Goal: Task Accomplishment & Management: Complete application form

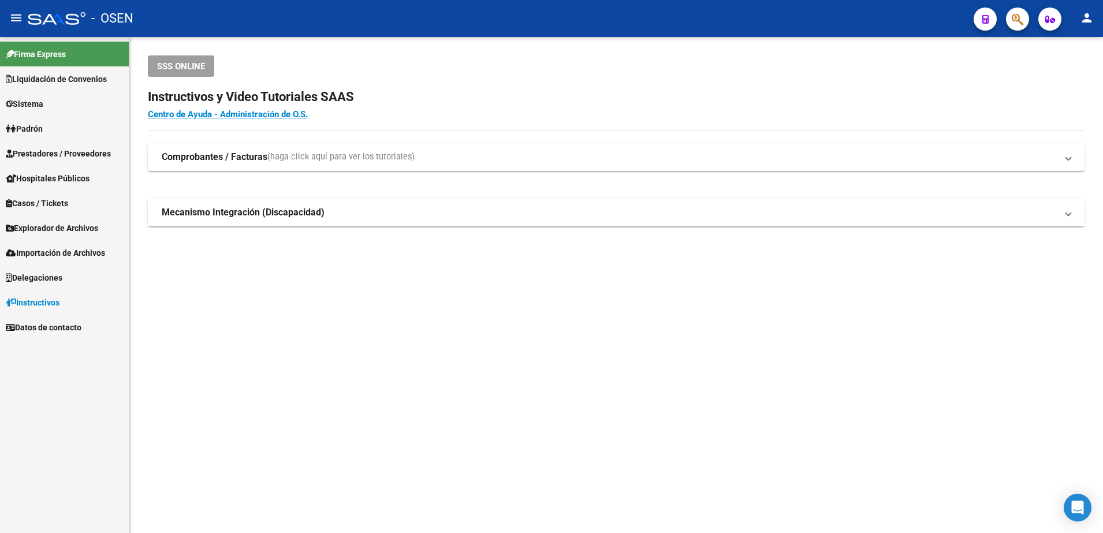
click at [116, 158] on link "Prestadores / Proveedores" at bounding box center [64, 153] width 129 height 25
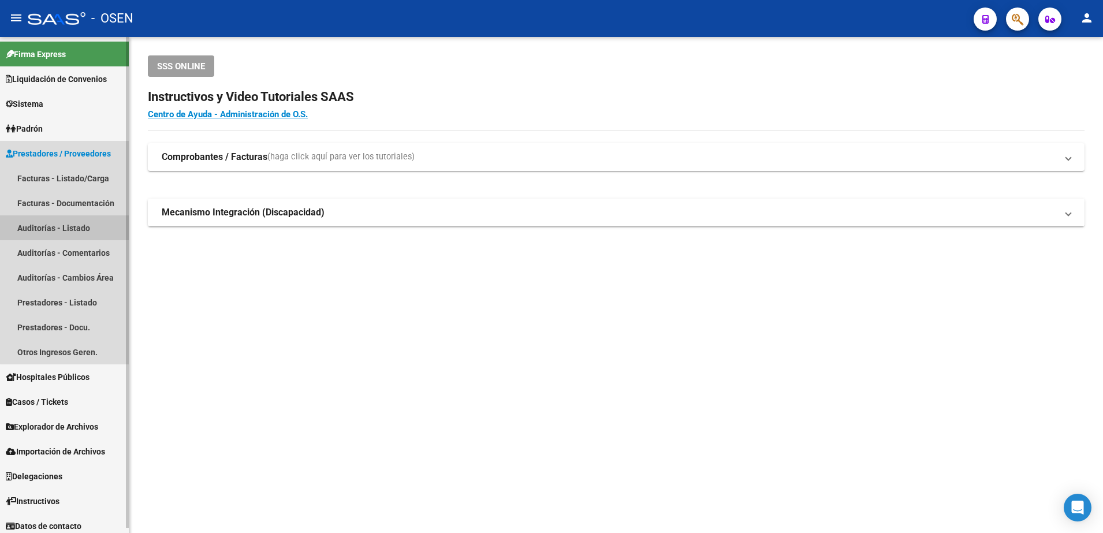
click at [105, 226] on link "Auditorías - Listado" at bounding box center [64, 227] width 129 height 25
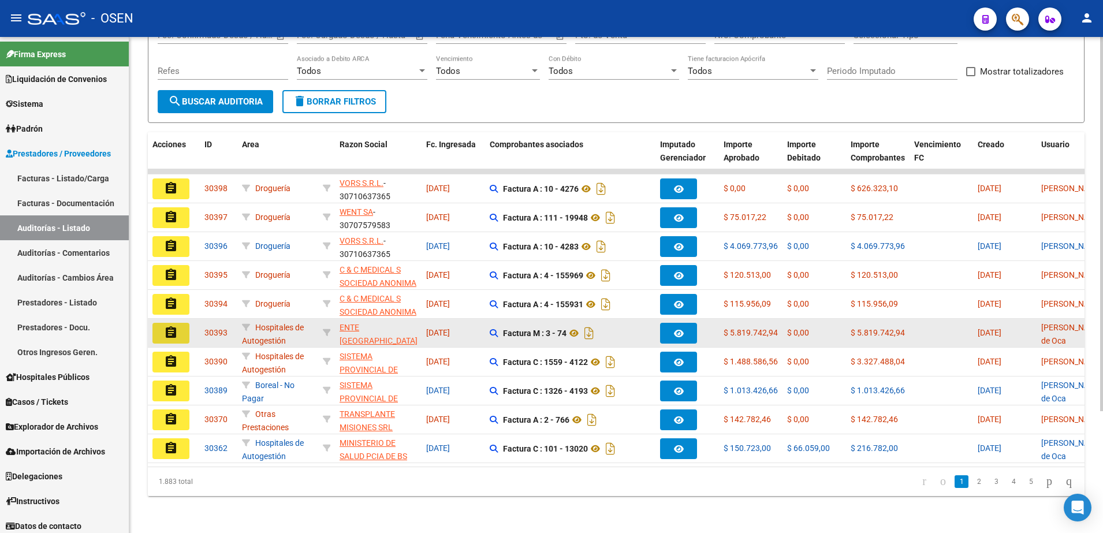
click at [161, 323] on button "assignment" at bounding box center [171, 333] width 37 height 21
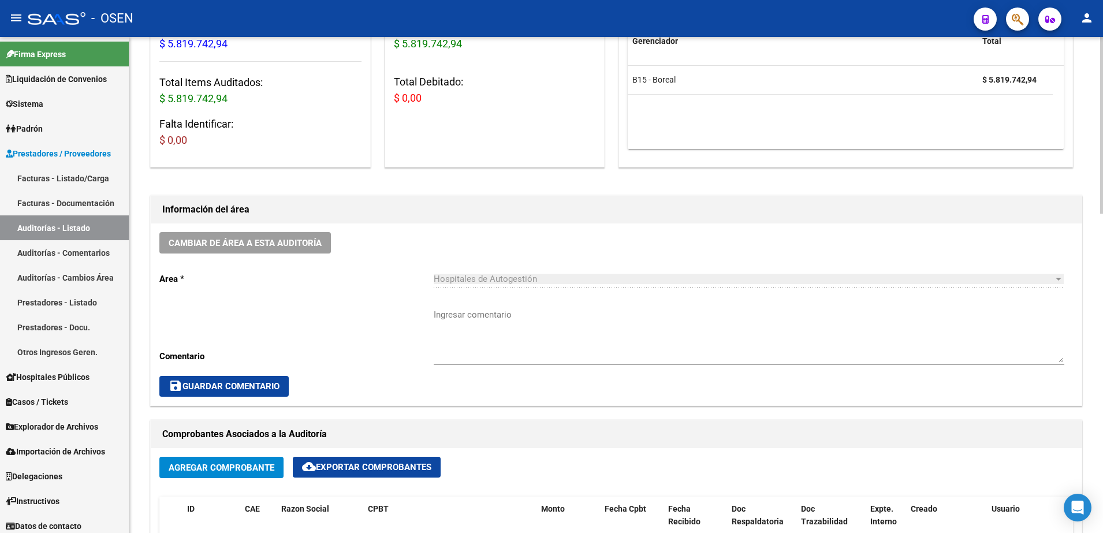
scroll to position [289, 0]
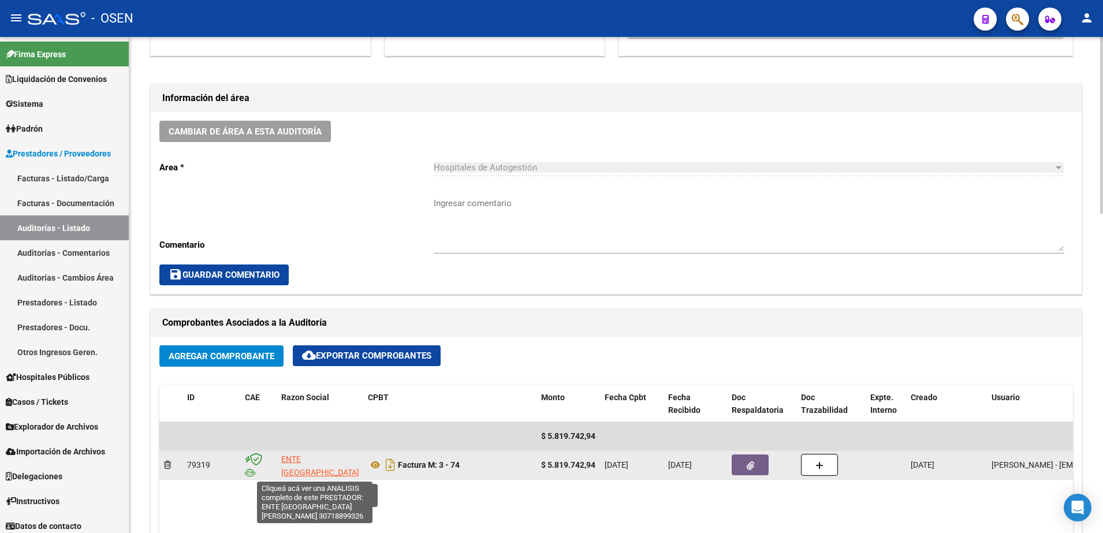
click at [326, 472] on span "ENTE [GEOGRAPHIC_DATA][PERSON_NAME]" at bounding box center [320, 473] width 78 height 36
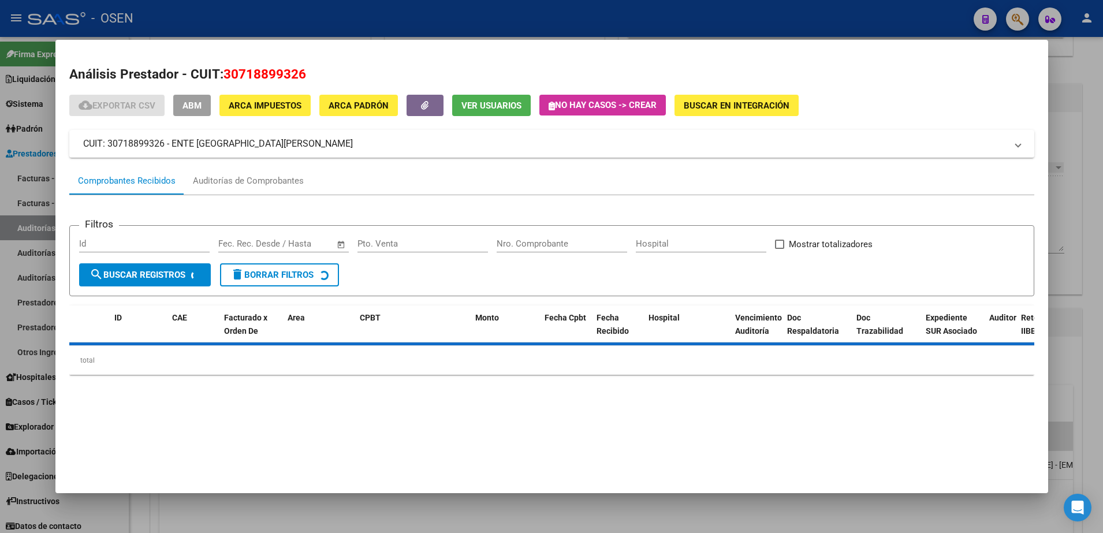
click at [195, 106] on span "ABM" at bounding box center [192, 106] width 19 height 10
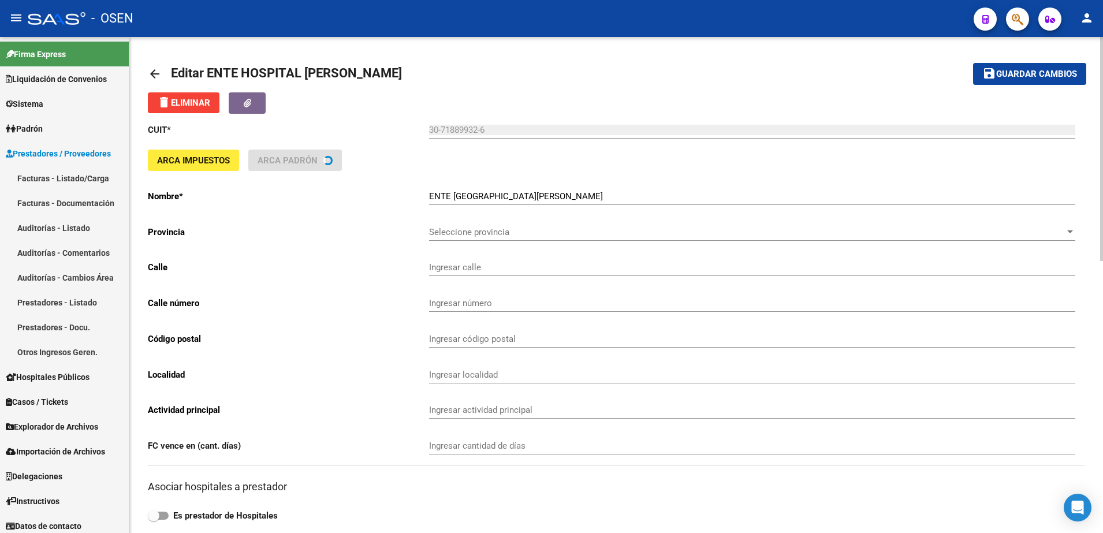
type input "AV SERRANIAS PUNTANAS"
type input "782"
type input "5701"
type input "[PERSON_NAME]"
type input "869090"
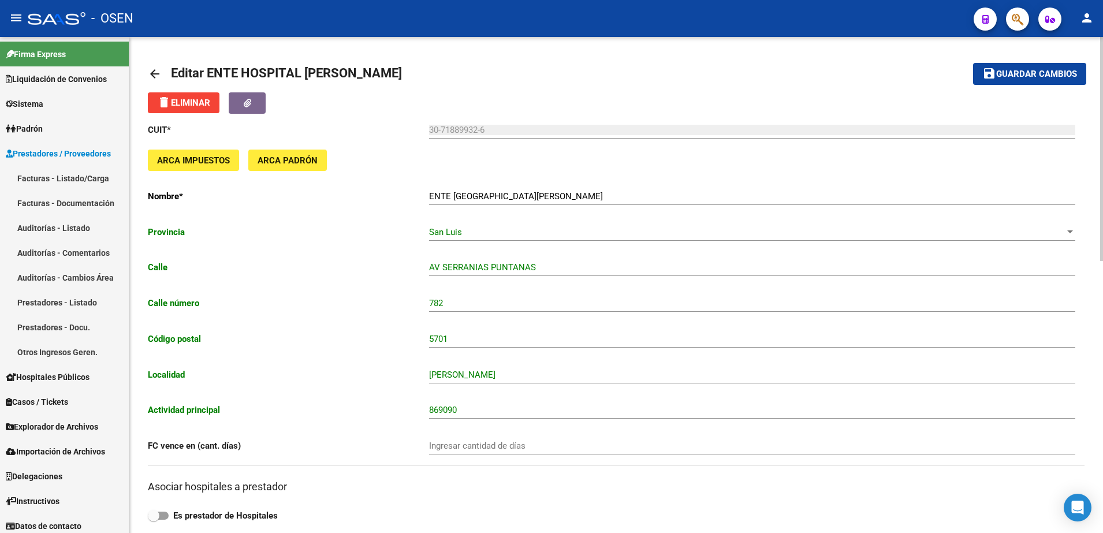
click at [154, 65] on link "arrow_back" at bounding box center [159, 73] width 23 height 27
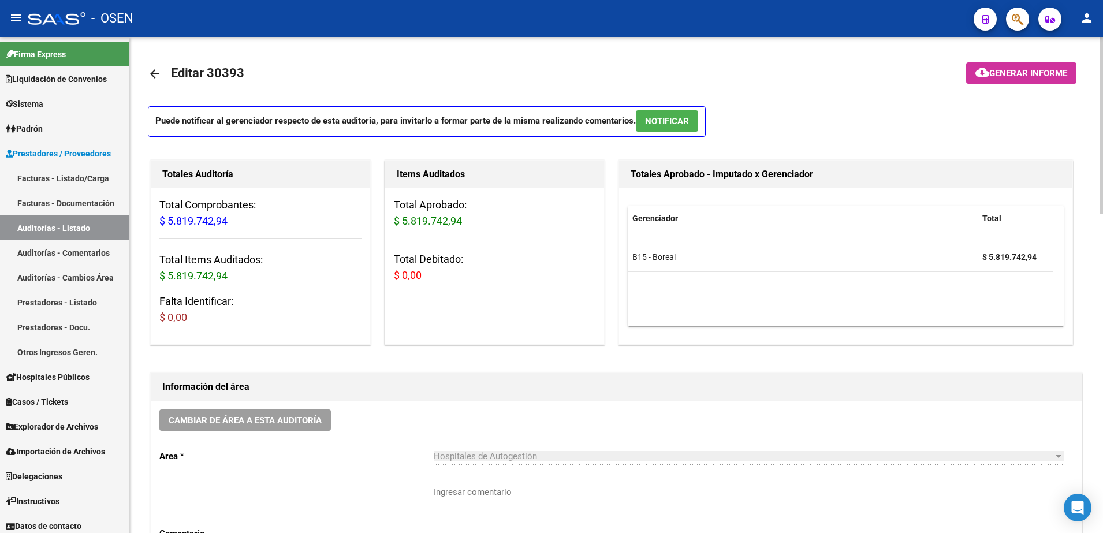
click at [154, 65] on link "arrow_back" at bounding box center [159, 73] width 23 height 27
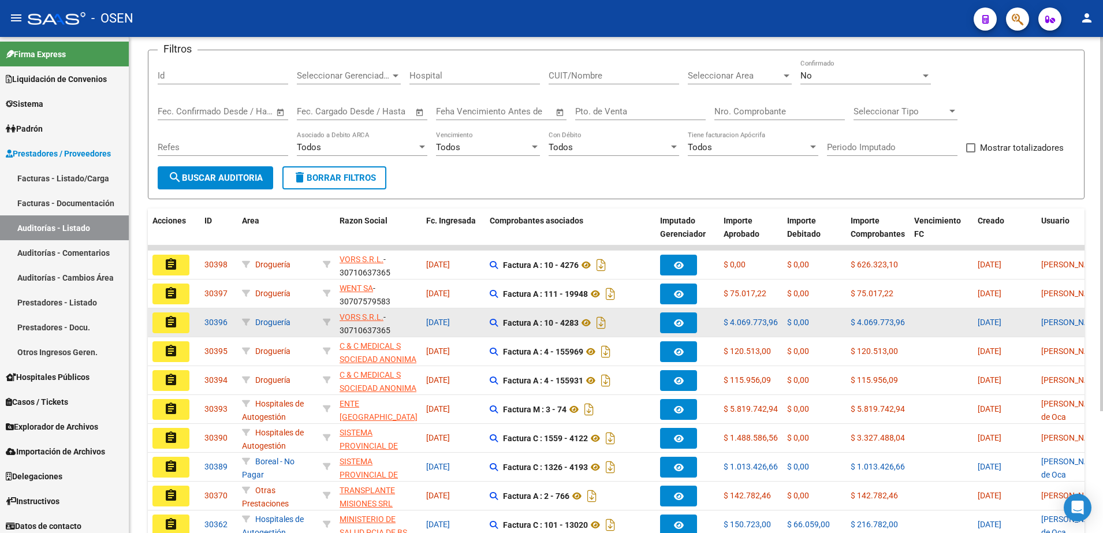
scroll to position [144, 0]
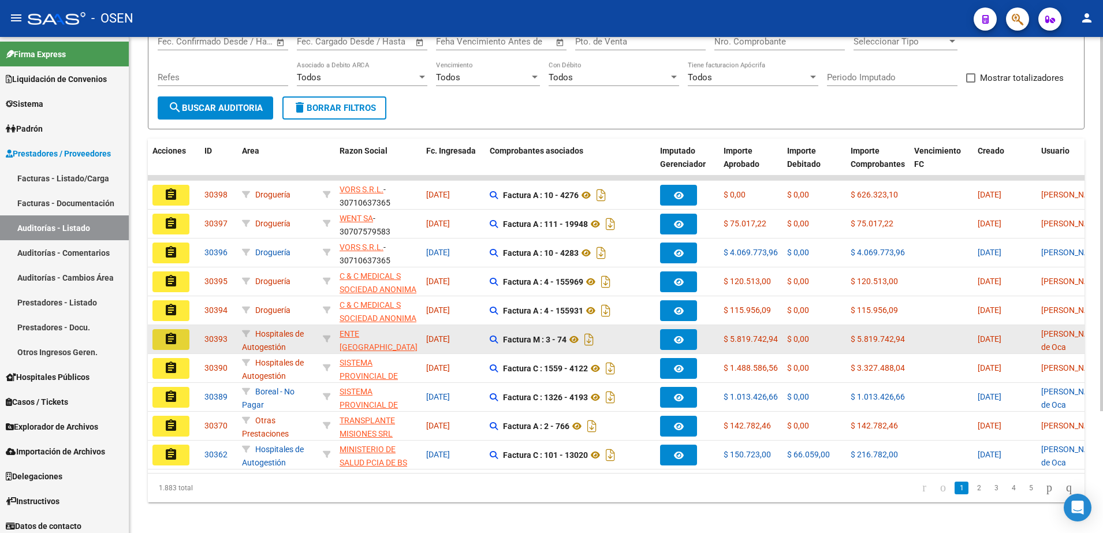
click at [177, 328] on datatable-body-cell "assignment" at bounding box center [174, 339] width 52 height 28
click at [345, 345] on span "ENTE [GEOGRAPHIC_DATA][PERSON_NAME]" at bounding box center [379, 347] width 78 height 36
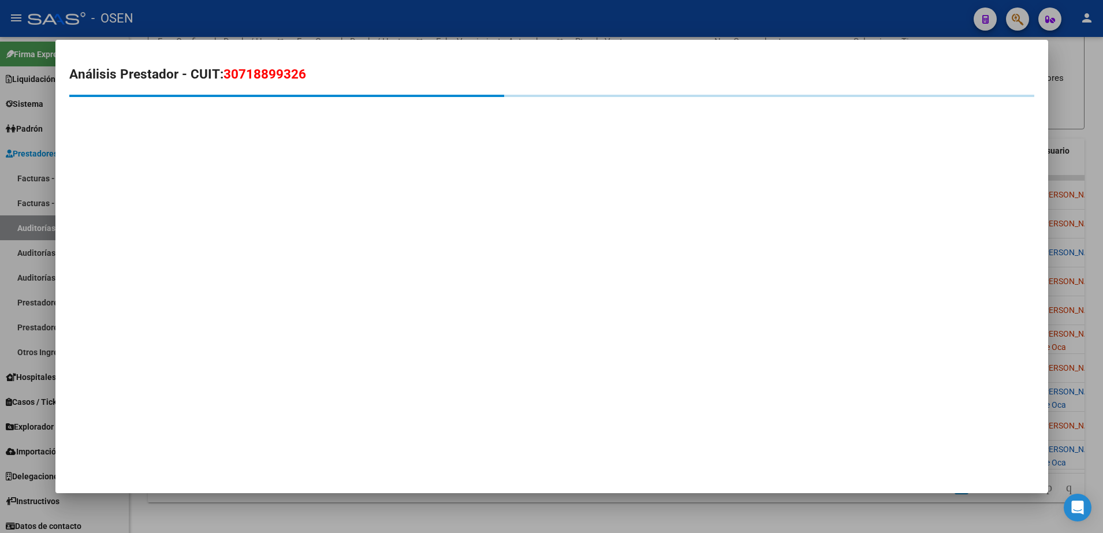
click at [273, 75] on span "30718899326" at bounding box center [265, 73] width 83 height 15
copy span "30718899326"
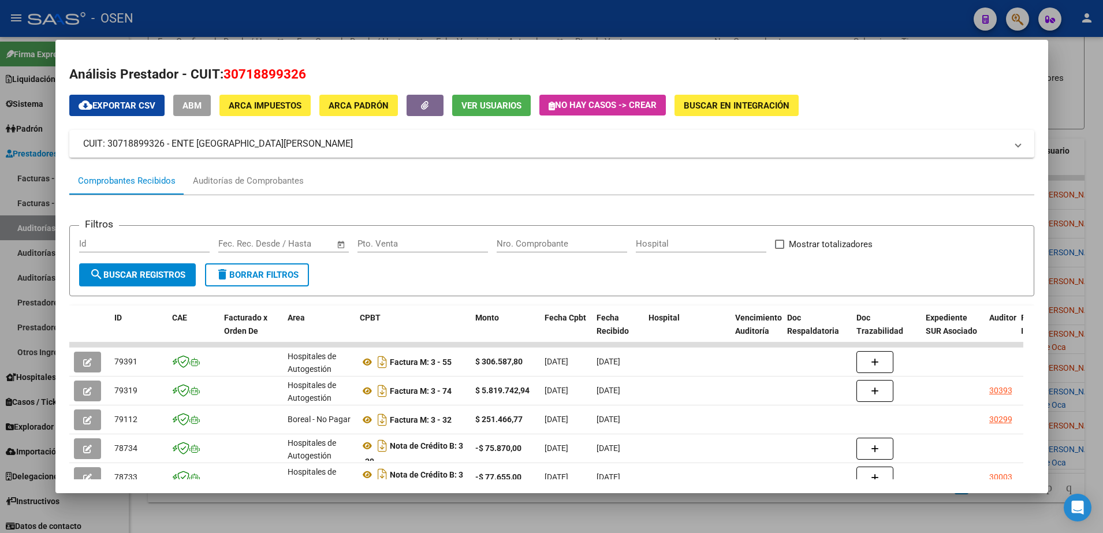
click at [486, 503] on div at bounding box center [551, 266] width 1103 height 533
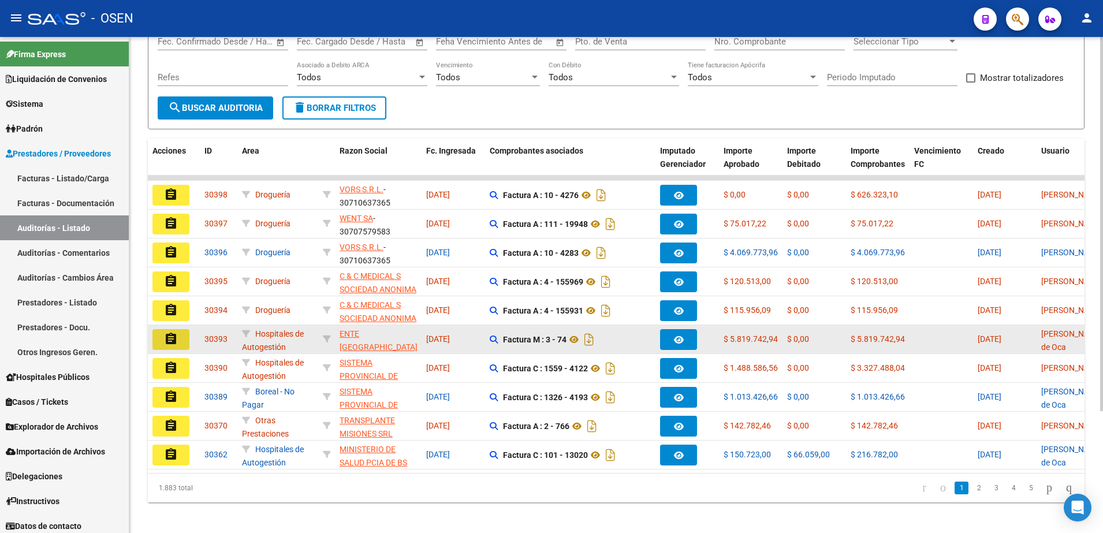
click at [173, 338] on mat-icon "assignment" at bounding box center [171, 339] width 14 height 14
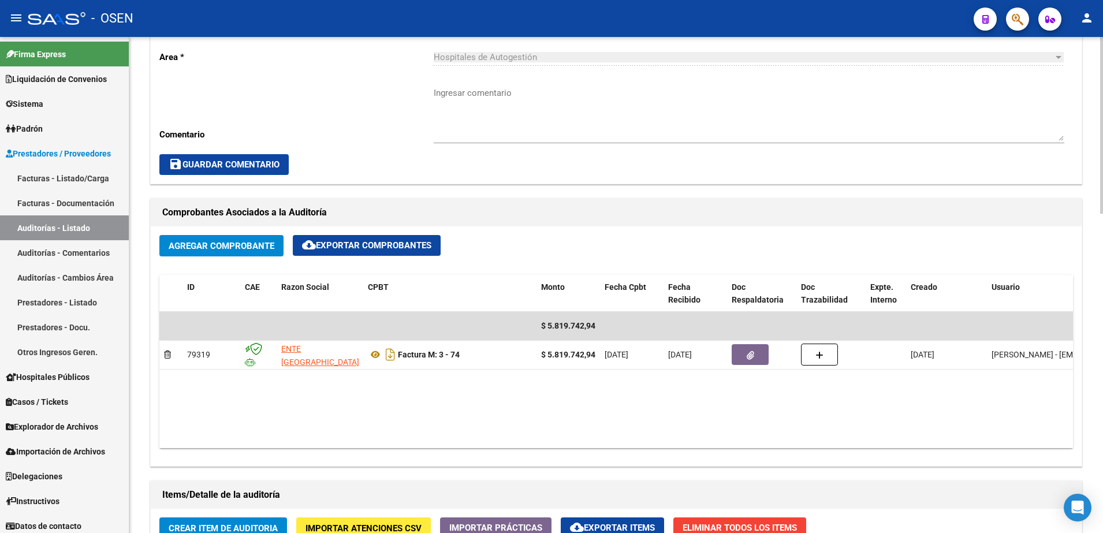
scroll to position [505, 0]
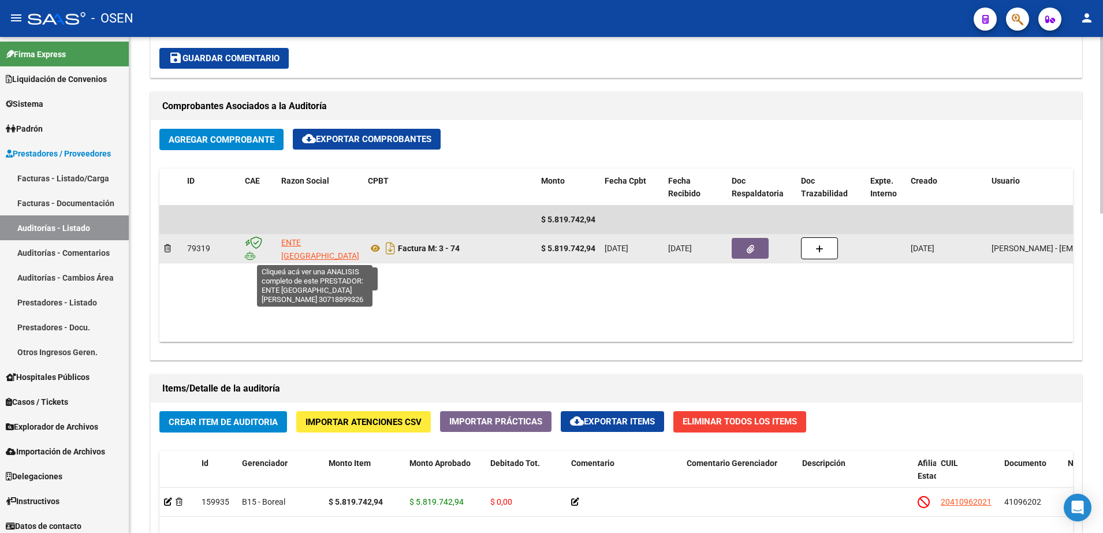
click at [306, 252] on span "ENTE [GEOGRAPHIC_DATA][PERSON_NAME]" at bounding box center [320, 256] width 78 height 36
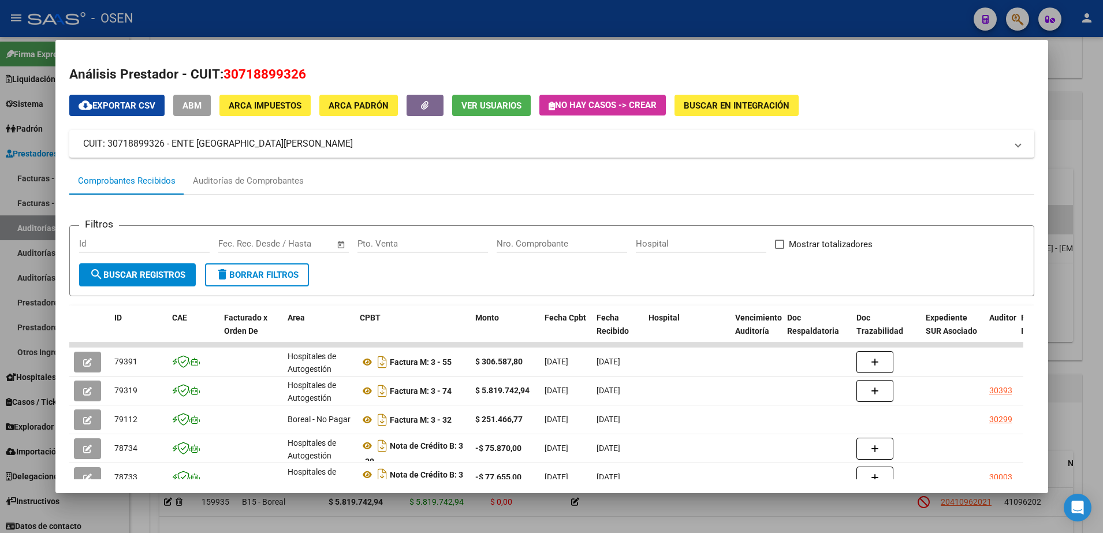
click at [1086, 311] on div at bounding box center [551, 266] width 1103 height 533
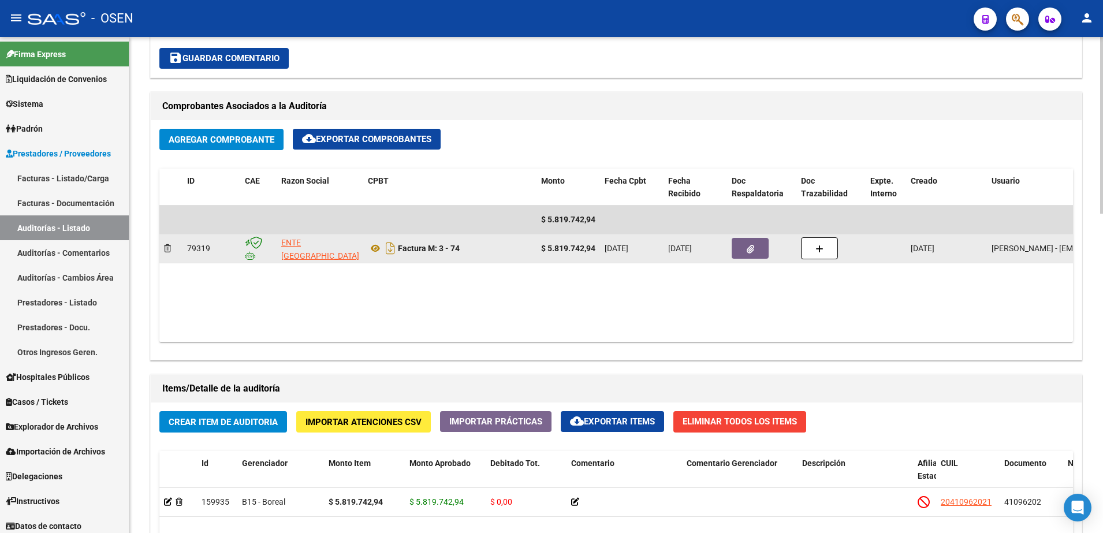
click at [295, 262] on datatable-body-cell "ENTE [GEOGRAPHIC_DATA][PERSON_NAME]" at bounding box center [320, 249] width 87 height 28
drag, startPoint x: 295, startPoint y: 262, endPoint x: 297, endPoint y: 255, distance: 6.8
click at [297, 255] on span "ENTE [GEOGRAPHIC_DATA][PERSON_NAME]" at bounding box center [320, 256] width 78 height 36
copy span "[PERSON_NAME]"
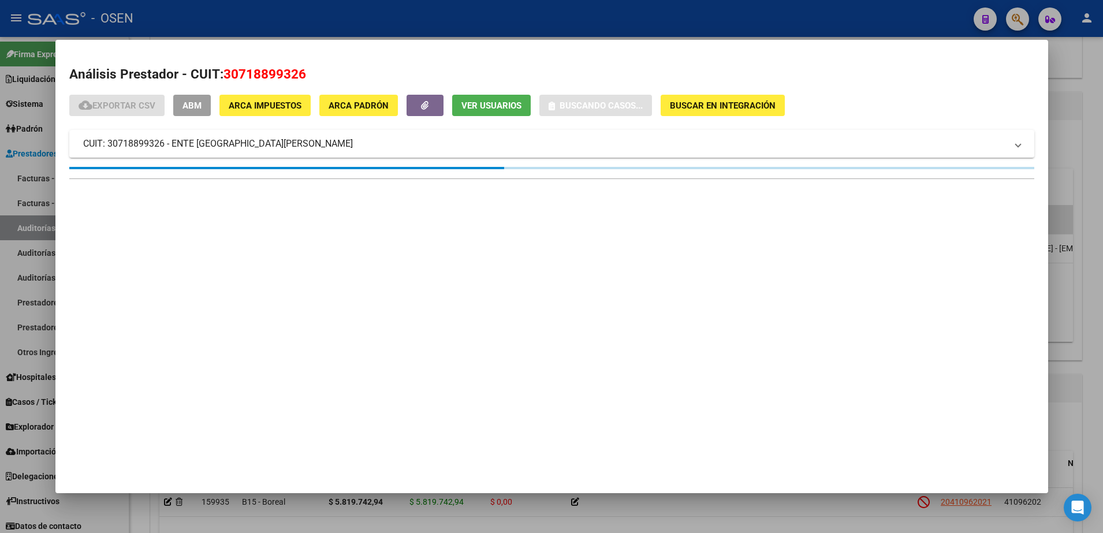
click at [265, 77] on span "30718899326" at bounding box center [265, 73] width 83 height 15
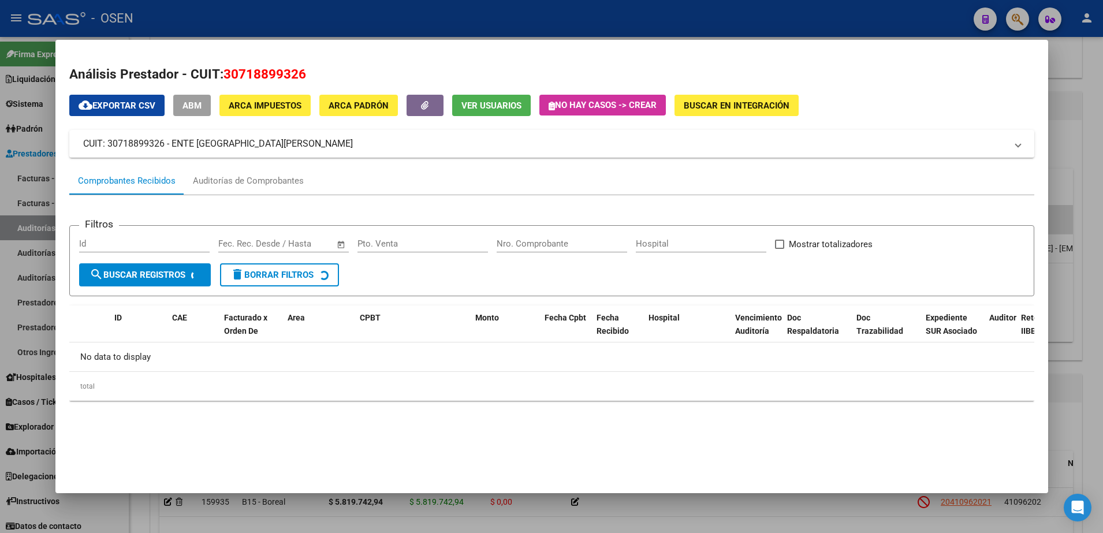
copy span "30718899326"
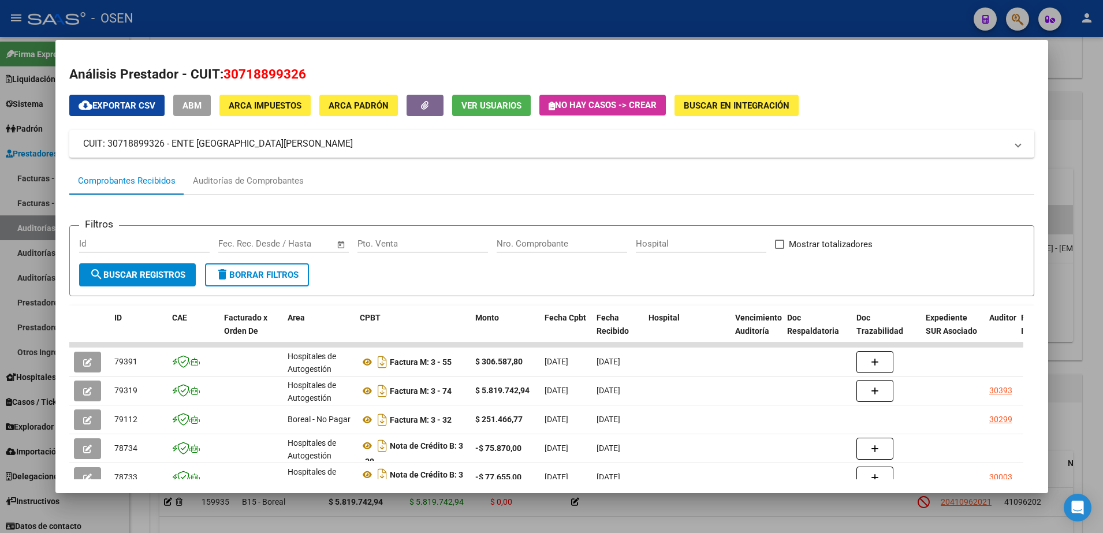
click at [453, 35] on div at bounding box center [551, 266] width 1103 height 533
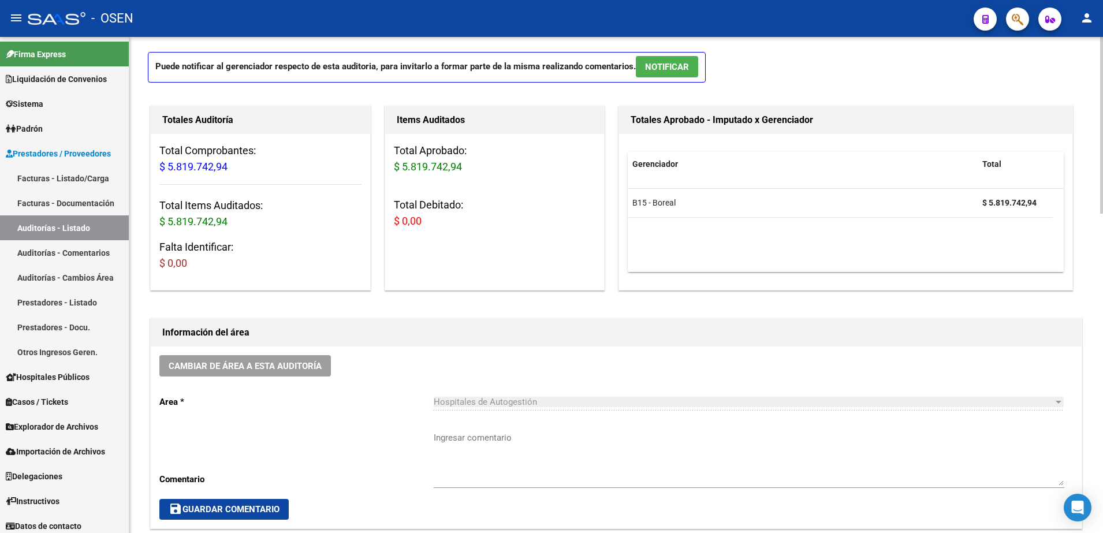
scroll to position [0, 0]
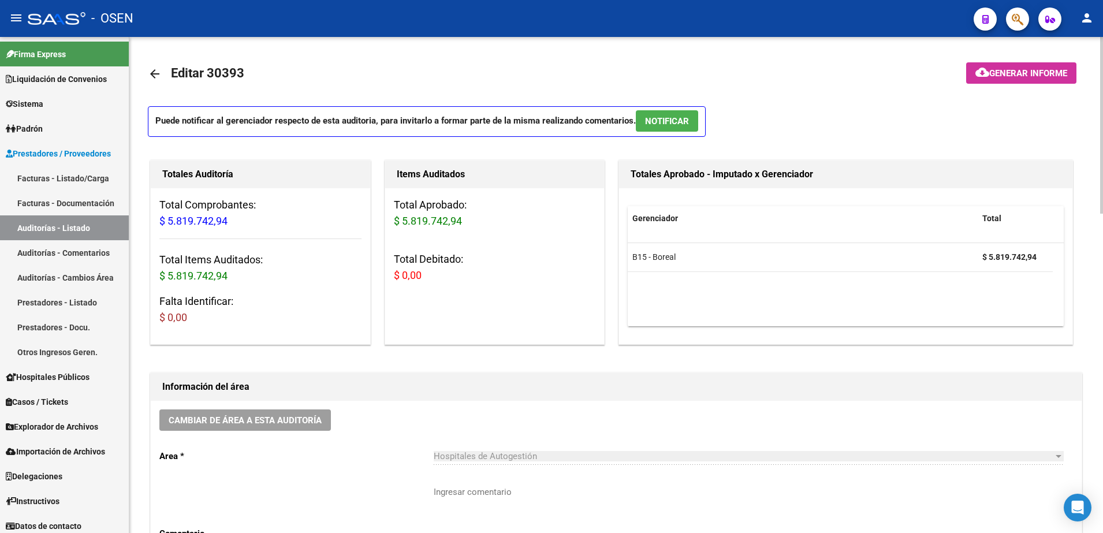
click at [153, 67] on mat-icon "arrow_back" at bounding box center [155, 74] width 14 height 14
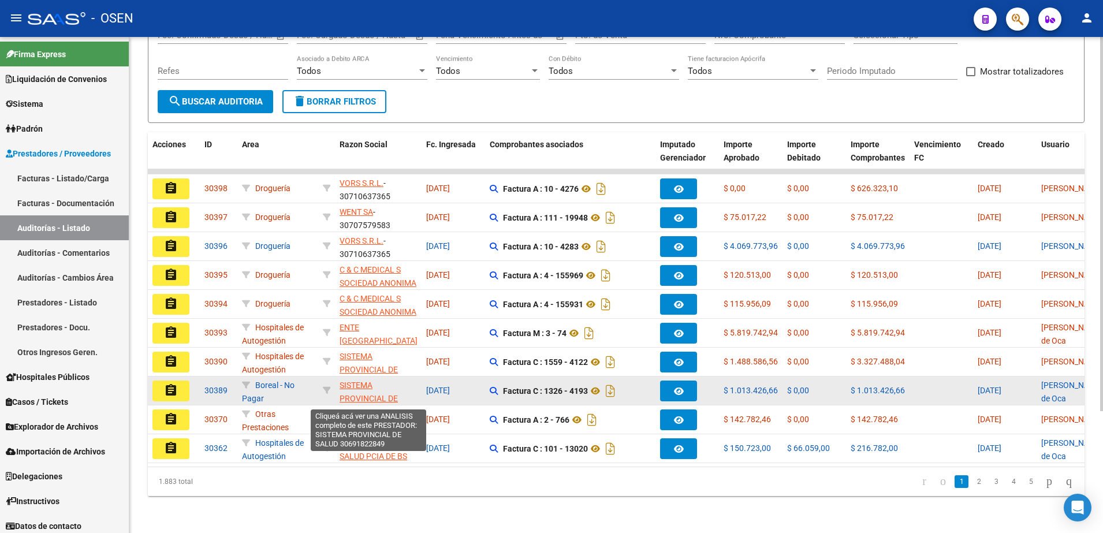
click at [355, 381] on span "SISTEMA PROVINCIAL DE SALUD" at bounding box center [369, 399] width 58 height 36
type textarea "30691822849"
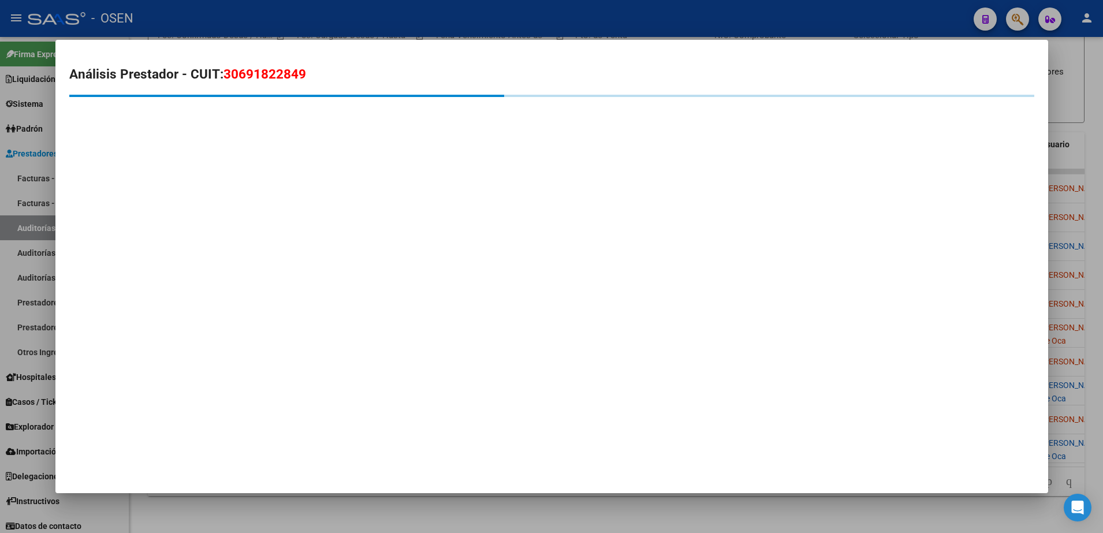
click at [263, 77] on span "30691822849" at bounding box center [265, 73] width 83 height 15
copy span "30691822849"
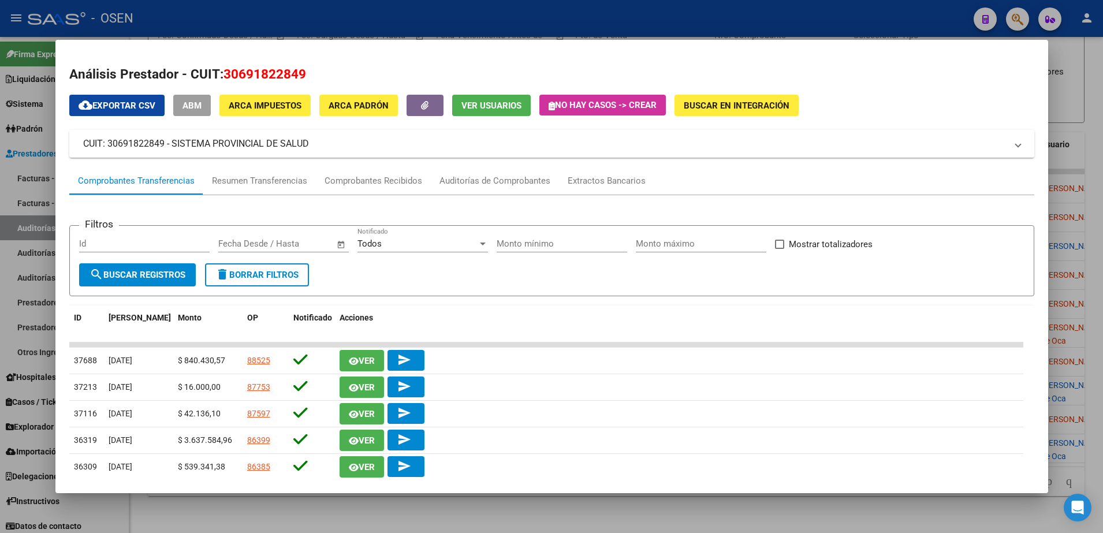
click at [267, 66] on span "30691822849" at bounding box center [265, 73] width 83 height 15
click at [260, 13] on div at bounding box center [551, 266] width 1103 height 533
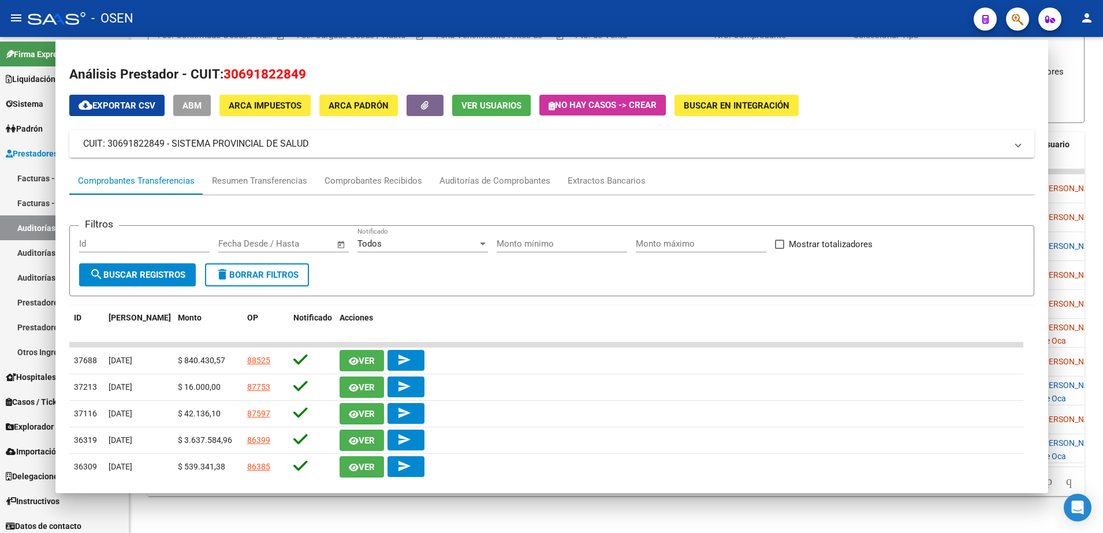
click at [260, 13] on div "- OSEN" at bounding box center [496, 18] width 937 height 25
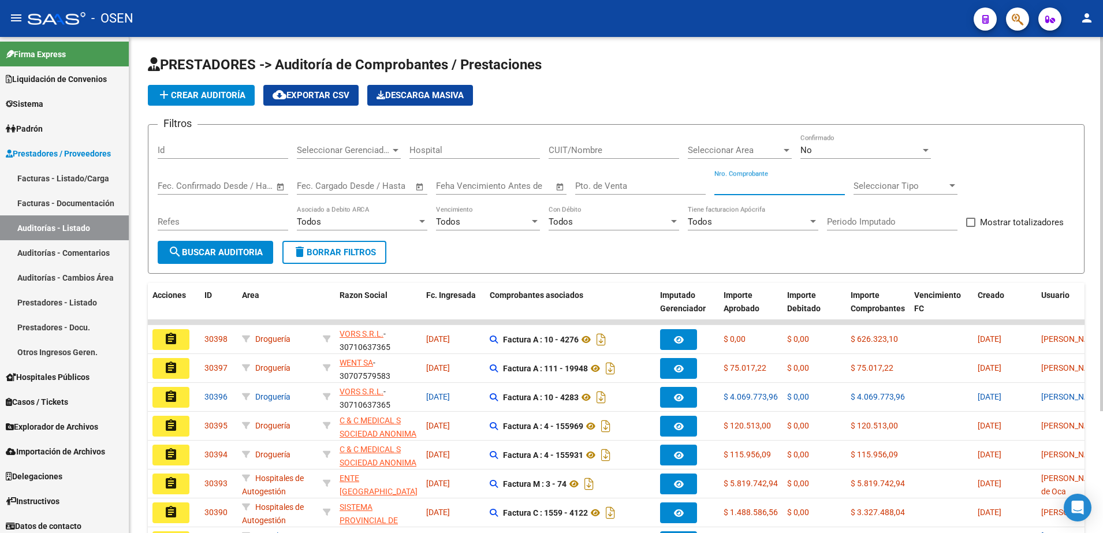
drag, startPoint x: 792, startPoint y: 188, endPoint x: 787, endPoint y: 171, distance: 17.9
click at [792, 188] on input "Nro. Comprobante" at bounding box center [780, 186] width 131 height 10
type input "3512"
click at [805, 143] on div "No Confirmado" at bounding box center [866, 146] width 131 height 25
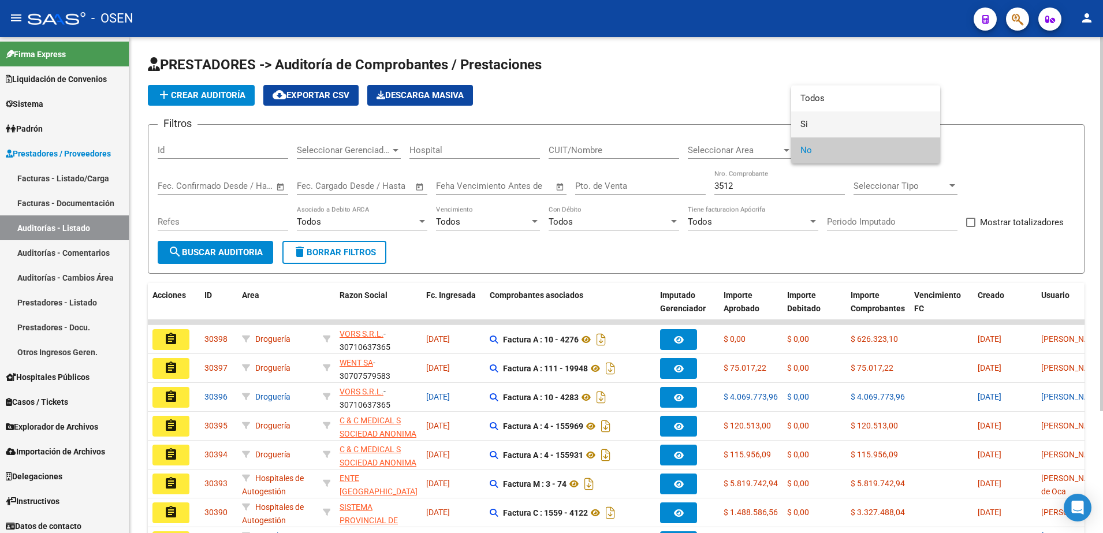
click at [806, 132] on span "Si" at bounding box center [866, 124] width 131 height 26
click at [271, 247] on button "search Buscar Auditoria" at bounding box center [216, 252] width 116 height 23
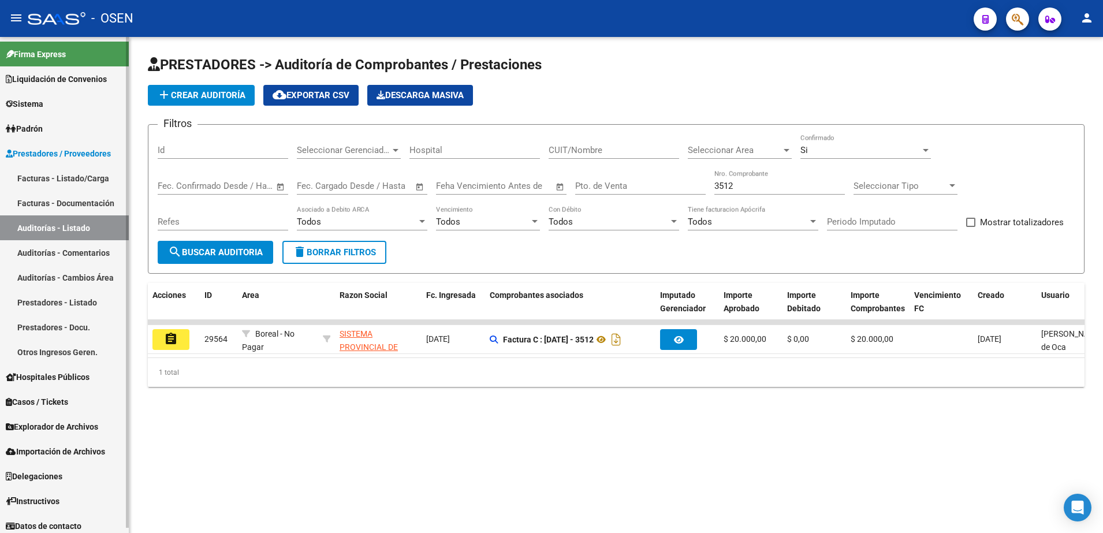
drag, startPoint x: 61, startPoint y: 254, endPoint x: 60, endPoint y: 243, distance: 10.4
click at [61, 254] on link "Auditorías - Comentarios" at bounding box center [64, 252] width 129 height 25
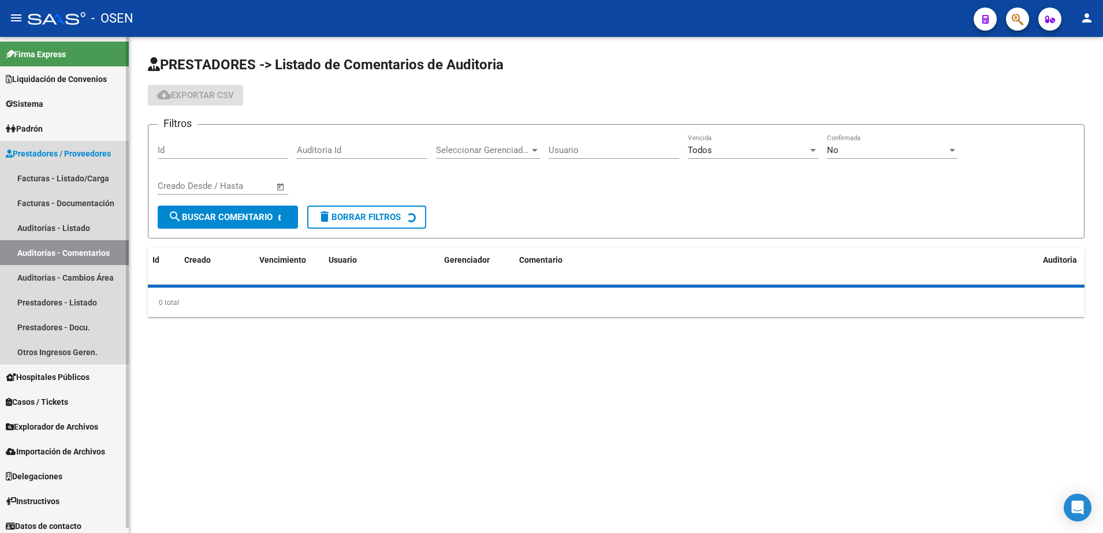
click at [60, 230] on link "Auditorías - Listado" at bounding box center [64, 227] width 129 height 25
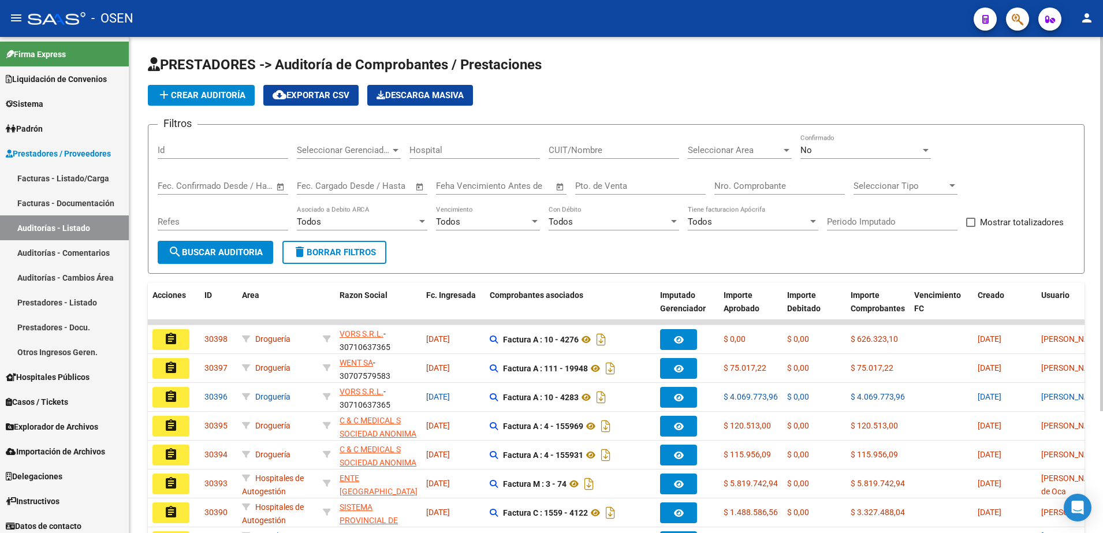
click at [222, 265] on form "Filtros Id Seleccionar Gerenciador Seleccionar Gerenciador Hospital CUIT/Nombre…" at bounding box center [616, 199] width 937 height 150
click at [244, 261] on button "search Buscar Auditoria" at bounding box center [216, 252] width 116 height 23
click at [251, 246] on button "search Buscar Auditoria" at bounding box center [216, 252] width 116 height 23
click at [260, 256] on span "search Buscar Auditoria" at bounding box center [215, 252] width 95 height 10
click at [243, 256] on span "search Buscar Auditoria" at bounding box center [215, 252] width 95 height 10
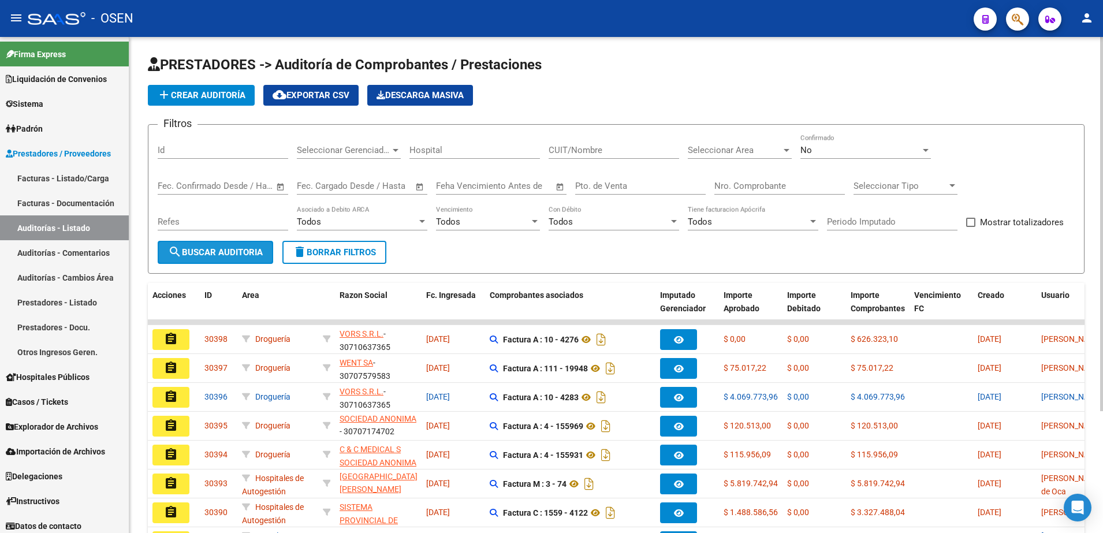
click at [257, 255] on span "search Buscar Auditoria" at bounding box center [215, 252] width 95 height 10
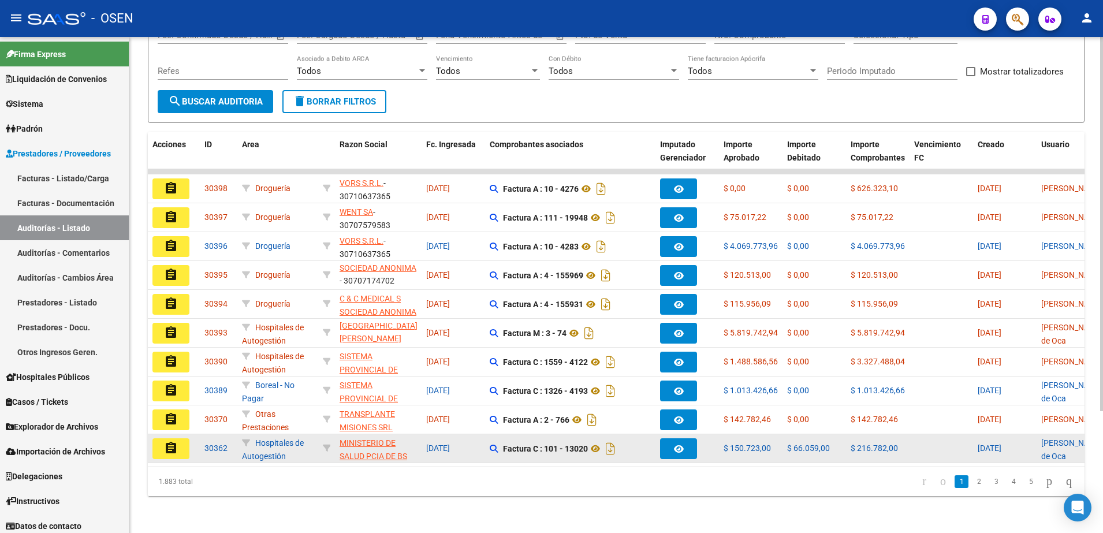
scroll to position [162, 0]
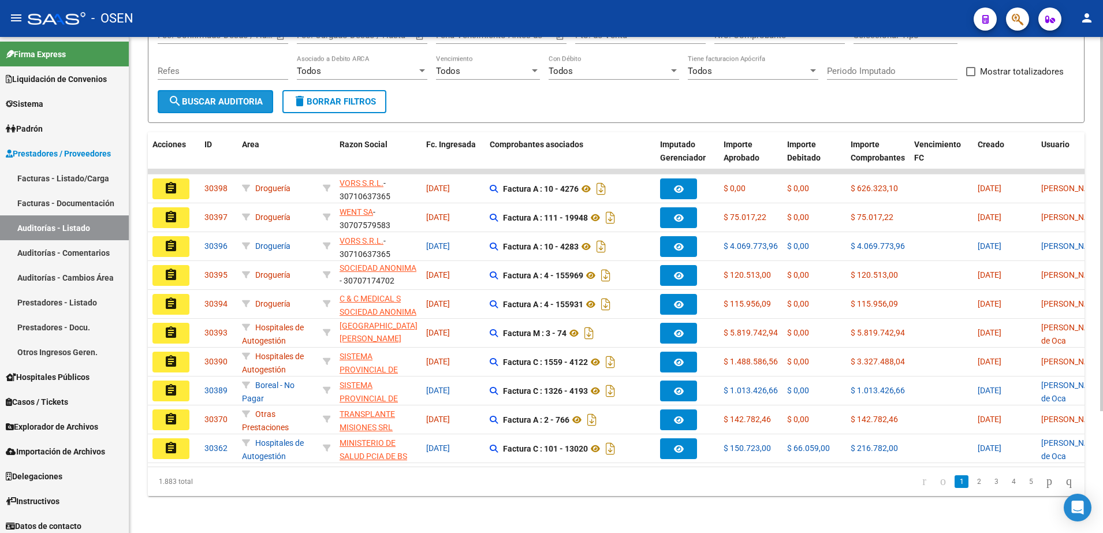
click at [223, 90] on button "search Buscar Auditoria" at bounding box center [216, 101] width 116 height 23
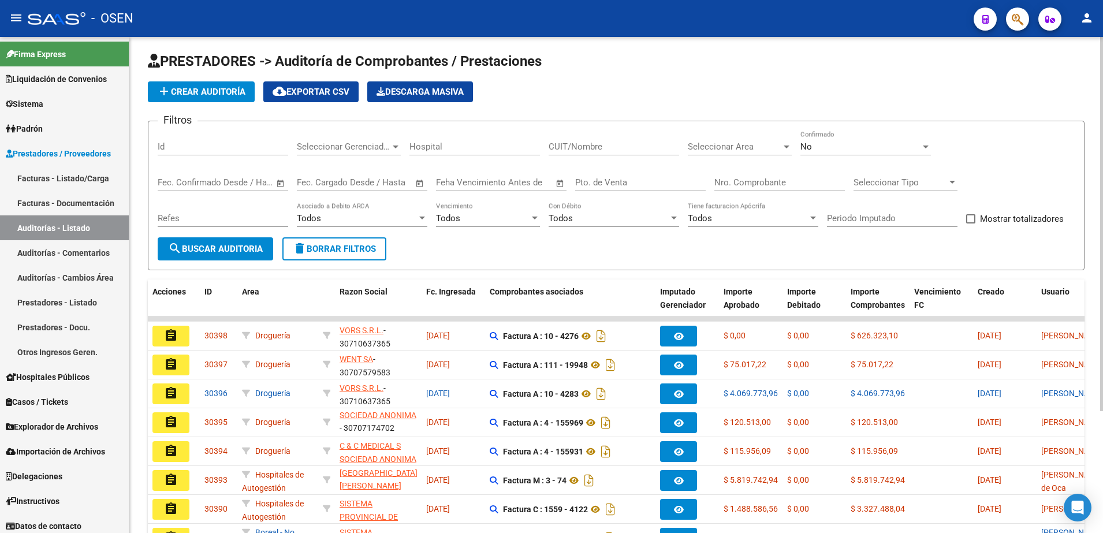
scroll to position [0, 0]
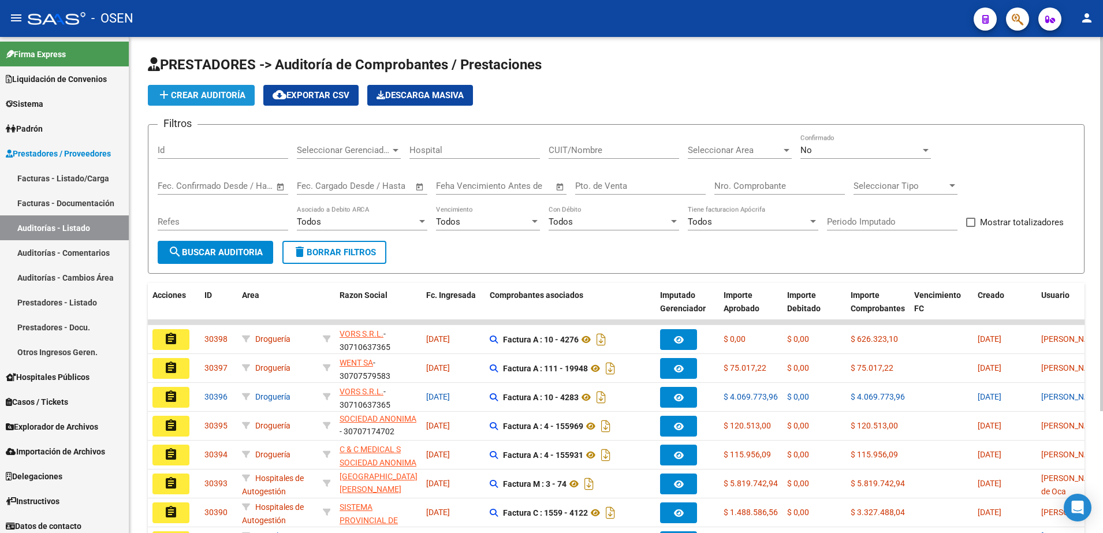
click at [226, 94] on span "add Crear Auditoría" at bounding box center [201, 95] width 88 height 10
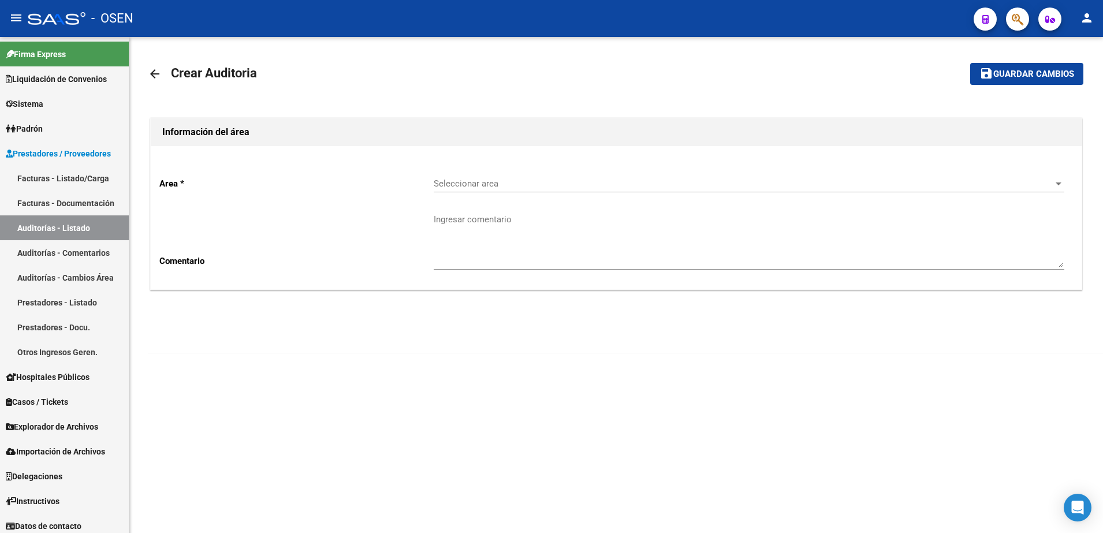
click at [471, 181] on span "Seleccionar area" at bounding box center [744, 183] width 620 height 10
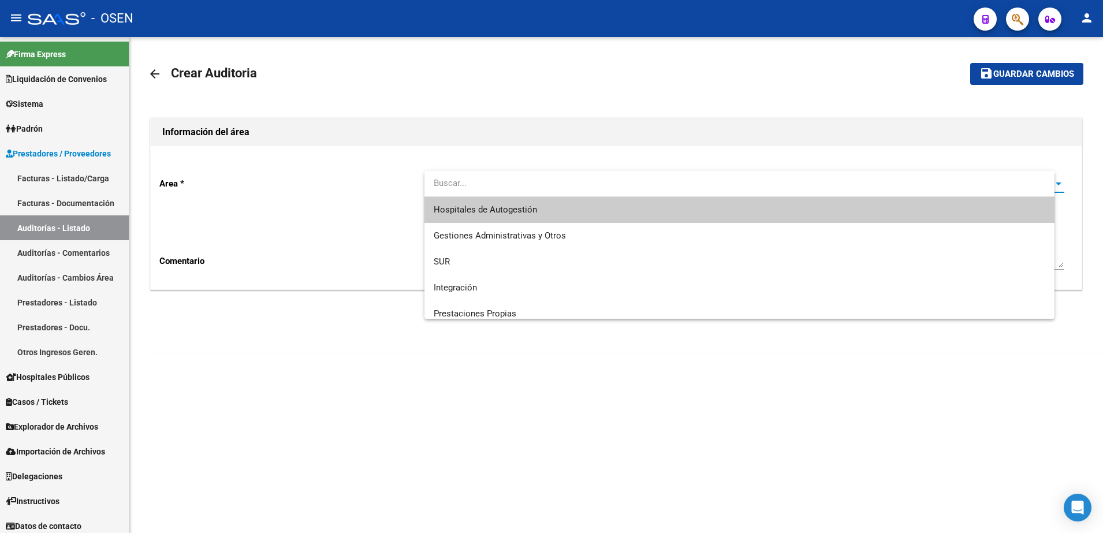
click at [482, 197] on span "Hospitales de Autogestión" at bounding box center [740, 210] width 612 height 26
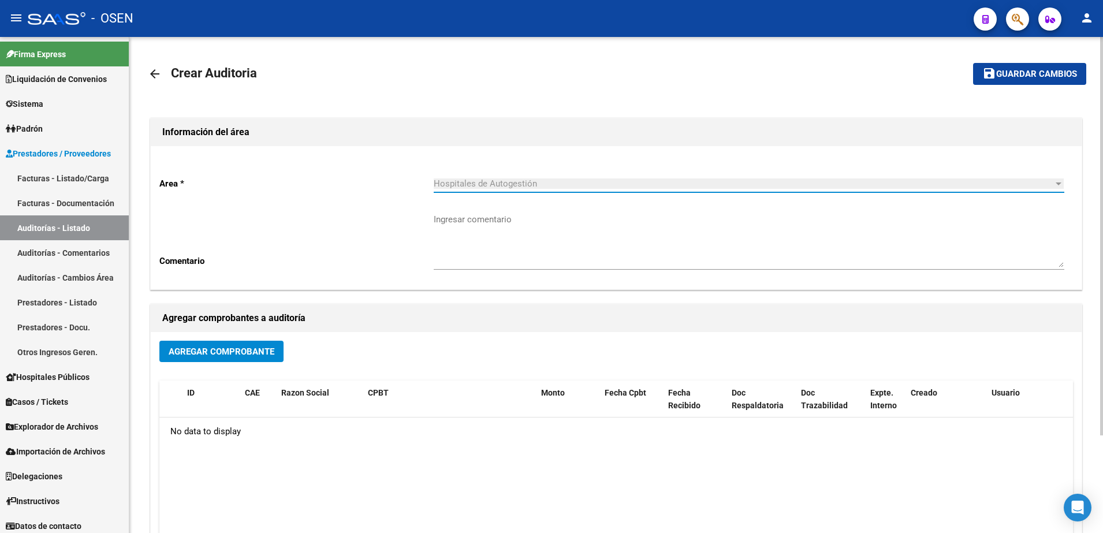
click at [205, 351] on span "Agregar Comprobante" at bounding box center [222, 352] width 106 height 10
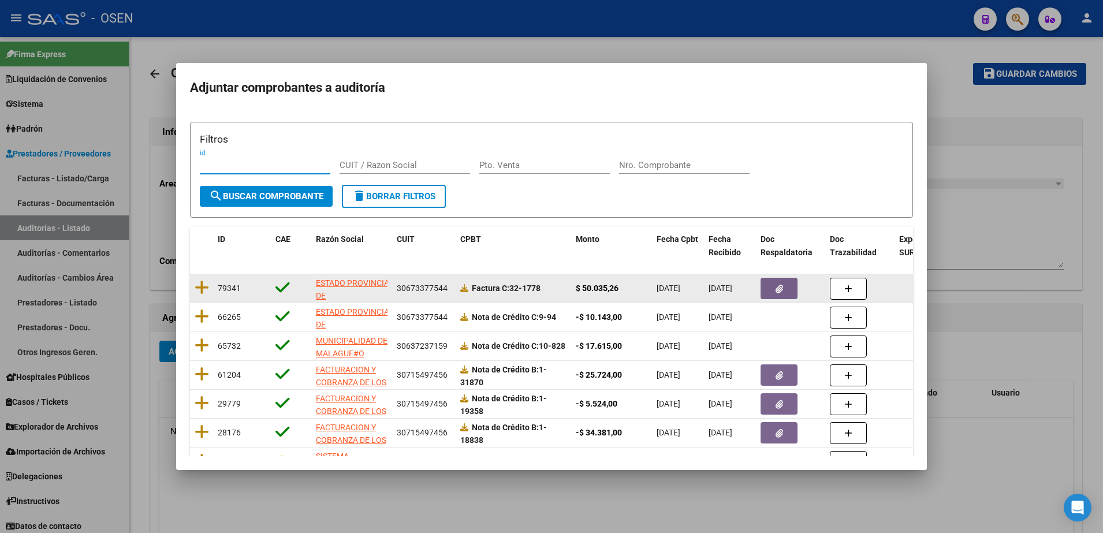
click at [204, 278] on datatable-body-cell at bounding box center [201, 288] width 23 height 28
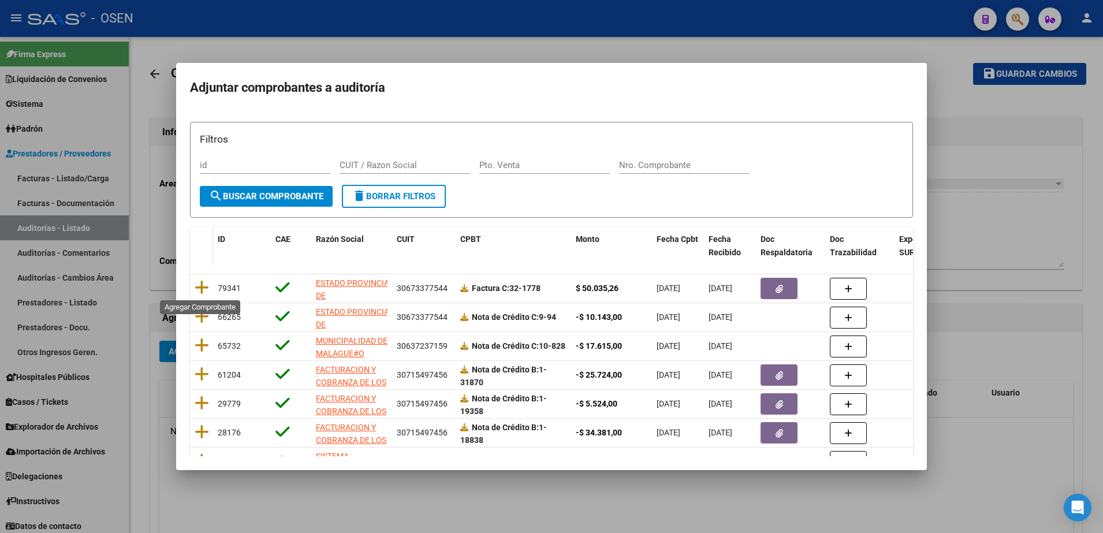
click at [202, 291] on icon at bounding box center [202, 288] width 14 height 16
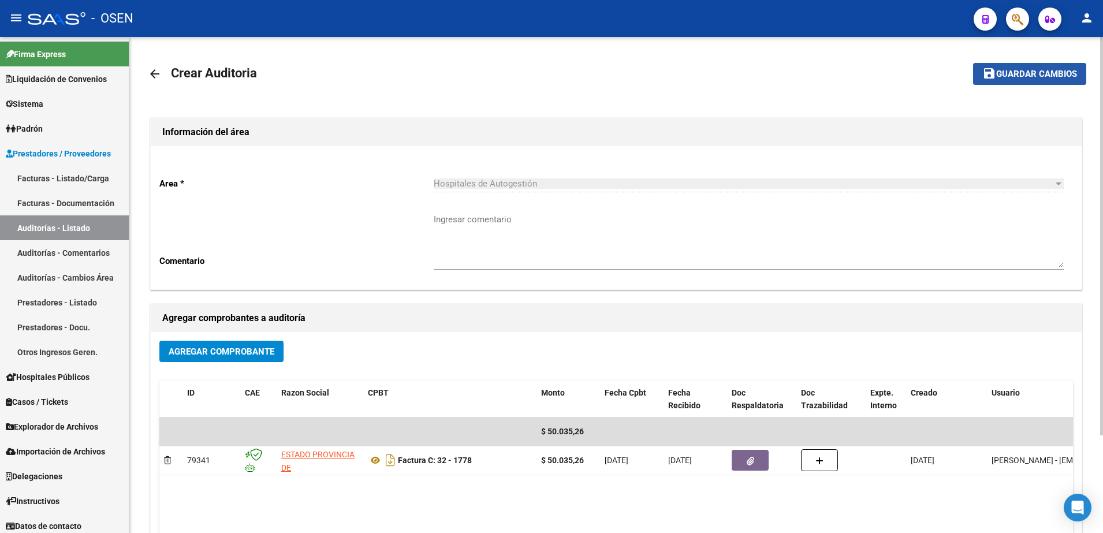
click at [1002, 74] on span "Guardar cambios" at bounding box center [1036, 74] width 81 height 10
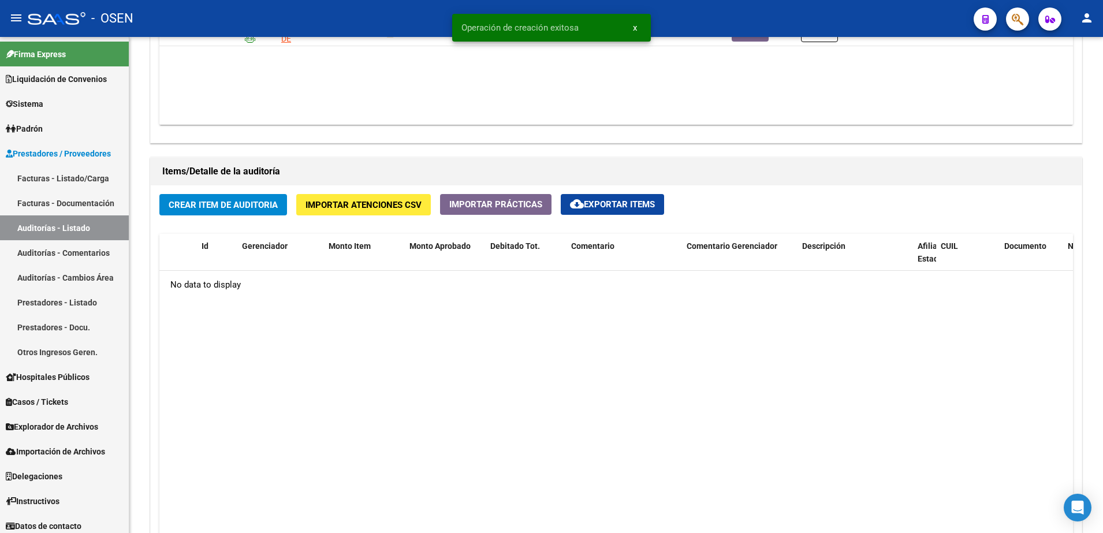
scroll to position [650, 0]
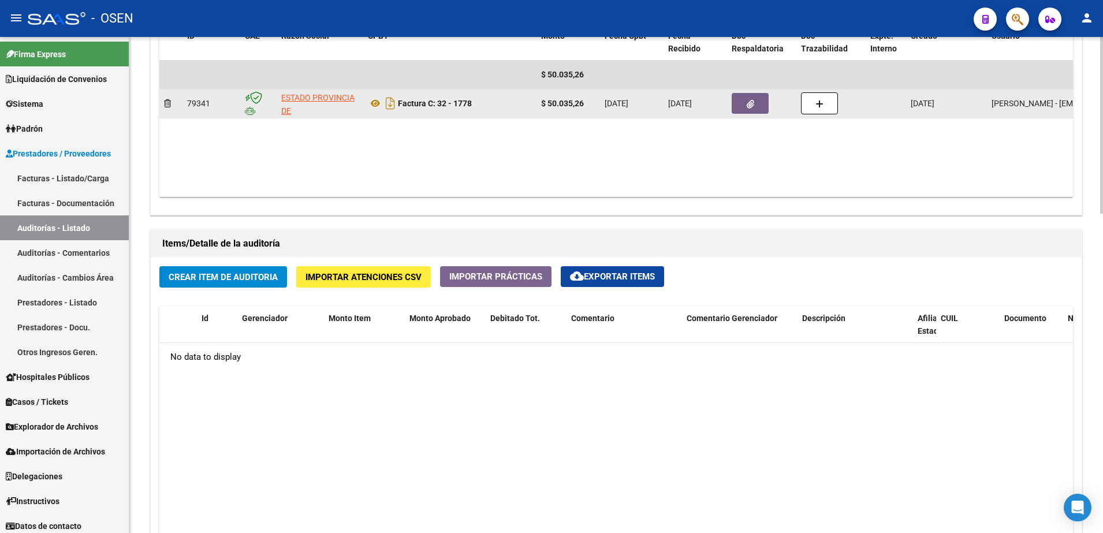
click at [747, 102] on icon "button" at bounding box center [751, 104] width 8 height 9
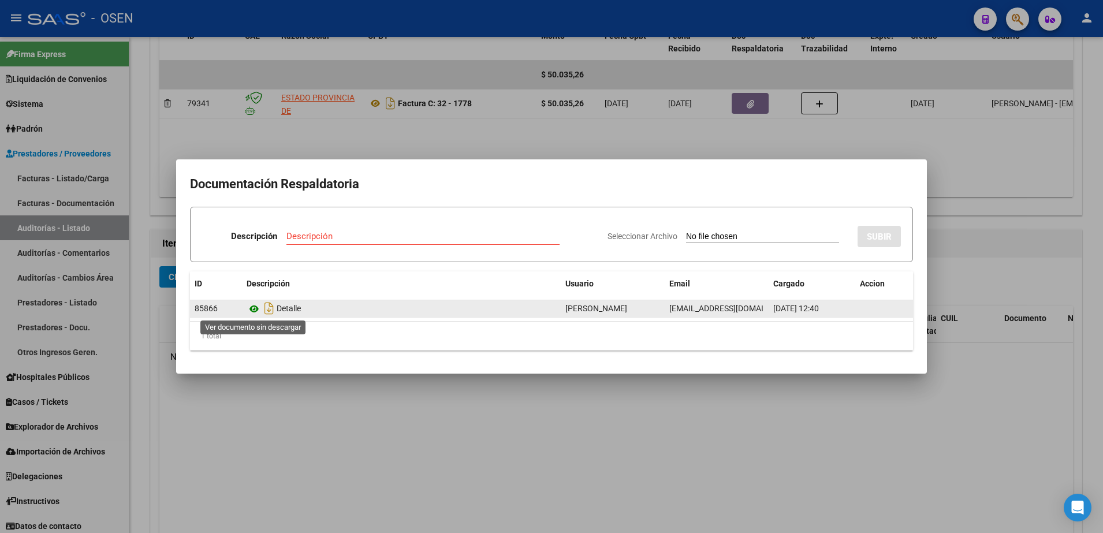
click at [255, 308] on icon at bounding box center [254, 309] width 15 height 14
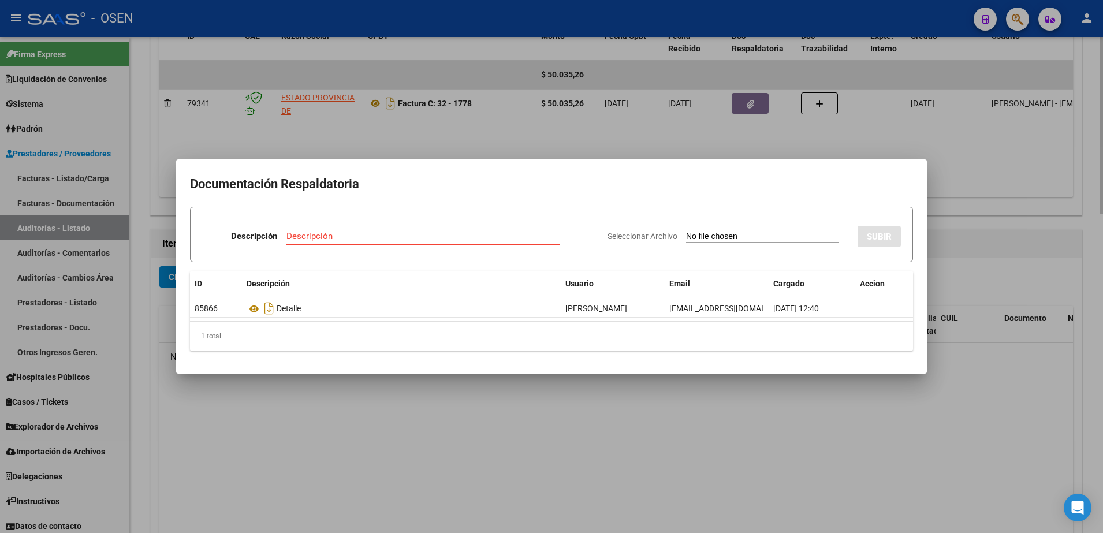
click at [360, 481] on div at bounding box center [551, 266] width 1103 height 533
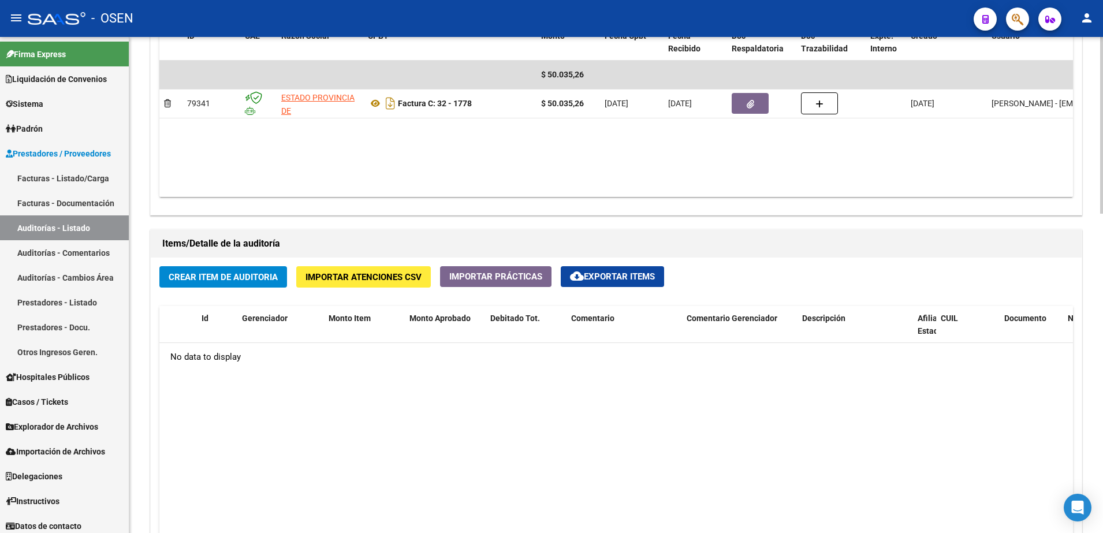
click at [255, 276] on span "Crear Item de Auditoria" at bounding box center [223, 277] width 109 height 10
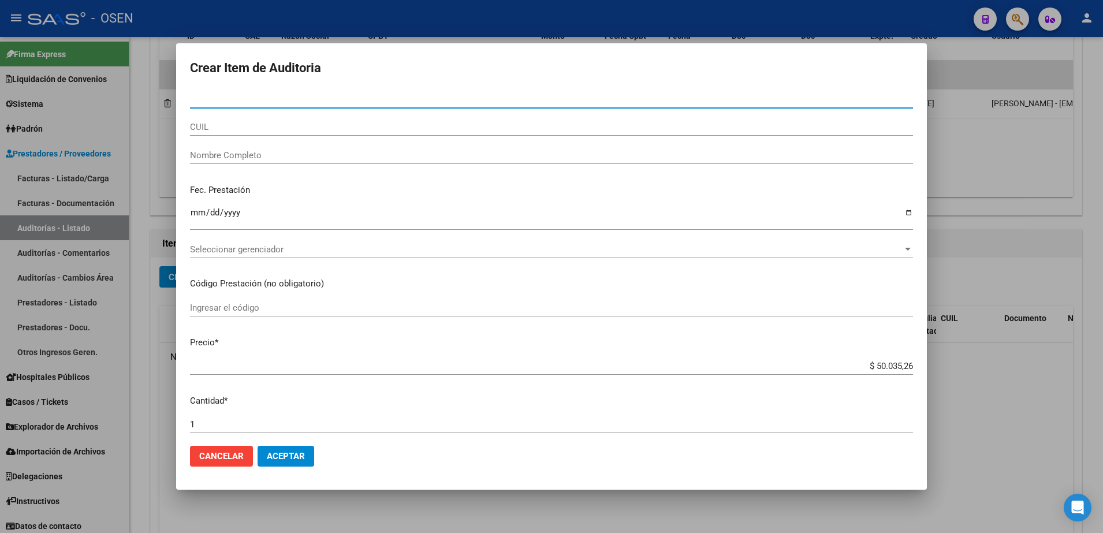
paste input "24353827"
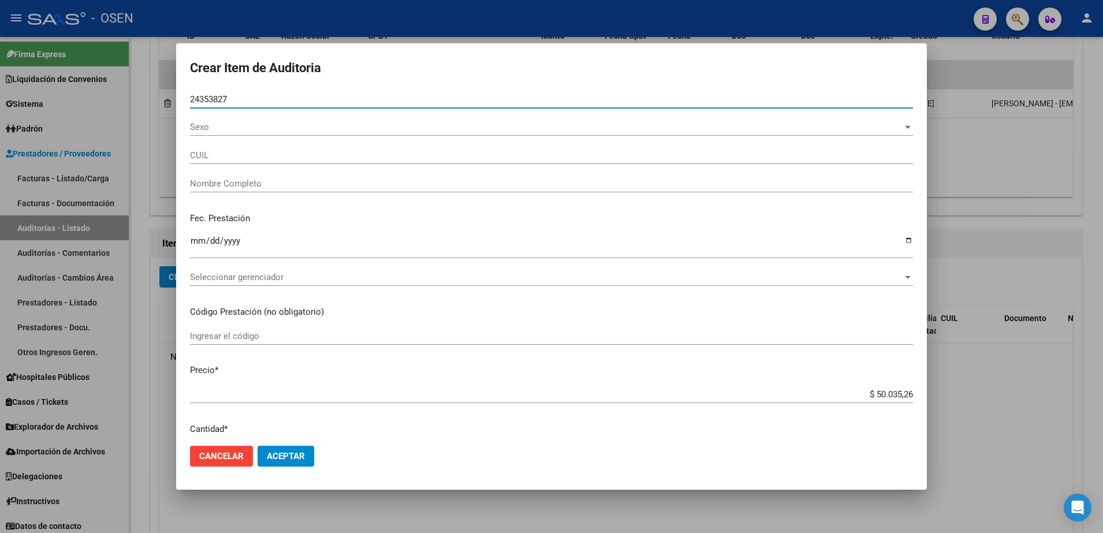
type input "24353827"
type input "27243538276"
type input "[PERSON_NAME]"
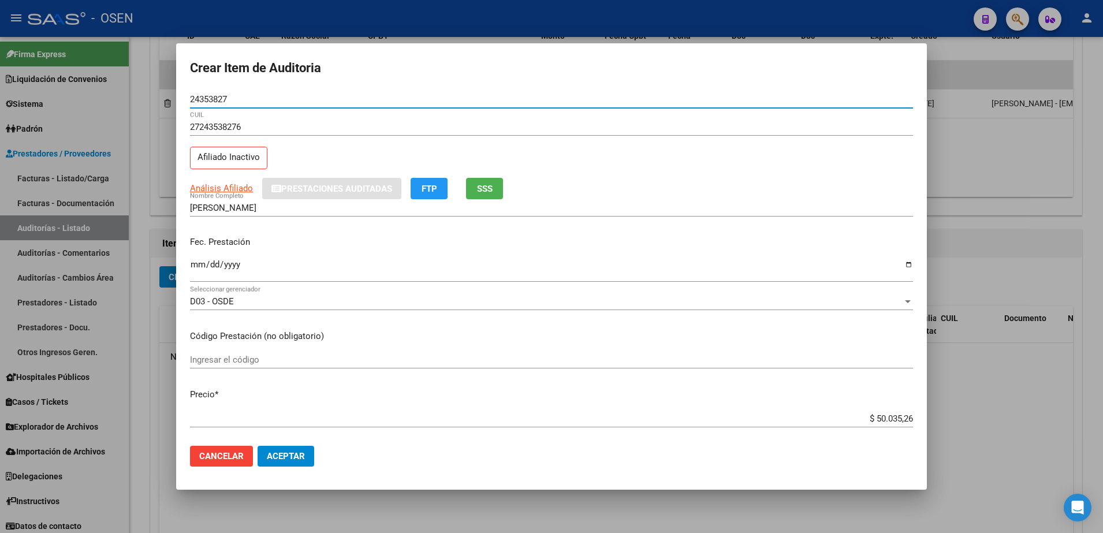
click at [190, 264] on input "Ingresar la fecha" at bounding box center [551, 269] width 723 height 18
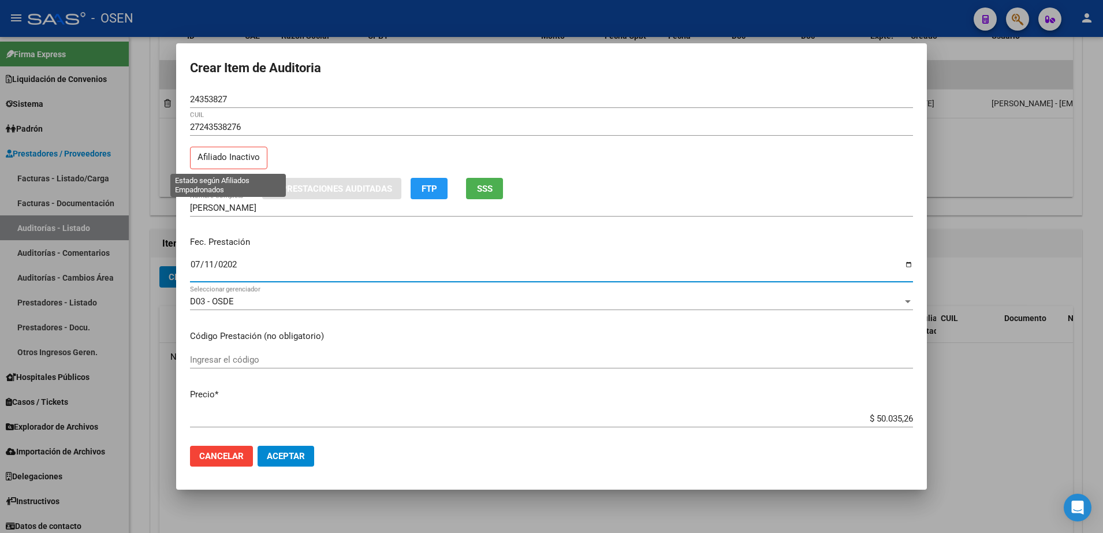
type input "[DATE]"
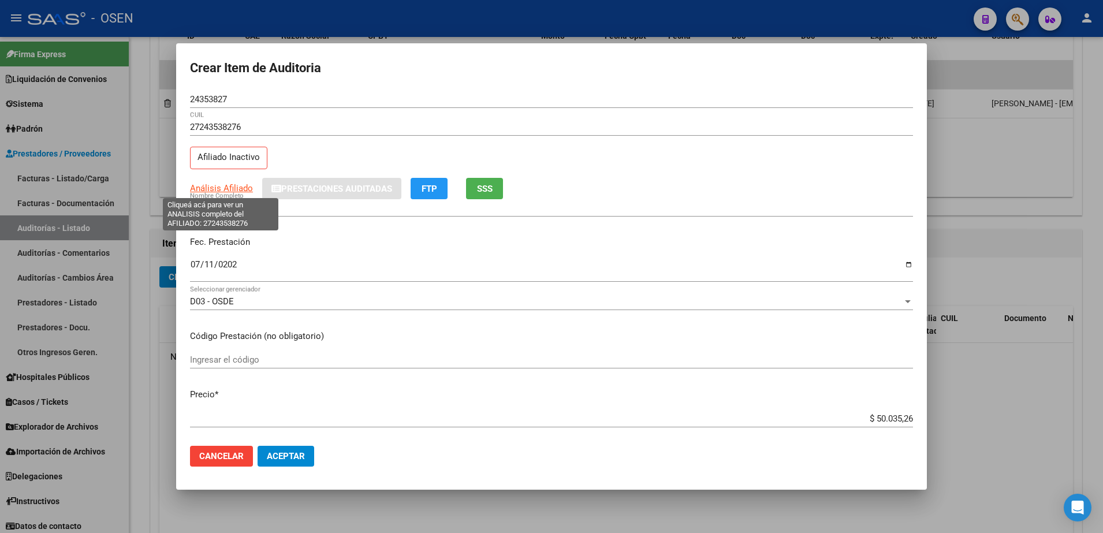
click at [216, 184] on span "Análisis Afiliado" at bounding box center [221, 188] width 63 height 10
type textarea "27243538276"
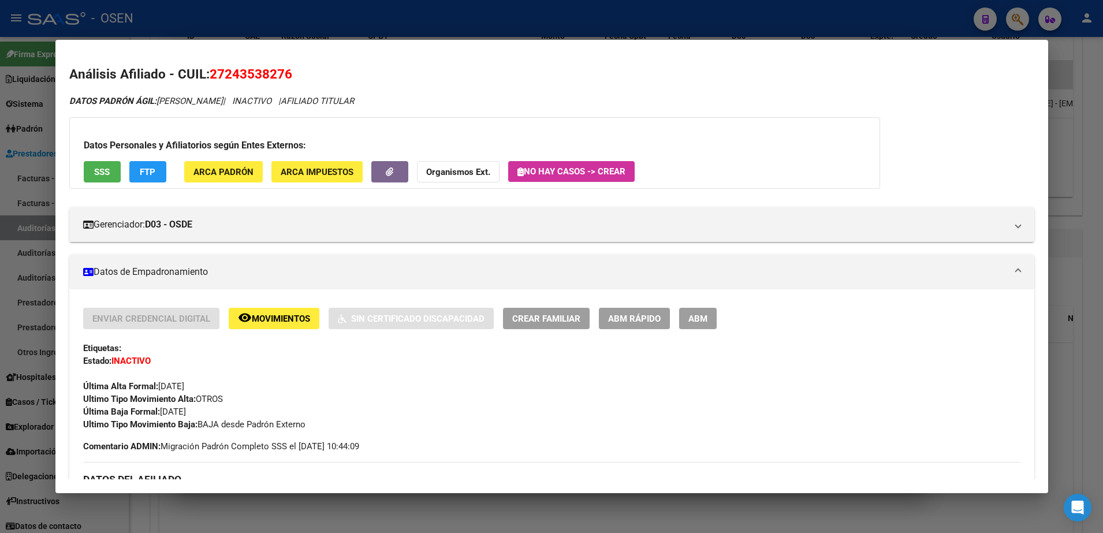
click at [95, 171] on span "SSS" at bounding box center [102, 172] width 16 height 10
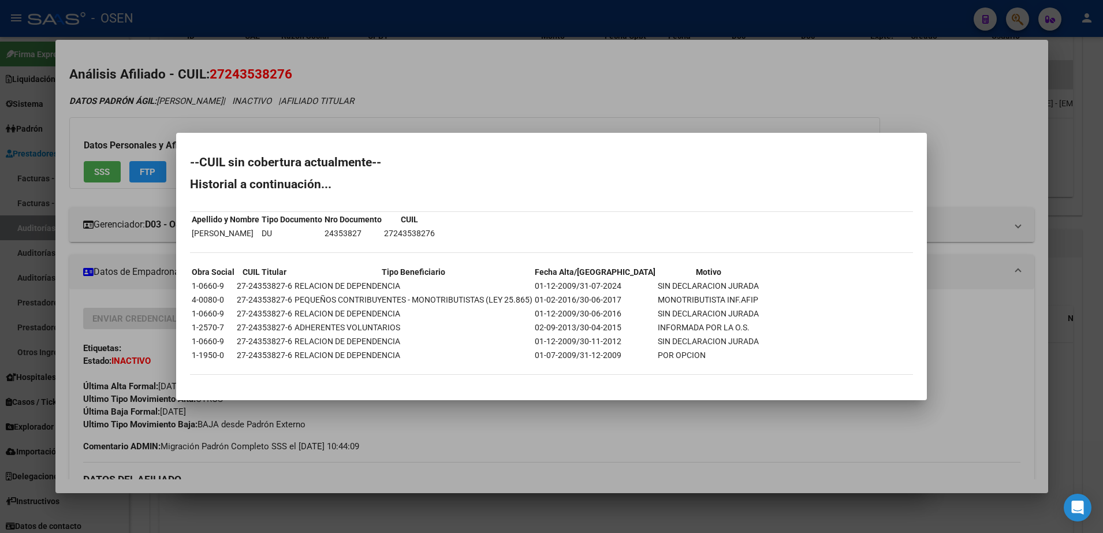
click at [529, 106] on div at bounding box center [551, 266] width 1103 height 533
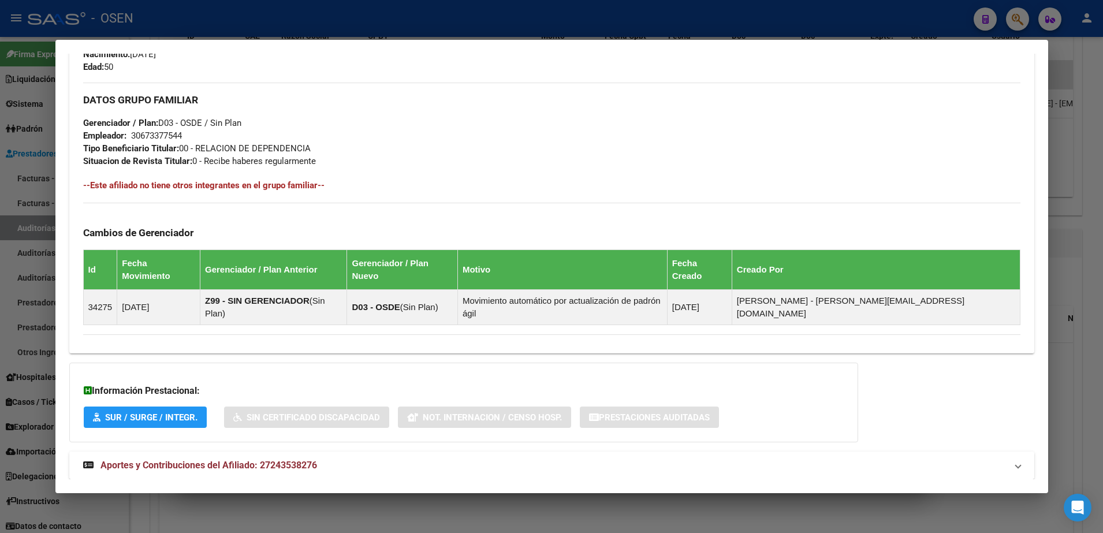
click at [552, 452] on mat-expansion-panel-header "Aportes y Contribuciones del Afiliado: 27243538276" at bounding box center [551, 466] width 965 height 28
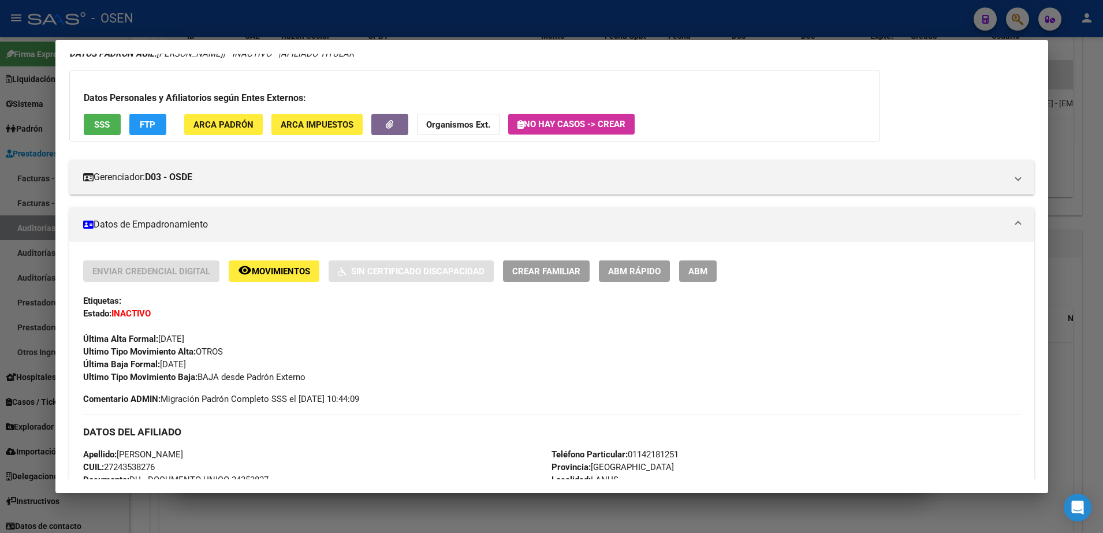
scroll to position [0, 0]
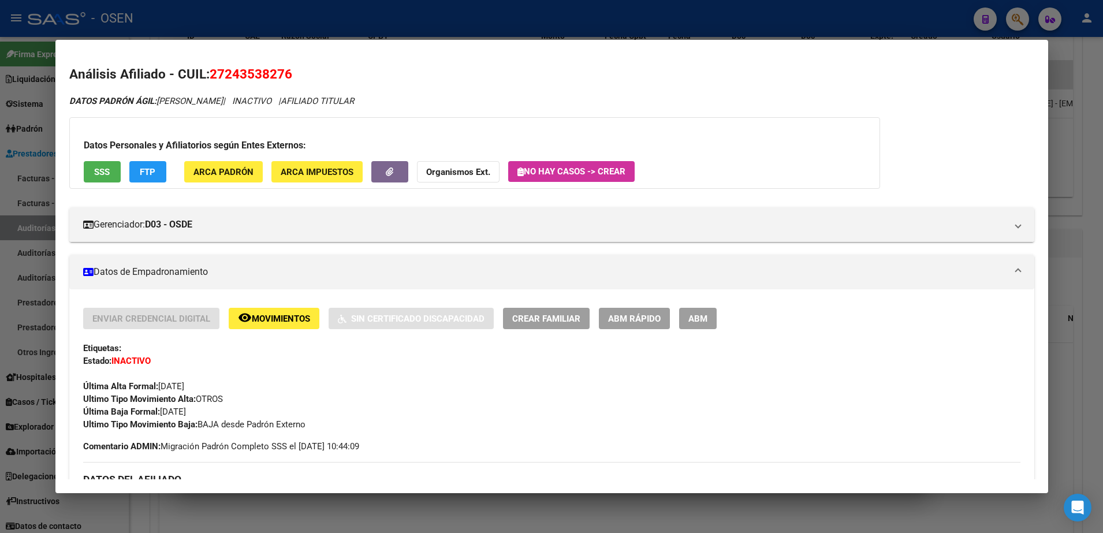
click at [101, 153] on div "Datos Personales y Afiliatorios según Entes Externos: SSS FTP ARCA Padrón ARCA …" at bounding box center [474, 153] width 811 height 72
click at [99, 169] on span "SSS" at bounding box center [102, 172] width 16 height 10
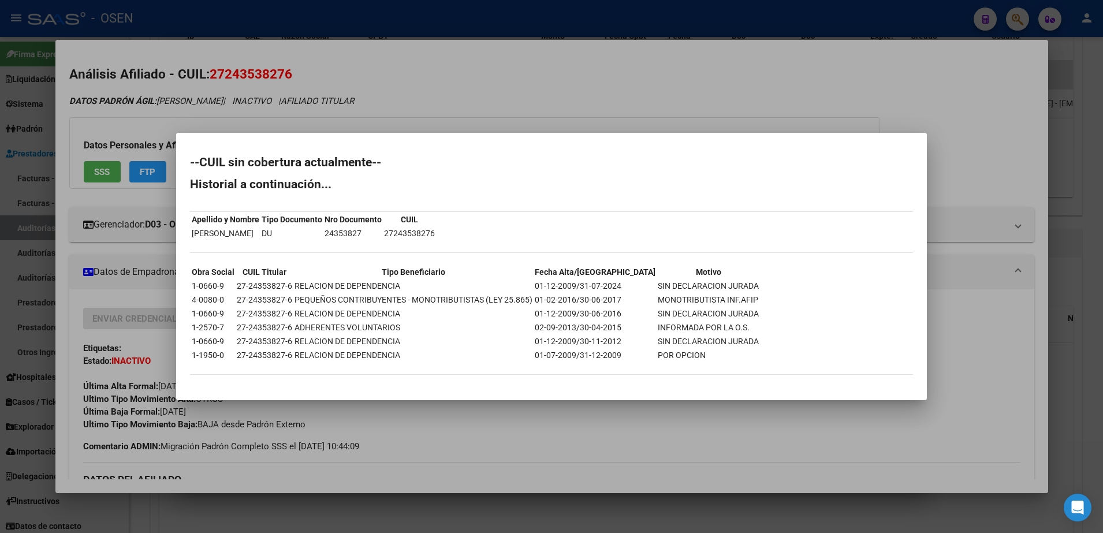
click at [415, 24] on div at bounding box center [551, 266] width 1103 height 533
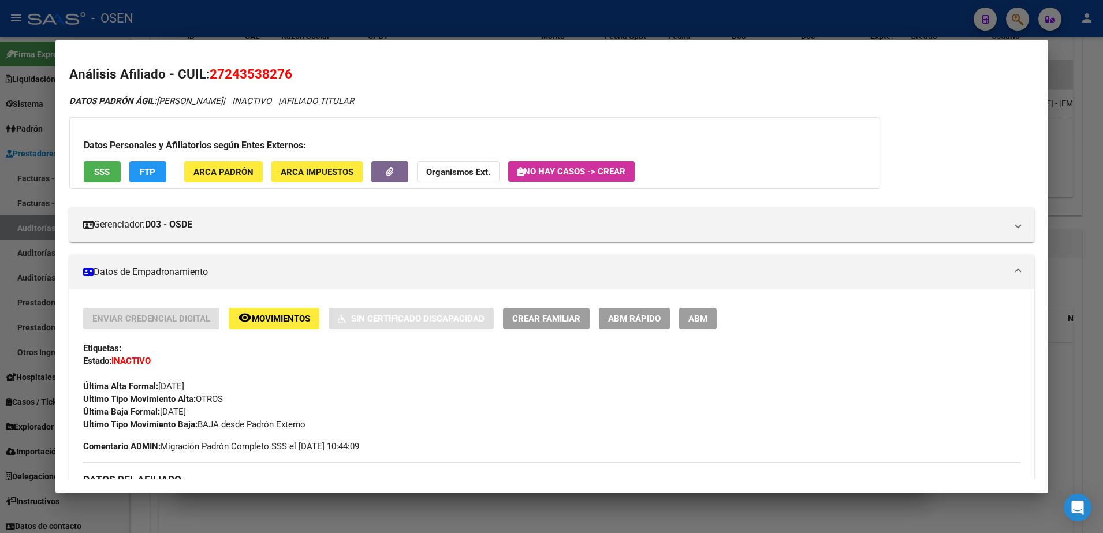
click at [196, 25] on div at bounding box center [551, 266] width 1103 height 533
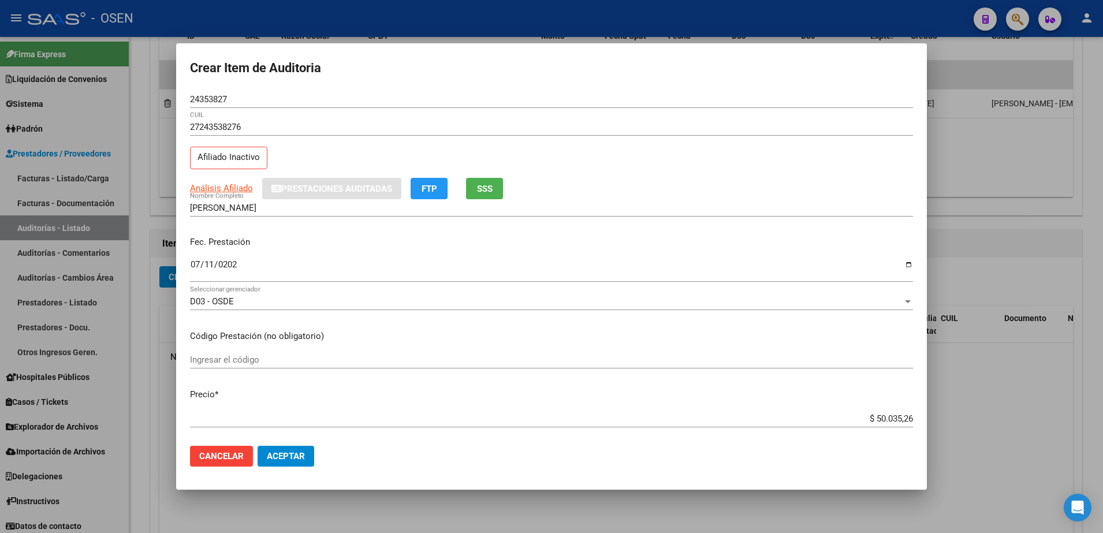
click at [231, 458] on span "Cancelar" at bounding box center [221, 456] width 44 height 10
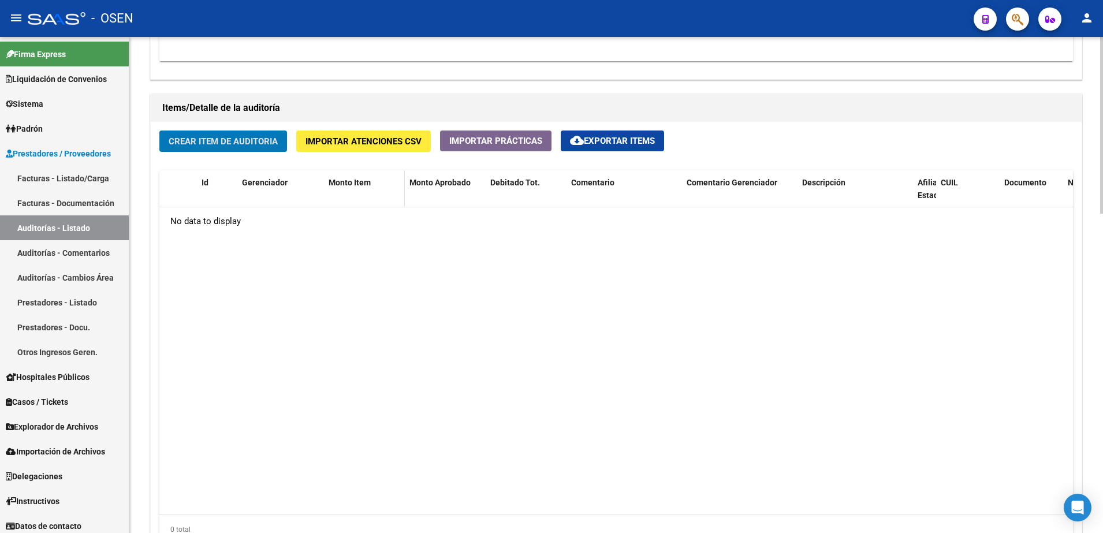
scroll to position [680, 0]
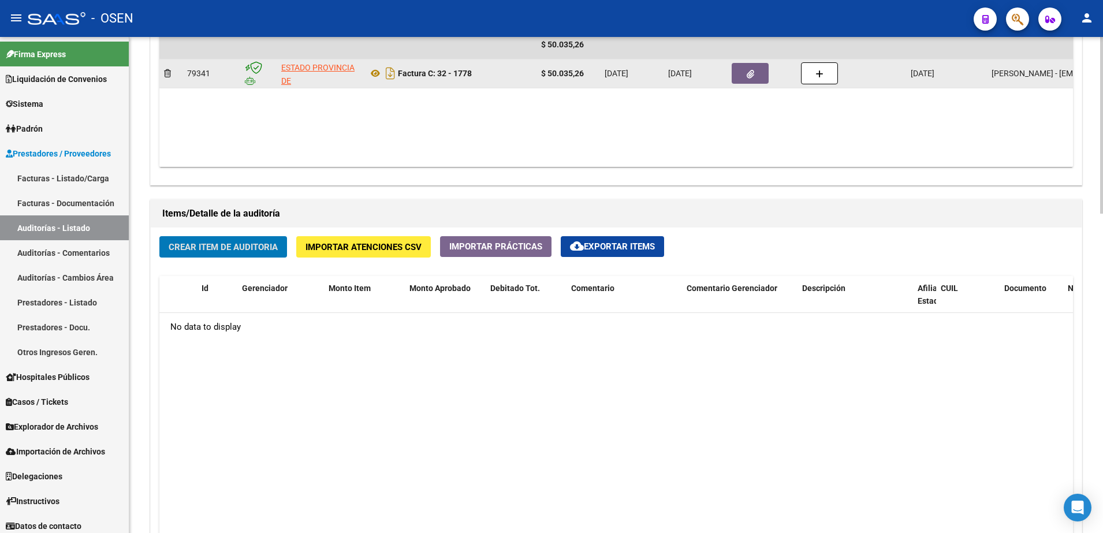
click at [747, 75] on icon "button" at bounding box center [751, 74] width 8 height 9
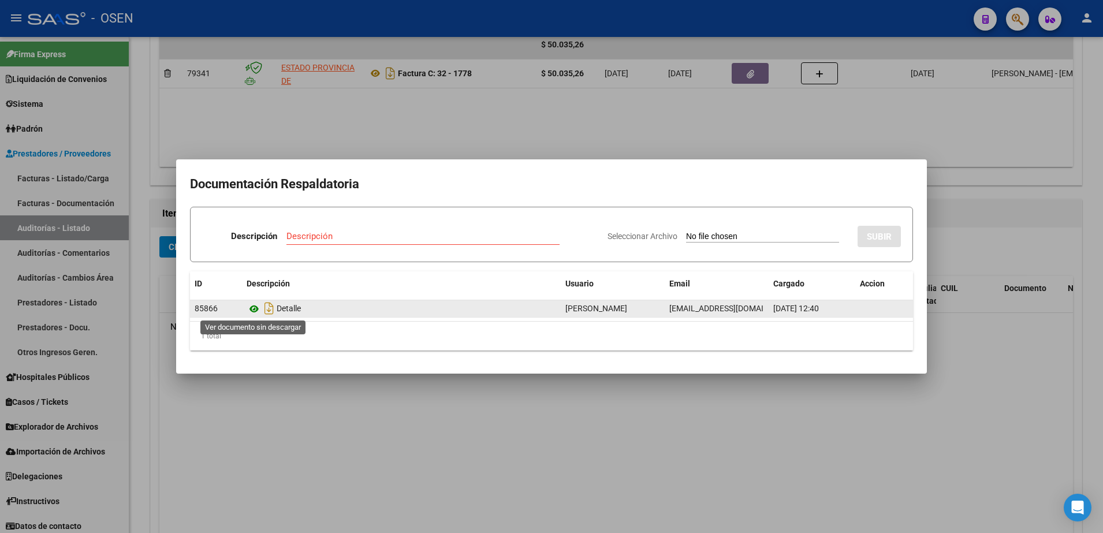
click at [251, 306] on icon at bounding box center [254, 309] width 15 height 14
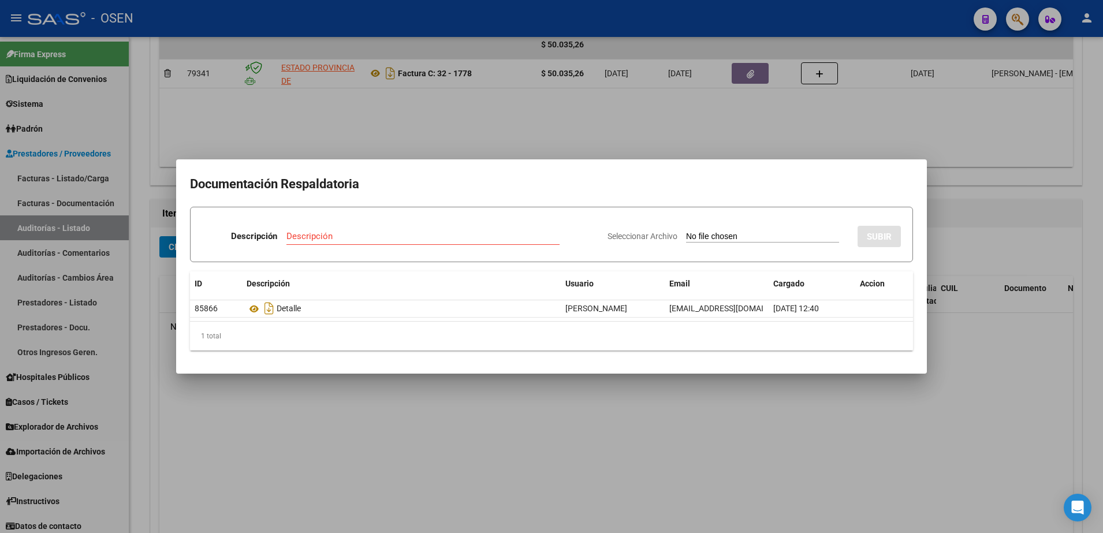
click at [358, 418] on div at bounding box center [551, 266] width 1103 height 533
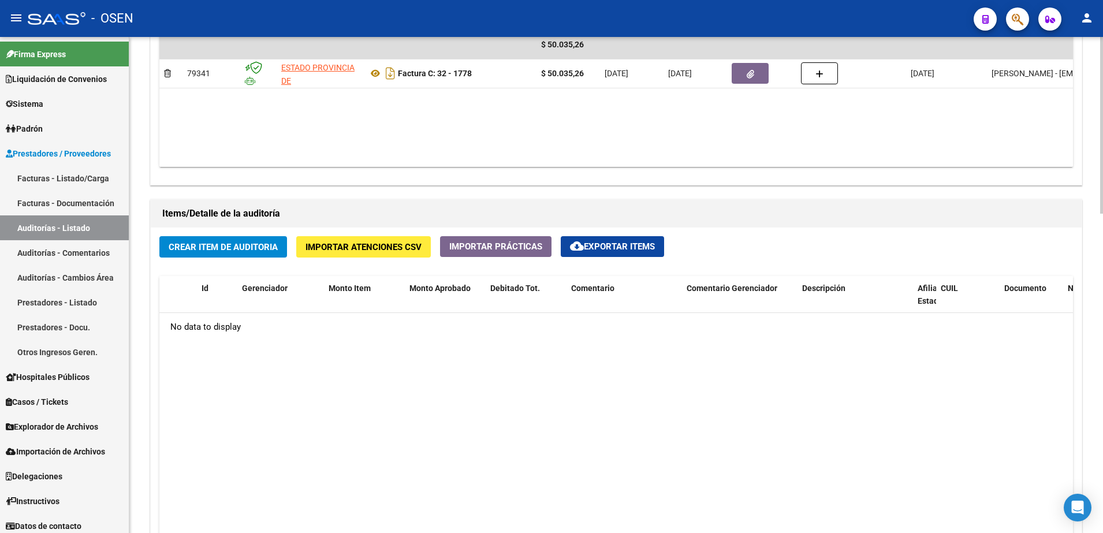
click at [222, 245] on span "Crear Item de Auditoria" at bounding box center [223, 247] width 109 height 10
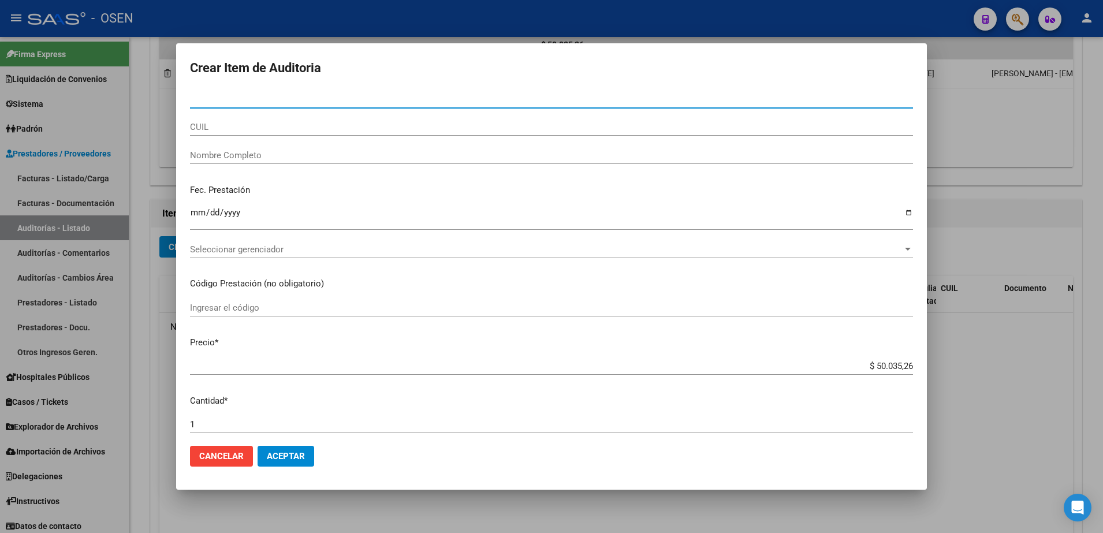
paste input "27243538276"
type input "27243538276"
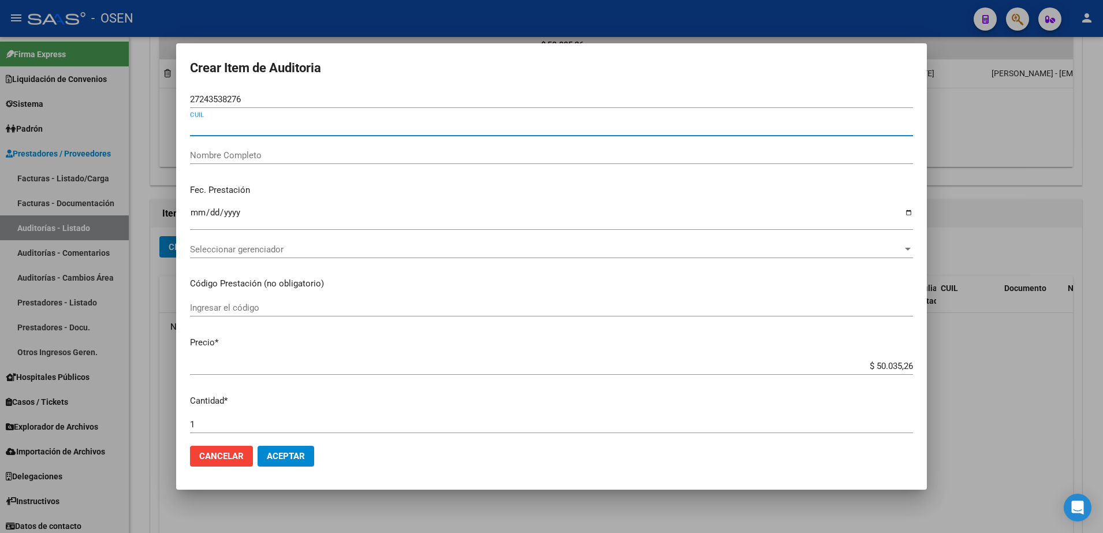
click at [435, 124] on input "CUIL" at bounding box center [551, 127] width 723 height 10
paste input "27243538276"
type input "27243538276"
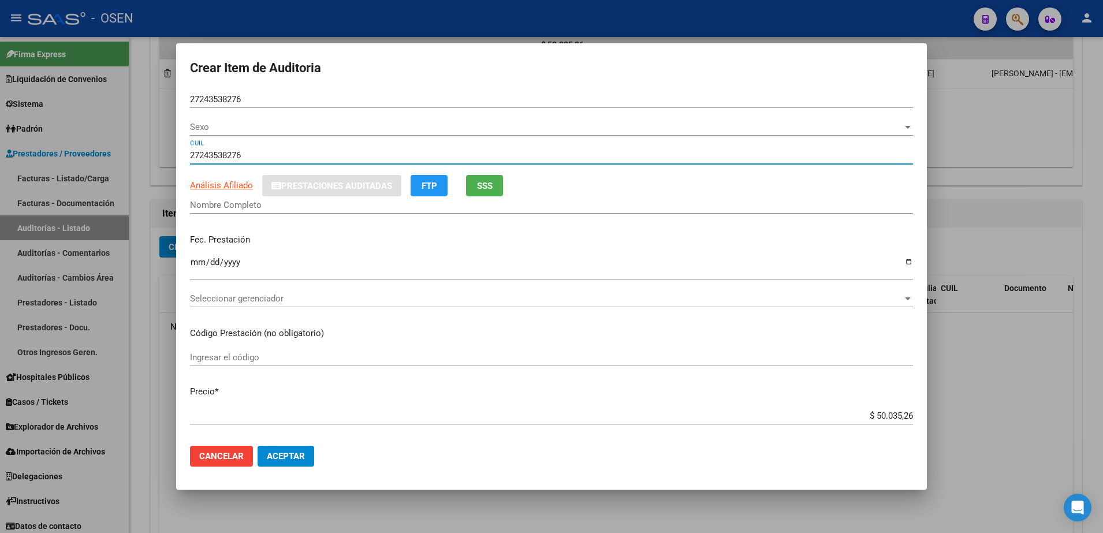
type input "24353827"
type input "[PERSON_NAME]"
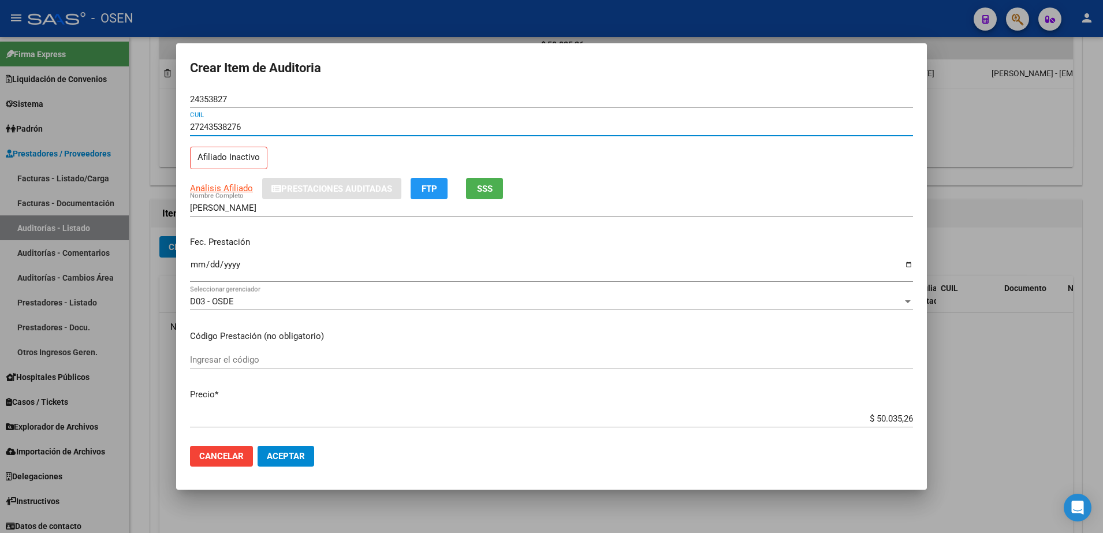
type input "27243538276"
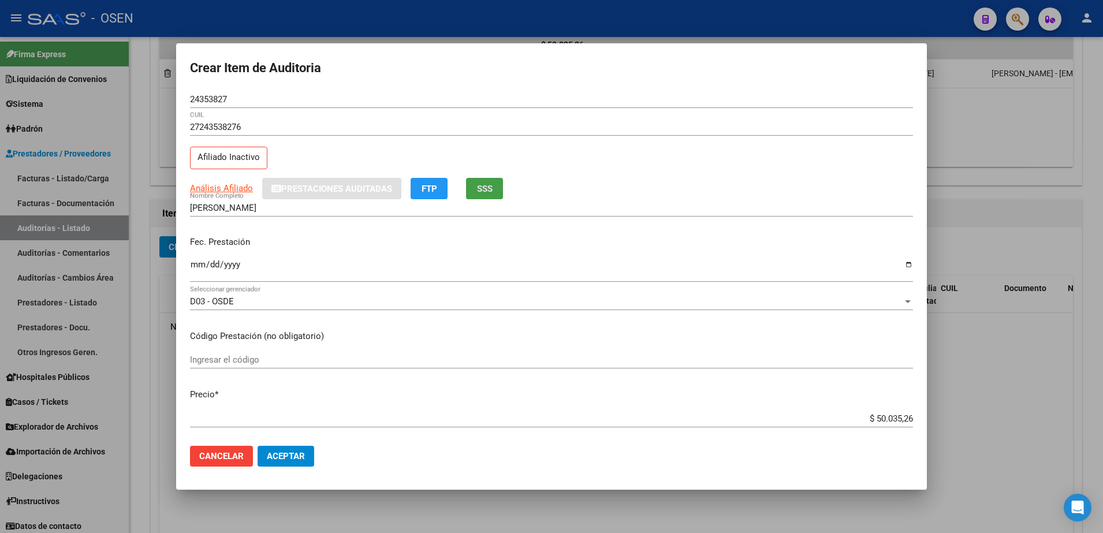
click at [477, 183] on button "SSS" at bounding box center [484, 188] width 37 height 21
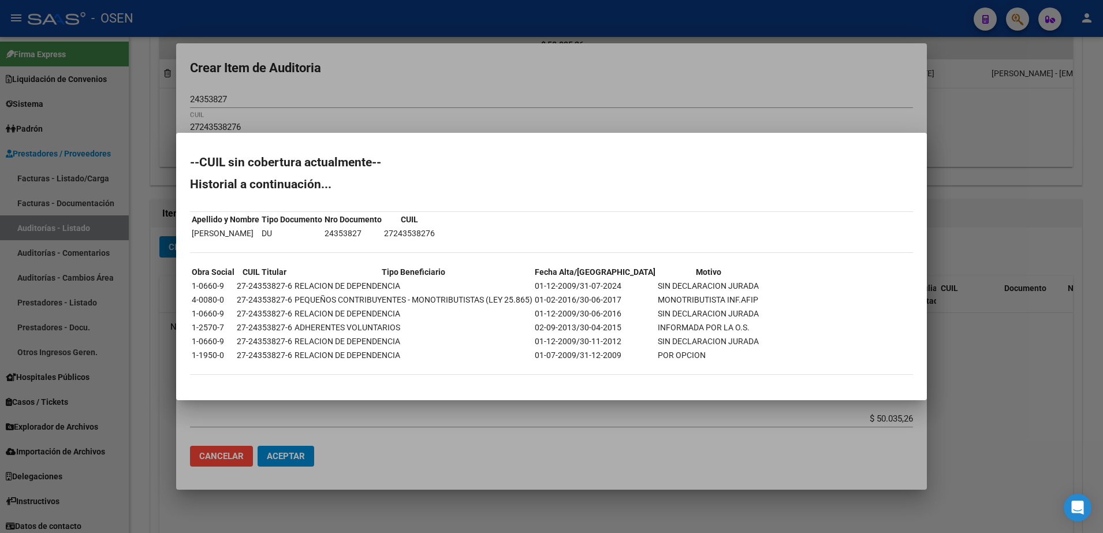
click at [361, 72] on div at bounding box center [551, 266] width 1103 height 533
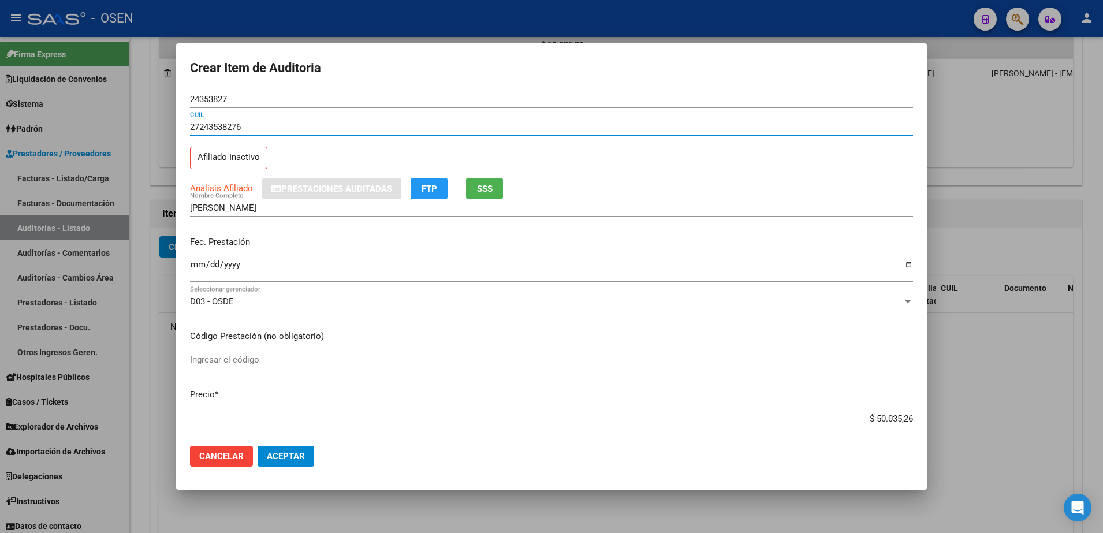
drag, startPoint x: 255, startPoint y: 129, endPoint x: 151, endPoint y: 129, distance: 103.4
click at [151, 129] on div "Crear Item de Auditoria 24353827 Nro Documento 27243538276 CUIL Afiliado Inacti…" at bounding box center [551, 266] width 1103 height 533
click at [266, 207] on input "[PERSON_NAME]" at bounding box center [551, 208] width 723 height 10
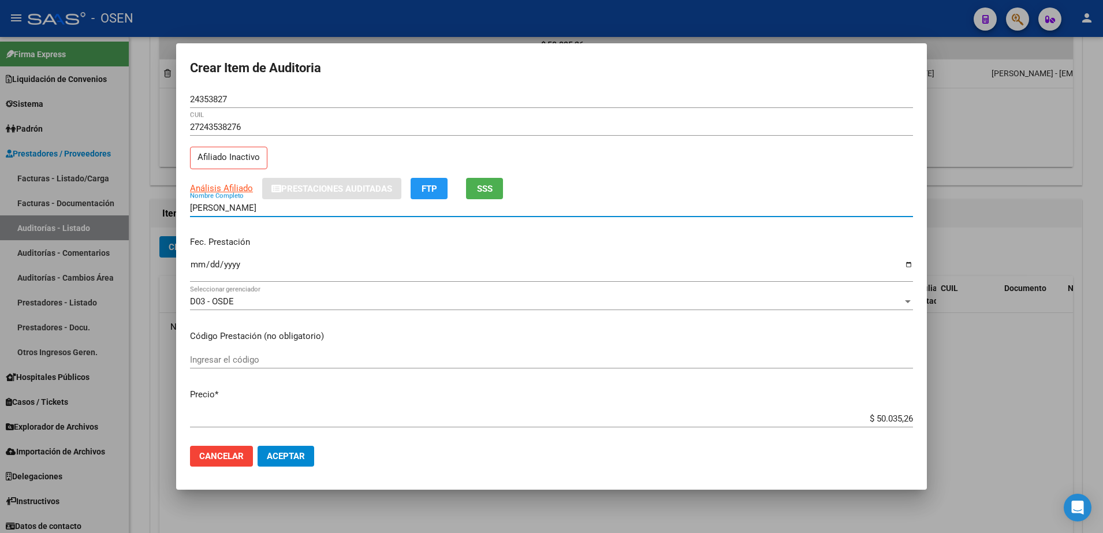
drag, startPoint x: 291, startPoint y: 211, endPoint x: 144, endPoint y: 207, distance: 146.8
click at [144, 207] on div "Crear Item de Auditoria 24353827 Nro Documento 27243538276 CUIL Afiliado Inacti…" at bounding box center [551, 266] width 1103 height 533
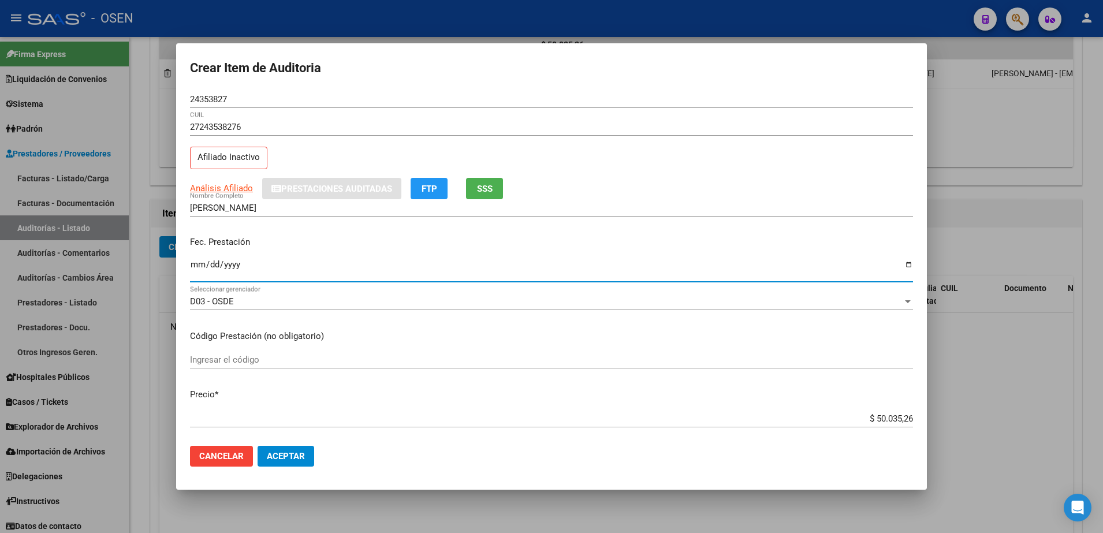
click at [202, 260] on input "Ingresar la fecha" at bounding box center [551, 269] width 723 height 18
type input "[DATE]"
click at [297, 432] on div "$ 50.035,26 Ingresar el precio" at bounding box center [551, 424] width 723 height 28
click at [244, 178] on div "Análisis Afiliado Prestaciones Auditadas FTP SSS" at bounding box center [551, 188] width 723 height 21
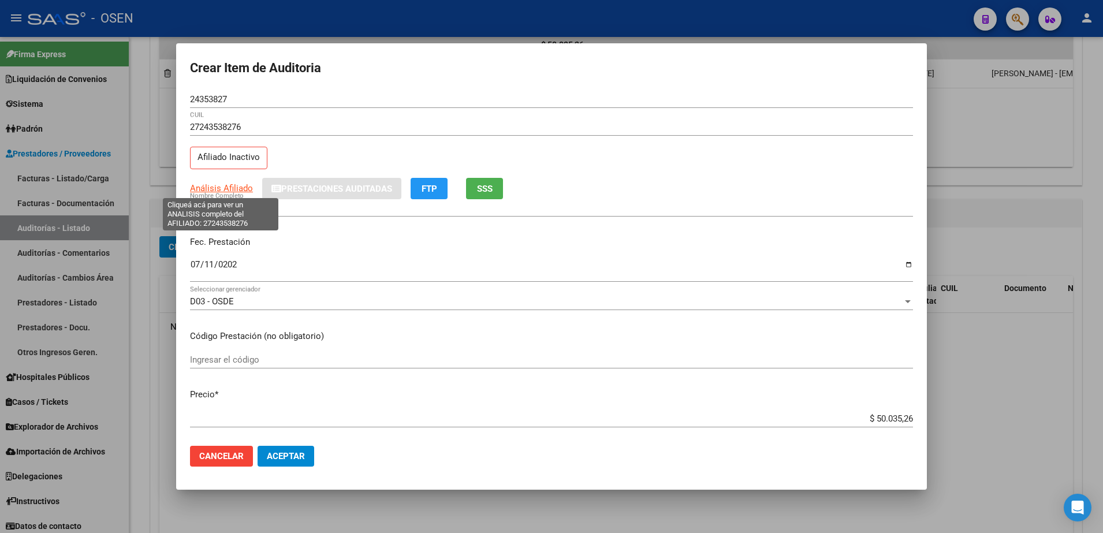
click at [243, 183] on span "Análisis Afiliado" at bounding box center [221, 188] width 63 height 10
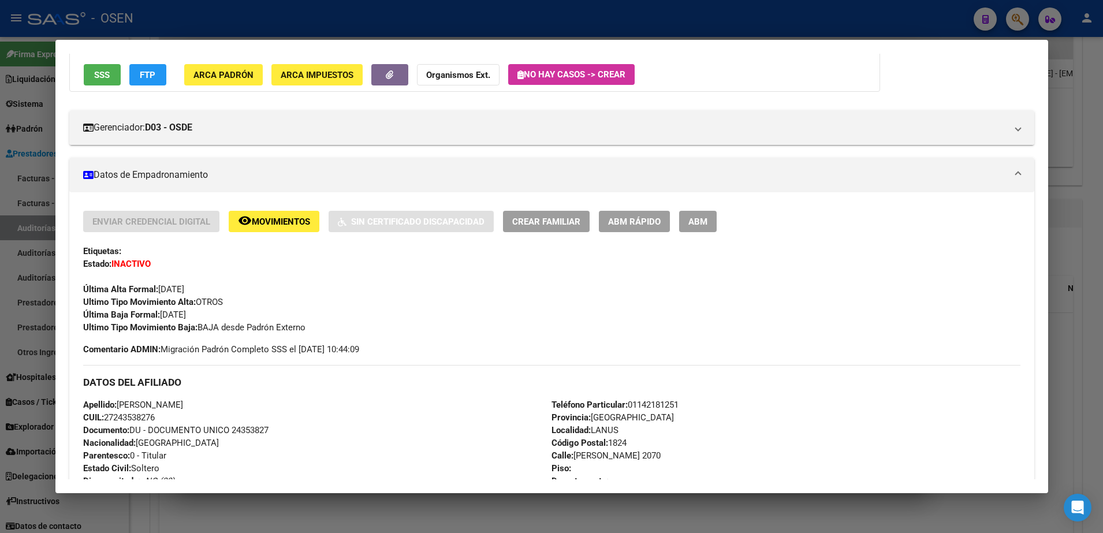
scroll to position [217, 0]
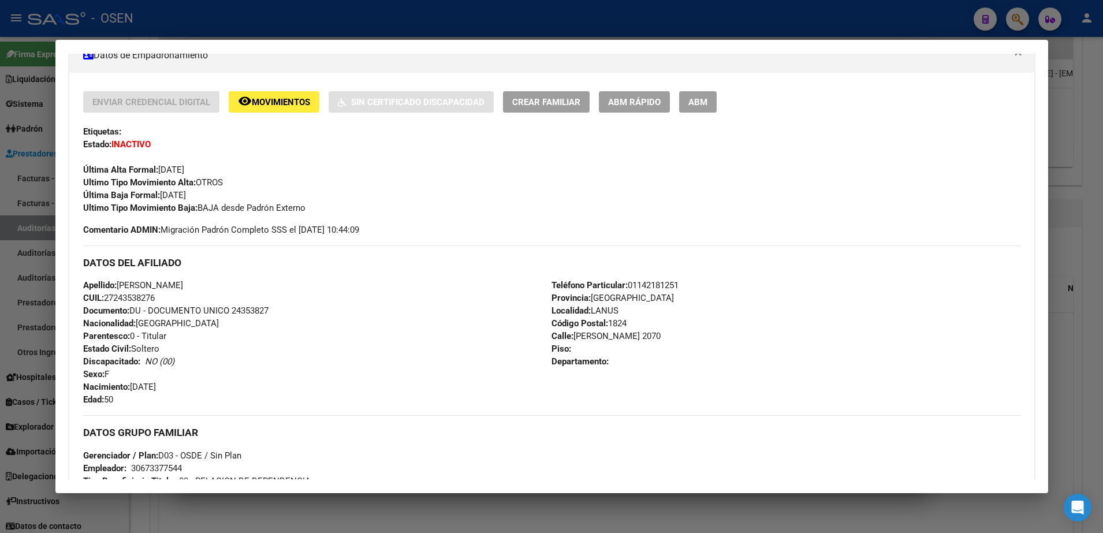
click at [336, 532] on div at bounding box center [551, 266] width 1103 height 533
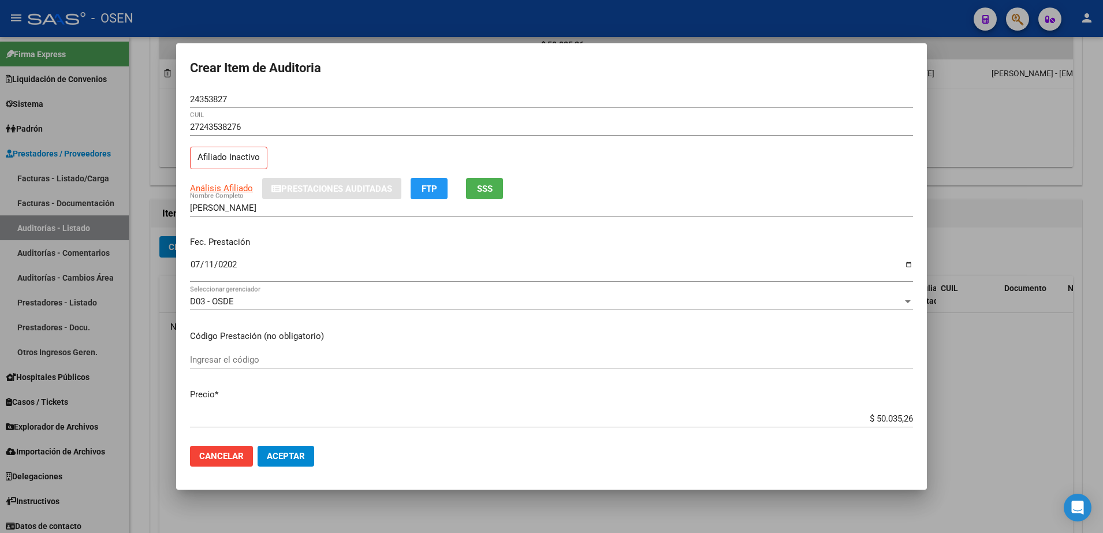
click at [274, 458] on span "Aceptar" at bounding box center [286, 456] width 38 height 10
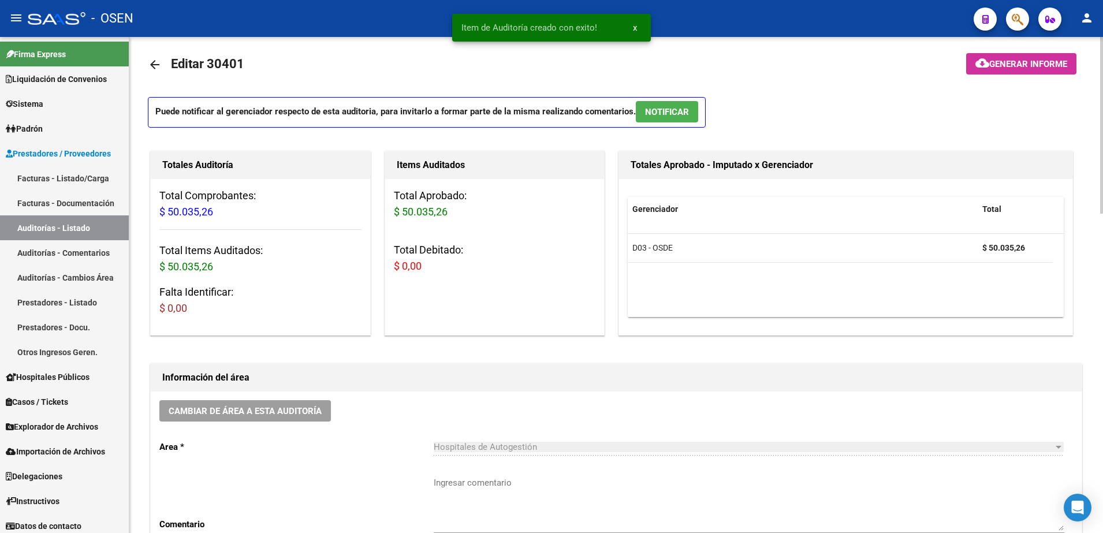
scroll to position [0, 0]
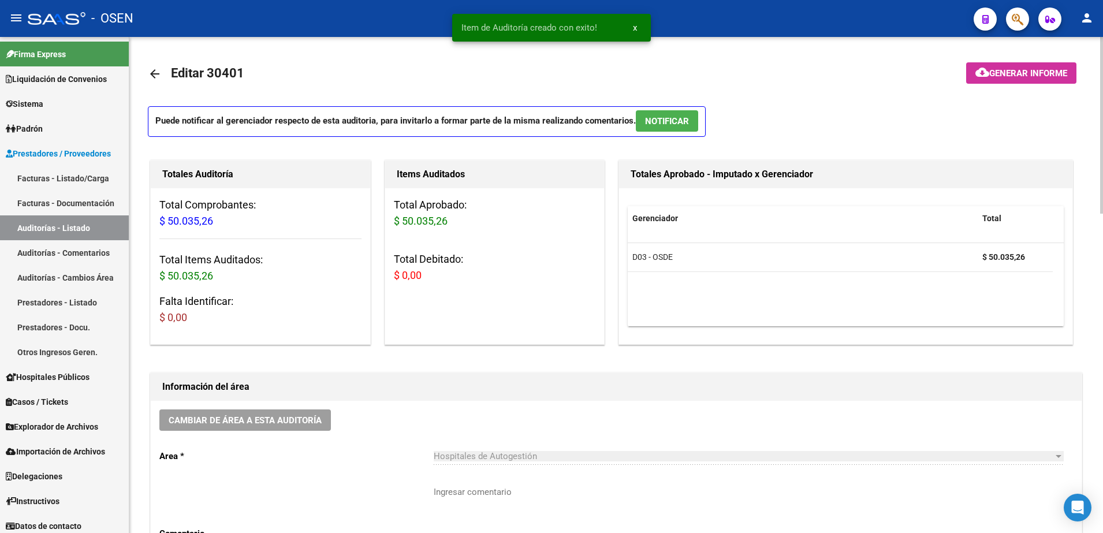
click at [151, 83] on link "arrow_back" at bounding box center [159, 73] width 23 height 27
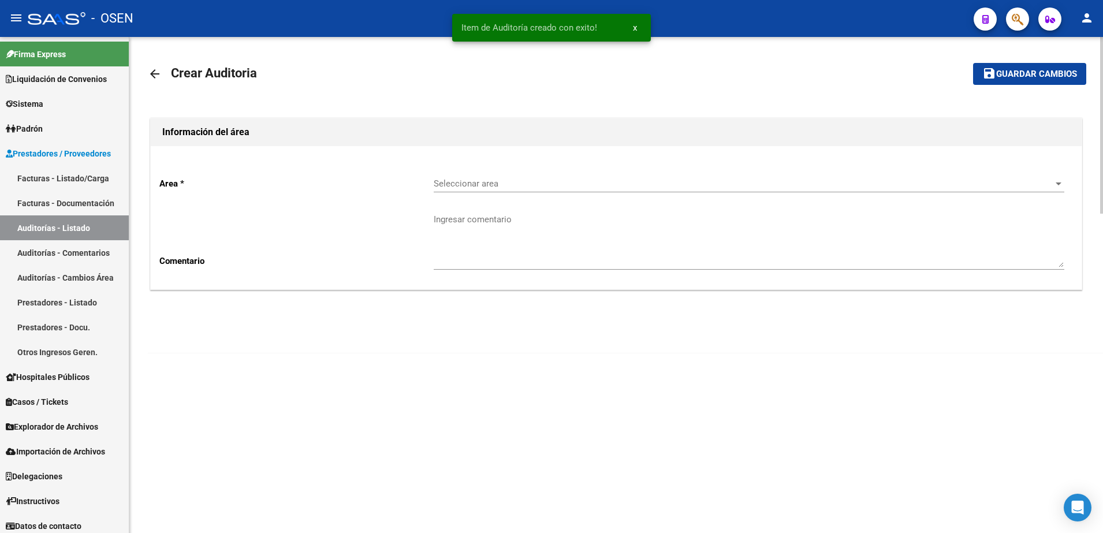
click at [151, 83] on link "arrow_back" at bounding box center [159, 73] width 23 height 27
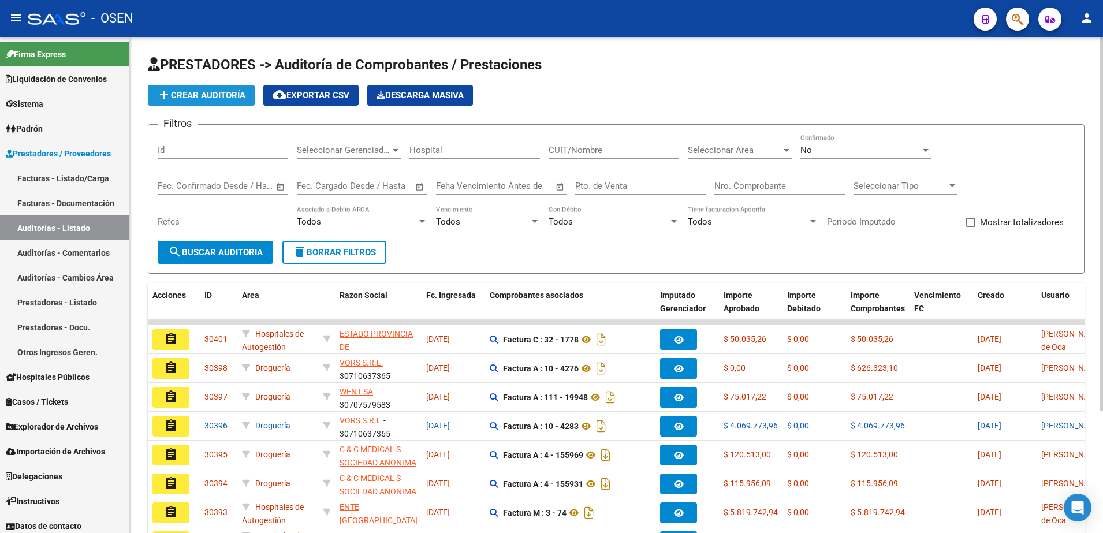
click at [243, 87] on button "add Crear Auditoría" at bounding box center [201, 95] width 107 height 21
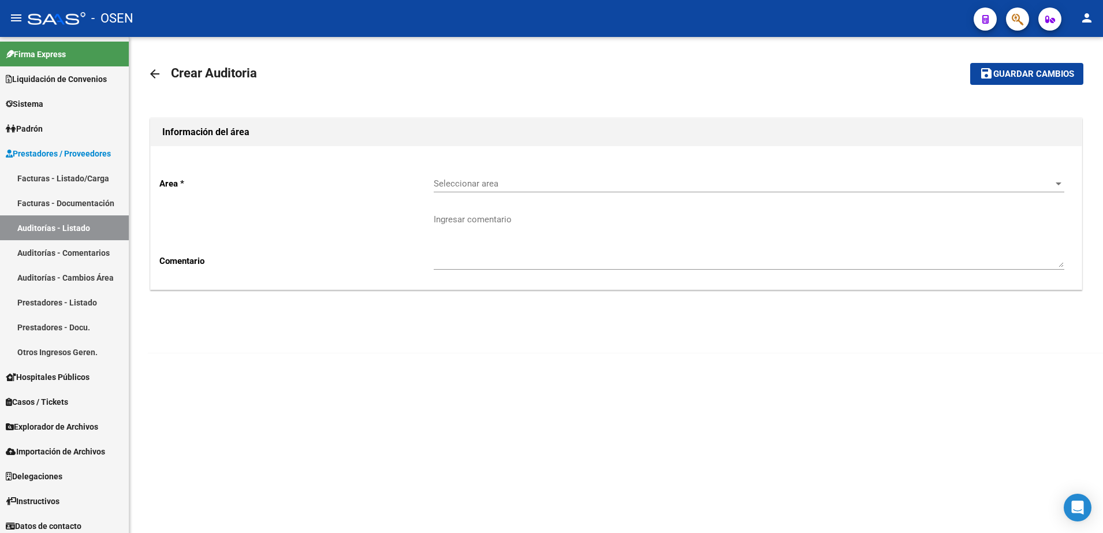
click at [530, 179] on span "Seleccionar area" at bounding box center [744, 183] width 620 height 10
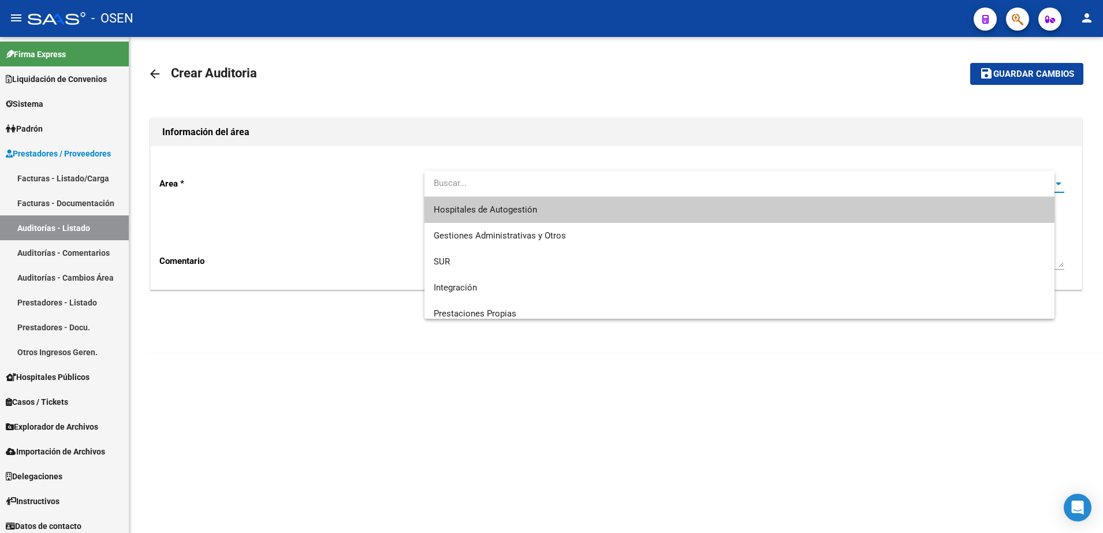
click at [530, 185] on input "dropdown search" at bounding box center [740, 183] width 631 height 26
click at [530, 199] on span "Hospitales de Autogestión" at bounding box center [749, 210] width 631 height 26
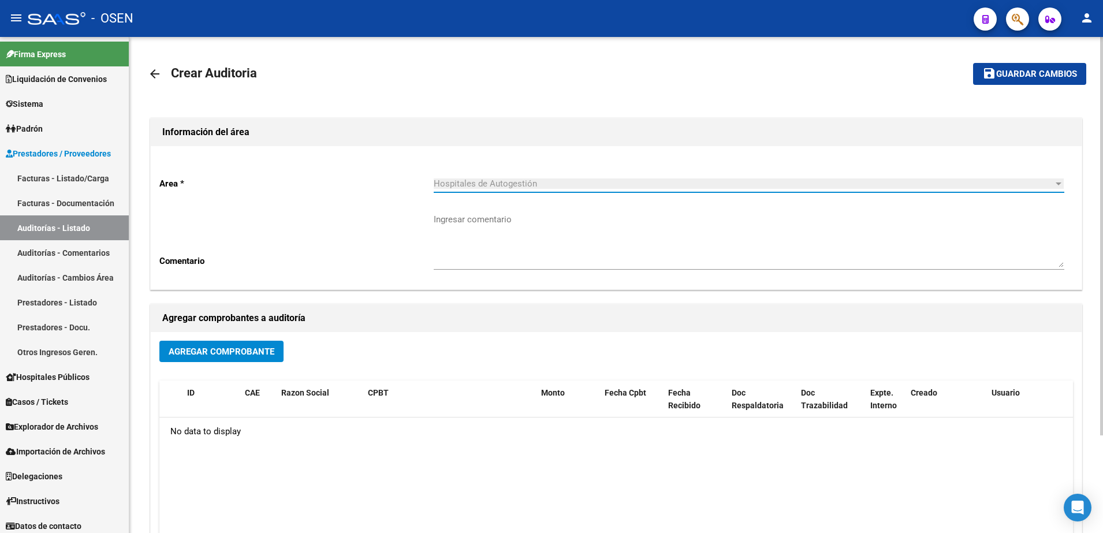
click at [236, 349] on span "Agregar Comprobante" at bounding box center [222, 352] width 106 height 10
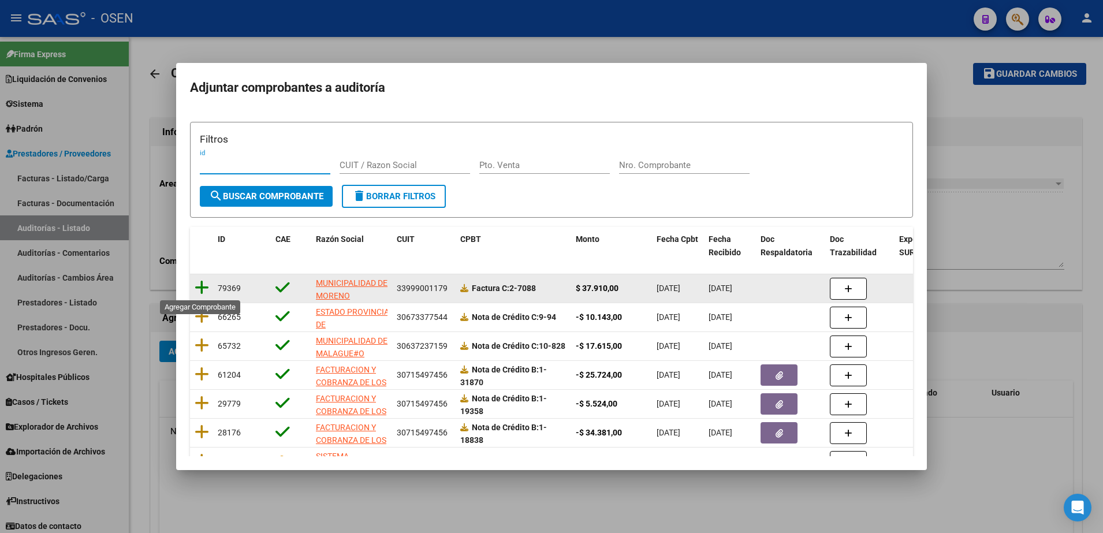
click at [200, 287] on icon at bounding box center [202, 288] width 14 height 16
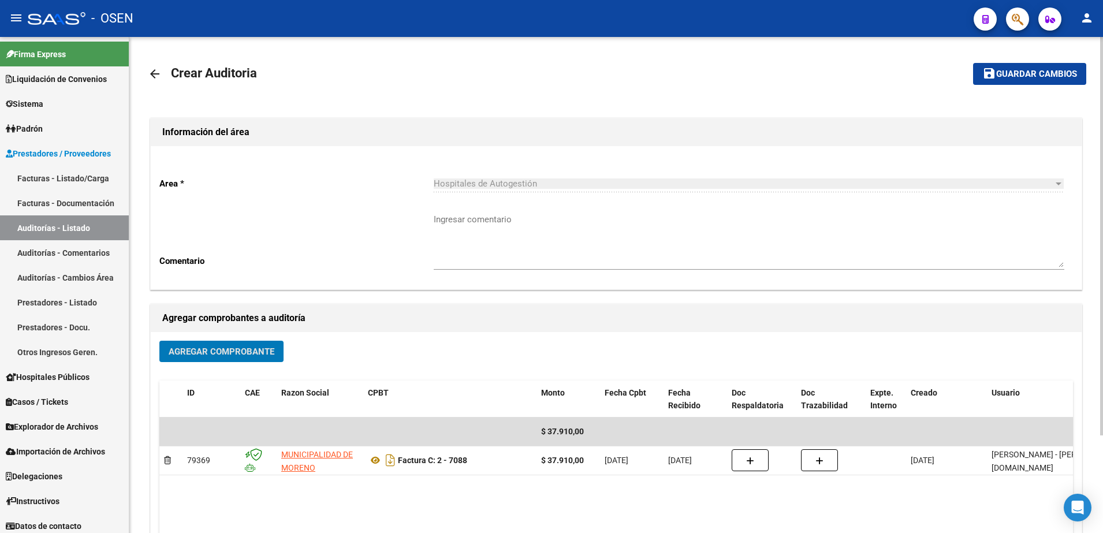
click at [1038, 79] on span "Guardar cambios" at bounding box center [1036, 74] width 81 height 10
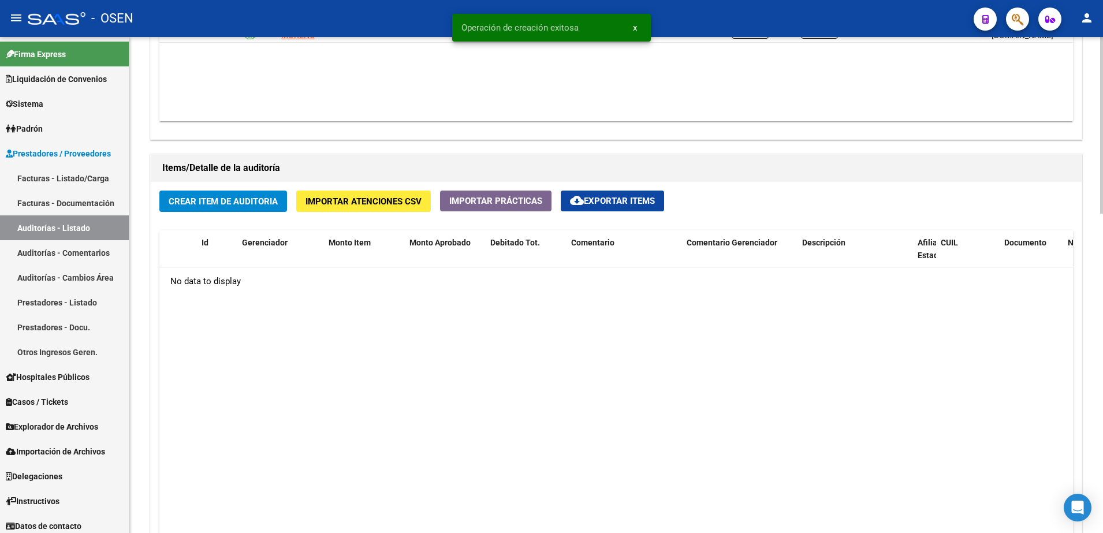
scroll to position [794, 0]
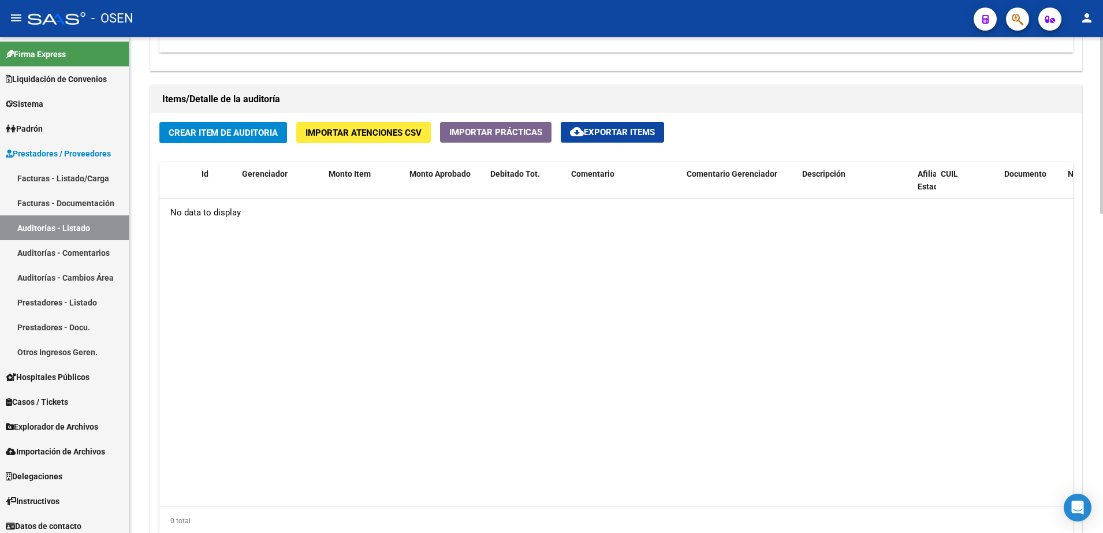
click at [210, 134] on span "Crear Item de Auditoria" at bounding box center [223, 133] width 109 height 10
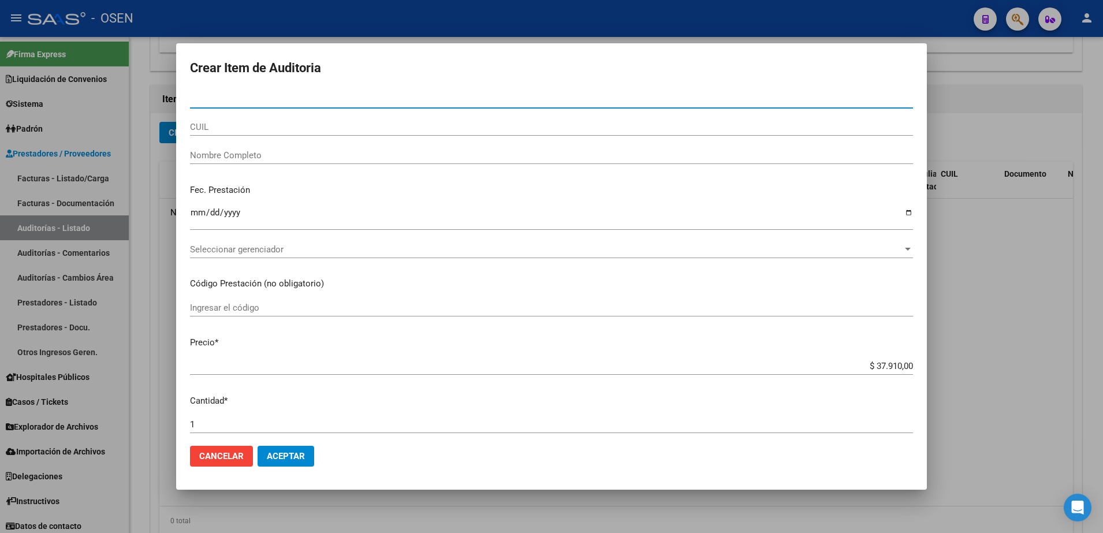
paste input "25706153"
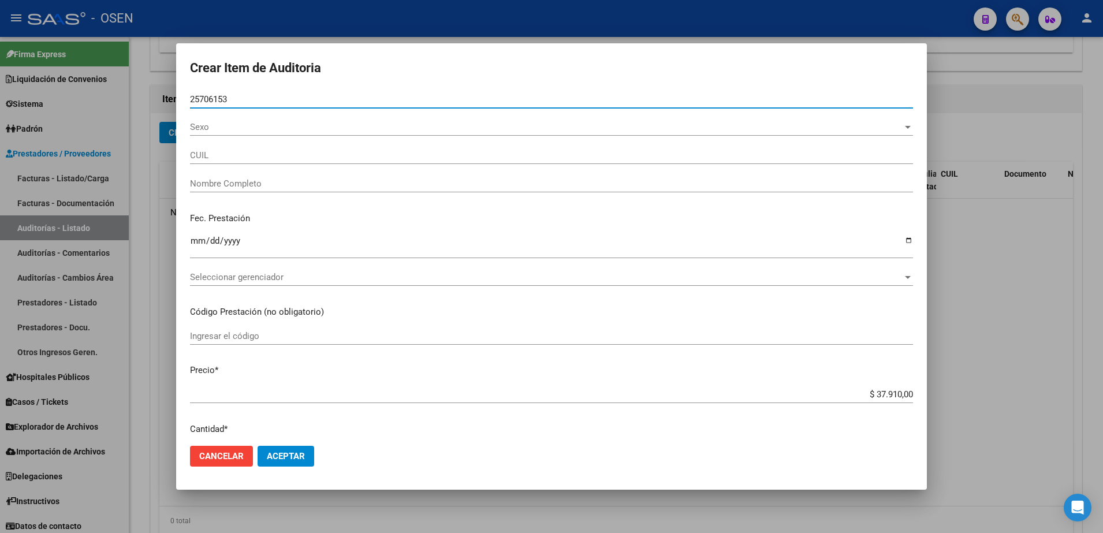
type input "25706153"
type input "20257061532"
type input "[PERSON_NAME] [PERSON_NAME] -"
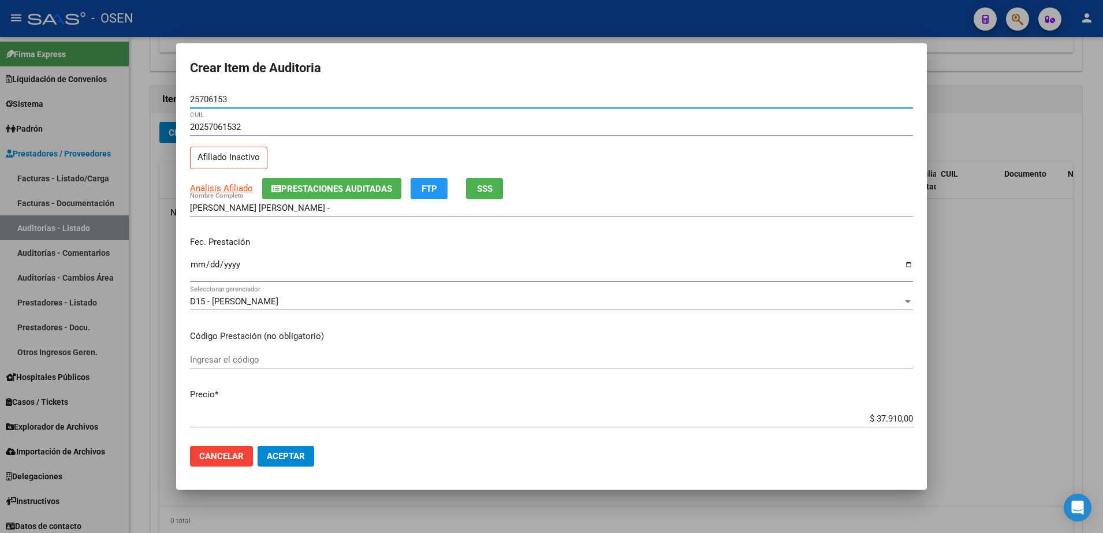
click at [204, 265] on input "Ingresar la fecha" at bounding box center [551, 269] width 723 height 18
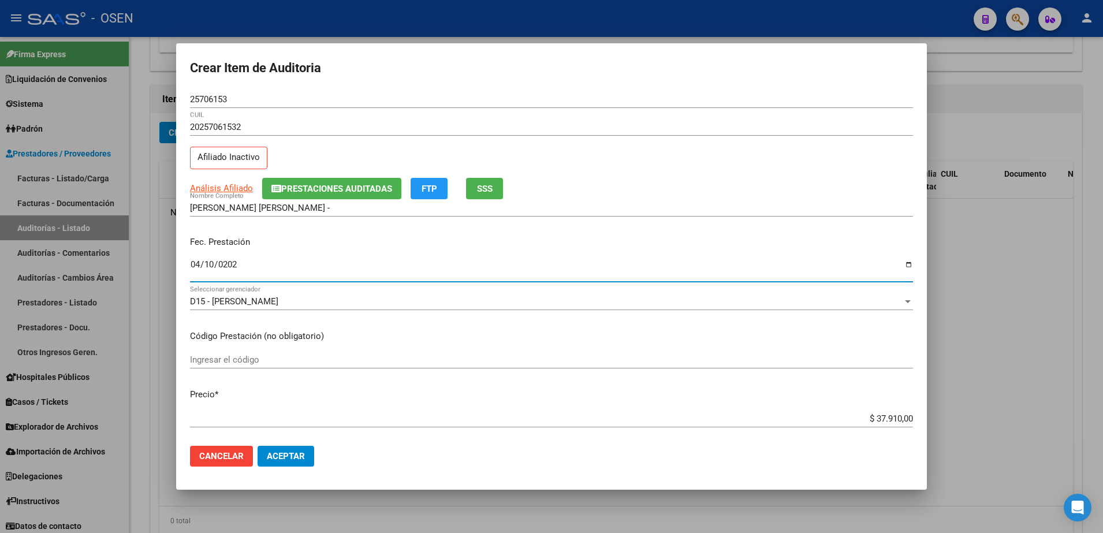
type input "[DATE]"
click at [497, 190] on button "SSS" at bounding box center [484, 188] width 37 height 21
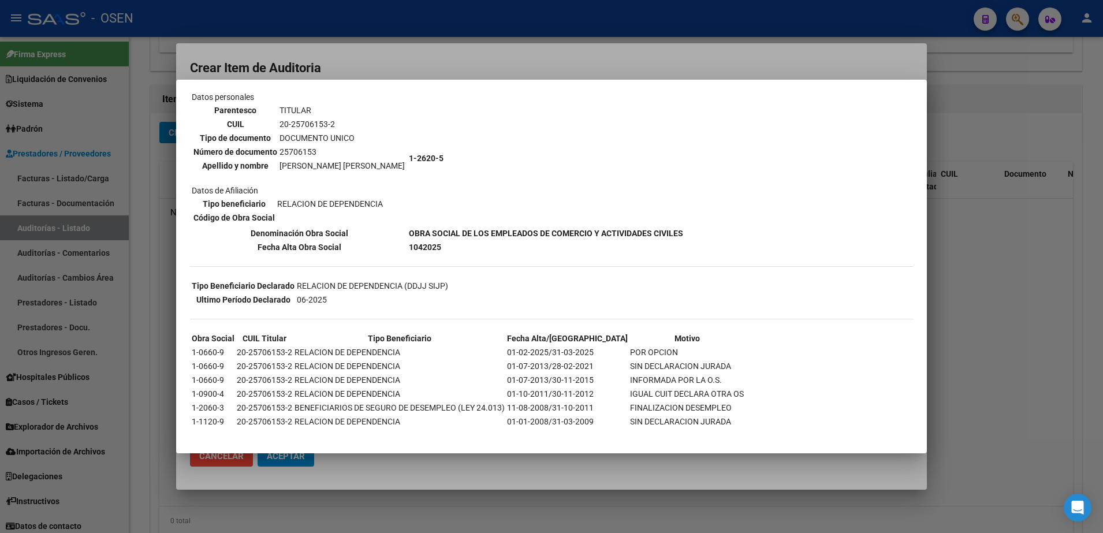
scroll to position [86, 0]
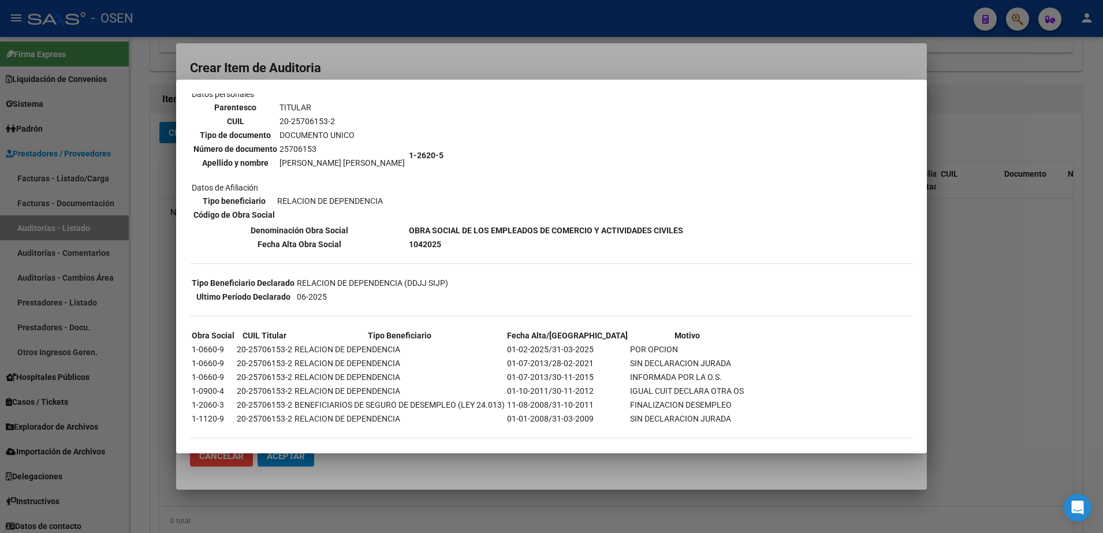
click at [218, 221] on table "Tipo beneficiario RELACION DE DEPENDENCIA Código de Obra Social" at bounding box center [288, 208] width 193 height 29
drag, startPoint x: 276, startPoint y: 163, endPoint x: 378, endPoint y: 165, distance: 101.7
click at [378, 165] on tr "Apellido y nombre [PERSON_NAME] [PERSON_NAME]" at bounding box center [299, 163] width 213 height 13
copy tr "[PERSON_NAME] [PERSON_NAME]"
click at [235, 207] on table "Tipo beneficiario RELACION DE DEPENDENCIA Código de Obra Social" at bounding box center [288, 208] width 193 height 29
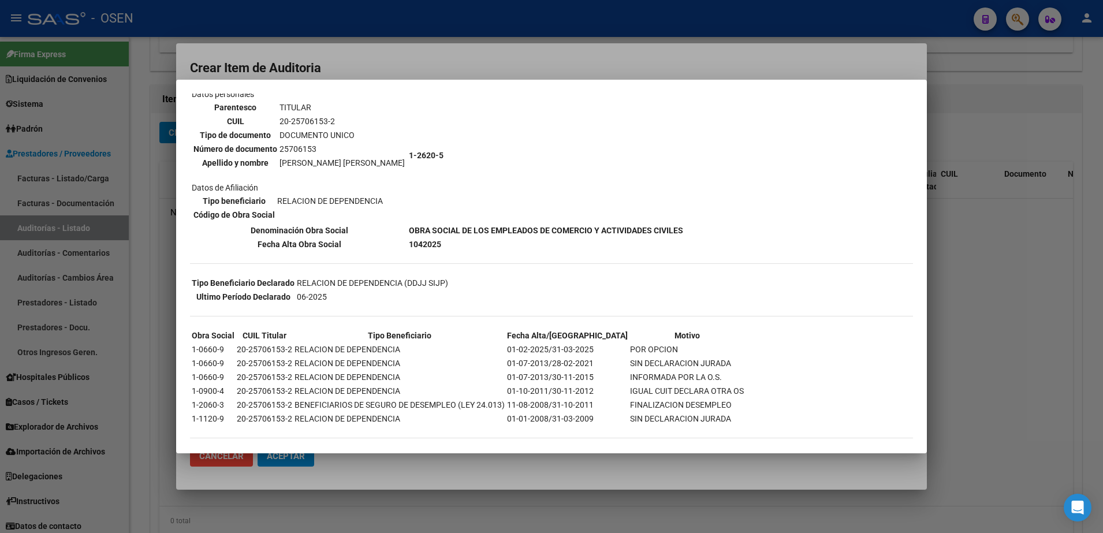
click at [259, 81] on mat-dialog-container "--INACTIVO en Obra Social-- --Se encuentra activo en el RNOS 126205-- DATOS DE …" at bounding box center [551, 267] width 751 height 374
click at [260, 75] on div at bounding box center [551, 266] width 1103 height 533
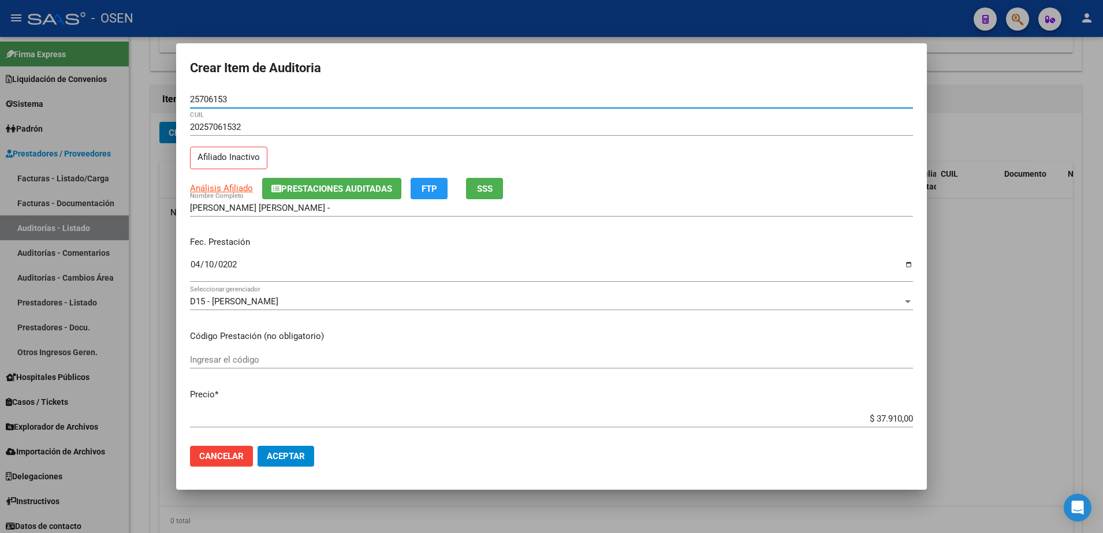
click at [213, 97] on input "25706153" at bounding box center [551, 99] width 723 height 10
click at [304, 206] on input "[PERSON_NAME] [PERSON_NAME] -" at bounding box center [551, 208] width 723 height 10
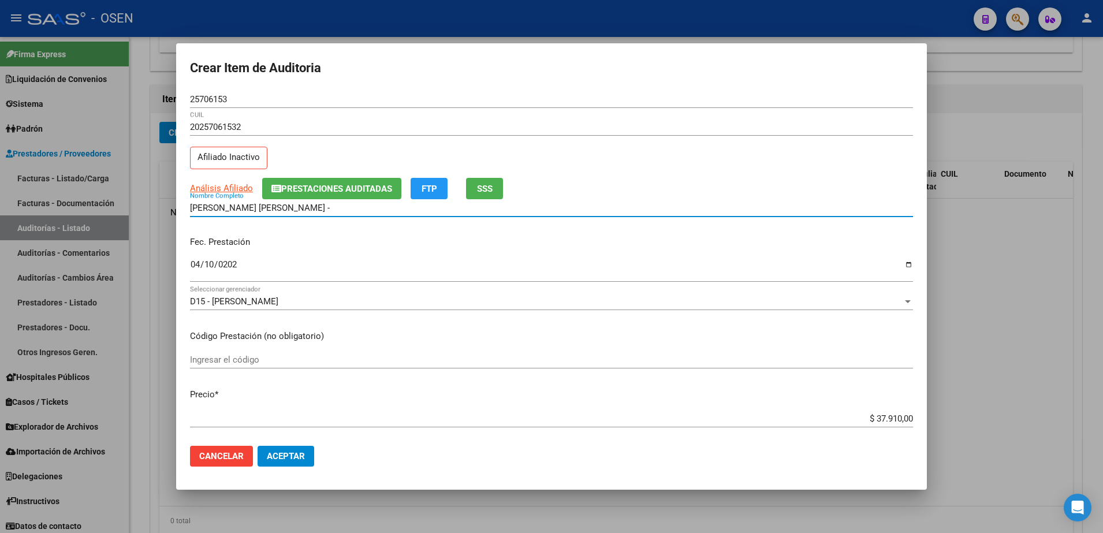
paste input "25706153"
type input "[PERSON_NAME] [PERSON_NAME] - 25706153"
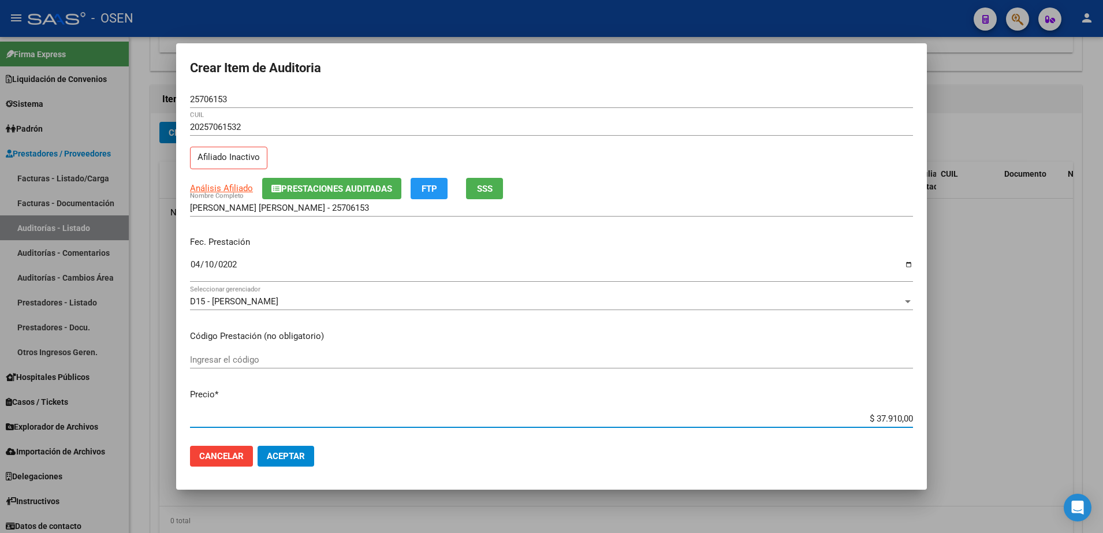
drag, startPoint x: 860, startPoint y: 419, endPoint x: 895, endPoint y: 418, distance: 35.3
click at [895, 418] on input "$ 37.910,00" at bounding box center [551, 419] width 723 height 10
click at [881, 439] on mat-dialog-actions "Cancelar Aceptar" at bounding box center [551, 456] width 723 height 39
click at [881, 419] on input "$ 37.910,00" at bounding box center [551, 419] width 723 height 10
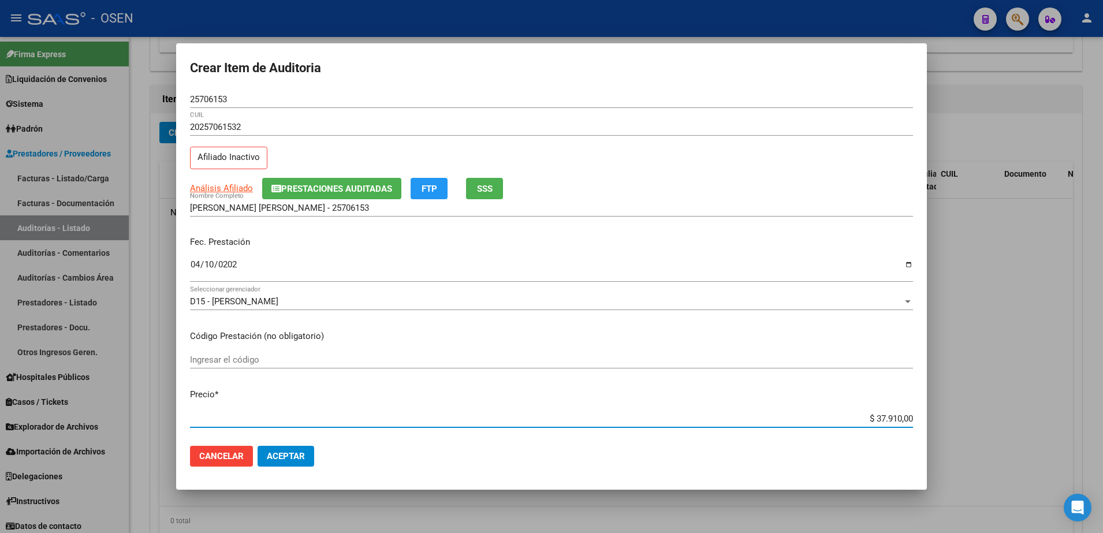
type input "$ 0,07"
type input "$ 0,72"
type input "$ 7,24"
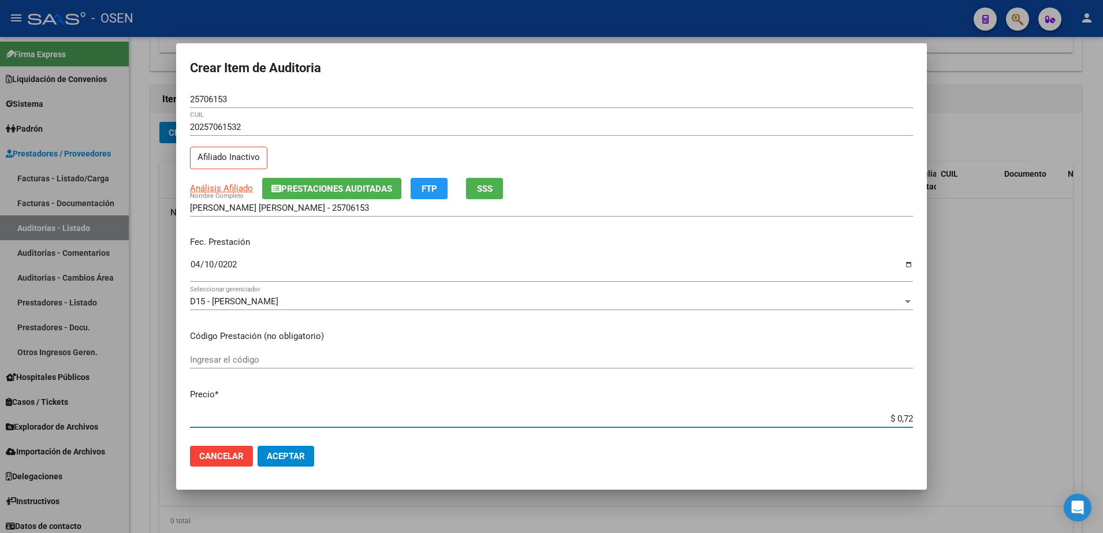
type input "$ 7,24"
type input "$ 72,44"
type input "$ 724,40"
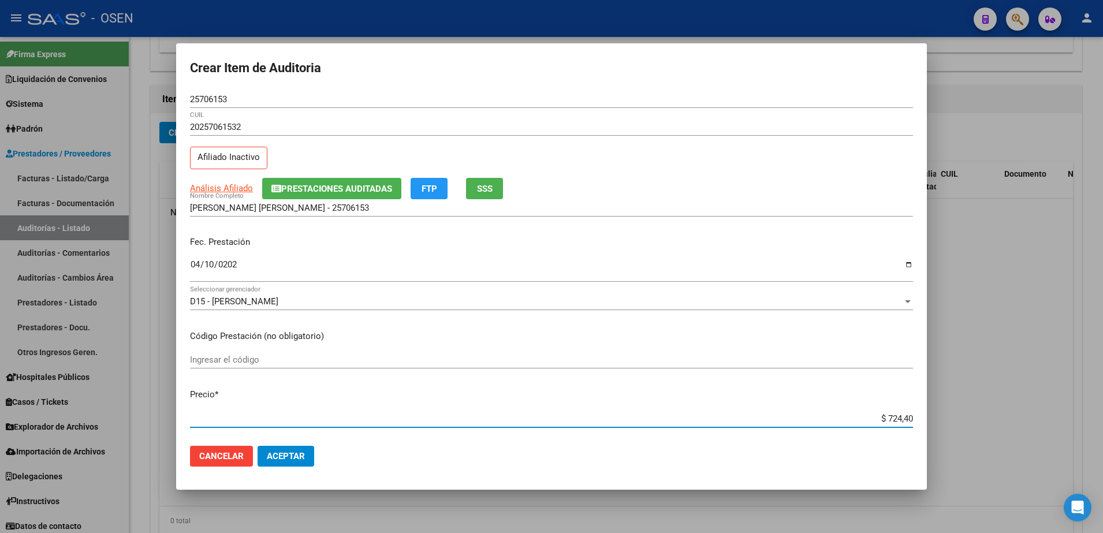
type input "$ 7.244,00"
drag, startPoint x: 842, startPoint y: 416, endPoint x: 934, endPoint y: 418, distance: 92.4
click at [934, 418] on div "Crear Item de Auditoria 25706153 Nro Documento 20257061532 CUIL Afiliado Inacti…" at bounding box center [551, 266] width 1103 height 533
click at [405, 213] on div "[PERSON_NAME] [PERSON_NAME] - 25706153 Nombre Completo" at bounding box center [551, 207] width 723 height 17
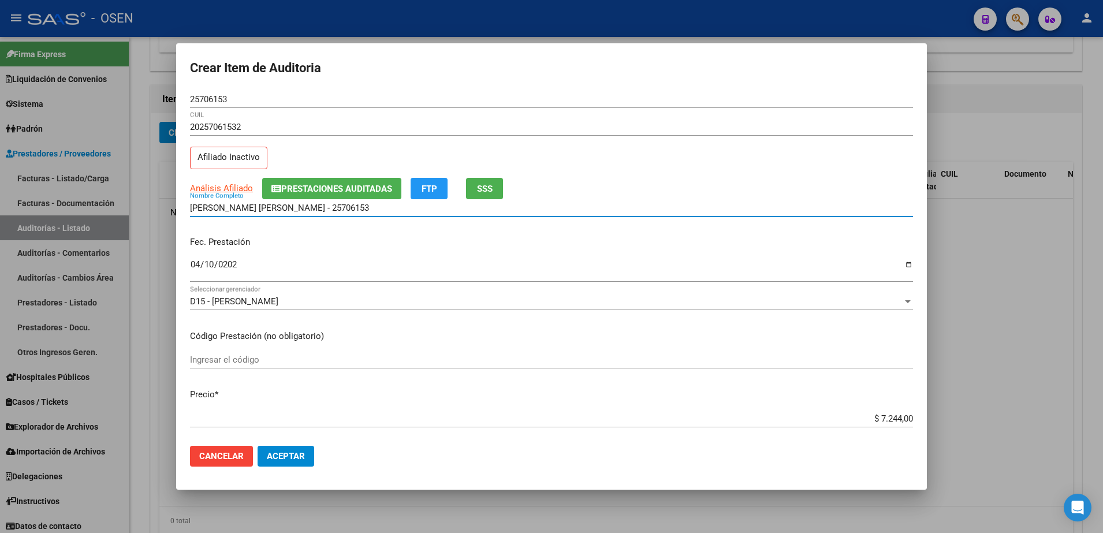
paste input "$ 7.244,00"
drag, startPoint x: 390, startPoint y: 207, endPoint x: 70, endPoint y: 204, distance: 320.0
click at [70, 204] on div "Crear Item de Auditoria 25706153 Nro Documento 20257061532 CUIL Afiliado Inacti…" at bounding box center [551, 266] width 1103 height 533
click at [369, 210] on input "[PERSON_NAME] [PERSON_NAME] - 25706153 $ 7.244,00" at bounding box center [551, 208] width 723 height 10
drag, startPoint x: 393, startPoint y: 211, endPoint x: 300, endPoint y: 214, distance: 92.5
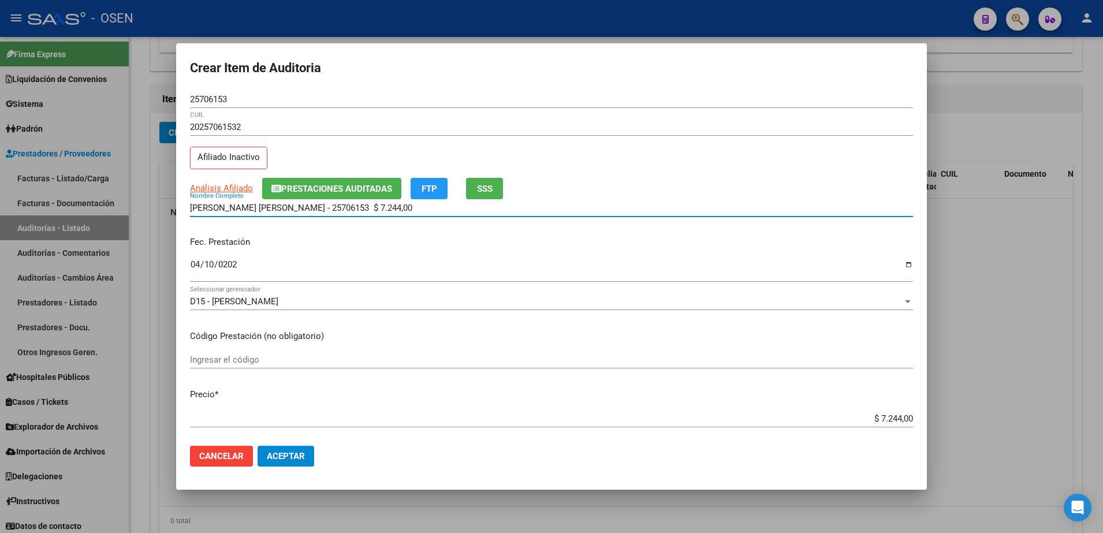
click at [300, 214] on div "[PERSON_NAME] [PERSON_NAME] - 25706153 $ 7.244,00 Nombre Completo" at bounding box center [551, 207] width 723 height 17
type input "[PERSON_NAME] [PERSON_NAME]"
click at [887, 415] on input "$ 7.244,00" at bounding box center [551, 419] width 723 height 10
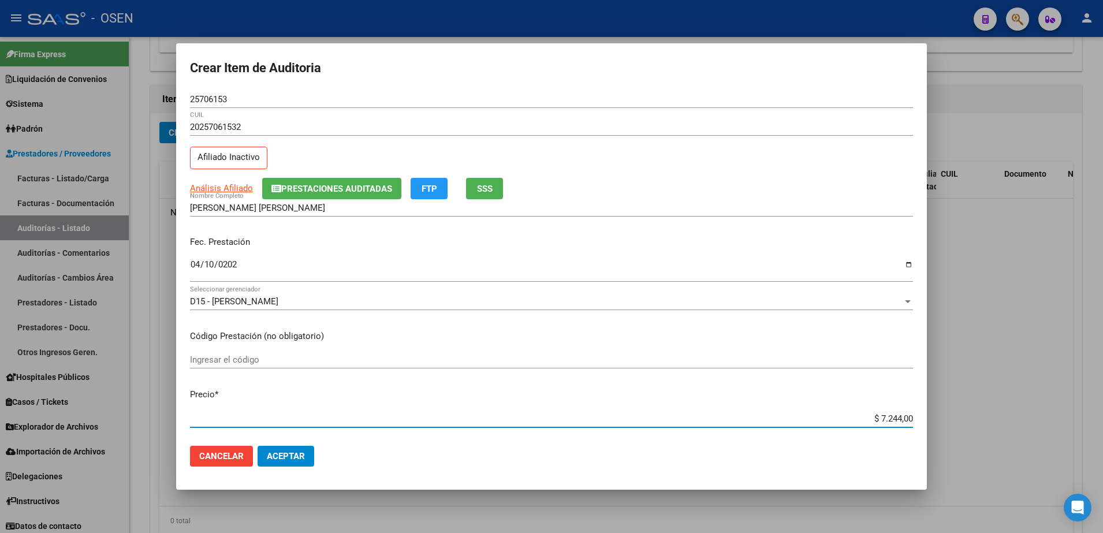
click at [887, 415] on input "$ 7.244,00" at bounding box center [551, 419] width 723 height 10
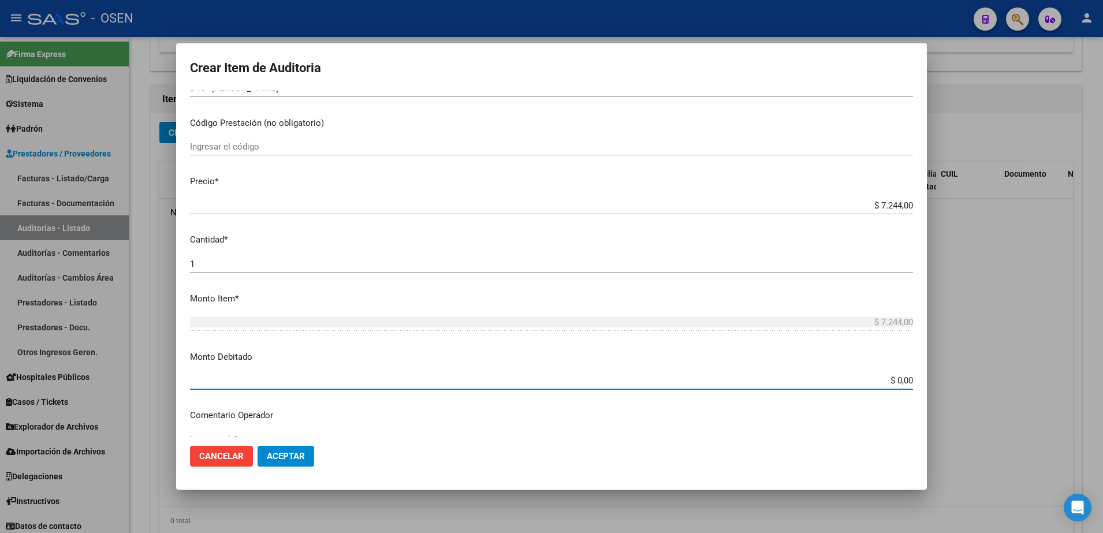
paste input "7.244"
type input "$ 7.244,00"
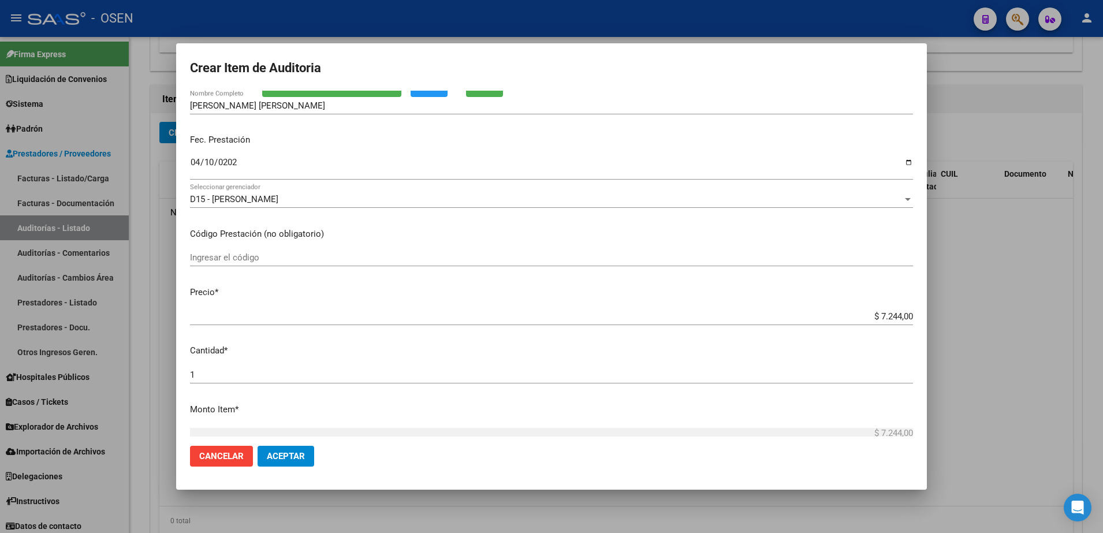
scroll to position [0, 0]
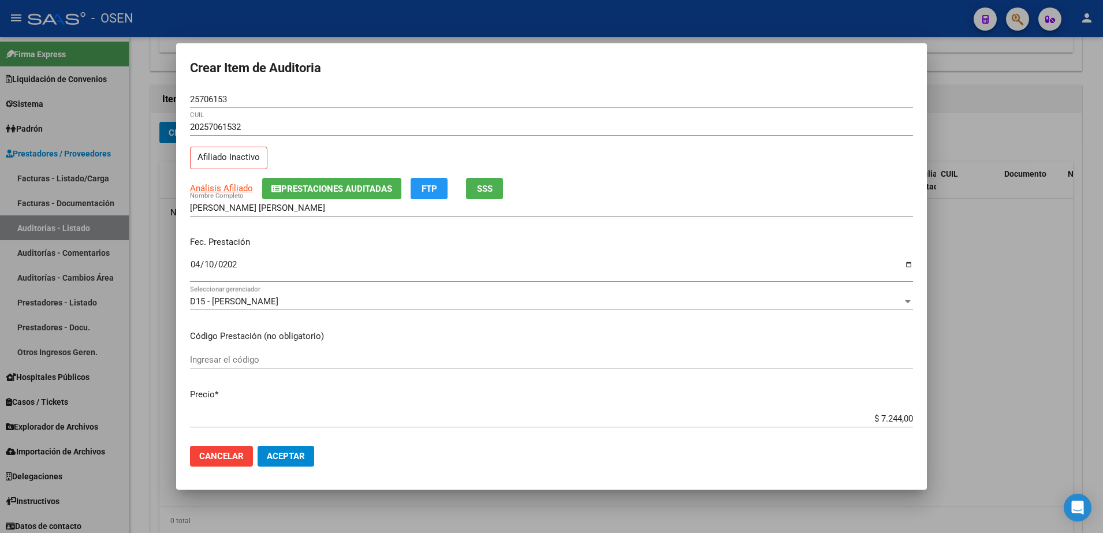
type textarea "CAMBIO DE OPCION"
drag, startPoint x: 297, startPoint y: 209, endPoint x: 135, endPoint y: 204, distance: 162.4
click at [135, 204] on div "Crear Item de Auditoria 25706153 Nro Documento 20257061532 CUIL Afiliado Inacti…" at bounding box center [551, 266] width 1103 height 533
click at [299, 464] on button "Aceptar" at bounding box center [286, 456] width 57 height 21
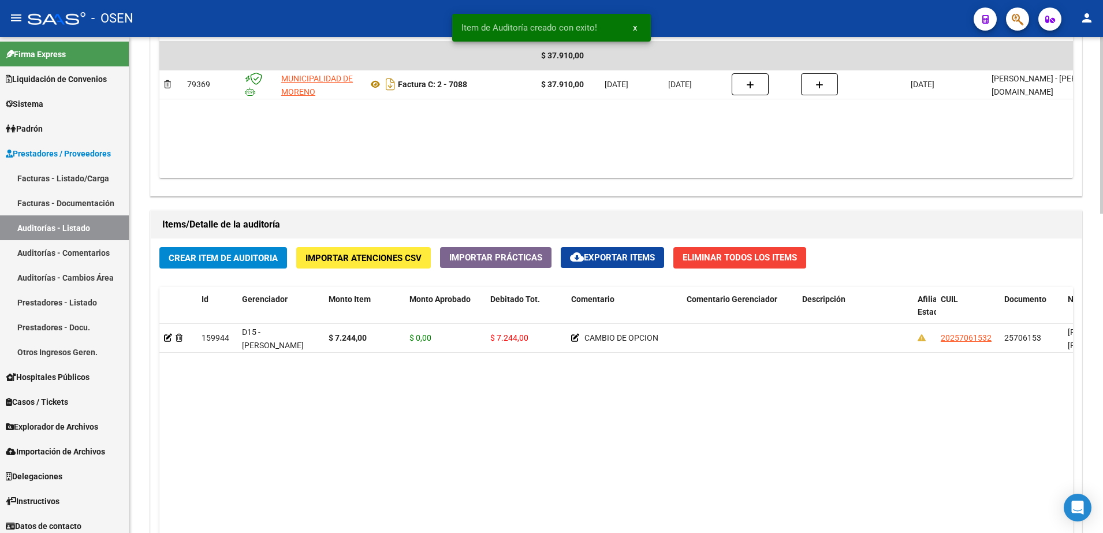
scroll to position [650, 0]
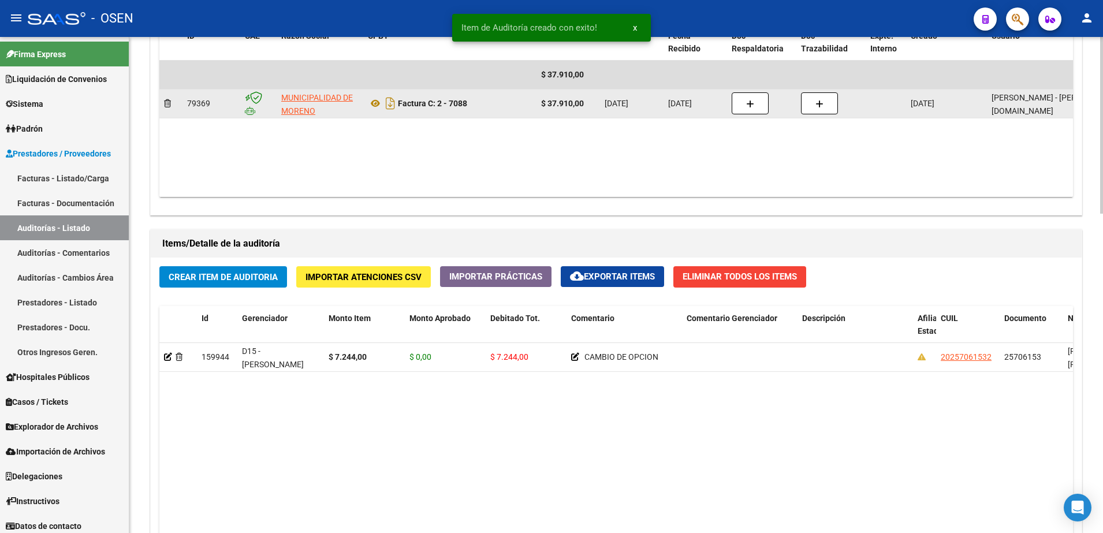
click at [743, 114] on datatable-body-cell at bounding box center [761, 104] width 69 height 28
click at [742, 106] on button "button" at bounding box center [750, 103] width 37 height 22
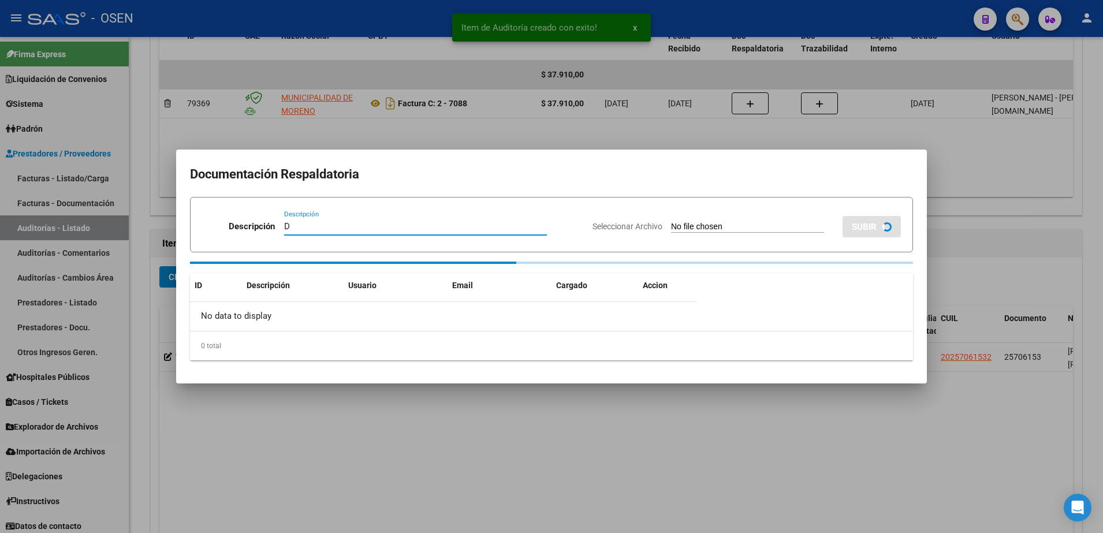
paste input "[PERSON_NAME] [PERSON_NAME]"
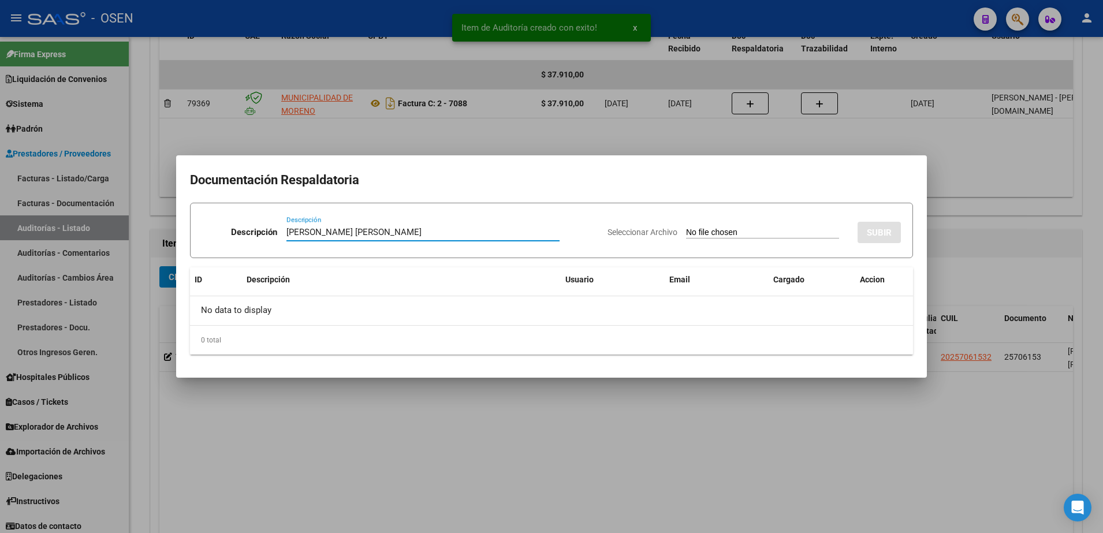
type input "[PERSON_NAME] [PERSON_NAME]"
click at [761, 229] on input "Seleccionar Archivo" at bounding box center [762, 233] width 153 height 11
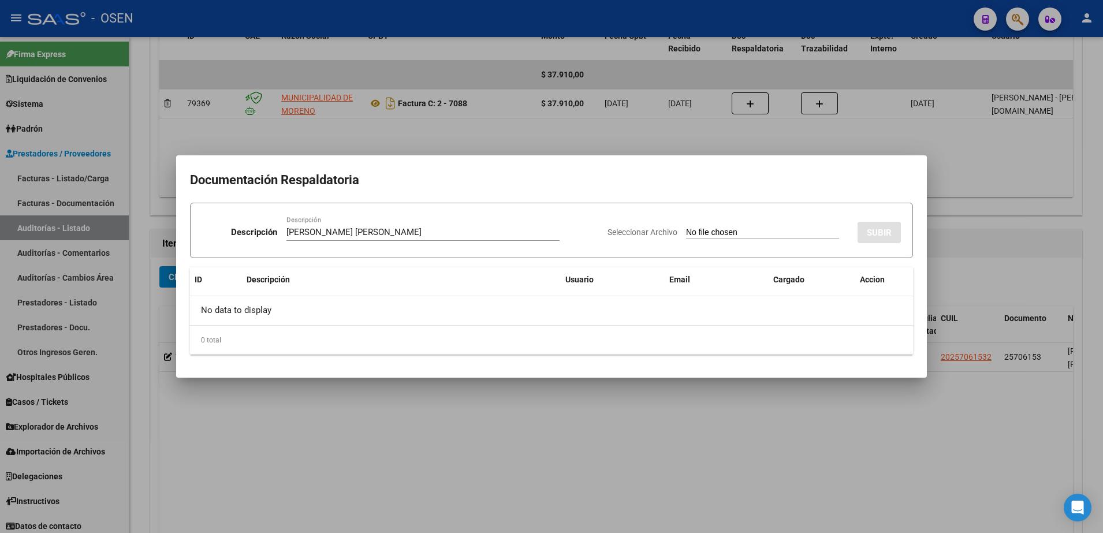
type input "C:\fakepath\[PERSON_NAME] [PERSON_NAME].png"
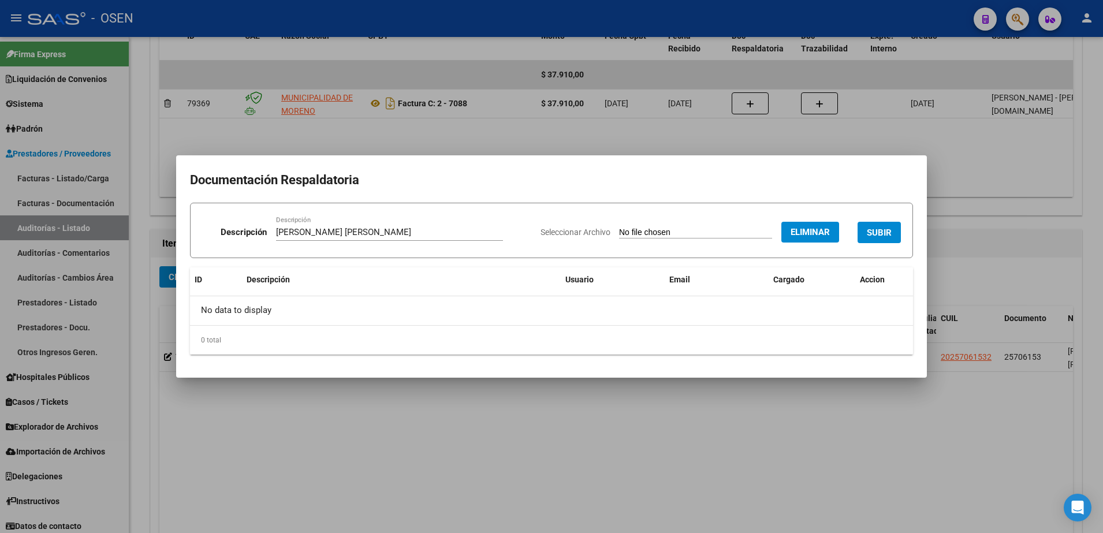
click at [878, 230] on span "SUBIR" at bounding box center [879, 233] width 25 height 10
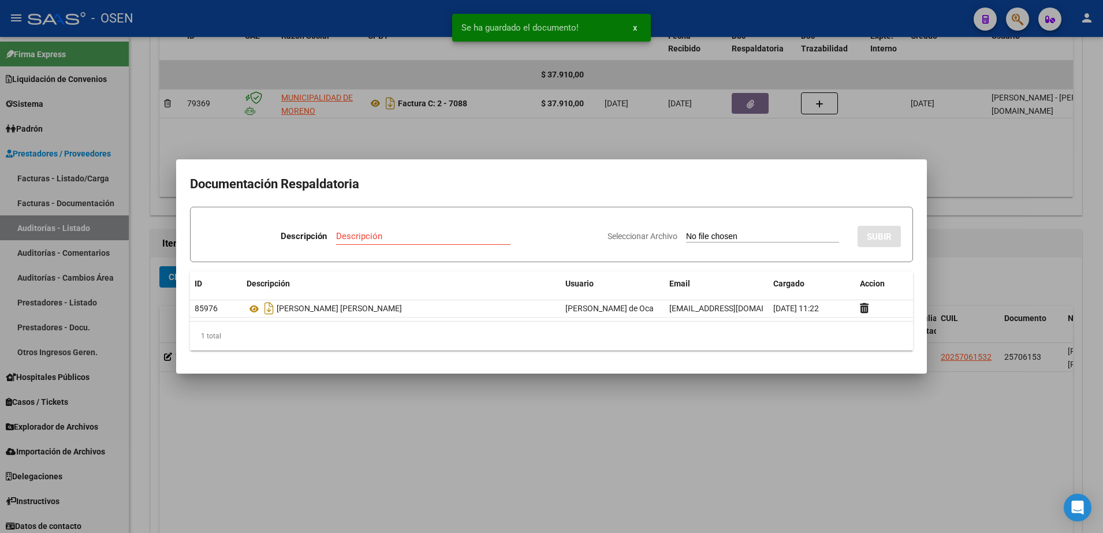
click at [1016, 283] on div at bounding box center [551, 266] width 1103 height 533
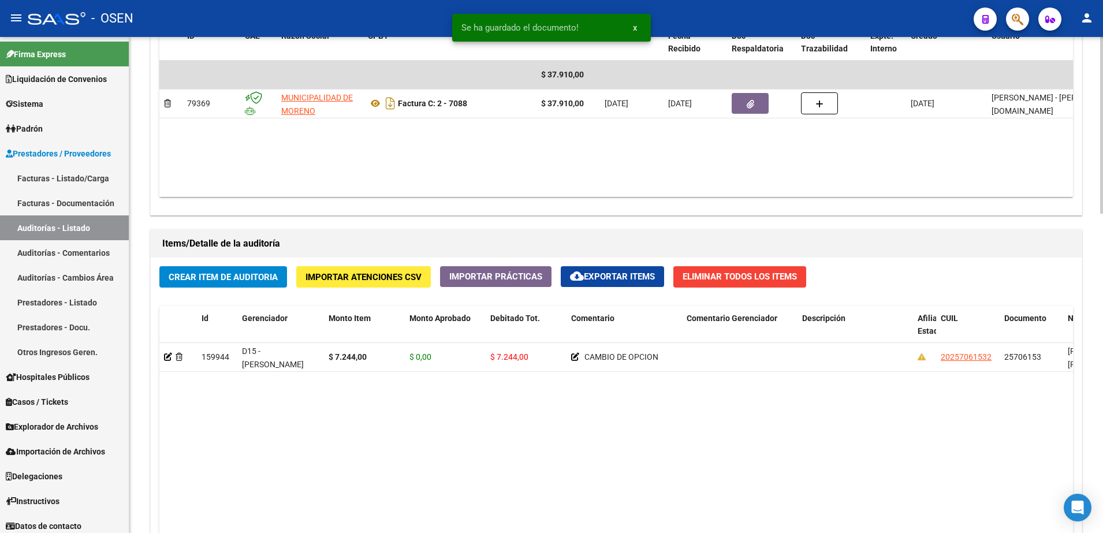
click at [261, 272] on span "Crear Item de Auditoria" at bounding box center [223, 277] width 109 height 10
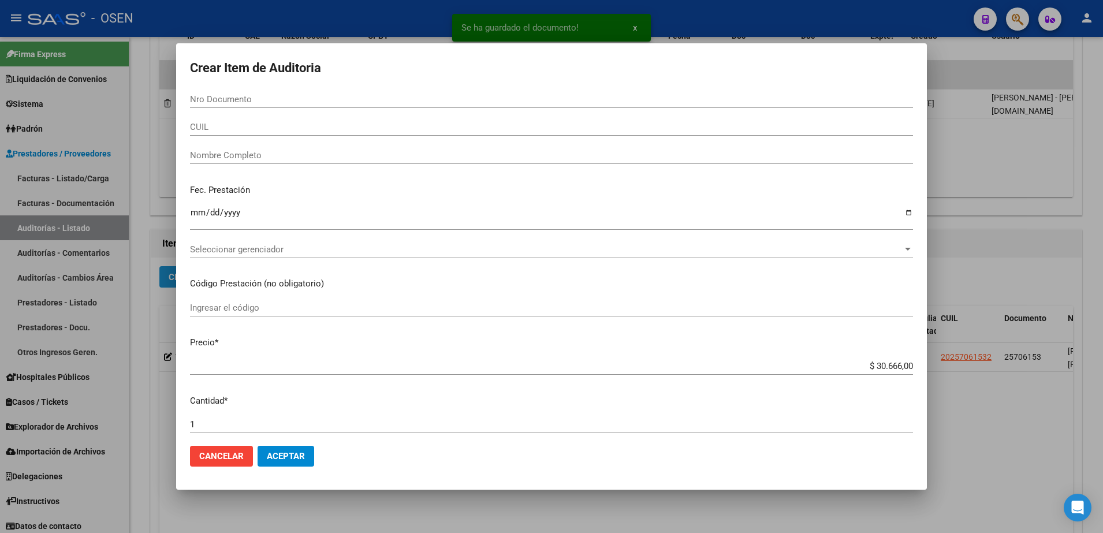
paste input "51330240"
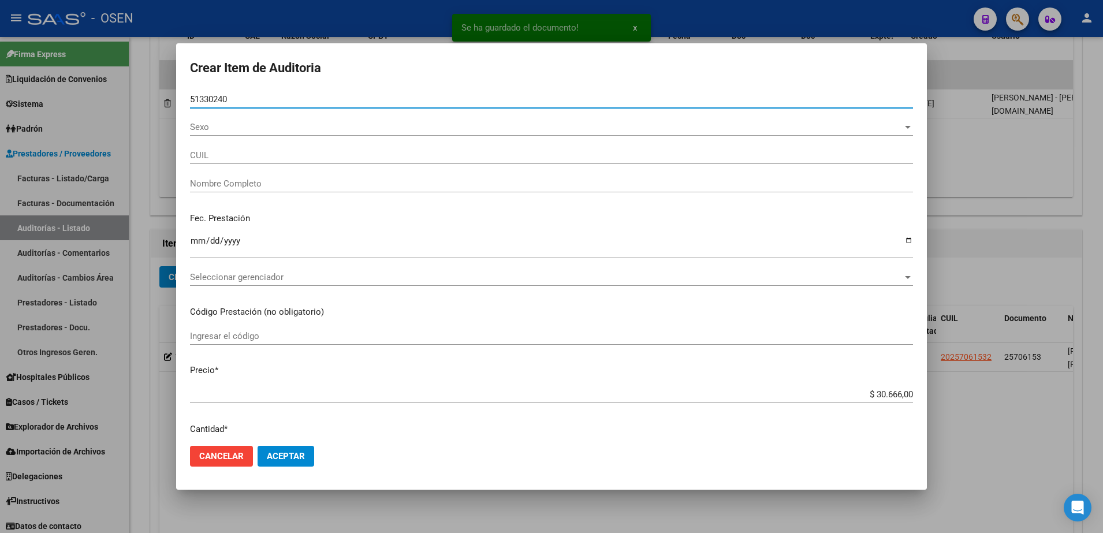
type input "51330240"
type input "27513302407"
type input "[PERSON_NAME] [PERSON_NAME][DATE]"
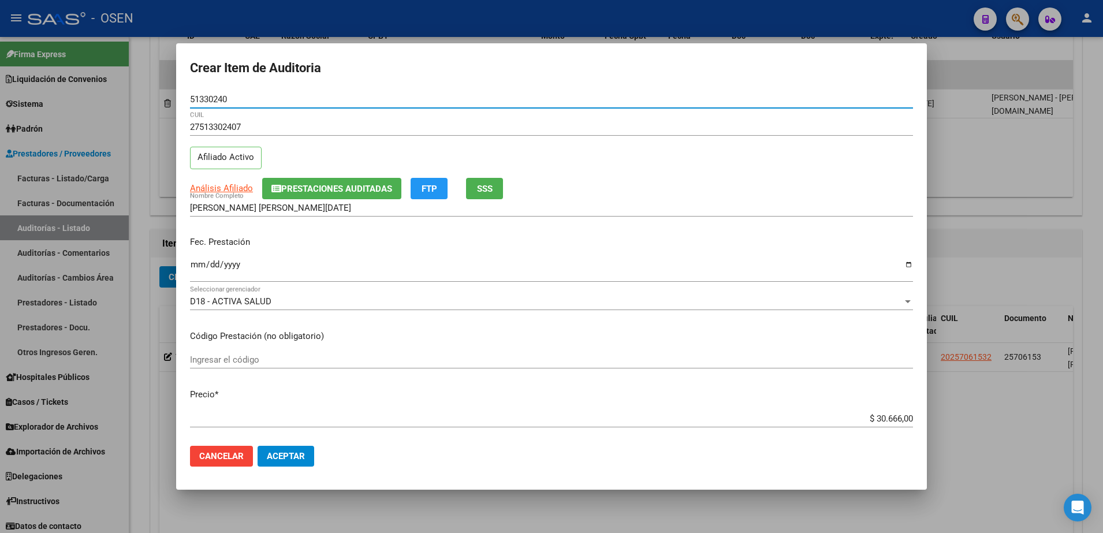
click at [206, 253] on div "Fec. Prestación Ingresar la fecha" at bounding box center [551, 260] width 723 height 66
click at [199, 262] on input "Ingresar la fecha" at bounding box center [551, 269] width 723 height 18
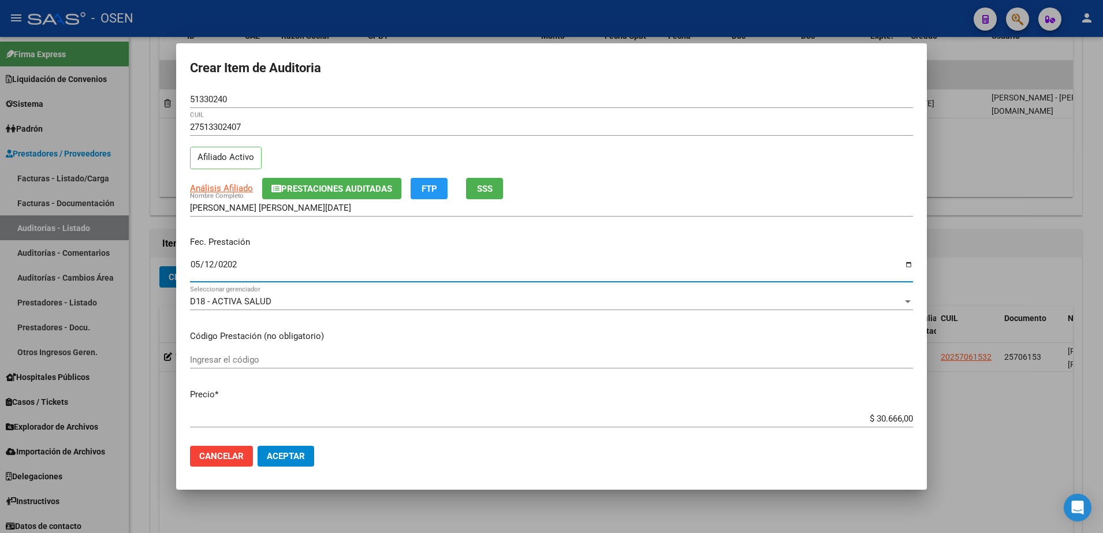
type input "[DATE]"
click at [880, 425] on div "$ 30.666,00 Ingresar el precio" at bounding box center [551, 418] width 723 height 17
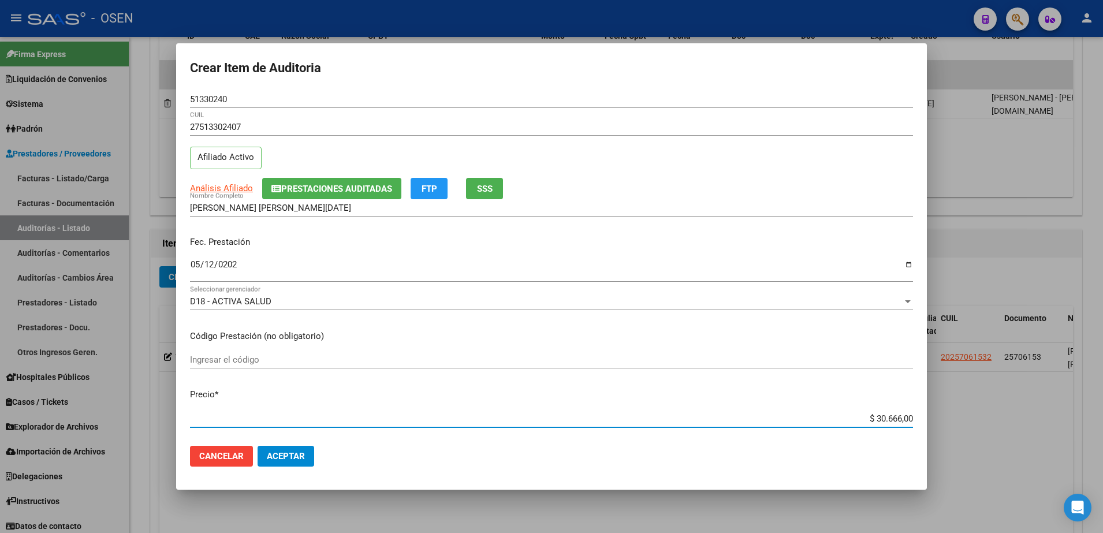
click at [881, 421] on input "$ 30.666,00" at bounding box center [551, 419] width 723 height 10
type input "$ 0,08"
type input "$ 0,89"
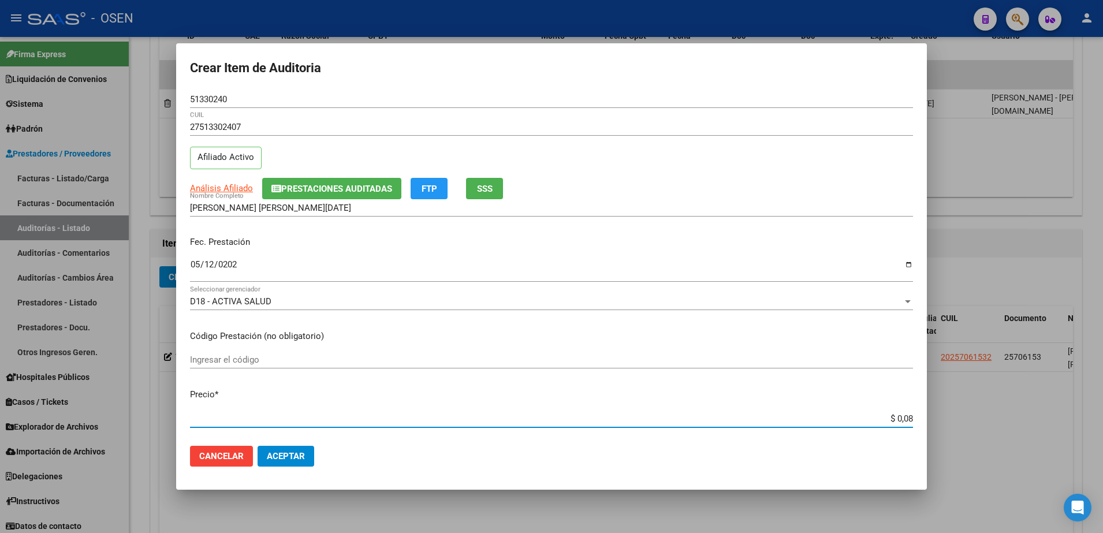
type input "$ 0,89"
type input "$ 8,93"
type input "$ 89,34"
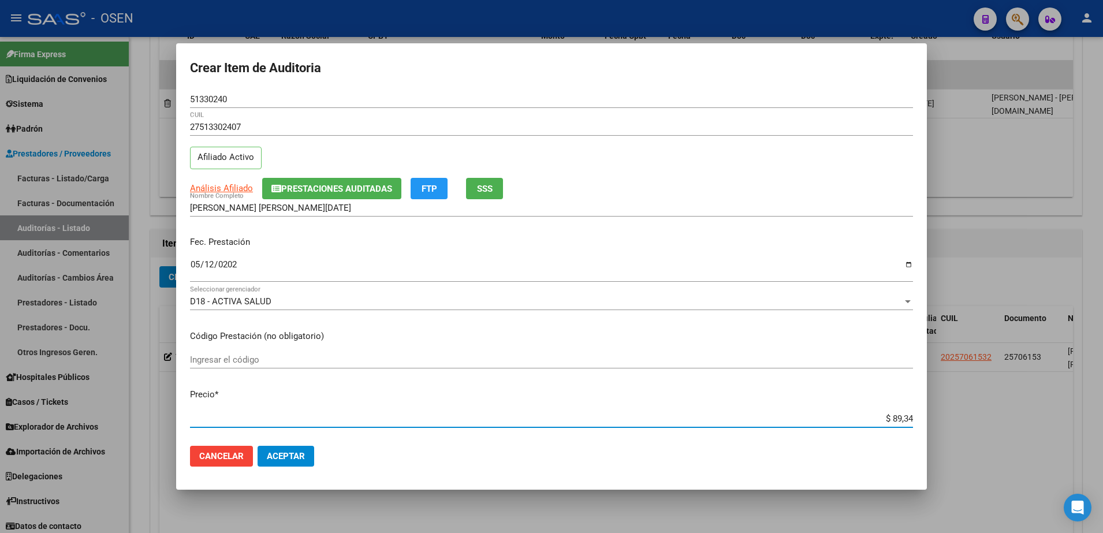
type input "$ 893,40"
type input "$ 8.934,00"
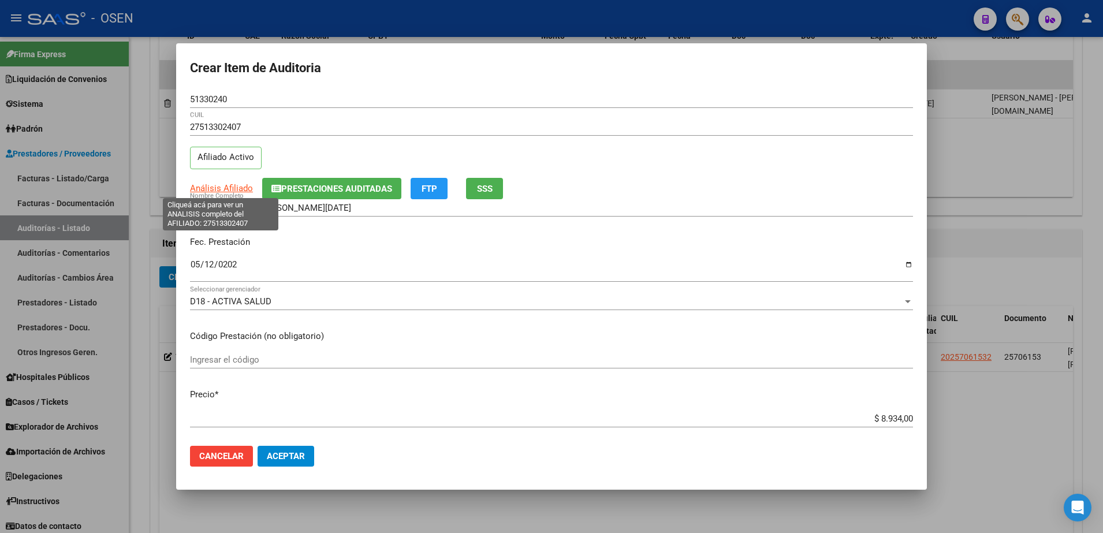
click at [220, 185] on span "Análisis Afiliado" at bounding box center [221, 188] width 63 height 10
type textarea "27513302407"
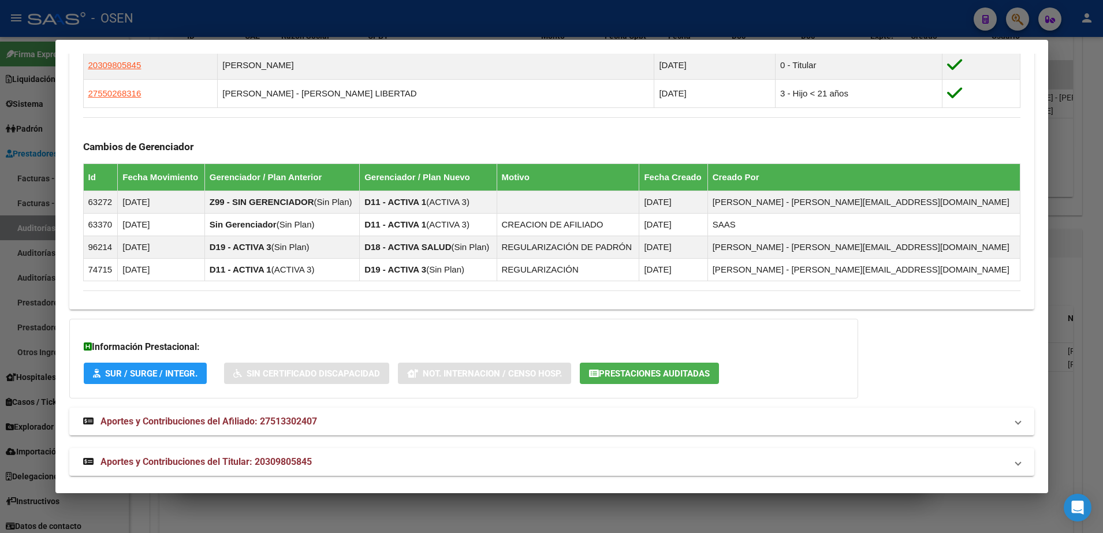
scroll to position [677, 0]
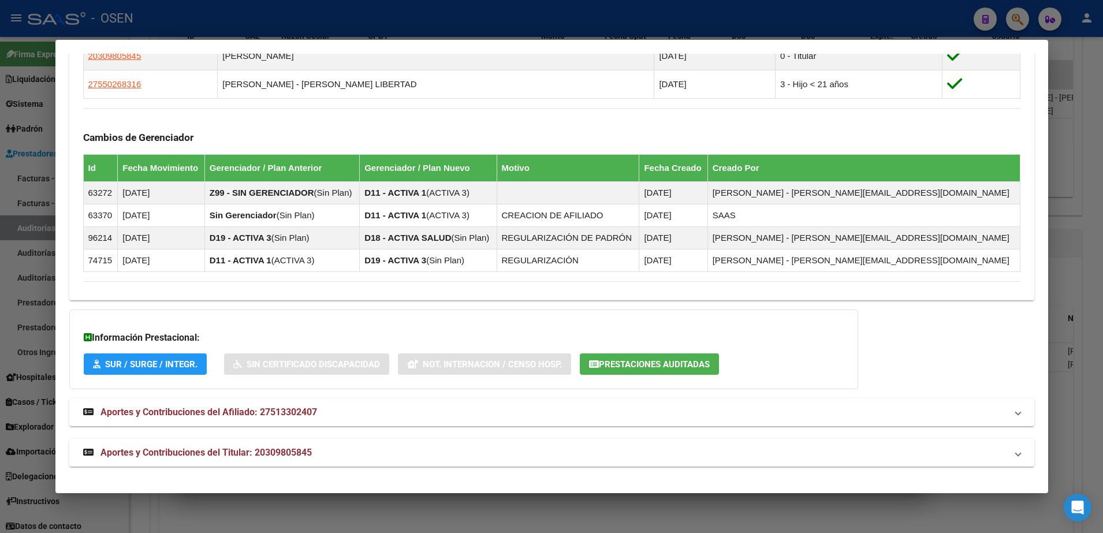
click at [504, 447] on mat-panel-title "Aportes y Contribuciones del Titular: 20309805845" at bounding box center [545, 453] width 924 height 14
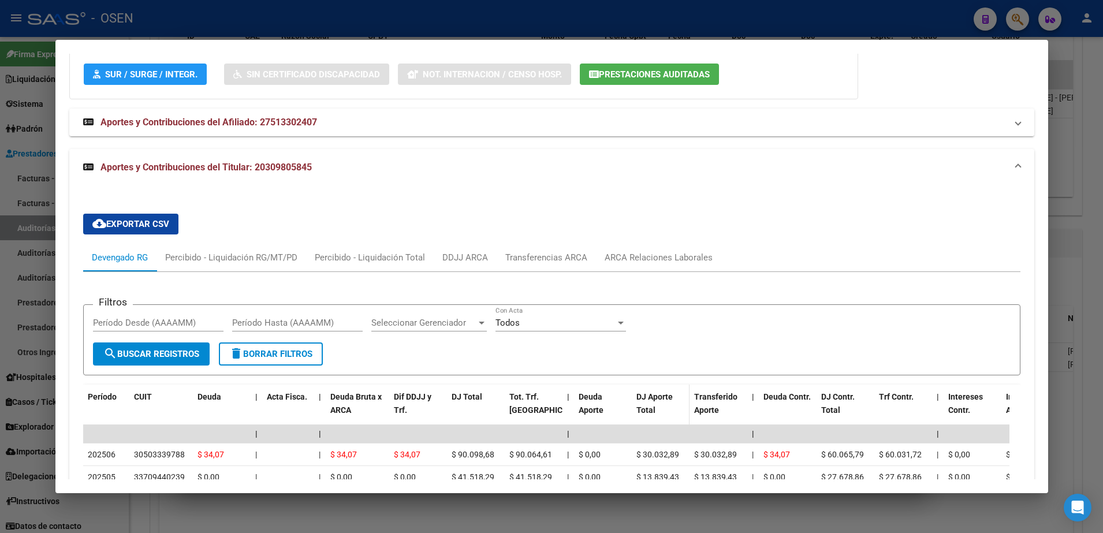
scroll to position [1233, 0]
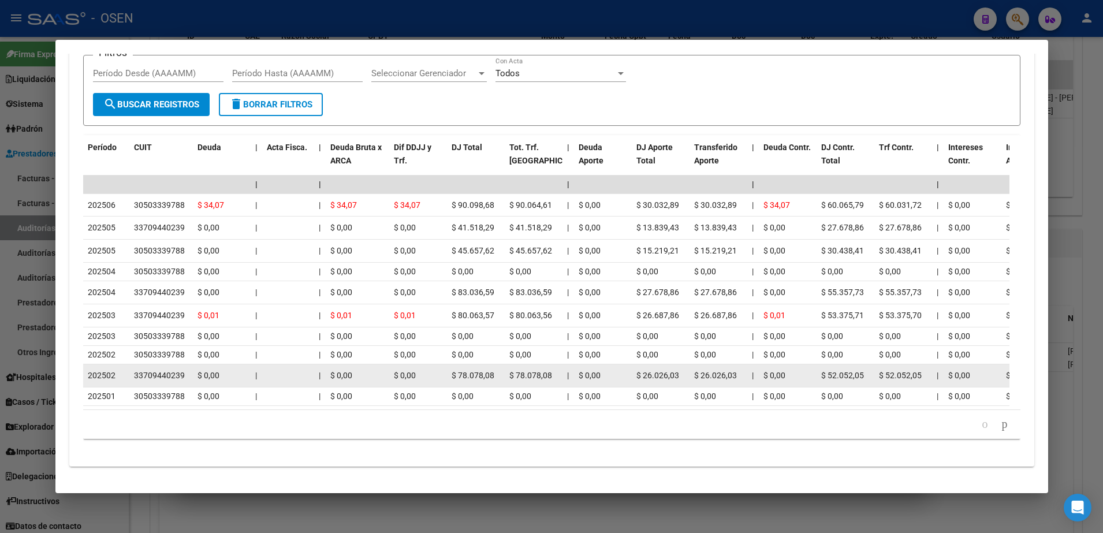
click at [111, 371] on span "202502" at bounding box center [102, 375] width 28 height 9
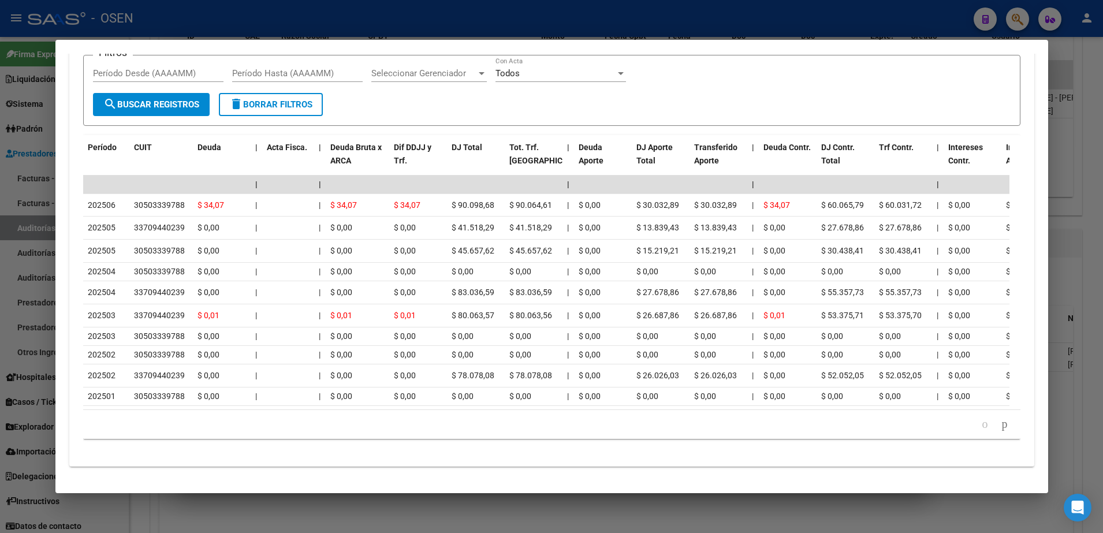
click at [47, 345] on div at bounding box center [551, 266] width 1103 height 533
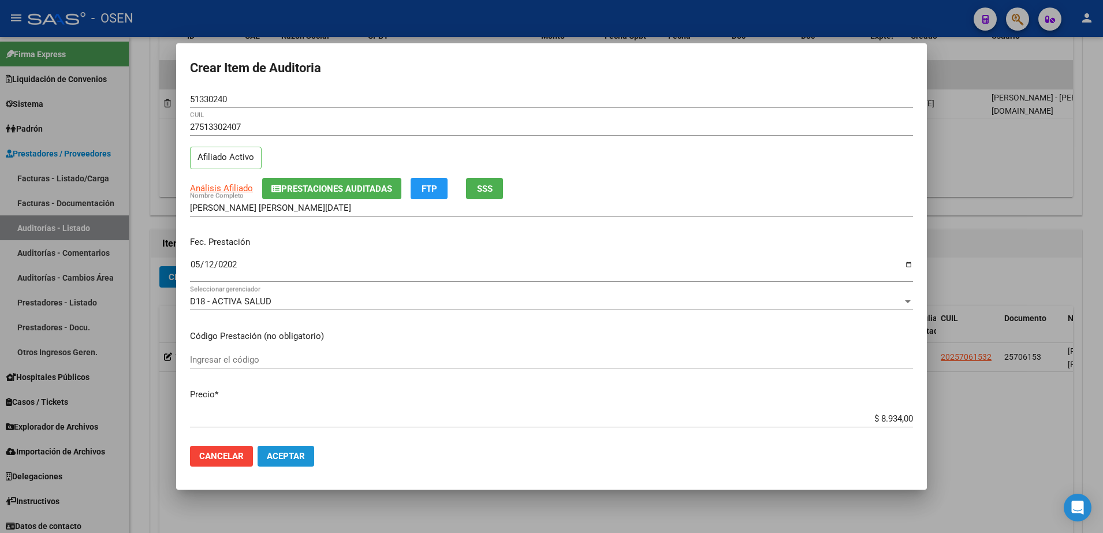
click at [261, 453] on button "Aceptar" at bounding box center [286, 456] width 57 height 21
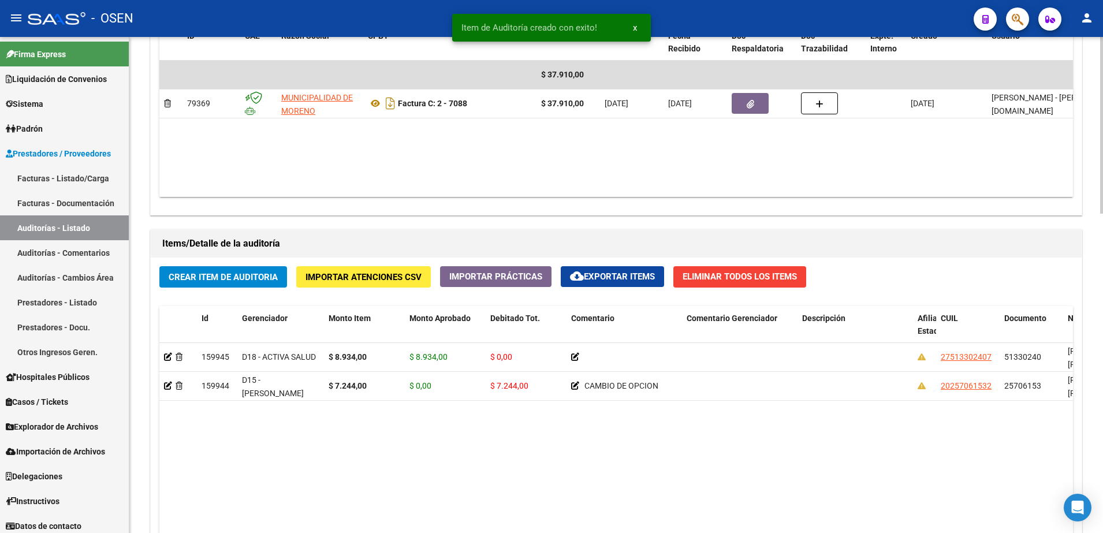
click at [264, 281] on span "Crear Item de Auditoria" at bounding box center [223, 277] width 109 height 10
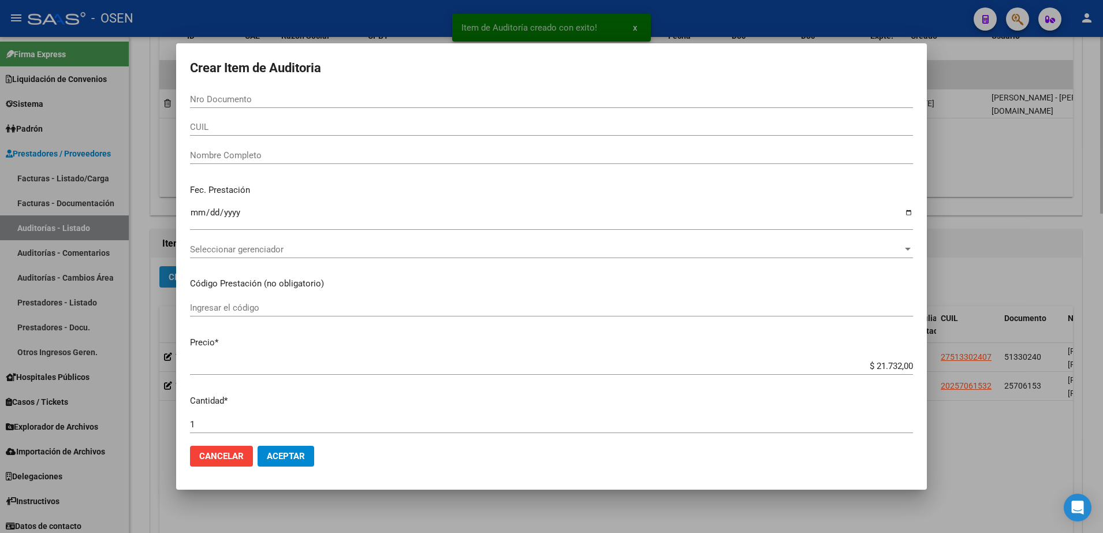
paste input "32665240"
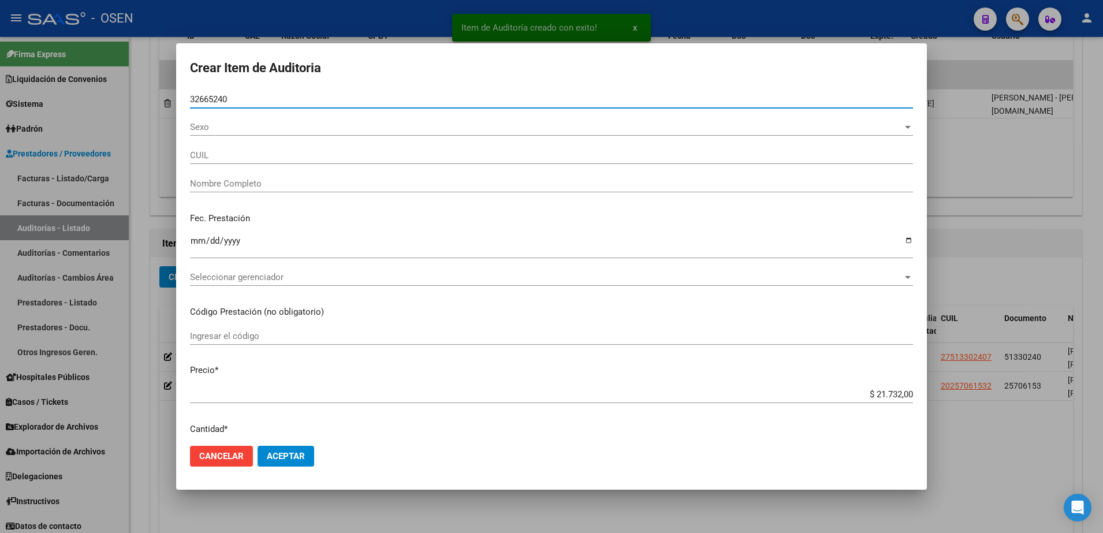
type input "32665240"
type input "27326652402"
type input "[PERSON_NAME]"
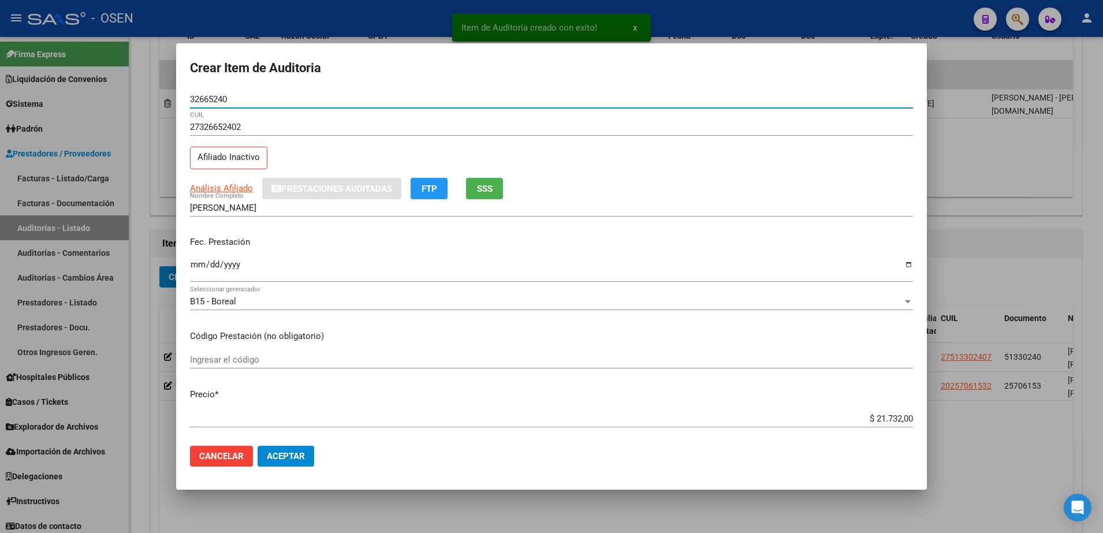
click at [196, 263] on input "Ingresar la fecha" at bounding box center [551, 269] width 723 height 18
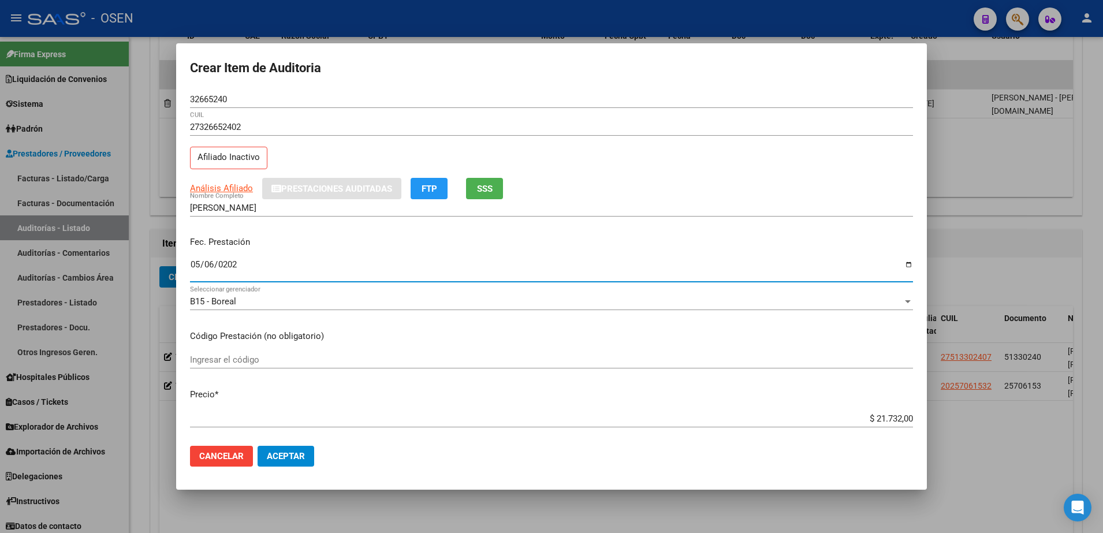
type input "[DATE]"
click at [914, 424] on mat-dialog-content "32665240 Nro Documento 27326652402 CUIL Afiliado Inactivo Análisis Afiliado Pre…" at bounding box center [551, 264] width 751 height 347
click at [890, 410] on div "$ 21.732,00 Ingresar el precio" at bounding box center [551, 418] width 723 height 17
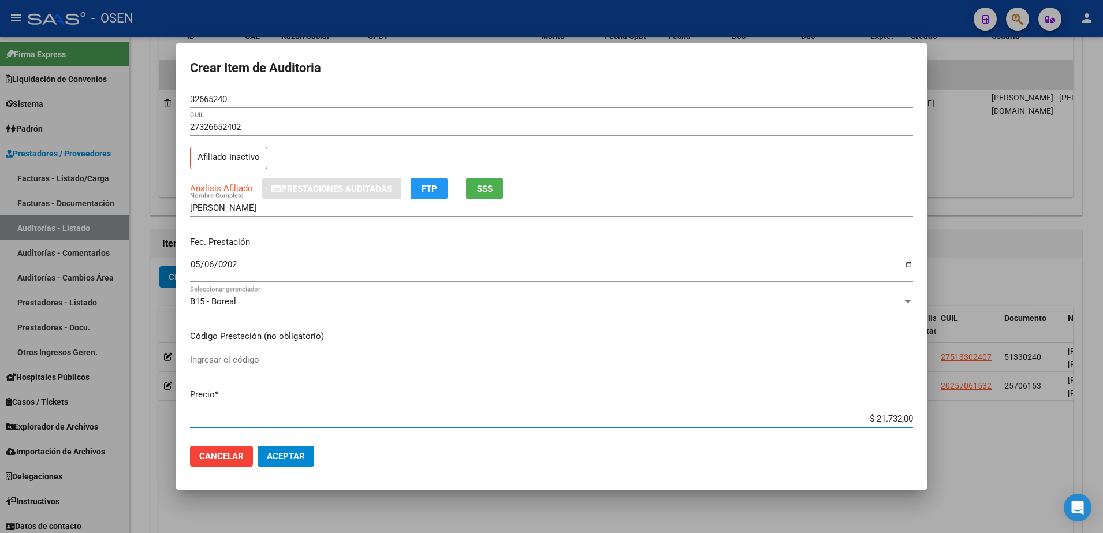
click at [891, 414] on input "$ 21.732,00" at bounding box center [551, 419] width 723 height 10
type input "$ 0,07"
type input "$ 0,72"
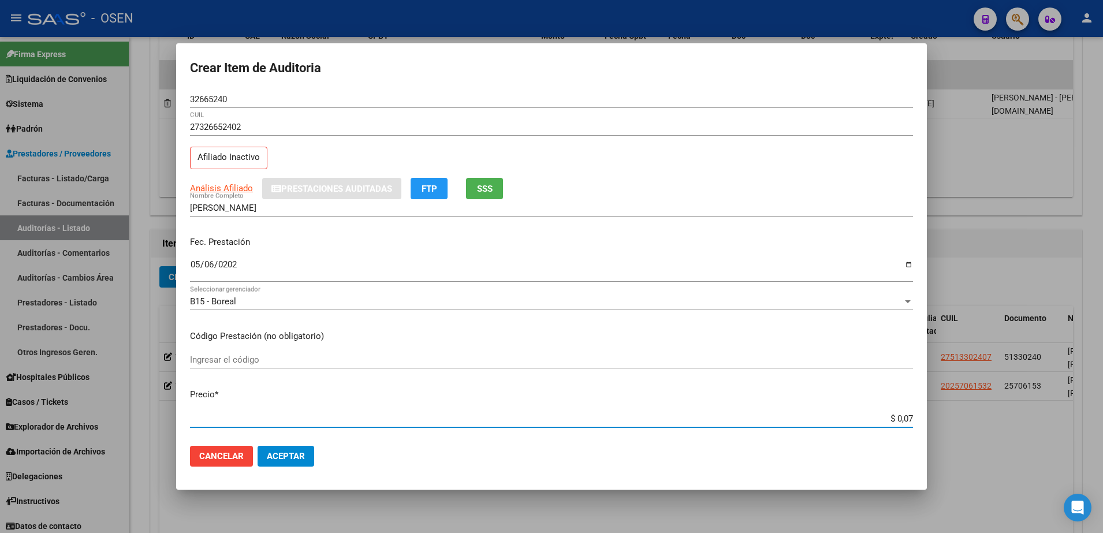
type input "$ 0,72"
type input "$ 7,24"
type input "$ 72,44"
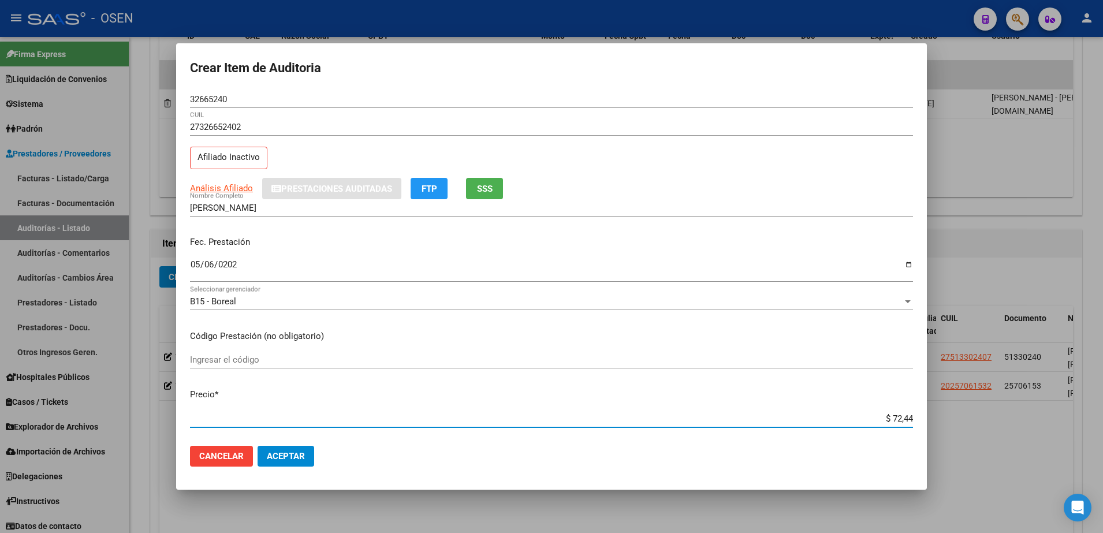
type input "$ 724,40"
type input "$ 7.244,00"
click at [224, 180] on div "Análisis Afiliado Prestaciones Auditadas FTP SSS" at bounding box center [551, 188] width 723 height 21
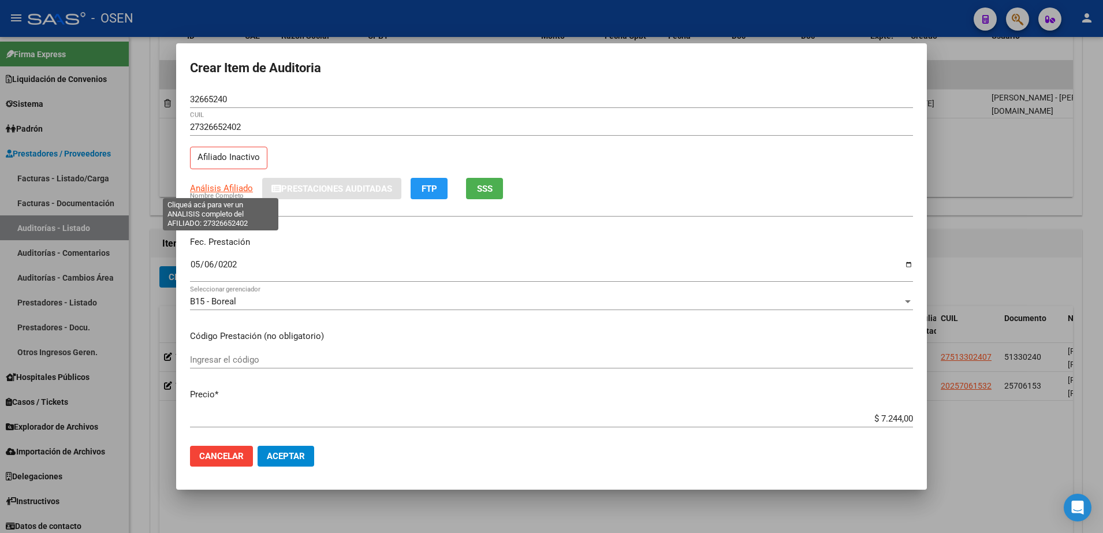
click at [228, 188] on span "Análisis Afiliado" at bounding box center [221, 188] width 63 height 10
type textarea "27326652402"
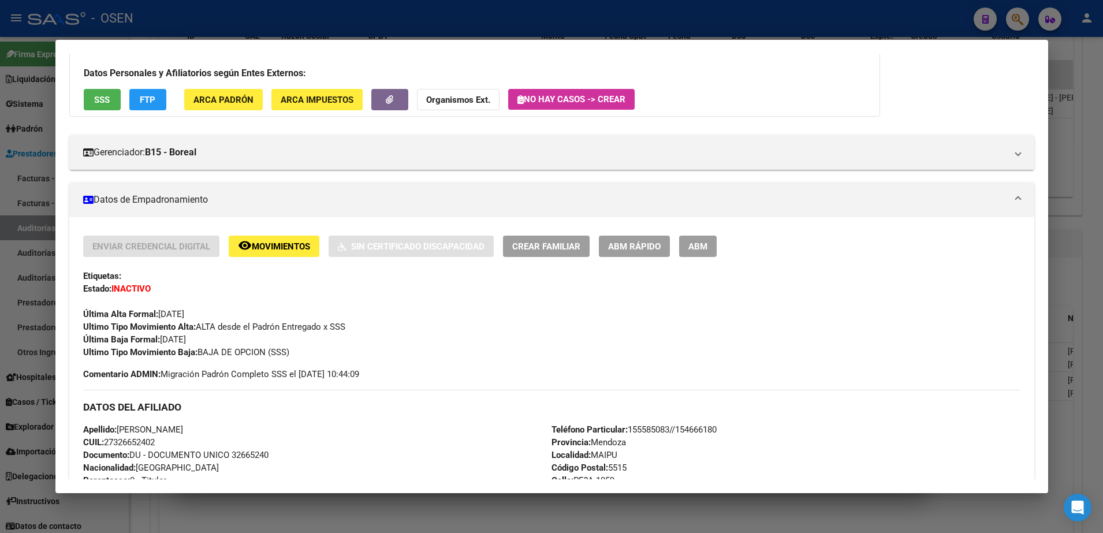
scroll to position [0, 0]
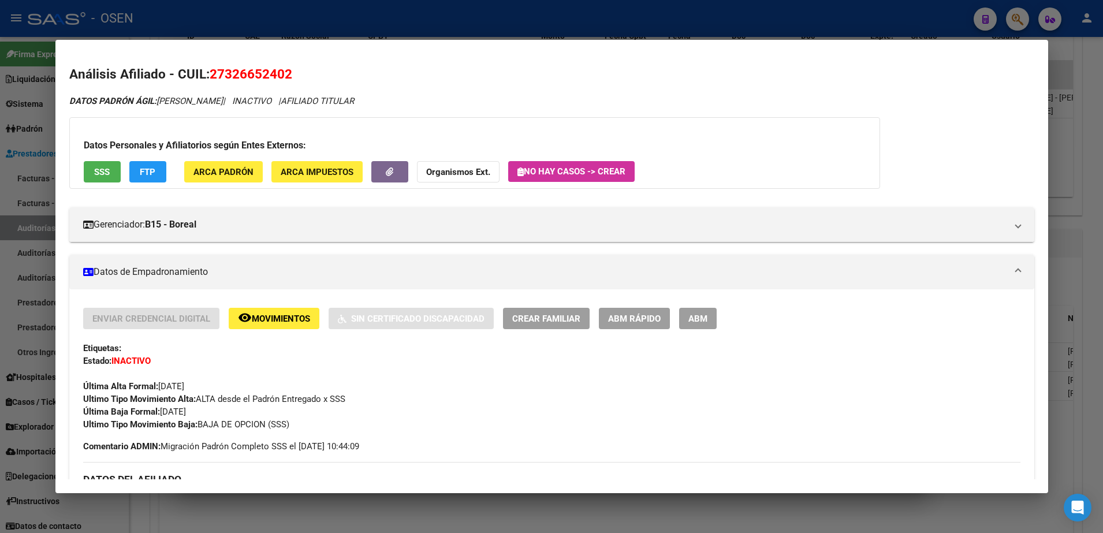
click at [274, 77] on span "27326652402" at bounding box center [251, 73] width 83 height 15
click at [272, 77] on span "27326652402" at bounding box center [251, 73] width 83 height 15
click at [257, 65] on h2 "Análisis Afiliado - CUIL: 27326652402" at bounding box center [551, 75] width 965 height 20
copy span "27326652402"
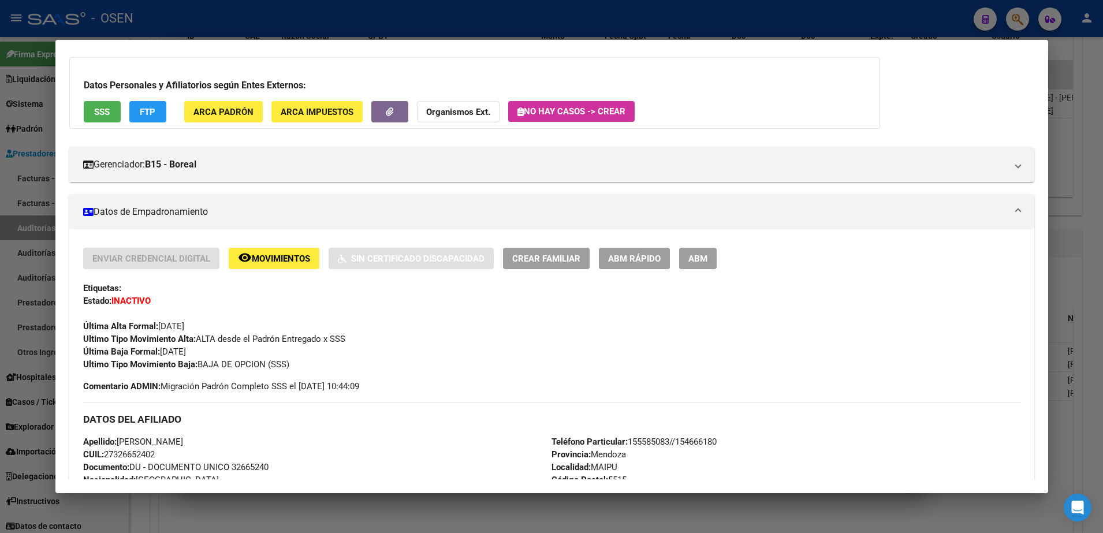
scroll to position [217, 0]
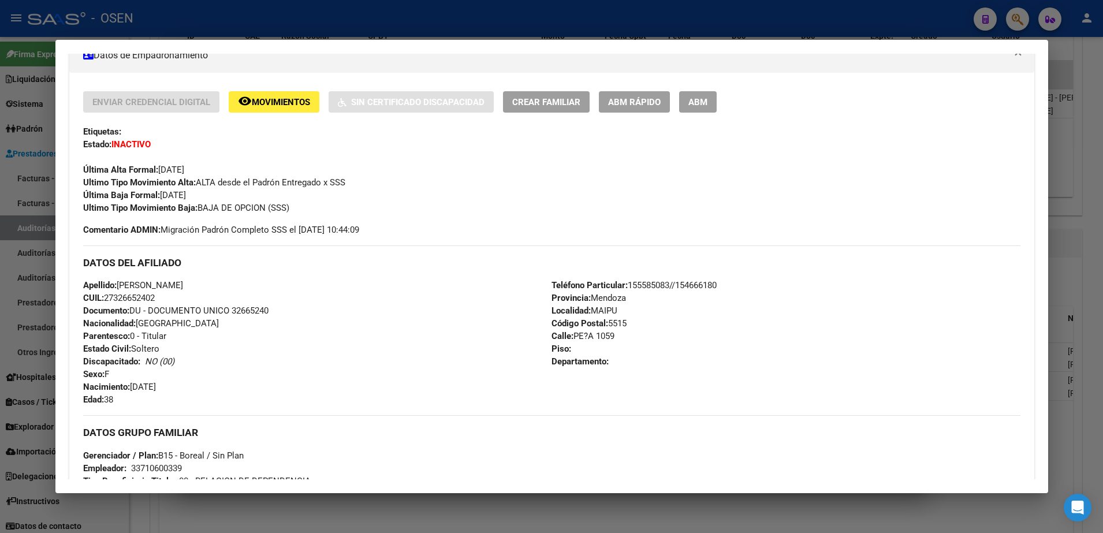
click at [256, 300] on div "Apellido: [PERSON_NAME]: 27326652402 Documento: DU - DOCUMENTO UNICO 32665240 N…" at bounding box center [317, 342] width 469 height 127
click at [256, 310] on span "Documento: DU - DOCUMENTO UNICO 32665240" at bounding box center [175, 311] width 185 height 10
copy span "32665240"
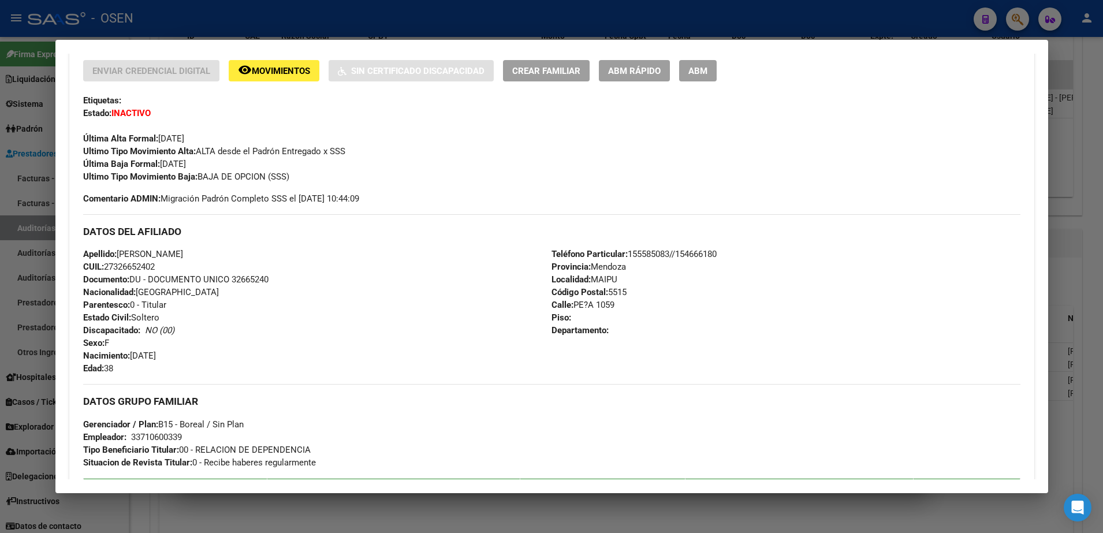
scroll to position [0, 0]
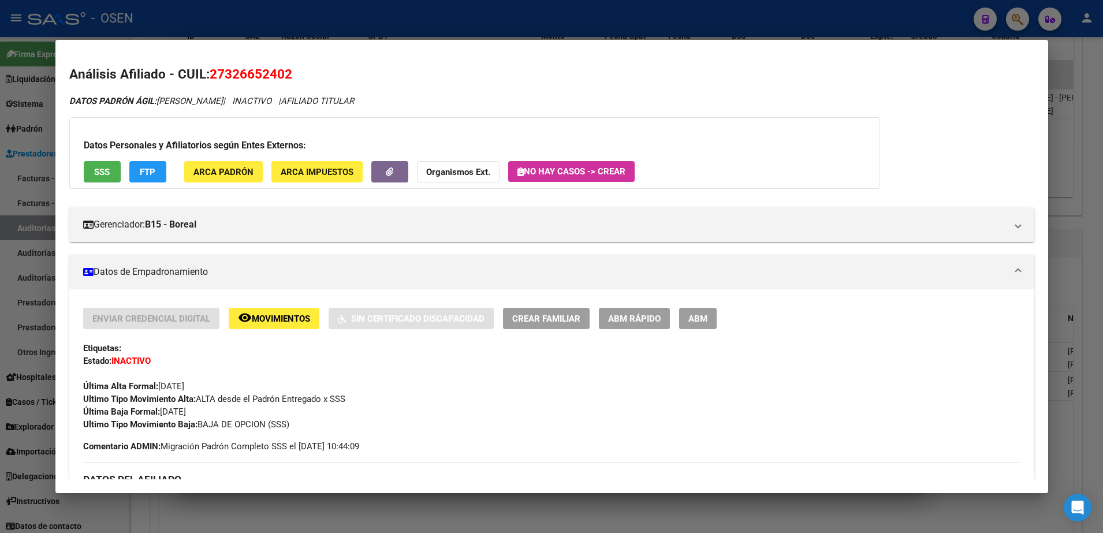
click at [86, 181] on button "SSS" at bounding box center [102, 171] width 37 height 21
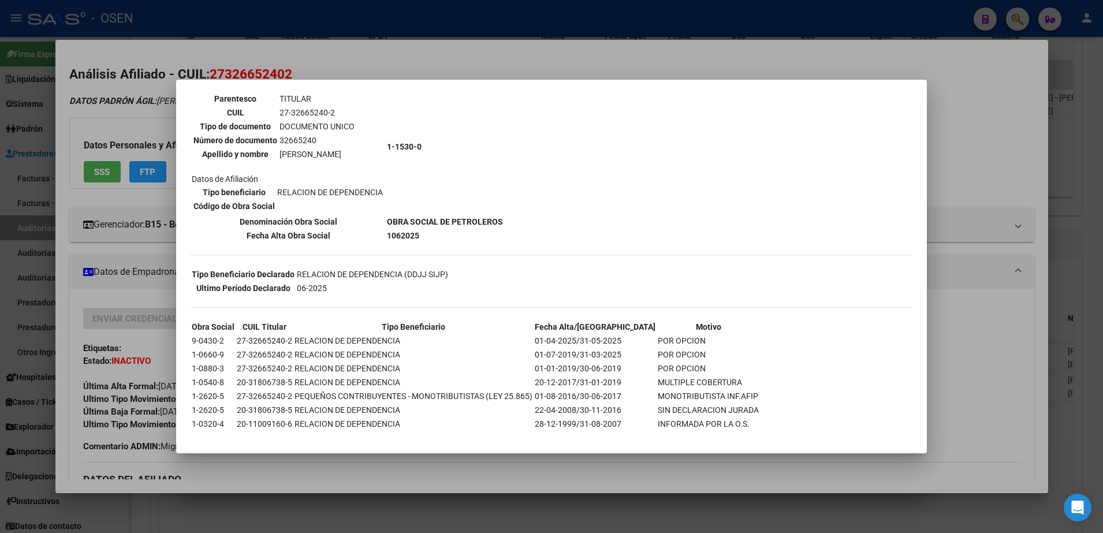
scroll to position [109, 0]
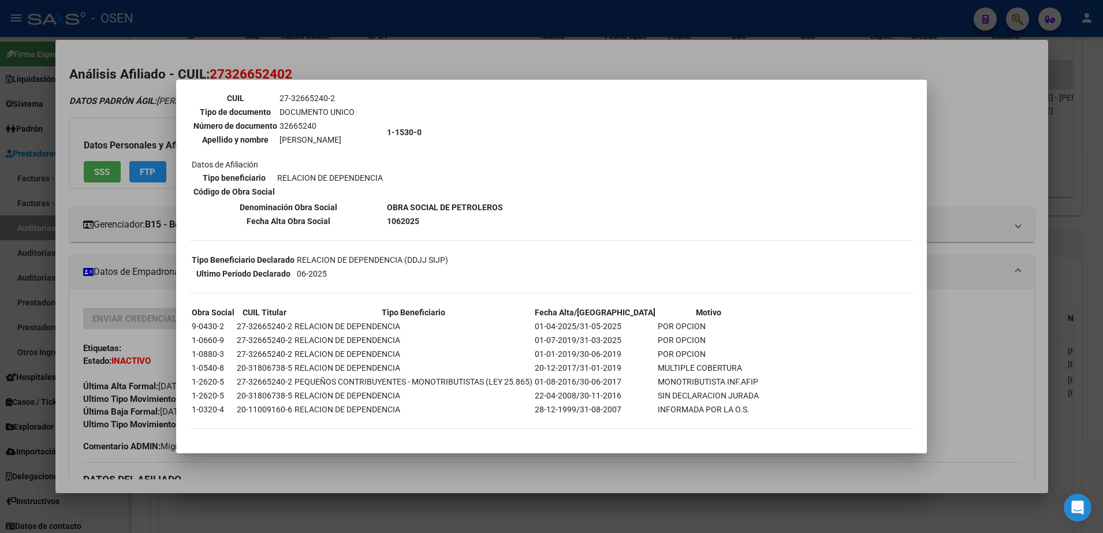
click at [223, 225] on th "Fecha Alta Obra Social" at bounding box center [288, 221] width 194 height 13
drag, startPoint x: 273, startPoint y: 141, endPoint x: 364, endPoint y: 142, distance: 91.3
click at [364, 142] on td "Datos personales Parentesco TITULAR CUIL 27-32665240-2 Tipo de documento DOCUME…" at bounding box center [288, 132] width 194 height 135
copy table "Parentesco TITULAR CUIL 27-32665240-2 Tipo de documento DOCUMENTO UNICO Número …"
click at [207, 199] on td "Datos personales Parentesco TITULAR CUIL 27-32665240-2 Tipo de documento DOCUME…" at bounding box center [288, 132] width 194 height 135
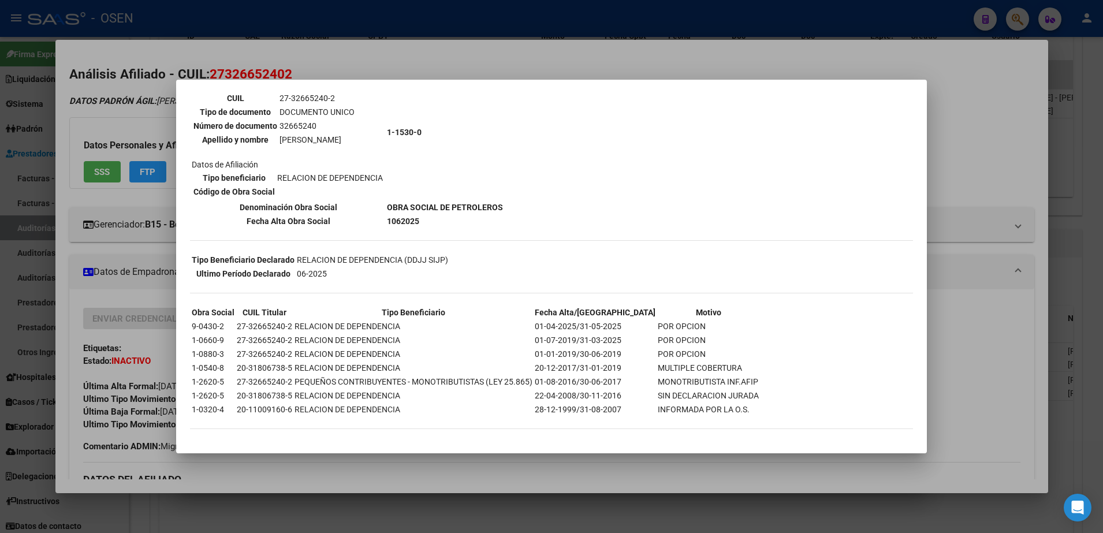
click at [263, 57] on div at bounding box center [551, 266] width 1103 height 533
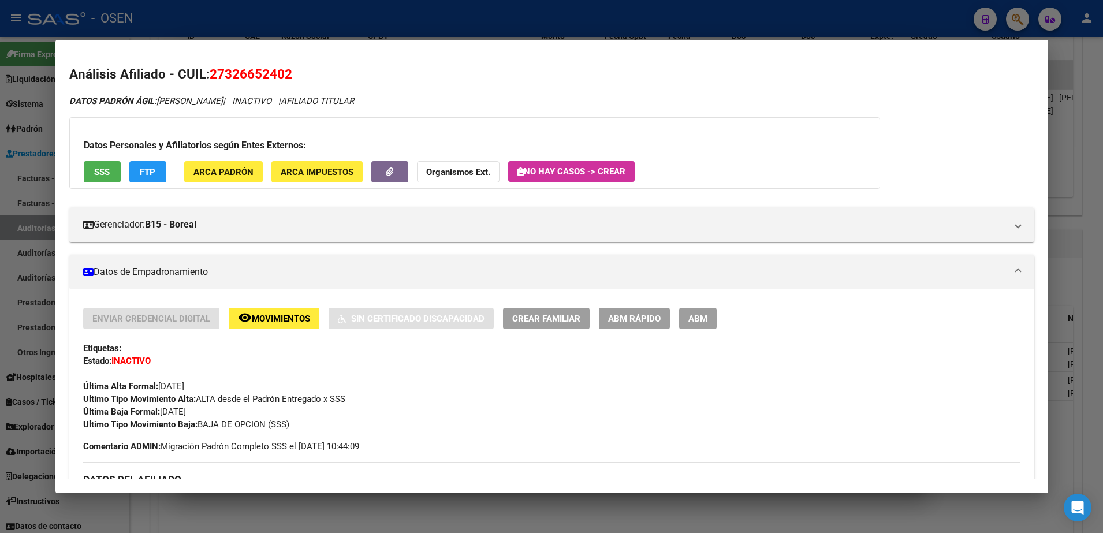
click at [287, 20] on div at bounding box center [551, 266] width 1103 height 533
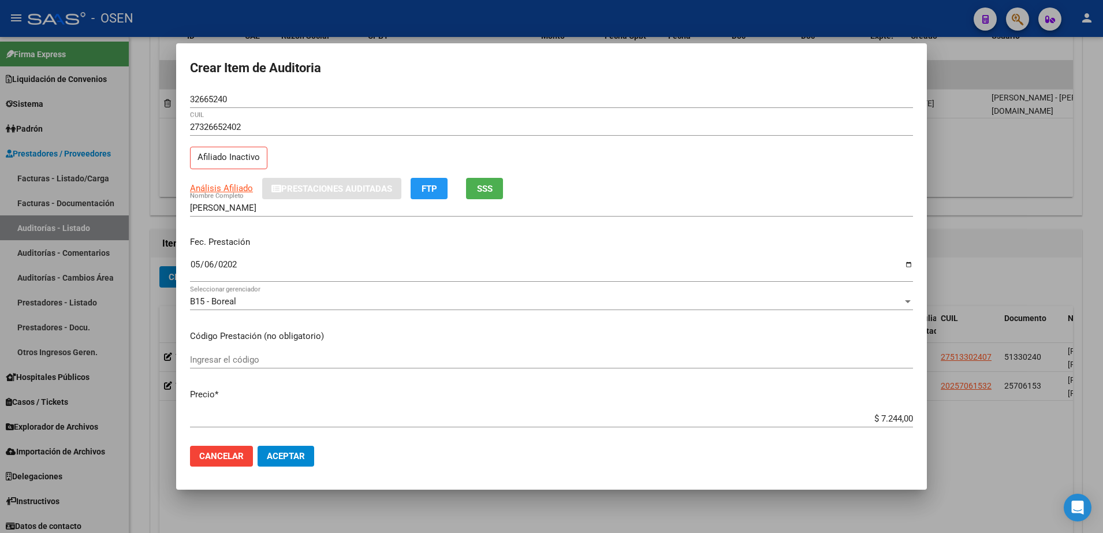
click at [218, 109] on div "32665240 Nro Documento" at bounding box center [551, 105] width 723 height 28
click at [215, 97] on input "32665240" at bounding box center [551, 99] width 723 height 10
click at [287, 206] on input "[PERSON_NAME]" at bounding box center [551, 208] width 723 height 10
click at [280, 207] on input "[PERSON_NAME]" at bounding box center [551, 208] width 723 height 10
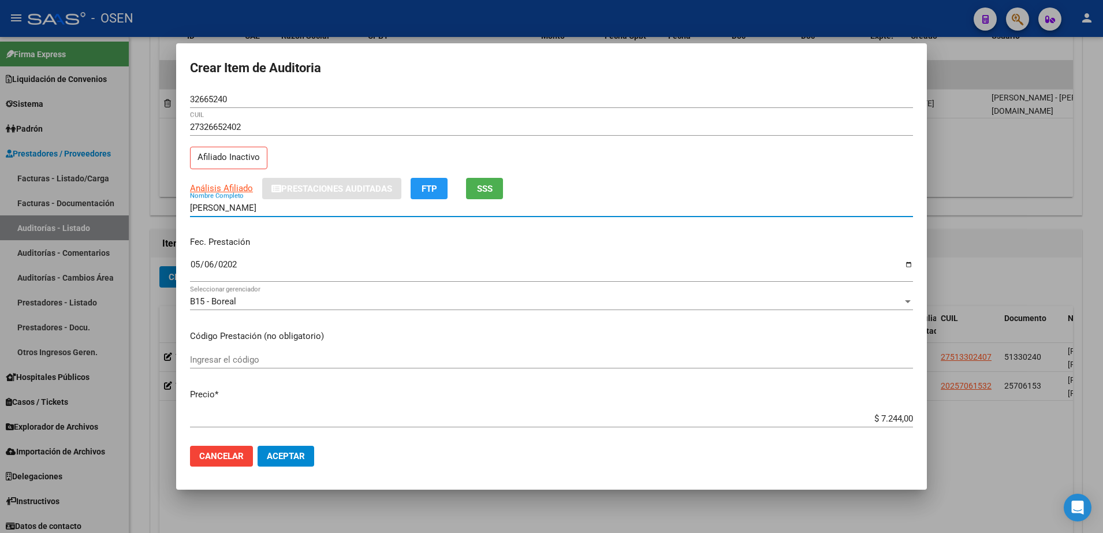
paste input "32665240"
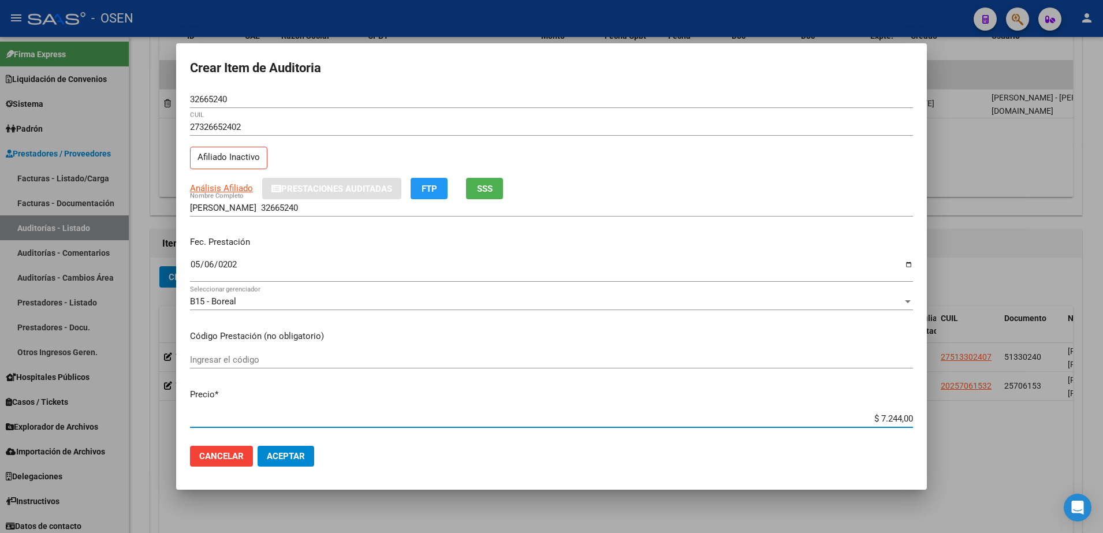
drag, startPoint x: 854, startPoint y: 417, endPoint x: 897, endPoint y: 409, distance: 44.1
click at [925, 418] on mat-dialog-content "32665240 Nro Documento 27326652402 CUIL Afiliado Inactivo Análisis Afiliado Pre…" at bounding box center [551, 264] width 751 height 347
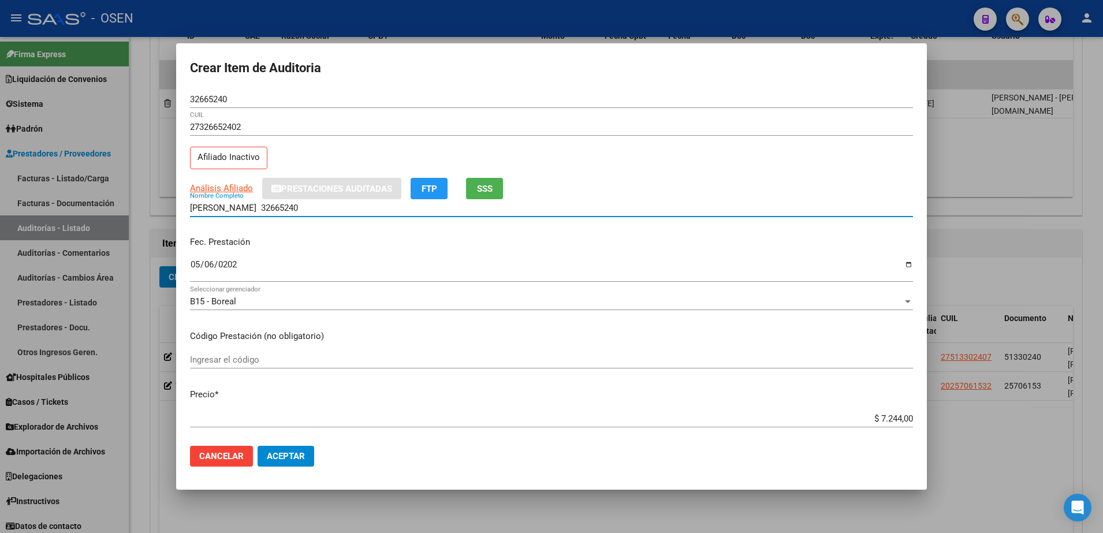
click at [329, 203] on input "[PERSON_NAME] 32665240" at bounding box center [551, 208] width 723 height 10
paste input "$ 7.244,00"
drag, startPoint x: 380, startPoint y: 206, endPoint x: 163, endPoint y: 199, distance: 216.7
click at [163, 199] on div "Crear Item de Auditoria 32665240 Nro Documento 27326652402 CUIL Afiliado Inacti…" at bounding box center [551, 266] width 1103 height 533
click at [344, 218] on div "[PERSON_NAME] 32665240 $ 7.244,00 Nombre Completo" at bounding box center [551, 213] width 723 height 28
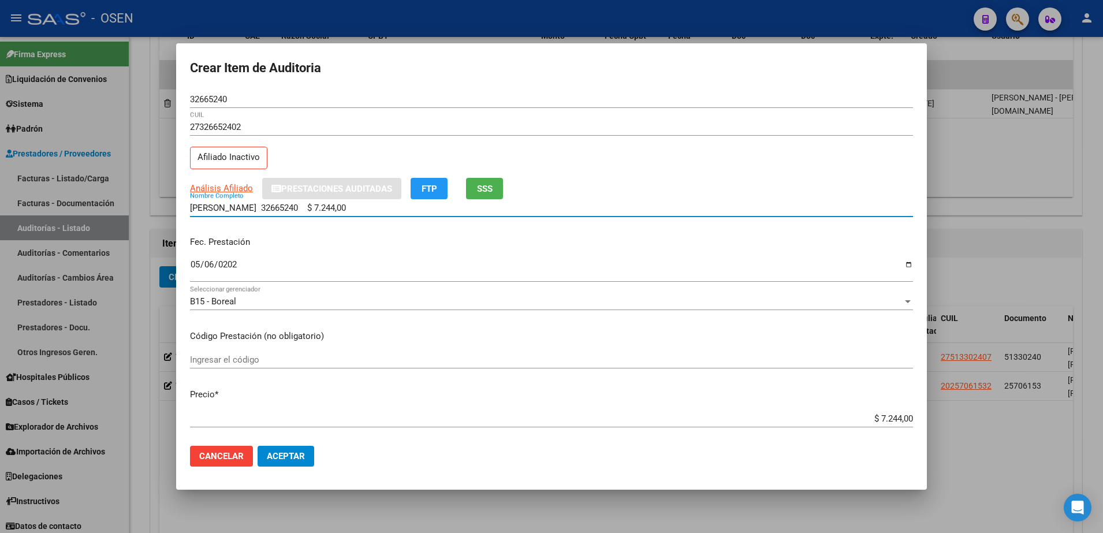
drag, startPoint x: 374, startPoint y: 209, endPoint x: 279, endPoint y: 207, distance: 95.3
click at [279, 207] on input "[PERSON_NAME] 32665240 $ 7.244,00" at bounding box center [551, 208] width 723 height 10
type input "[PERSON_NAME]"
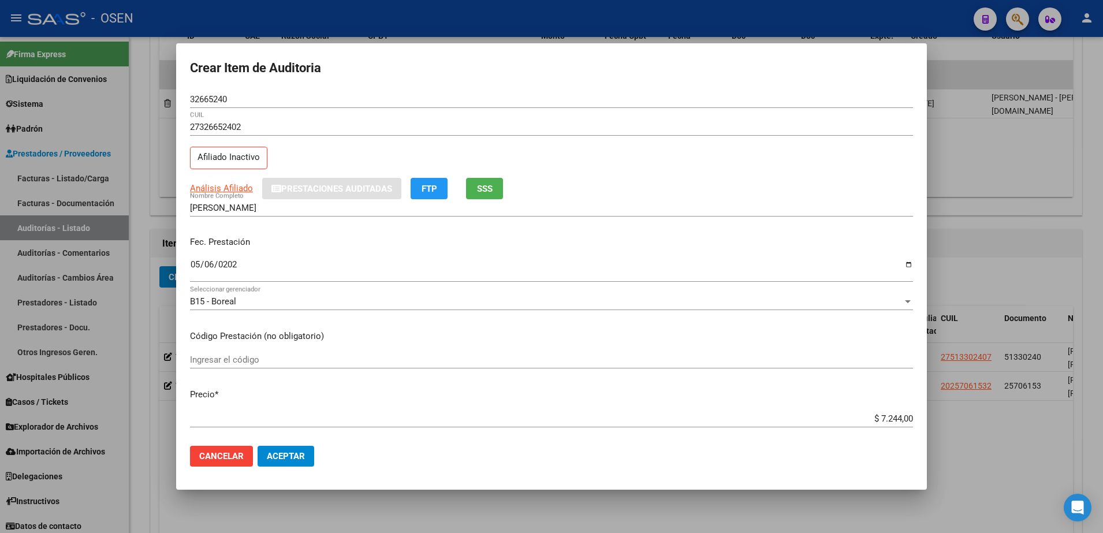
click at [284, 442] on mat-dialog-actions "Cancelar Aceptar" at bounding box center [551, 456] width 723 height 39
click at [287, 447] on button "Aceptar" at bounding box center [286, 456] width 57 height 21
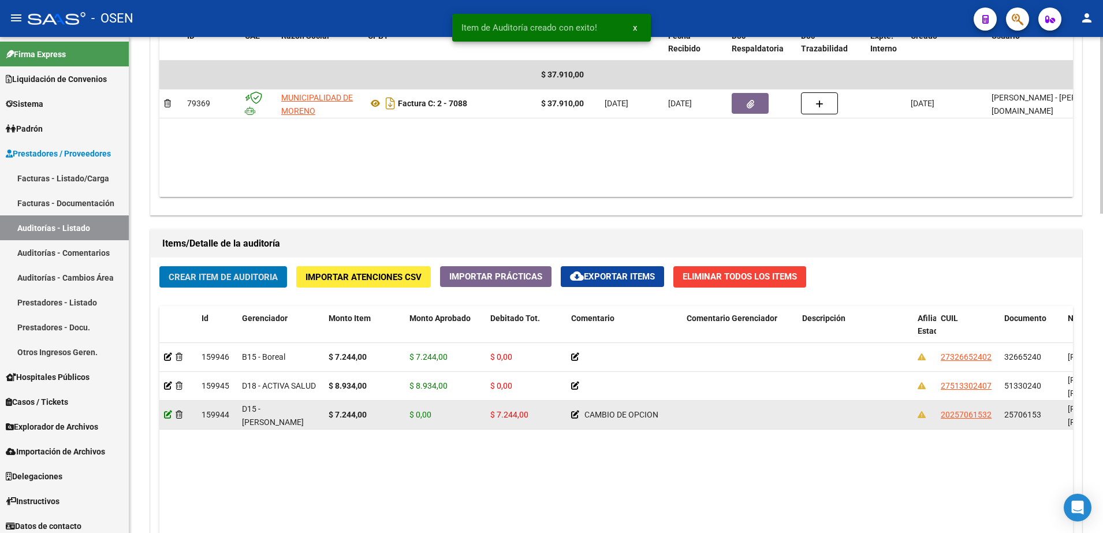
click at [165, 415] on icon at bounding box center [168, 415] width 8 height 8
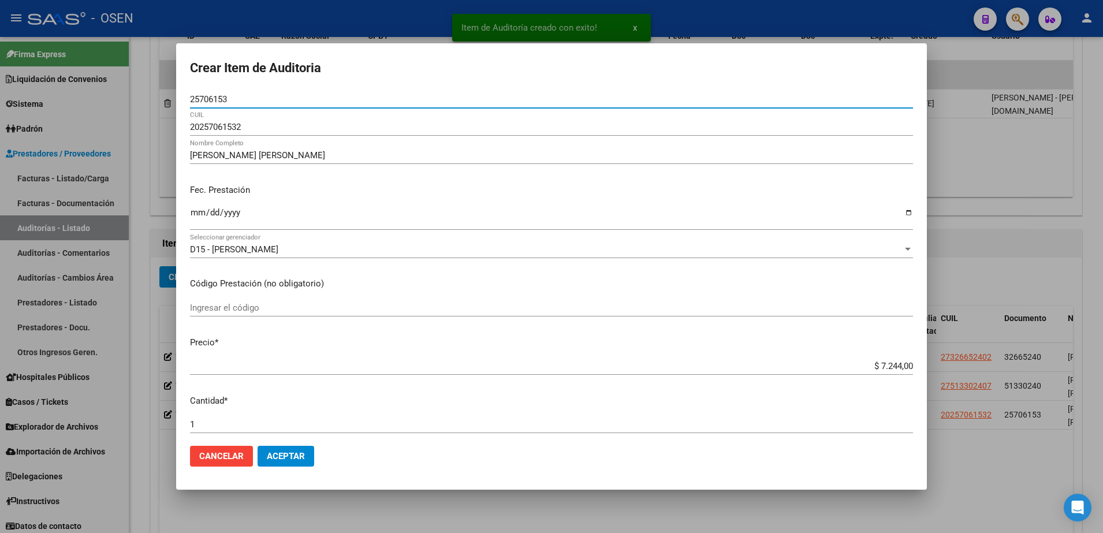
scroll to position [319, 0]
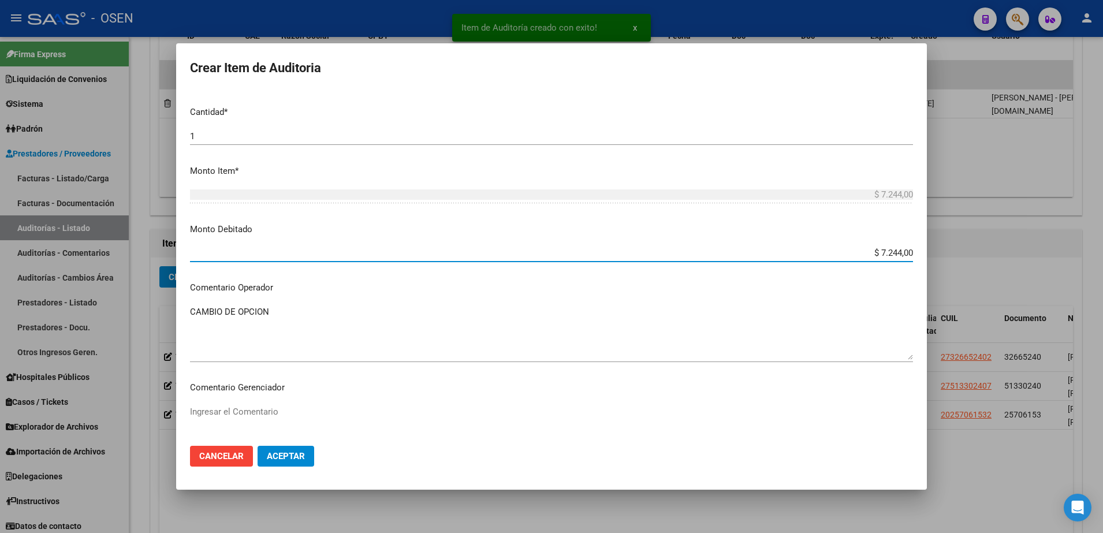
click at [895, 254] on input "$ 7.244,00" at bounding box center [551, 253] width 723 height 10
type input "$ 0,00"
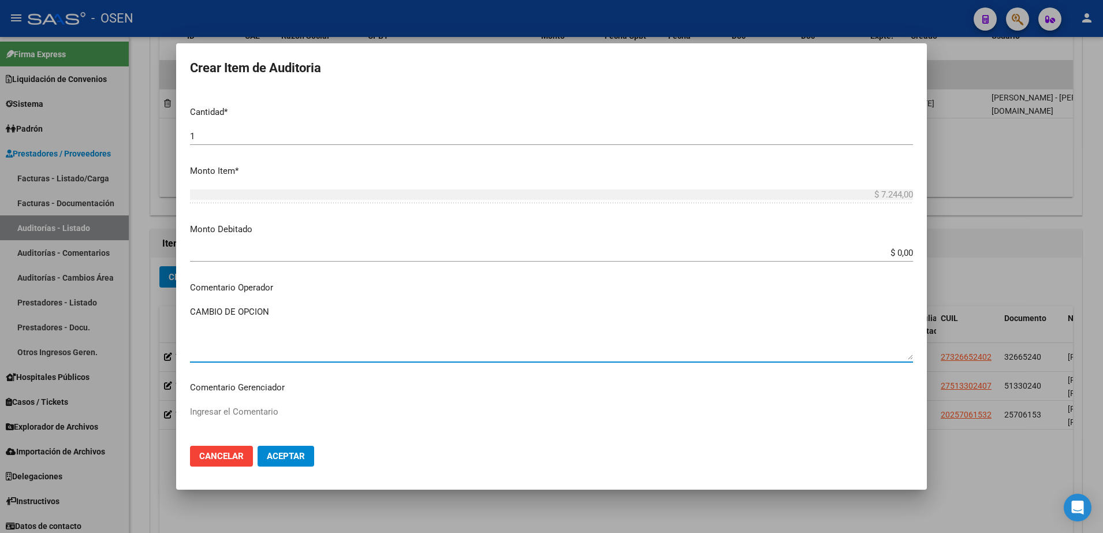
drag, startPoint x: 294, startPoint y: 320, endPoint x: 159, endPoint y: 314, distance: 134.7
click at [159, 314] on div "Crear Item de Auditoria 25706153 Nro Documento 20257061532 CUIL Afiliado Inacti…" at bounding box center [551, 266] width 1103 height 533
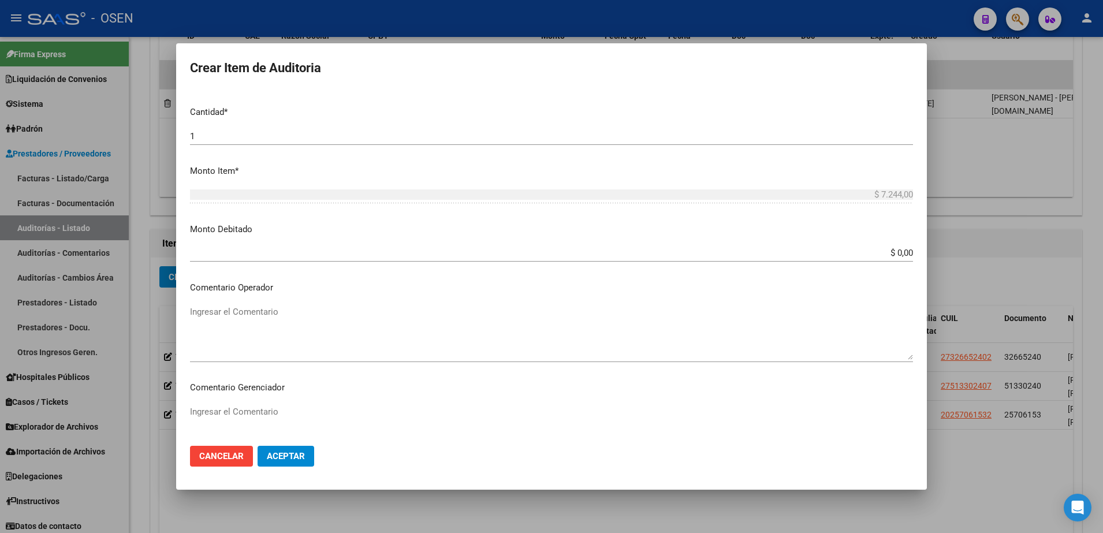
click at [297, 484] on mat-dialog-container "Crear Item de Auditoria 25706153 Nro Documento 20257061532 CUIL Afiliado Inacti…" at bounding box center [551, 266] width 751 height 447
click at [291, 464] on button "Aceptar" at bounding box center [286, 456] width 57 height 21
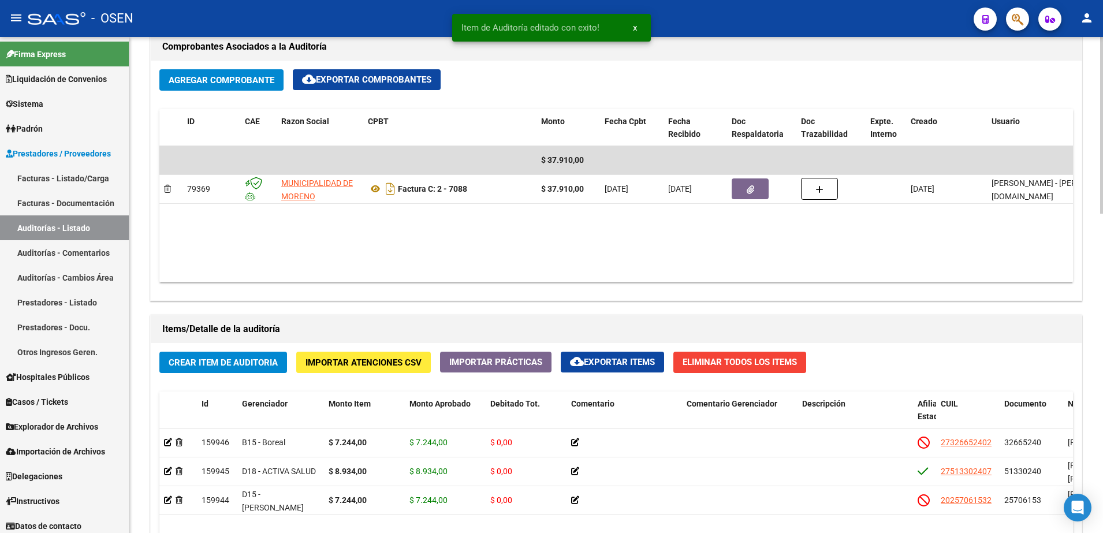
scroll to position [650, 0]
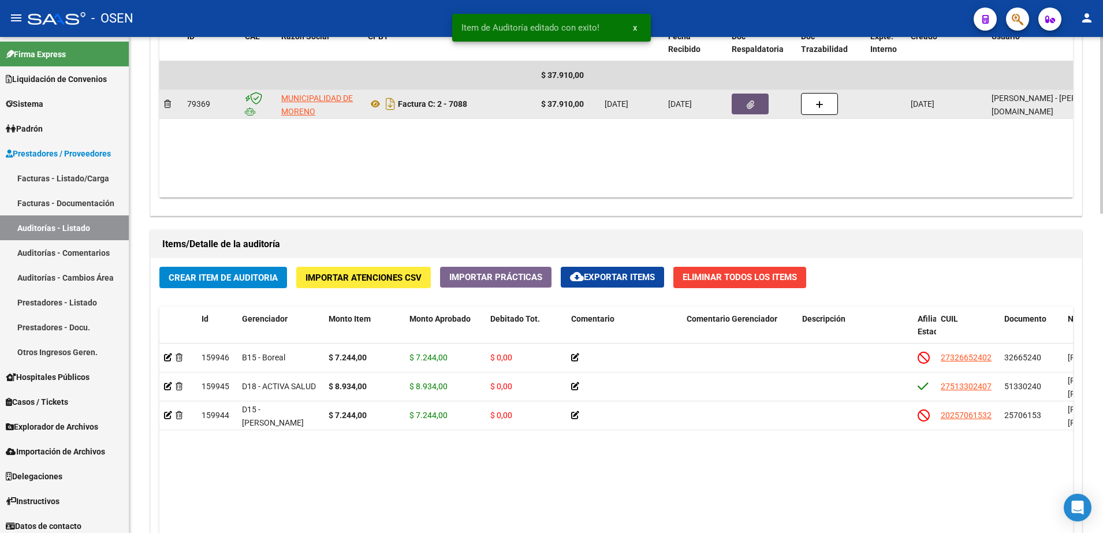
click at [752, 110] on button "button" at bounding box center [750, 104] width 37 height 21
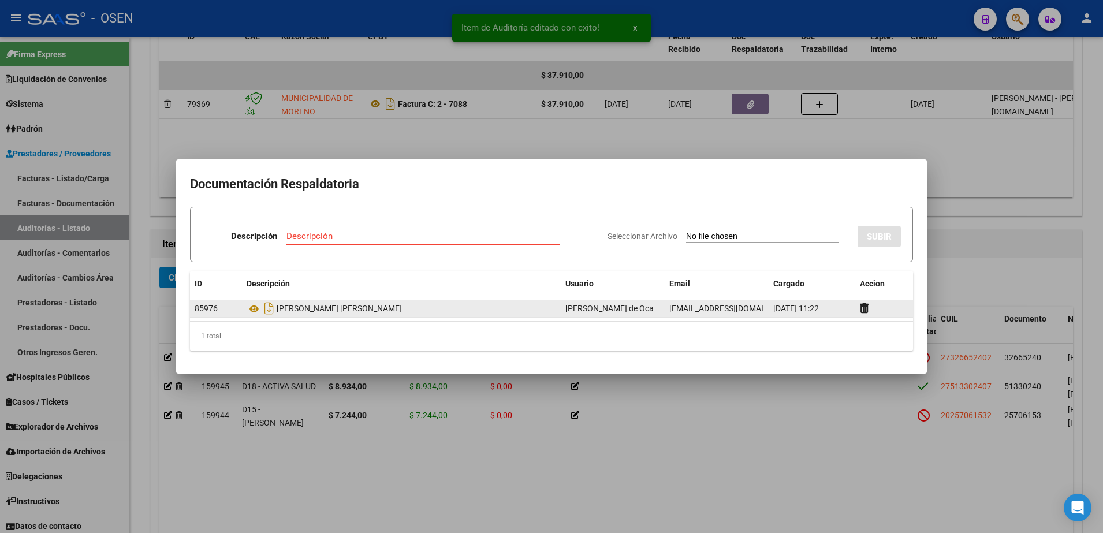
click at [854, 310] on datatable-body-cell "[DATE] 11:22" at bounding box center [812, 308] width 87 height 17
click at [864, 313] on div at bounding box center [884, 308] width 49 height 13
click at [865, 310] on icon at bounding box center [864, 308] width 9 height 11
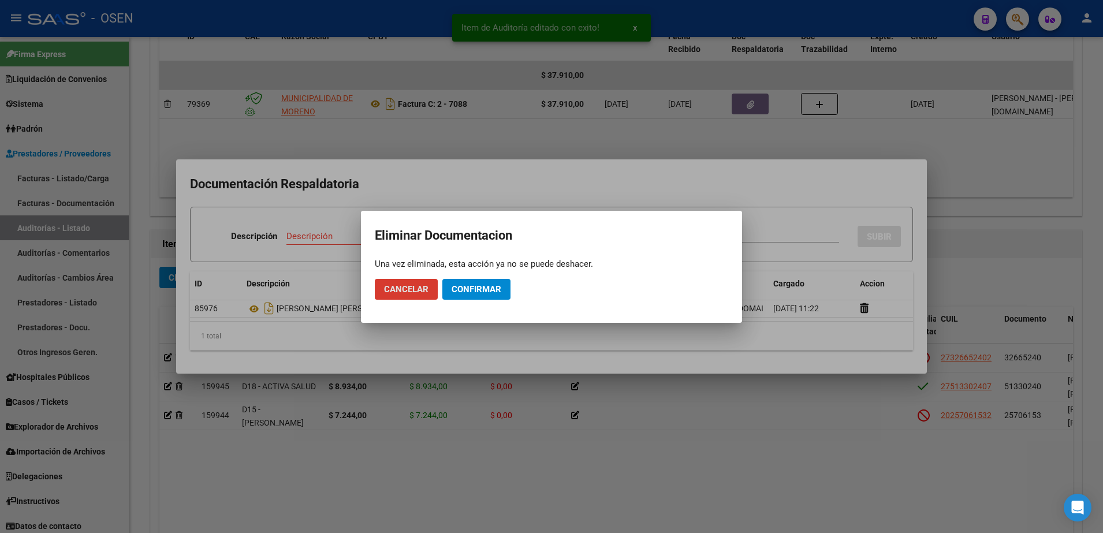
click at [482, 287] on span "Confirmar" at bounding box center [477, 289] width 50 height 10
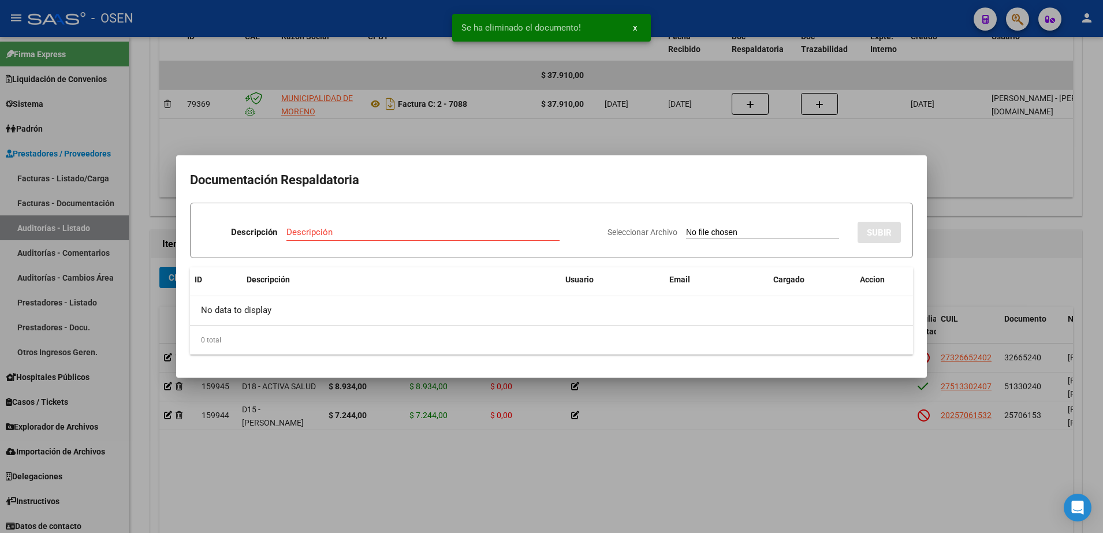
click at [504, 481] on div at bounding box center [551, 266] width 1103 height 533
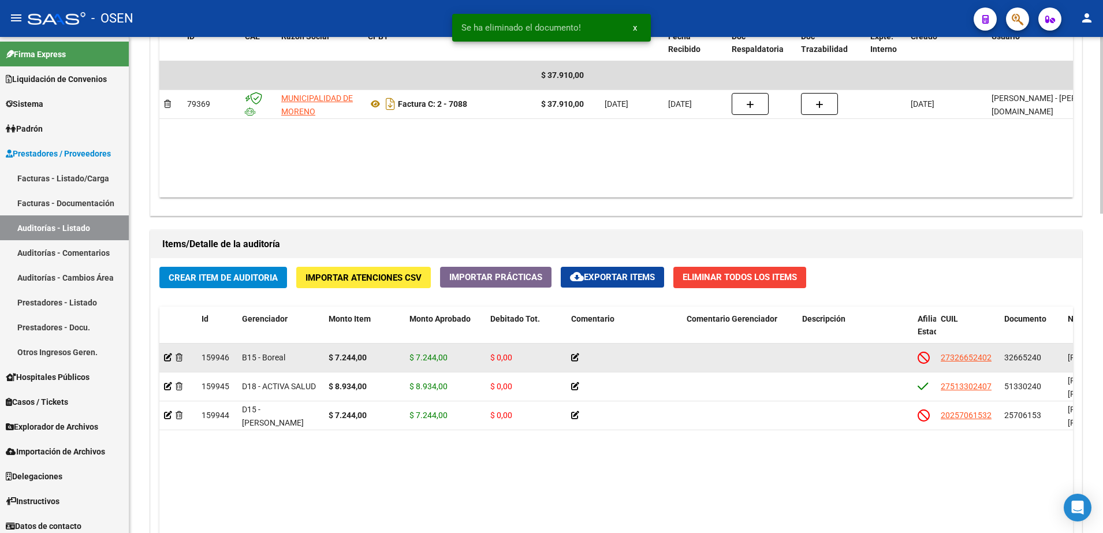
click at [1019, 357] on span "32665240" at bounding box center [1023, 357] width 37 height 9
copy span "32665240"
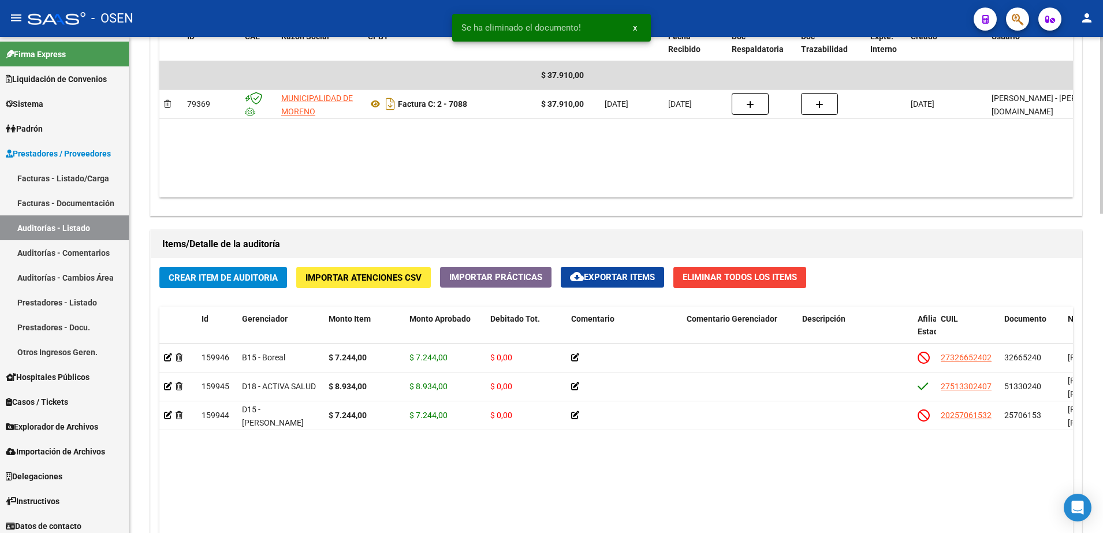
click at [233, 276] on span "Crear Item de Auditoria" at bounding box center [223, 278] width 109 height 10
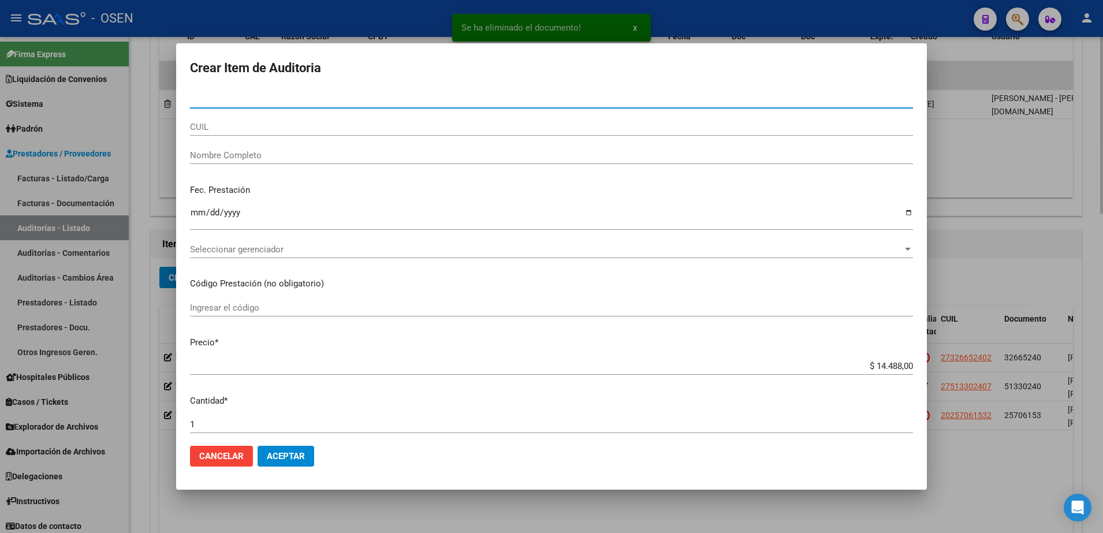
paste input "32665240"
type input "32665240"
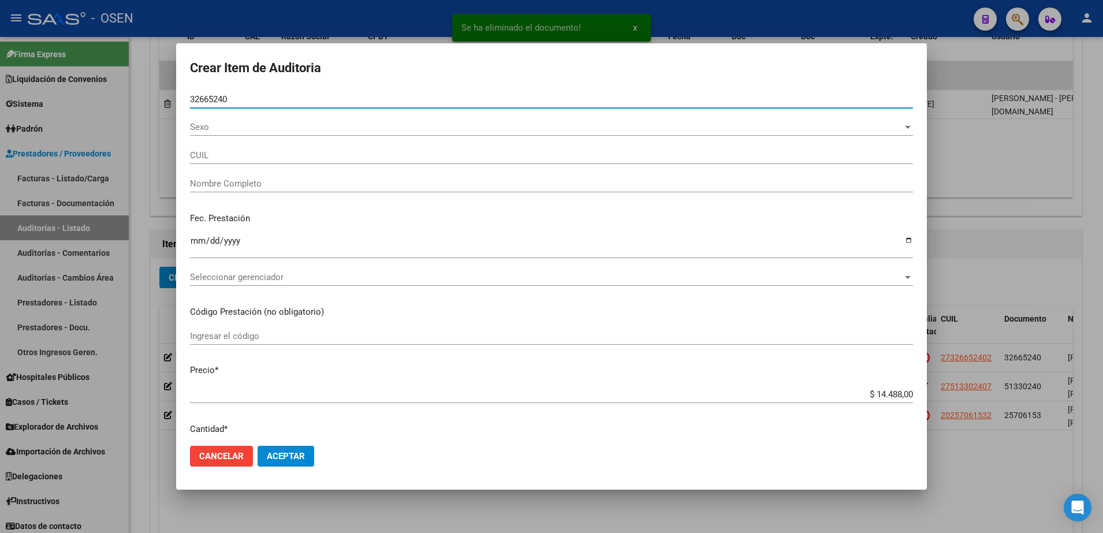
type input "27326652402"
type input "[PERSON_NAME]"
type input "32665240"
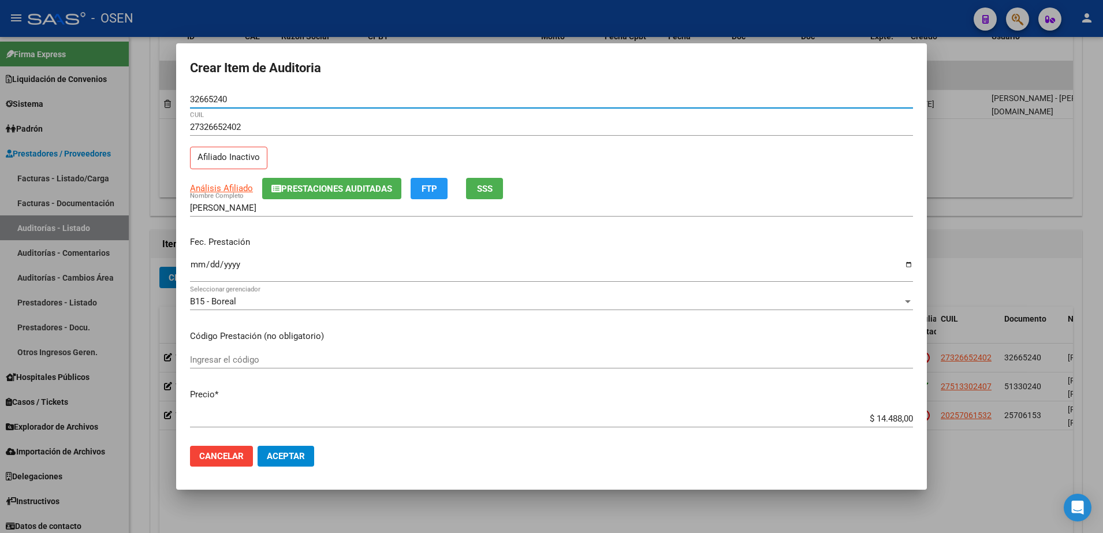
click at [196, 276] on input "Ingresar la fecha" at bounding box center [551, 269] width 723 height 18
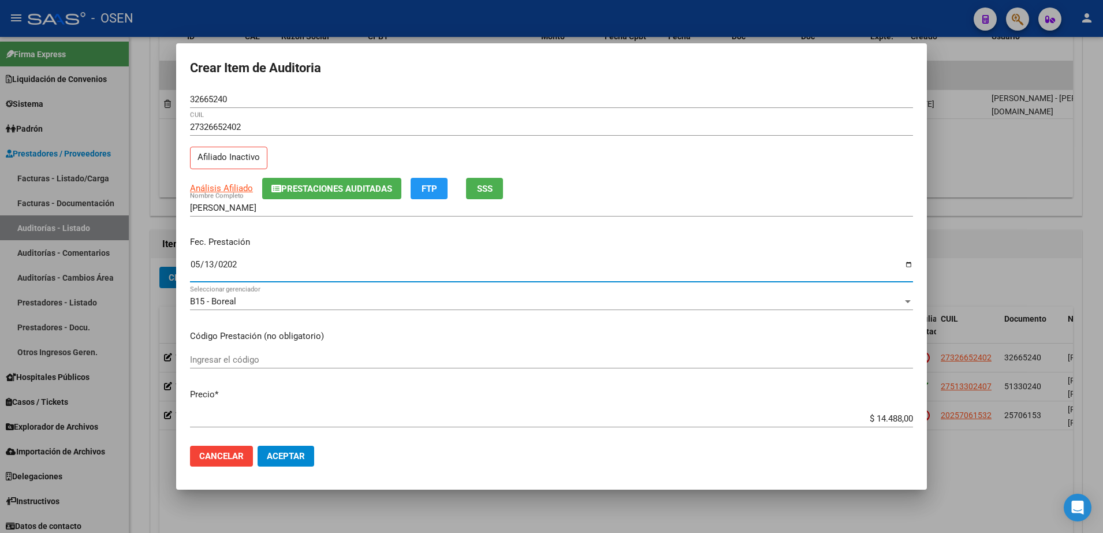
type input "[DATE]"
click at [883, 419] on input "$ 14.488,00" at bounding box center [551, 419] width 723 height 10
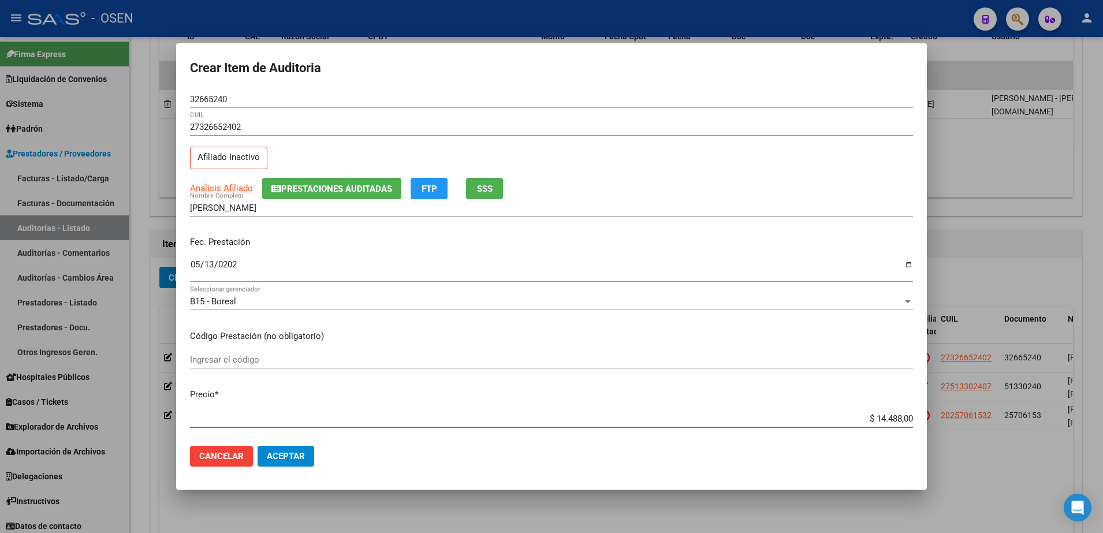
click at [883, 419] on input "$ 14.488,00" at bounding box center [551, 419] width 723 height 10
type input "$ 0,07"
type input "$ 0,72"
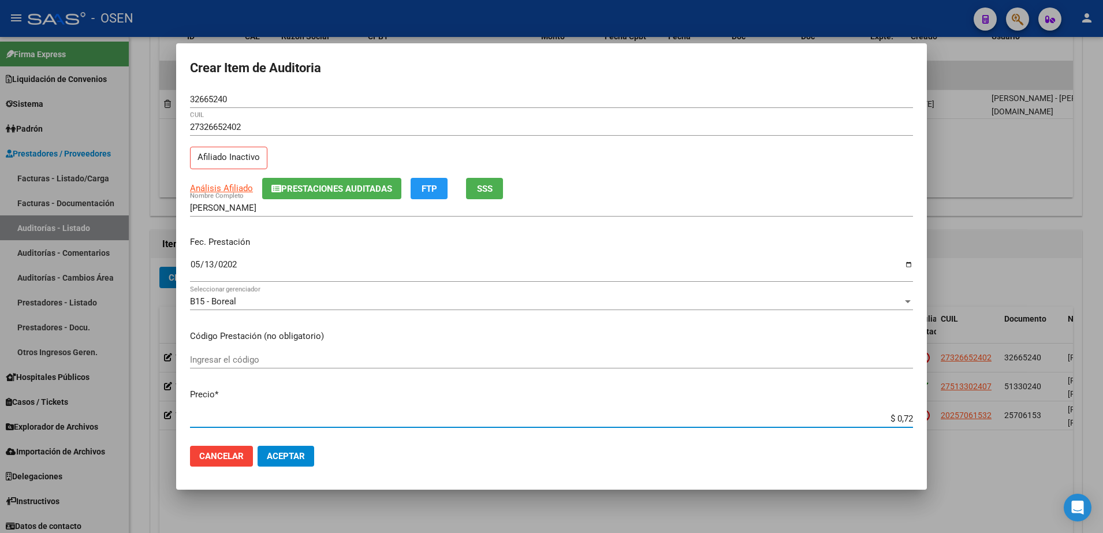
type input "$ 7,24"
type input "$ 72,44"
type input "$ 724,40"
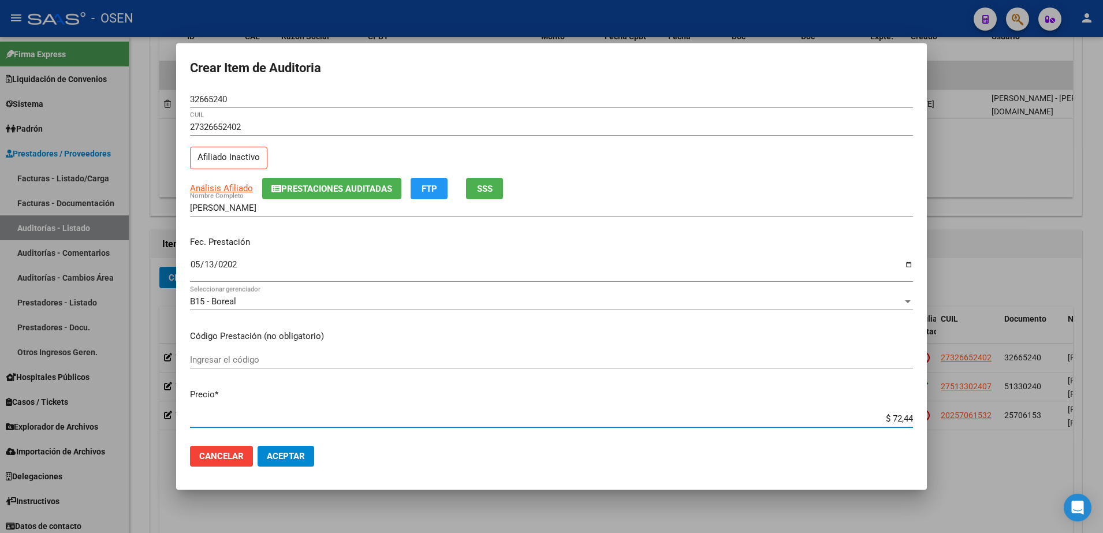
type input "$ 724,40"
type input "$ 7.244,00"
click at [287, 464] on button "Aceptar" at bounding box center [286, 456] width 57 height 21
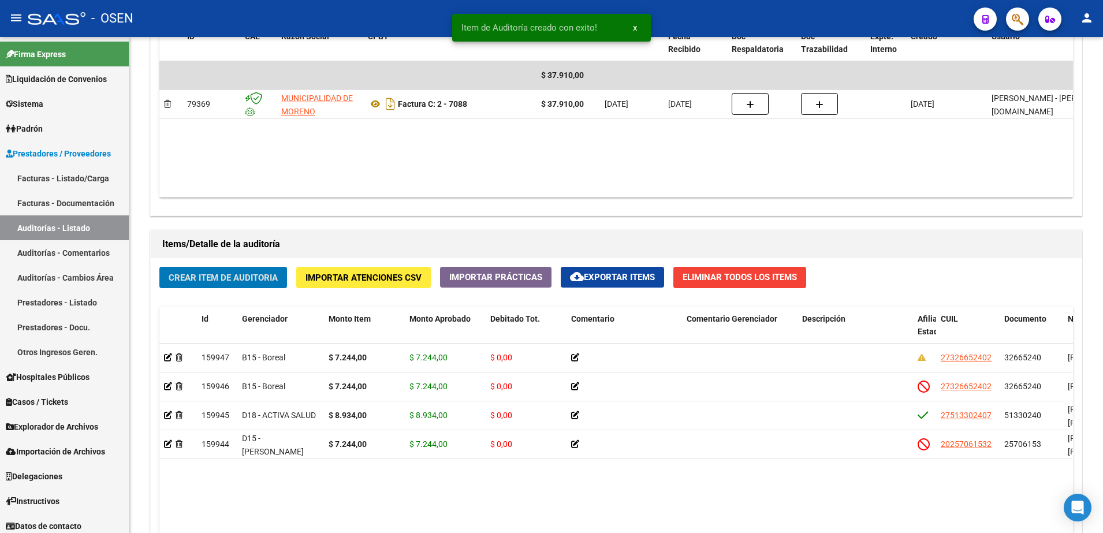
click at [1016, 360] on span "32665240" at bounding box center [1023, 357] width 37 height 9
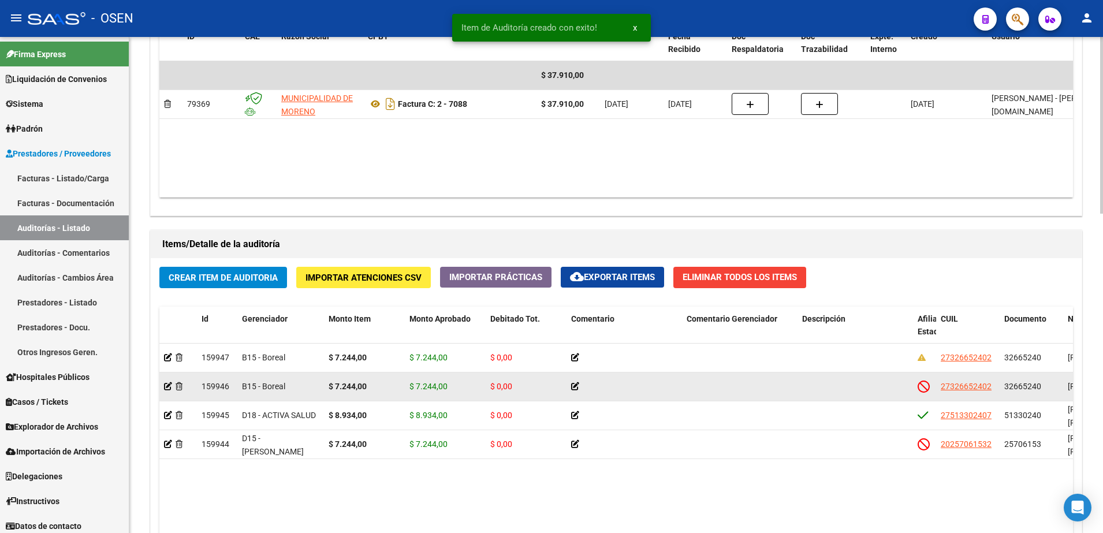
copy span "32665240"
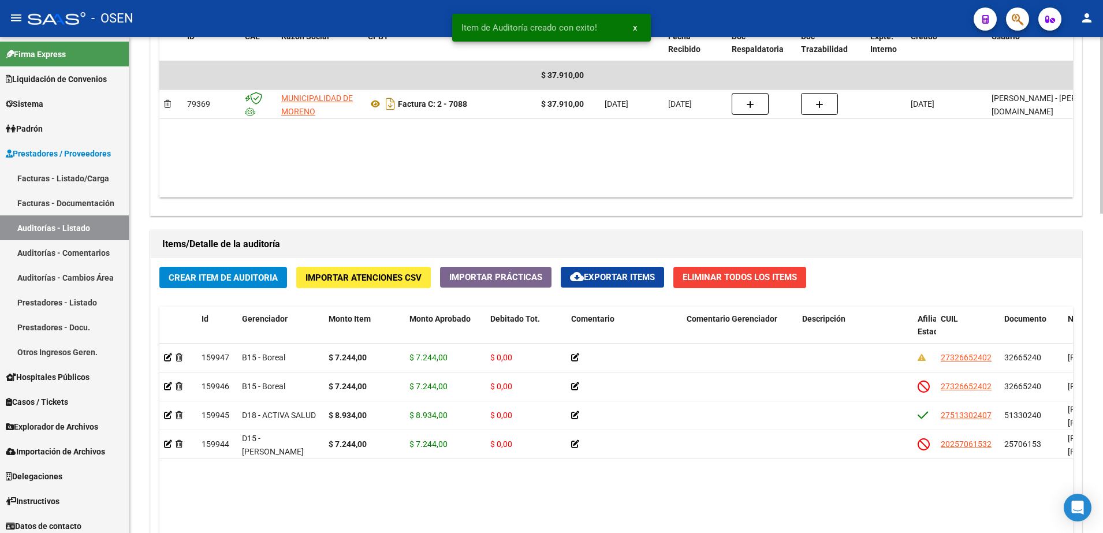
click at [261, 279] on span "Crear Item de Auditoria" at bounding box center [223, 278] width 109 height 10
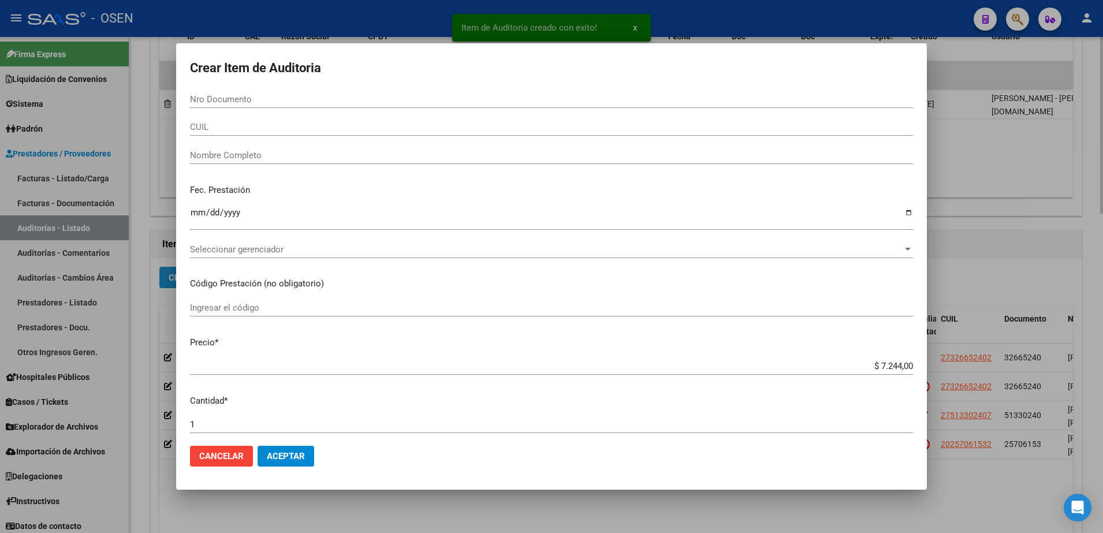
paste input "32665240"
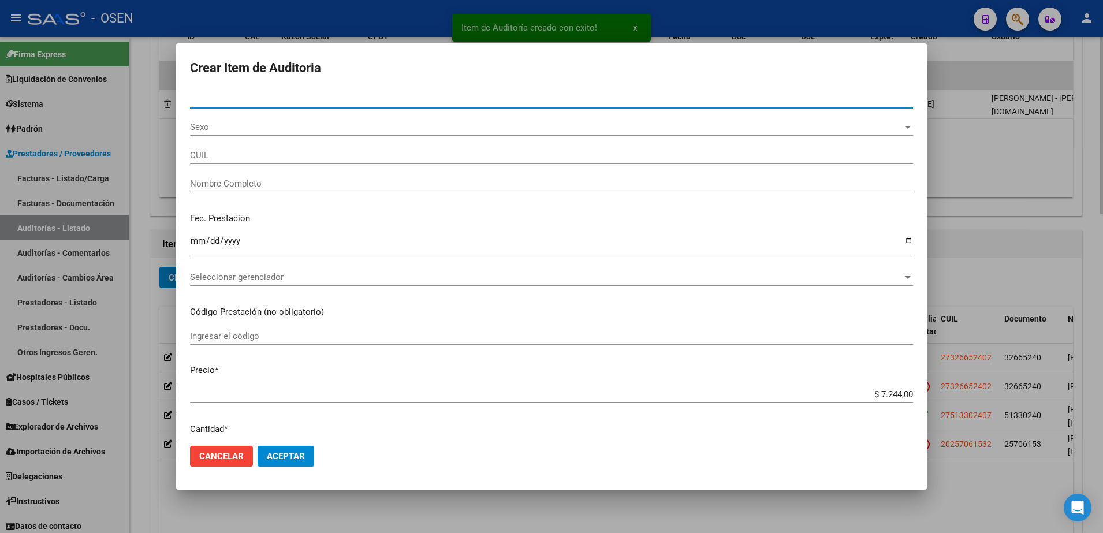
type input "32665240"
type input "27326652402"
type input "[PERSON_NAME]"
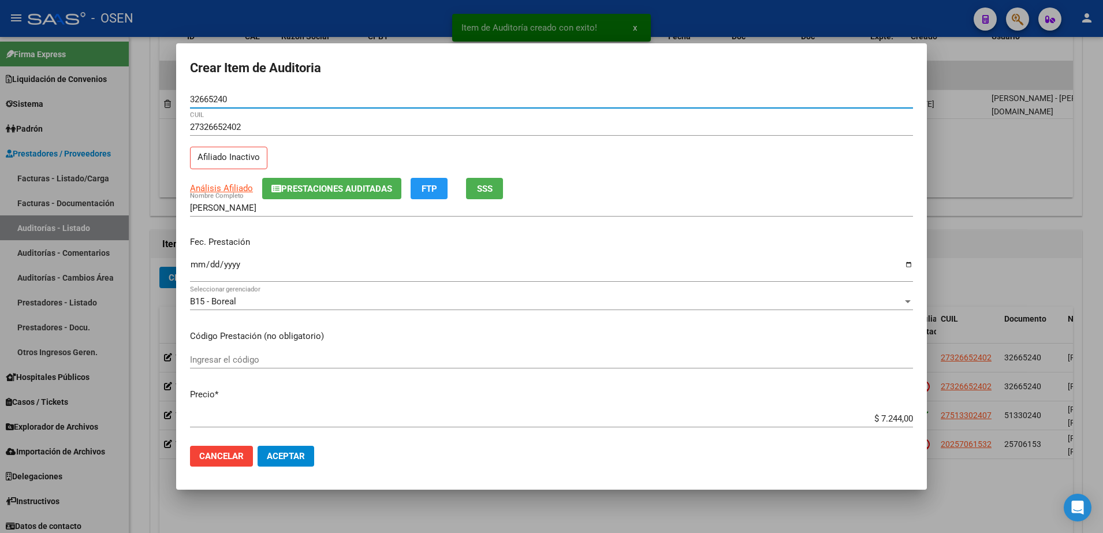
type input "32665240"
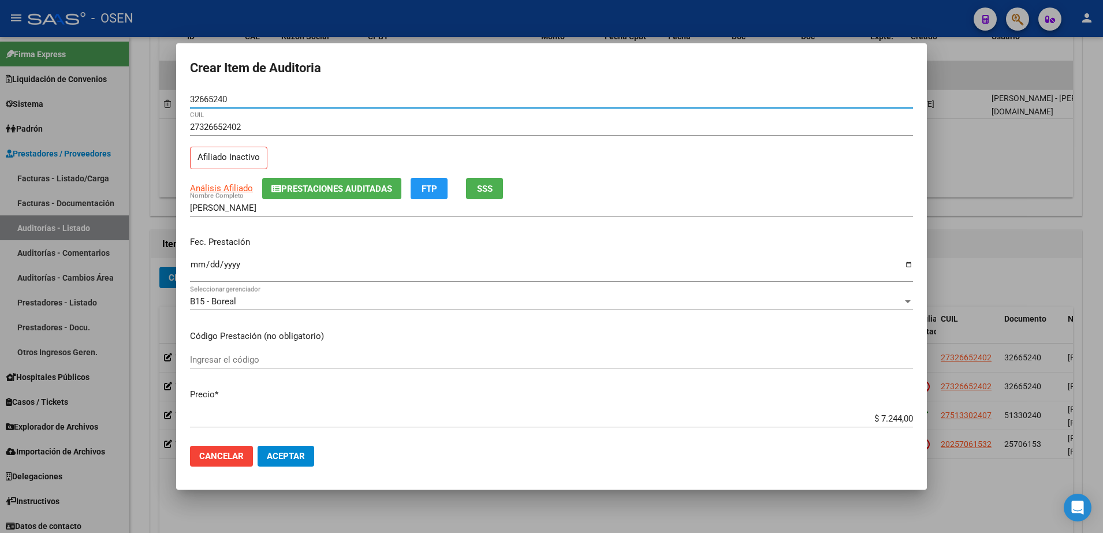
click at [199, 268] on input "Ingresar la fecha" at bounding box center [551, 269] width 723 height 18
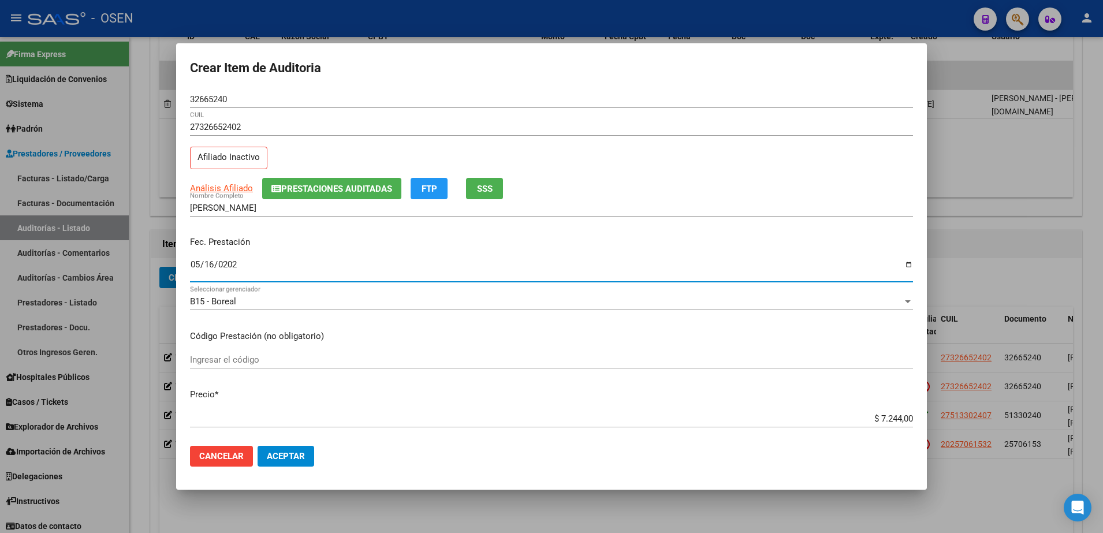
type input "[DATE]"
drag, startPoint x: 323, startPoint y: 433, endPoint x: 302, endPoint y: 442, distance: 24.0
click at [321, 433] on div "$ 7.244,00 Ingresar el precio" at bounding box center [551, 424] width 723 height 28
click at [285, 457] on span "Aceptar" at bounding box center [286, 456] width 38 height 10
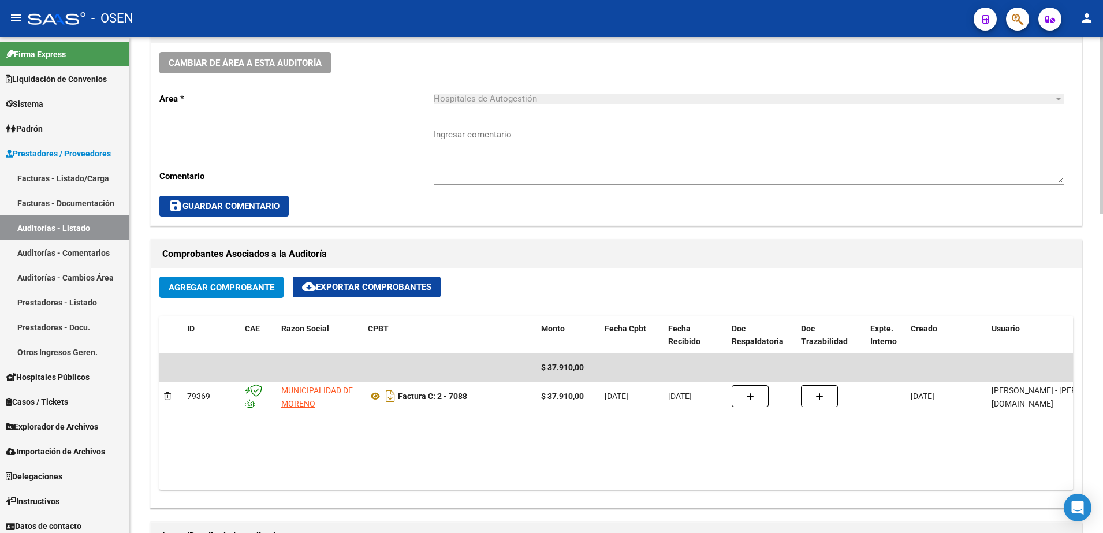
scroll to position [361, 0]
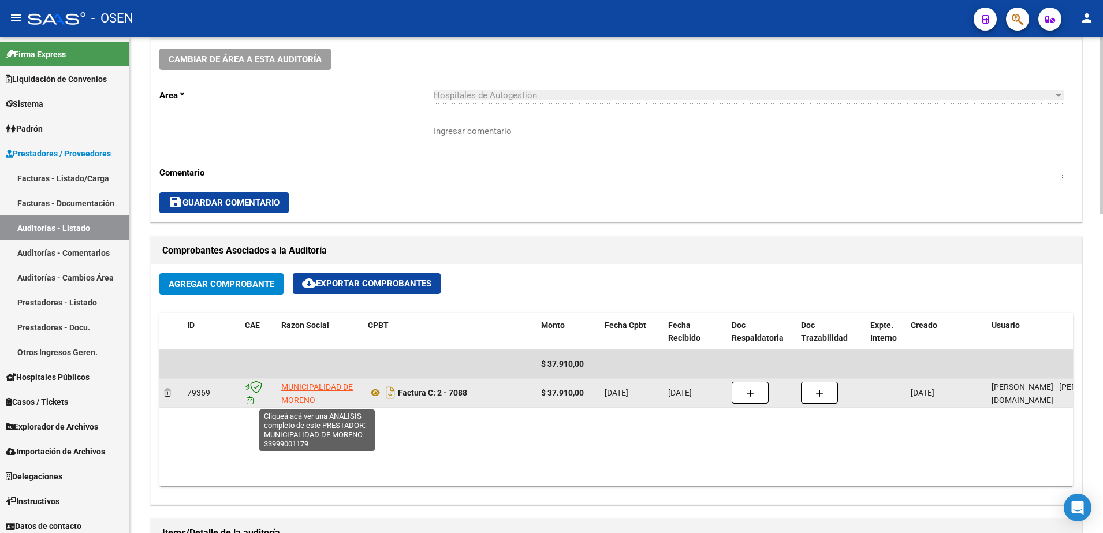
click at [302, 387] on span "MUNICIPALIDAD DE MORENO" at bounding box center [317, 393] width 72 height 23
type textarea "33999001179"
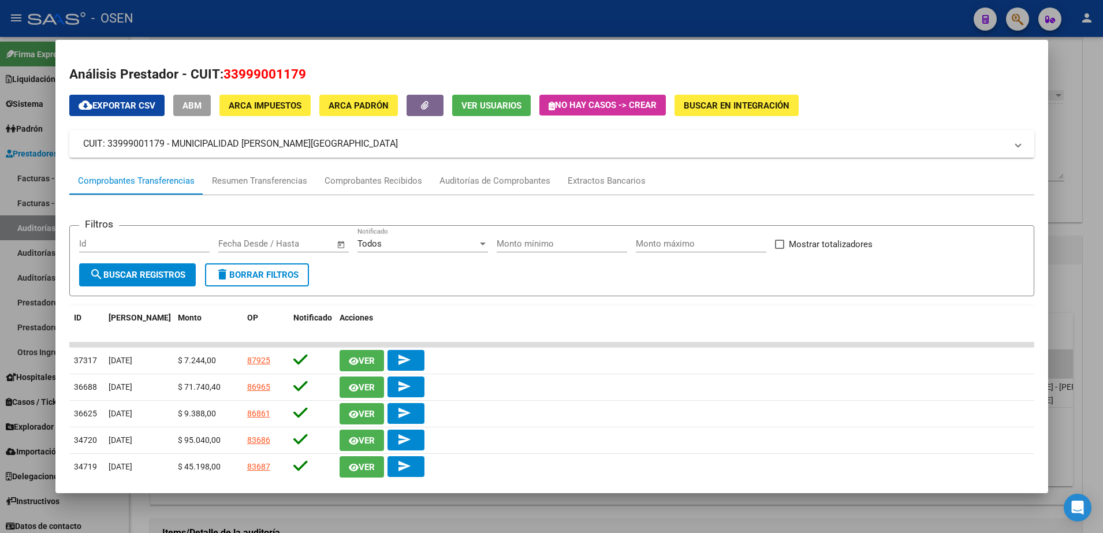
drag, startPoint x: 173, startPoint y: 141, endPoint x: 297, endPoint y: 143, distance: 124.2
click at [297, 143] on mat-panel-title "CUIT: 33999001179 - MUNICIPALIDAD [PERSON_NAME][GEOGRAPHIC_DATA]" at bounding box center [545, 144] width 924 height 14
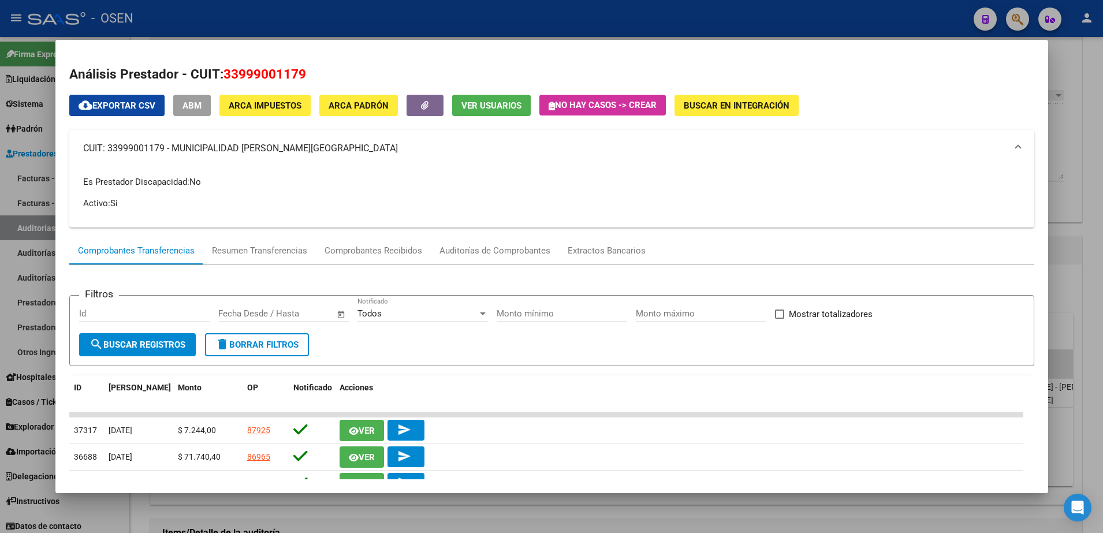
click at [267, 62] on mat-dialog-content "Análisis Prestador - CUIT: 33999001179 cloud_download Exportar CSV ABM ARCA Imp…" at bounding box center [551, 267] width 993 height 426
click at [1080, 207] on div at bounding box center [551, 266] width 1103 height 533
click at [1080, 207] on div "Cambiar de área a esta auditoría Area * Hospitales de Autogestión Seleccionar a…" at bounding box center [616, 131] width 931 height 182
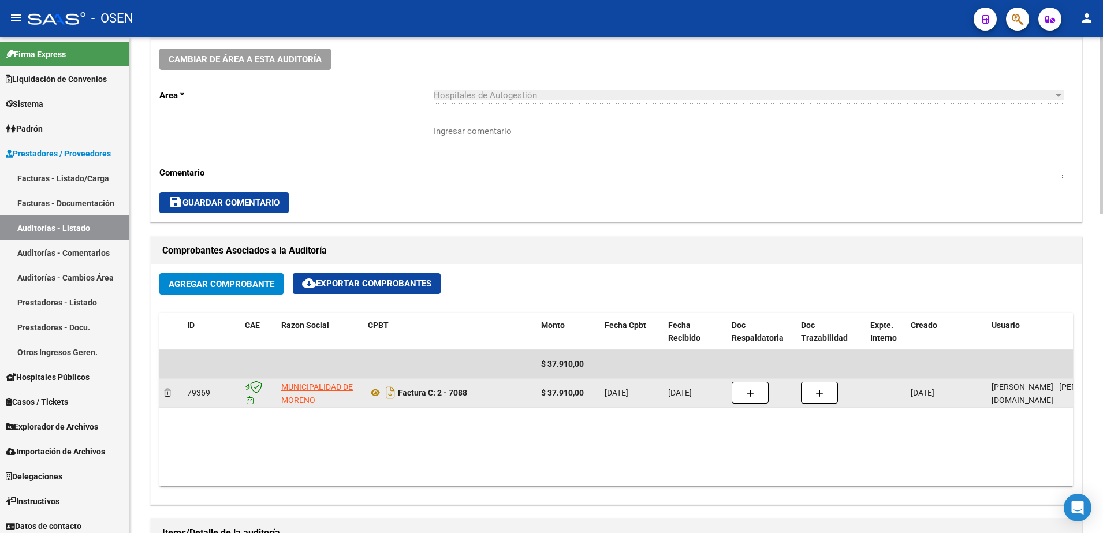
click at [551, 391] on strong "$ 37.910,00" at bounding box center [562, 392] width 43 height 9
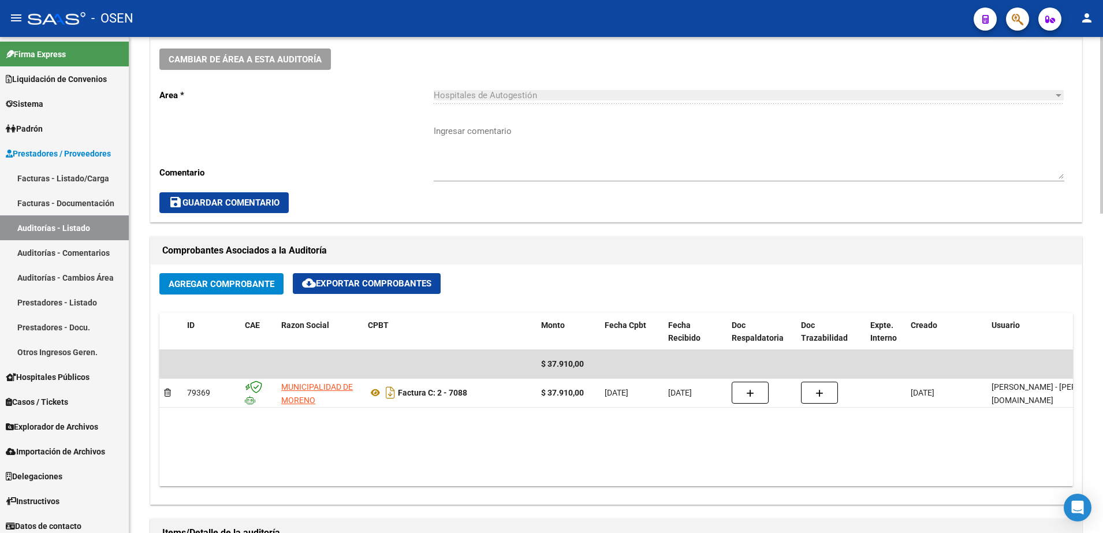
paste textarea "$ 37.910,00"
click at [488, 136] on textarea "Ingresar comentario" at bounding box center [749, 152] width 631 height 54
type textarea "$ 37.910,00"
drag, startPoint x: 490, startPoint y: 136, endPoint x: 417, endPoint y: 131, distance: 73.5
click at [415, 132] on div "Cambiar de área a esta auditoría Area * Hospitales de Autogestión Seleccionar a…" at bounding box center [616, 131] width 931 height 182
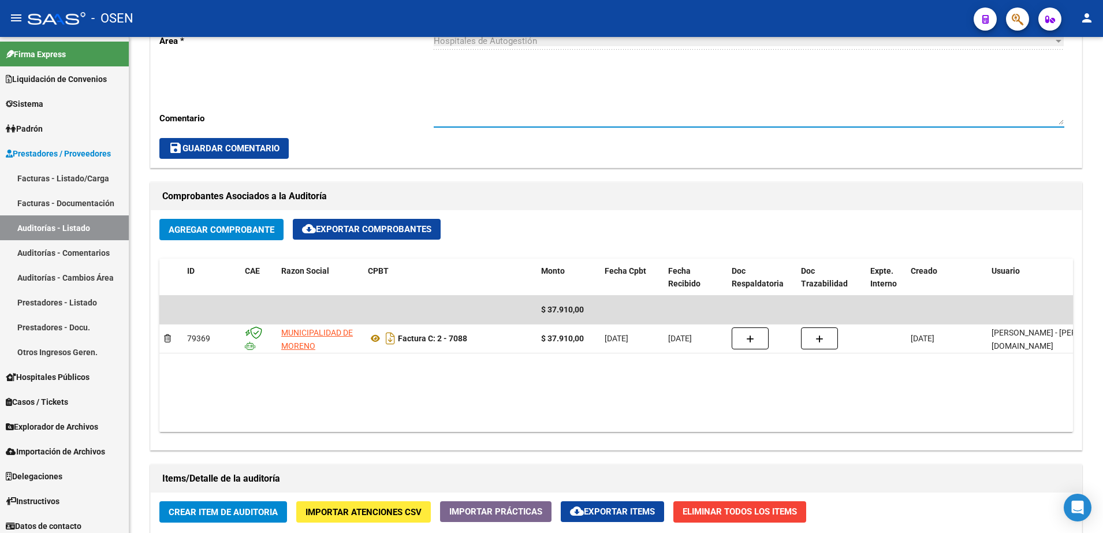
scroll to position [433, 0]
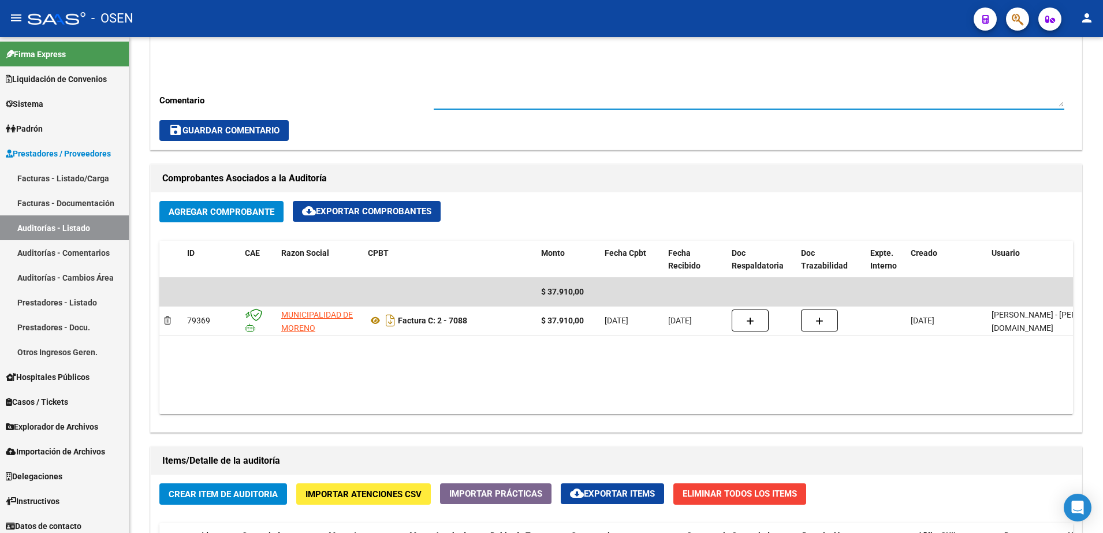
click at [456, 25] on div "- OSEN" at bounding box center [496, 18] width 937 height 25
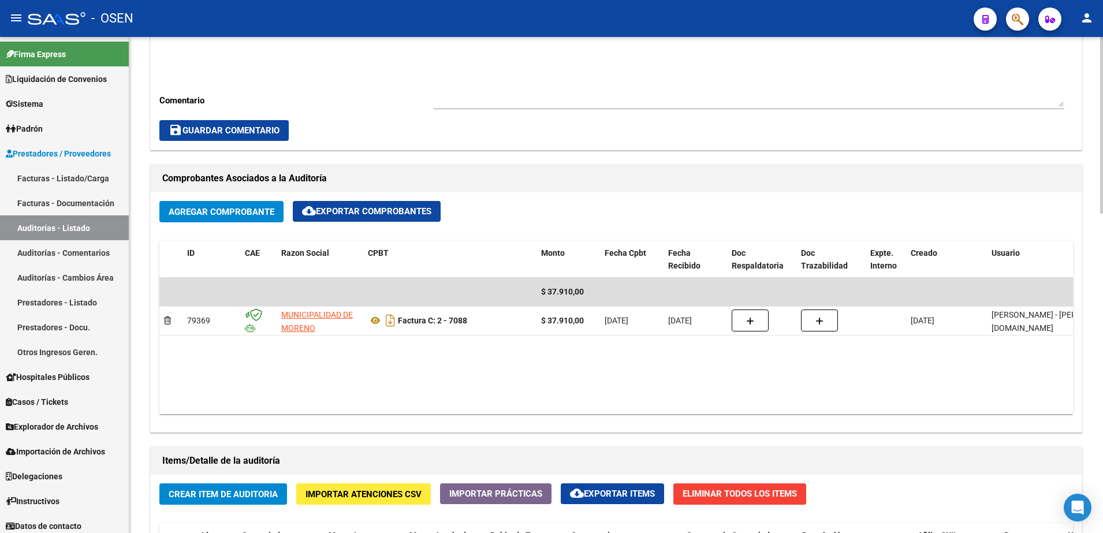
click at [442, 53] on textarea "Ingresar comentario" at bounding box center [749, 80] width 631 height 54
click at [406, 79] on div "Cambiar de área a esta auditoría Area * Hospitales de Autogestión Seleccionar a…" at bounding box center [616, 59] width 931 height 182
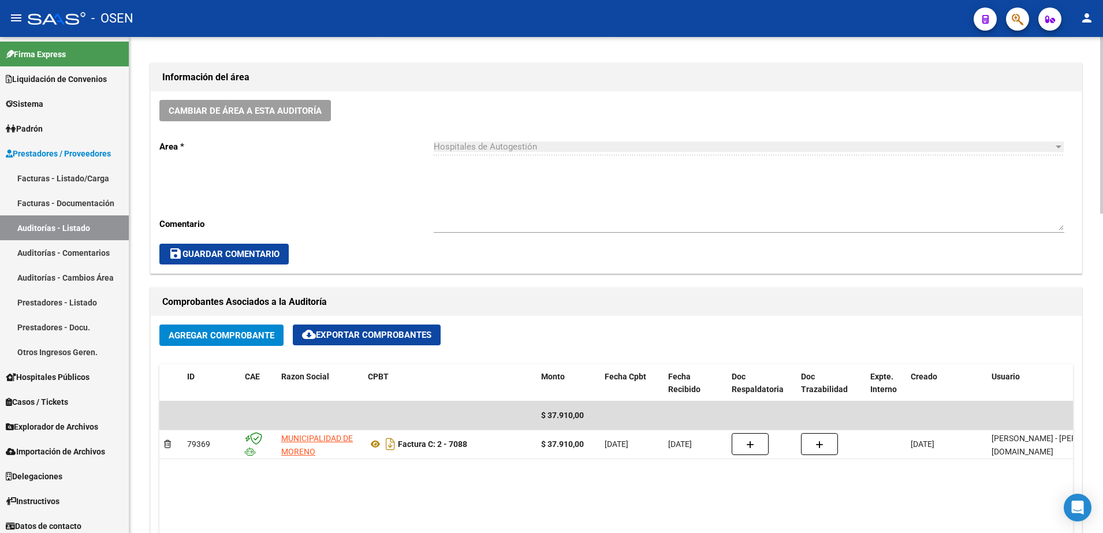
scroll to position [217, 0]
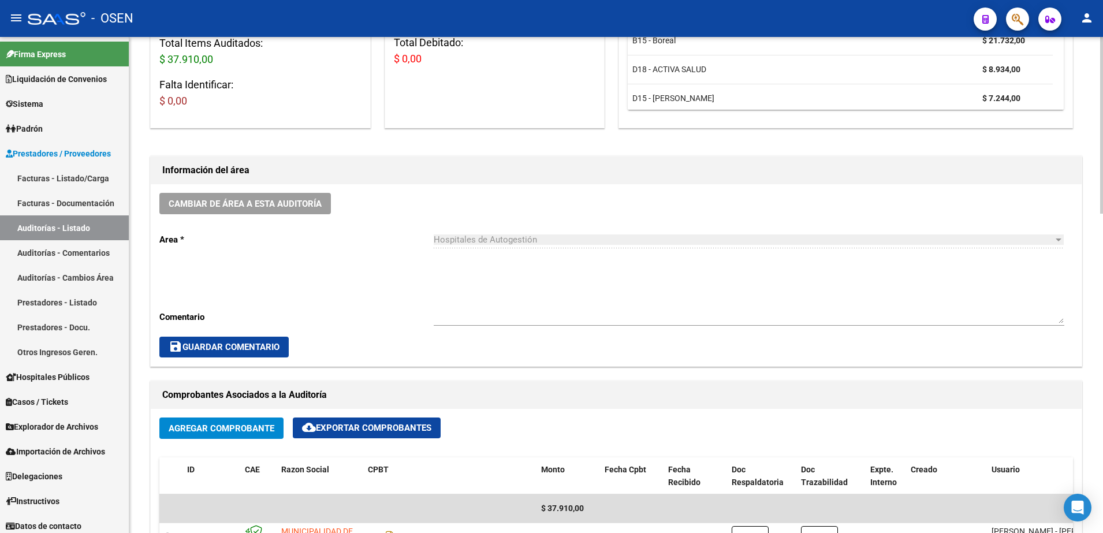
click at [551, 229] on div "Hospitales de Autogestión Seleccionar area" at bounding box center [749, 236] width 631 height 25
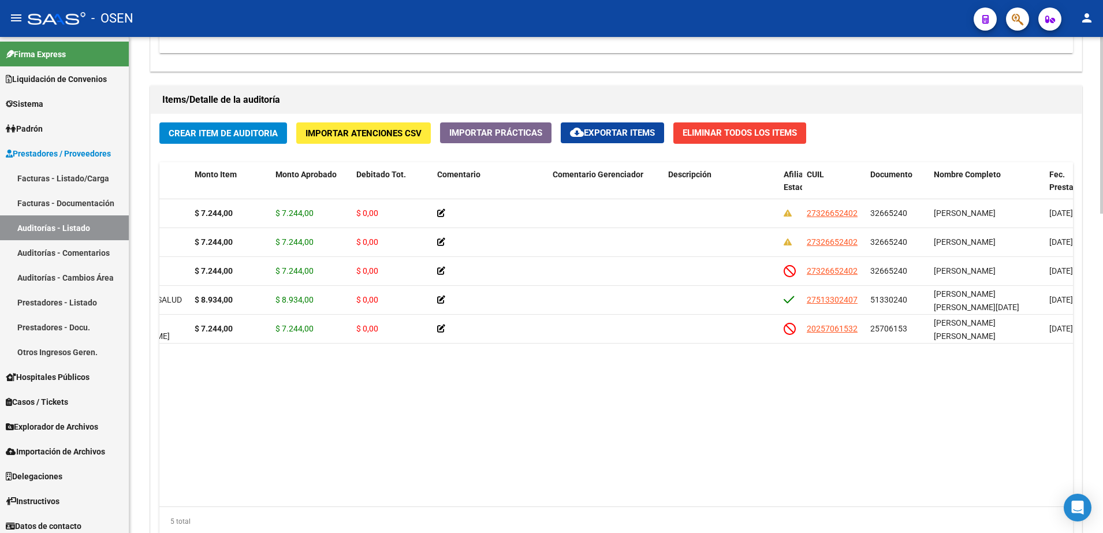
scroll to position [0, 0]
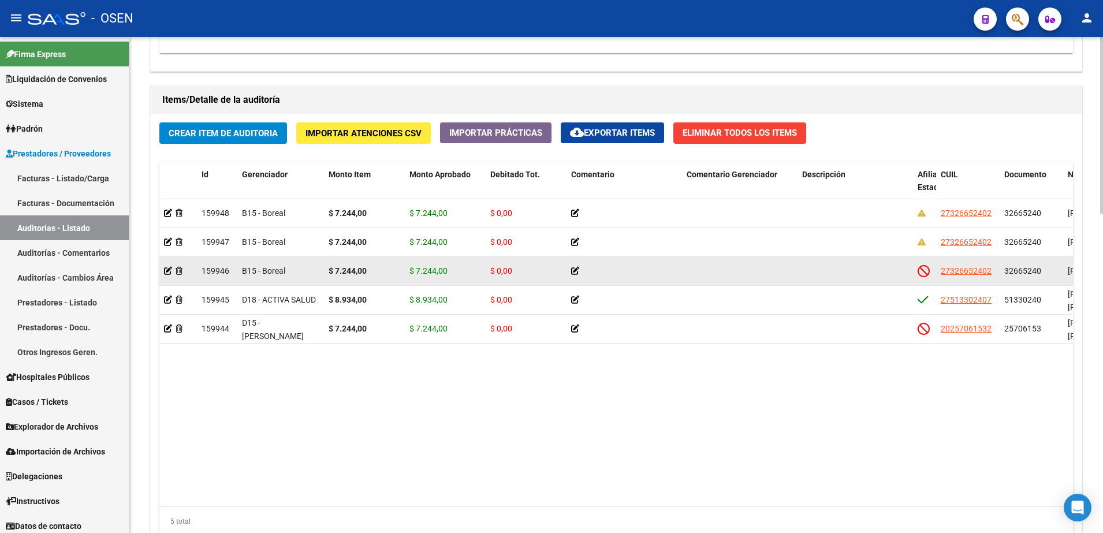
click at [344, 273] on strong "$ 7.244,00" at bounding box center [348, 270] width 38 height 9
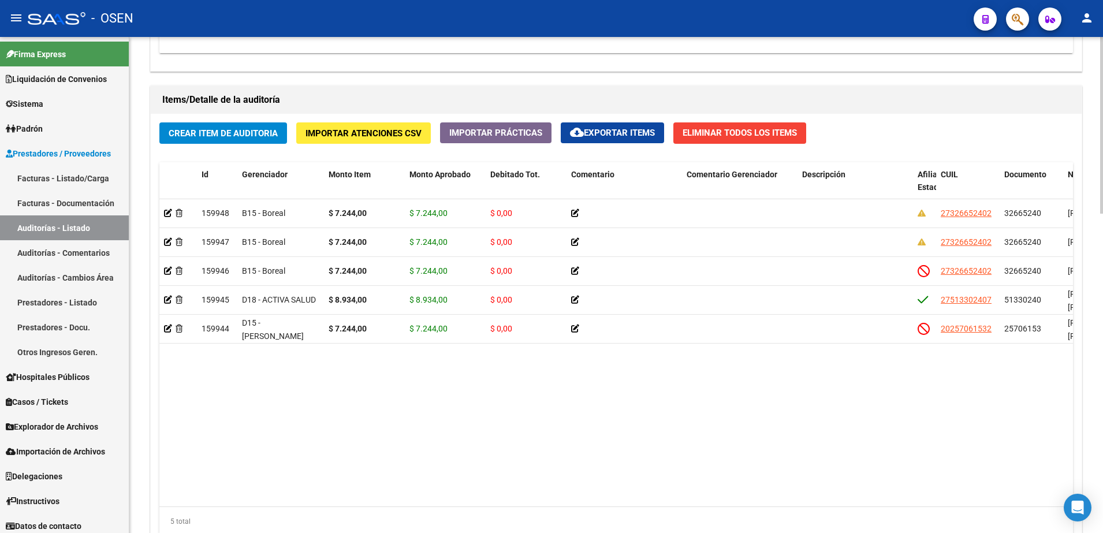
drag, startPoint x: 892, startPoint y: 421, endPoint x: 805, endPoint y: 489, distance: 110.6
click at [892, 421] on datatable-body "159948 B15 - Boreal $ 7.244,00 $ 7.244,00 $ 0,00 27326652402 32665240 [PERSON_N…" at bounding box center [616, 352] width 914 height 307
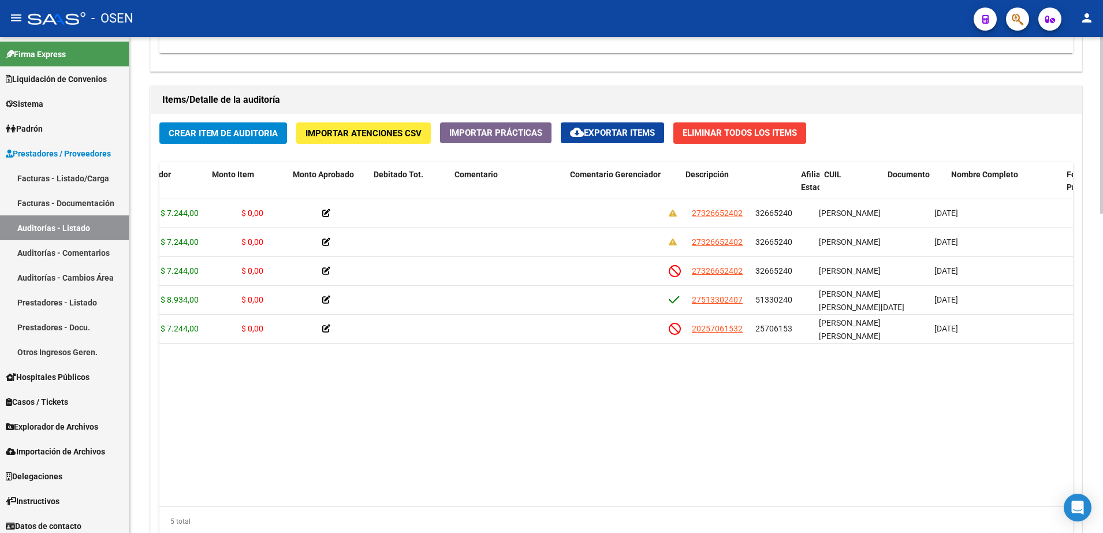
scroll to position [0, 251]
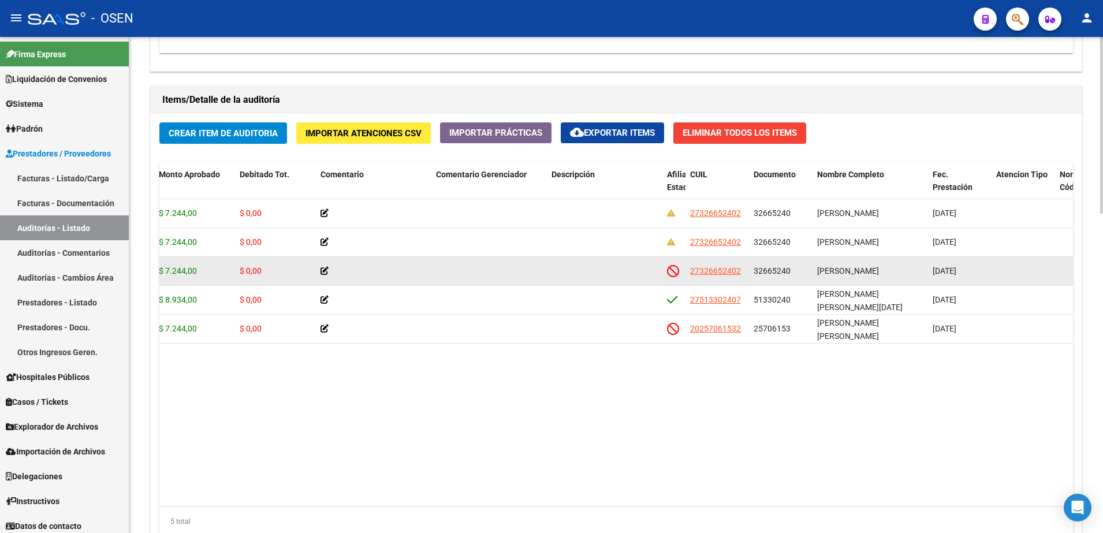
click at [779, 276] on div "32665240" at bounding box center [781, 271] width 54 height 13
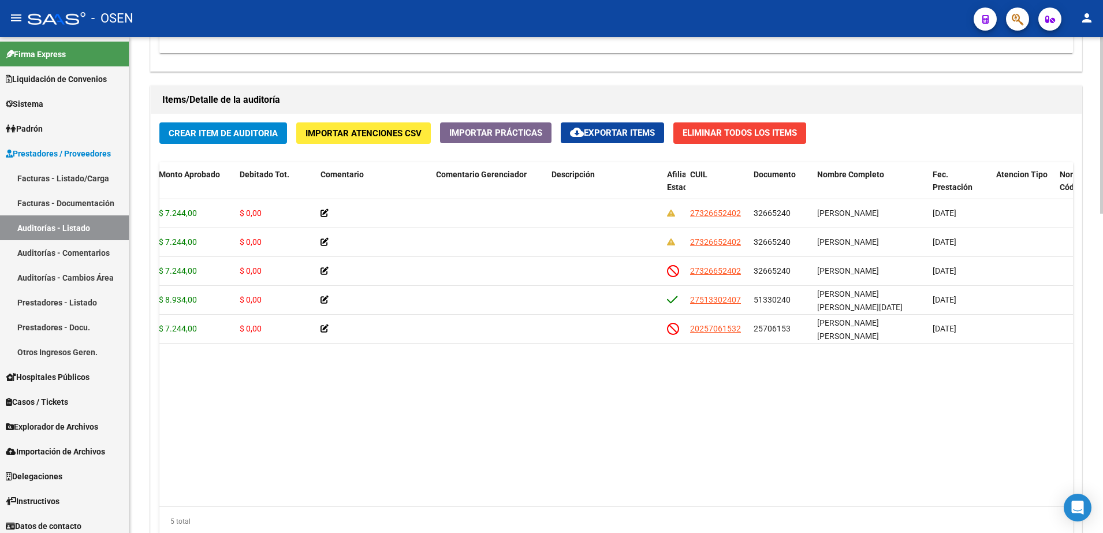
click at [969, 393] on datatable-body "159948 B15 - Boreal $ 7.244,00 $ 7.244,00 $ 0,00 27326652402 32665240 [PERSON_N…" at bounding box center [616, 352] width 914 height 307
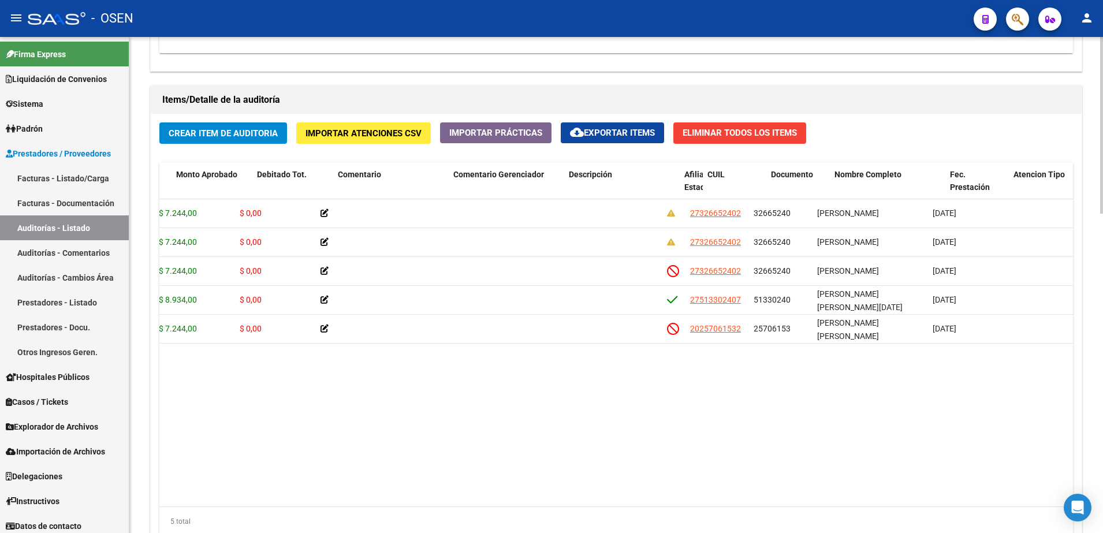
scroll to position [0, 0]
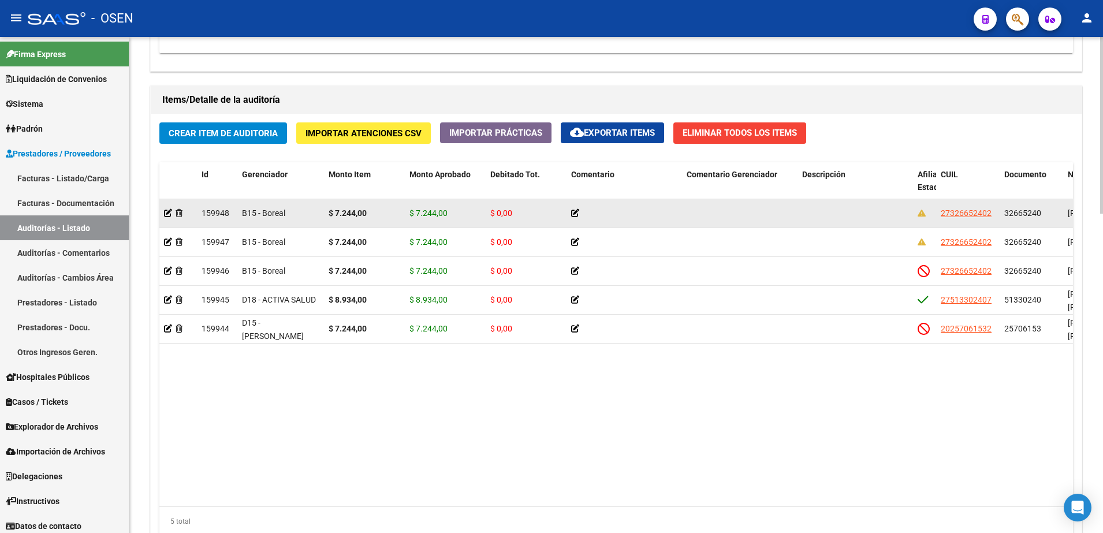
click at [364, 227] on datatable-body-cell "$ 7.244,00" at bounding box center [364, 213] width 81 height 28
click at [348, 214] on strong "$ 7.244,00" at bounding box center [348, 213] width 38 height 9
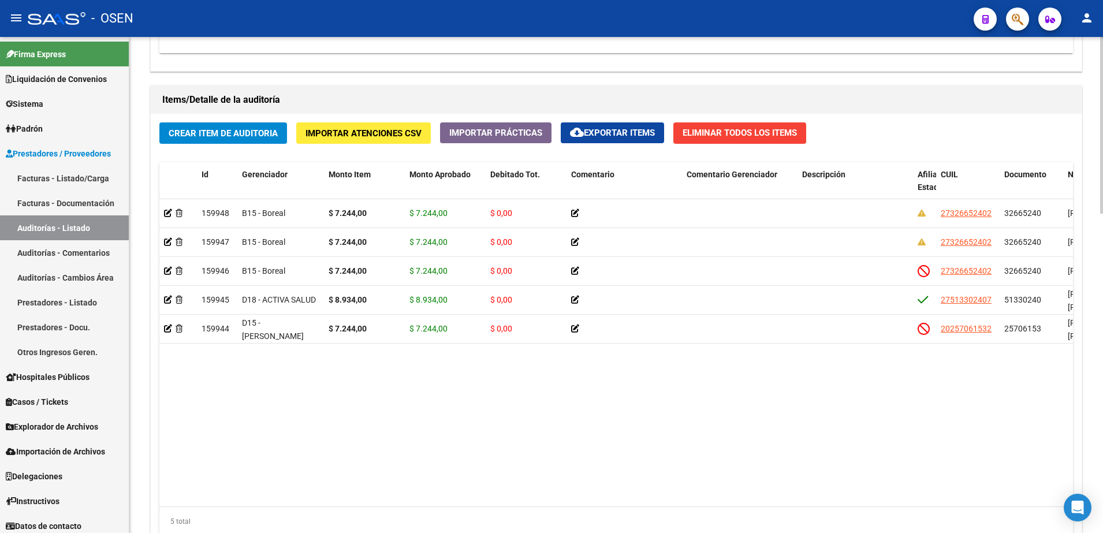
click at [419, 389] on datatable-body "159948 B15 - Boreal $ 7.244,00 $ 7.244,00 $ 0,00 27326652402 32665240 [PERSON_N…" at bounding box center [616, 352] width 914 height 307
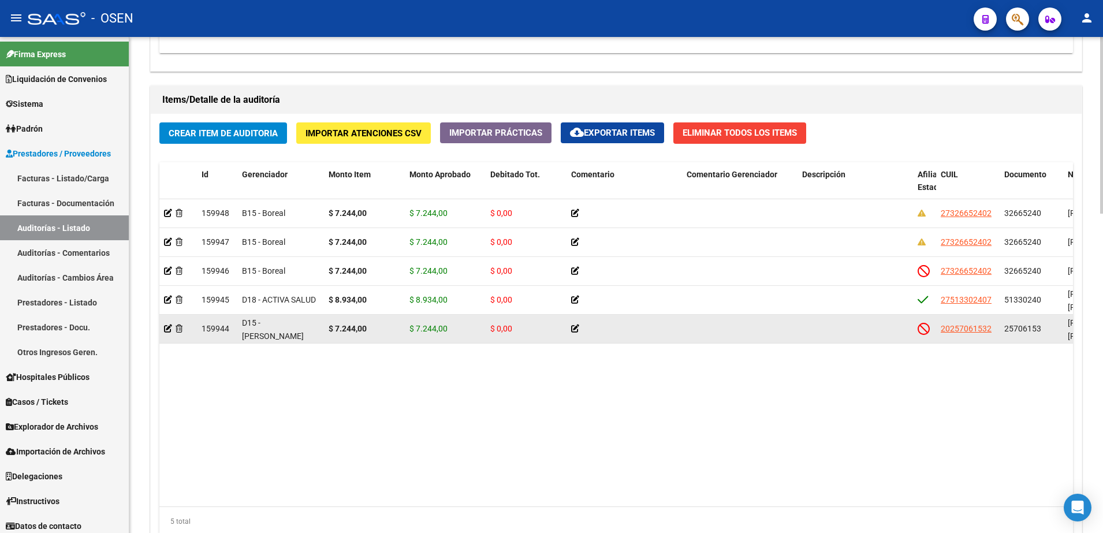
click at [432, 326] on span "$ 7.244,00" at bounding box center [429, 328] width 38 height 9
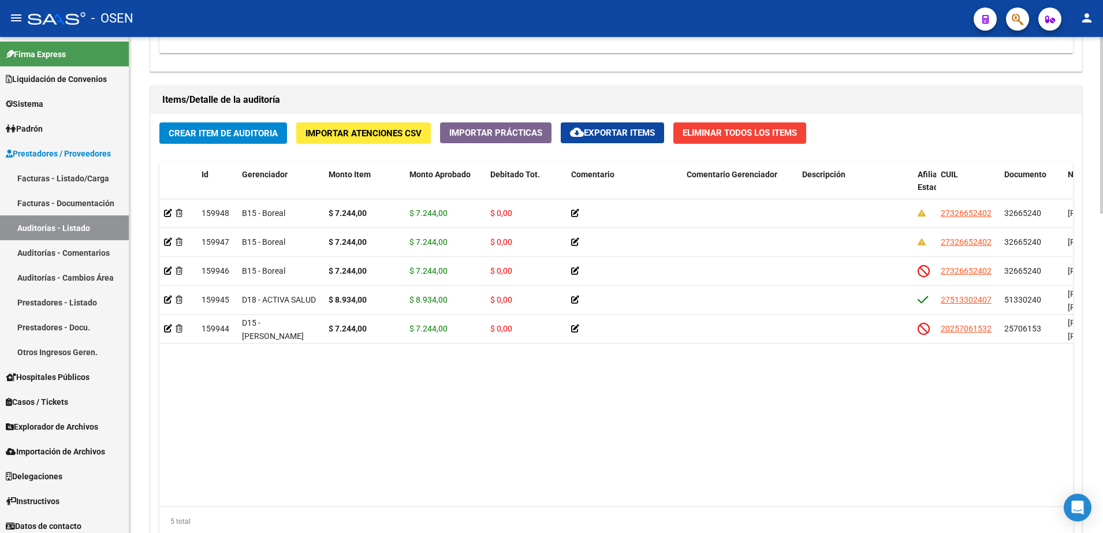
click at [871, 448] on datatable-body "159948 B15 - Boreal $ 7.244,00 $ 7.244,00 $ 0,00 27326652402 32665240 [PERSON_N…" at bounding box center [616, 352] width 914 height 307
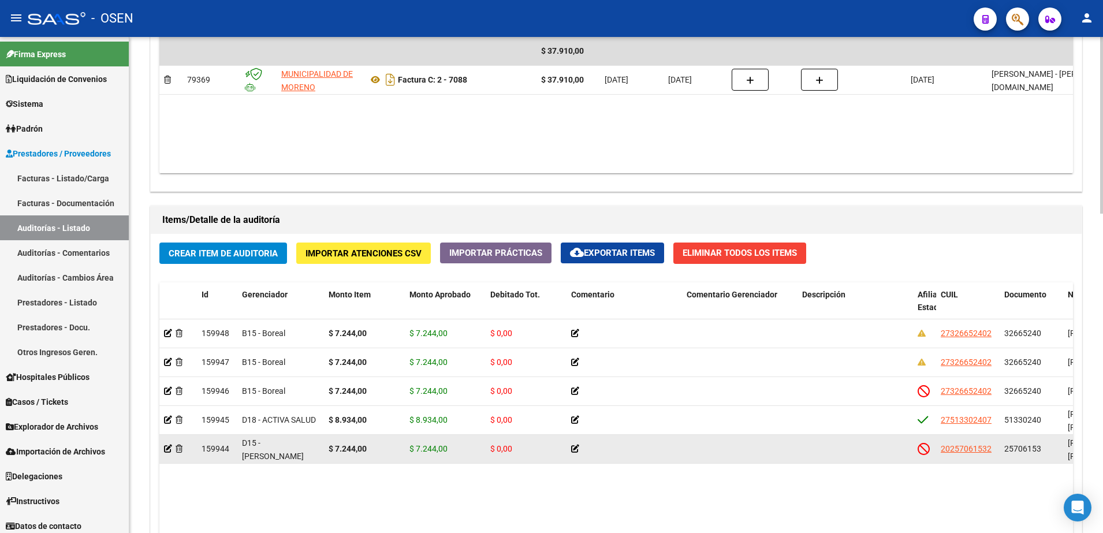
scroll to position [722, 0]
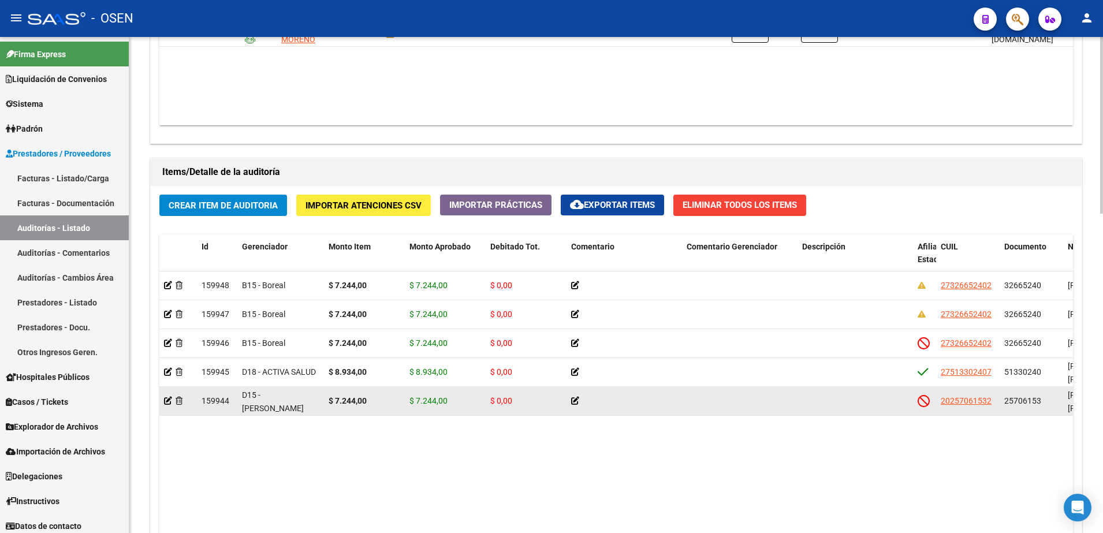
click at [358, 405] on strong "$ 7.244,00" at bounding box center [348, 400] width 38 height 9
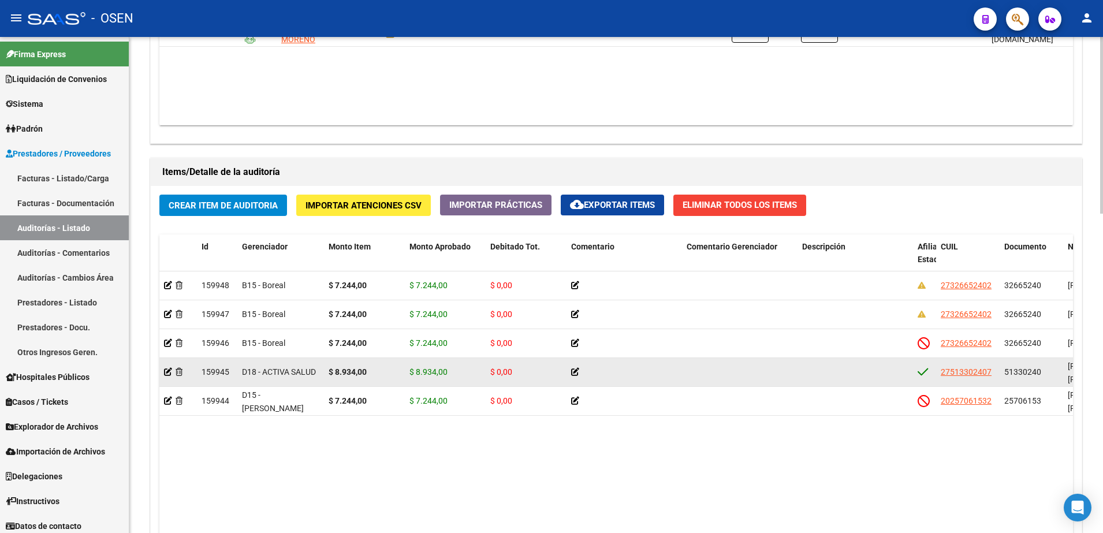
click at [345, 371] on strong "$ 8.934,00" at bounding box center [348, 371] width 38 height 9
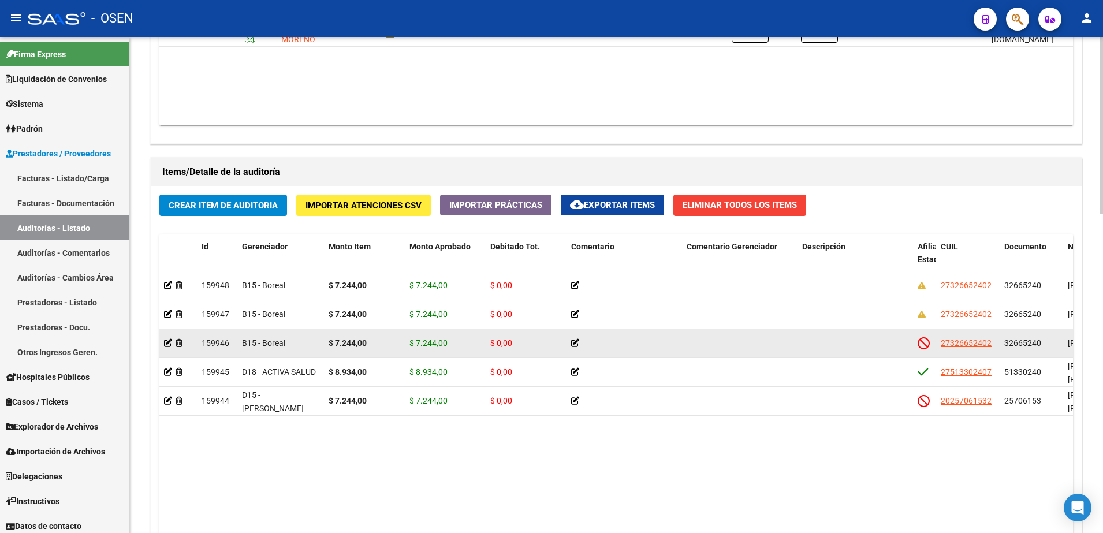
click at [338, 354] on datatable-body-cell "$ 7.244,00" at bounding box center [364, 343] width 81 height 28
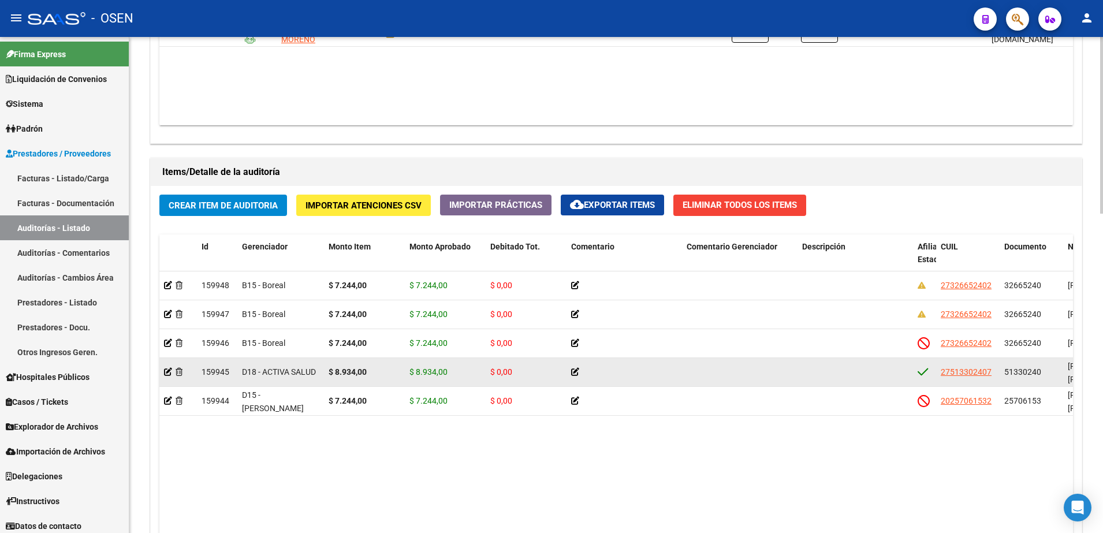
click at [340, 372] on strong "$ 8.934,00" at bounding box center [348, 371] width 38 height 9
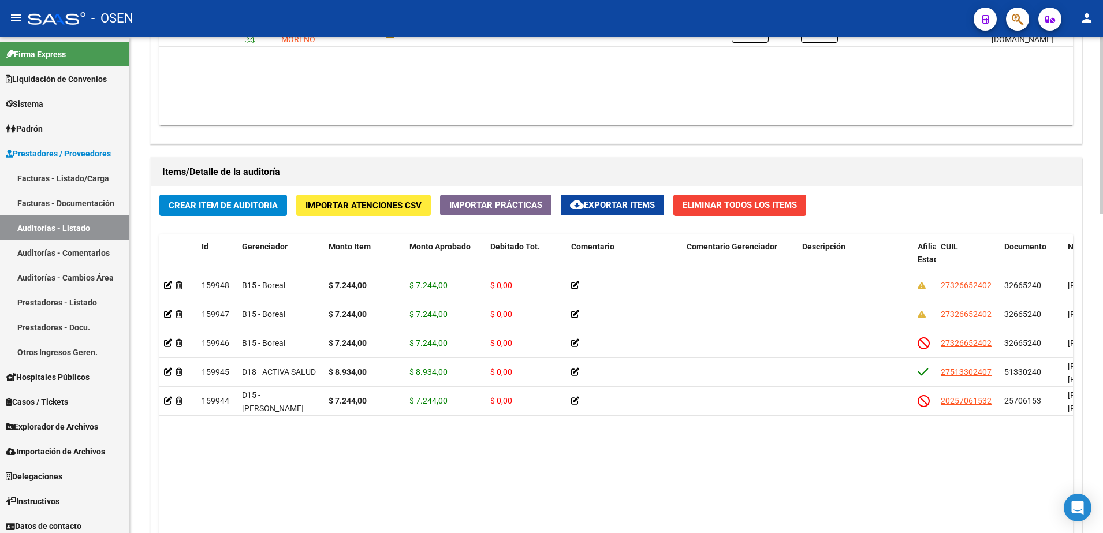
click at [794, 467] on datatable-body "159948 B15 - Boreal $ 7.244,00 $ 7.244,00 $ 0,00 27326652402 32665240 [PERSON_N…" at bounding box center [616, 424] width 914 height 307
drag, startPoint x: 717, startPoint y: 518, endPoint x: 683, endPoint y: 462, distance: 65.1
click at [716, 518] on datatable-body "159948 B15 - Boreal $ 7.244,00 $ 7.244,00 $ 0,00 27326652402 32665240 [PERSON_N…" at bounding box center [616, 424] width 914 height 307
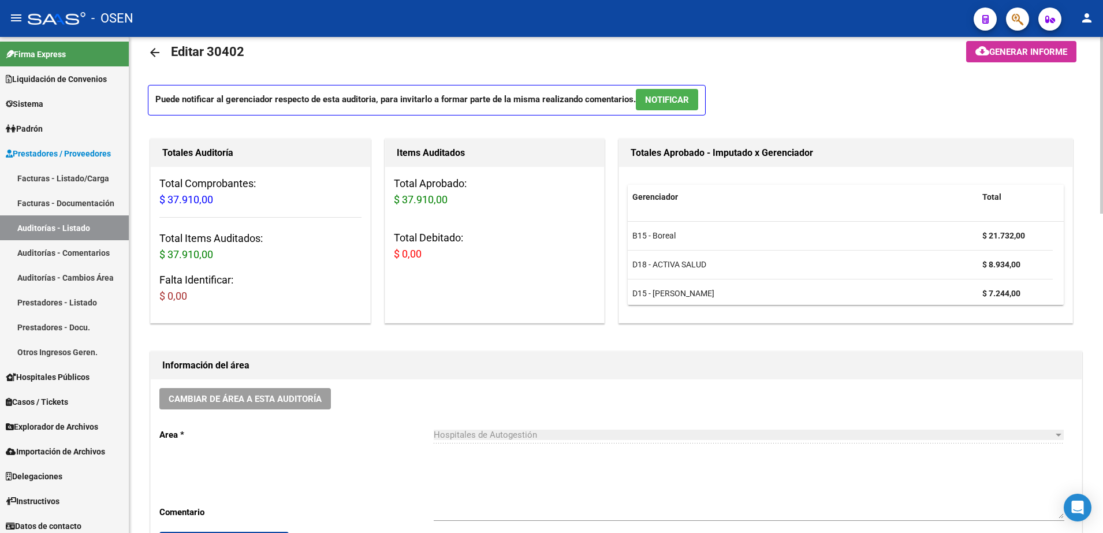
scroll to position [0, 0]
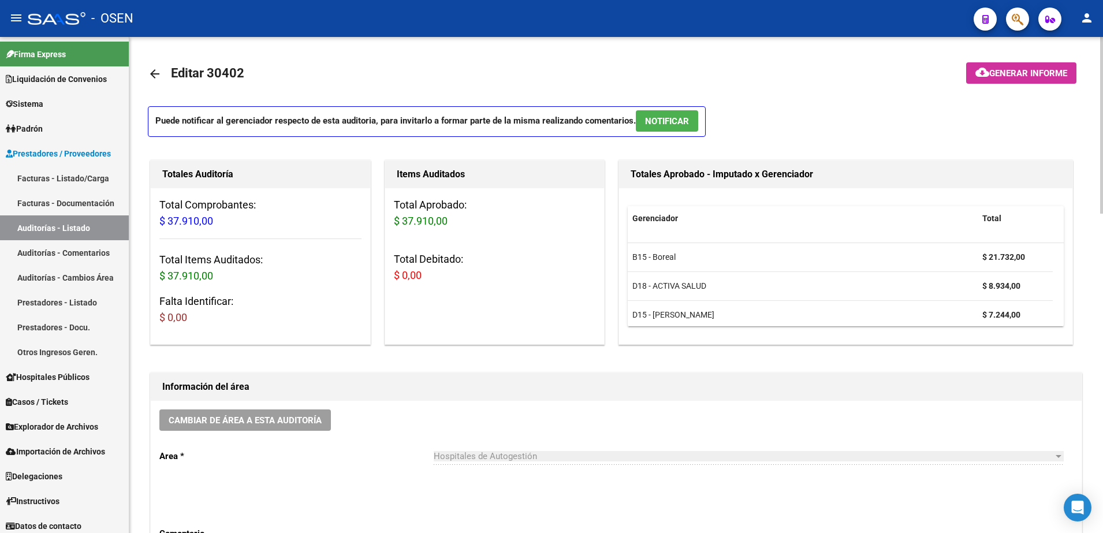
click at [159, 73] on mat-icon "arrow_back" at bounding box center [155, 74] width 14 height 14
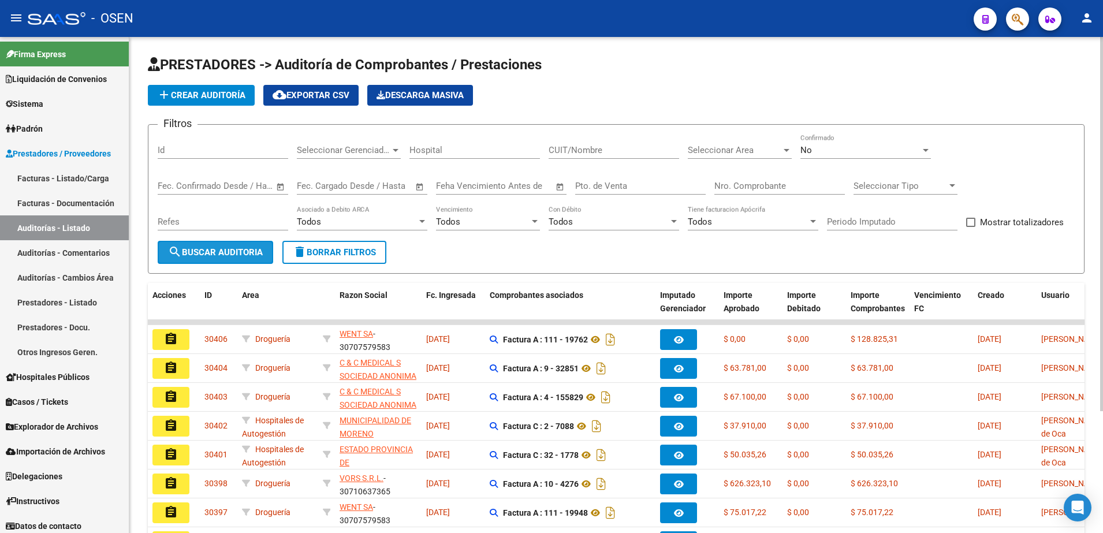
click at [233, 250] on span "search Buscar Auditoria" at bounding box center [215, 252] width 95 height 10
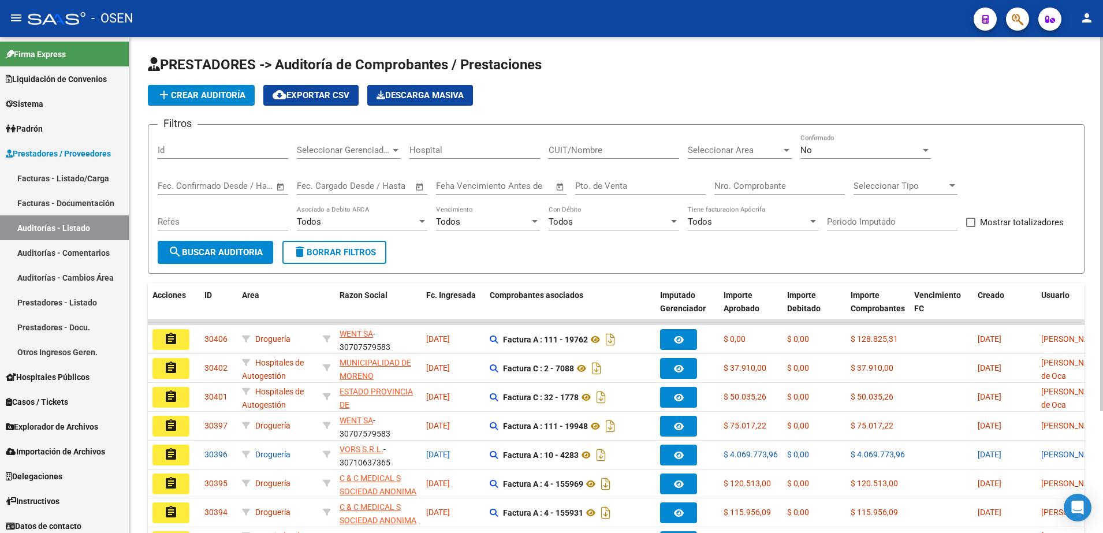
click at [204, 81] on app-list-header "PRESTADORES -> Auditoría de Comprobantes / Prestaciones add Crear Auditoría clo…" at bounding box center [616, 164] width 937 height 218
click at [211, 92] on span "add Crear Auditoría" at bounding box center [201, 95] width 88 height 10
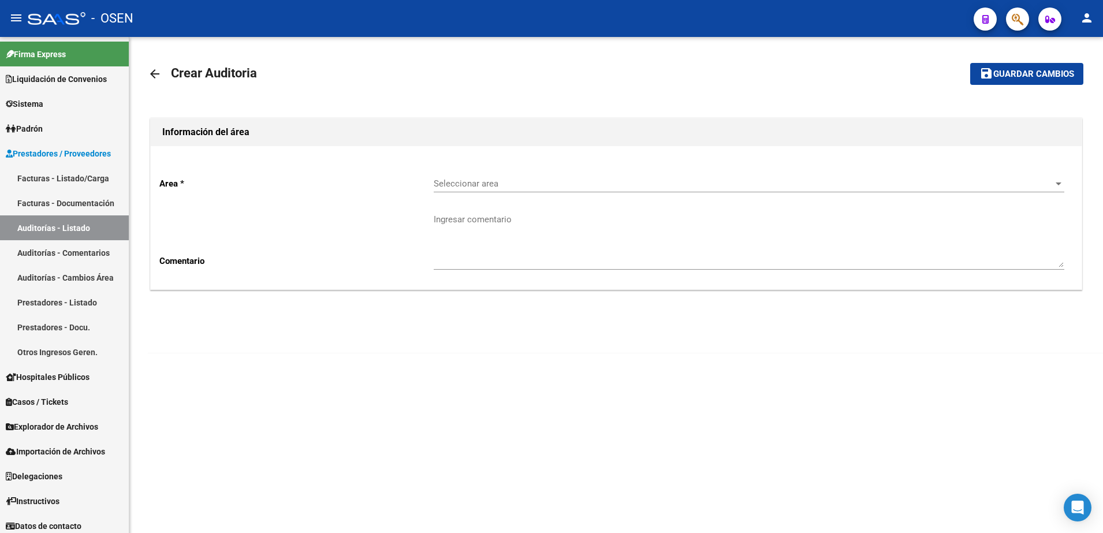
click at [495, 183] on span "Seleccionar area" at bounding box center [744, 183] width 620 height 10
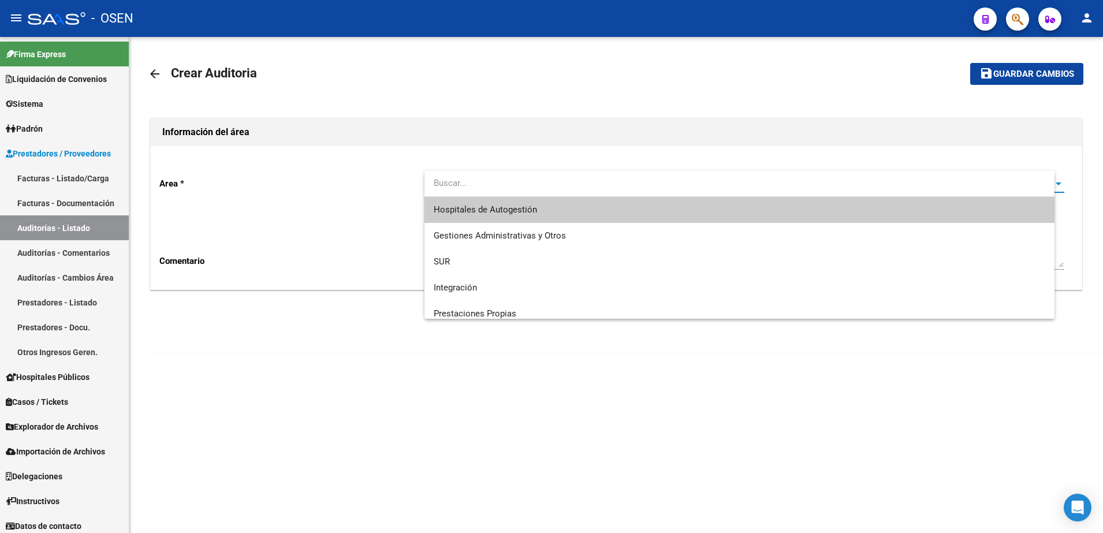
click at [507, 202] on span "Hospitales de Autogestión" at bounding box center [740, 210] width 612 height 26
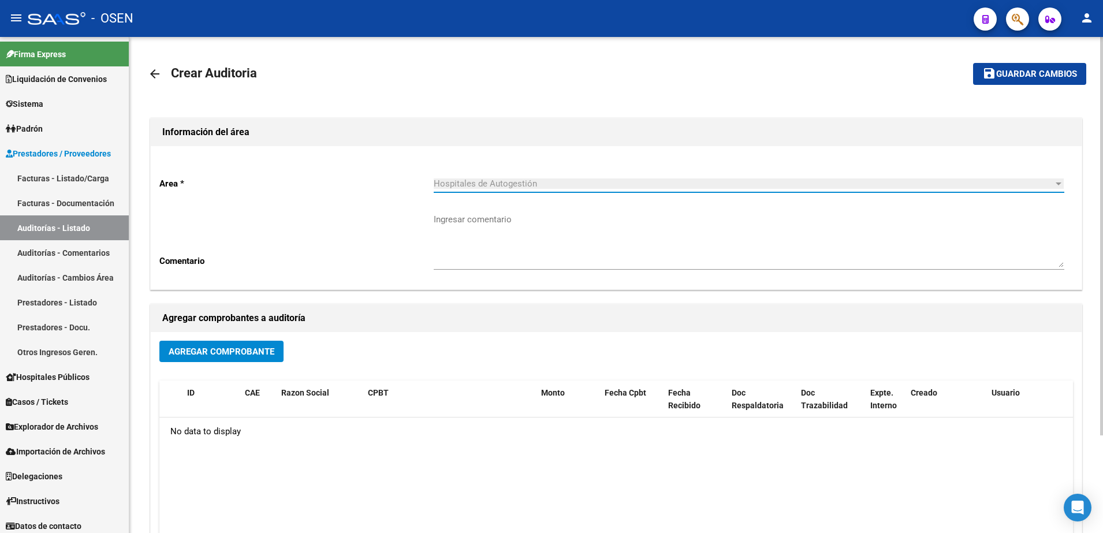
click at [296, 302] on div "Agregar comprobantes a auditoría Agregar Comprobante ID CAE Razon Social CPBT M…" at bounding box center [616, 438] width 937 height 273
click at [275, 334] on div "Agregar Comprobante ID CAE Razon Social CPBT Monto Fecha Cpbt Fecha Recibido Do…" at bounding box center [616, 452] width 931 height 240
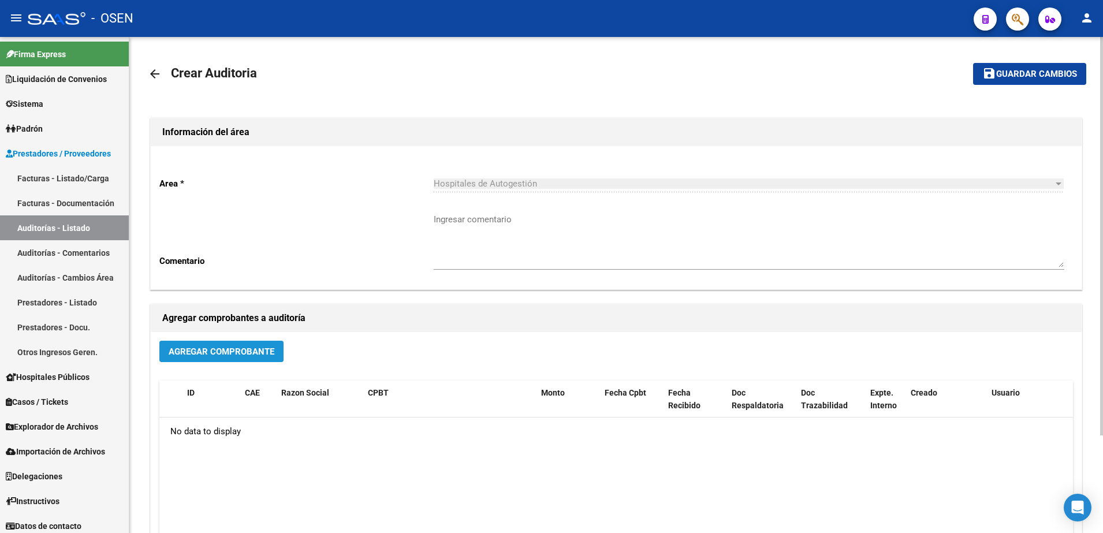
click at [276, 348] on button "Agregar Comprobante" at bounding box center [221, 351] width 124 height 21
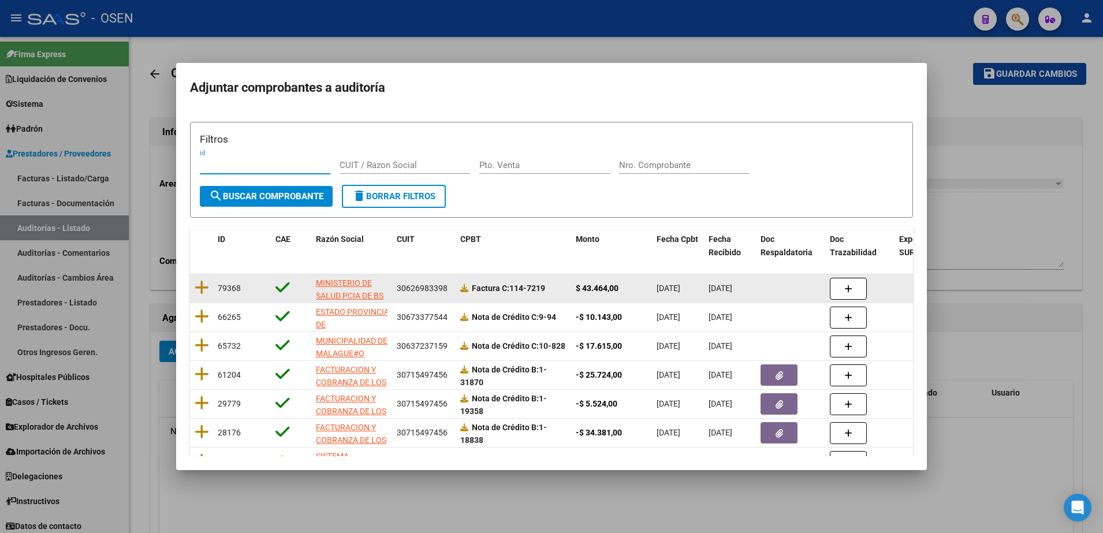
click at [191, 286] on datatable-body-cell at bounding box center [201, 288] width 23 height 28
click at [200, 285] on icon at bounding box center [202, 288] width 14 height 16
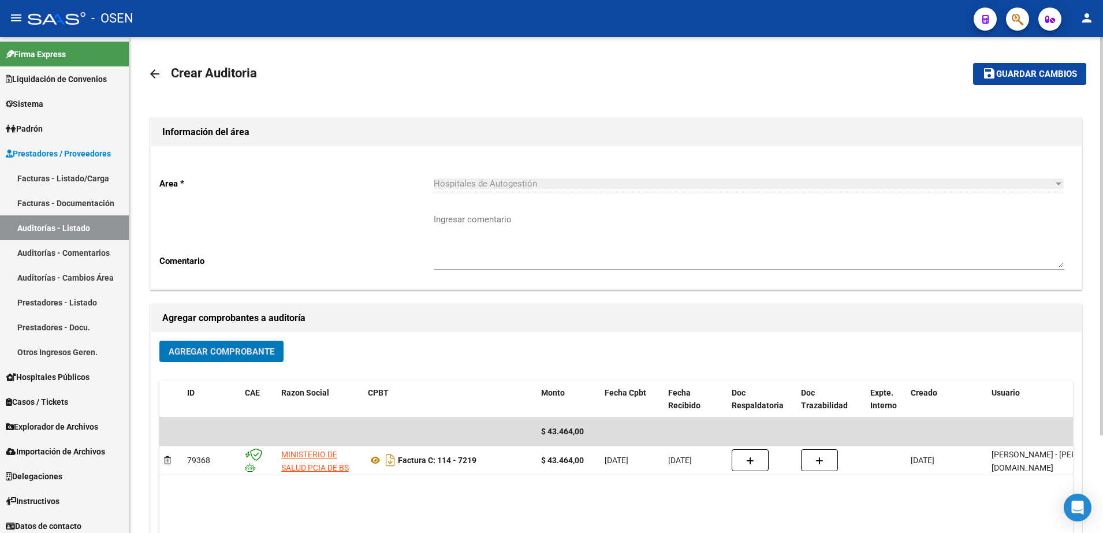
click at [1032, 64] on button "save Guardar cambios" at bounding box center [1029, 73] width 113 height 21
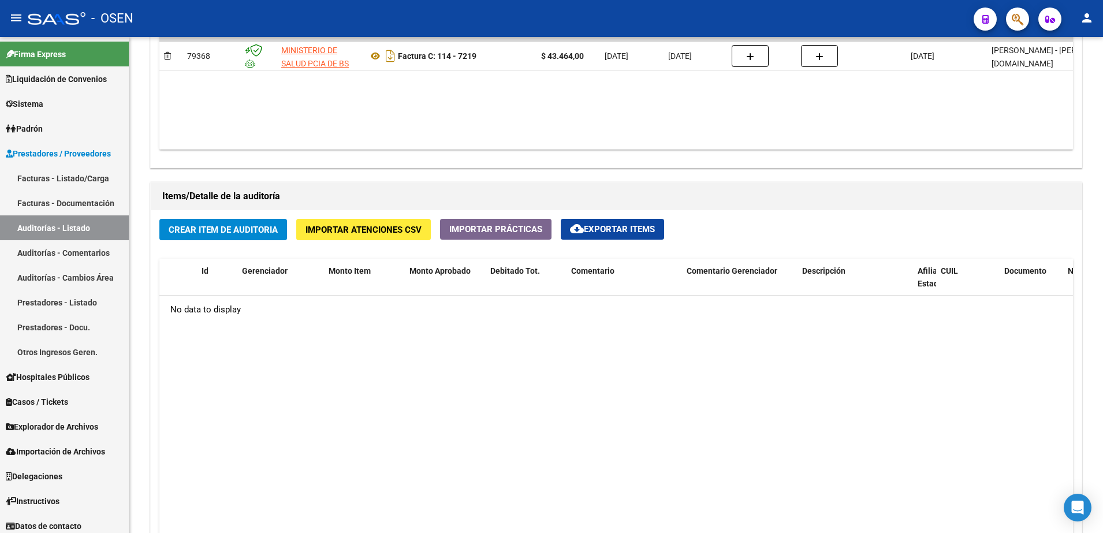
scroll to position [722, 0]
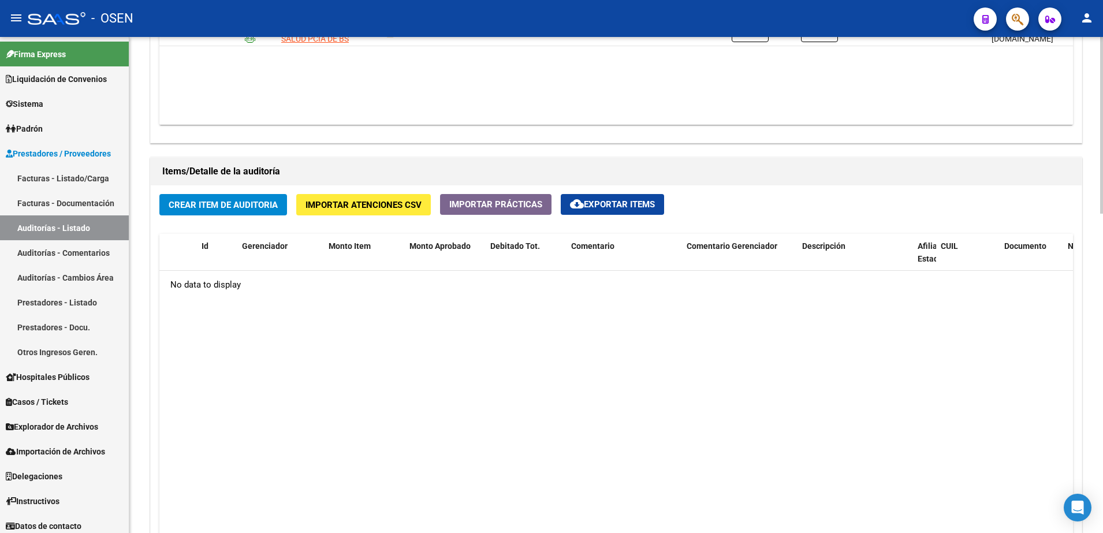
click at [263, 204] on span "Crear Item de Auditoria" at bounding box center [223, 205] width 109 height 10
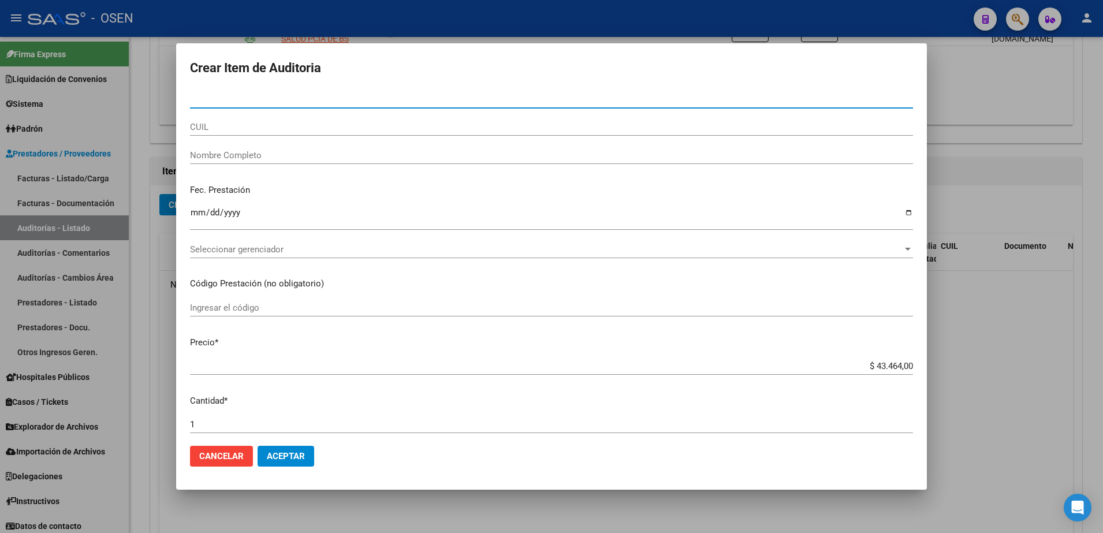
paste input "33248019"
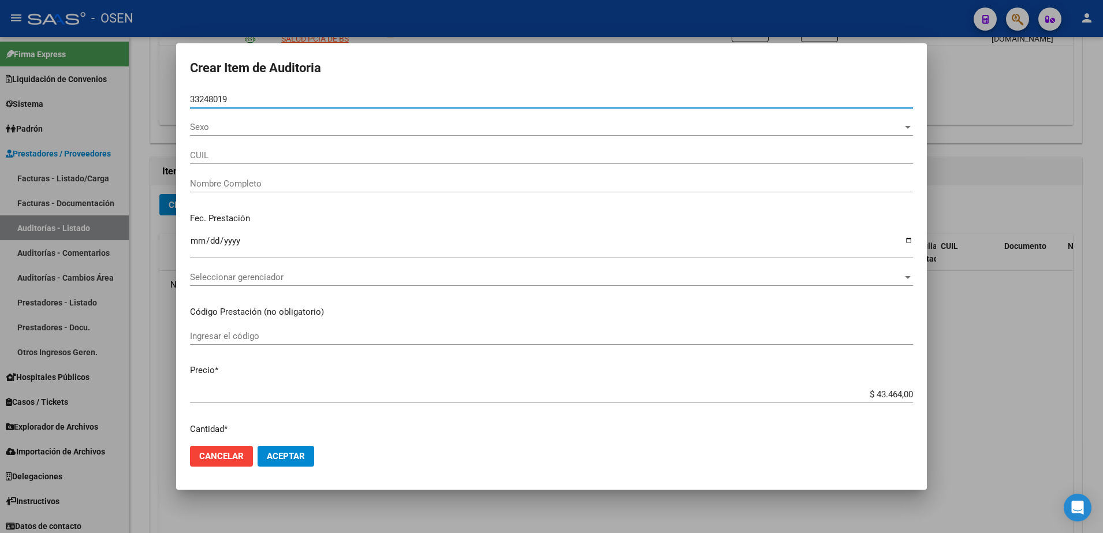
type input "33248019"
click at [194, 233] on div "Ingresar la fecha" at bounding box center [551, 245] width 723 height 25
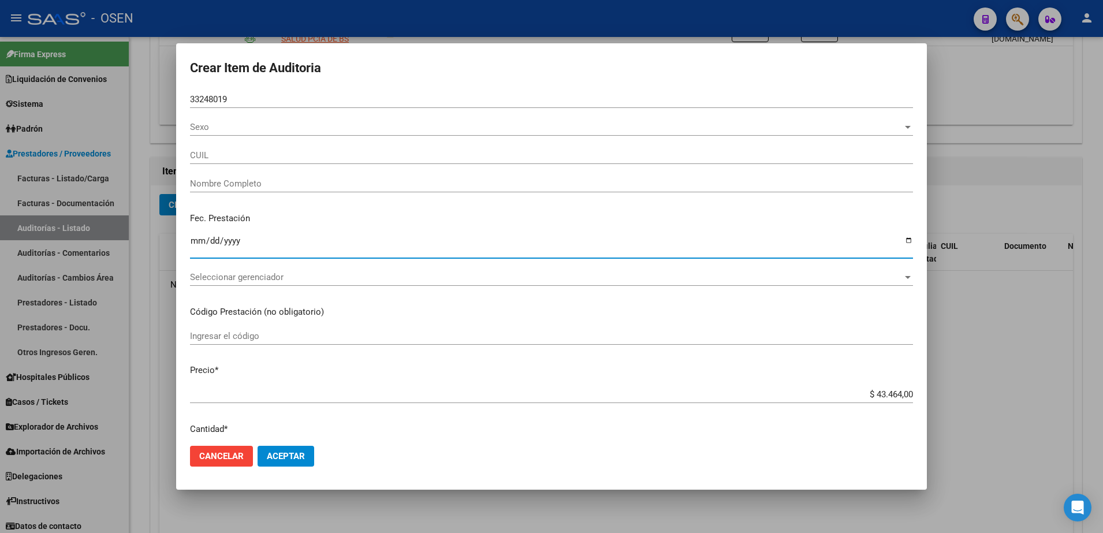
type input "27332480192"
type input "[PERSON_NAME]"
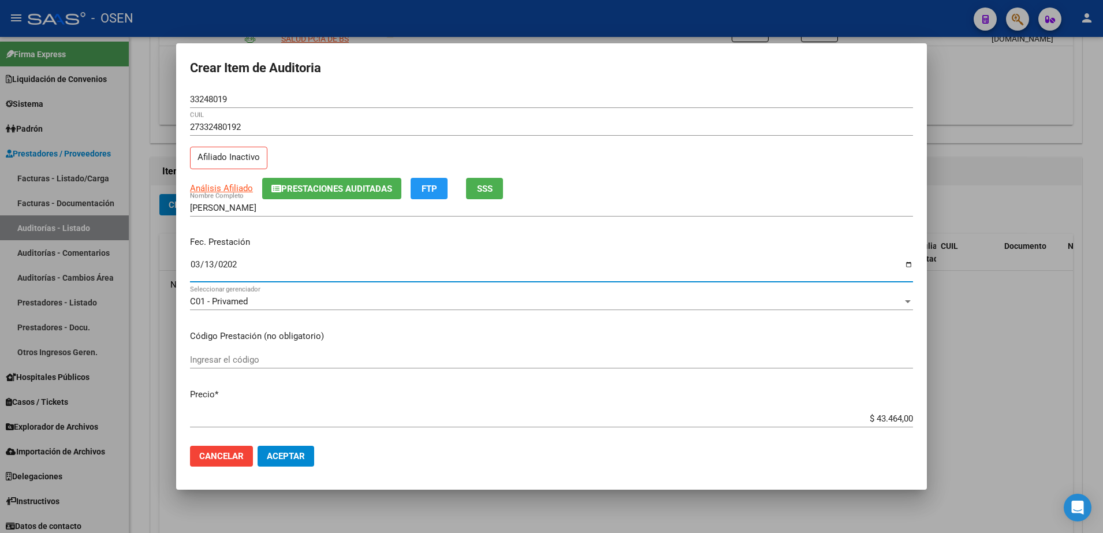
type input "[DATE]"
click at [876, 419] on input "$ 43.464,00" at bounding box center [551, 419] width 723 height 10
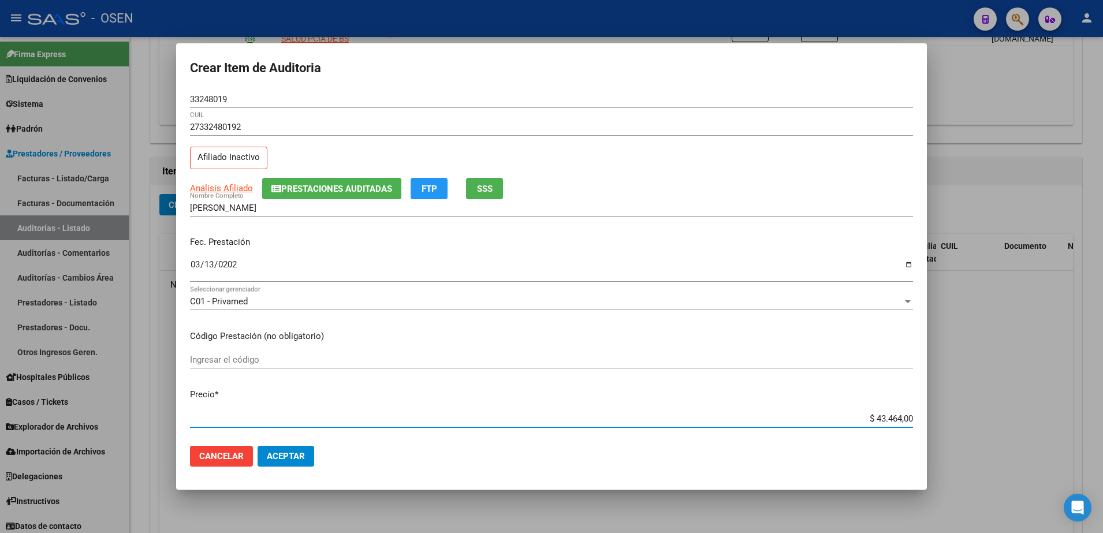
type input "$ 0,07"
type input "$ 0,72"
type input "$ 7,24"
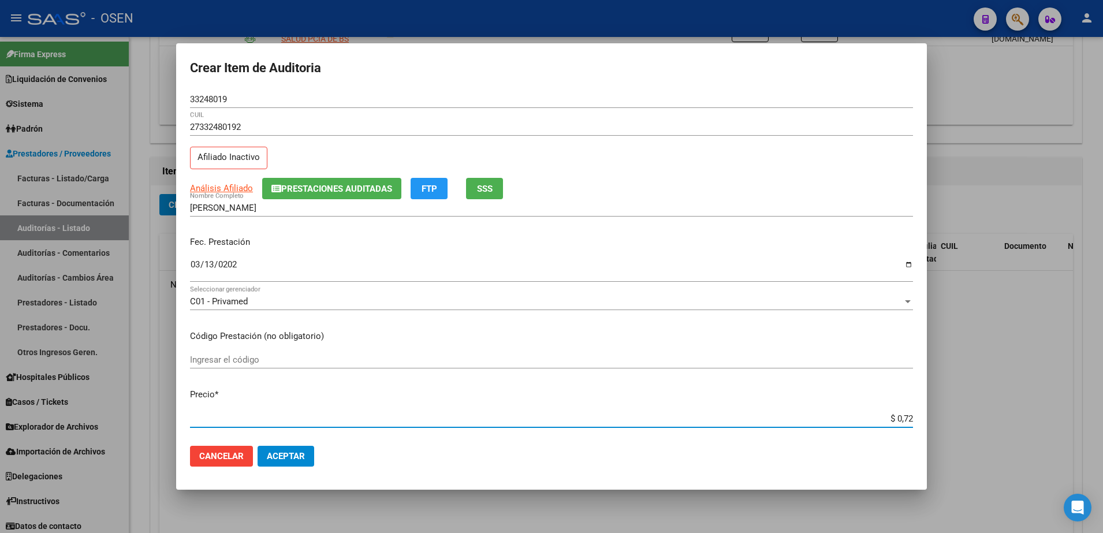
type input "$ 7,24"
type input "$ 72,44"
type input "$ 724,40"
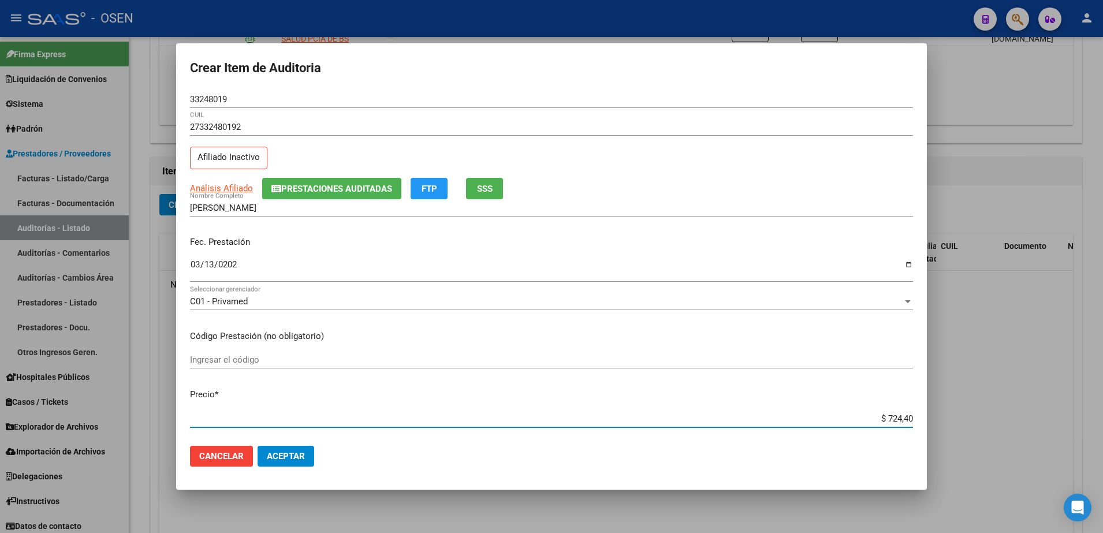
type input "$ 7.244,00"
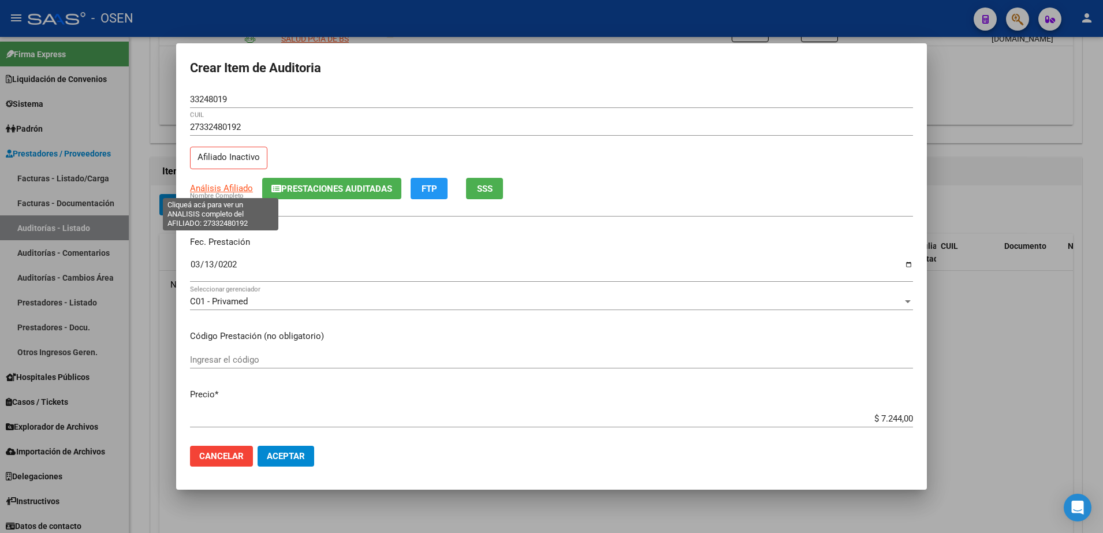
click at [210, 187] on span "Análisis Afiliado" at bounding box center [221, 188] width 63 height 10
type textarea "27332480192"
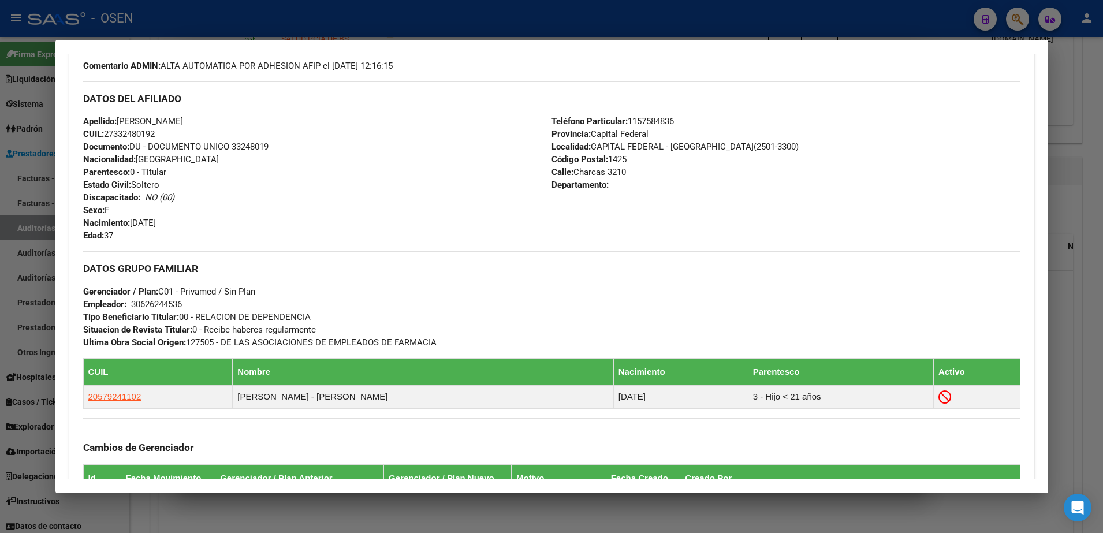
scroll to position [596, 0]
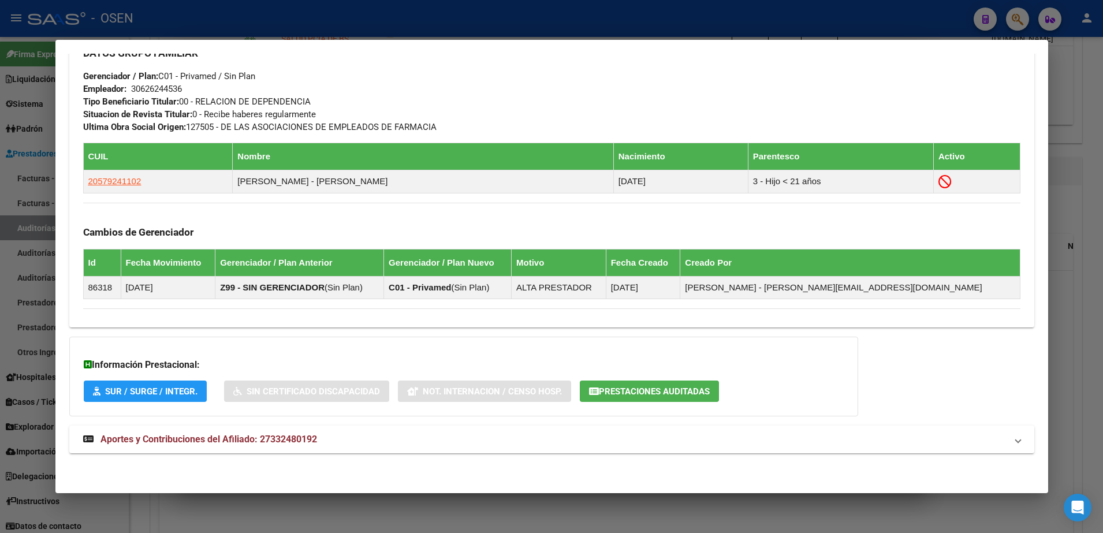
click at [283, 436] on span "Aportes y Contribuciones del Afiliado: 27332480192" at bounding box center [209, 439] width 217 height 11
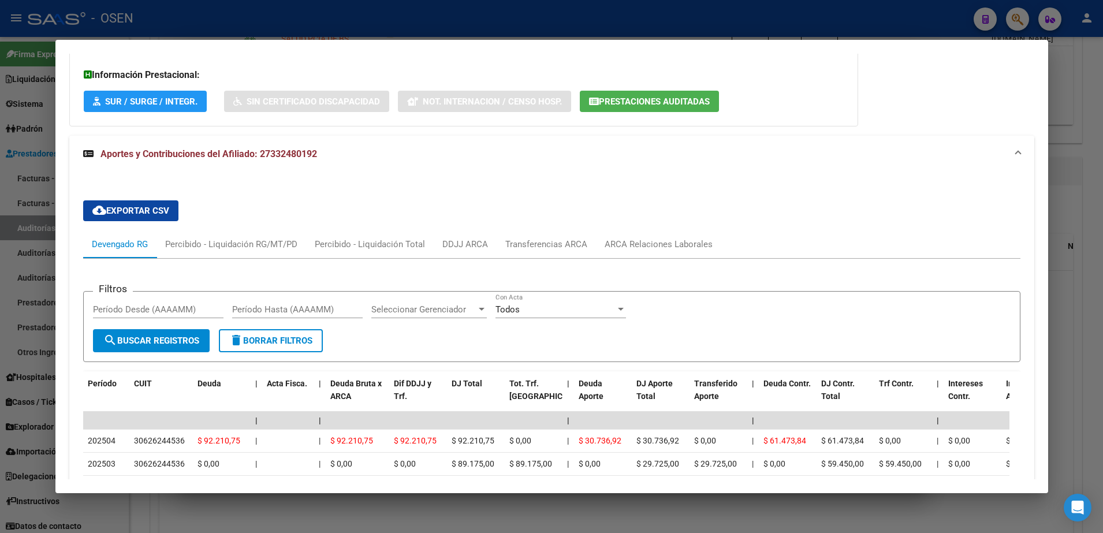
scroll to position [1031, 0]
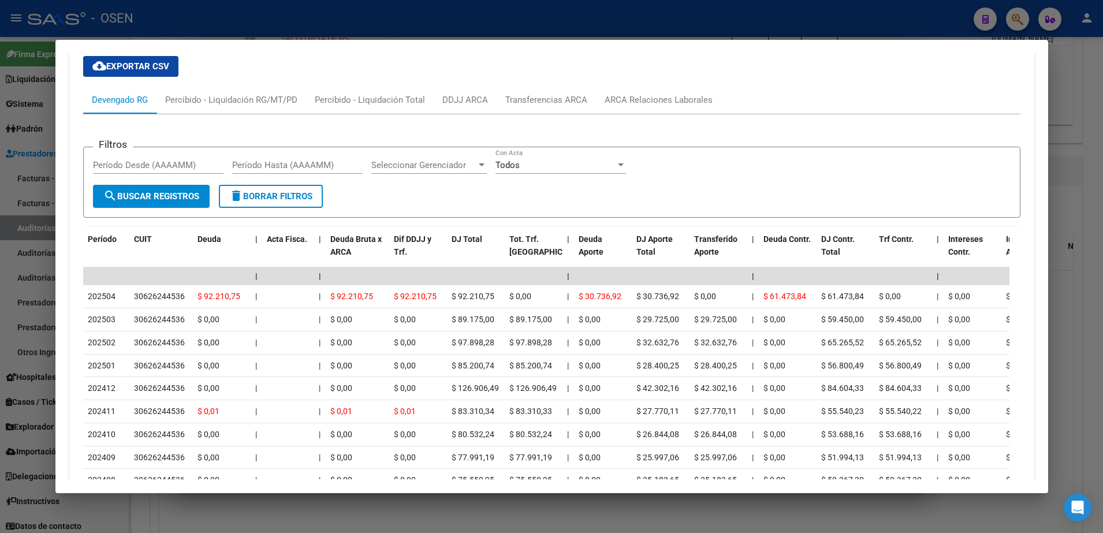
click at [287, 503] on div at bounding box center [551, 266] width 1103 height 533
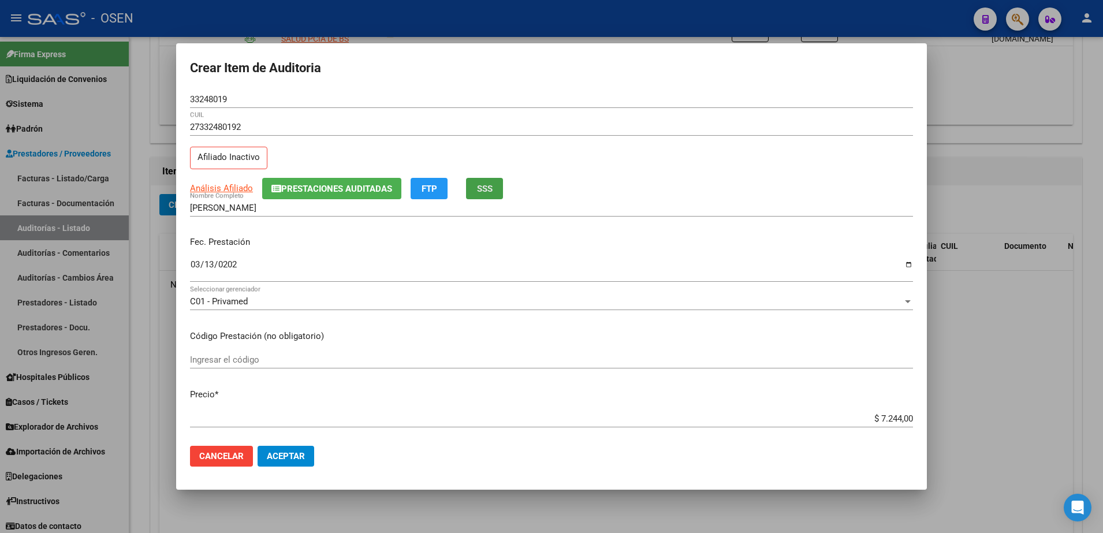
click at [497, 180] on button "SSS" at bounding box center [484, 188] width 37 height 21
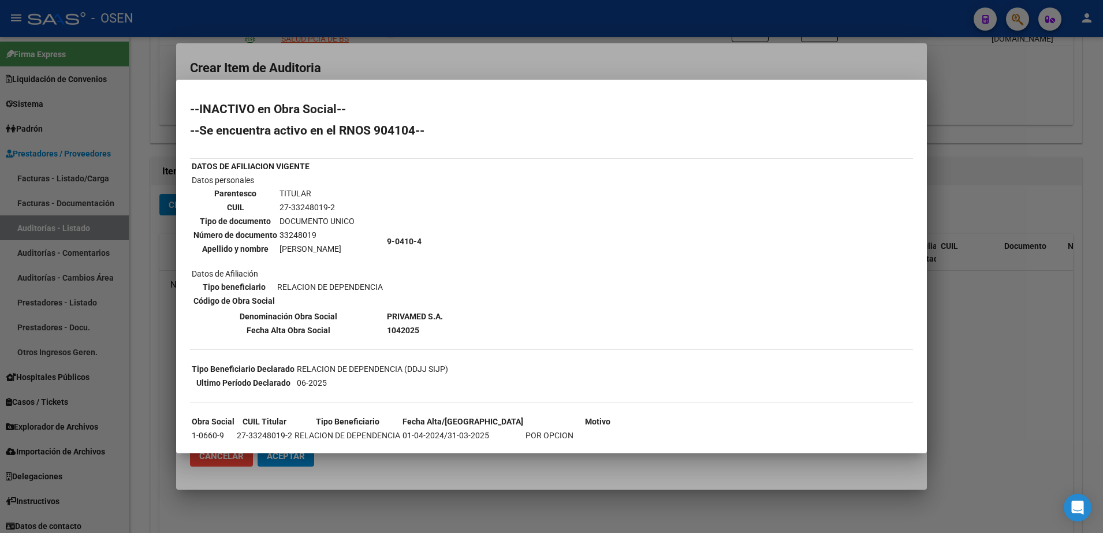
scroll to position [72, 0]
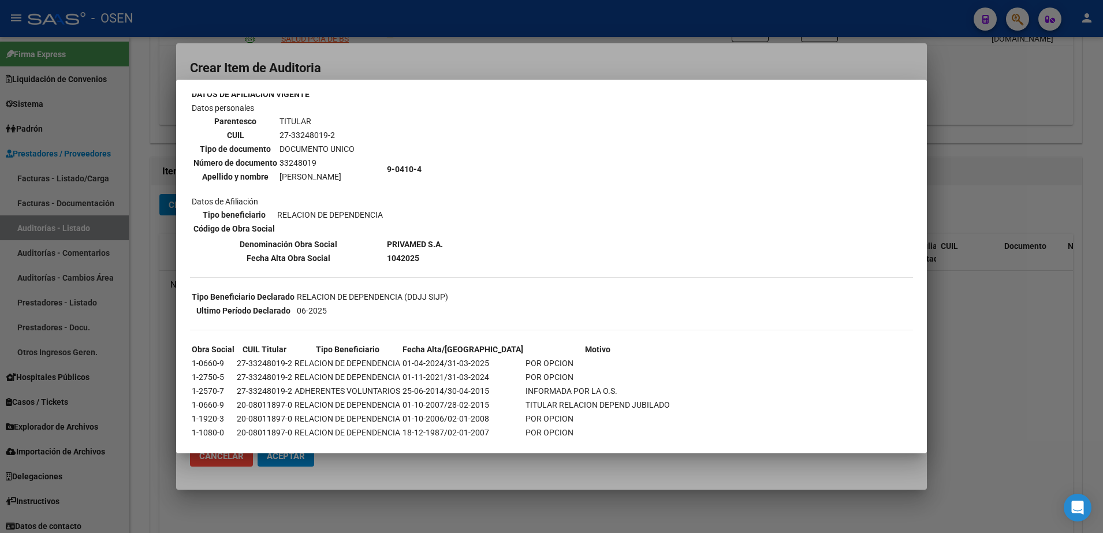
click at [162, 188] on div at bounding box center [551, 266] width 1103 height 533
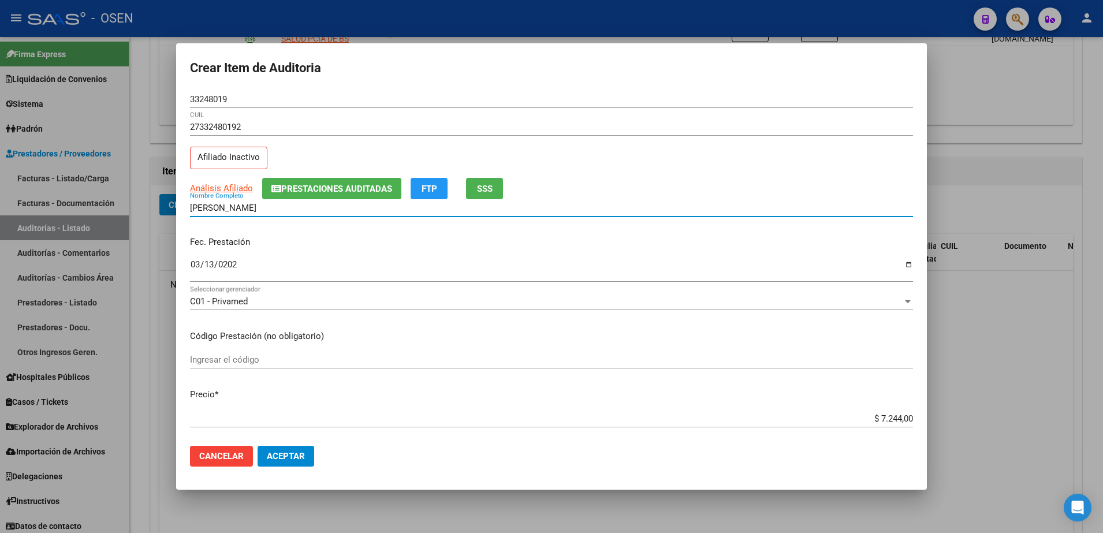
drag, startPoint x: 297, startPoint y: 203, endPoint x: 174, endPoint y: 202, distance: 123.6
click at [174, 202] on div "Crear Item de Auditoria 33248019 Nro Documento 27332480192 CUIL Afiliado Inacti…" at bounding box center [551, 266] width 1103 height 533
click at [600, 444] on mat-dialog-actions "Cancelar Aceptar" at bounding box center [551, 456] width 723 height 39
click at [217, 88] on form "Crear Item de Auditoria 33248019 Nro Documento 27332480192 CUIL Afiliado Inacti…" at bounding box center [551, 266] width 723 height 419
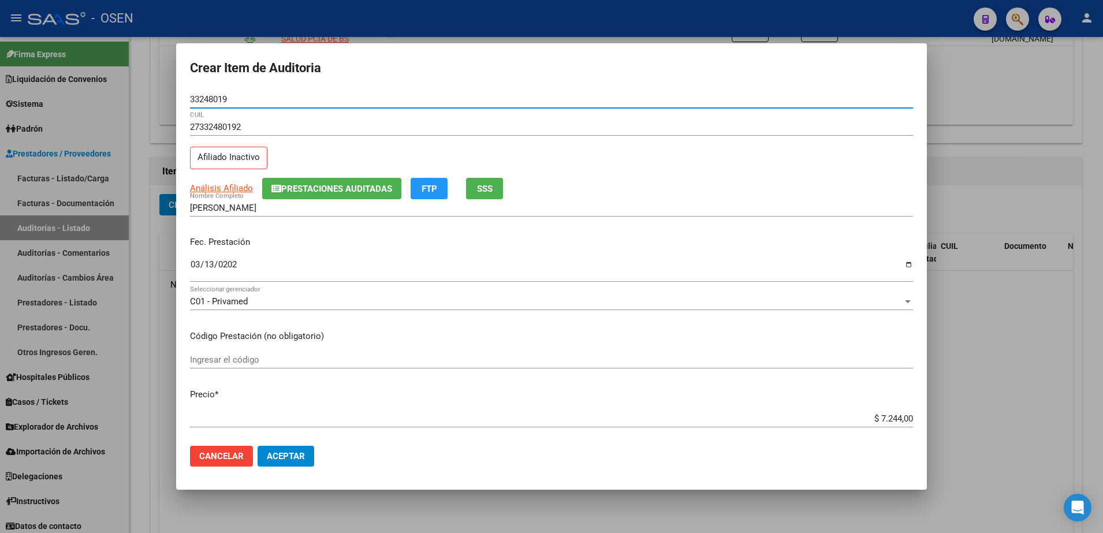
click at [220, 95] on input "33248019" at bounding box center [551, 99] width 723 height 10
click at [292, 204] on input "[PERSON_NAME]" at bounding box center [551, 208] width 723 height 10
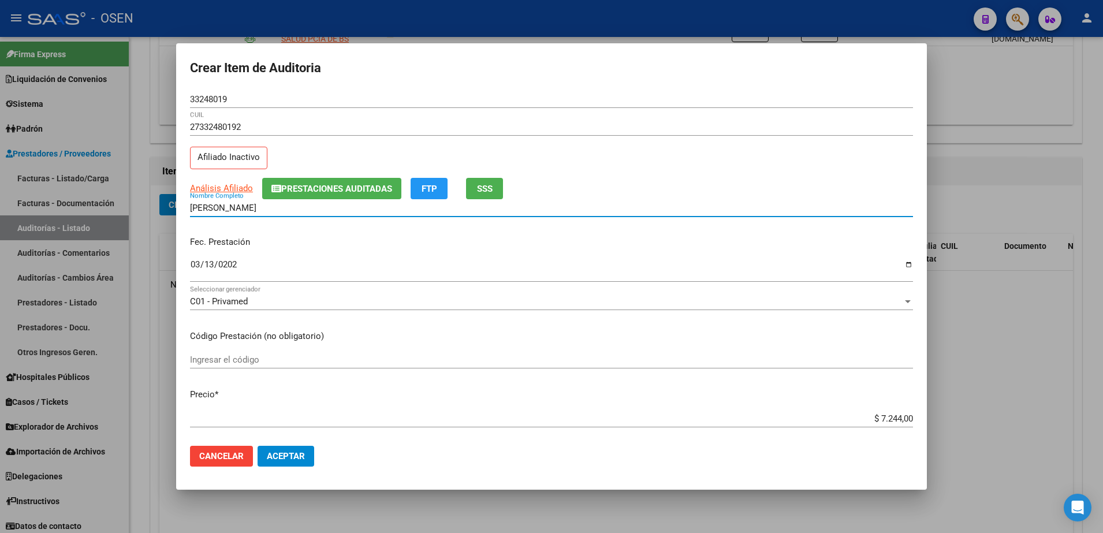
click at [298, 208] on input "[PERSON_NAME]" at bounding box center [551, 208] width 723 height 10
paste input "33248019"
click at [293, 209] on input "[PERSON_NAME] BELEN33248019" at bounding box center [551, 208] width 723 height 10
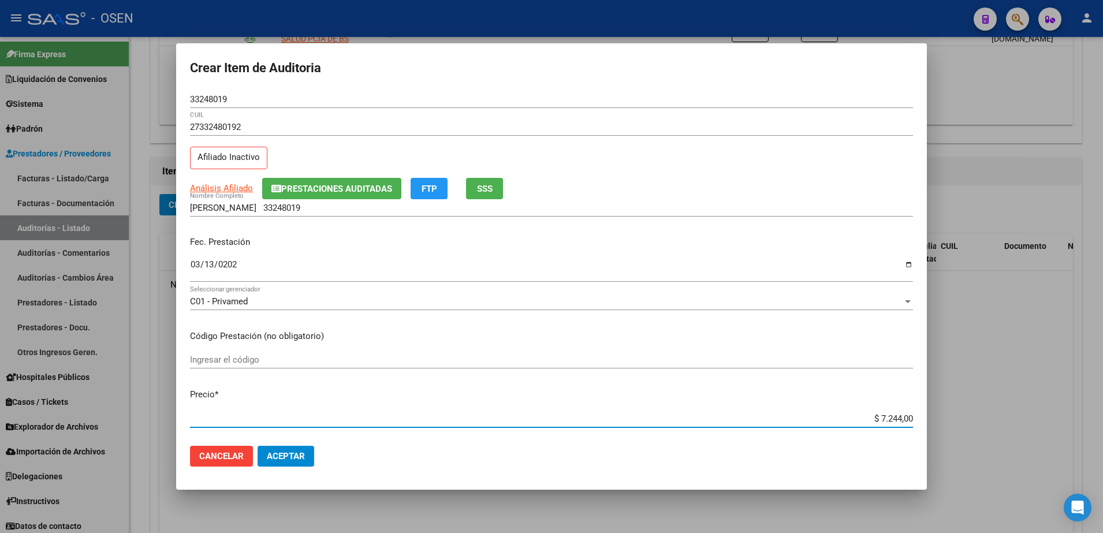
drag, startPoint x: 856, startPoint y: 419, endPoint x: 936, endPoint y: 414, distance: 80.5
click at [936, 414] on div "Crear Item de Auditoria 33248019 Nro Documento 27332480192 CUIL Afiliado Inacti…" at bounding box center [551, 266] width 1103 height 533
click at [350, 204] on input "[PERSON_NAME] 33248019" at bounding box center [551, 208] width 723 height 10
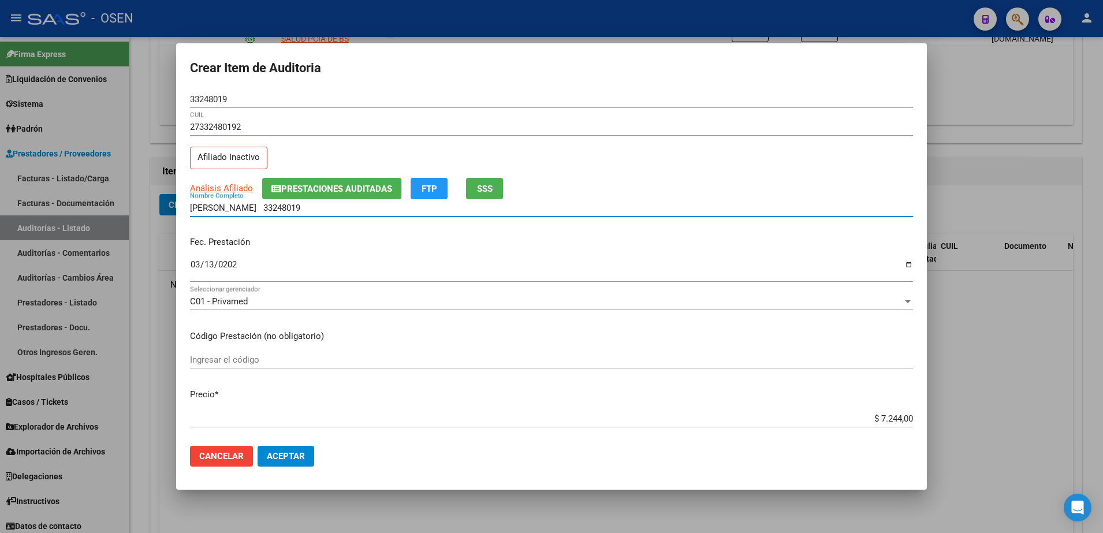
paste input "$ 7.244,00"
drag, startPoint x: 394, startPoint y: 209, endPoint x: 151, endPoint y: 210, distance: 242.6
click at [151, 210] on div "Crear Item de Auditoria 33248019 Nro Documento 27332480192 CUIL Afiliado Inacti…" at bounding box center [551, 266] width 1103 height 533
click at [358, 206] on input "[PERSON_NAME] 33248019 $ 7.244,00" at bounding box center [551, 208] width 723 height 10
drag, startPoint x: 381, startPoint y: 207, endPoint x: 364, endPoint y: 172, distance: 39.3
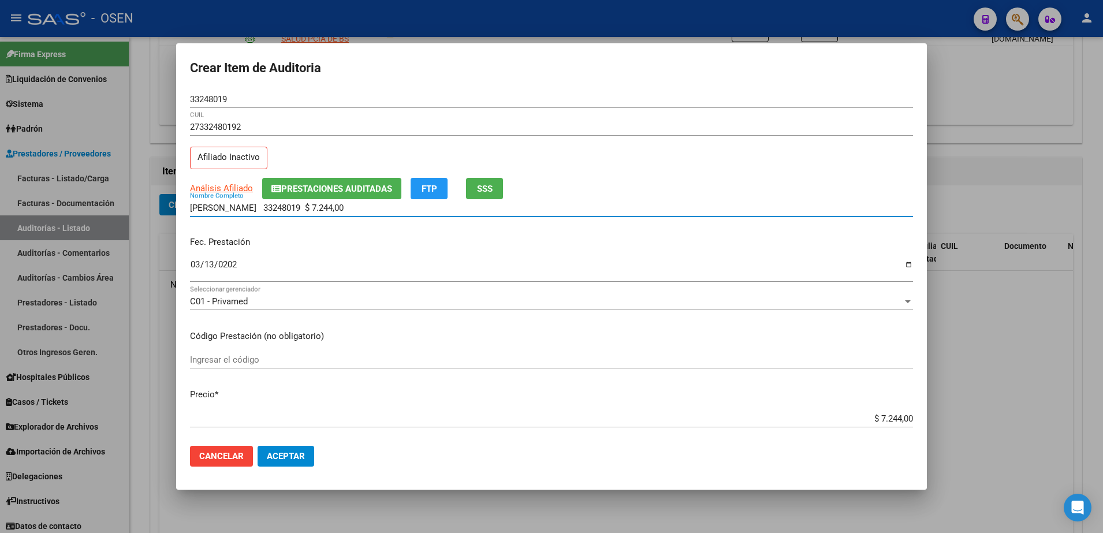
click at [297, 206] on input "[PERSON_NAME] 33248019 $ 7.244,00" at bounding box center [551, 208] width 723 height 10
type input "[PERSON_NAME]"
click at [876, 414] on input "$ 7.244,00" at bounding box center [551, 419] width 723 height 10
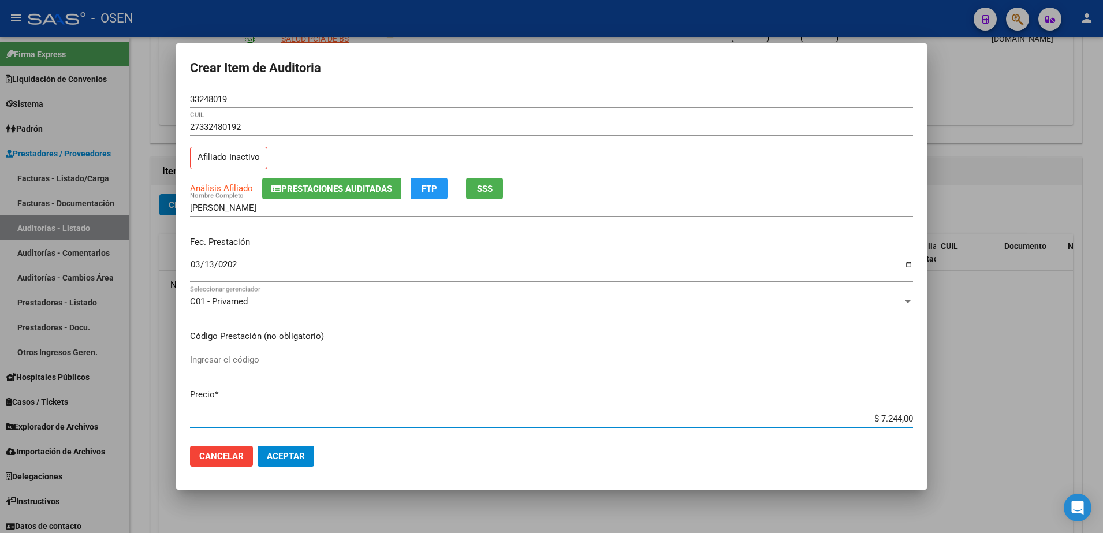
click at [876, 414] on input "$ 7.244,00" at bounding box center [551, 419] width 723 height 10
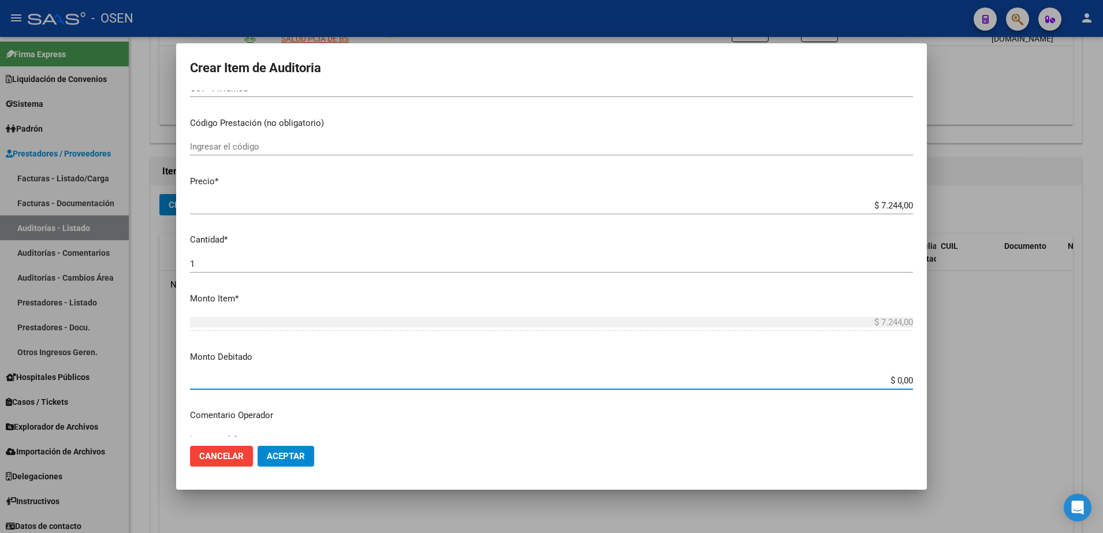
paste input "7.244"
type input "$ 7.244,00"
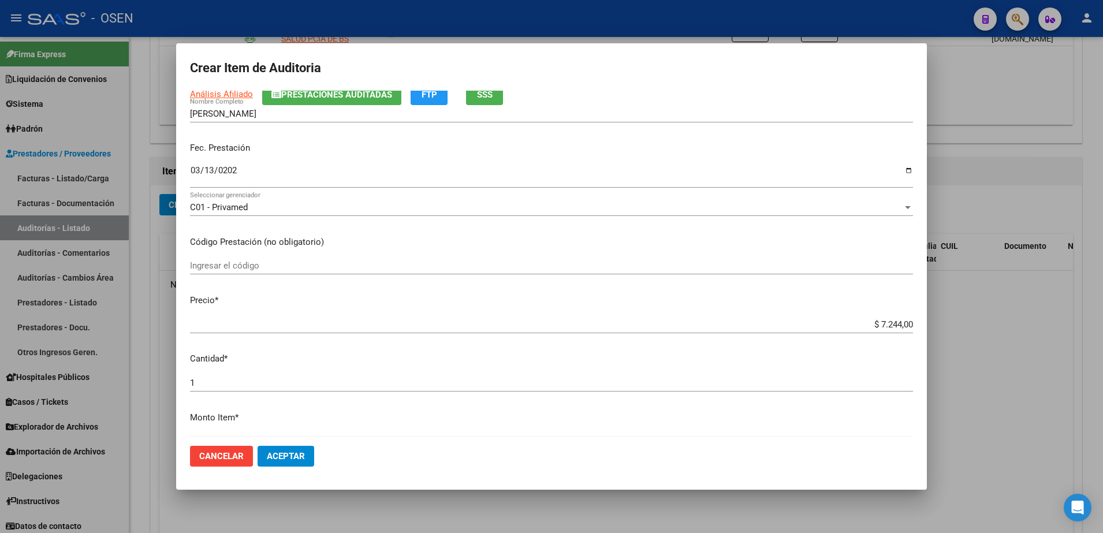
scroll to position [0, 0]
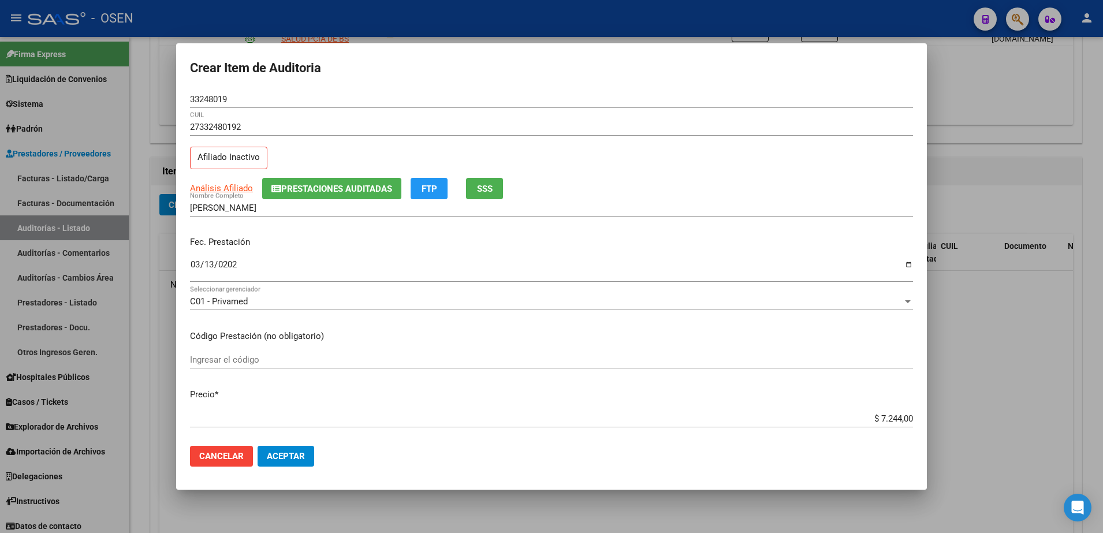
type textarea "Afectado RES 01/25"
drag, startPoint x: 297, startPoint y: 211, endPoint x: 173, endPoint y: 208, distance: 124.2
click at [173, 208] on div "Crear Item de Auditoria 33248019 Nro Documento 27332480192 CUIL Afiliado Inacti…" at bounding box center [551, 266] width 1103 height 533
click at [297, 449] on button "Aceptar" at bounding box center [286, 456] width 57 height 21
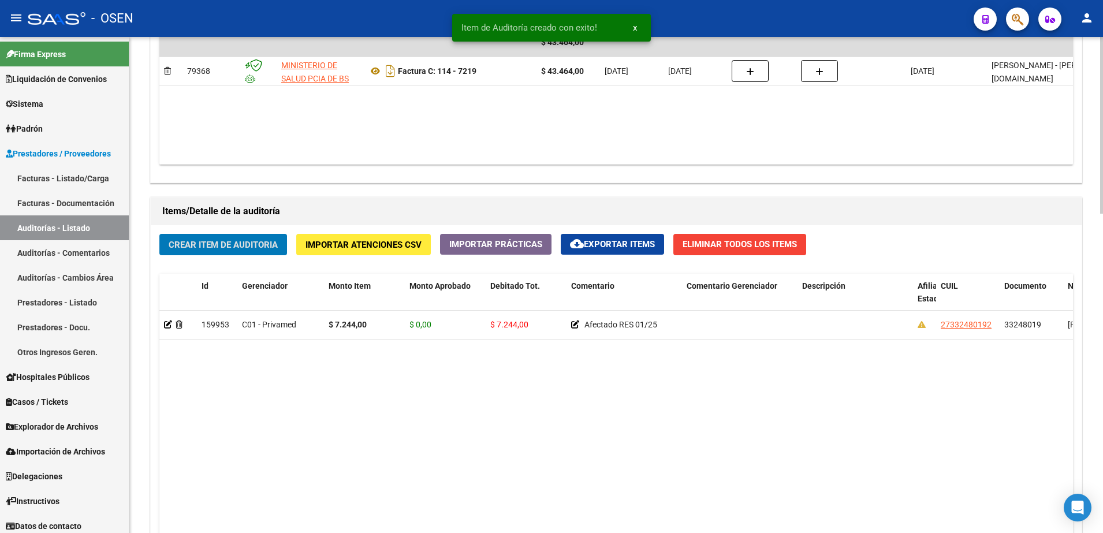
scroll to position [650, 0]
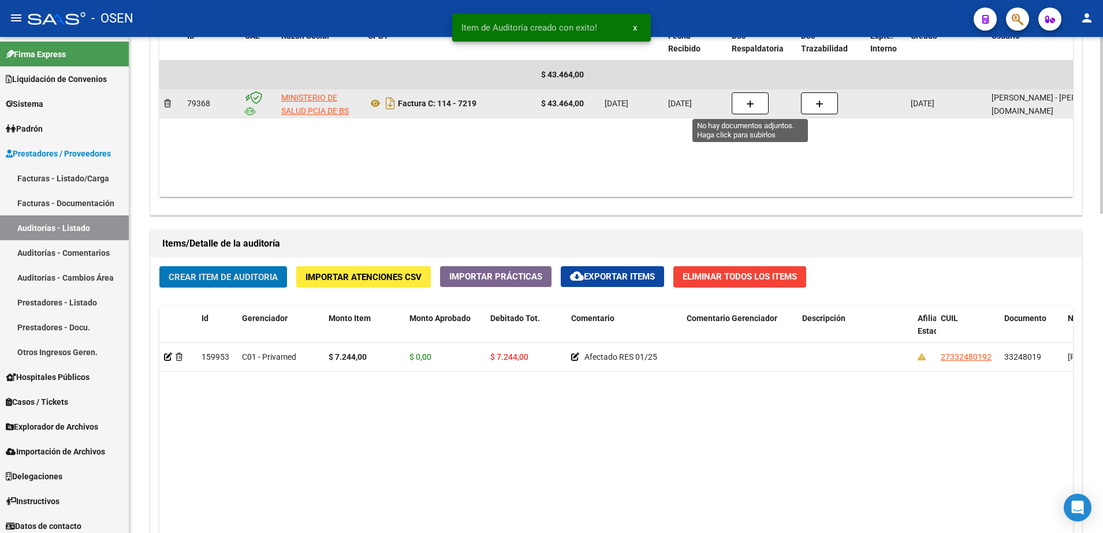
click at [750, 105] on icon "button" at bounding box center [750, 104] width 8 height 9
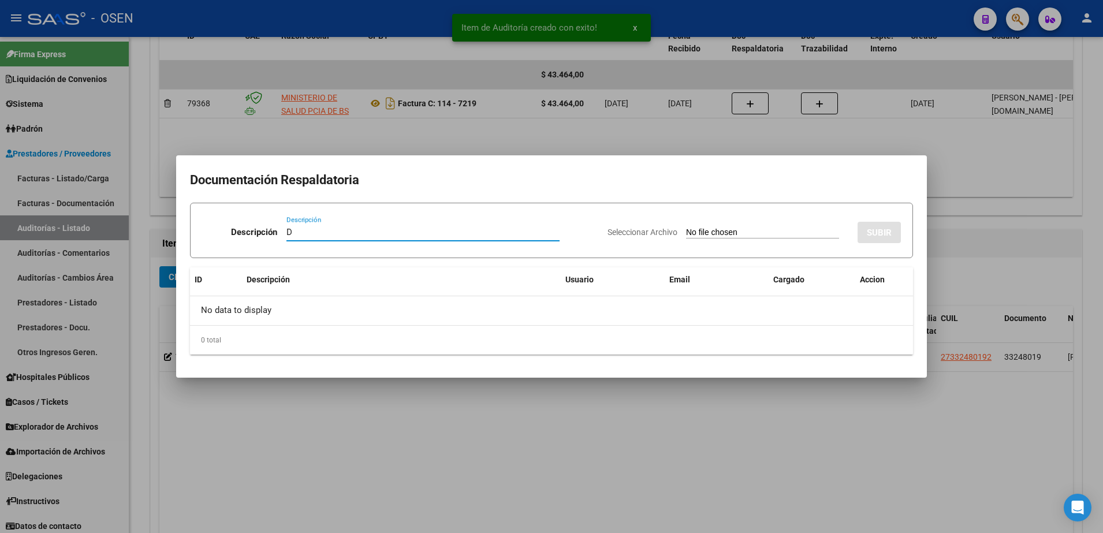
paste input "[PERSON_NAME]"
type input "D [PERSON_NAME]"
click at [737, 235] on input "Seleccionar Archivo" at bounding box center [762, 233] width 153 height 11
type input "C:\fakepath\[PERSON_NAME].png"
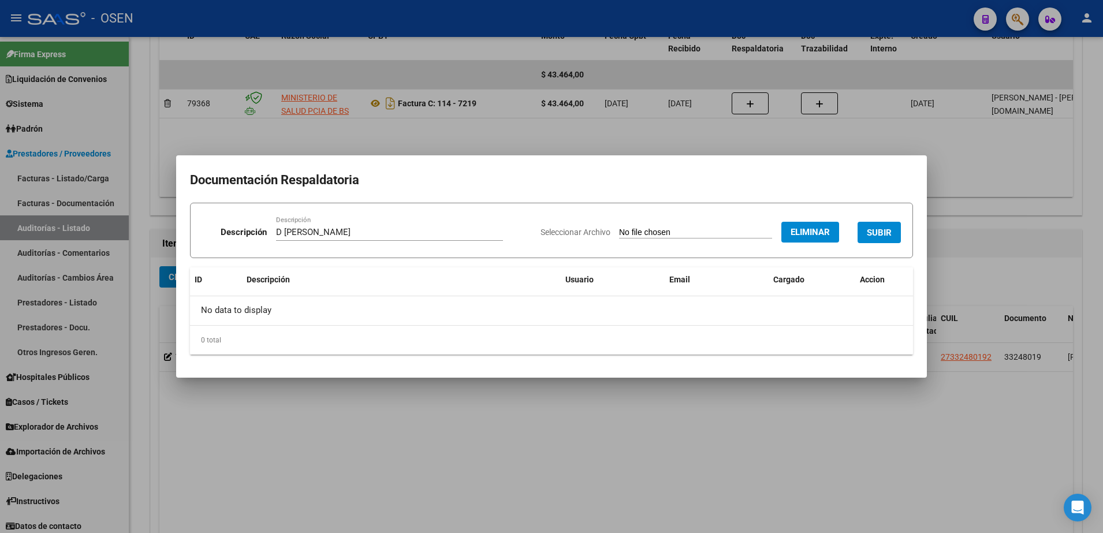
click at [873, 229] on span "SUBIR" at bounding box center [879, 233] width 25 height 10
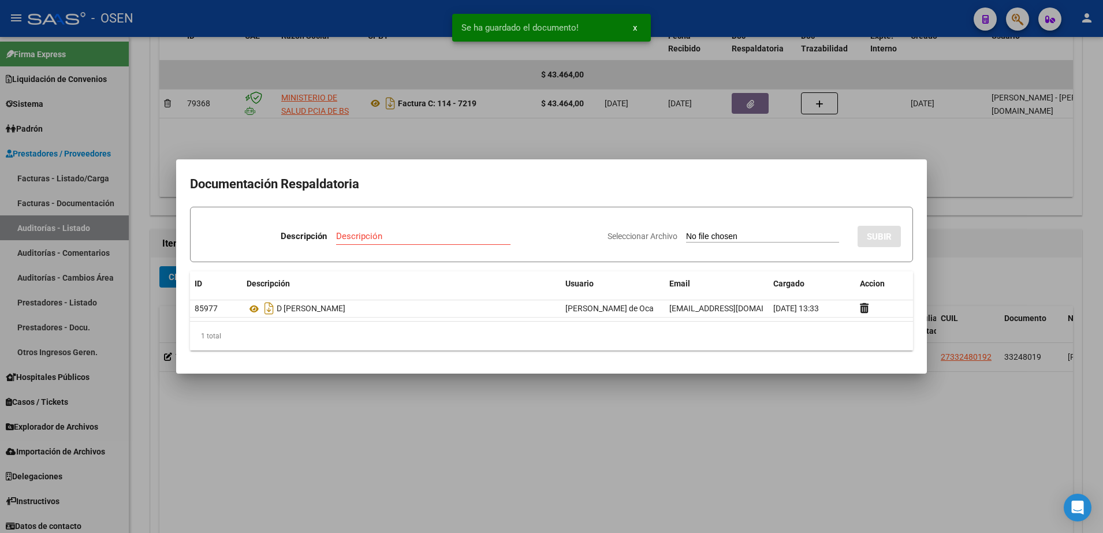
click at [358, 383] on div at bounding box center [551, 266] width 1103 height 533
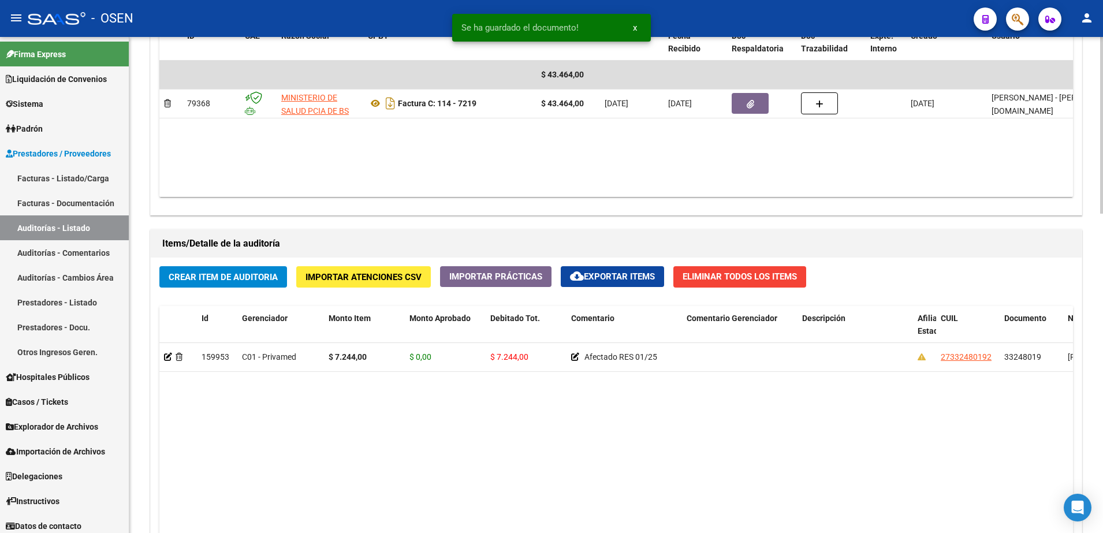
click at [248, 285] on button "Crear Item de Auditoria" at bounding box center [223, 276] width 128 height 21
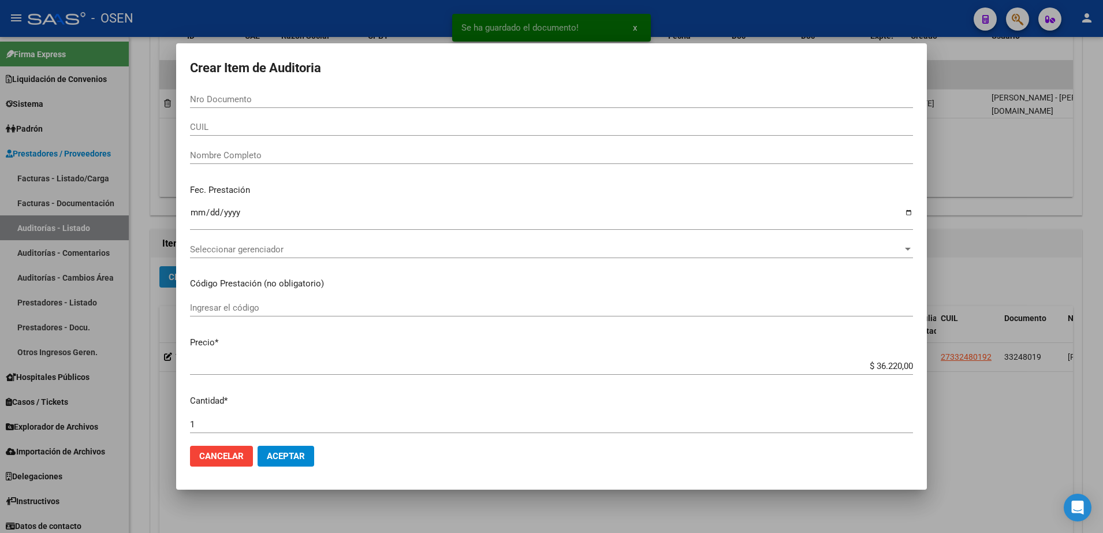
paste input "45912015"
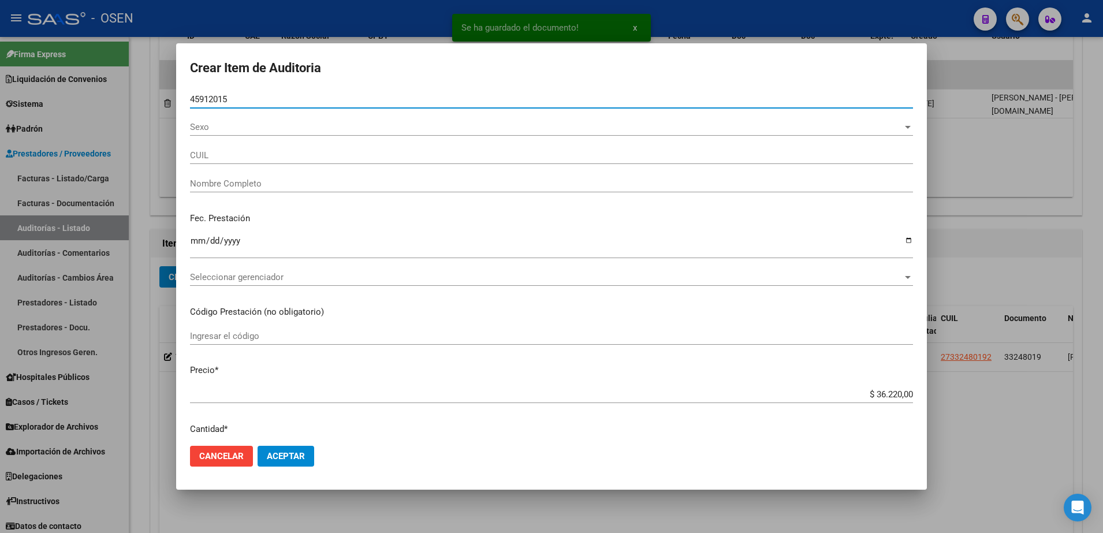
type input "45912015"
type input "20459120158"
type input "[PERSON_NAME]"
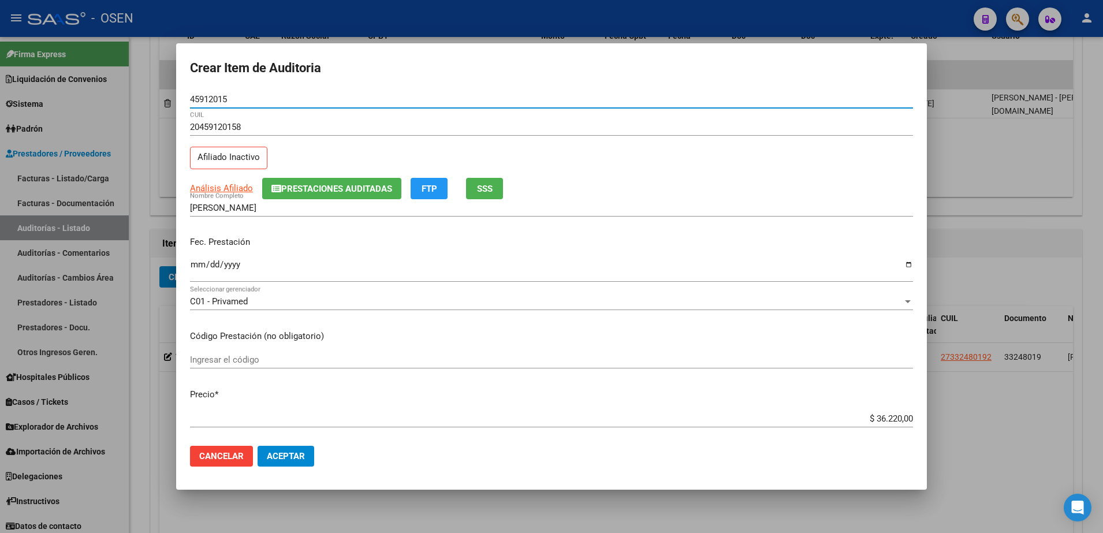
click at [192, 274] on input "Ingresar la fecha" at bounding box center [551, 269] width 723 height 18
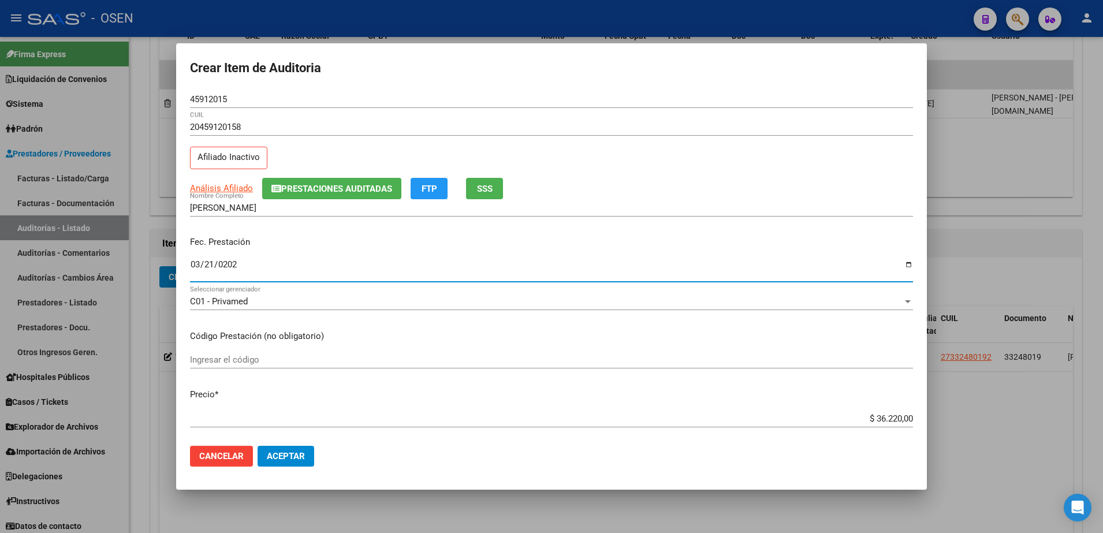
type input "[DATE]"
click at [869, 419] on input "$ 36.220,00" at bounding box center [551, 419] width 723 height 10
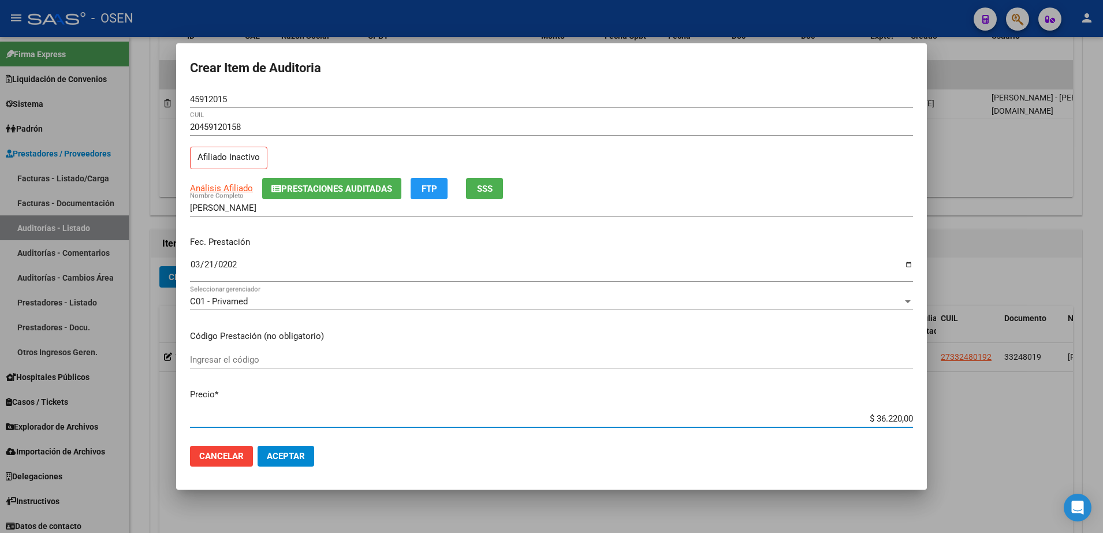
click at [869, 419] on input "$ 36.220,00" at bounding box center [551, 419] width 723 height 10
type input "$ 0,07"
type input "$ 0,72"
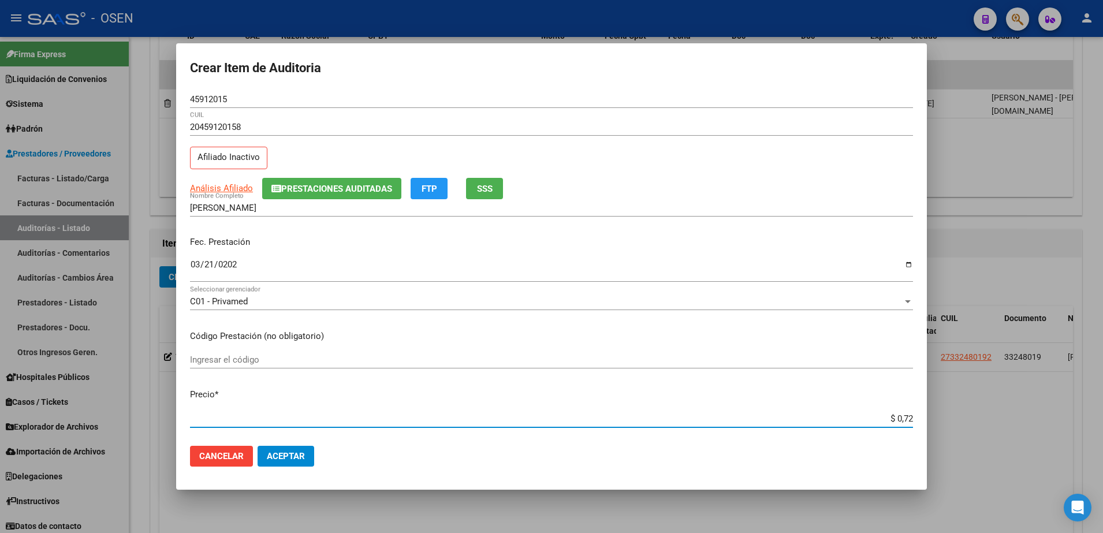
type input "$ 7,24"
type input "$ 72,44"
type input "$ 724,40"
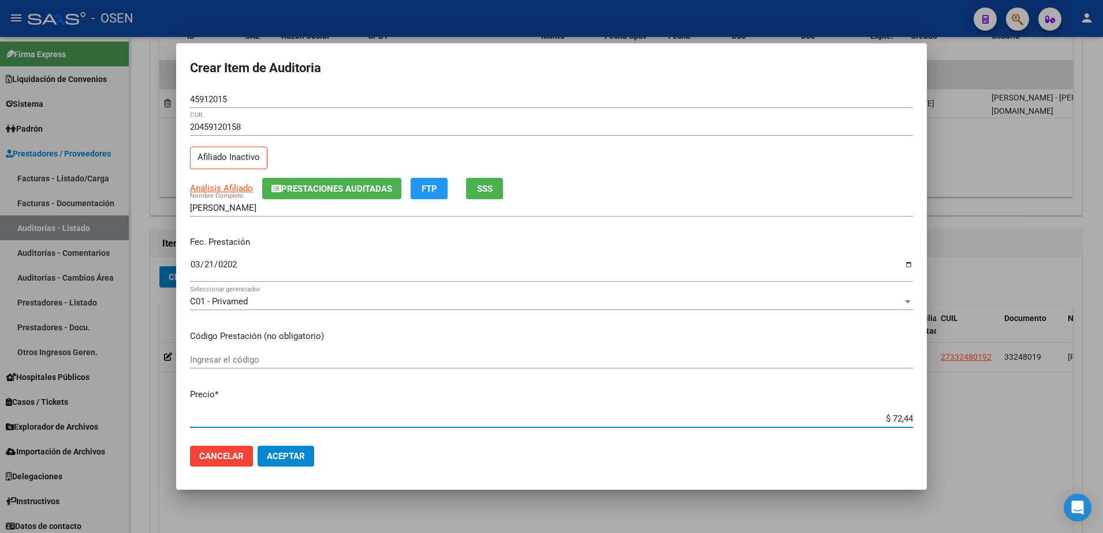
type input "$ 724,40"
type input "$ 7.244,00"
click at [483, 191] on span "SSS" at bounding box center [485, 189] width 16 height 10
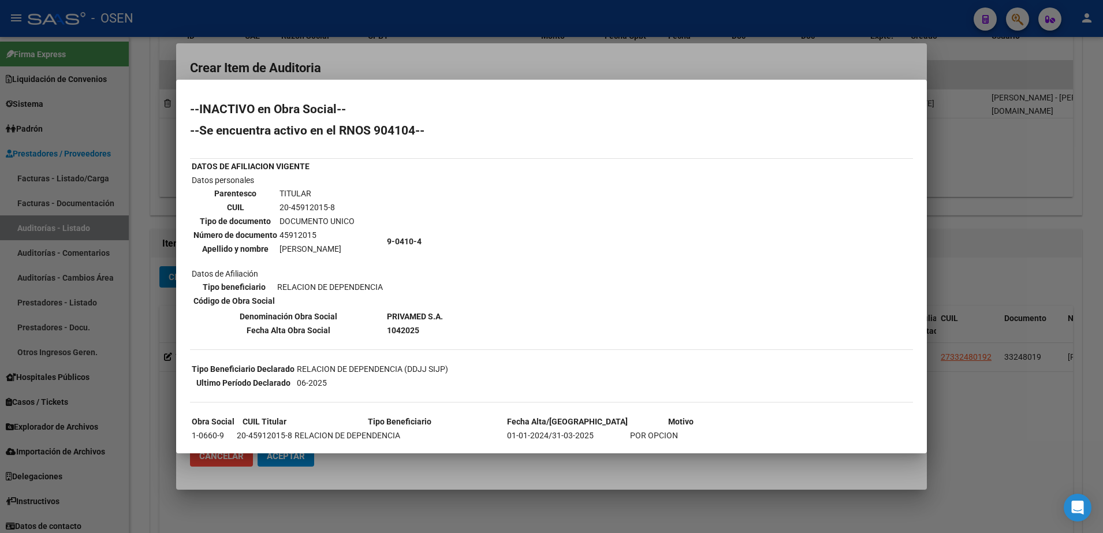
scroll to position [72, 0]
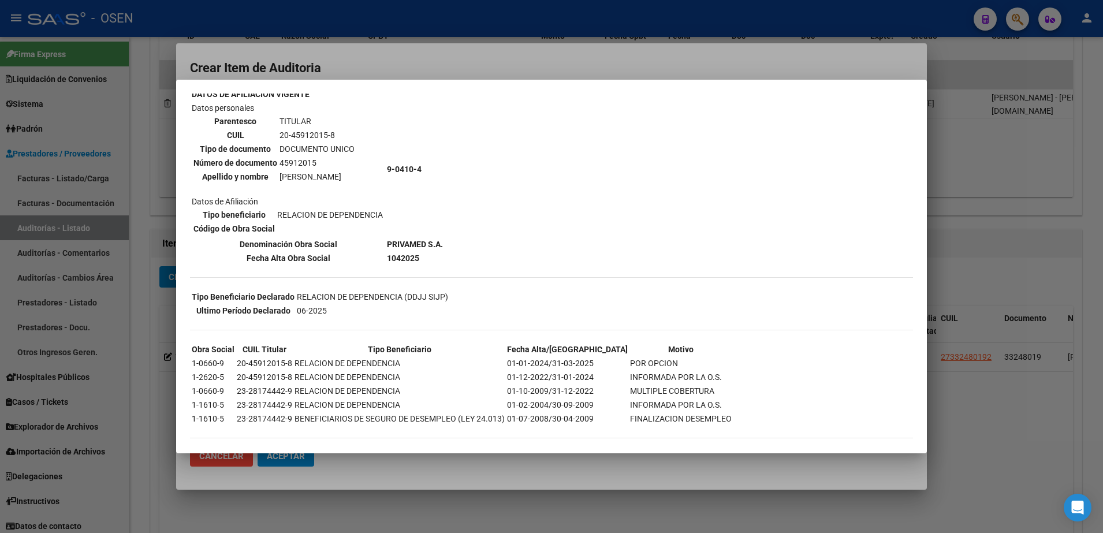
click at [210, 226] on th "Código de Obra Social" at bounding box center [234, 228] width 83 height 13
drag, startPoint x: 276, startPoint y: 182, endPoint x: 343, endPoint y: 181, distance: 66.4
click at [343, 181] on tr "Apellido y nombre [PERSON_NAME]" at bounding box center [274, 176] width 162 height 13
click at [313, 76] on div at bounding box center [551, 266] width 1103 height 533
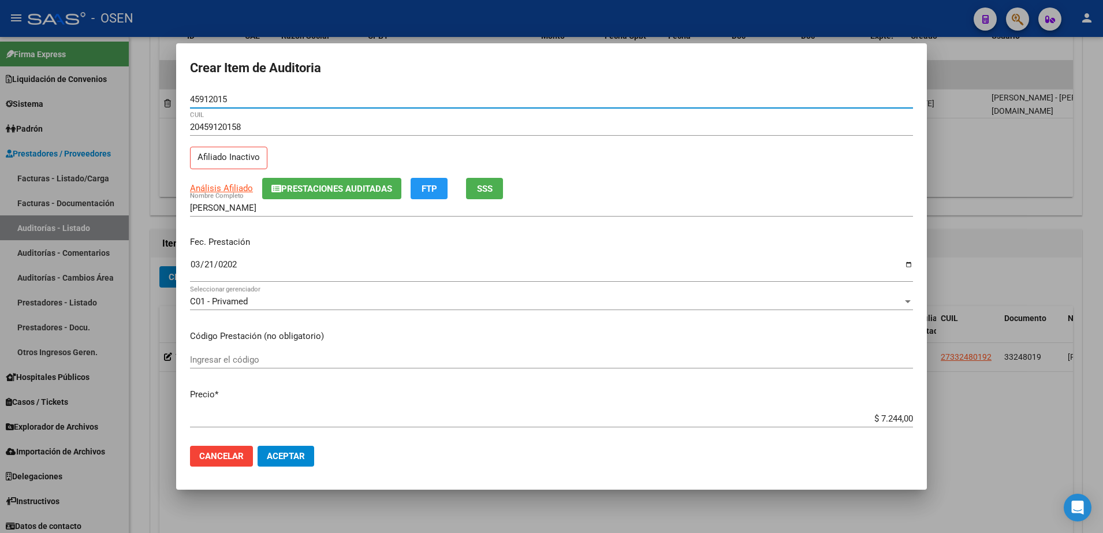
drag, startPoint x: 228, startPoint y: 103, endPoint x: 183, endPoint y: 104, distance: 45.1
click at [183, 104] on mat-dialog-content "45912015 Nro Documento 20459120158 CUIL Afiliado Inactivo Análisis Afiliado Pre…" at bounding box center [551, 264] width 751 height 347
click at [282, 211] on input "[PERSON_NAME]" at bounding box center [551, 208] width 723 height 10
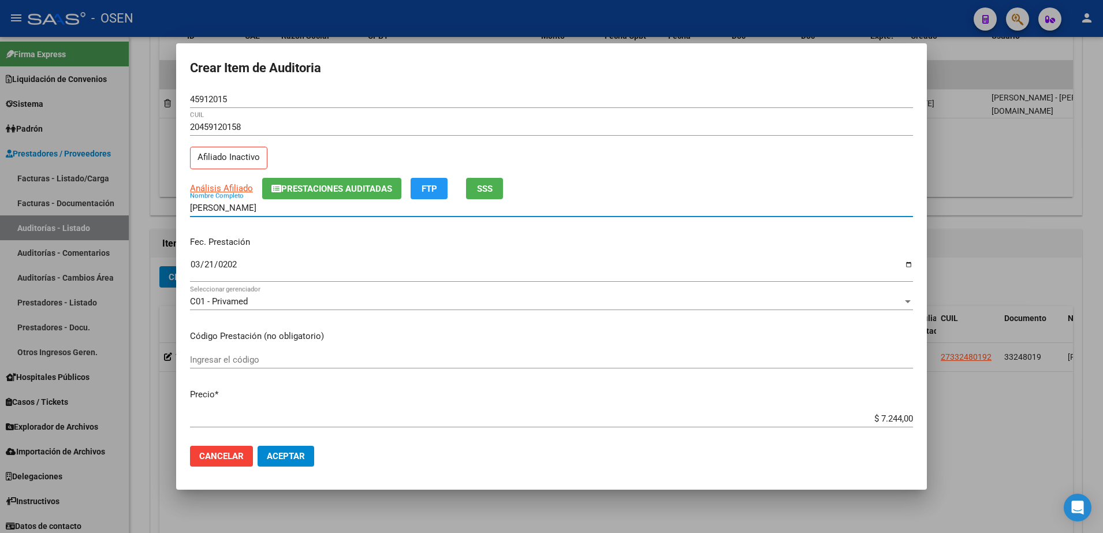
click at [261, 209] on input "[PERSON_NAME]" at bounding box center [551, 208] width 723 height 10
paste input "45912015"
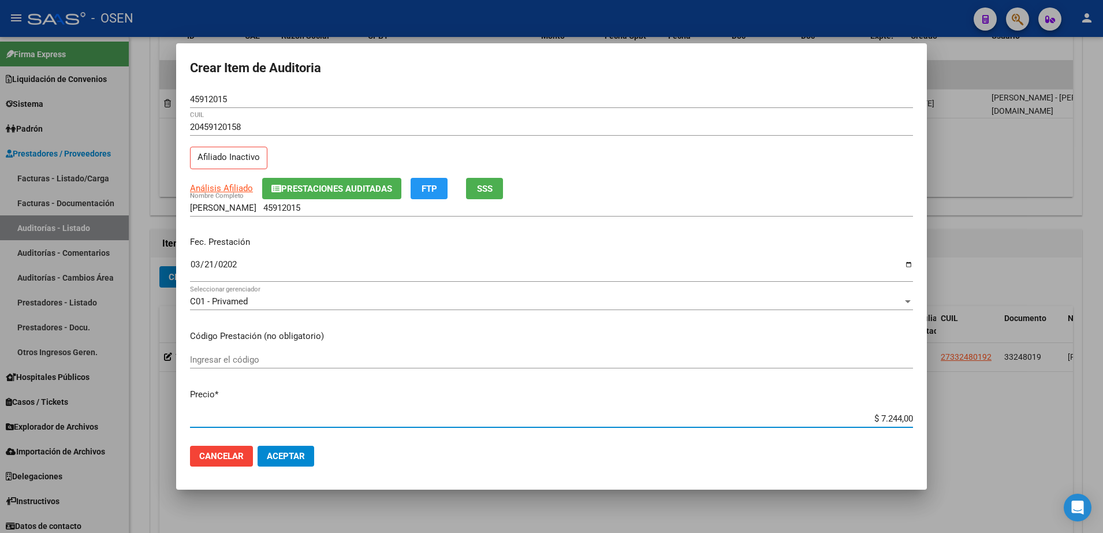
drag, startPoint x: 856, startPoint y: 421, endPoint x: 915, endPoint y: 419, distance: 59.5
click at [915, 419] on mat-dialog-content "45912015 Nro Documento 20459120158 CUIL Afiliado Inactivo Análisis Afiliado Pre…" at bounding box center [551, 264] width 751 height 347
click at [295, 206] on input "[PERSON_NAME] 45912015" at bounding box center [551, 208] width 723 height 10
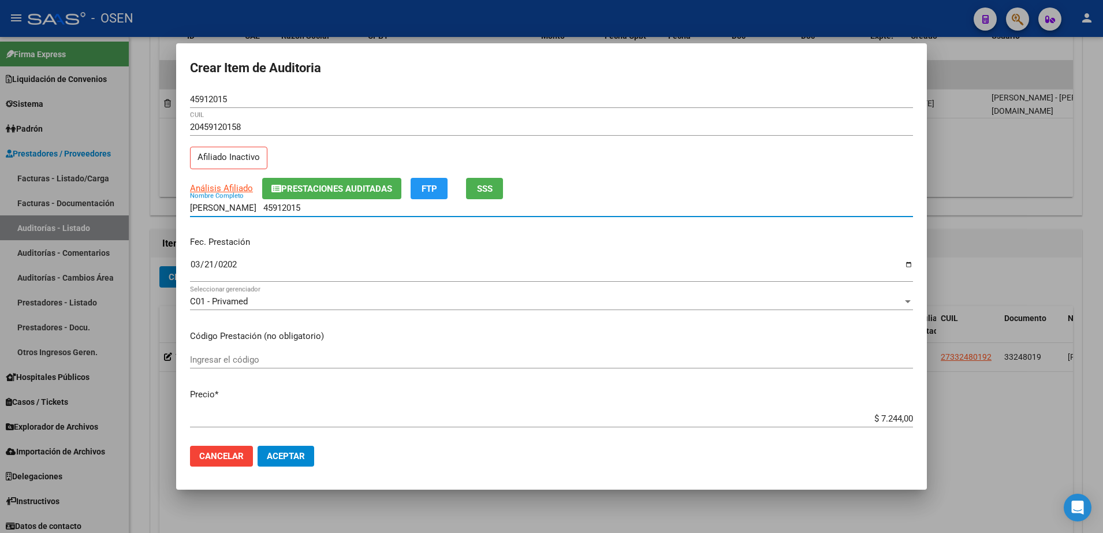
click at [305, 210] on input "[PERSON_NAME] 45912015" at bounding box center [551, 208] width 723 height 10
paste input "$ 7.244,00"
drag, startPoint x: 352, startPoint y: 206, endPoint x: 159, endPoint y: 206, distance: 192.4
click at [159, 206] on div "Crear Item de Auditoria 45912015 Nro Documento 20459120158 CUIL Afiliado Inacti…" at bounding box center [551, 266] width 1103 height 533
click at [339, 215] on div "[PERSON_NAME] 45912015 $ 7.244,00 Nombre Completo" at bounding box center [551, 207] width 723 height 17
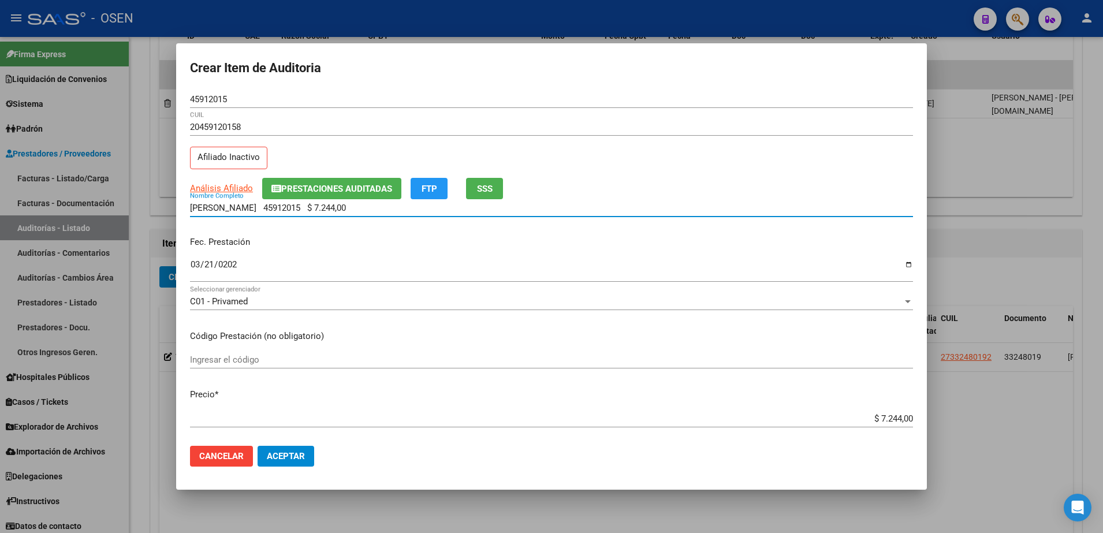
click at [348, 213] on input "[PERSON_NAME] 45912015 $ 7.244,00" at bounding box center [551, 208] width 723 height 10
drag, startPoint x: 358, startPoint y: 208, endPoint x: 263, endPoint y: 206, distance: 94.2
click at [263, 206] on input "[PERSON_NAME] 45912015 $ 7.244,00" at bounding box center [551, 208] width 723 height 10
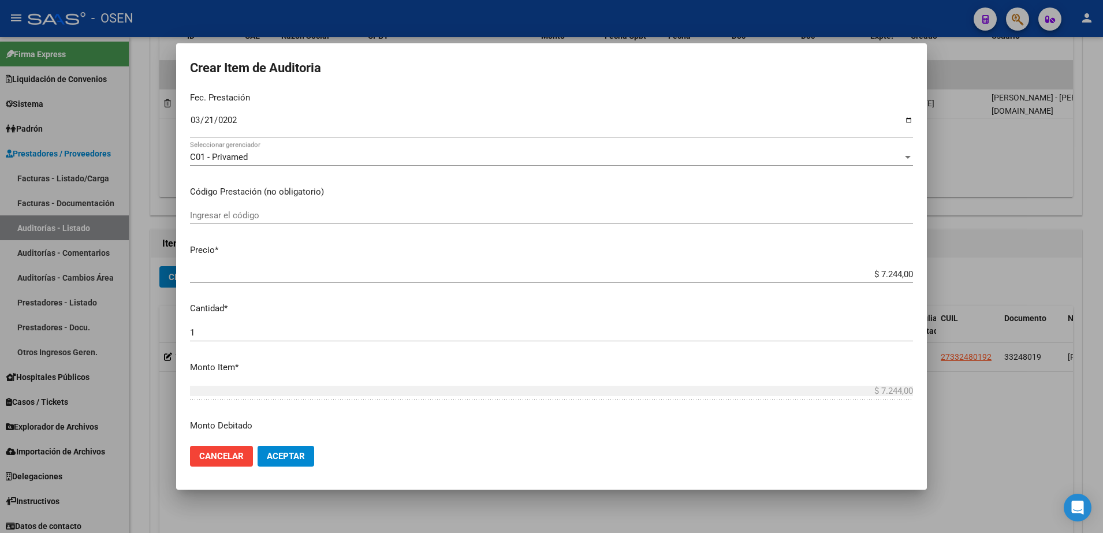
type input "[PERSON_NAME]"
click at [871, 270] on input "$ 7.244,00" at bounding box center [551, 274] width 723 height 10
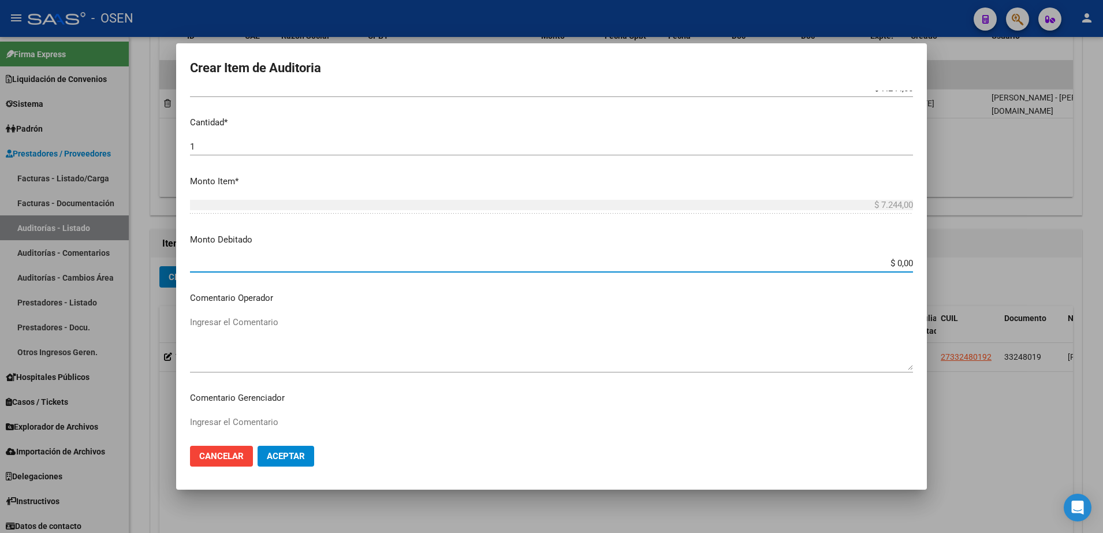
paste input "7.244"
type input "$ 7.244,00"
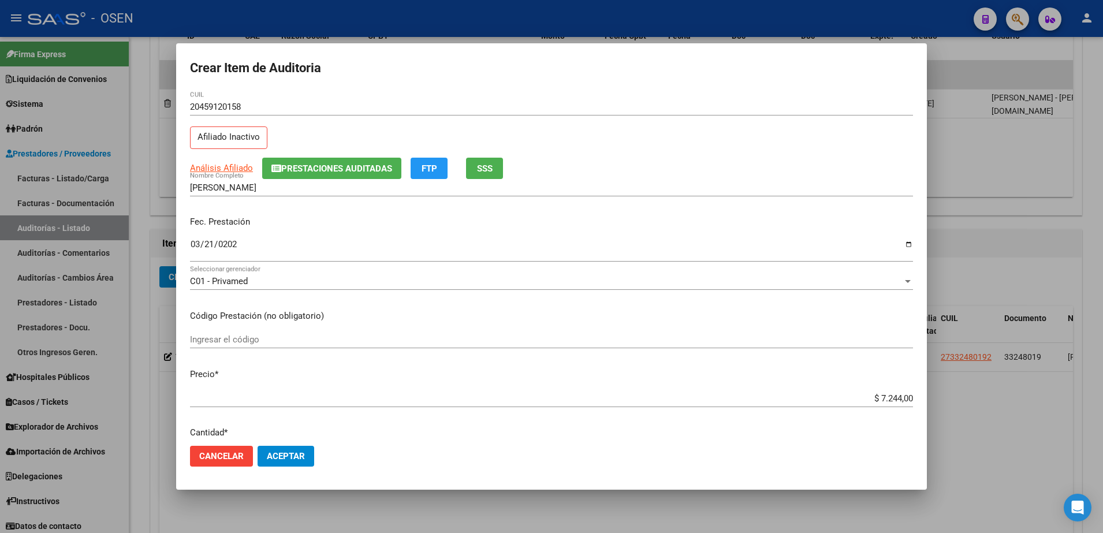
scroll to position [0, 0]
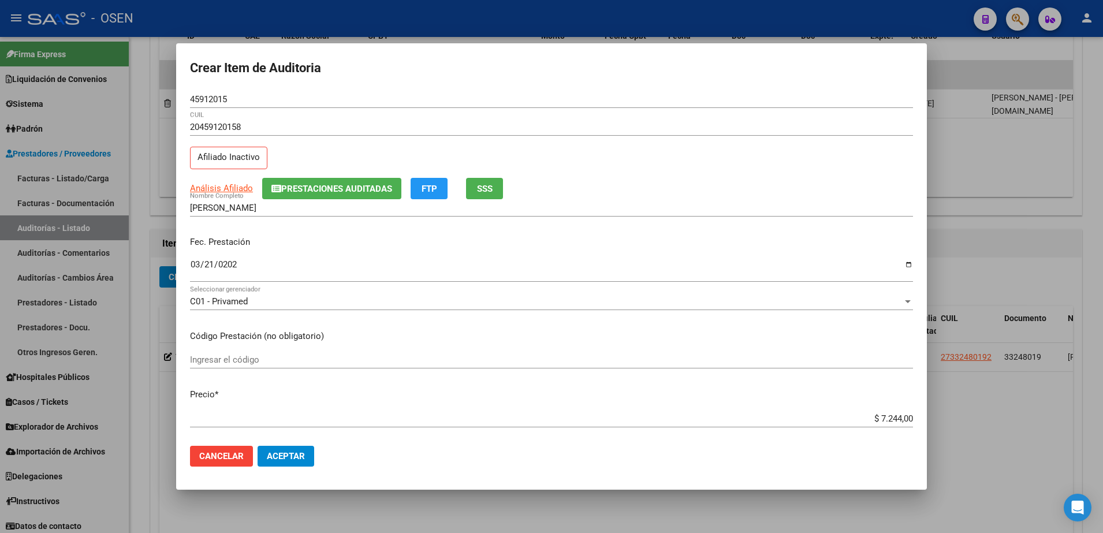
type textarea "Afectado RES 01/25"
drag, startPoint x: 266, startPoint y: 209, endPoint x: 100, endPoint y: 205, distance: 165.8
click at [100, 205] on div "Crear Item de Auditoria 45912015 Nro Documento 20459120158 CUIL Afiliado Inacti…" at bounding box center [551, 266] width 1103 height 533
click at [288, 447] on button "Aceptar" at bounding box center [286, 456] width 57 height 21
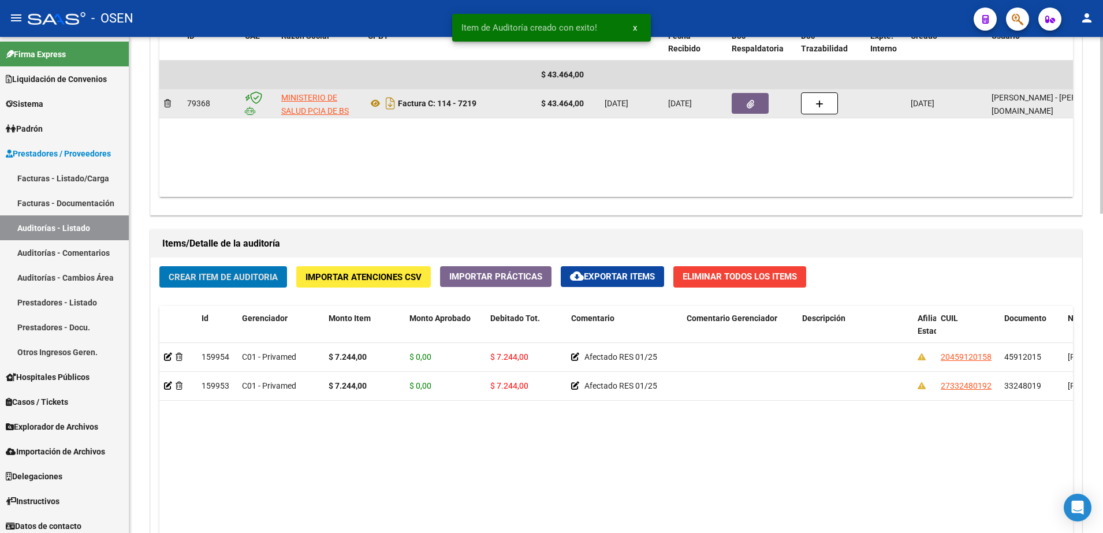
click at [753, 105] on icon "button" at bounding box center [751, 104] width 8 height 9
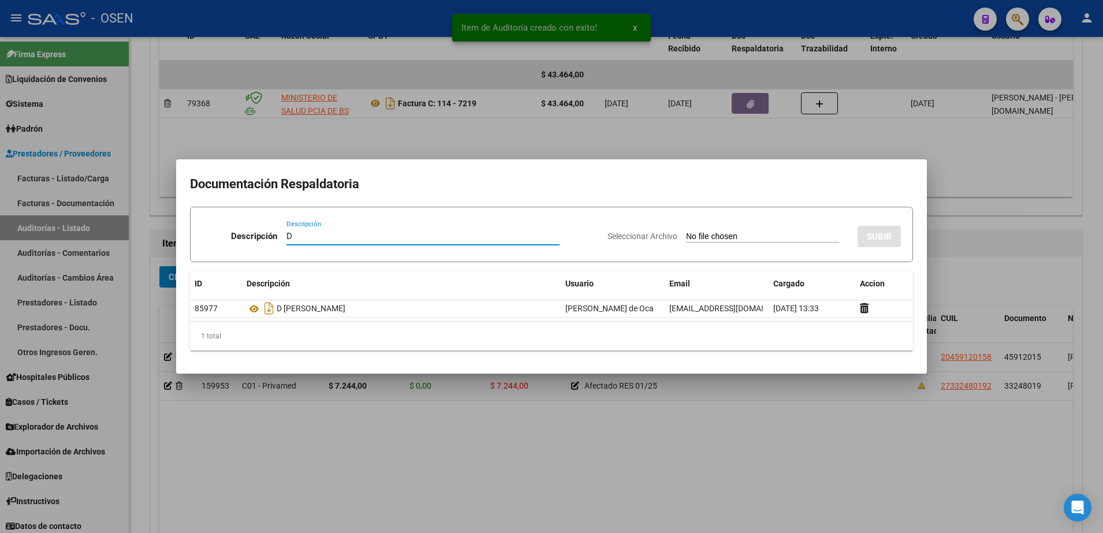
paste input "[PERSON_NAME]"
type input "D [PERSON_NAME]"
click at [734, 229] on div "Seleccionar Archivo SUBIR" at bounding box center [754, 234] width 293 height 35
click at [740, 235] on input "Seleccionar Archivo" at bounding box center [762, 237] width 153 height 11
type input "C:\fakepath\[PERSON_NAME].png"
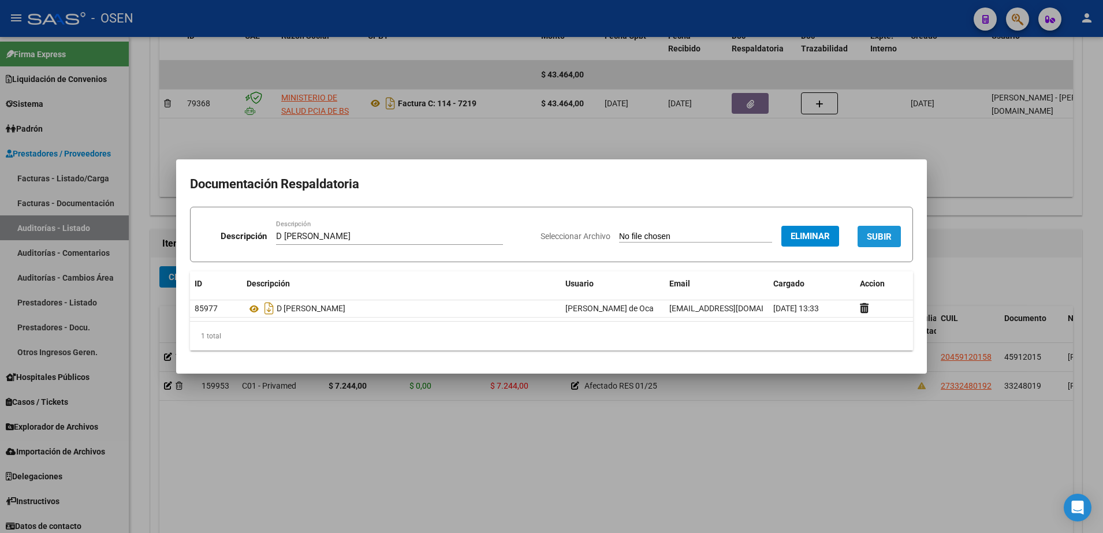
click at [883, 233] on span "SUBIR" at bounding box center [879, 237] width 25 height 10
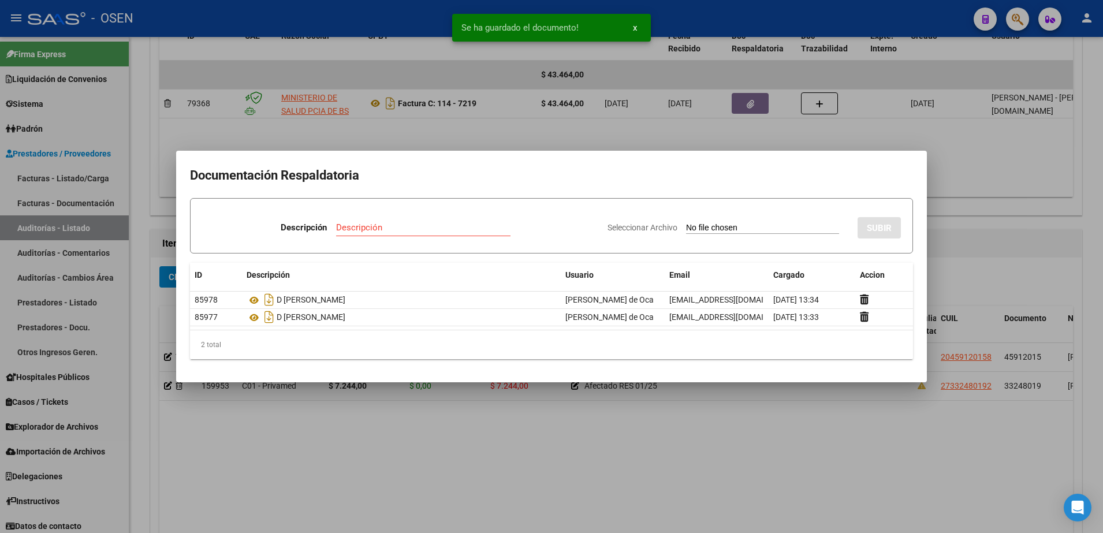
click at [975, 235] on div at bounding box center [551, 266] width 1103 height 533
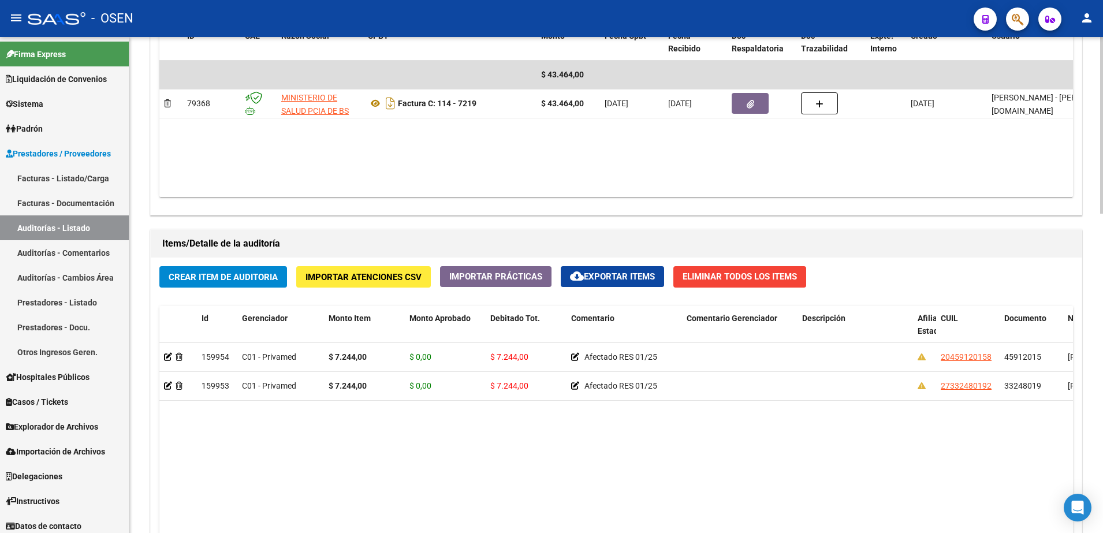
click at [229, 285] on button "Crear Item de Auditoria" at bounding box center [223, 276] width 128 height 21
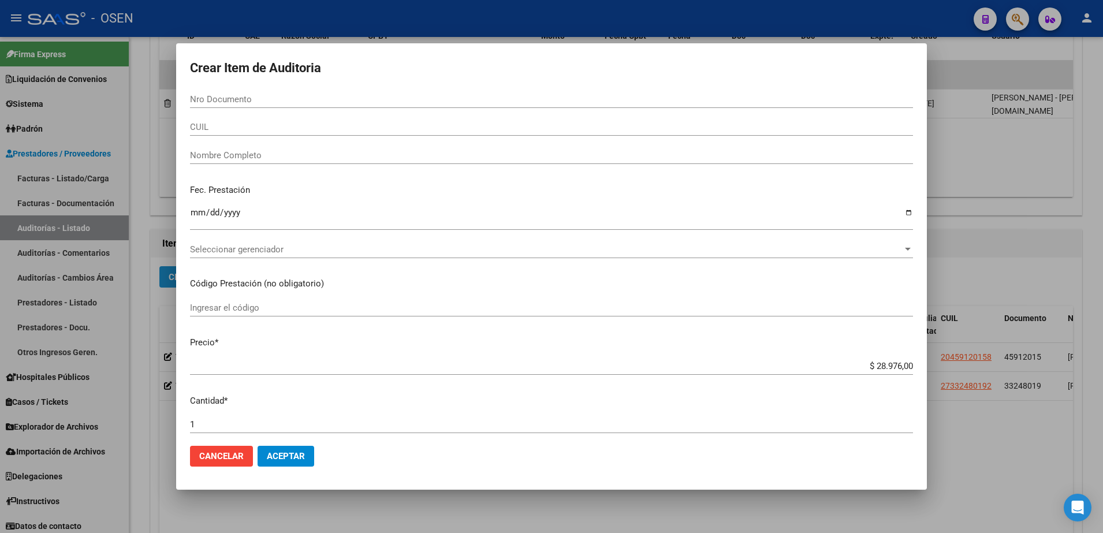
paste input "47749367"
type input "47749367"
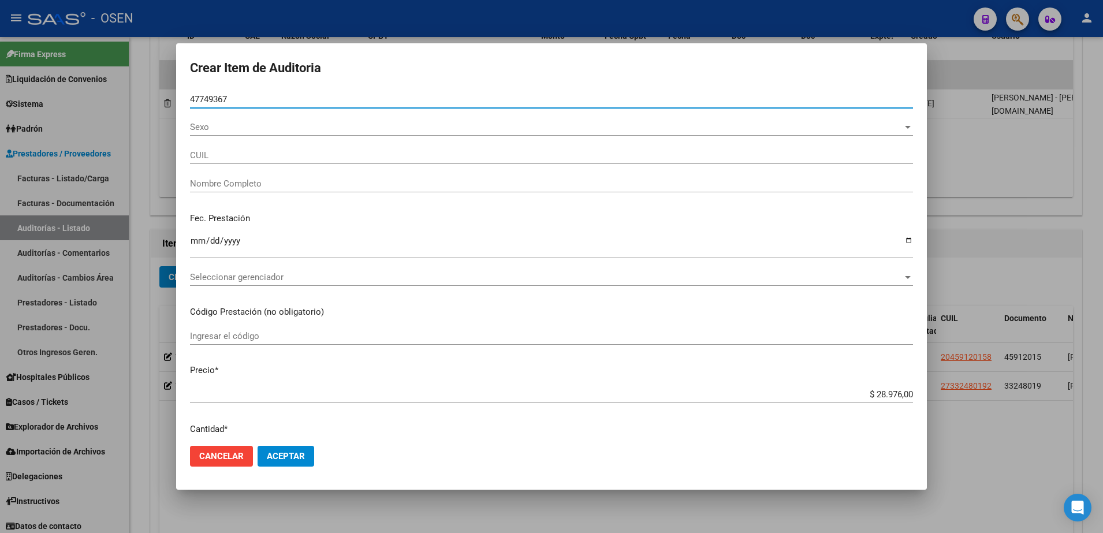
type input "27477493675"
type input "[PERSON_NAME] LILEN"
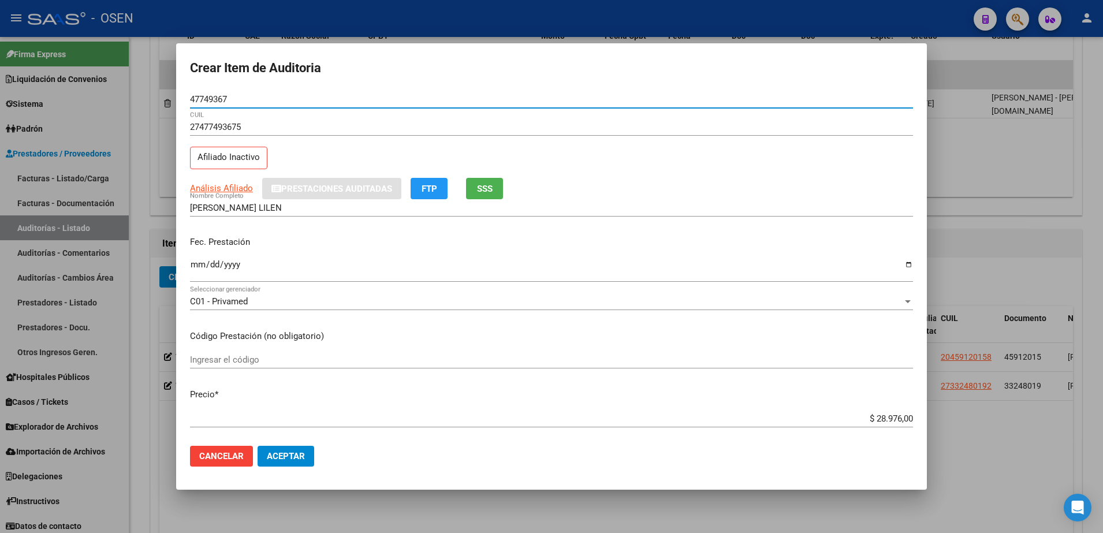
type input "47749367"
click at [196, 266] on input "Ingresar la fecha" at bounding box center [551, 269] width 723 height 18
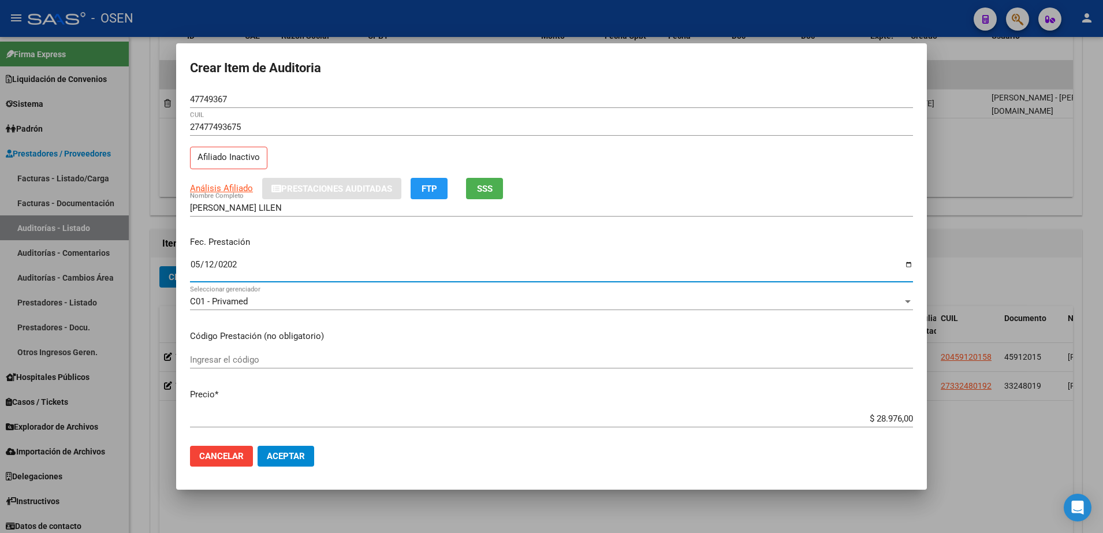
type input "[DATE]"
click at [892, 406] on mat-dialog-content "47749367 Nro Documento 27477493675 CUIL Afiliado Inactivo Análisis Afiliado Pre…" at bounding box center [551, 264] width 751 height 347
click at [876, 425] on div "$ 28.976,00 Ingresar el precio" at bounding box center [551, 418] width 723 height 17
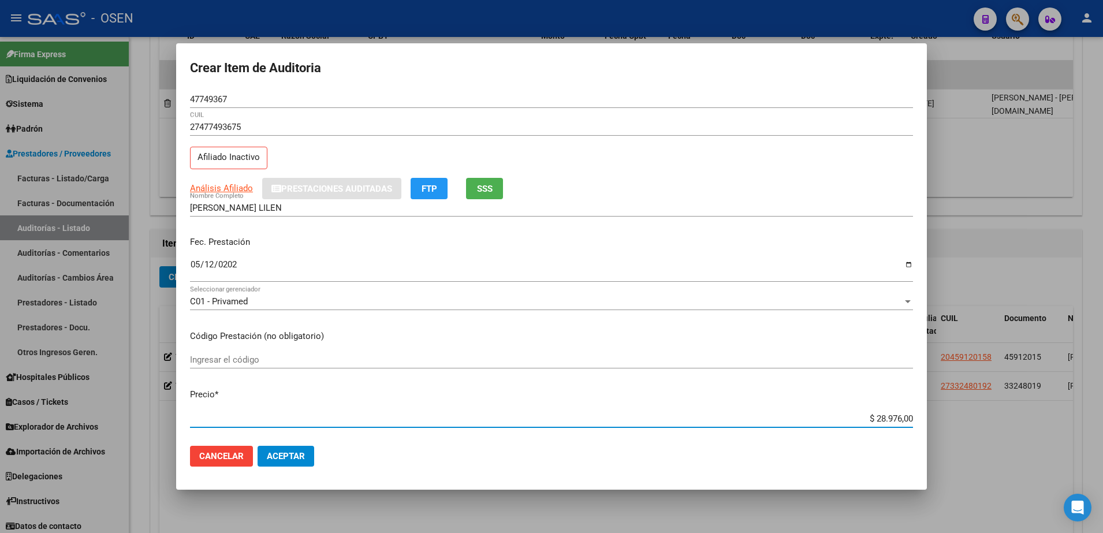
click at [876, 425] on div "$ 28.976,00 Ingresar el precio" at bounding box center [551, 418] width 723 height 17
click at [876, 419] on input "$ 28.976,00" at bounding box center [551, 419] width 723 height 10
type input "$ 0,07"
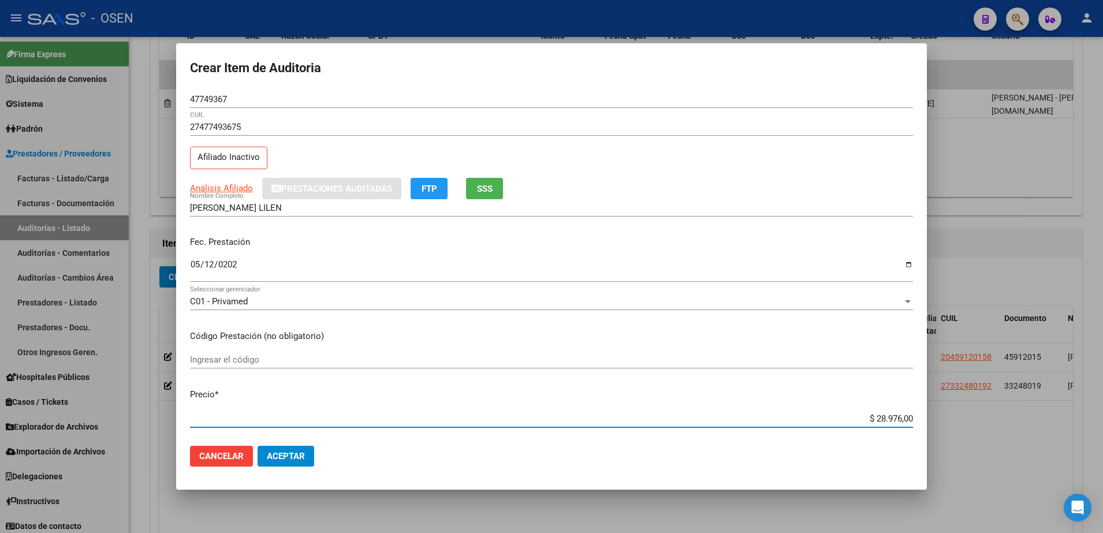
type input "$ 0,07"
type input "$ 0,72"
type input "$ 7,24"
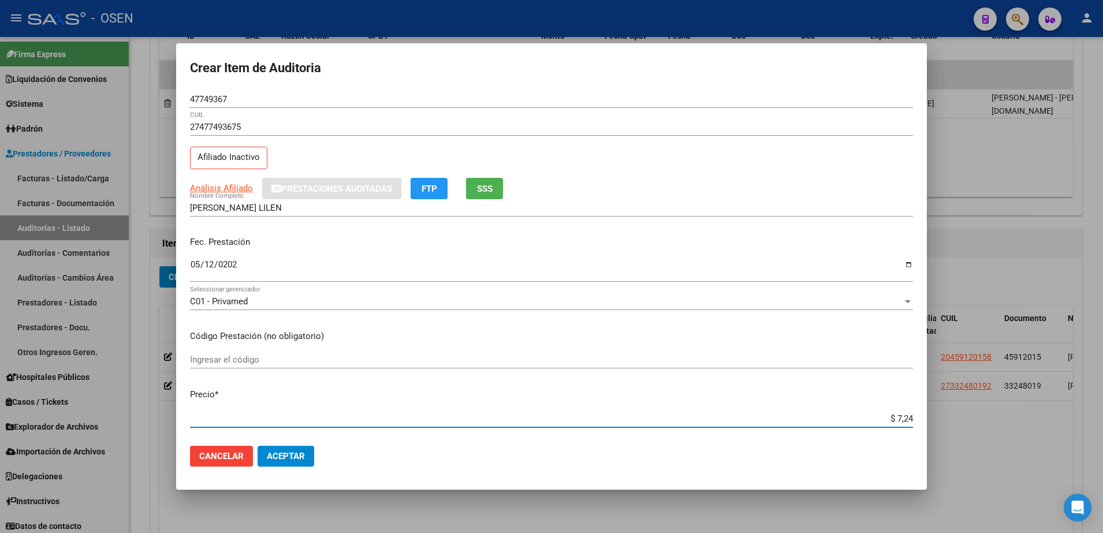
type input "$ 72,44"
type input "$ 724,40"
type input "$ 7.244,00"
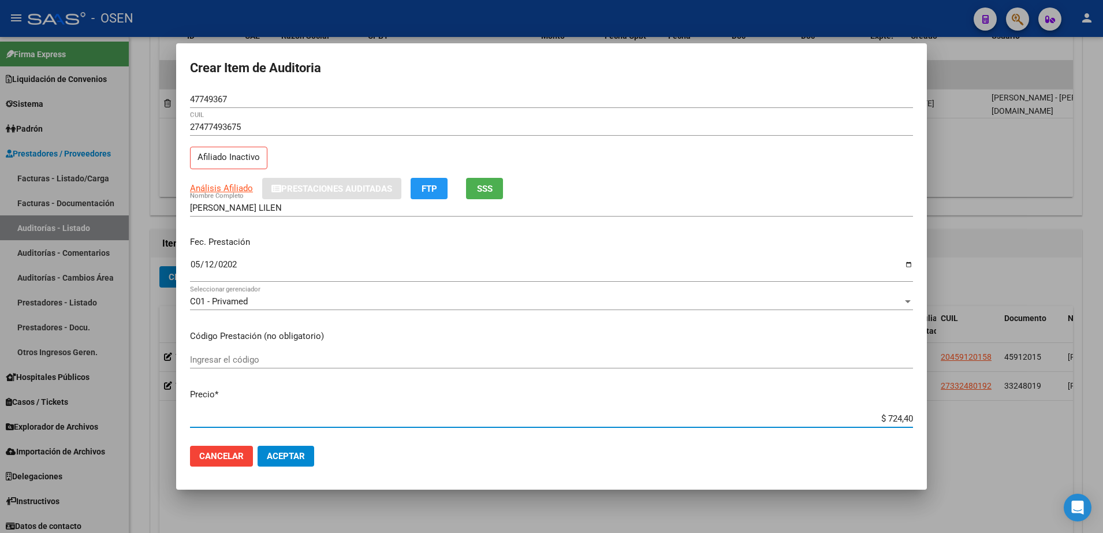
type input "$ 7.244,00"
click at [477, 176] on div "27477493675 CUIL Afiliado Inactivo" at bounding box center [551, 147] width 723 height 59
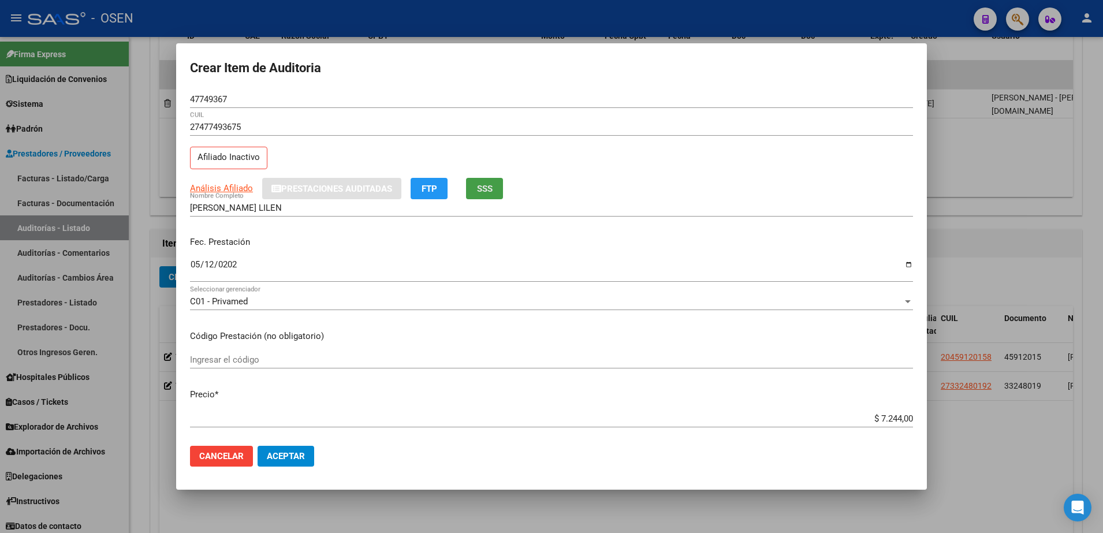
click at [484, 185] on span "SSS" at bounding box center [485, 189] width 16 height 10
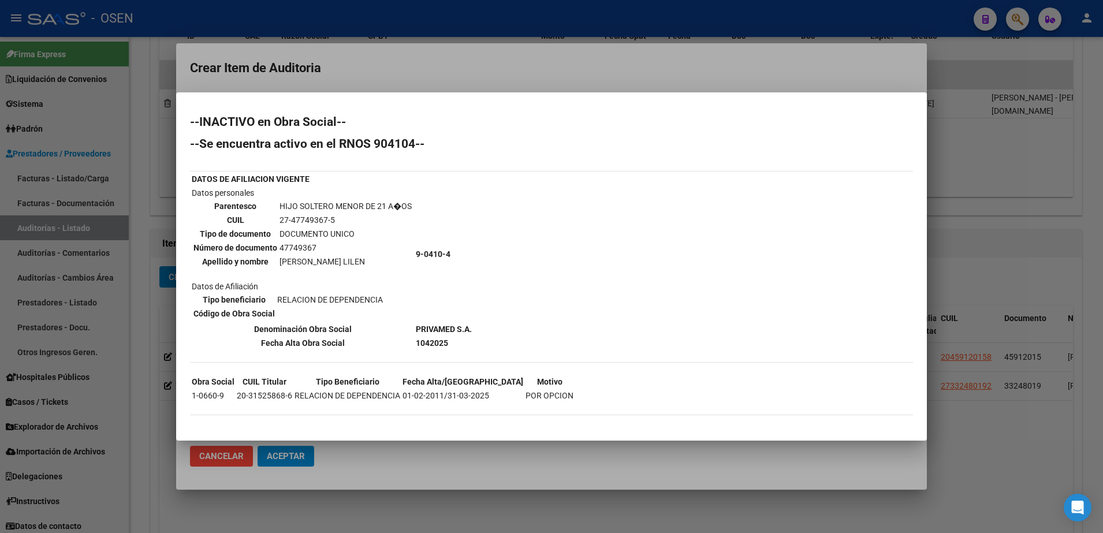
drag, startPoint x: 215, startPoint y: 270, endPoint x: 226, endPoint y: 268, distance: 10.7
click at [215, 270] on td "Datos personales Parentesco HIJO SOLTERO MENOR DE 21 A�OS CUIL 27-47749367-5 Ti…" at bounding box center [302, 254] width 223 height 135
click at [285, 259] on td "[PERSON_NAME] LILEN" at bounding box center [345, 261] width 133 height 13
drag, startPoint x: 281, startPoint y: 260, endPoint x: 351, endPoint y: 260, distance: 70.5
click at [351, 260] on td "[PERSON_NAME] LILEN" at bounding box center [345, 261] width 133 height 13
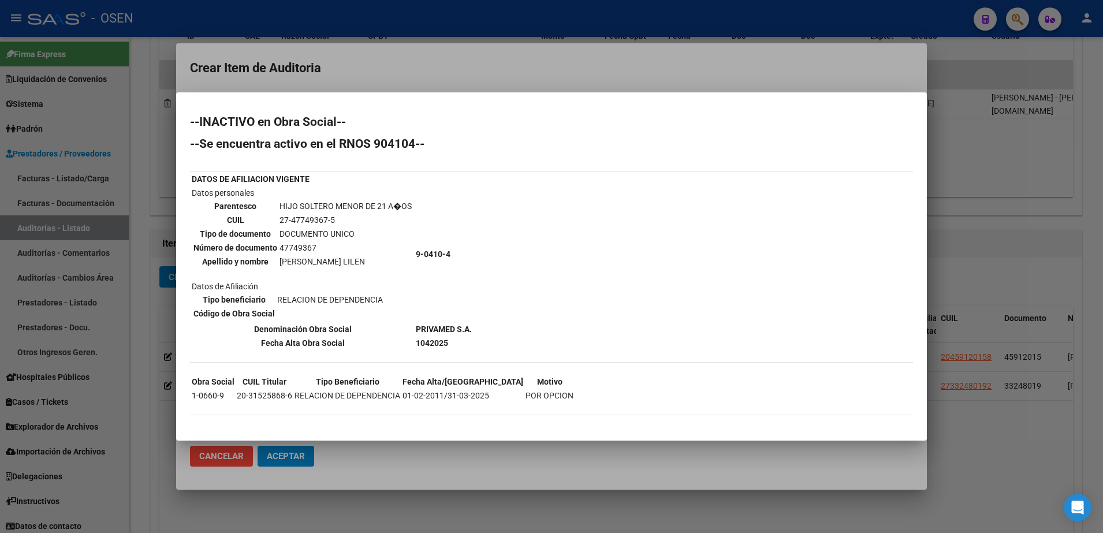
click at [351, 260] on td "[PERSON_NAME] LILEN" at bounding box center [345, 261] width 133 height 13
drag, startPoint x: 199, startPoint y: 245, endPoint x: 248, endPoint y: 101, distance: 152.5
click at [199, 245] on th "Número de documento" at bounding box center [235, 247] width 85 height 13
click at [255, 73] on div at bounding box center [551, 266] width 1103 height 533
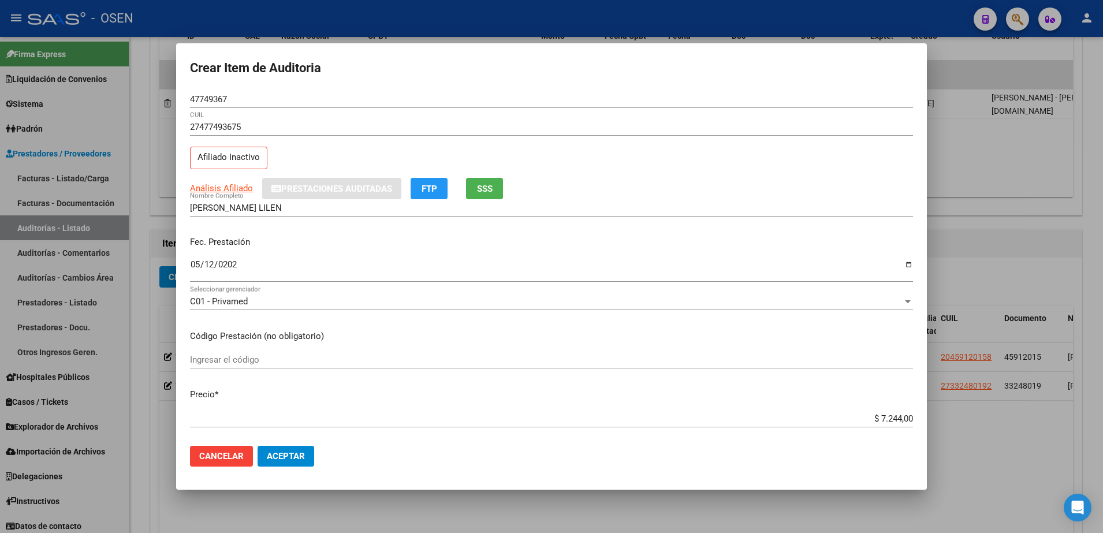
drag, startPoint x: 229, startPoint y: 90, endPoint x: 219, endPoint y: 95, distance: 11.1
click at [227, 91] on div "47749367 Nro Documento" at bounding box center [551, 99] width 723 height 17
click at [219, 95] on input "47749367" at bounding box center [551, 99] width 723 height 10
click at [287, 203] on input "[PERSON_NAME] LILEN" at bounding box center [551, 208] width 723 height 10
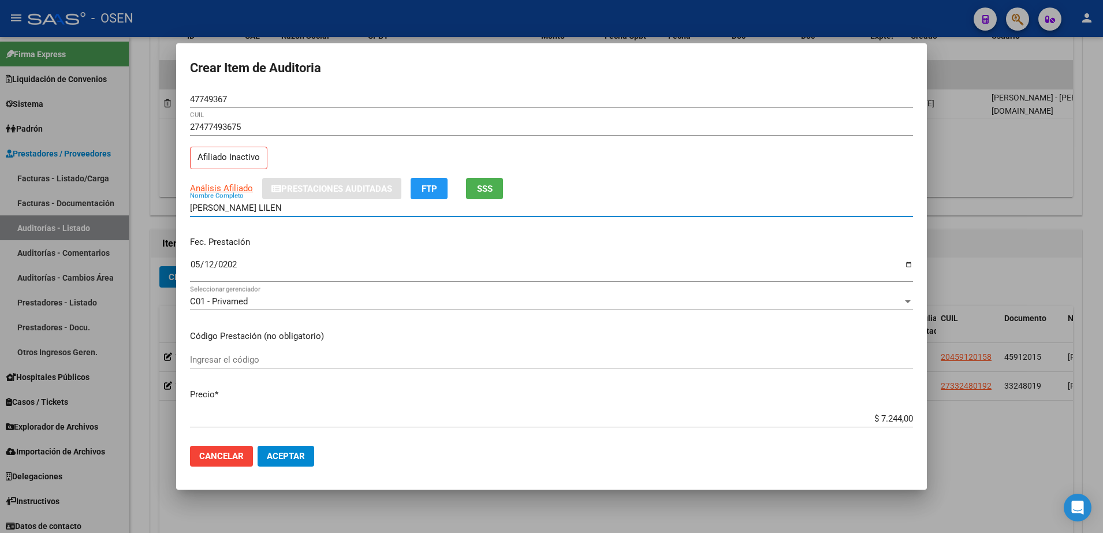
click at [269, 205] on input "[PERSON_NAME] LILEN" at bounding box center [551, 208] width 723 height 10
click at [278, 207] on input "[PERSON_NAME] LILEN" at bounding box center [551, 208] width 723 height 10
paste input "47749367"
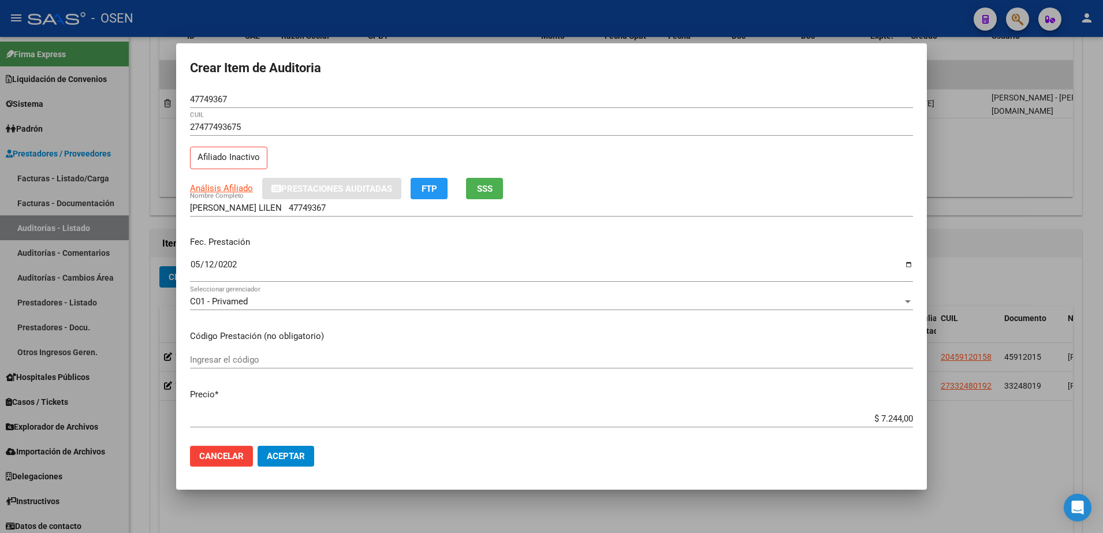
click at [864, 423] on div "$ 7.244,00 Ingresar el precio" at bounding box center [551, 418] width 723 height 17
drag, startPoint x: 862, startPoint y: 421, endPoint x: 905, endPoint y: 421, distance: 42.2
click at [905, 421] on app-form-text-field "Precio * $ 7.244,00 Ingresar el precio" at bounding box center [556, 406] width 732 height 36
click at [325, 206] on input "[PERSON_NAME] LILEN 47749367" at bounding box center [551, 208] width 723 height 10
paste input "$ 7.244,00"
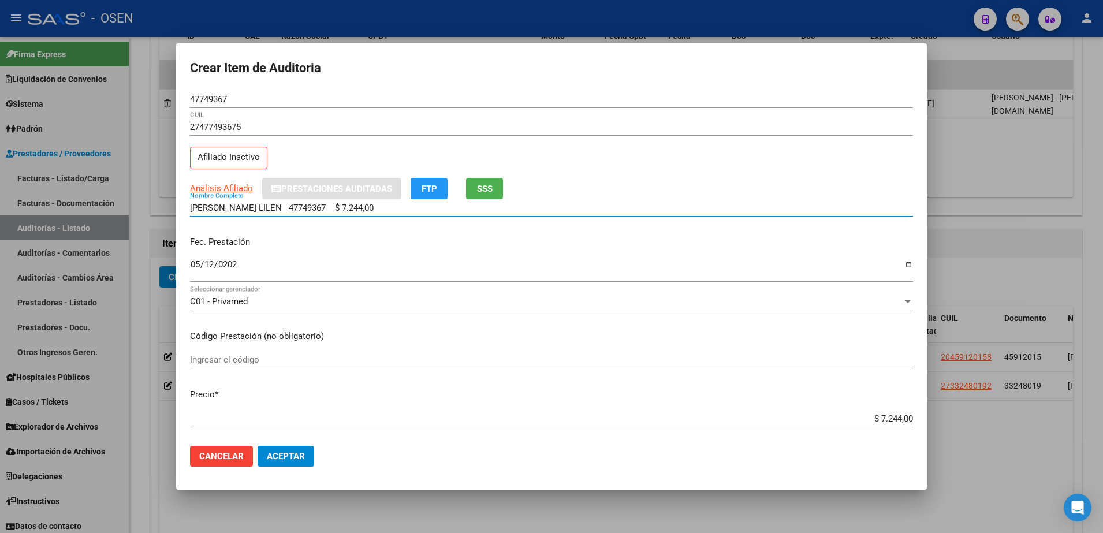
drag, startPoint x: 368, startPoint y: 205, endPoint x: 198, endPoint y: 207, distance: 170.4
click at [198, 207] on input "[PERSON_NAME] LILEN 47749367 $ 7.244,00" at bounding box center [551, 208] width 723 height 10
click at [192, 209] on input "[PERSON_NAME] LILEN 47749367 $ 7.244,00" at bounding box center [551, 208] width 723 height 10
drag, startPoint x: 365, startPoint y: 205, endPoint x: 129, endPoint y: 211, distance: 236.3
click at [129, 211] on div "Crear Item de Auditoria 47749367 Nro Documento 27477493675 CUIL Afiliado Inacti…" at bounding box center [551, 266] width 1103 height 533
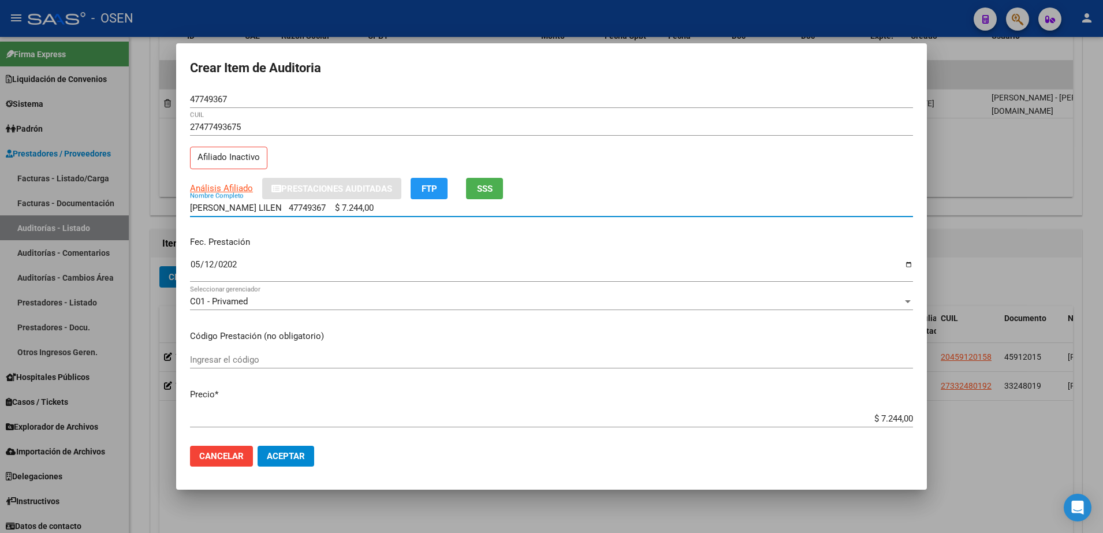
click at [367, 207] on input "[PERSON_NAME] LILEN 47749367 $ 7.244,00" at bounding box center [551, 208] width 723 height 10
drag, startPoint x: 367, startPoint y: 206, endPoint x: 299, endPoint y: 207, distance: 68.2
click at [299, 207] on input "[PERSON_NAME] LILEN 47749367 $ 7.244,00" at bounding box center [551, 208] width 723 height 10
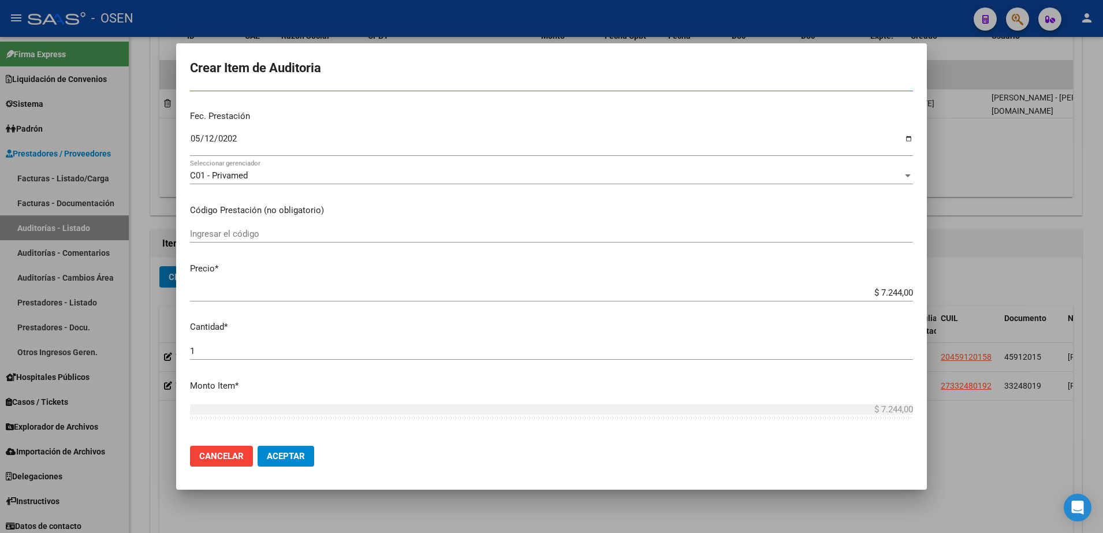
scroll to position [217, 0]
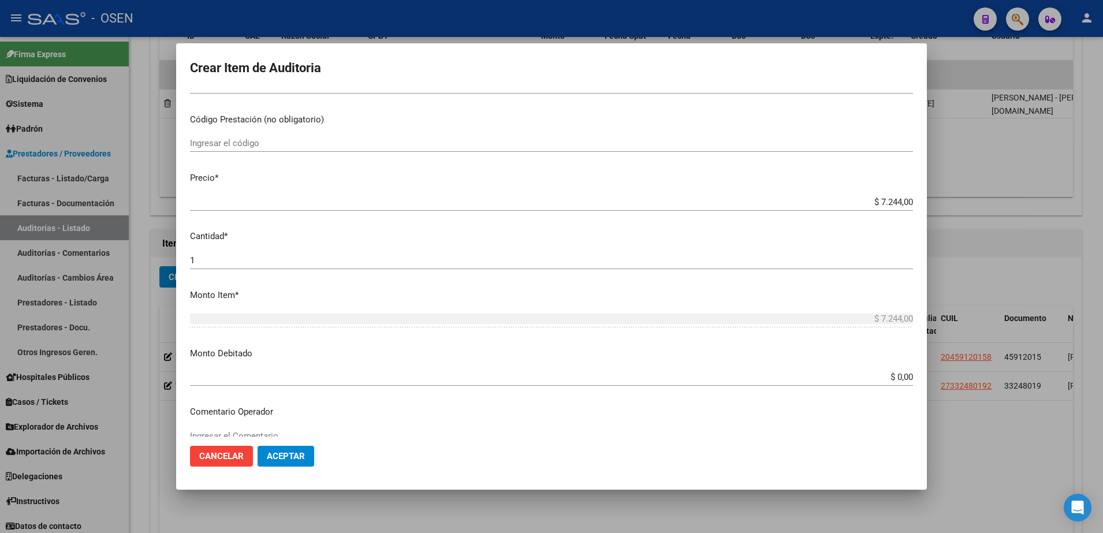
type input "[PERSON_NAME] LILEN"
click at [879, 200] on input "$ 7.244,00" at bounding box center [551, 202] width 723 height 10
paste input "7.244"
type input "$ 7.244,00"
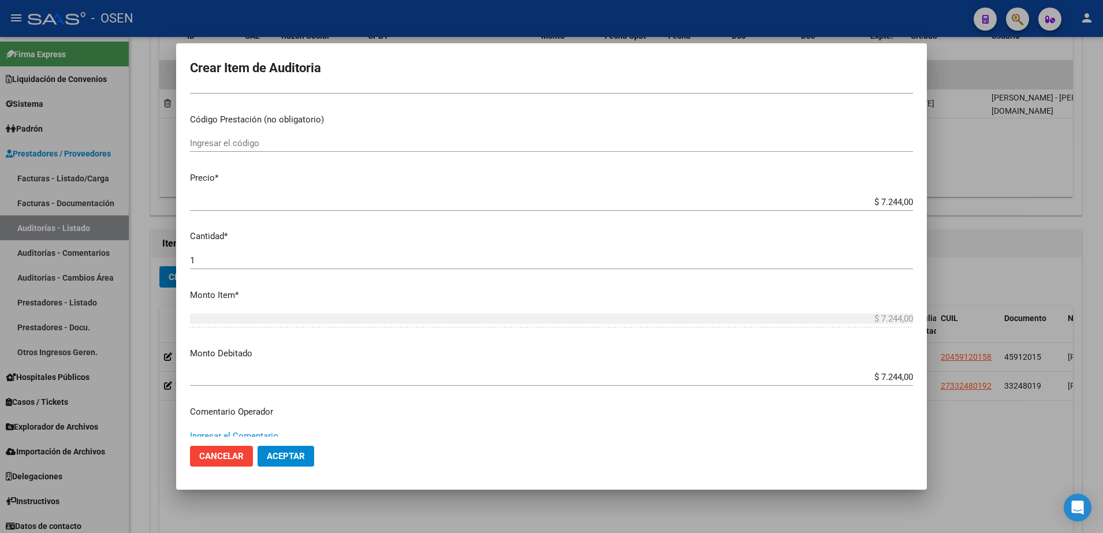
scroll to position [221, 0]
type textarea "a"
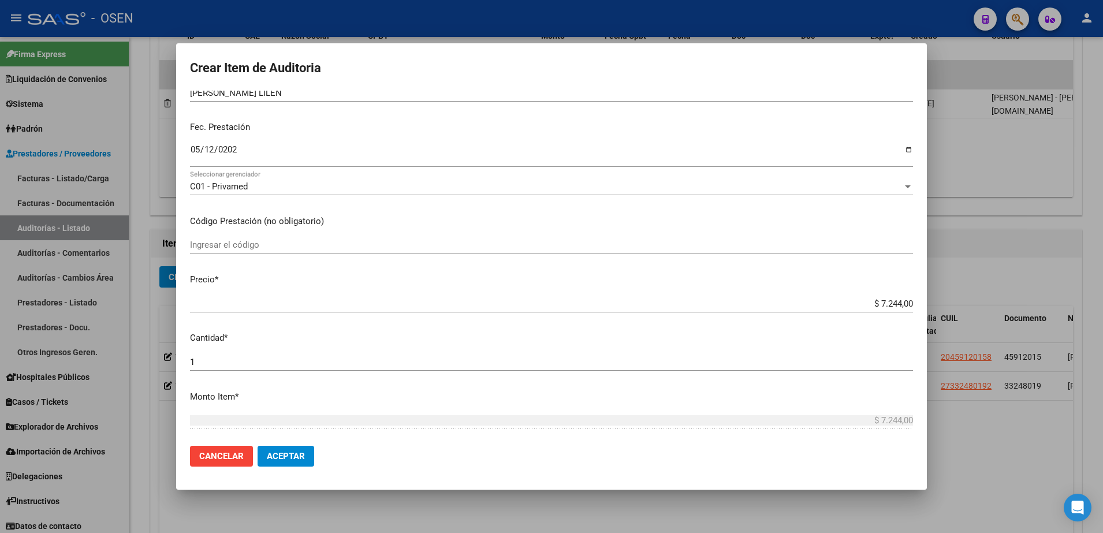
scroll to position [0, 0]
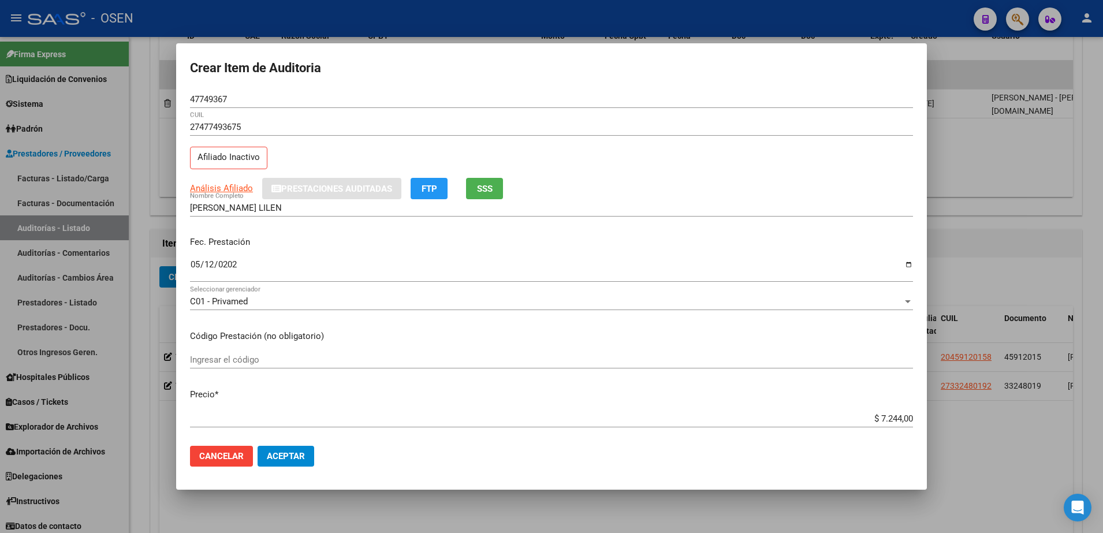
type textarea "Afectado RES 01/25"
drag, startPoint x: 272, startPoint y: 204, endPoint x: 151, endPoint y: 210, distance: 121.5
click at [151, 210] on div "Crear Item de Auditoria 47749367 Nro Documento 27477493675 CUIL Afiliado Inacti…" at bounding box center [551, 266] width 1103 height 533
click at [277, 434] on div "$ 7.244,00 Ingresar el precio" at bounding box center [551, 424] width 723 height 28
click at [284, 446] on button "Aceptar" at bounding box center [286, 456] width 57 height 21
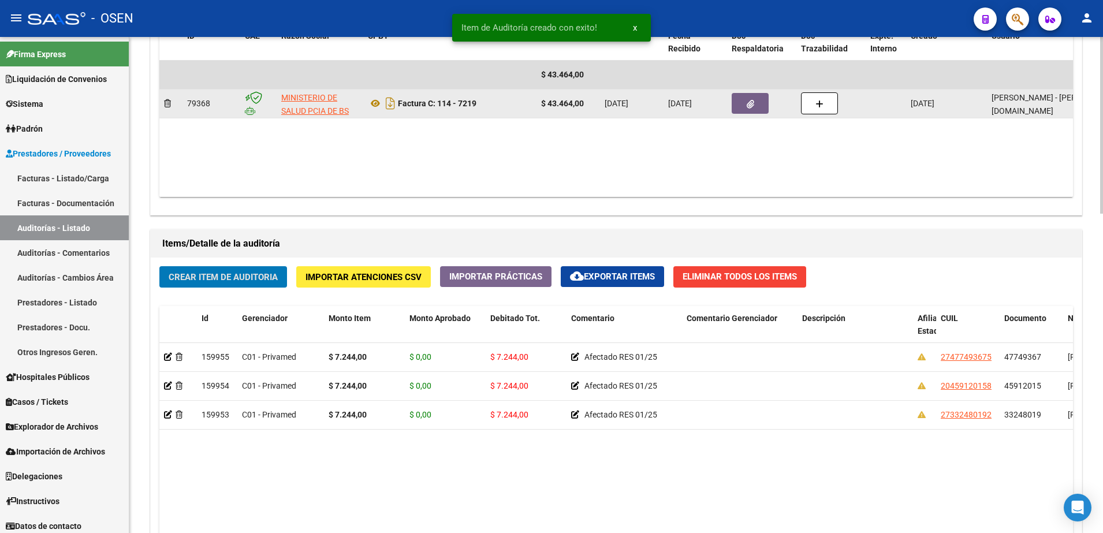
click at [771, 92] on datatable-body-cell at bounding box center [761, 104] width 69 height 28
click at [752, 101] on icon "button" at bounding box center [751, 104] width 8 height 9
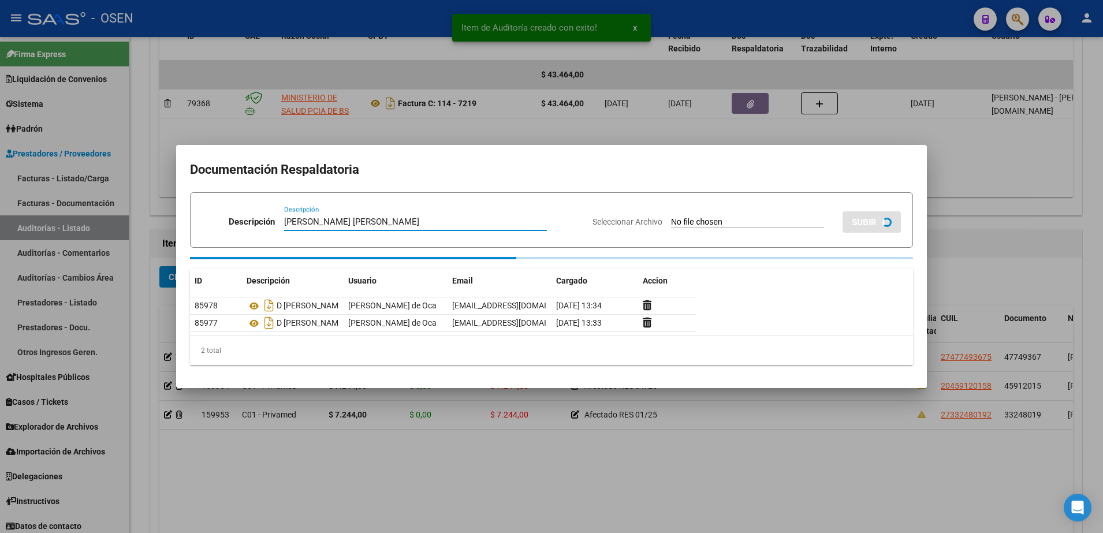
type input "[PERSON_NAME] [PERSON_NAME]"
click at [717, 215] on div "Seleccionar Archivo SUBIR" at bounding box center [747, 219] width 308 height 35
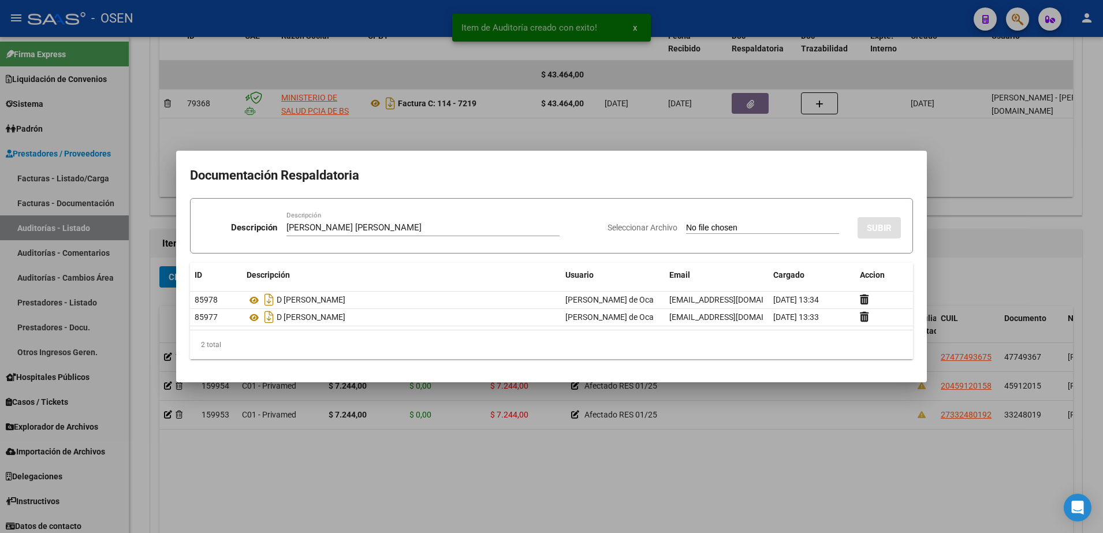
click at [721, 224] on input "Seleccionar Archivo" at bounding box center [762, 228] width 153 height 11
type input "C:\fakepath\[PERSON_NAME] LILEN.png"
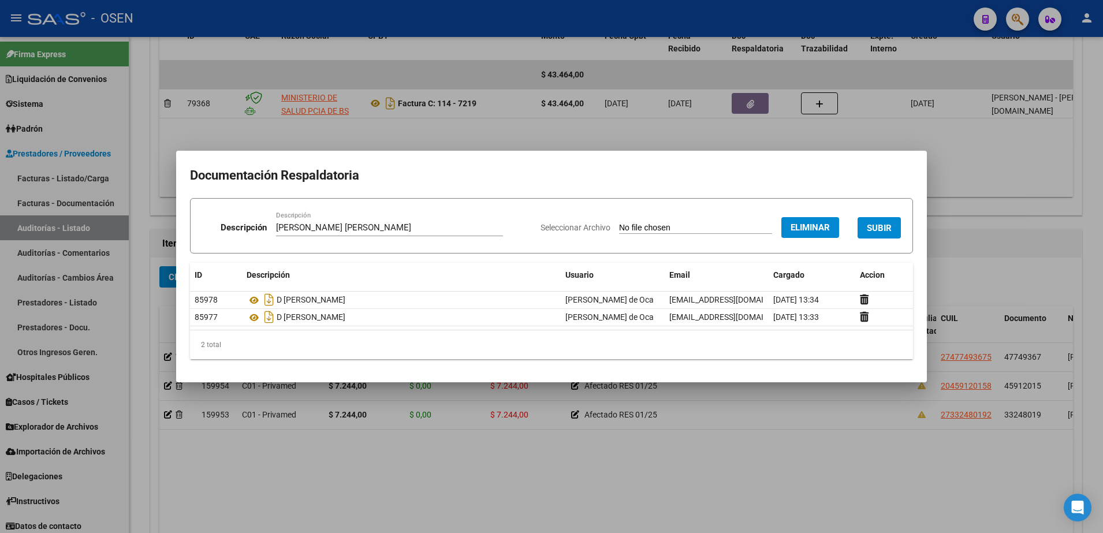
click at [870, 222] on span "SUBIR" at bounding box center [879, 227] width 25 height 10
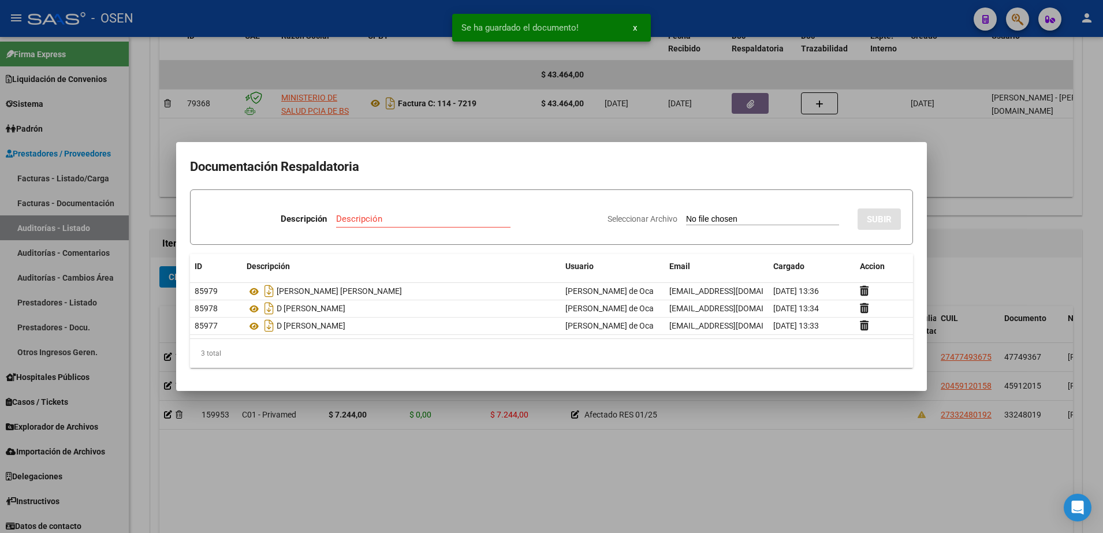
click at [965, 254] on div at bounding box center [551, 266] width 1103 height 533
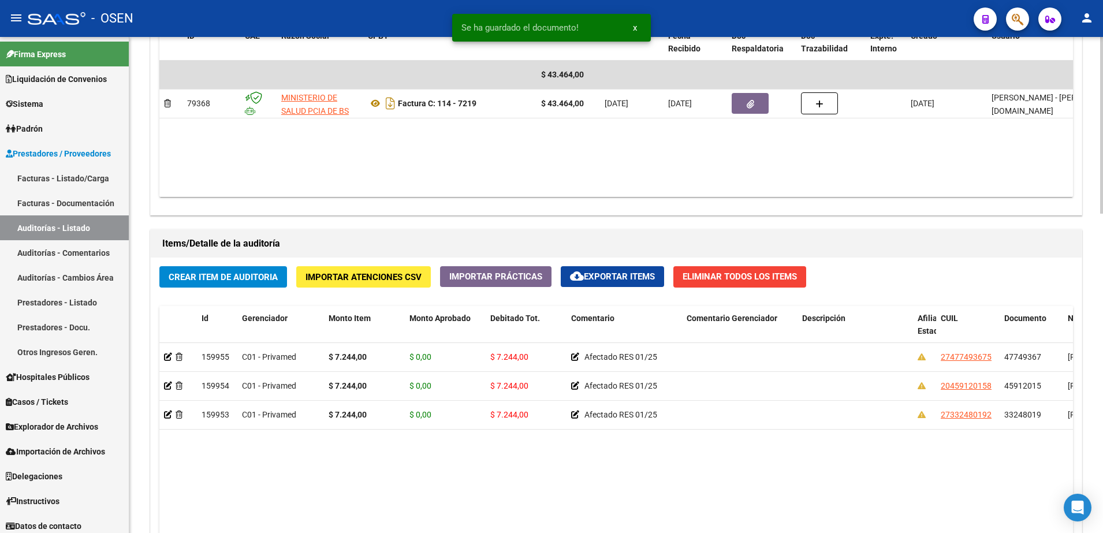
click at [254, 283] on button "Crear Item de Auditoria" at bounding box center [223, 276] width 128 height 21
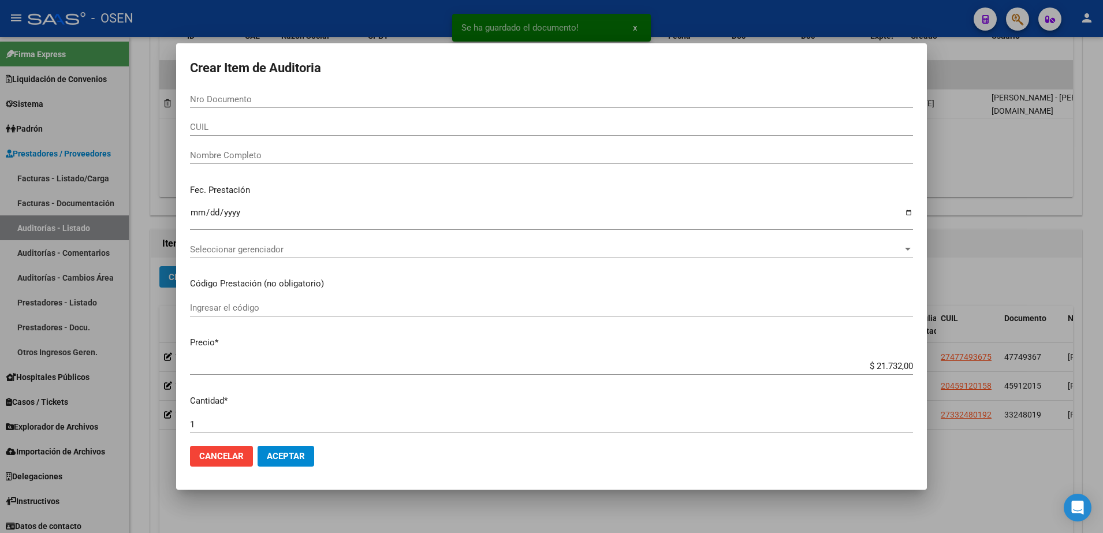
paste input "29523024"
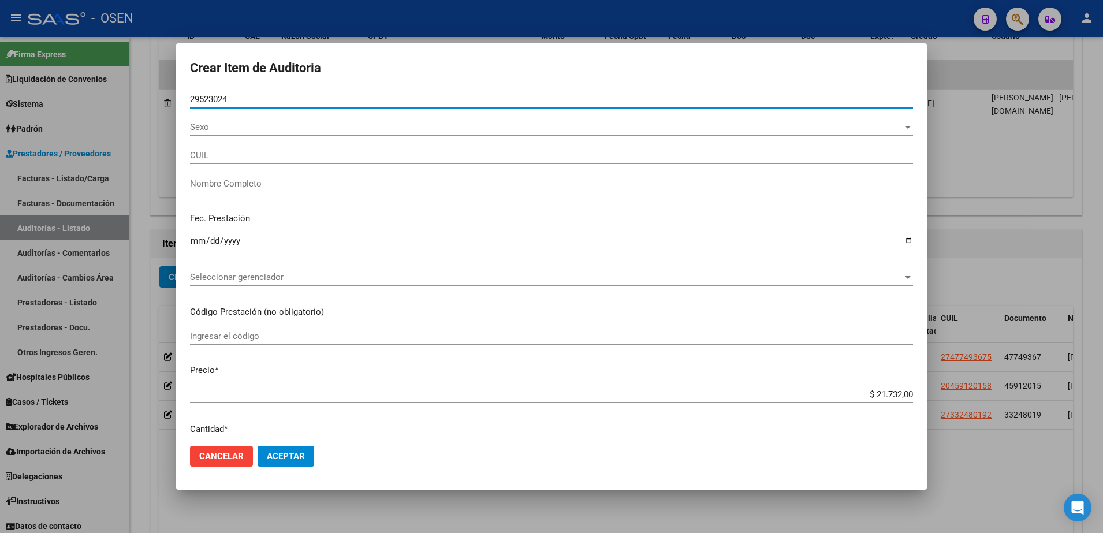
type input "29523024"
type input "20295230240"
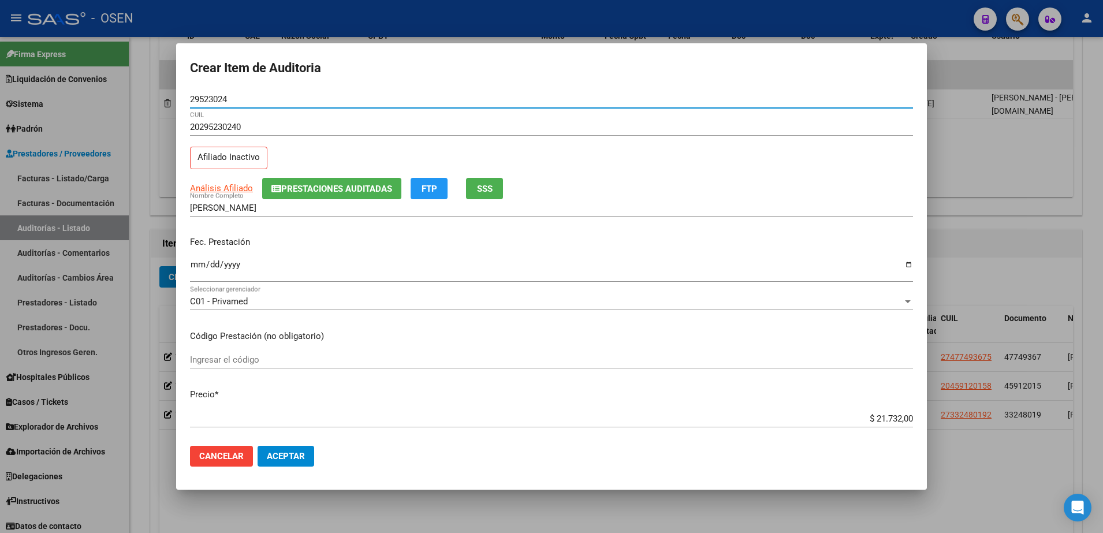
click at [204, 102] on input "29523024" at bounding box center [551, 99] width 723 height 10
click at [304, 206] on input "[PERSON_NAME]" at bounding box center [551, 208] width 723 height 10
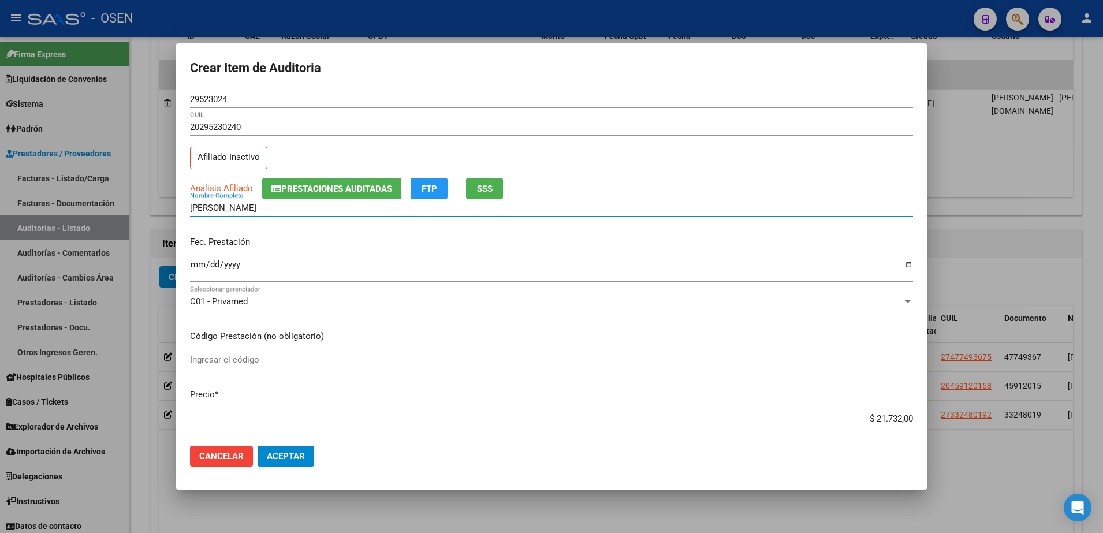
paste input "29523024"
click at [827, 406] on mat-dialog-content "29523024 Nro Documento 20295230240 CUIL Afiliado Inactivo Análisis Afiliado Pre…" at bounding box center [551, 264] width 751 height 347
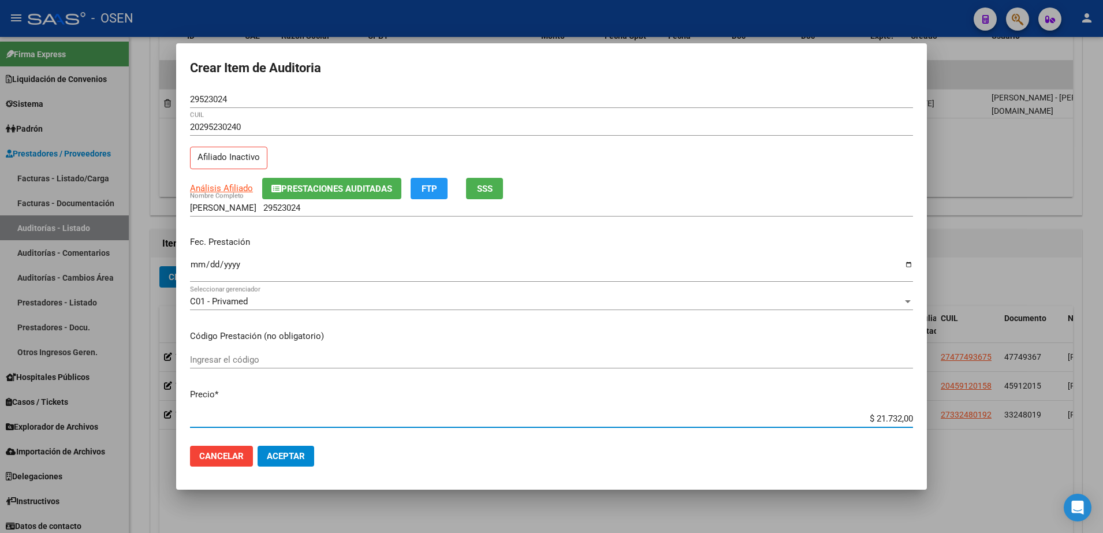
click at [861, 421] on input "$ 21.732,00" at bounding box center [551, 419] width 723 height 10
drag, startPoint x: 856, startPoint y: 419, endPoint x: 909, endPoint y: 416, distance: 53.2
click at [909, 416] on app-form-text-field "Precio * $ 21.732,00 Ingresar el precio" at bounding box center [556, 406] width 732 height 36
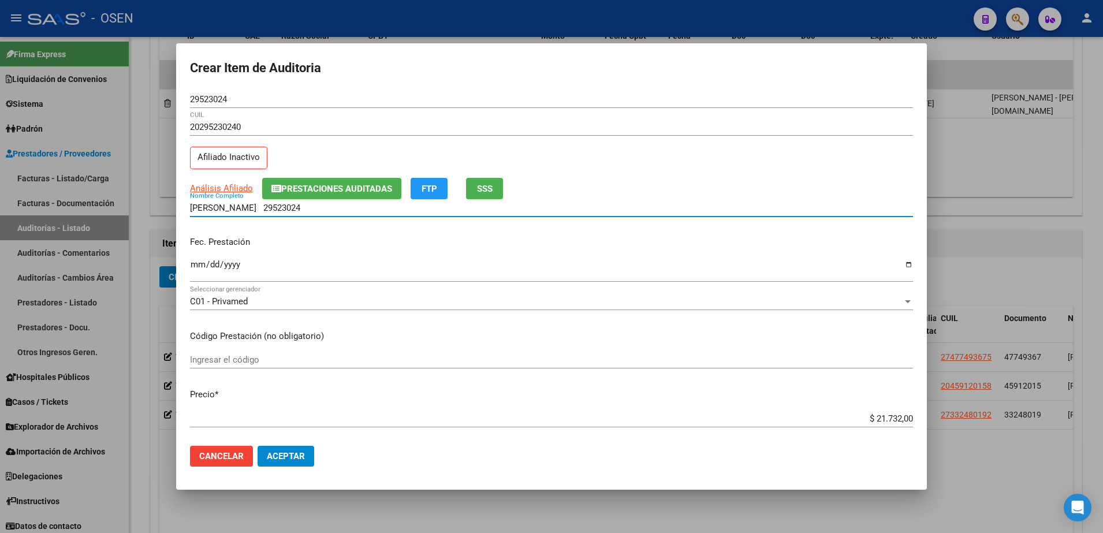
click at [351, 209] on input "[PERSON_NAME] 29523024" at bounding box center [551, 208] width 723 height 10
paste input "$ 21.732,00"
drag, startPoint x: 401, startPoint y: 208, endPoint x: 142, endPoint y: 232, distance: 260.5
click at [141, 233] on div "Crear Item de Auditoria 29523024 Nro Documento 20295230240 CUIL Afiliado Inacti…" at bounding box center [551, 266] width 1103 height 533
click at [337, 211] on input "[PERSON_NAME] 29523024 $ 21.732,00" at bounding box center [551, 208] width 723 height 10
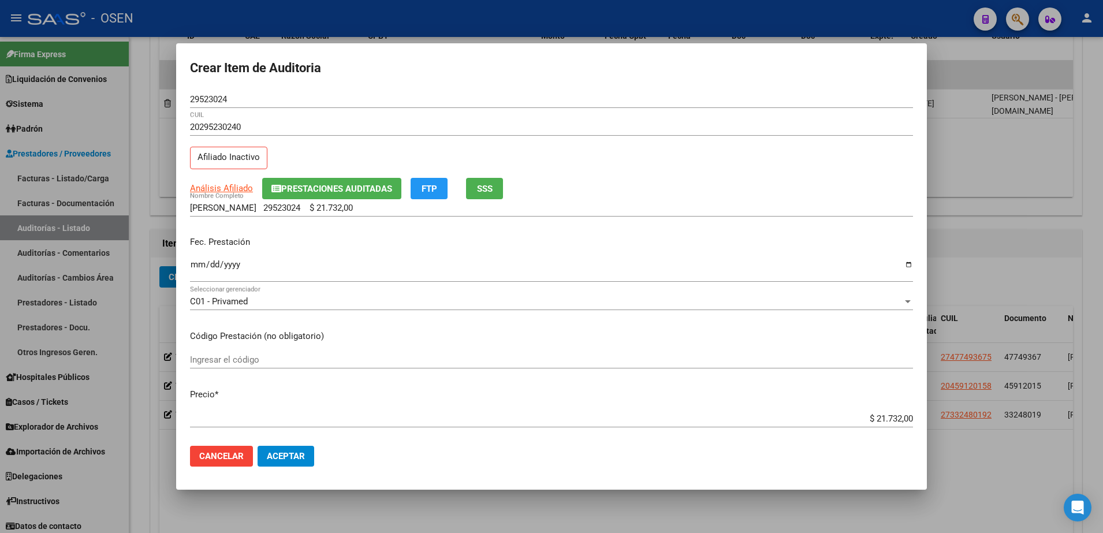
click at [403, 214] on div "[PERSON_NAME] 29523024 $ 21.732,00 Nombre Completo" at bounding box center [551, 207] width 723 height 17
drag, startPoint x: 400, startPoint y: 207, endPoint x: 296, endPoint y: 207, distance: 104.0
click at [296, 207] on input "[PERSON_NAME] 29523024 $ 21.732,00" at bounding box center [551, 208] width 723 height 10
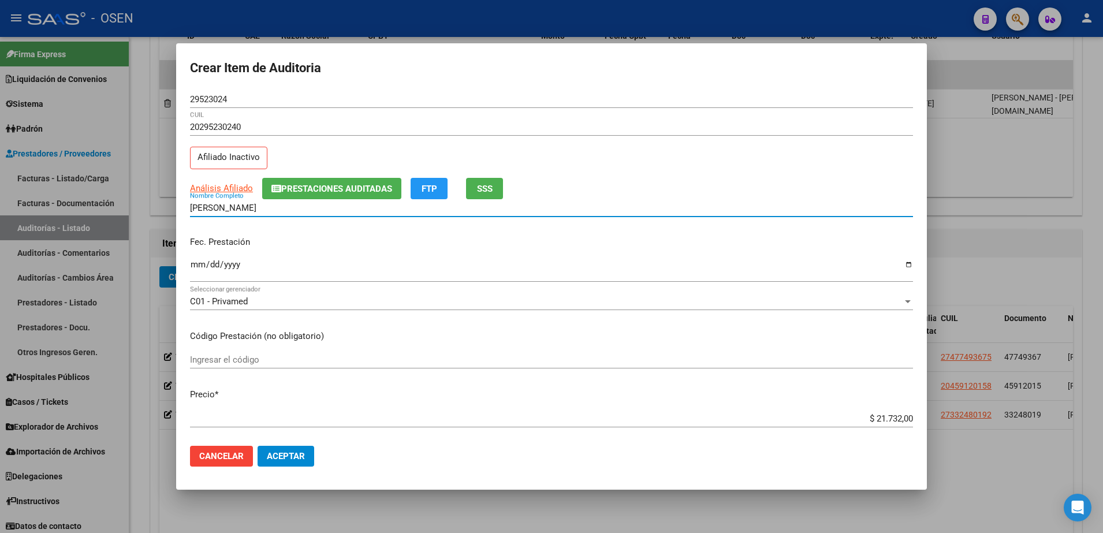
type input "[PERSON_NAME]"
click at [195, 255] on div "Fec. Prestación Ingresar la fecha" at bounding box center [551, 260] width 723 height 66
click at [194, 261] on input "Ingresar la fecha" at bounding box center [551, 269] width 723 height 18
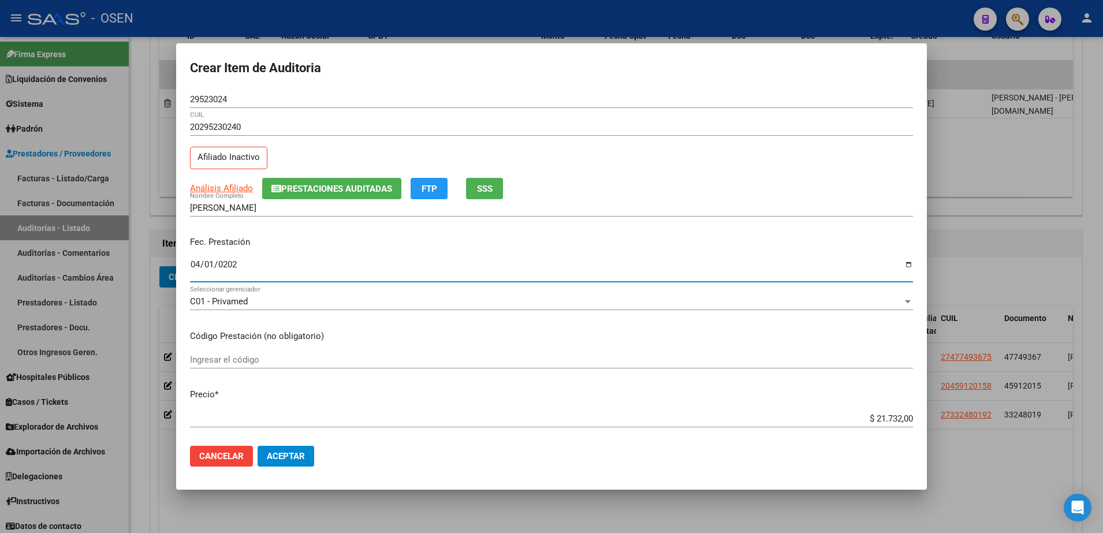
type input "[DATE]"
click at [866, 419] on input "$ 21.732,00" at bounding box center [551, 419] width 723 height 10
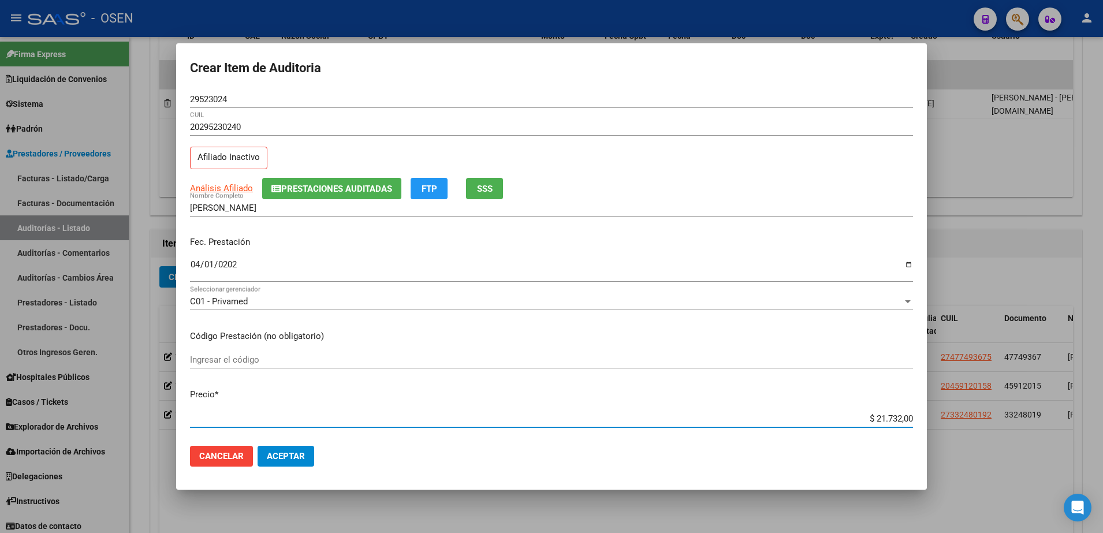
click at [871, 420] on input "$ 21.732,00" at bounding box center [551, 419] width 723 height 10
type input "$ 0,07"
type input "$ 0,72"
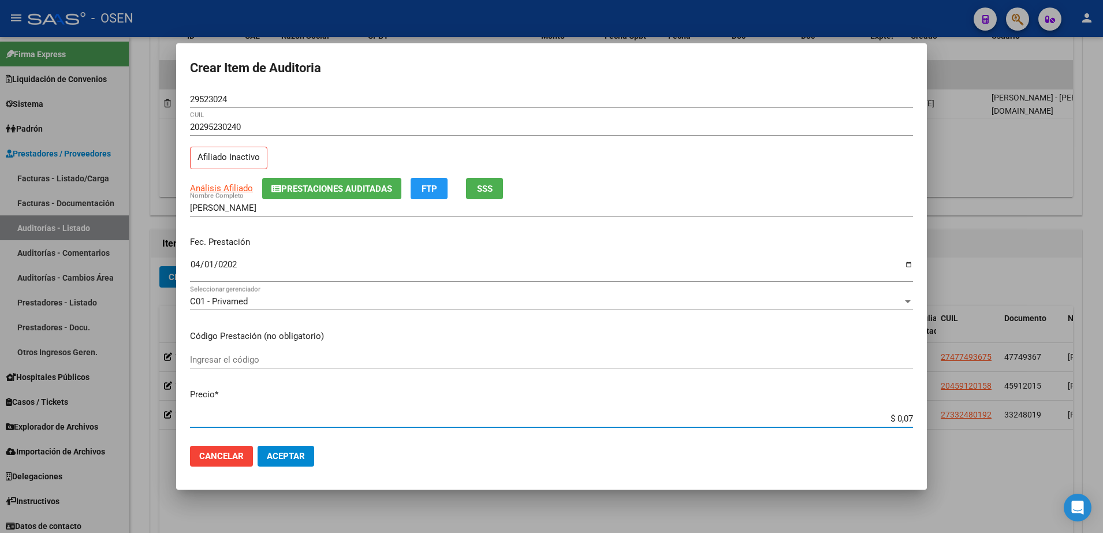
type input "$ 0,72"
type input "$ 7,24"
type input "$ 72,44"
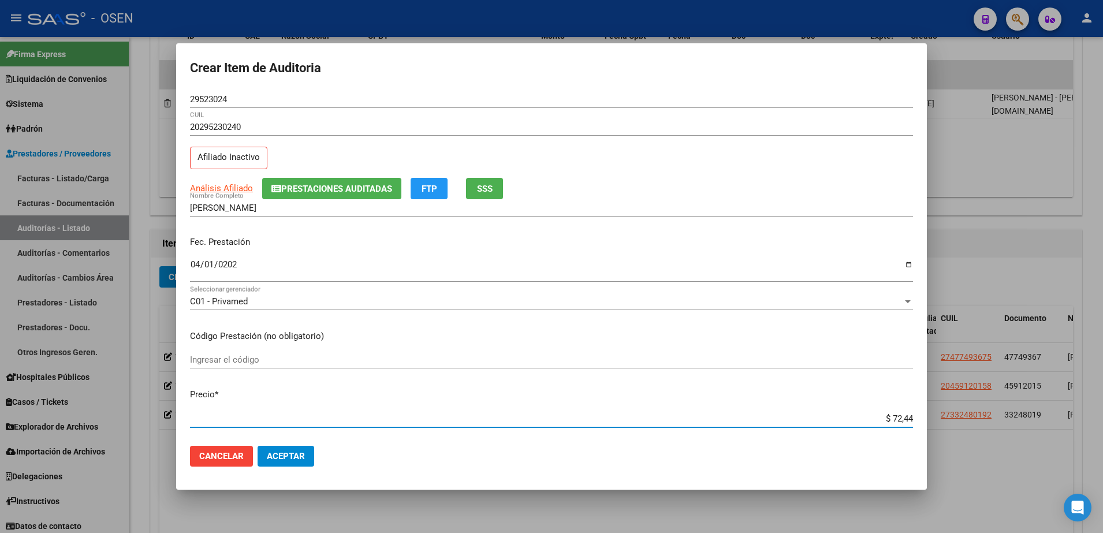
type input "$ 724,40"
type input "$ 7.244,00"
click at [500, 198] on button "SSS" at bounding box center [484, 188] width 37 height 21
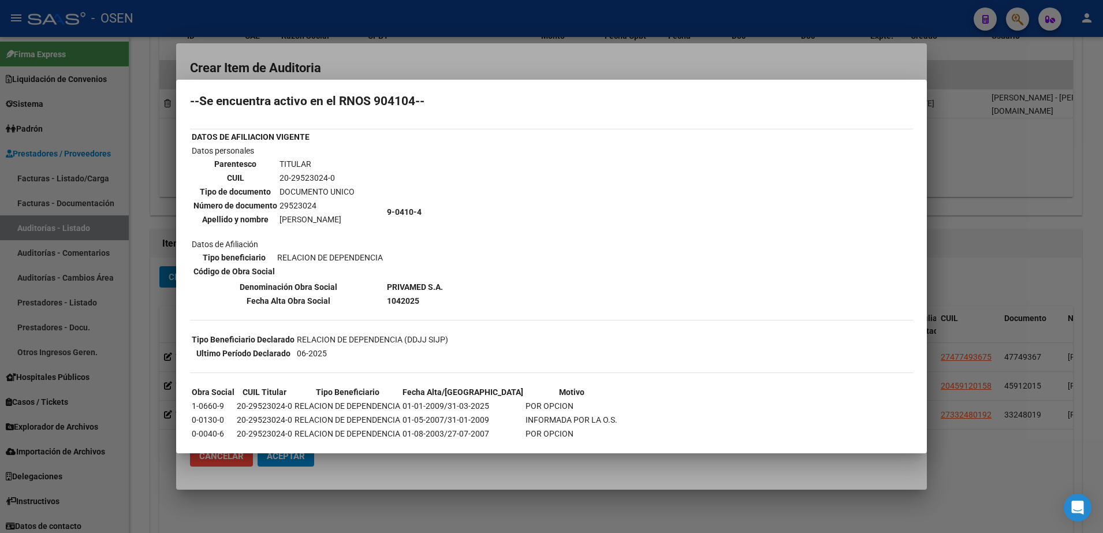
scroll to position [54, 0]
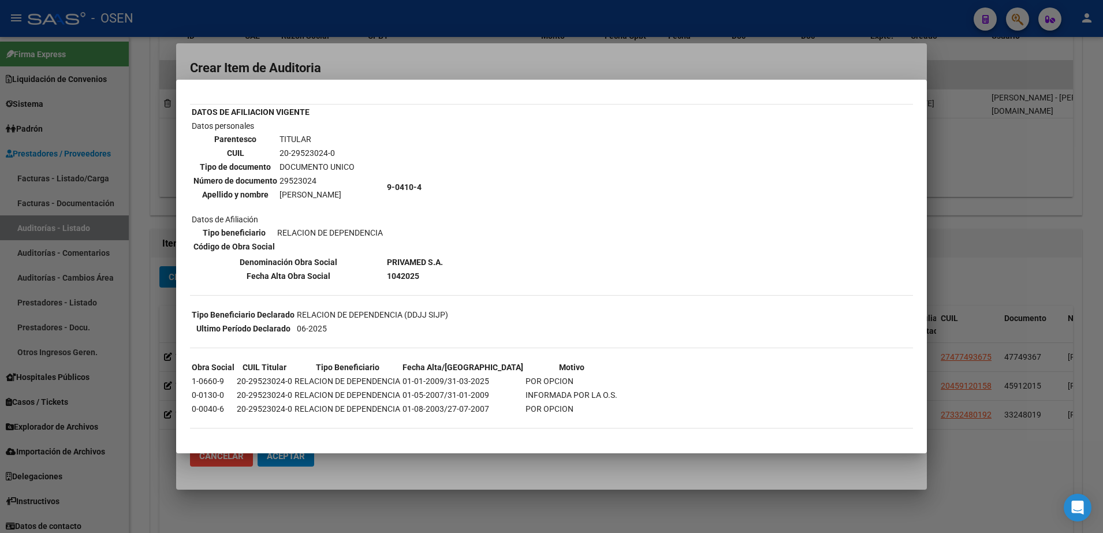
click at [220, 213] on td "Datos personales Parentesco TITULAR CUIL 20-29523024-0 Tipo de documento DOCUME…" at bounding box center [288, 187] width 194 height 135
drag, startPoint x: 280, startPoint y: 192, endPoint x: 380, endPoint y: 200, distance: 100.8
click at [356, 200] on table "Parentesco TITULAR CUIL 20-29523024-0 Tipo de documento DOCUMENTO UNICO Número …" at bounding box center [274, 167] width 165 height 70
click at [181, 266] on mat-dialog-content "--INACTIVO en Obra Social-- --Se encuentra activo en el RNOS 904104-- DATOS DE …" at bounding box center [551, 267] width 751 height 347
click at [254, 64] on div at bounding box center [551, 266] width 1103 height 533
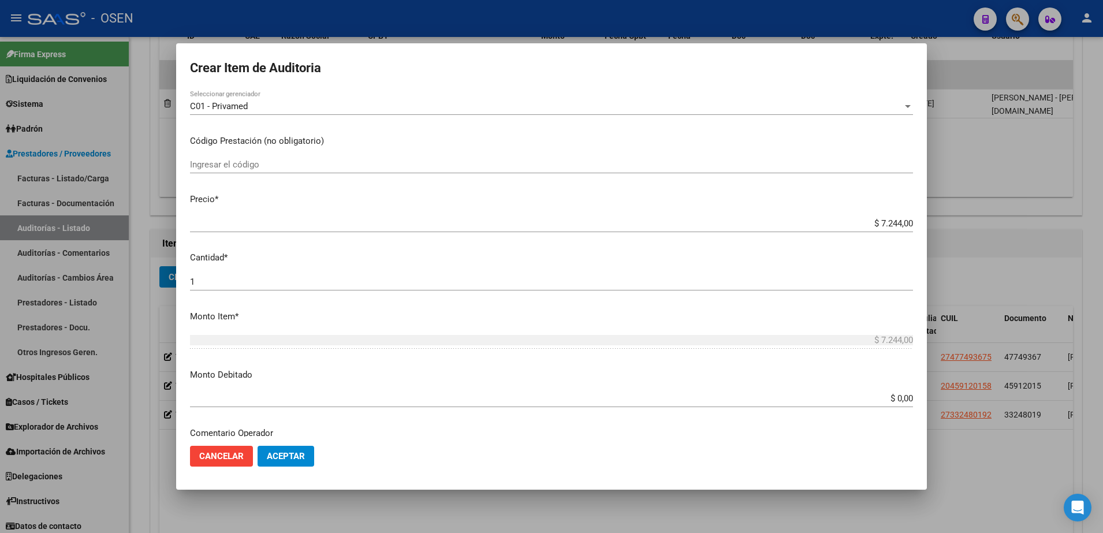
scroll to position [217, 0]
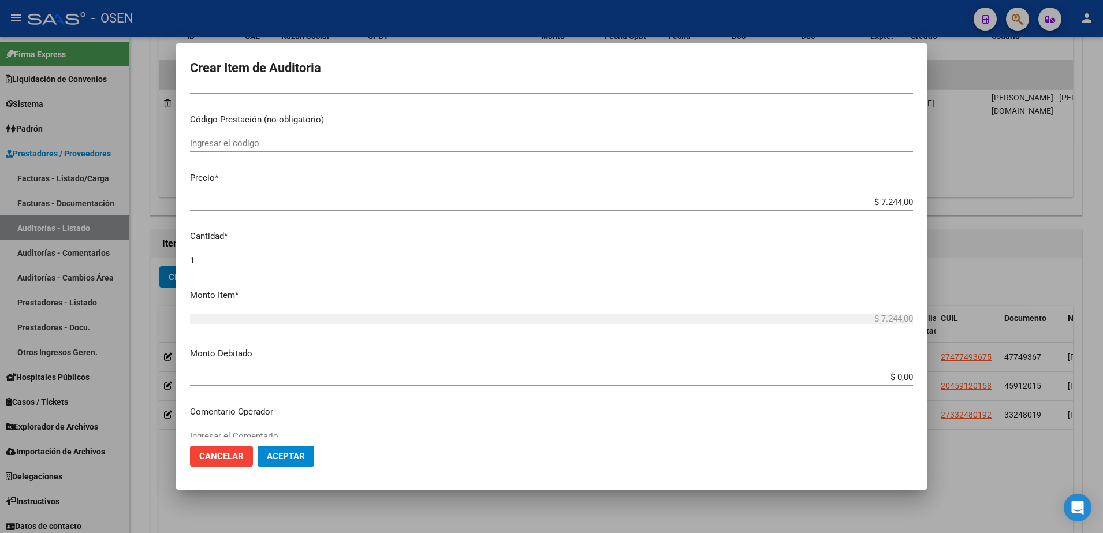
click at [876, 204] on input "$ 7.244,00" at bounding box center [551, 202] width 723 height 10
paste input "7.244"
type input "$ 7.244,00"
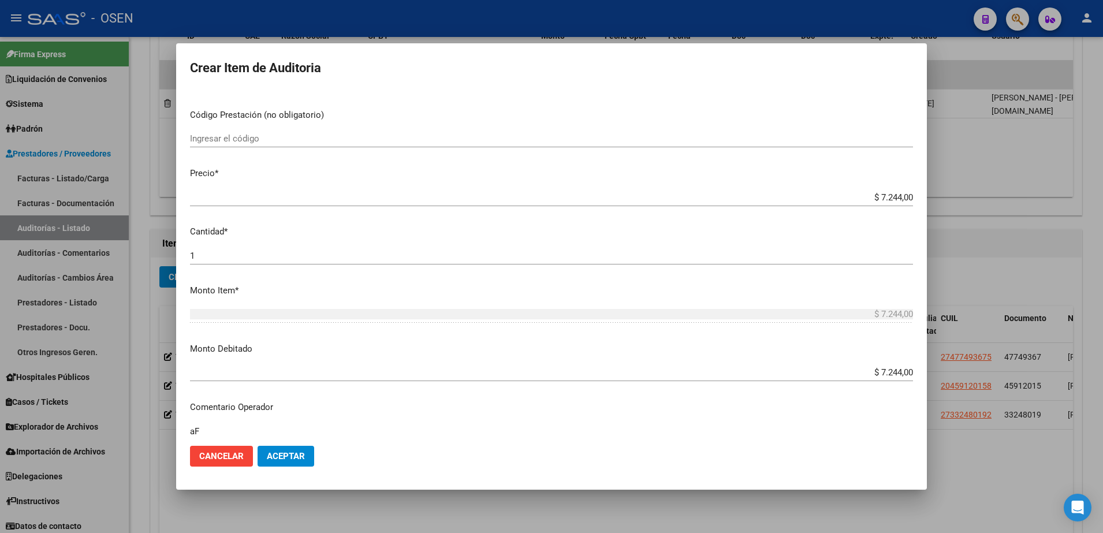
type textarea "a"
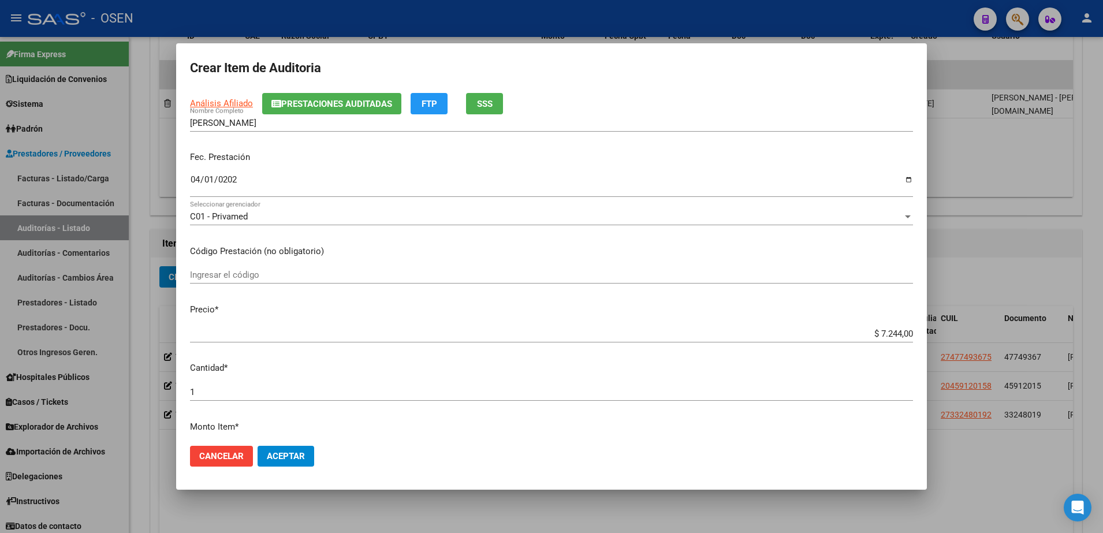
scroll to position [0, 0]
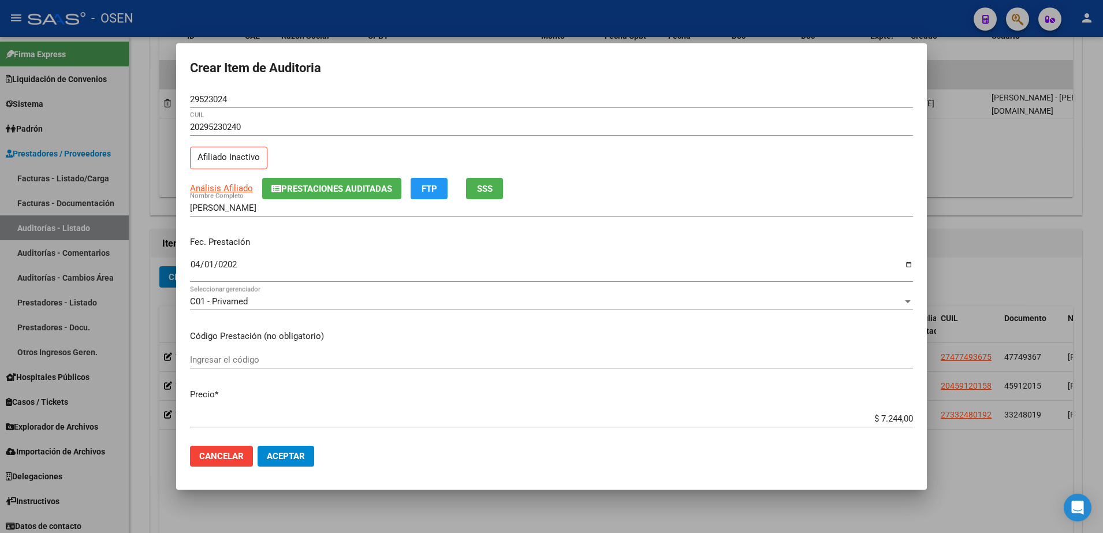
type textarea "Afectado RES 01/25"
drag, startPoint x: 299, startPoint y: 204, endPoint x: 142, endPoint y: 205, distance: 157.1
click at [142, 205] on div "Crear Item de Auditoria 29523024 Nro Documento 20295230240 CUIL Afiliado Inacti…" at bounding box center [551, 266] width 1103 height 533
click at [291, 470] on mat-dialog-actions "Cancelar Aceptar" at bounding box center [551, 456] width 723 height 39
click at [293, 462] on button "Aceptar" at bounding box center [286, 456] width 57 height 21
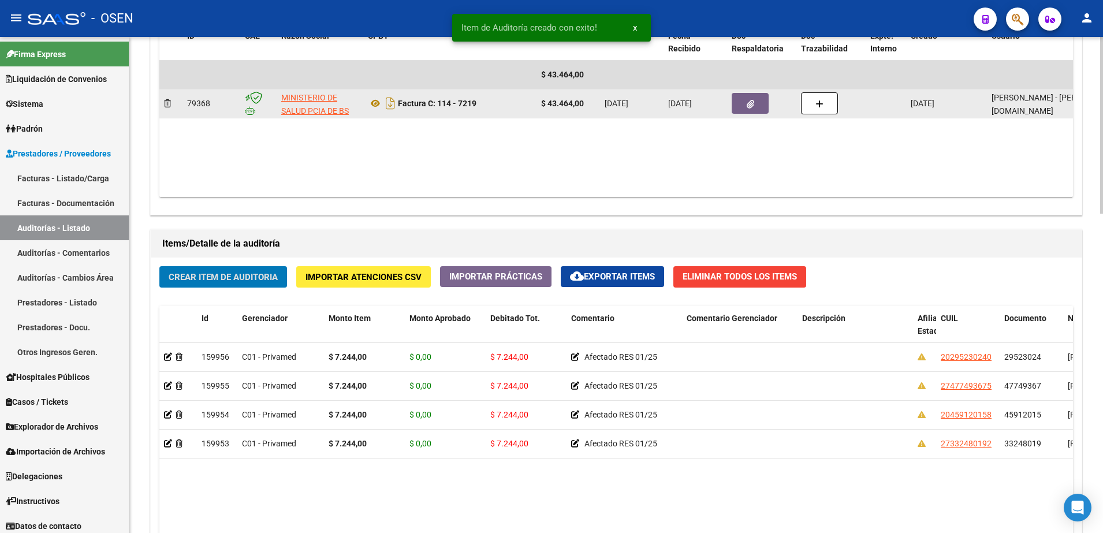
click at [743, 103] on button "button" at bounding box center [750, 103] width 37 height 21
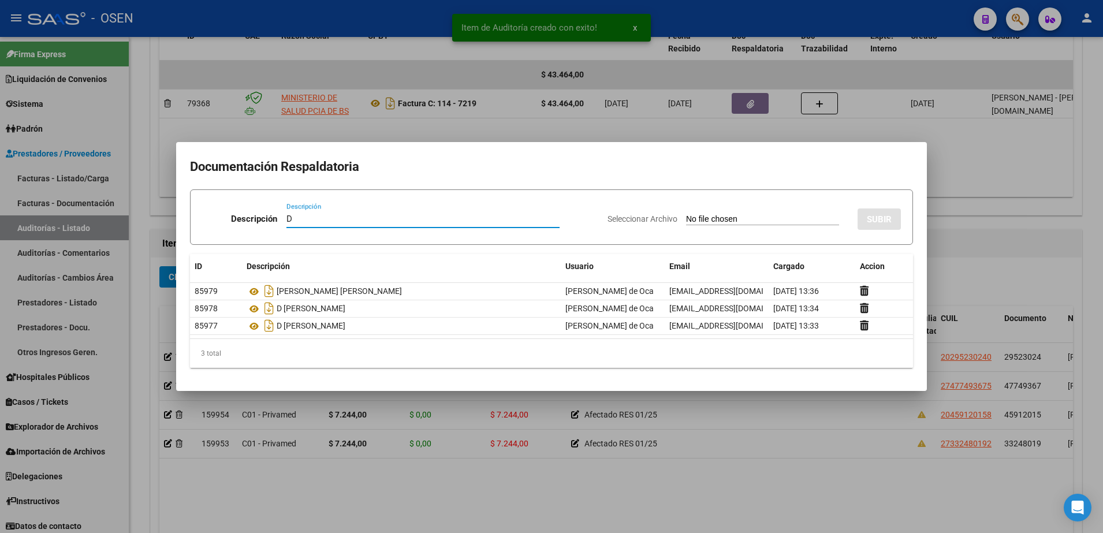
paste input "[PERSON_NAME]"
type input "[PERSON_NAME] [PERSON_NAME]"
click at [720, 217] on input "Seleccionar Archivo" at bounding box center [762, 219] width 153 height 11
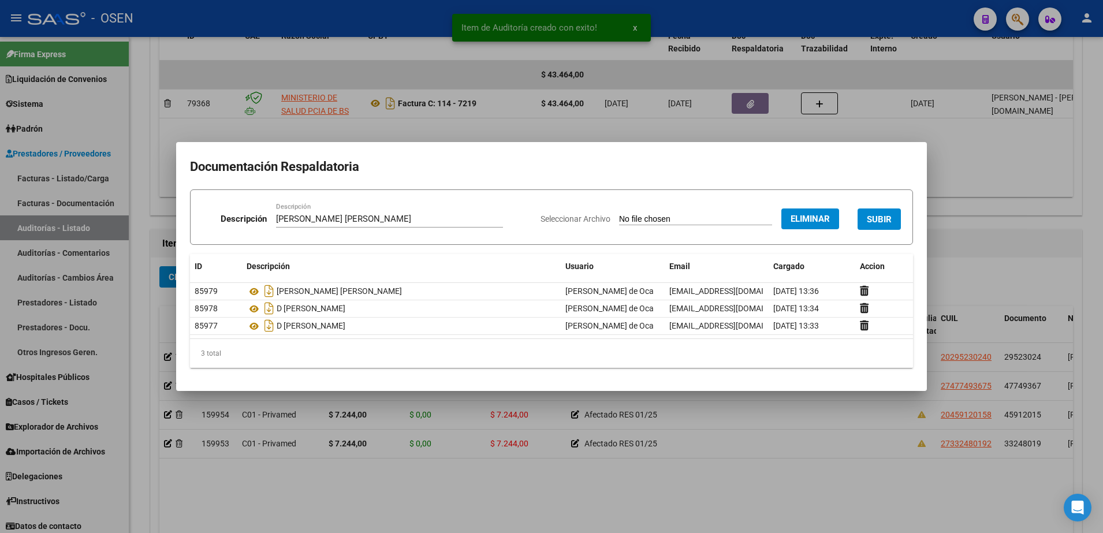
click at [884, 221] on span "SUBIR" at bounding box center [879, 219] width 25 height 10
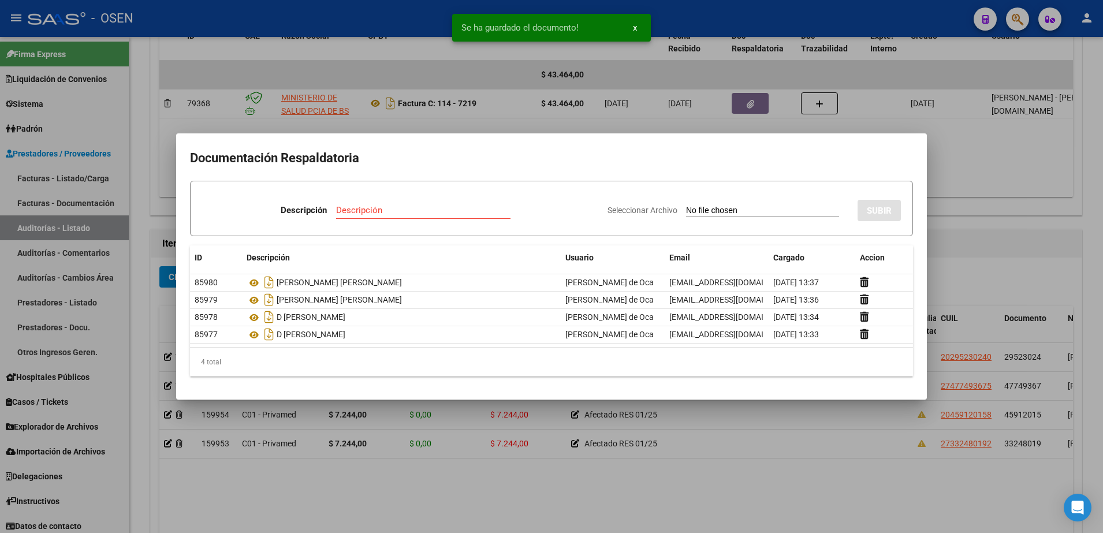
click at [971, 475] on div at bounding box center [551, 266] width 1103 height 533
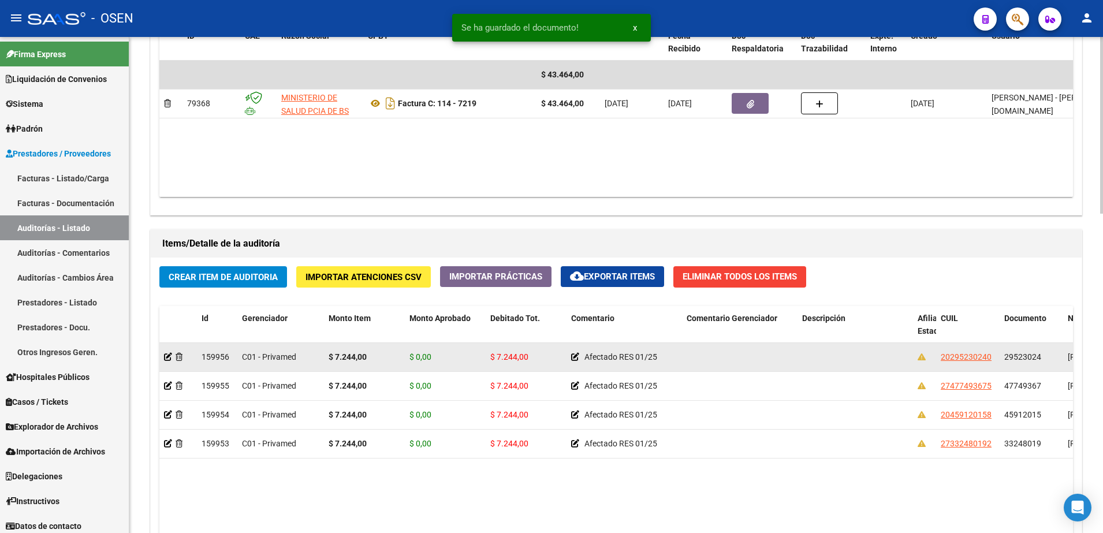
click at [1022, 357] on span "29523024" at bounding box center [1023, 356] width 37 height 9
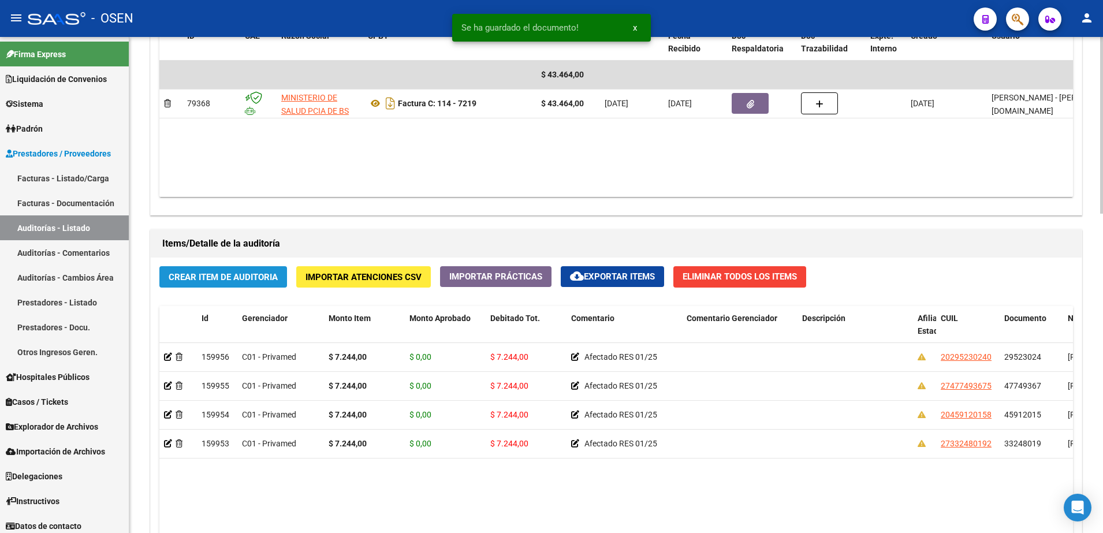
click at [203, 276] on span "Crear Item de Auditoria" at bounding box center [223, 277] width 109 height 10
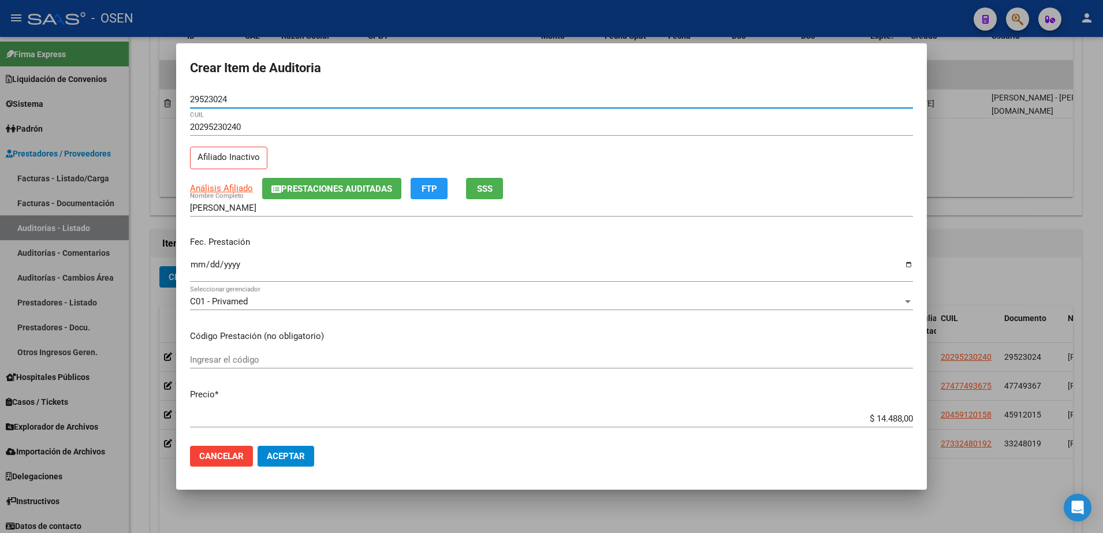
click at [198, 258] on div "Ingresar la fecha" at bounding box center [551, 270] width 723 height 25
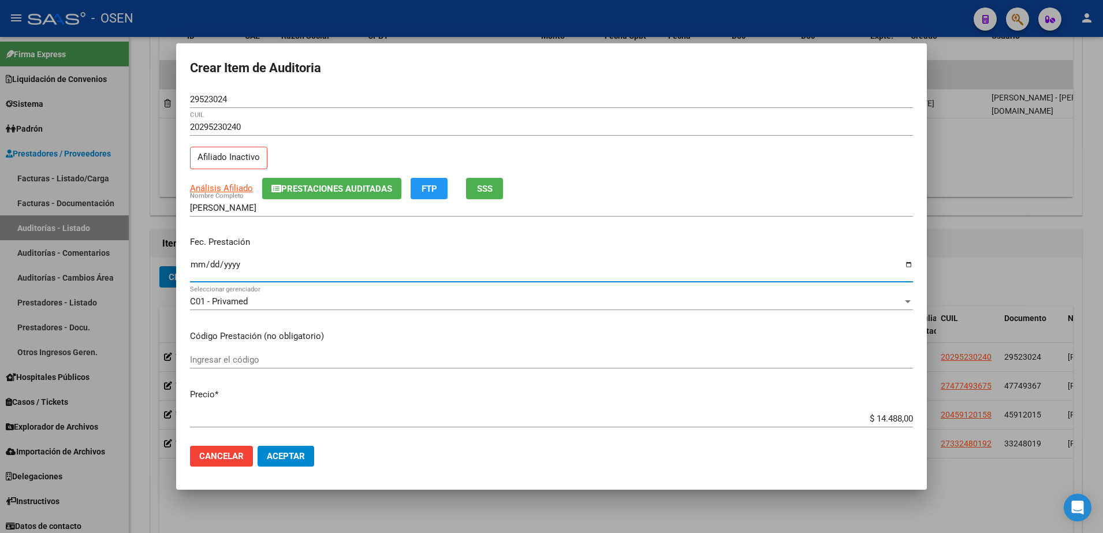
click at [888, 421] on input "$ 14.488,00" at bounding box center [551, 419] width 723 height 10
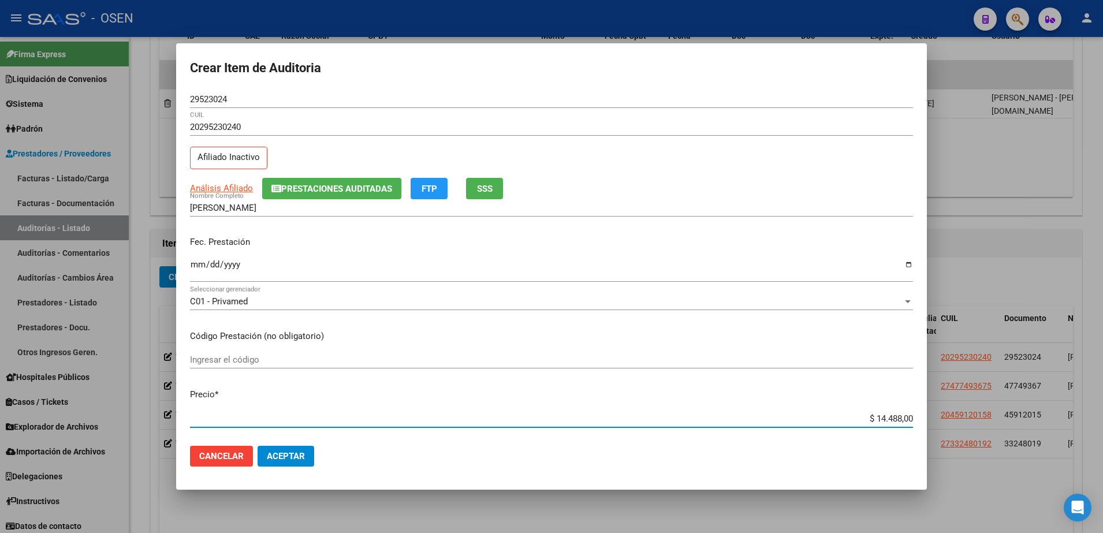
click at [888, 421] on input "$ 14.488,00" at bounding box center [551, 419] width 723 height 10
click at [888, 421] on input "$ 7.244,00" at bounding box center [551, 419] width 723 height 10
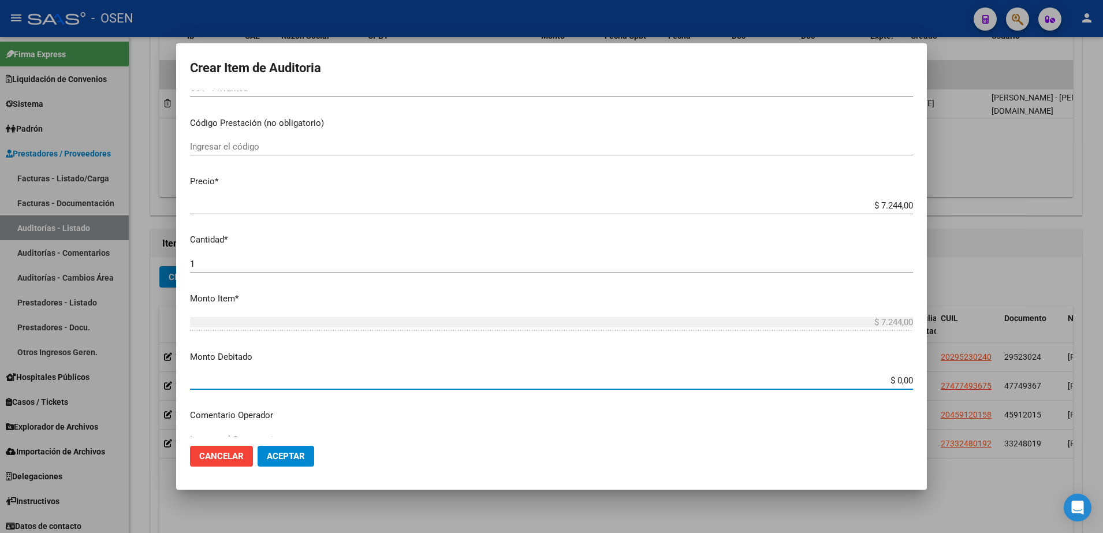
paste input "7.244"
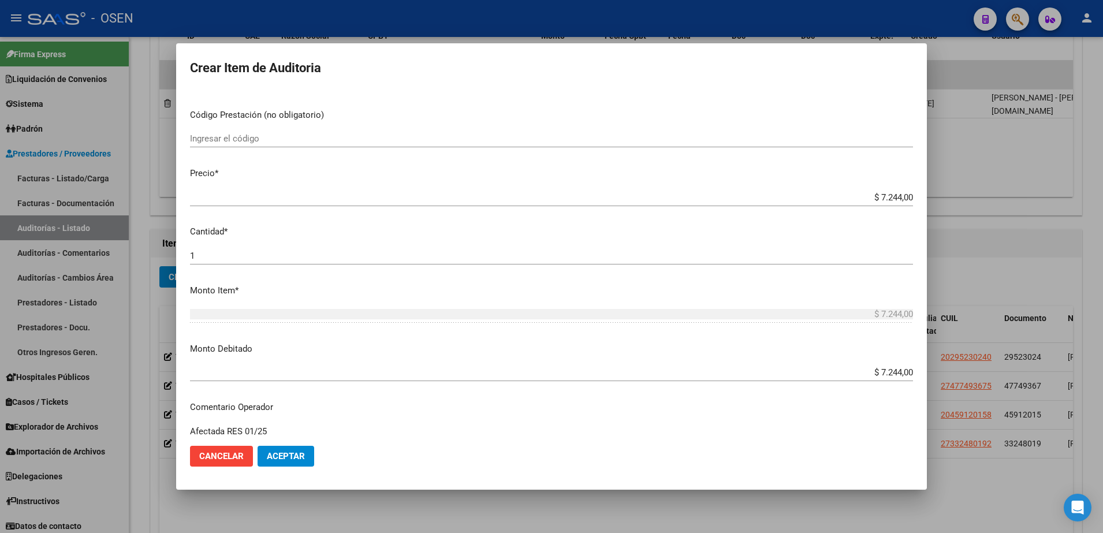
click at [304, 454] on span "Aceptar" at bounding box center [286, 456] width 38 height 10
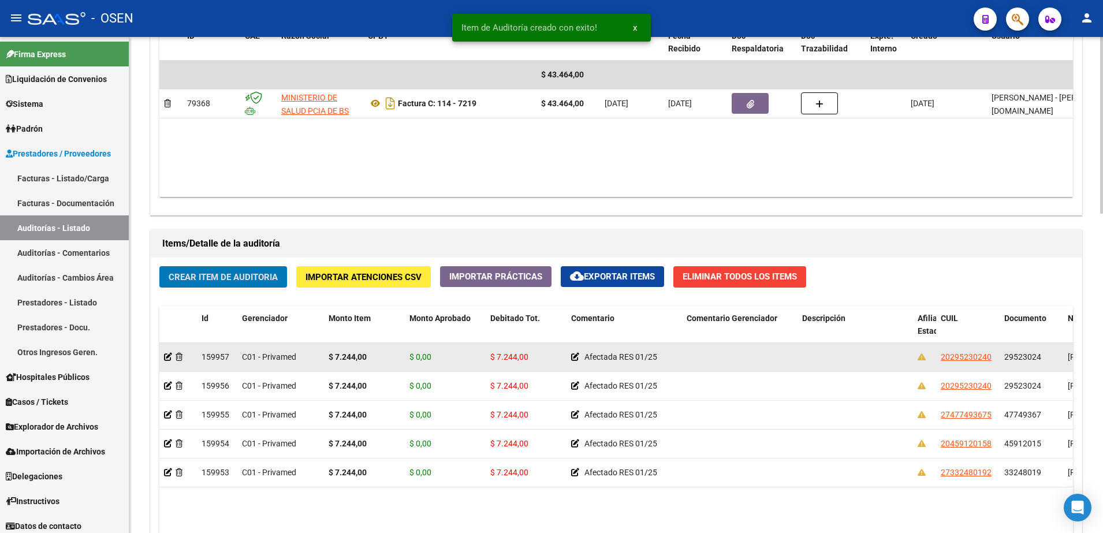
click at [1024, 358] on span "29523024" at bounding box center [1023, 356] width 37 height 9
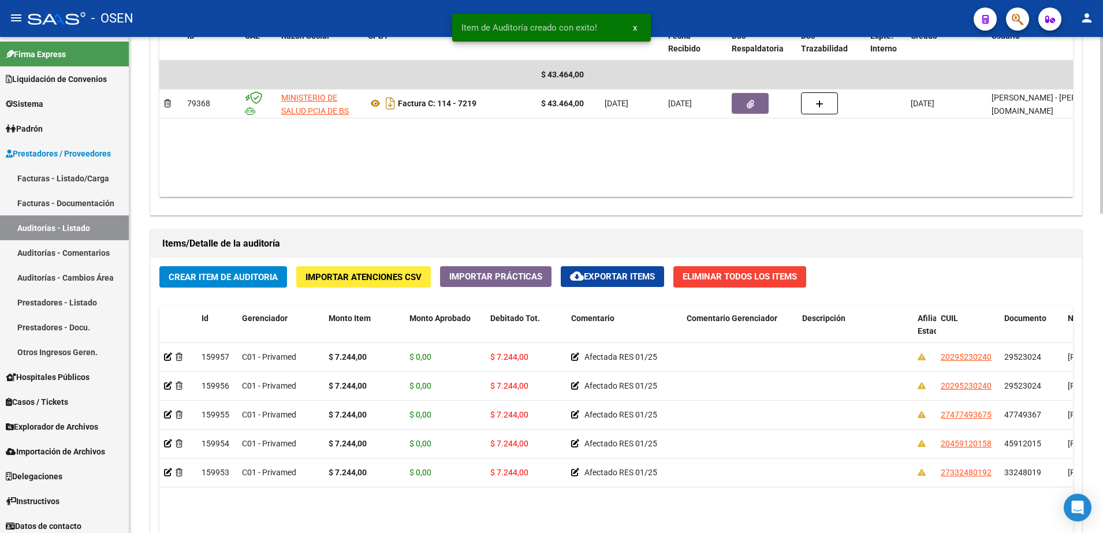
click at [247, 282] on span "Crear Item de Auditoria" at bounding box center [223, 277] width 109 height 10
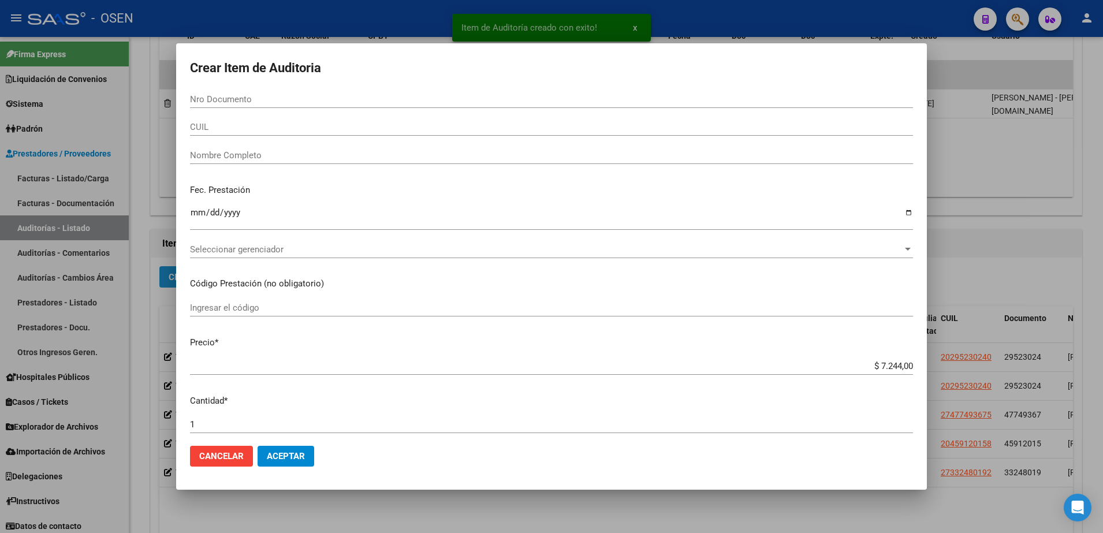
paste input "29523024"
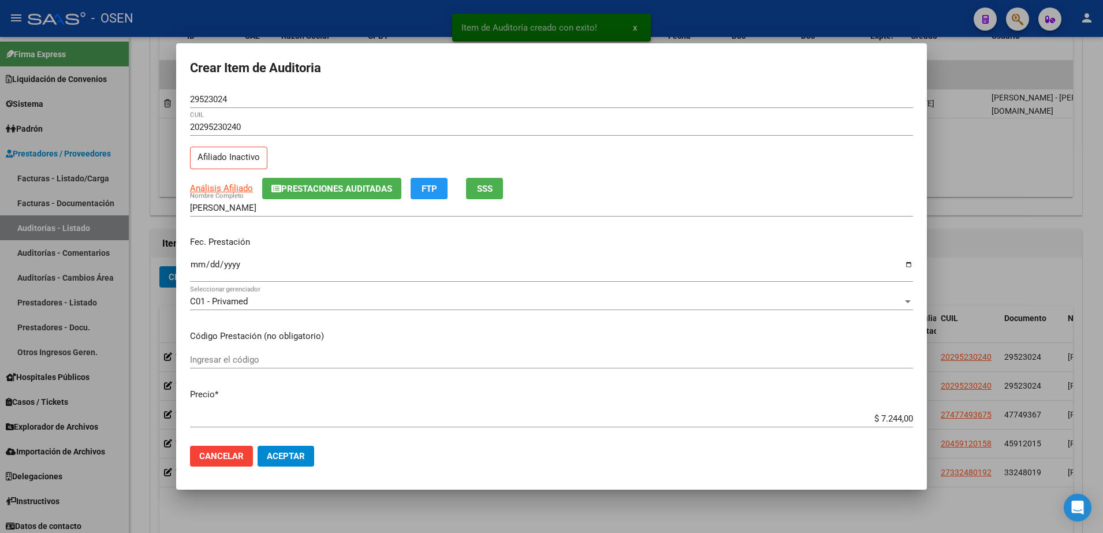
click at [185, 271] on mat-dialog-content "29523024 Nro Documento 20295230240 CUIL Afiliado Inactivo Análisis Afiliado Pre…" at bounding box center [551, 264] width 751 height 347
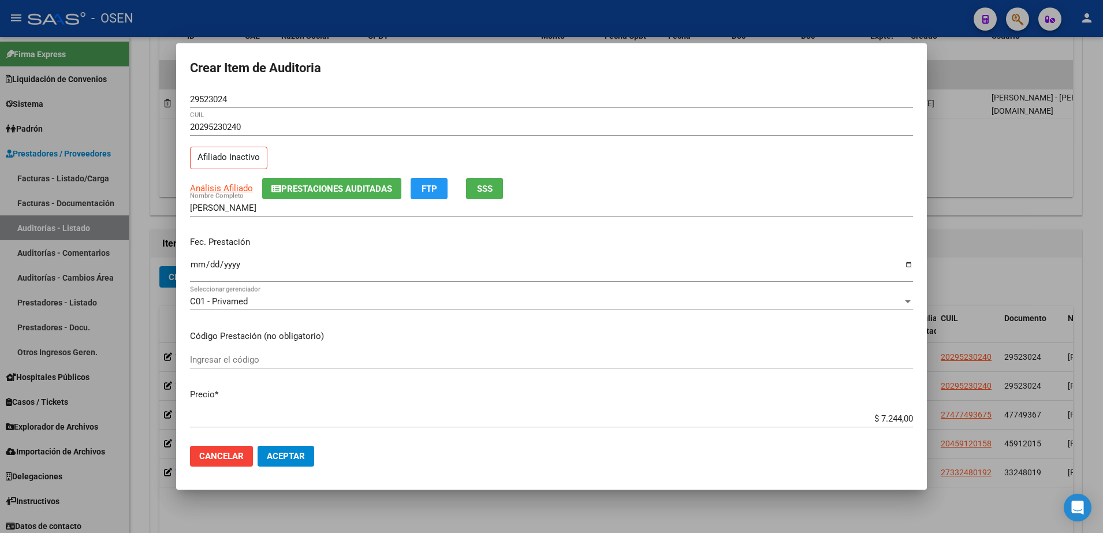
click at [192, 270] on input "Ingresar la fecha" at bounding box center [551, 269] width 723 height 18
click at [871, 419] on input "$ 7.244,00" at bounding box center [551, 419] width 723 height 10
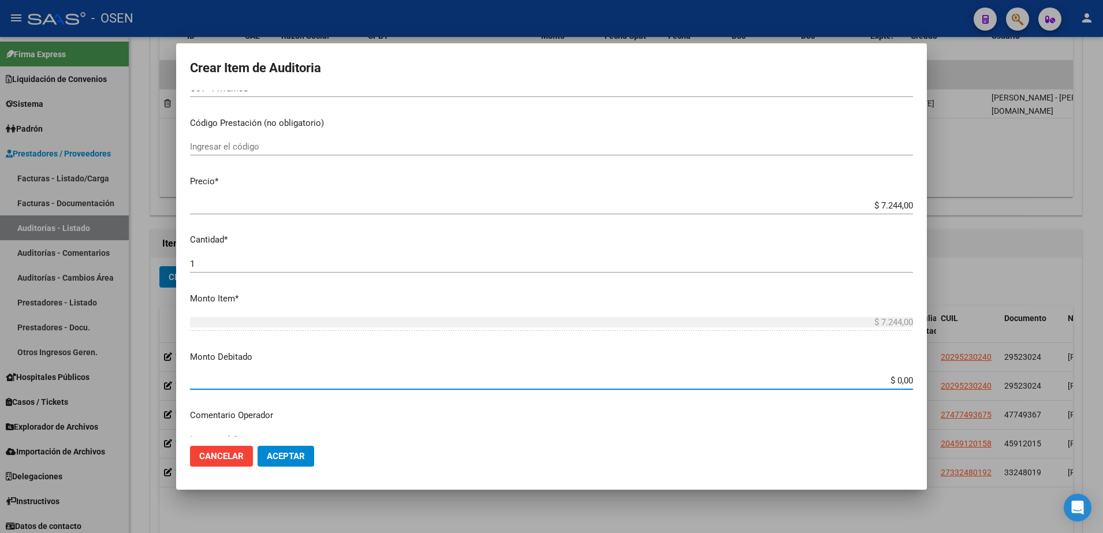
paste input "7.244"
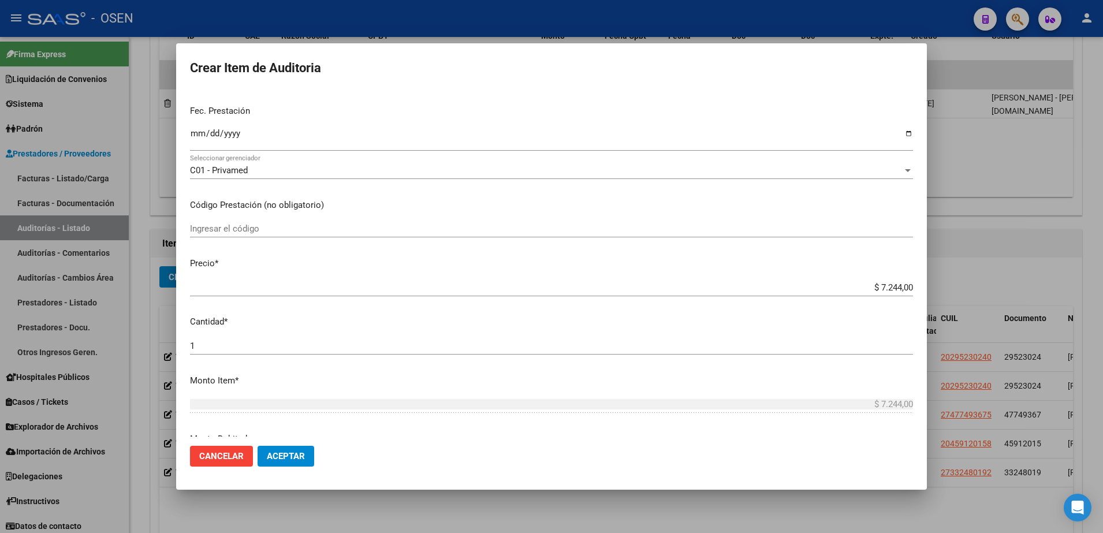
scroll to position [0, 0]
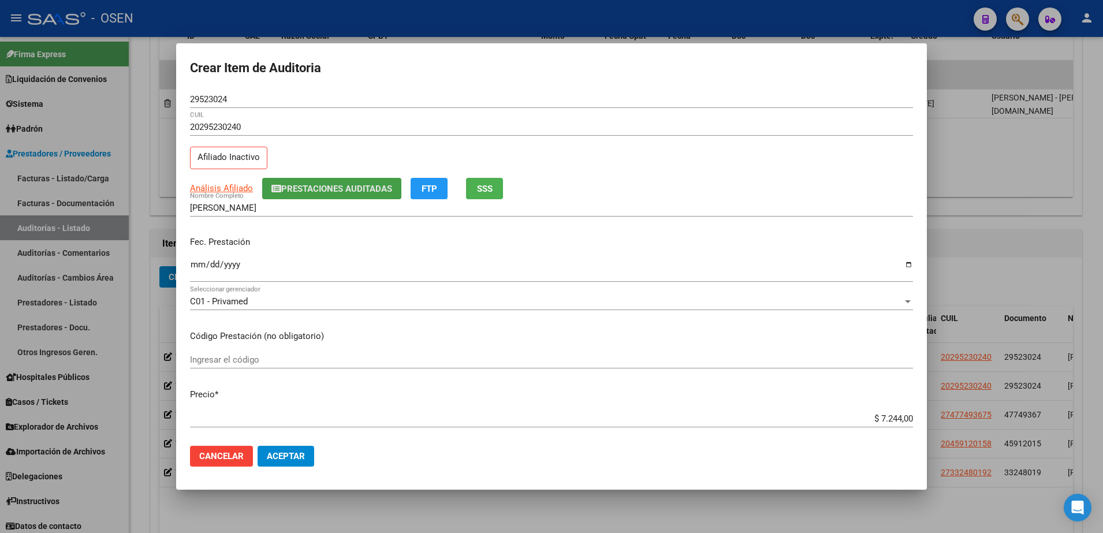
click at [353, 184] on span "Prestaciones Auditadas" at bounding box center [336, 189] width 111 height 10
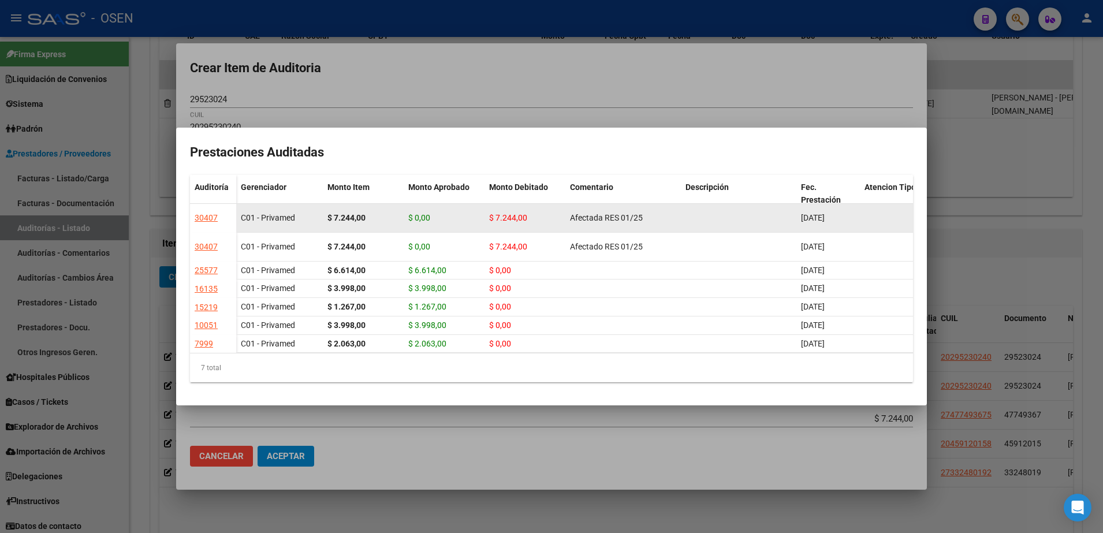
drag, startPoint x: 573, startPoint y: 199, endPoint x: 653, endPoint y: 199, distance: 80.3
click at [653, 211] on div "Afectada RES 01/25" at bounding box center [623, 217] width 106 height 13
drag, startPoint x: 653, startPoint y: 199, endPoint x: 576, endPoint y: 203, distance: 77.5
click at [576, 213] on span "Afectada RES 01/25" at bounding box center [606, 217] width 73 height 9
drag, startPoint x: 561, startPoint y: 201, endPoint x: 672, endPoint y: 200, distance: 110.9
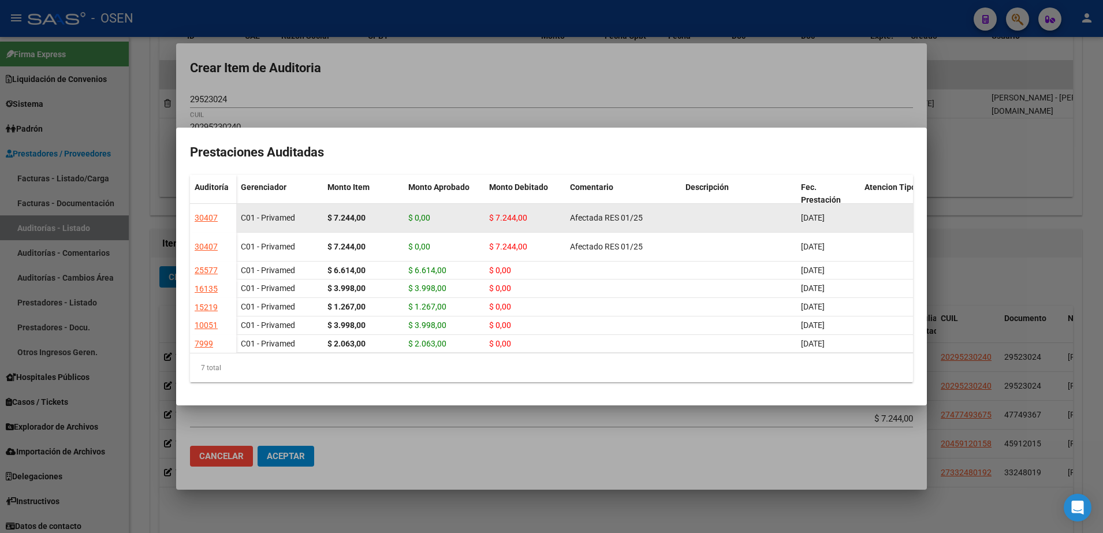
click at [672, 204] on div "C01 - Privamed $ 7.244,00 $ 0,00 $ 7.244,00 Afectada RES 01/25 [DATE] [PERSON_N…" at bounding box center [686, 218] width 901 height 29
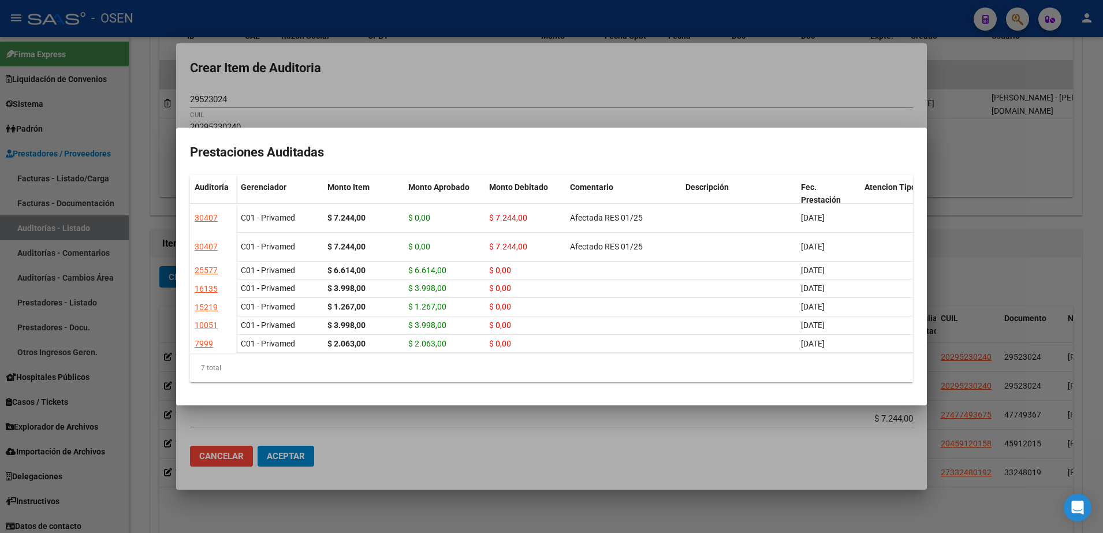
drag, startPoint x: 672, startPoint y: 200, endPoint x: 537, endPoint y: 47, distance: 204.6
click at [537, 47] on div at bounding box center [551, 266] width 1103 height 533
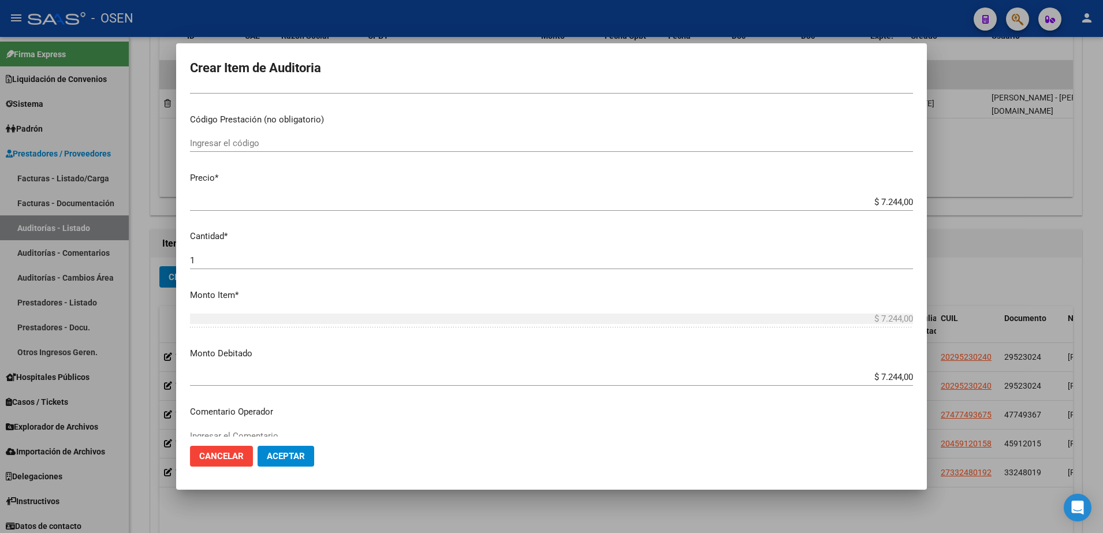
click at [276, 433] on textarea "Ingresar el Comentario" at bounding box center [551, 457] width 723 height 54
paste textarea "Afectada RES 01/25"
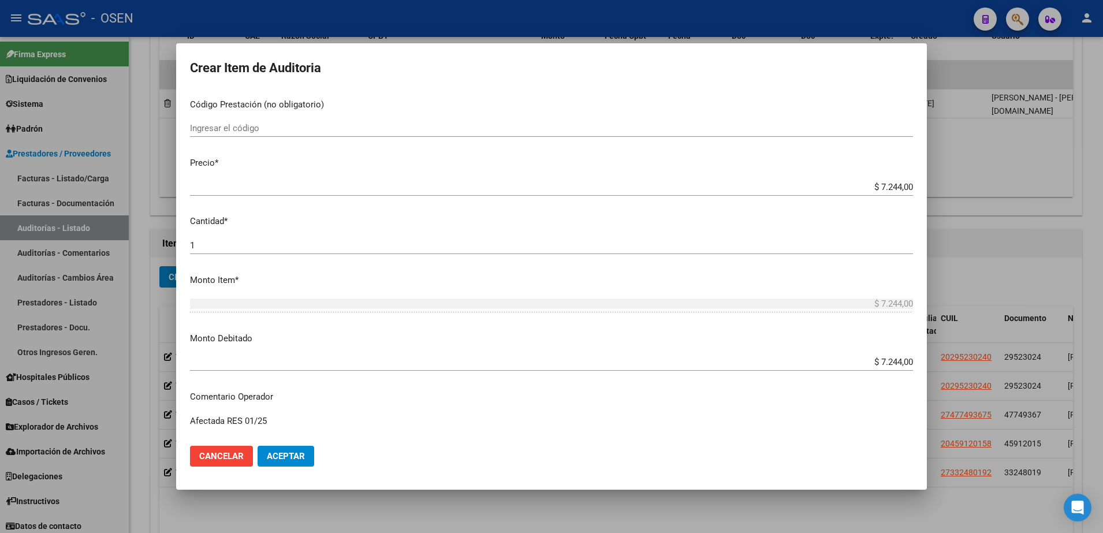
click at [285, 455] on span "Aceptar" at bounding box center [286, 456] width 38 height 10
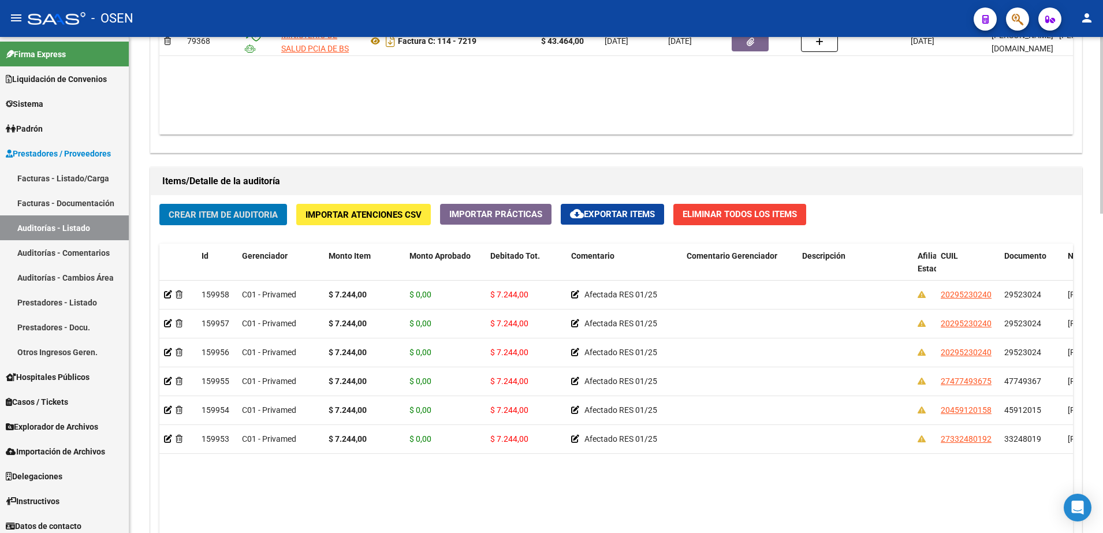
scroll to position [867, 0]
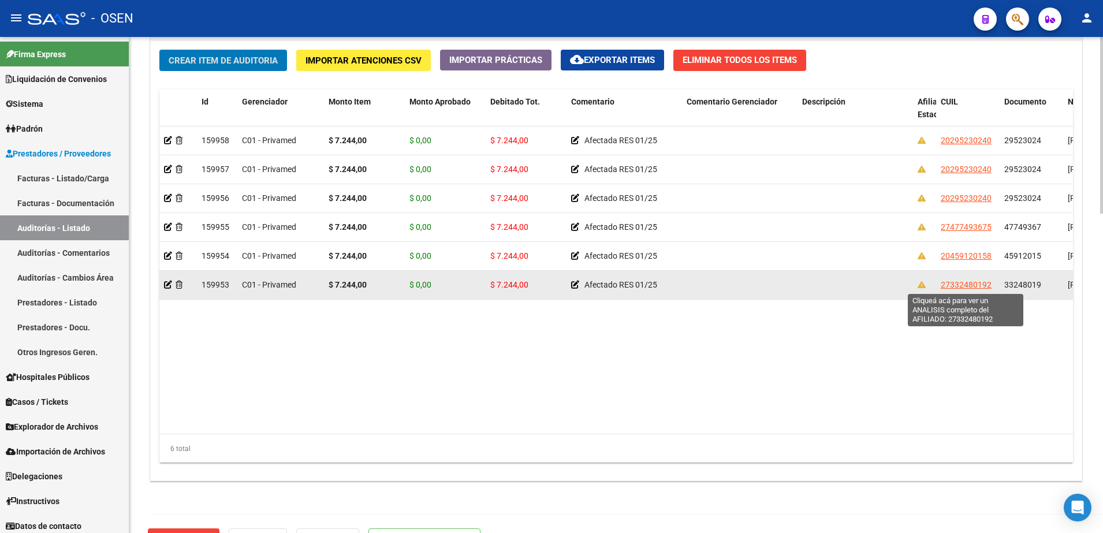
click at [1016, 288] on span "33248019" at bounding box center [1023, 284] width 37 height 9
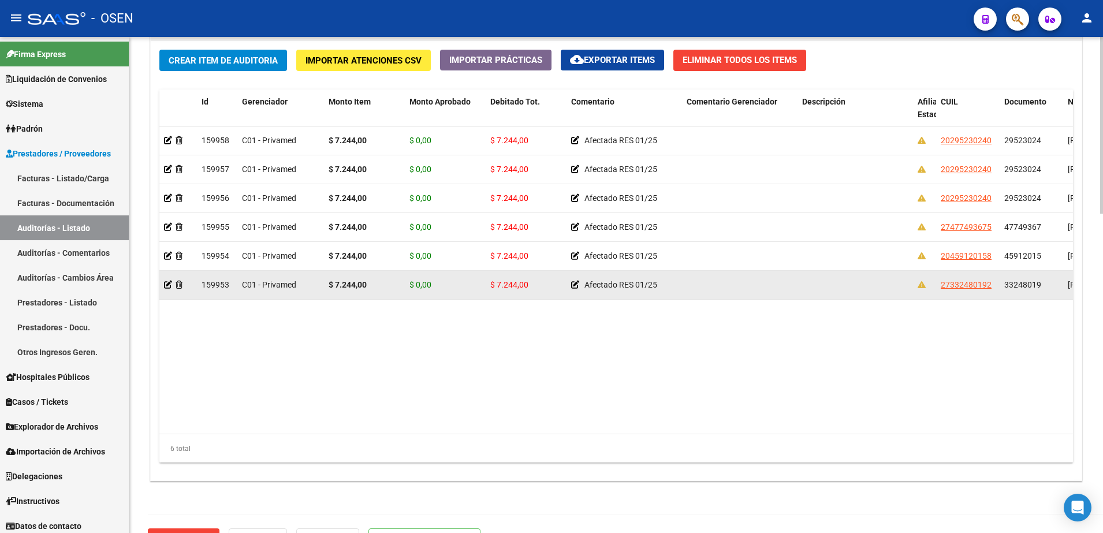
click at [1016, 288] on span "33248019" at bounding box center [1023, 284] width 37 height 9
click at [166, 283] on icon at bounding box center [168, 285] width 8 height 8
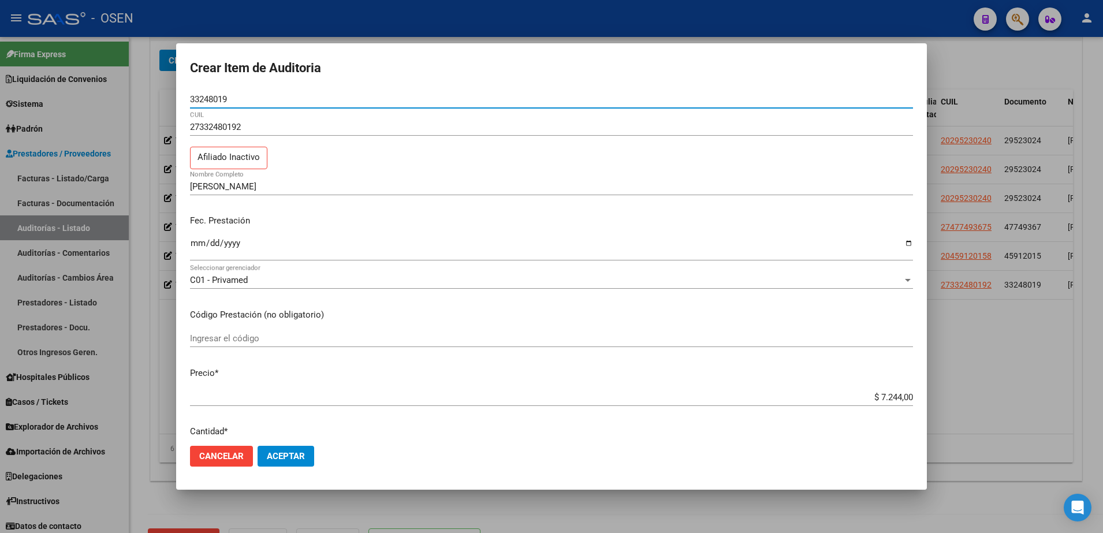
scroll to position [144, 0]
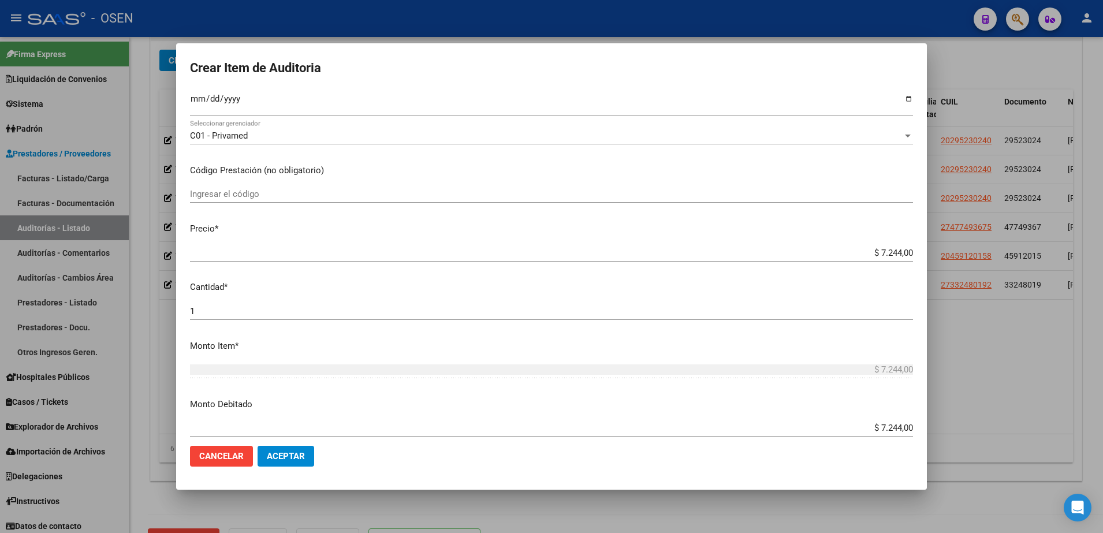
click at [879, 432] on input "$ 7.244,00" at bounding box center [551, 428] width 723 height 10
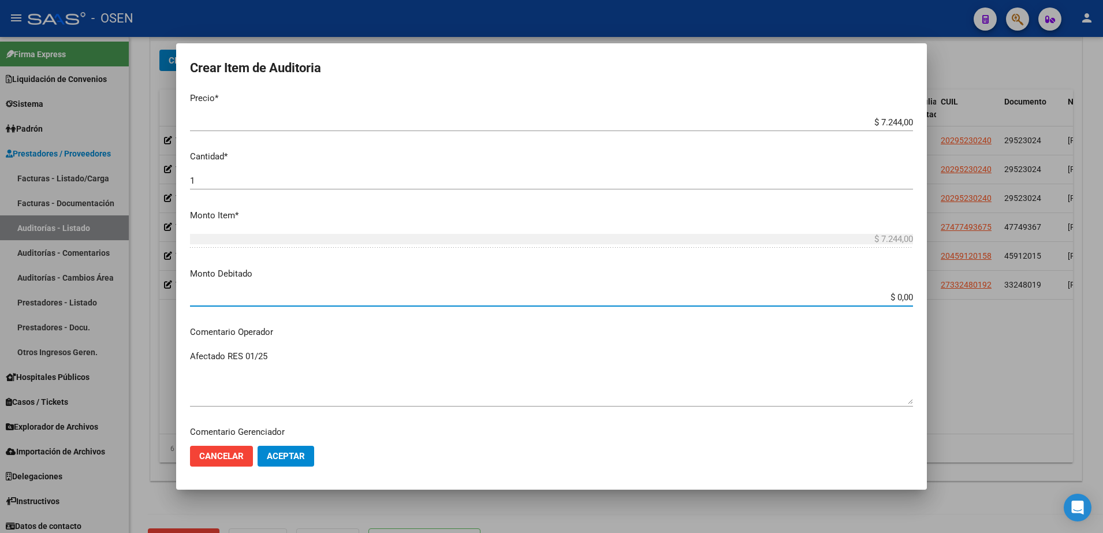
scroll to position [433, 0]
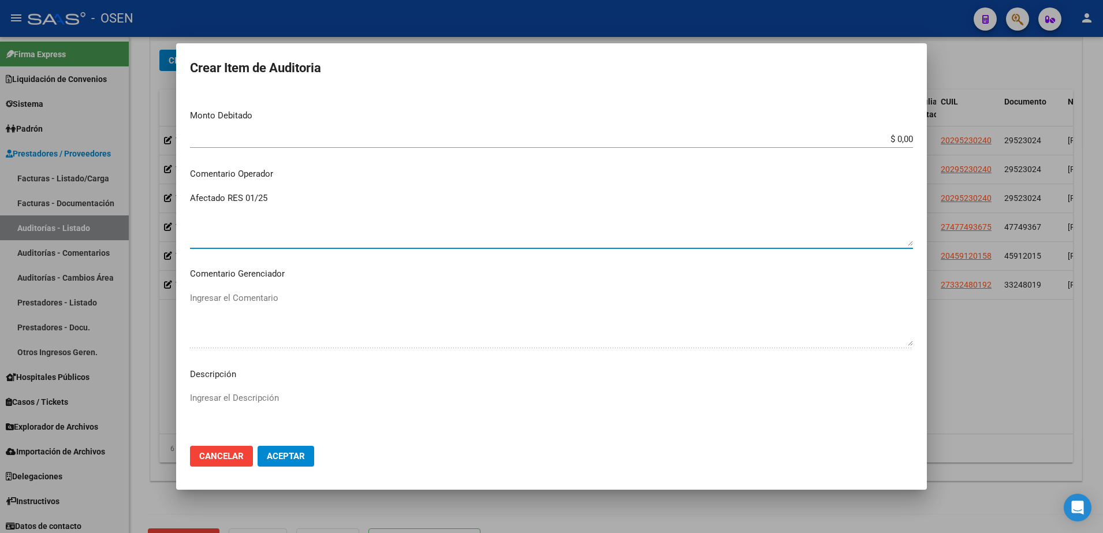
drag, startPoint x: 295, startPoint y: 200, endPoint x: 169, endPoint y: 200, distance: 125.4
click at [172, 199] on div "Crear Item de Auditoria 33248019 Nro Documento 27332480192 CUIL Afiliado Inacti…" at bounding box center [551, 266] width 1103 height 533
click at [287, 468] on mat-dialog-actions "Cancelar Aceptar" at bounding box center [551, 456] width 723 height 39
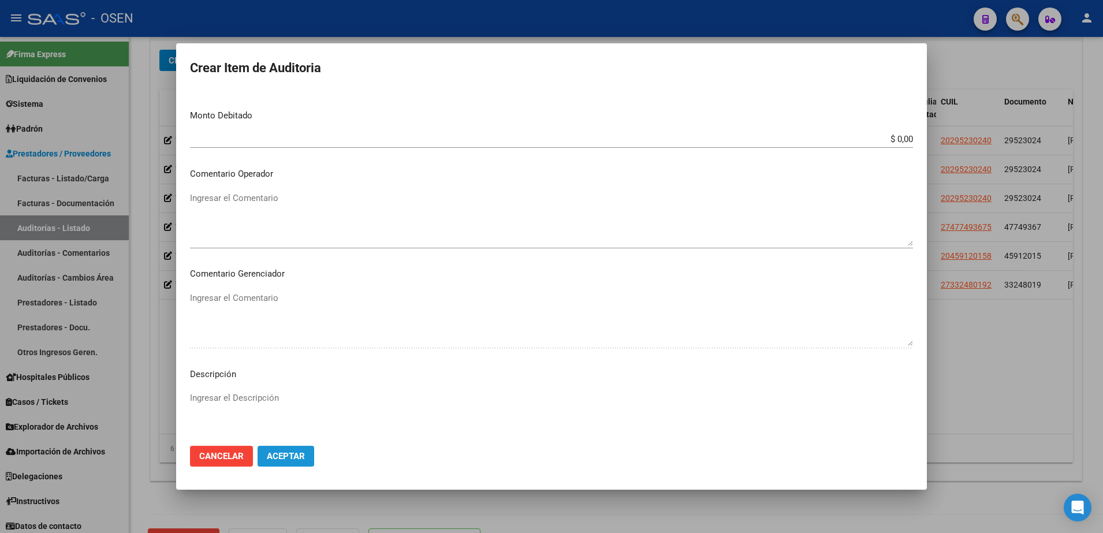
click at [288, 459] on span "Aceptar" at bounding box center [286, 456] width 38 height 10
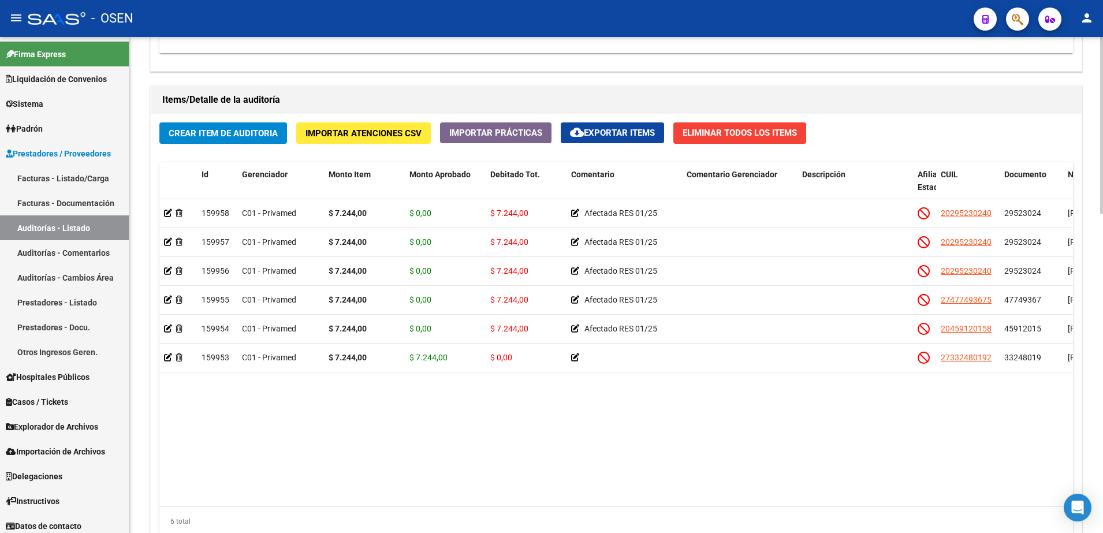
scroll to position [0, 166]
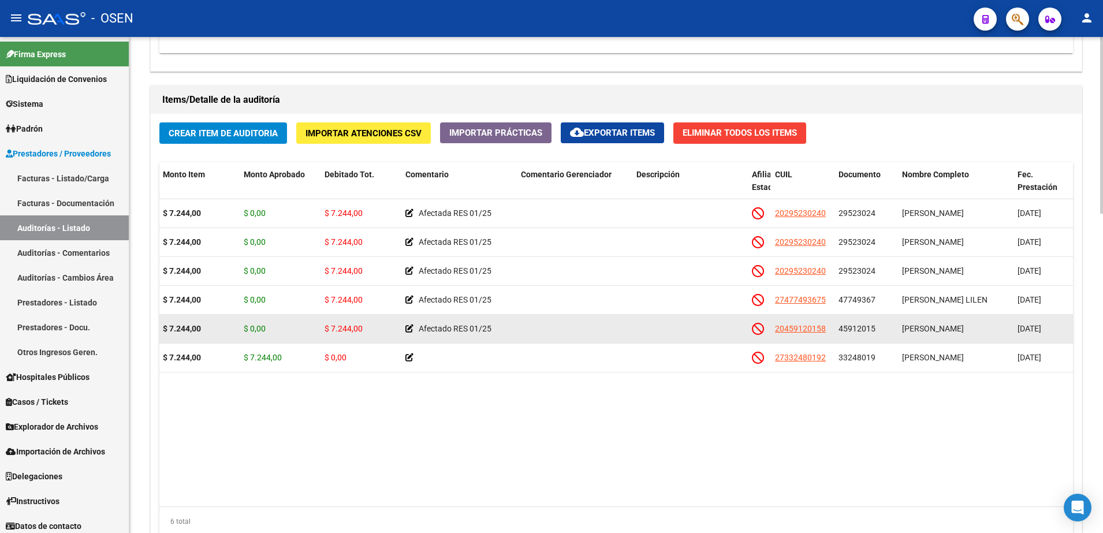
click at [839, 332] on span "45912015" at bounding box center [857, 328] width 37 height 9
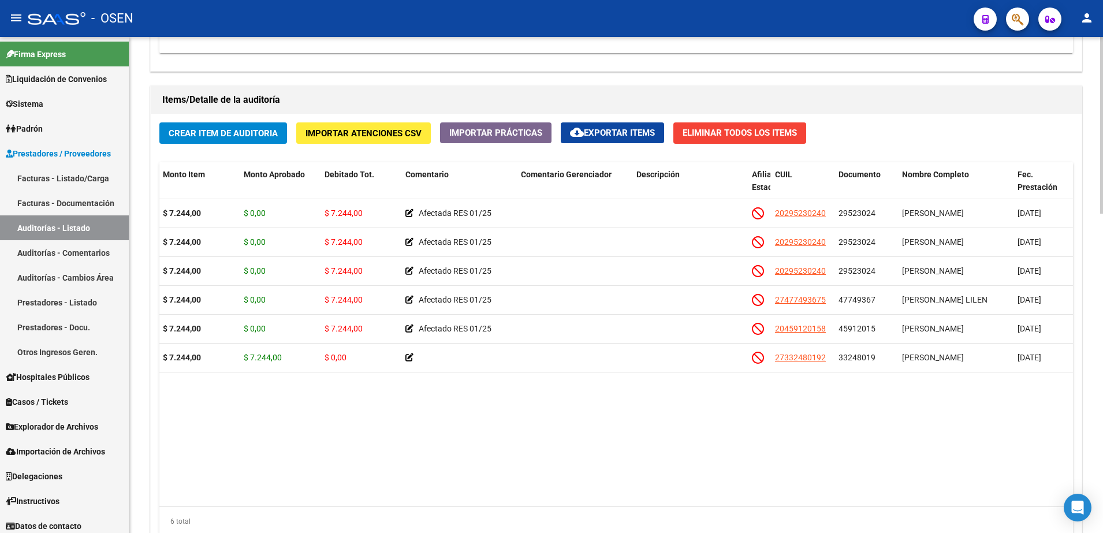
click at [511, 429] on datatable-body "159958 C01 - Privamed $ 7.244,00 $ 0,00 $ 7.244,00 Afectada RES 01/25 202952302…" at bounding box center [616, 352] width 914 height 307
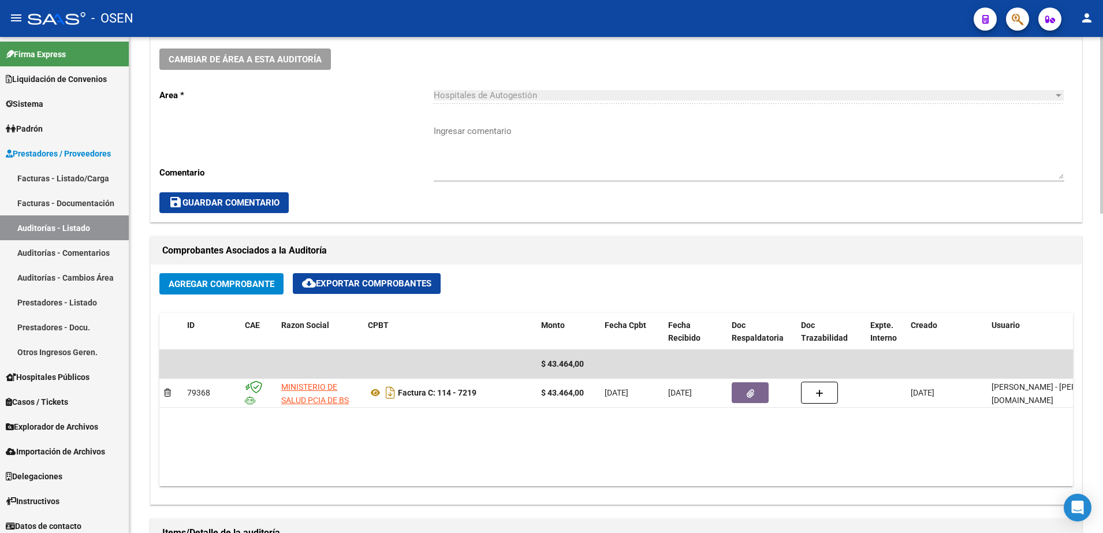
scroll to position [217, 0]
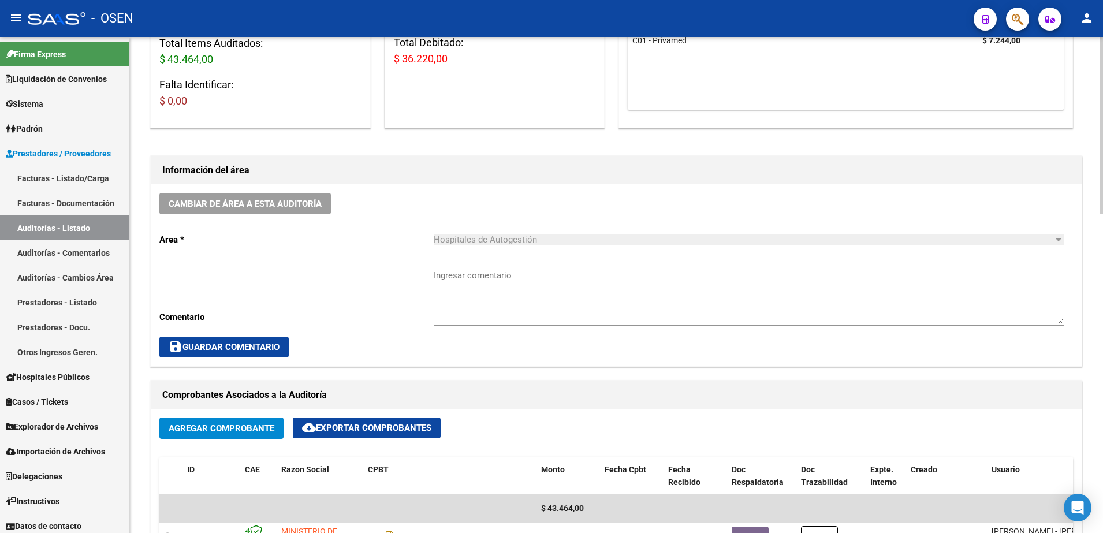
click at [420, 58] on span "$ 36.220,00" at bounding box center [421, 59] width 54 height 12
click at [445, 57] on span "$ 36.220,00" at bounding box center [421, 59] width 54 height 12
click at [421, 60] on span "$ 36.220,00" at bounding box center [421, 59] width 54 height 12
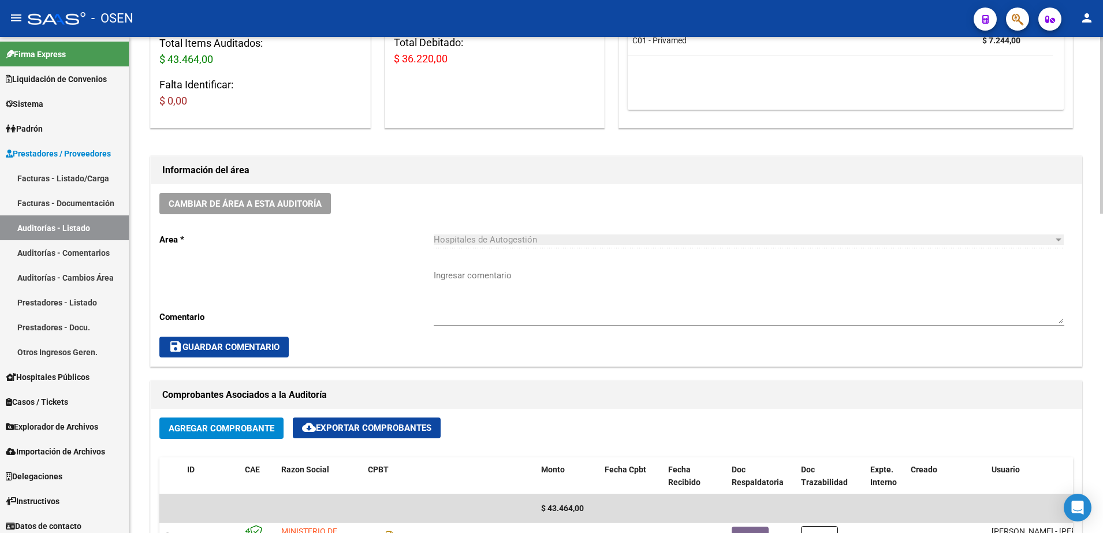
click at [421, 60] on span "$ 36.220,00" at bounding box center [421, 59] width 54 height 12
click at [491, 281] on textarea "Ingresar comentario" at bounding box center [749, 296] width 631 height 54
paste textarea "36.220,00"
drag, startPoint x: 492, startPoint y: 281, endPoint x: 415, endPoint y: 276, distance: 77.0
click at [415, 276] on div "Cambiar de área a esta auditoría Area * Hospitales de Autogestión Seleccionar a…" at bounding box center [616, 275] width 931 height 182
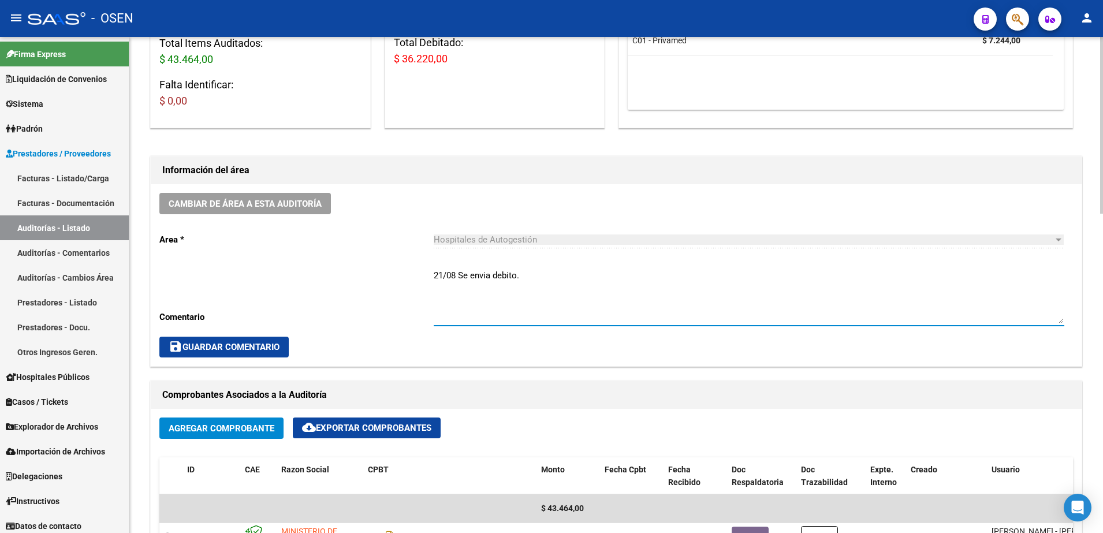
click at [287, 345] on button "save Guardar Comentario" at bounding box center [223, 347] width 129 height 21
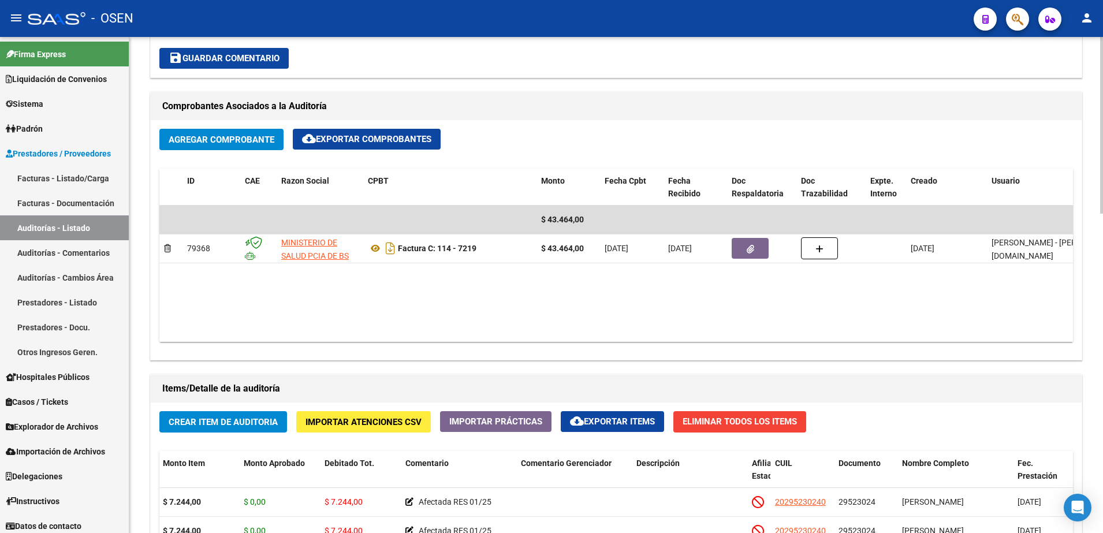
scroll to position [361, 0]
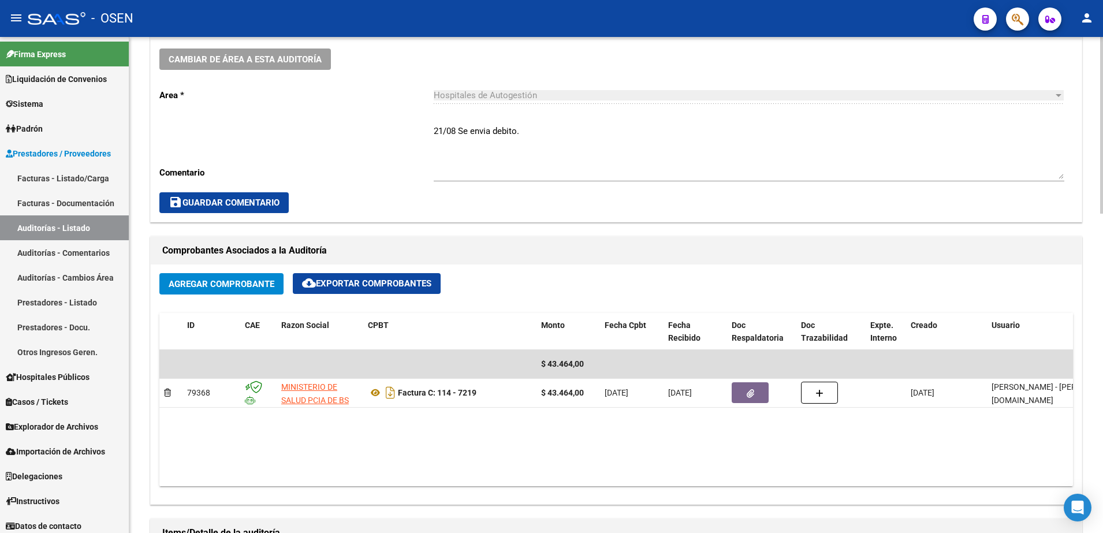
click at [555, 130] on textarea "21/08 Se envia debito." at bounding box center [749, 152] width 631 height 54
click at [343, 118] on div "Cambiar de área a esta auditoría Area * Hospitales de Autogestión Seleccionar a…" at bounding box center [616, 131] width 931 height 182
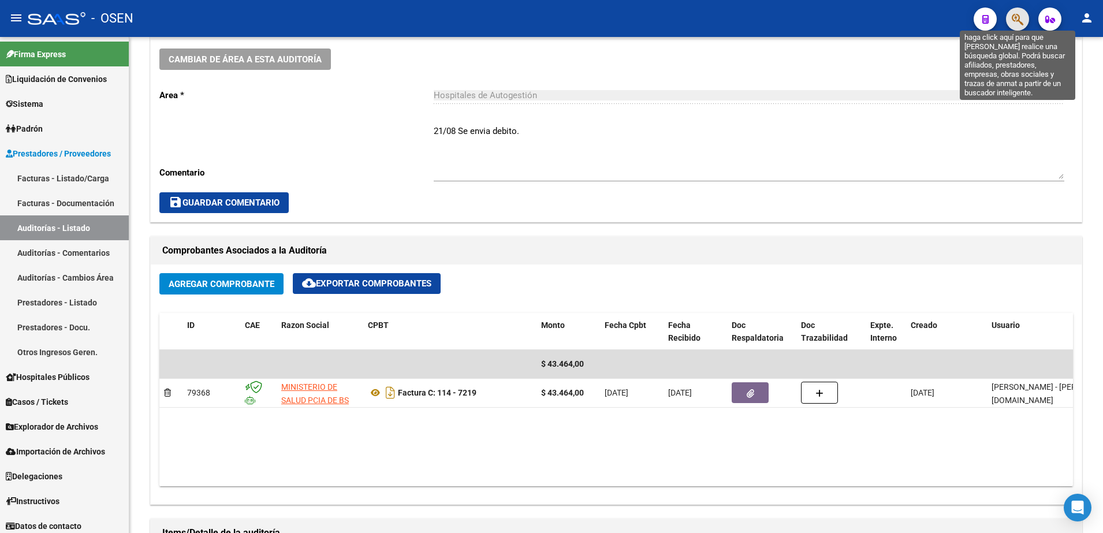
click at [1015, 18] on icon "button" at bounding box center [1018, 19] width 12 height 13
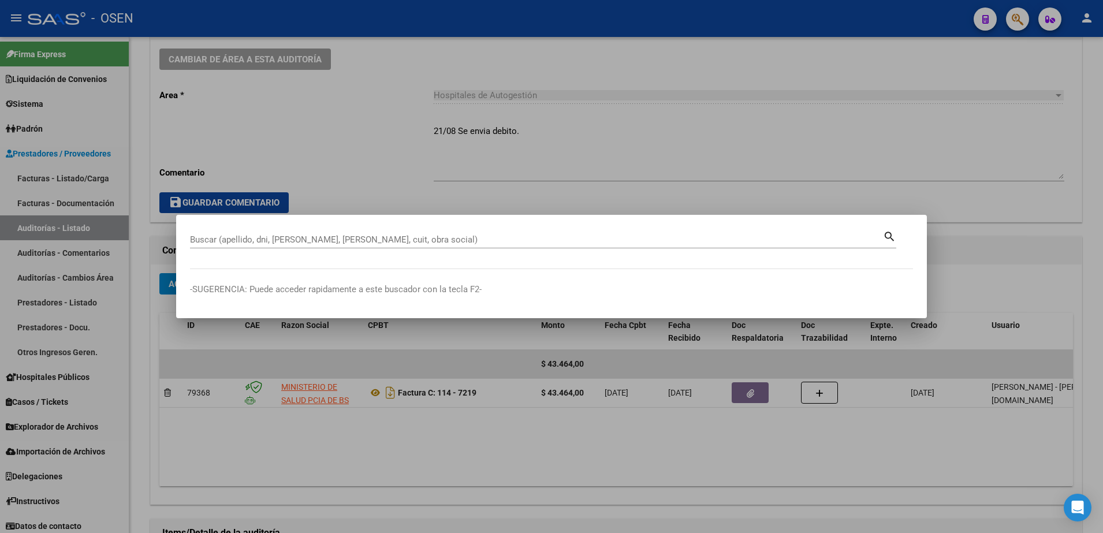
click at [125, 433] on div at bounding box center [551, 266] width 1103 height 533
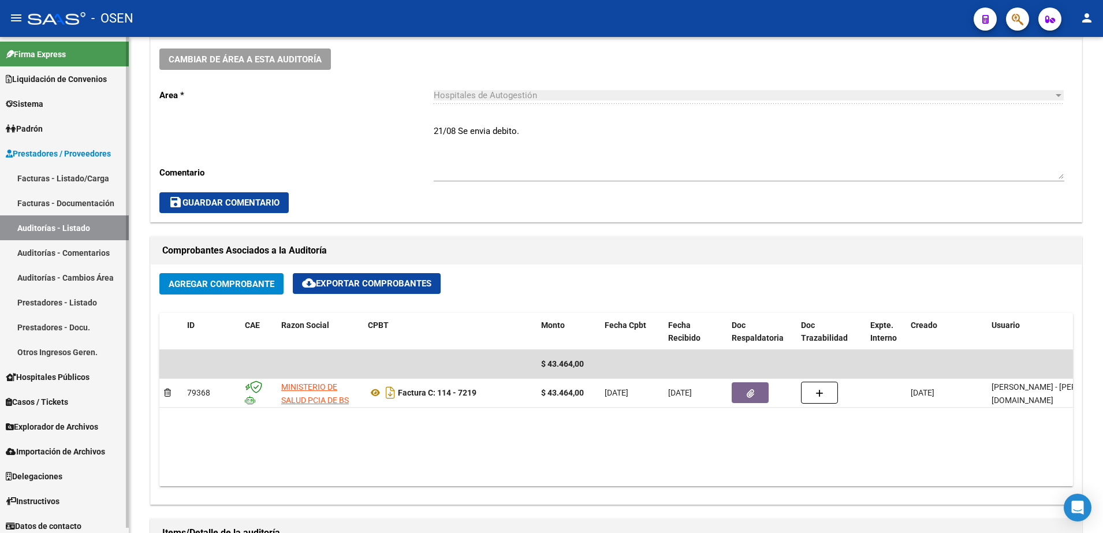
scroll to position [5, 0]
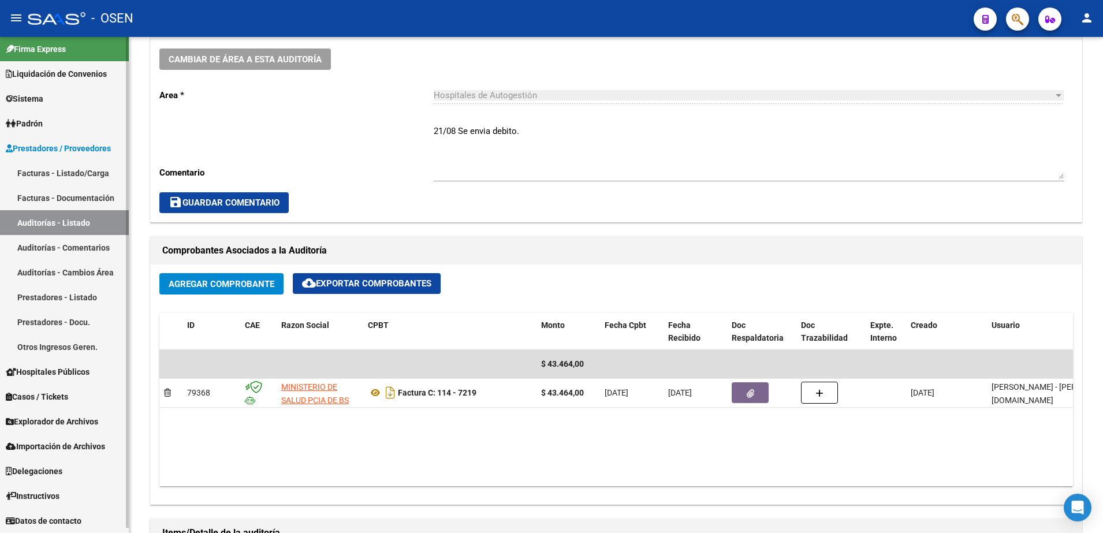
click at [70, 500] on link "Instructivos" at bounding box center [64, 495] width 129 height 25
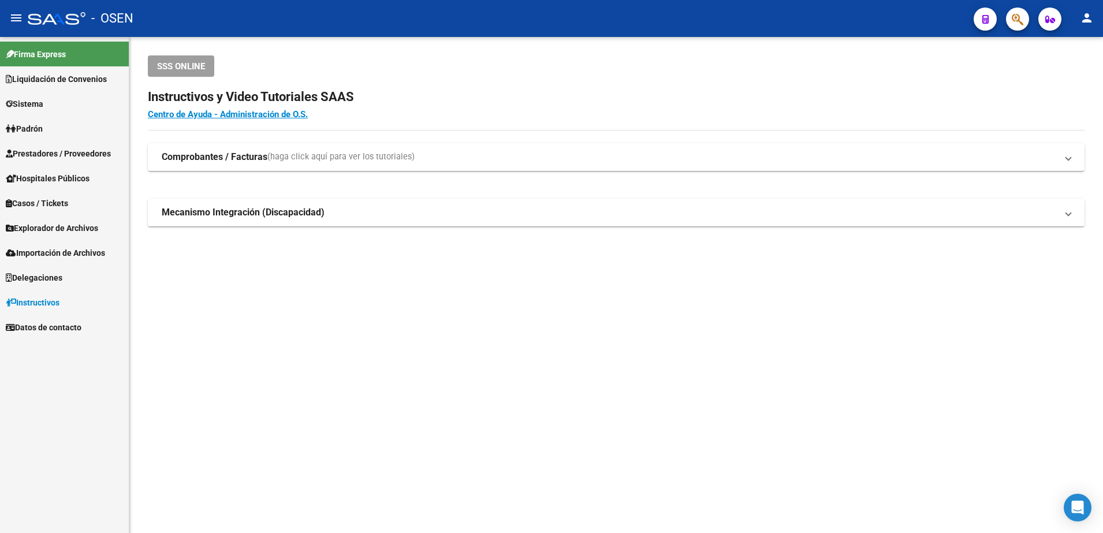
click at [82, 257] on span "Importación de Archivos" at bounding box center [55, 253] width 99 height 13
click at [79, 298] on link "SSS" at bounding box center [64, 302] width 129 height 25
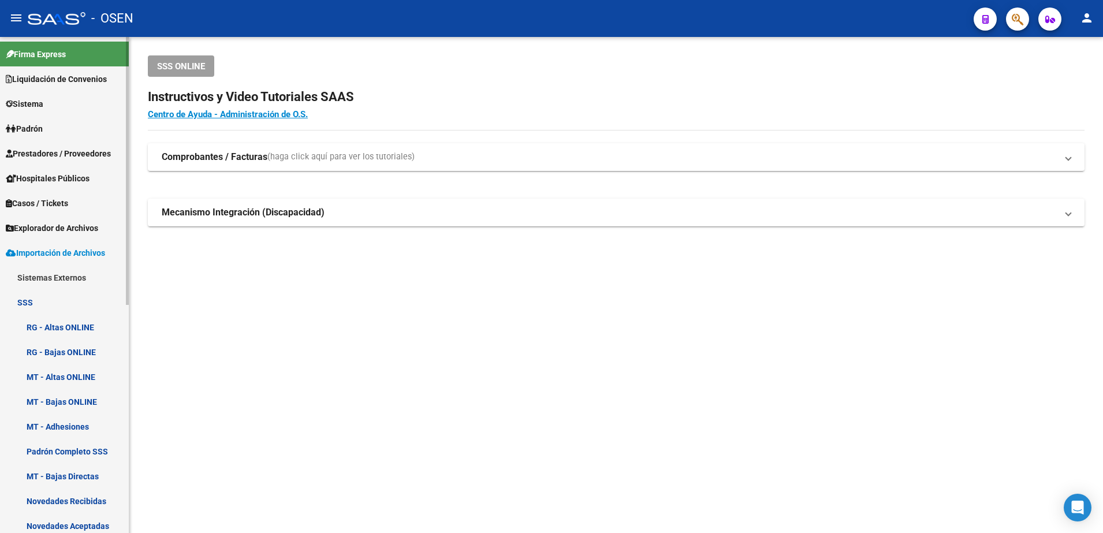
click at [79, 213] on link "Casos / Tickets" at bounding box center [64, 203] width 129 height 25
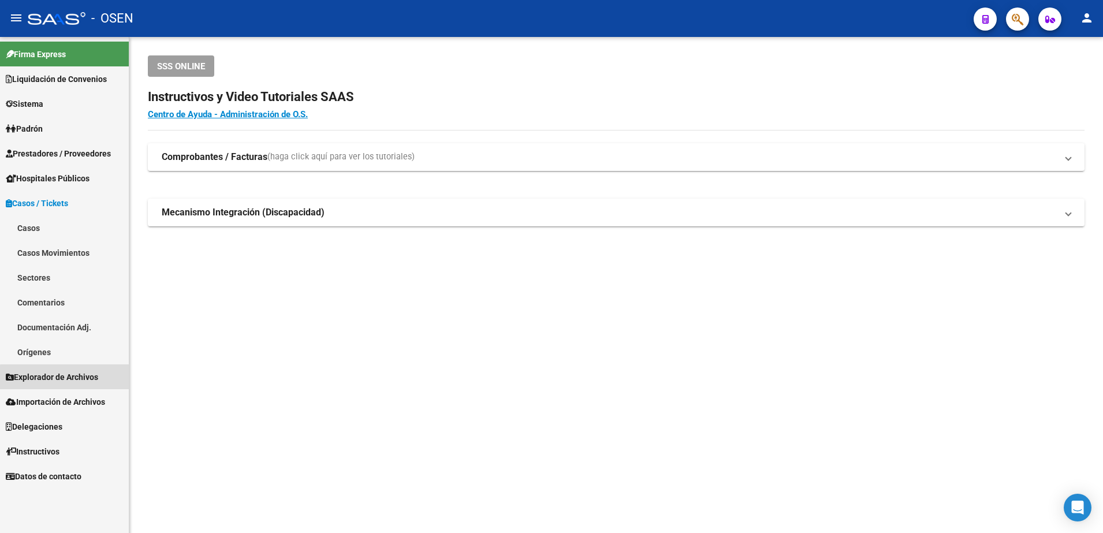
click at [77, 378] on span "Explorador de Archivos" at bounding box center [52, 377] width 92 height 13
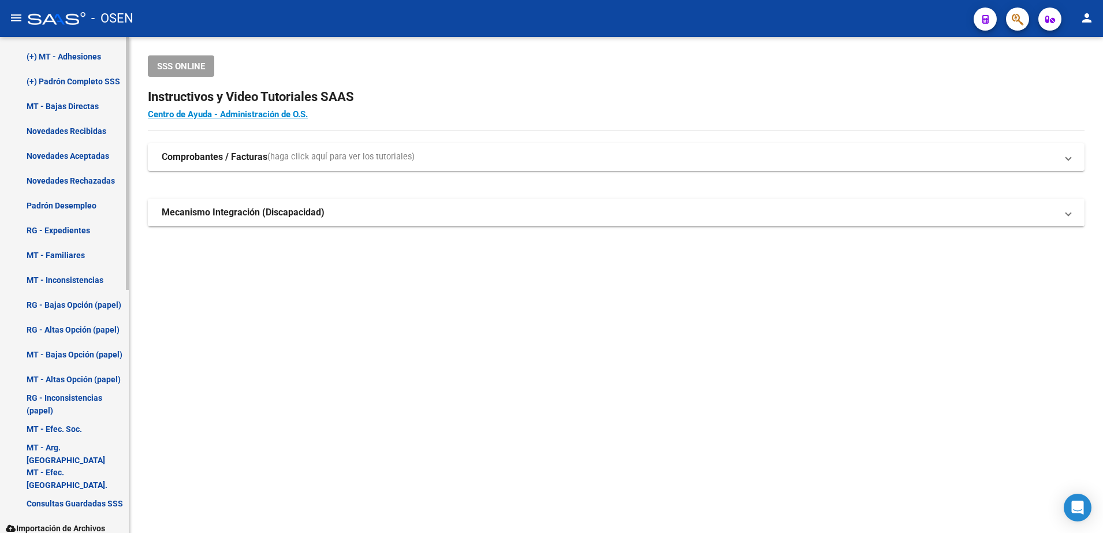
scroll to position [477, 0]
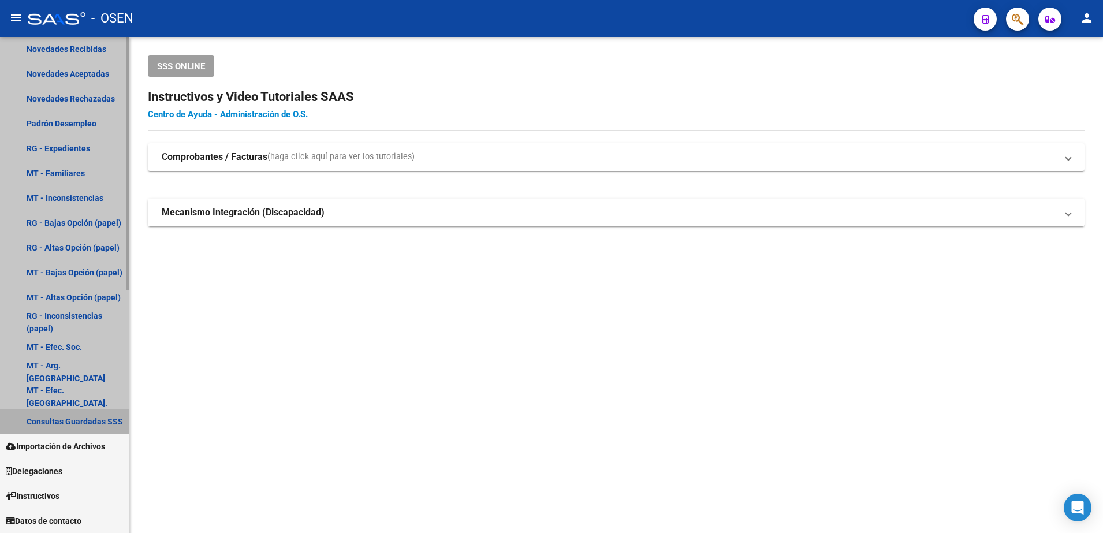
click at [77, 421] on link "Consultas Guardadas SSS" at bounding box center [64, 421] width 129 height 25
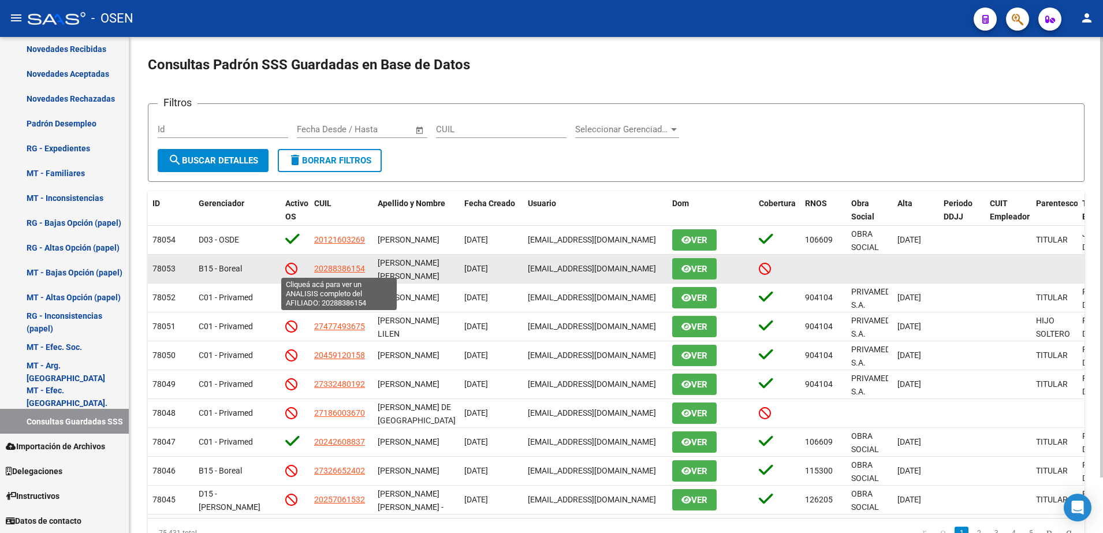
click at [343, 264] on span "20288386154" at bounding box center [339, 268] width 51 height 9
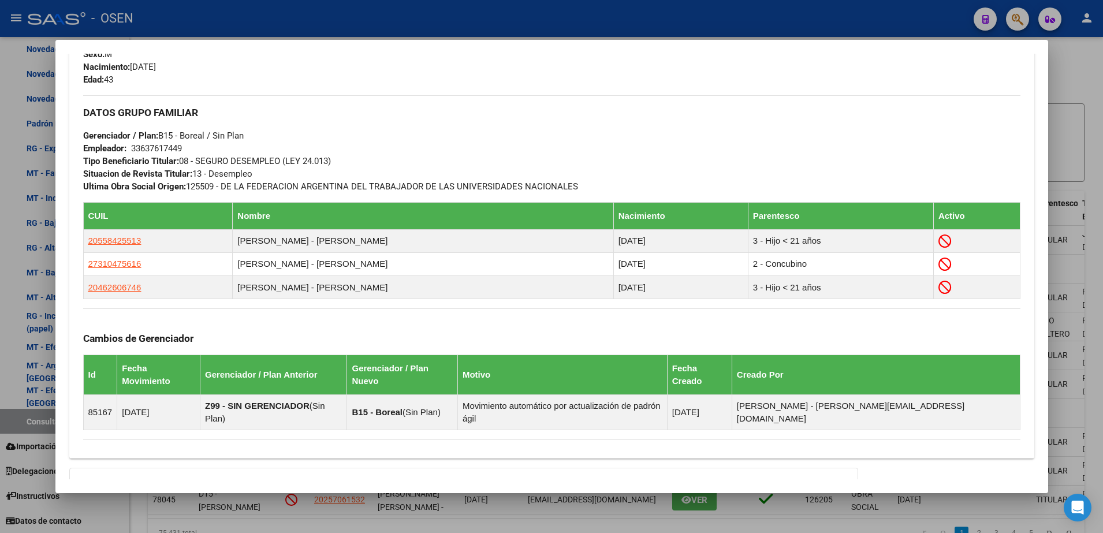
scroll to position [630, 0]
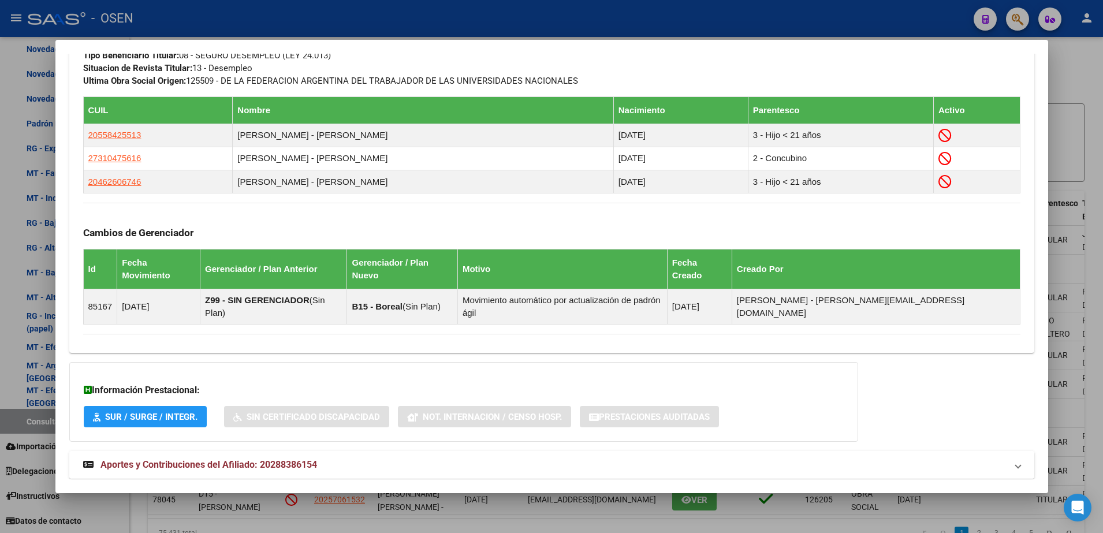
click at [540, 451] on mat-expansion-panel-header "Aportes y Contribuciones del Afiliado: 20288386154" at bounding box center [551, 465] width 965 height 28
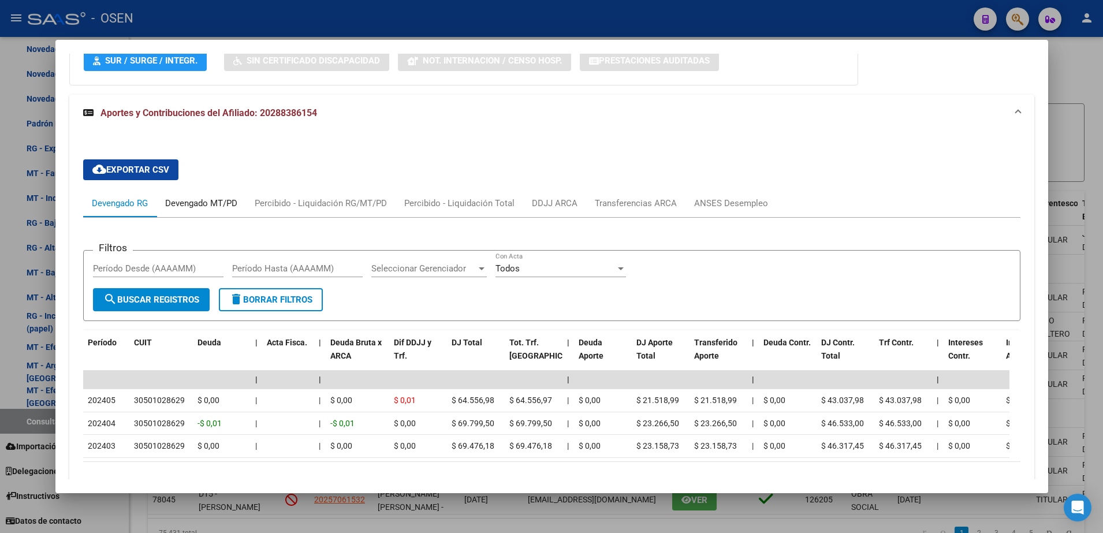
click at [192, 197] on div "Devengado MT/PD" at bounding box center [201, 203] width 72 height 13
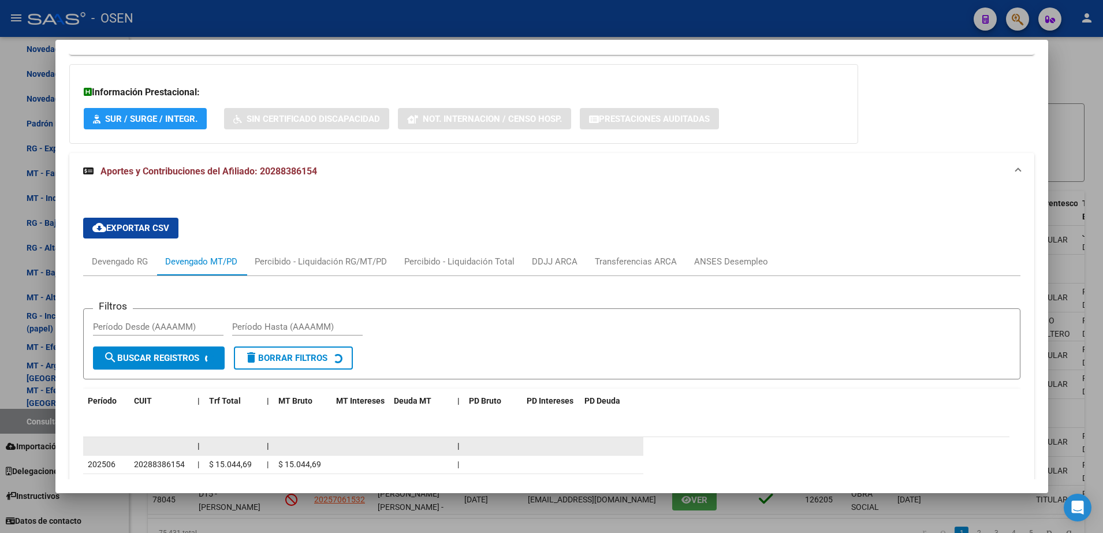
scroll to position [986, 0]
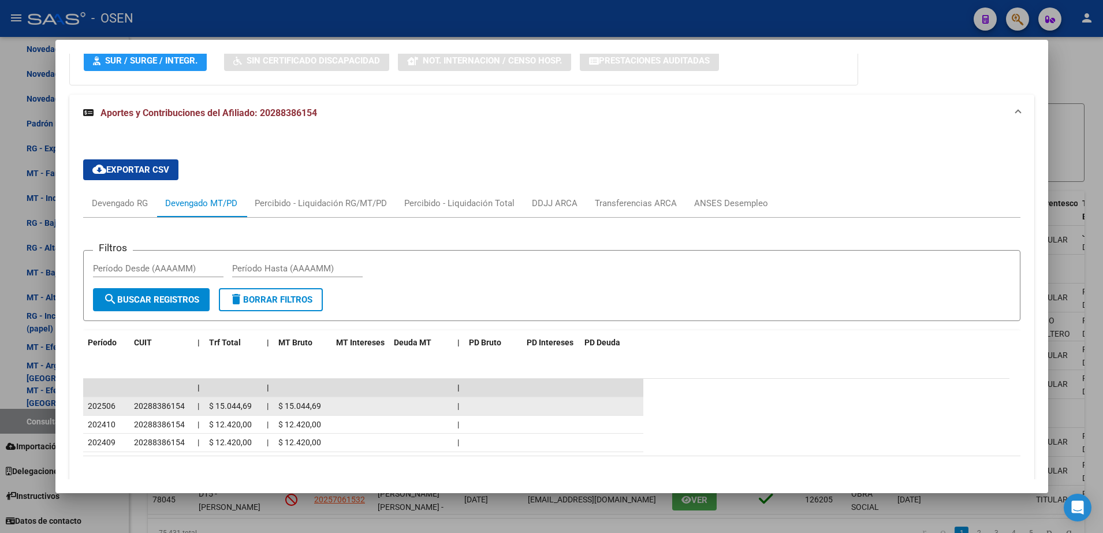
click at [170, 401] on span "20288386154" at bounding box center [159, 405] width 51 height 9
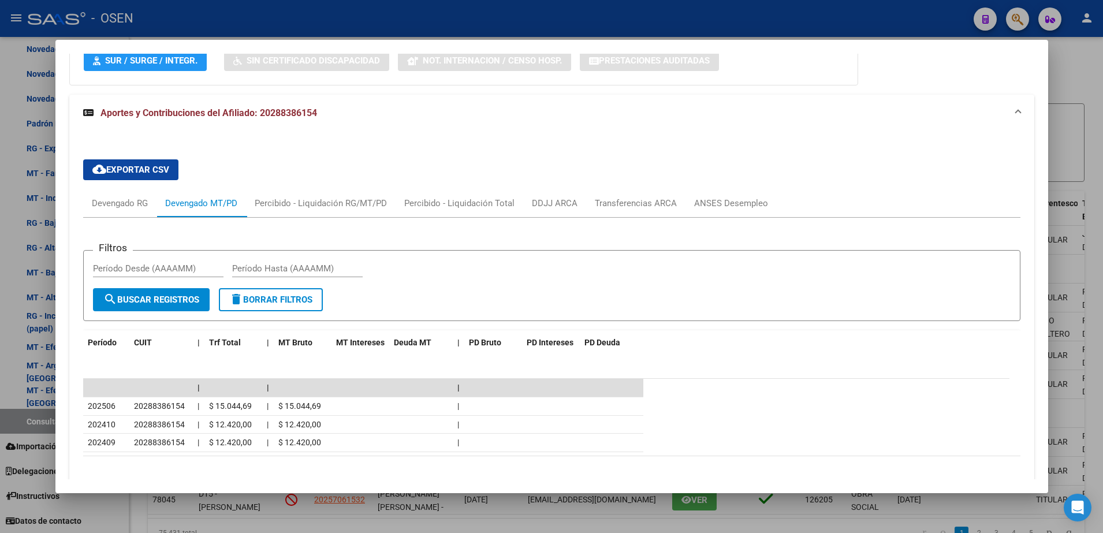
drag, startPoint x: 170, startPoint y: 380, endPoint x: 355, endPoint y: 439, distance: 194.6
click at [355, 456] on div "10 total 1" at bounding box center [552, 470] width 938 height 29
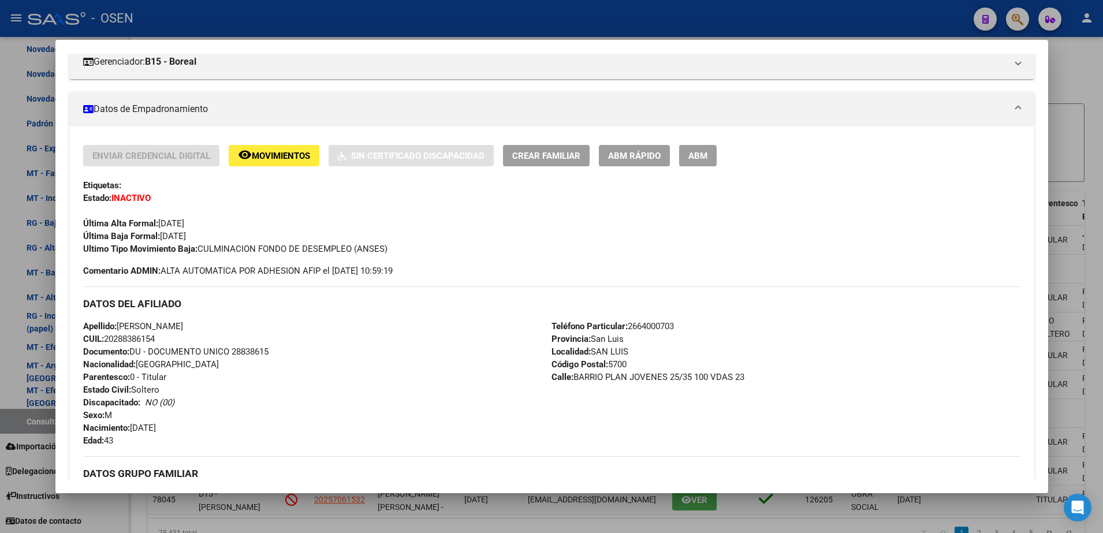
scroll to position [120, 0]
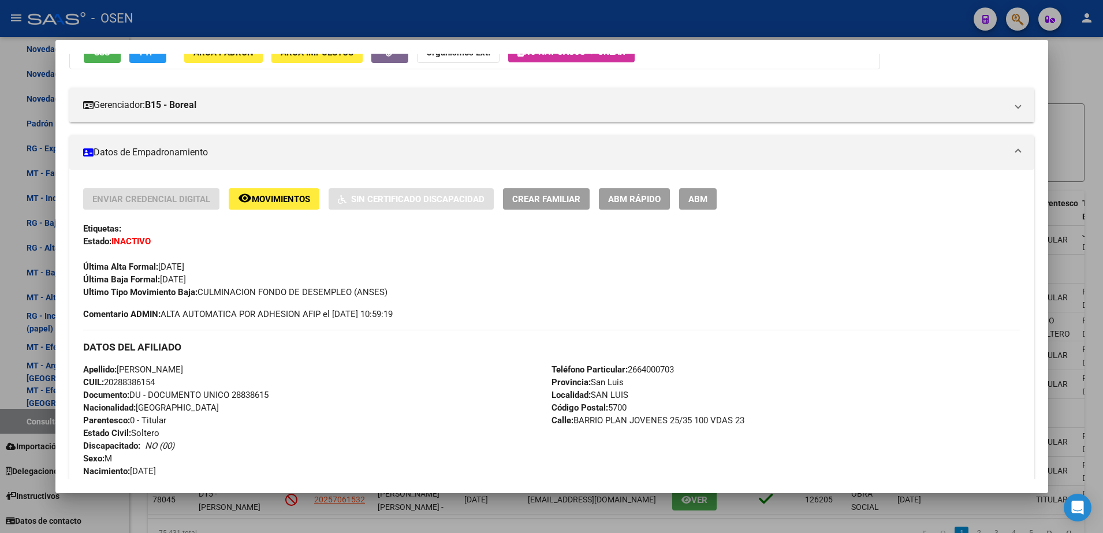
click at [133, 377] on span "CUIL: 20288386154" at bounding box center [119, 382] width 72 height 10
click at [1078, 199] on div at bounding box center [551, 266] width 1103 height 533
click at [1078, 199] on datatable-header-cell "Tipo Beneficiario" at bounding box center [1101, 216] width 46 height 51
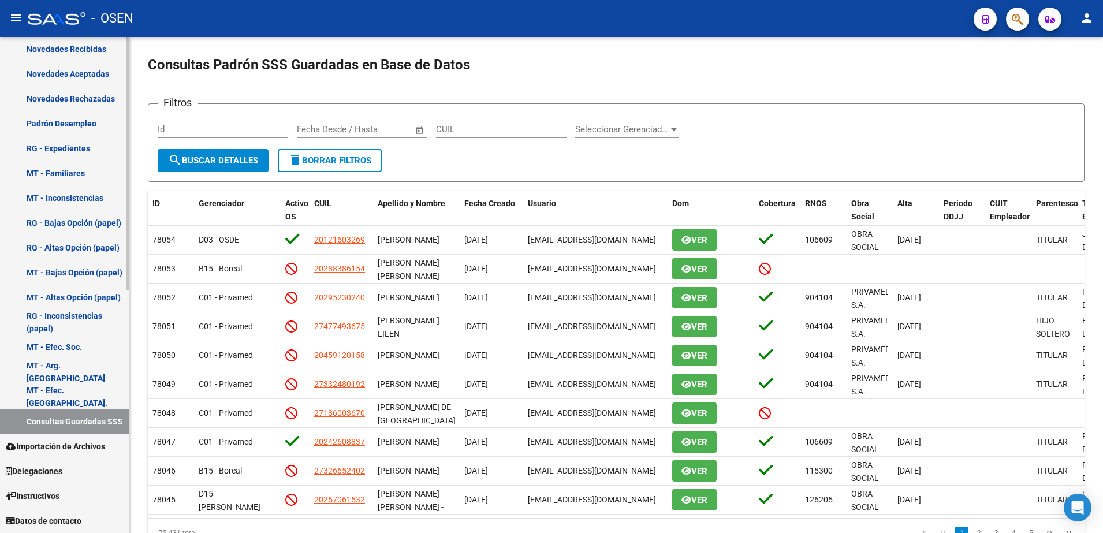
scroll to position [188, 0]
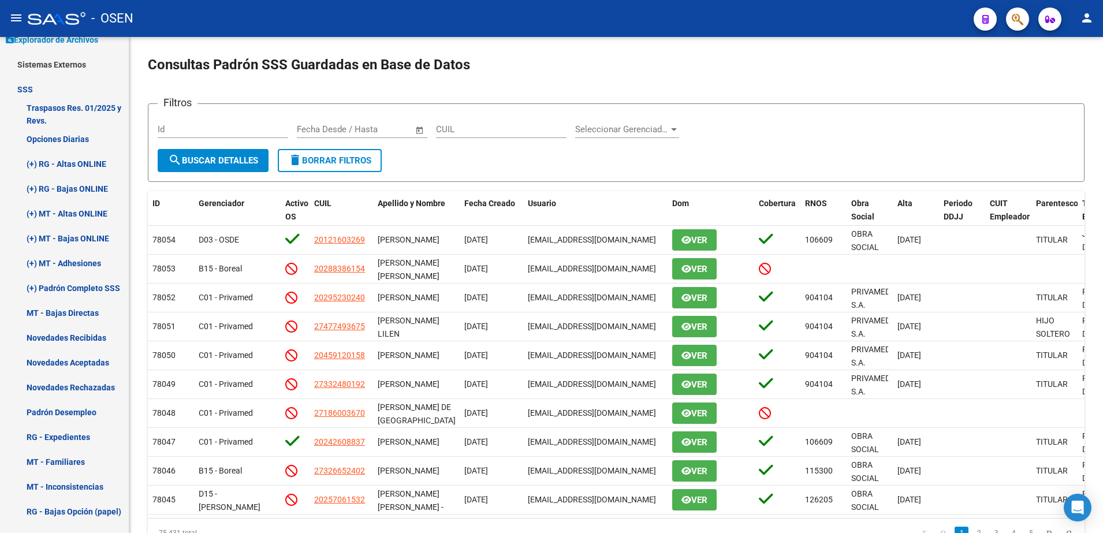
click at [40, 22] on div at bounding box center [57, 18] width 58 height 13
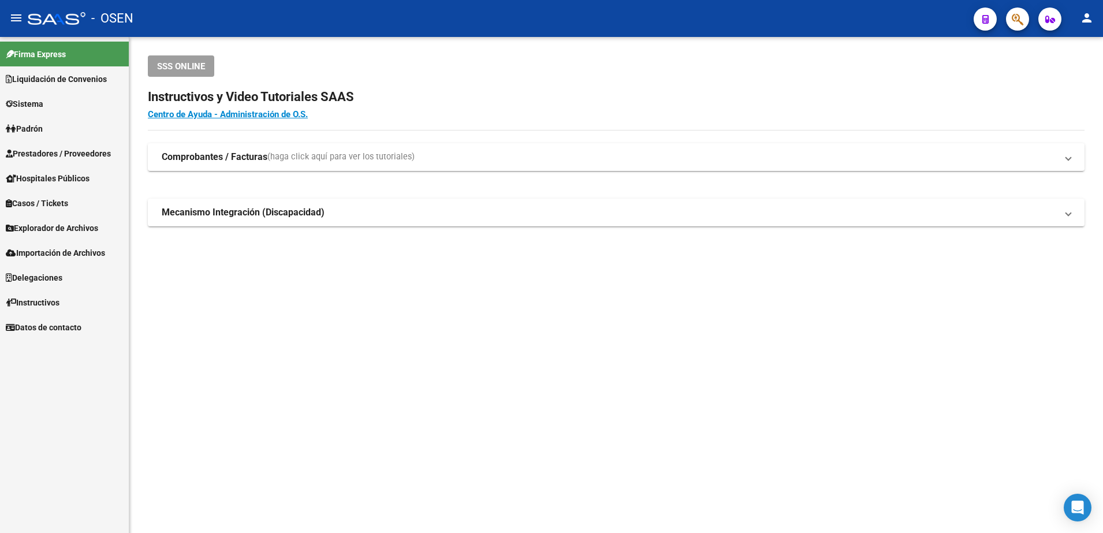
click at [66, 154] on span "Prestadores / Proveedores" at bounding box center [58, 153] width 105 height 13
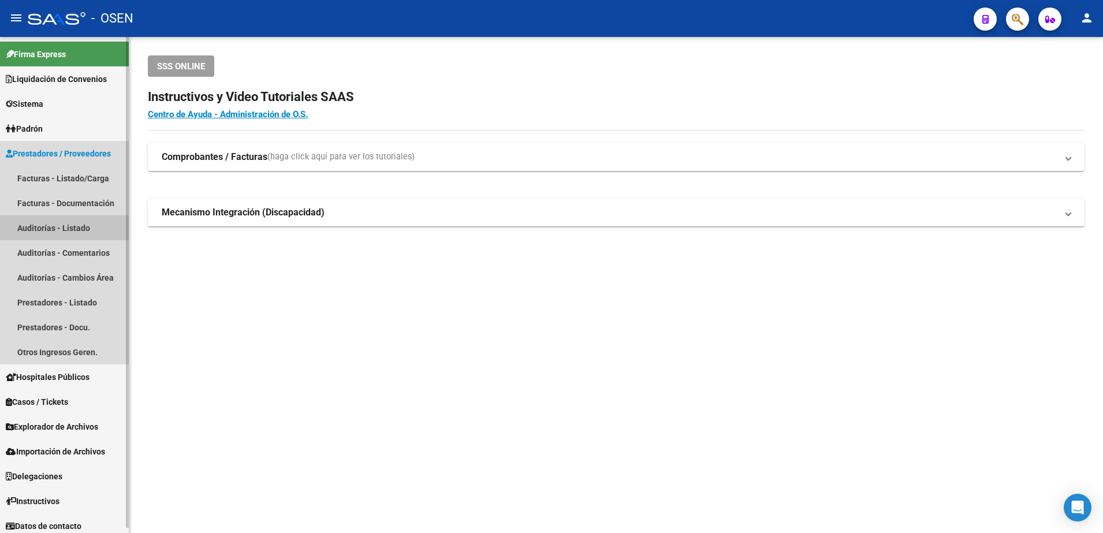
click at [70, 215] on link "Auditorías - Listado" at bounding box center [64, 227] width 129 height 25
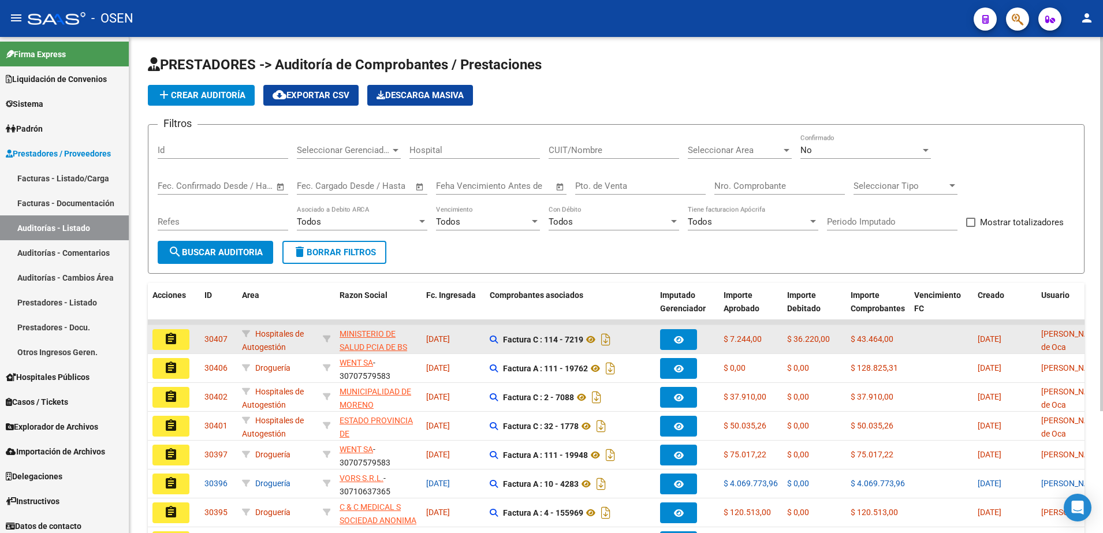
click at [187, 334] on button "assignment" at bounding box center [171, 339] width 37 height 21
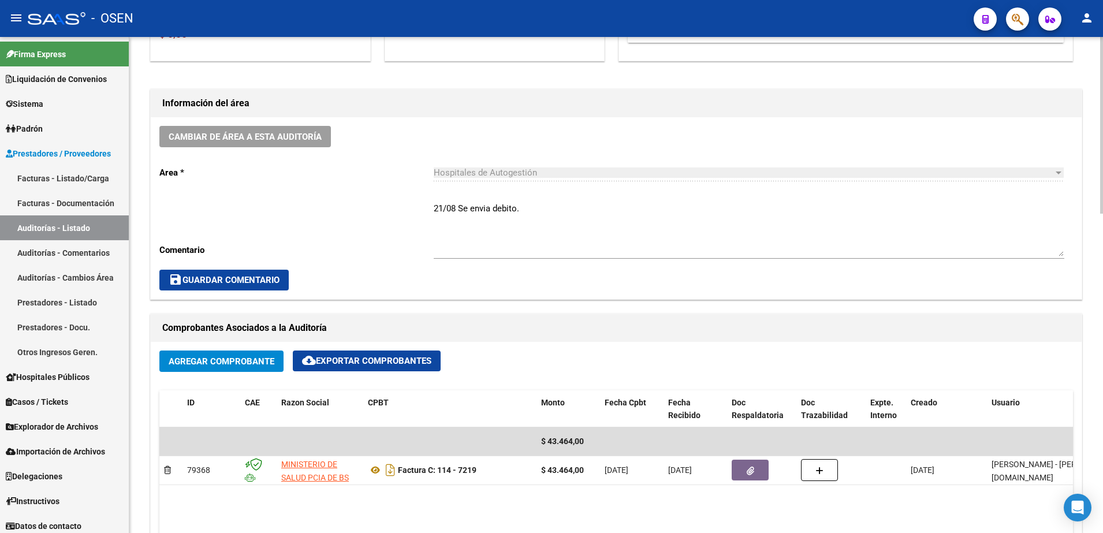
scroll to position [289, 0]
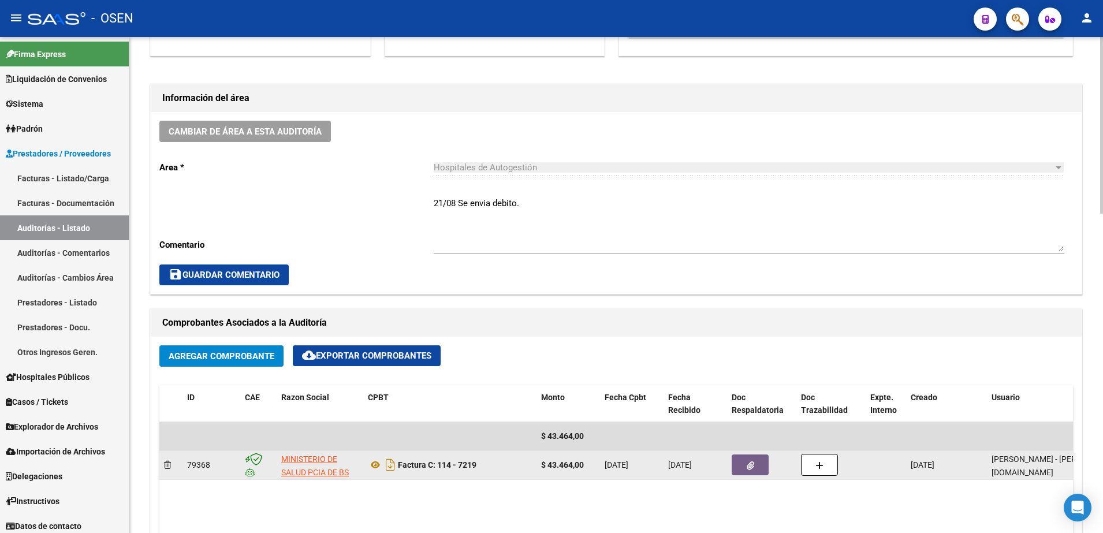
click at [754, 458] on button "button" at bounding box center [750, 465] width 37 height 21
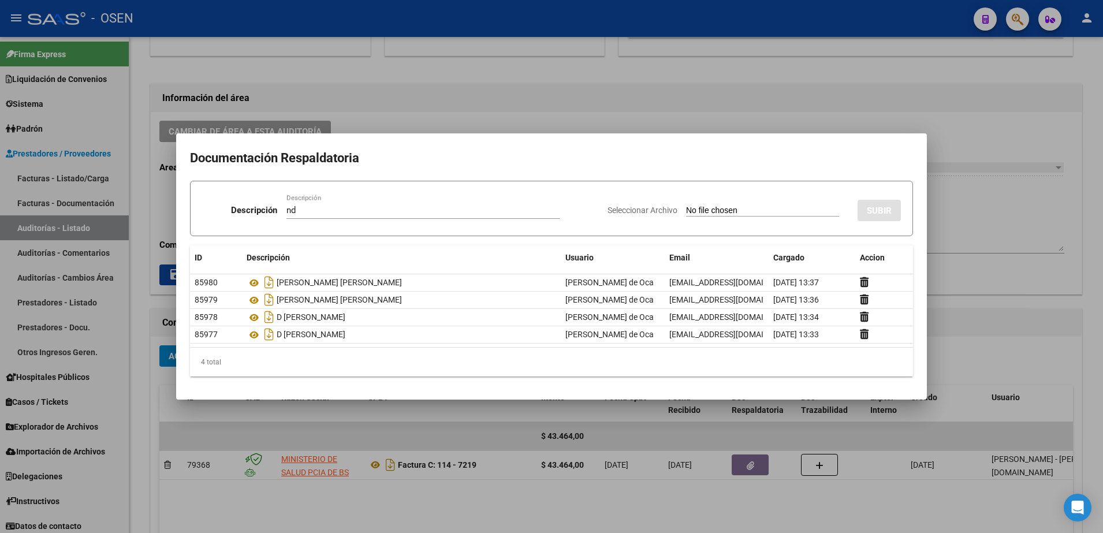
click at [782, 228] on form "Descripción nd Descripción Seleccionar Archivo SUBIR" at bounding box center [551, 208] width 723 height 55
click at [768, 206] on input "Seleccionar Archivo" at bounding box center [762, 211] width 153 height 11
click at [872, 205] on span "SUBIR" at bounding box center [879, 210] width 25 height 10
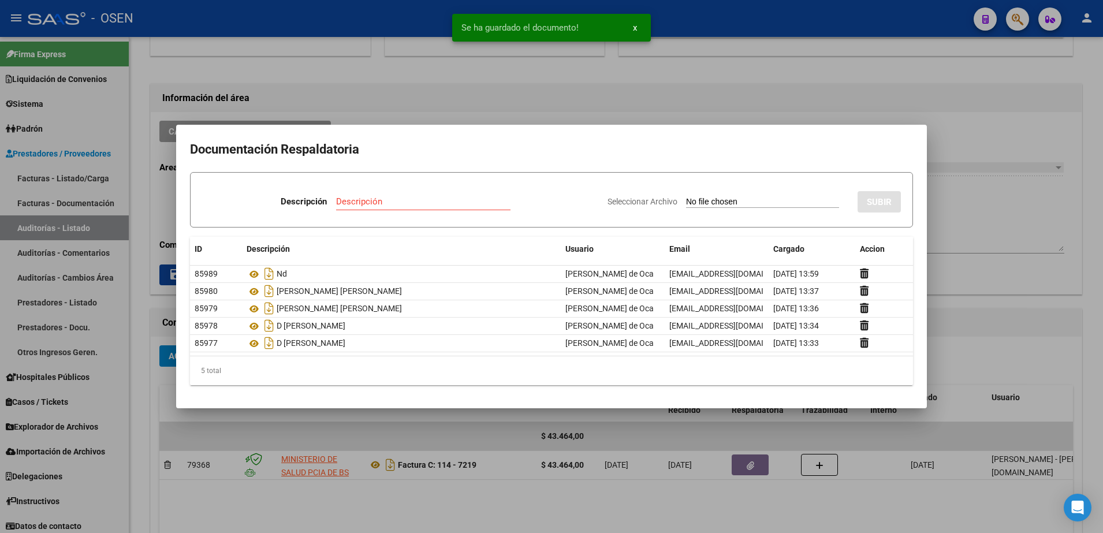
click at [426, 444] on div at bounding box center [551, 266] width 1103 height 533
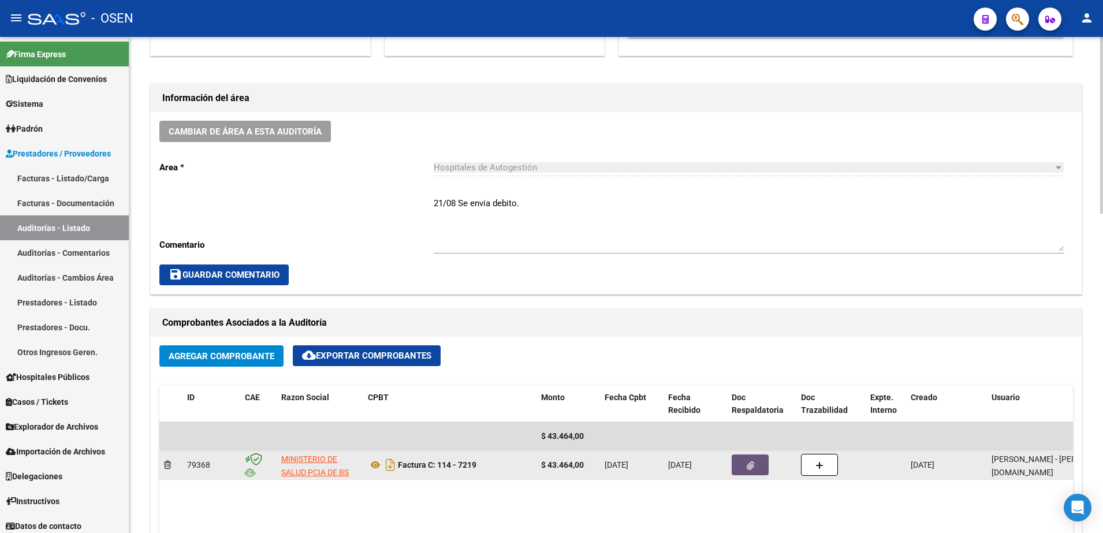
click at [750, 466] on icon "button" at bounding box center [751, 466] width 8 height 9
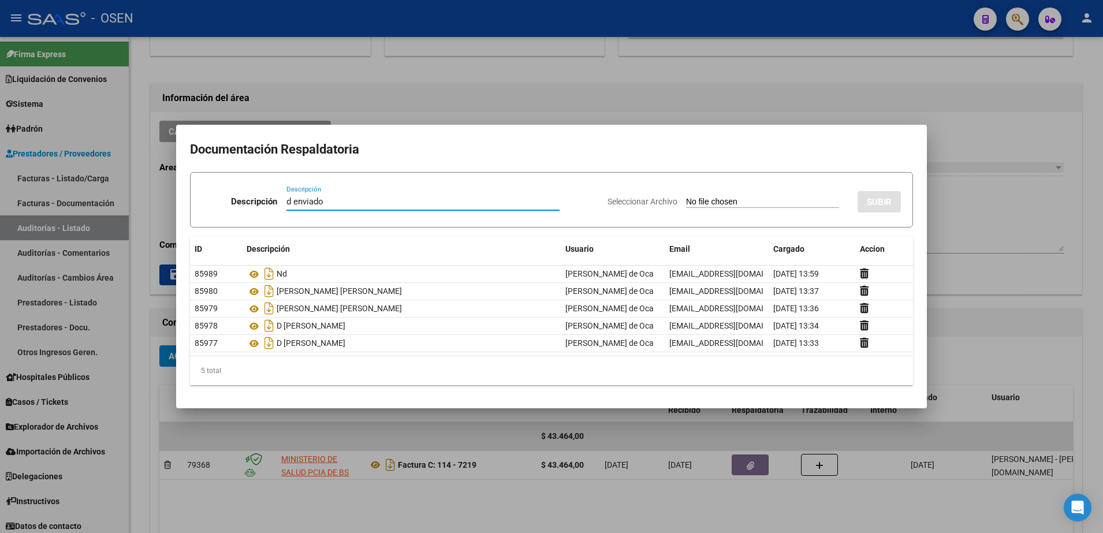
click at [374, 75] on div at bounding box center [551, 266] width 1103 height 533
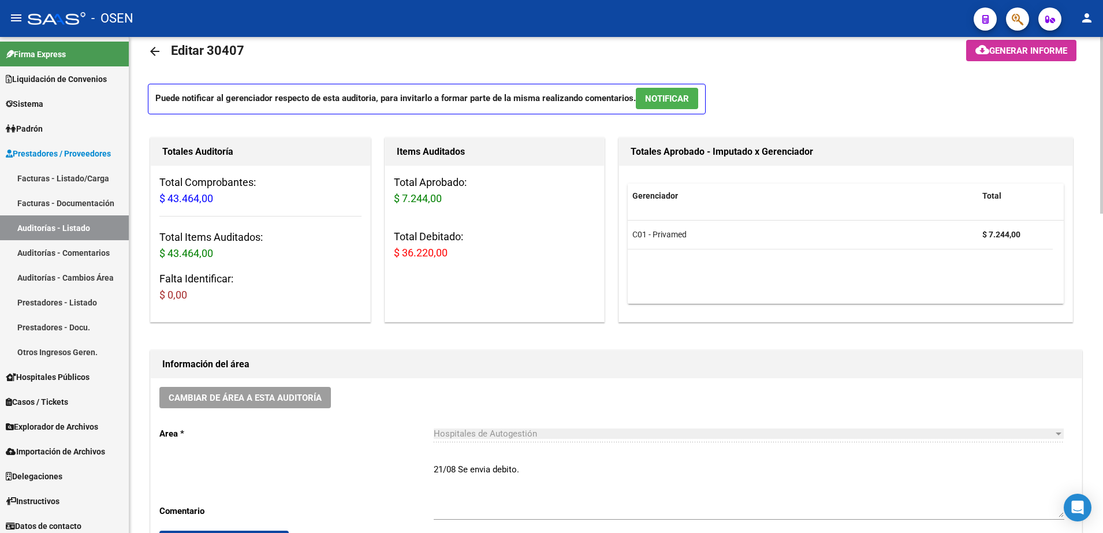
scroll to position [0, 0]
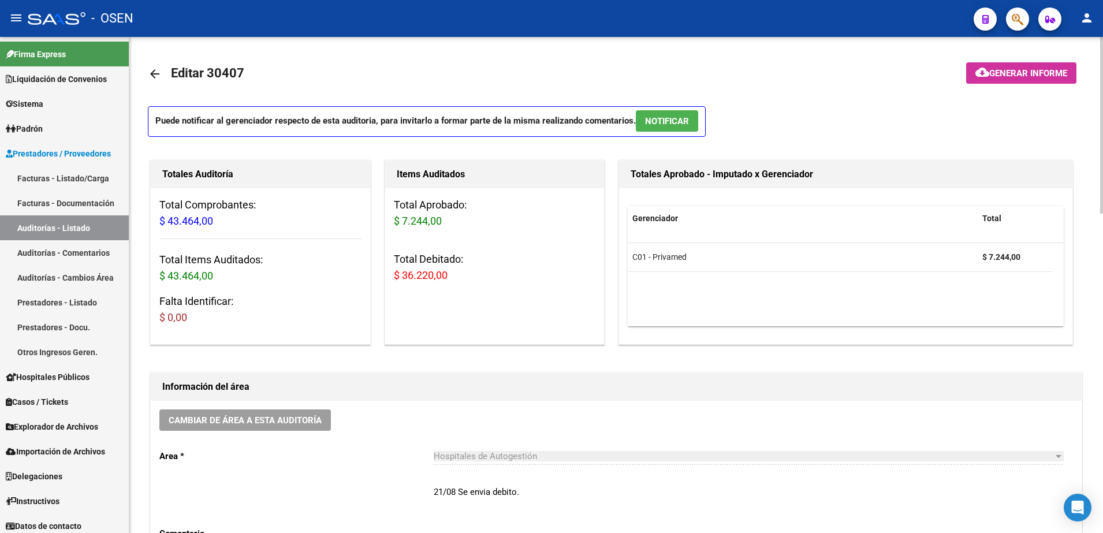
click at [151, 75] on mat-icon "arrow_back" at bounding box center [155, 74] width 14 height 14
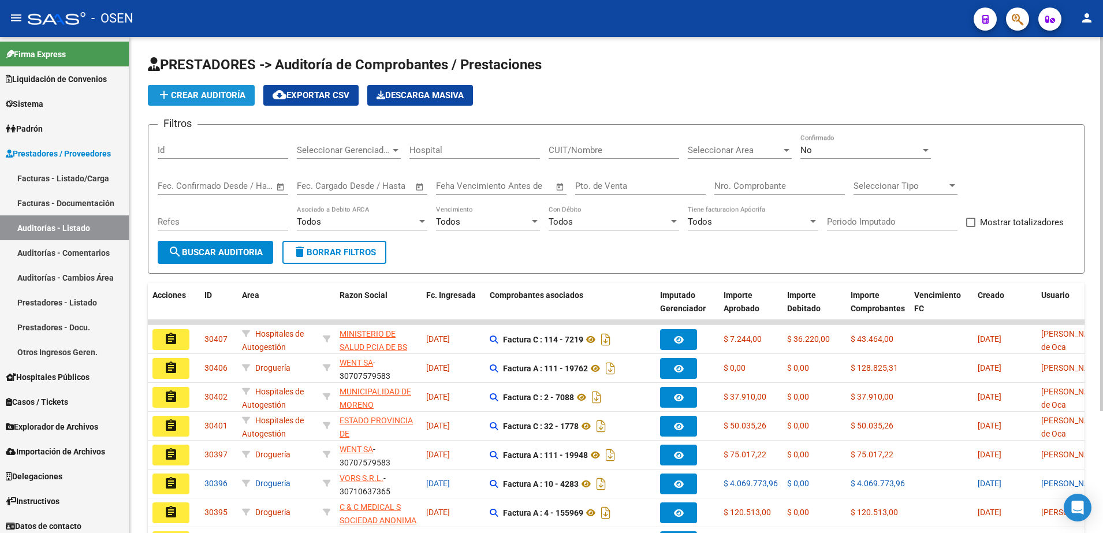
click at [241, 99] on span "add Crear Auditoría" at bounding box center [201, 95] width 88 height 10
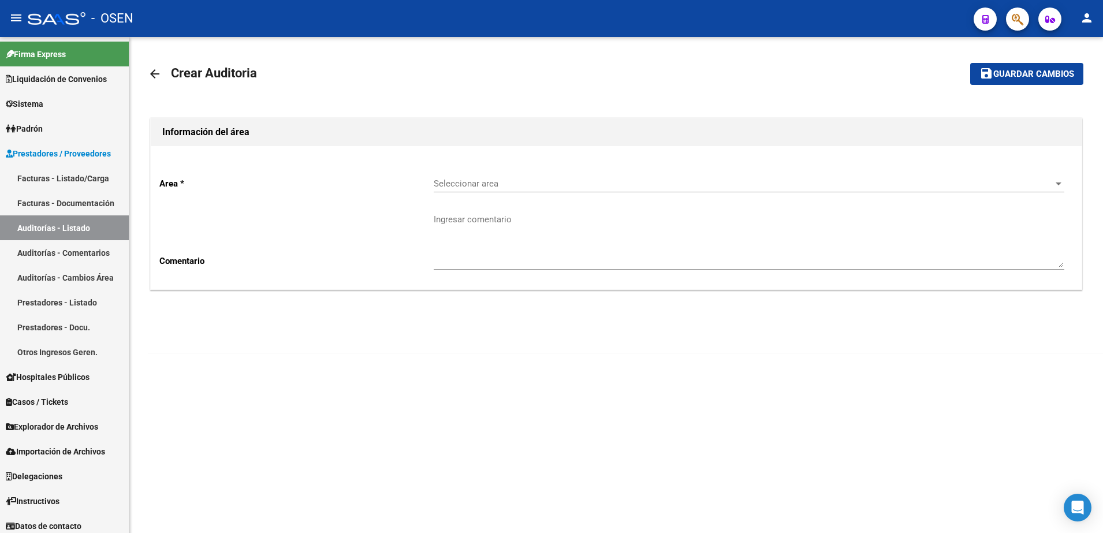
click at [535, 174] on div "Seleccionar area Seleccionar area" at bounding box center [749, 180] width 631 height 25
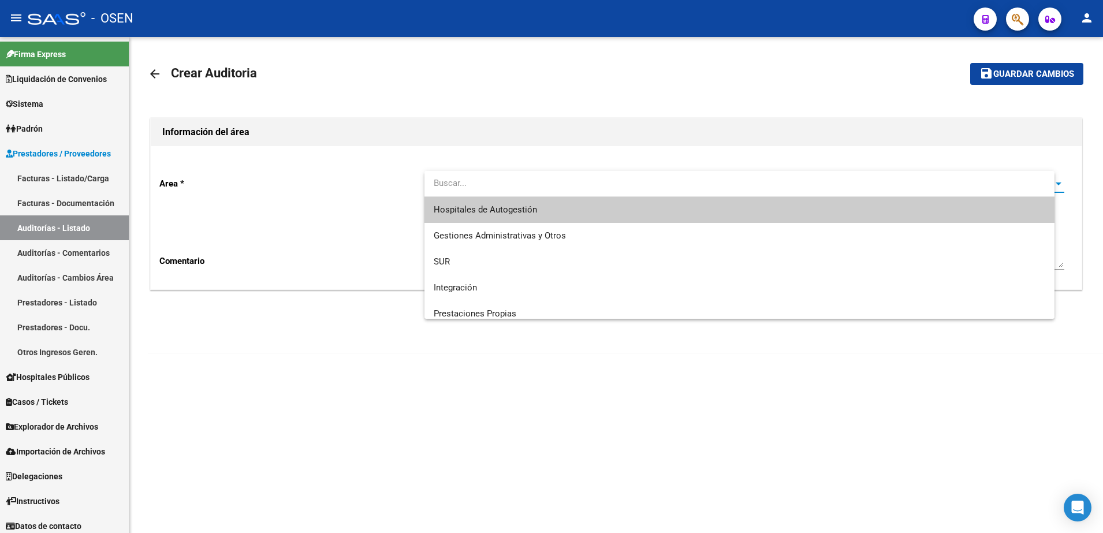
click at [534, 196] on div at bounding box center [740, 184] width 631 height 26
click at [527, 209] on span "Hospitales de Autogestión" at bounding box center [485, 209] width 103 height 10
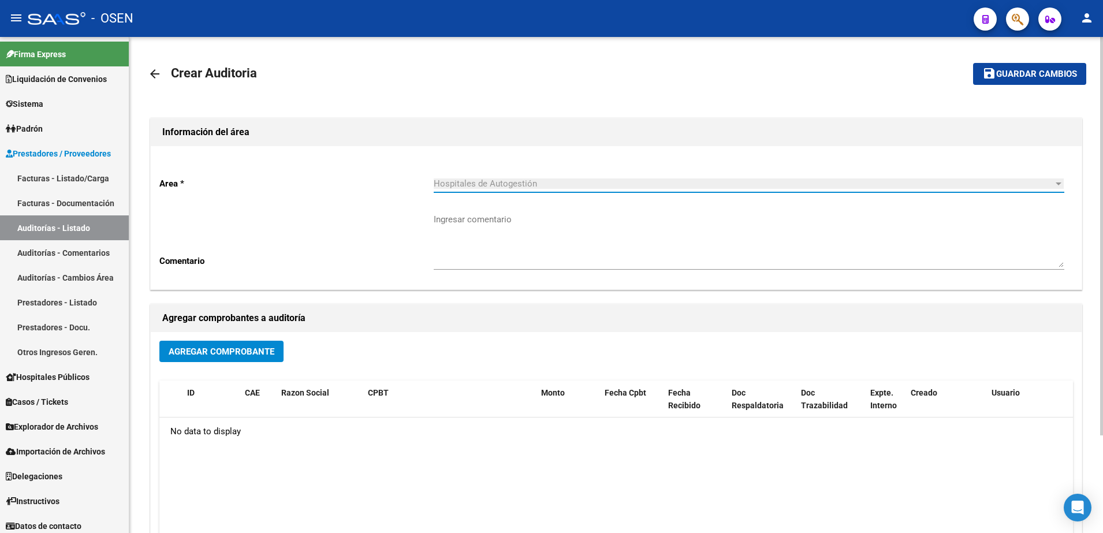
click at [272, 350] on span "Agregar Comprobante" at bounding box center [222, 352] width 106 height 10
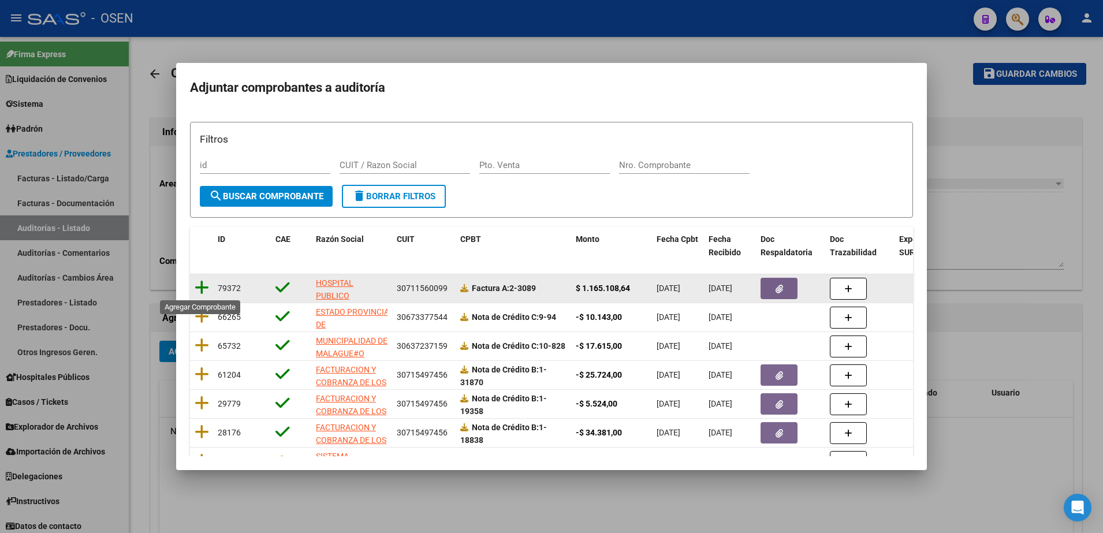
click at [200, 288] on icon at bounding box center [202, 288] width 14 height 16
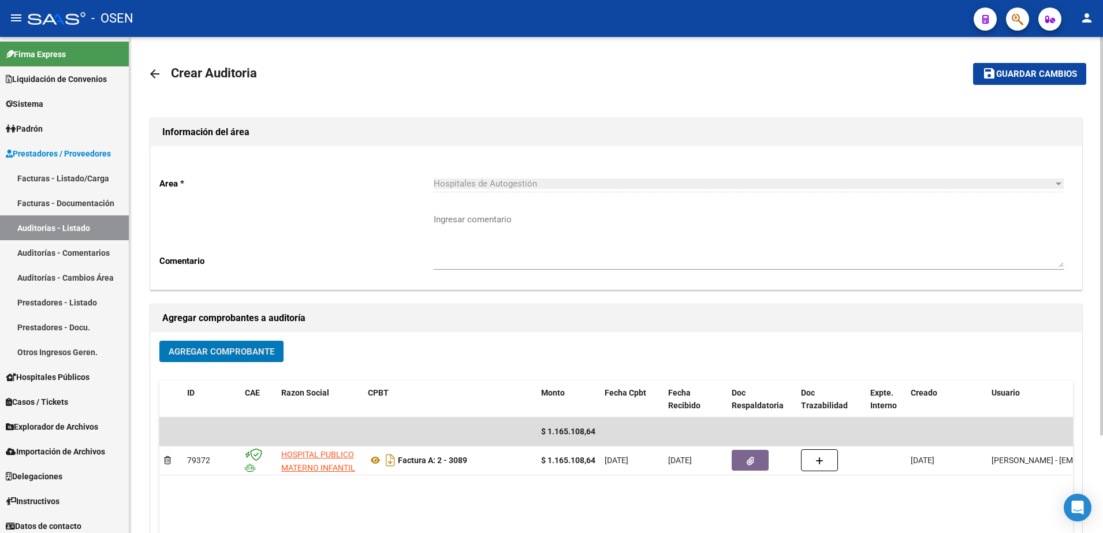
click at [1007, 71] on span "Guardar cambios" at bounding box center [1036, 74] width 81 height 10
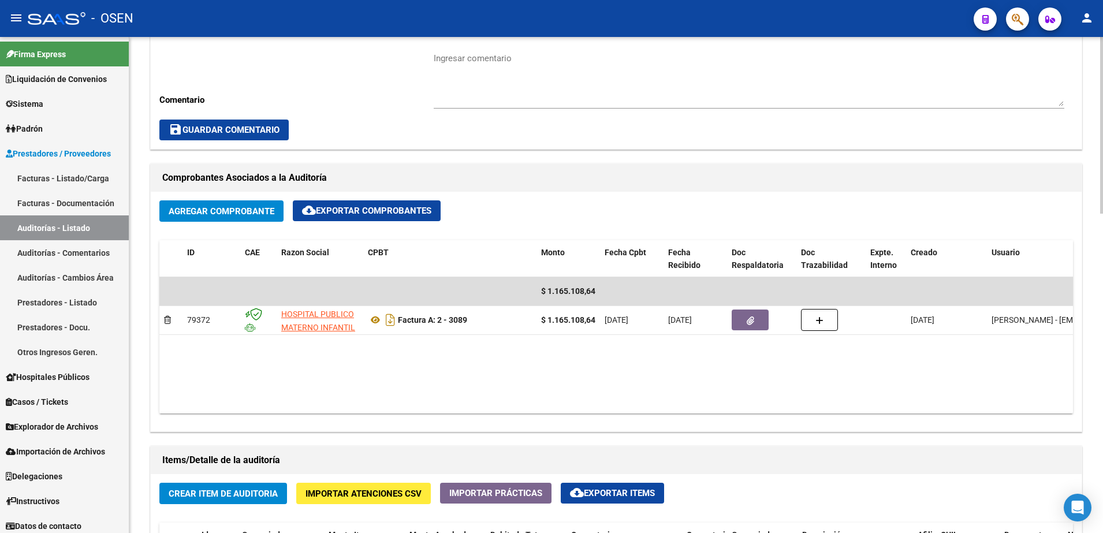
scroll to position [578, 0]
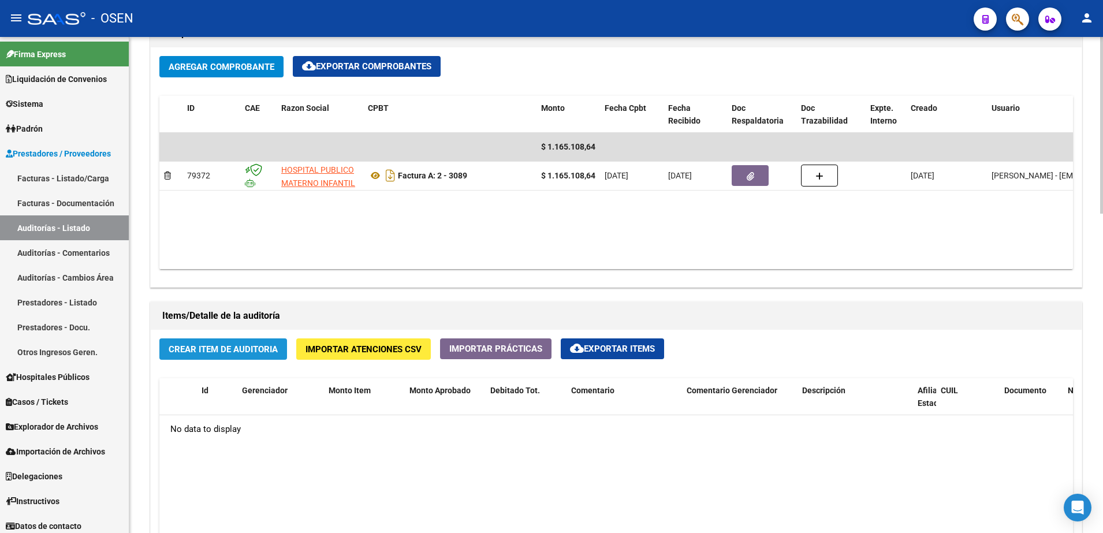
click at [239, 347] on span "Crear Item de Auditoria" at bounding box center [223, 349] width 109 height 10
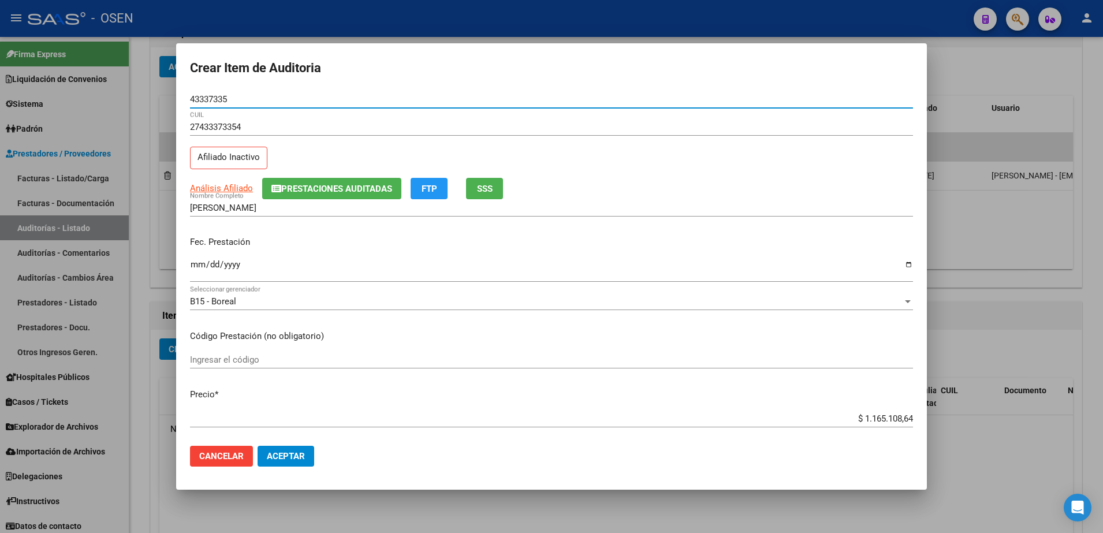
click at [203, 267] on input "Ingresar la fecha" at bounding box center [551, 269] width 723 height 18
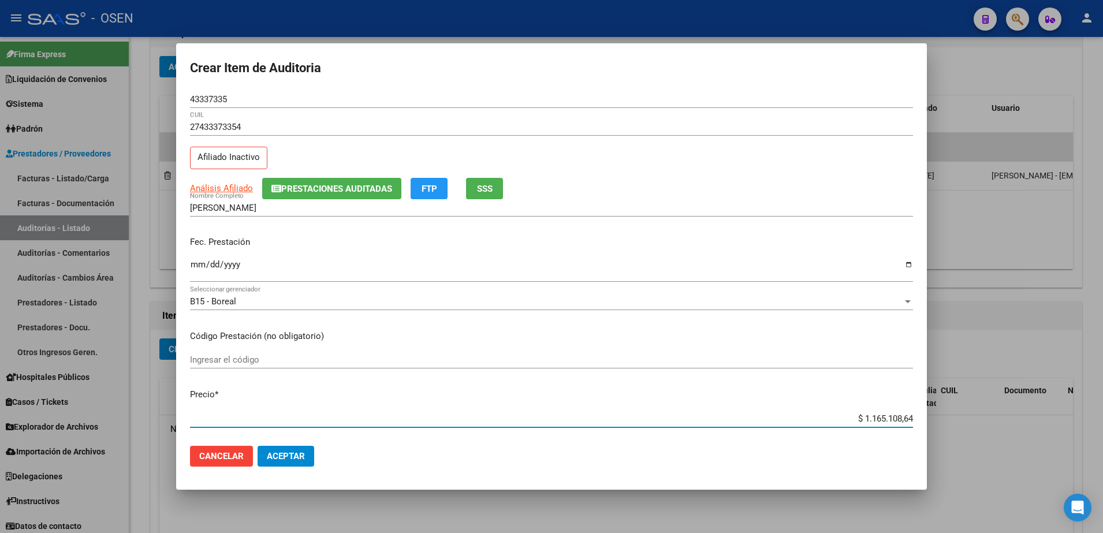
paste input "21.287,69"
click at [494, 184] on button "SSS" at bounding box center [484, 188] width 37 height 21
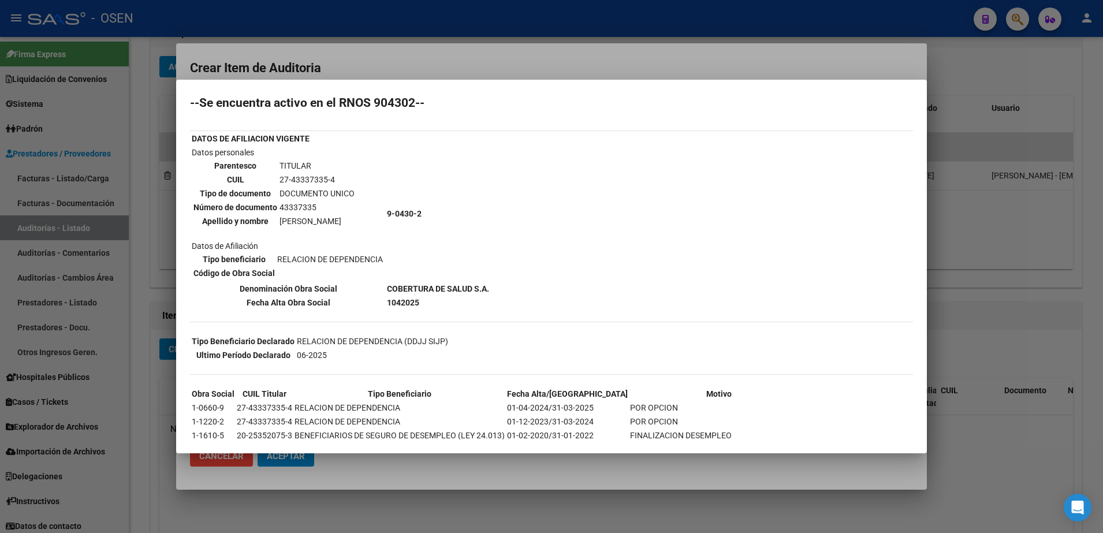
scroll to position [72, 0]
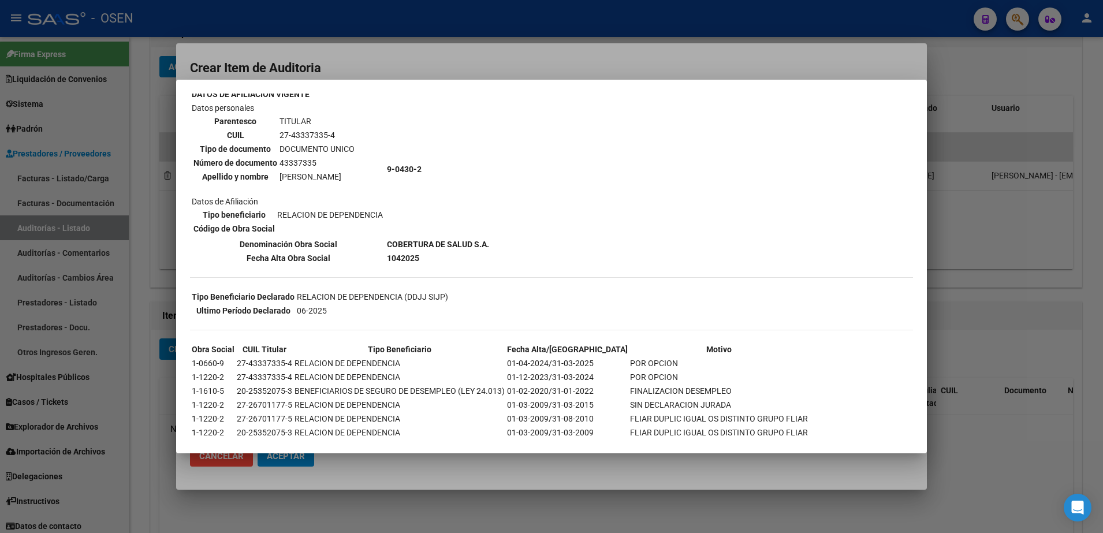
click at [354, 56] on div at bounding box center [551, 266] width 1103 height 533
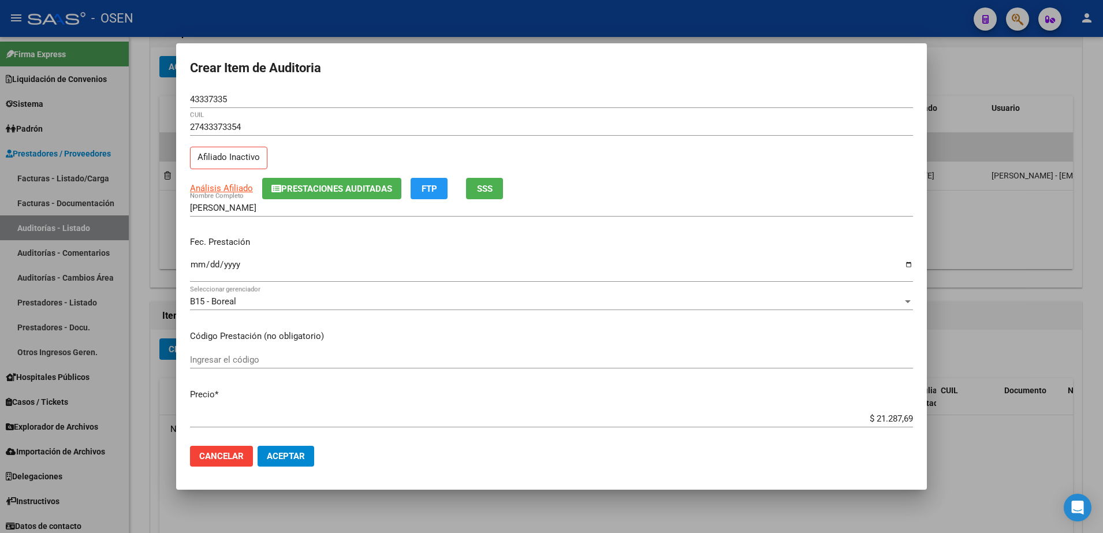
click at [204, 104] on input "43337335" at bounding box center [551, 99] width 723 height 10
click at [291, 446] on button "Aceptar" at bounding box center [286, 456] width 57 height 21
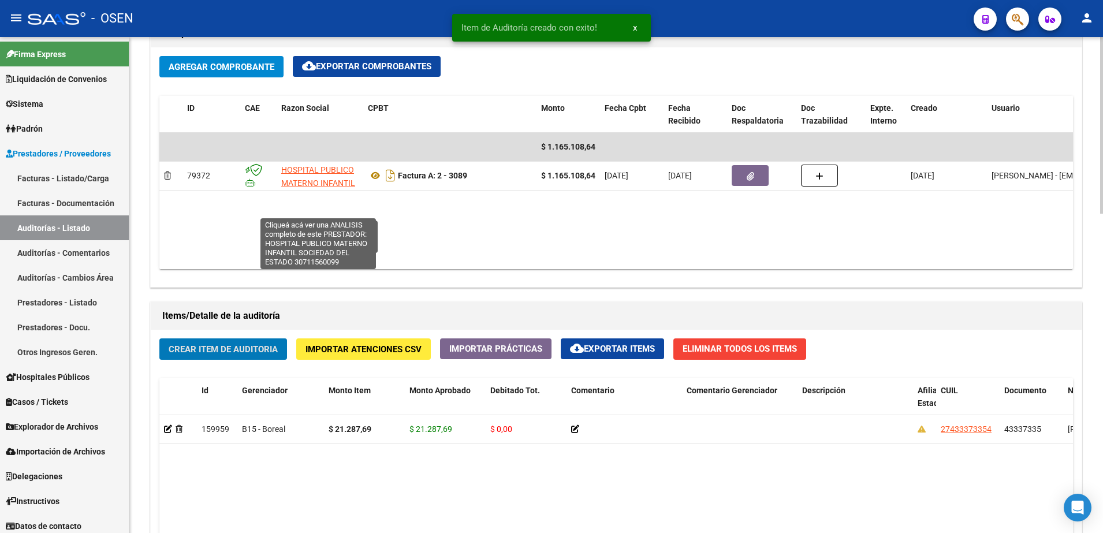
scroll to position [578, 0]
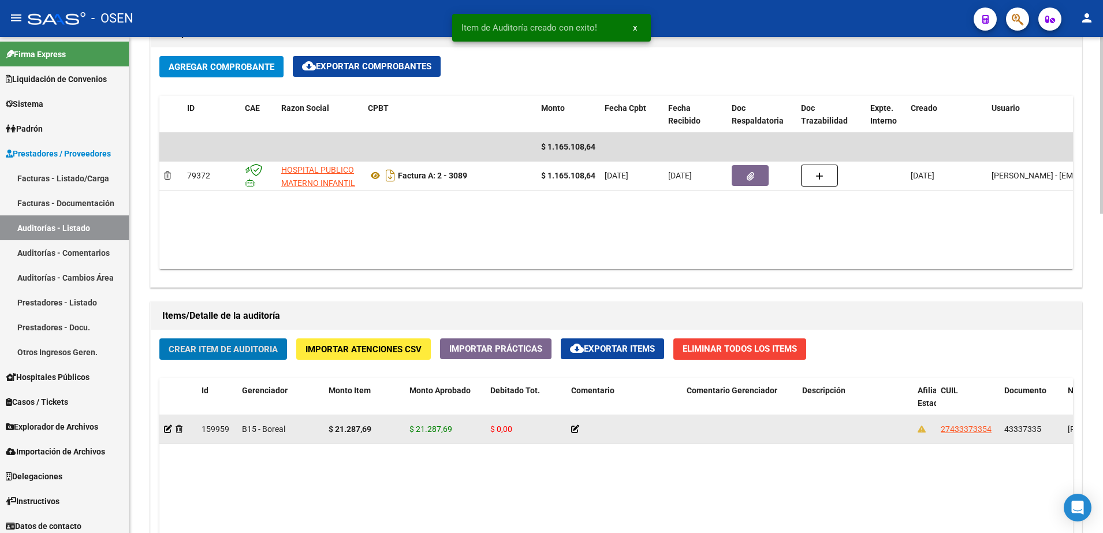
click at [976, 425] on span "27433373354" at bounding box center [966, 429] width 51 height 9
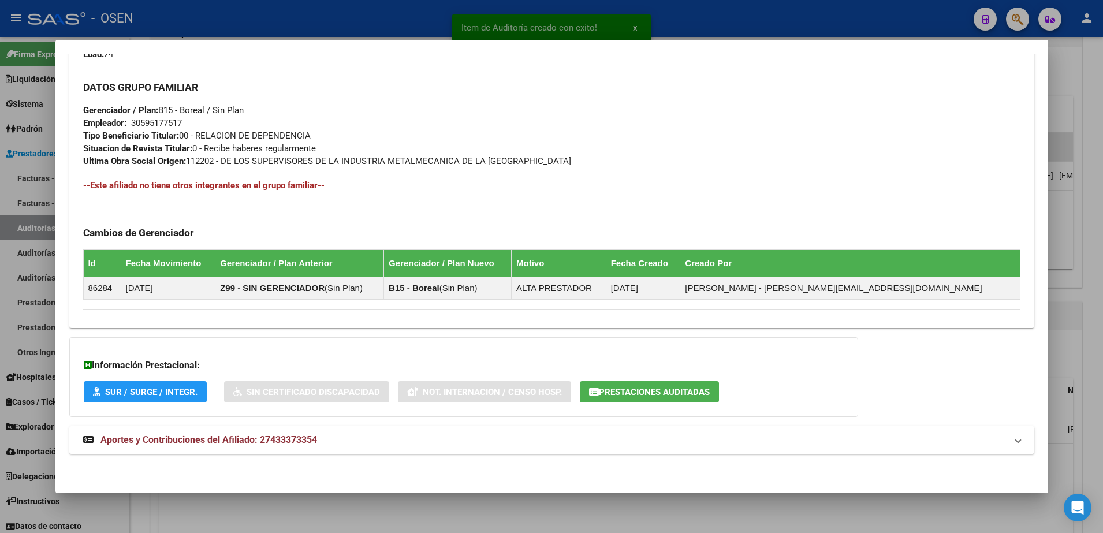
click at [496, 443] on mat-panel-title "Aportes y Contribuciones del Afiliado: 27433373354" at bounding box center [545, 440] width 924 height 14
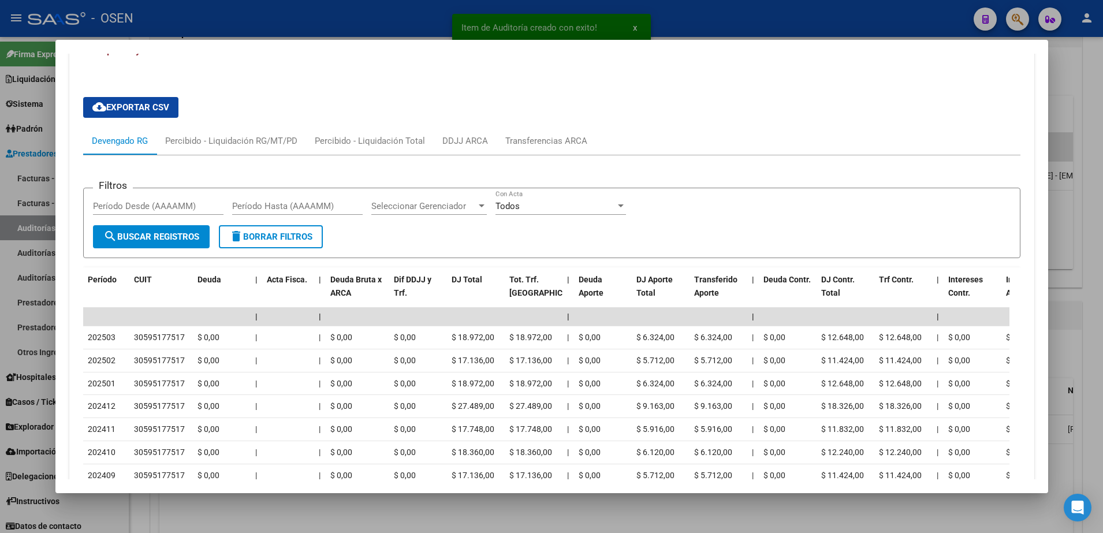
scroll to position [996, 0]
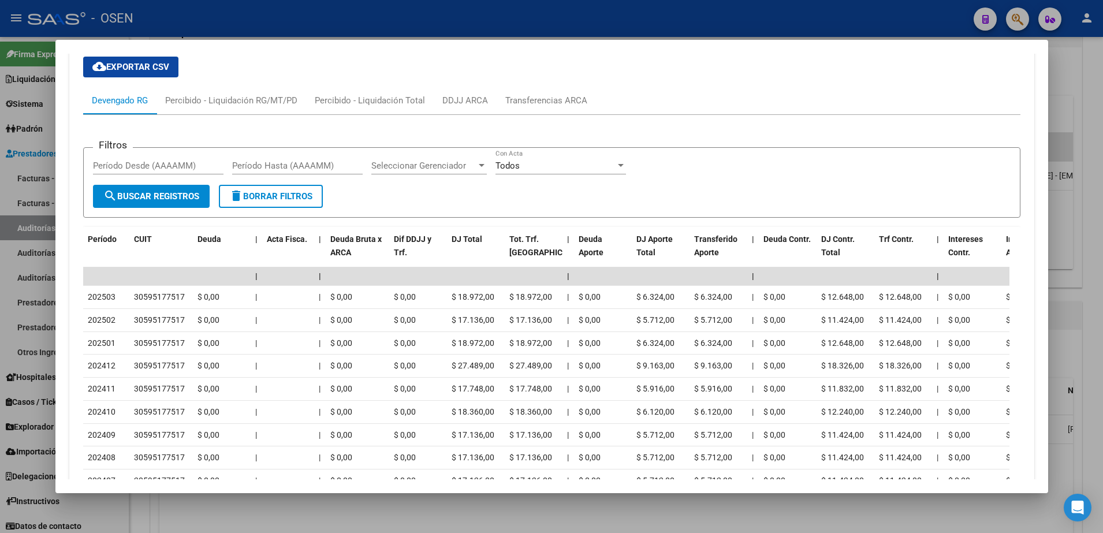
click at [481, 505] on div at bounding box center [551, 266] width 1103 height 533
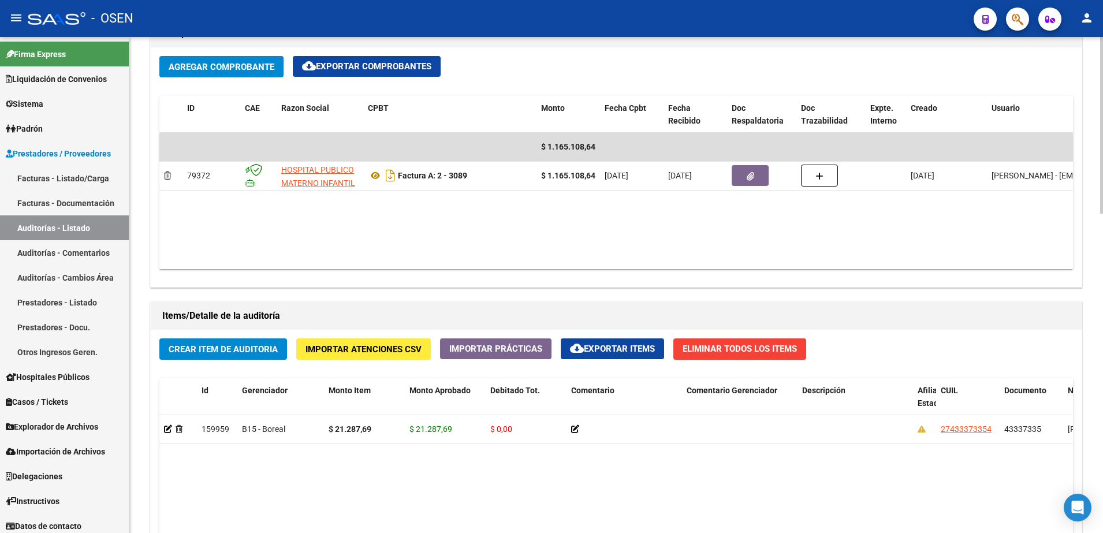
click at [241, 350] on span "Crear Item de Auditoria" at bounding box center [223, 349] width 109 height 10
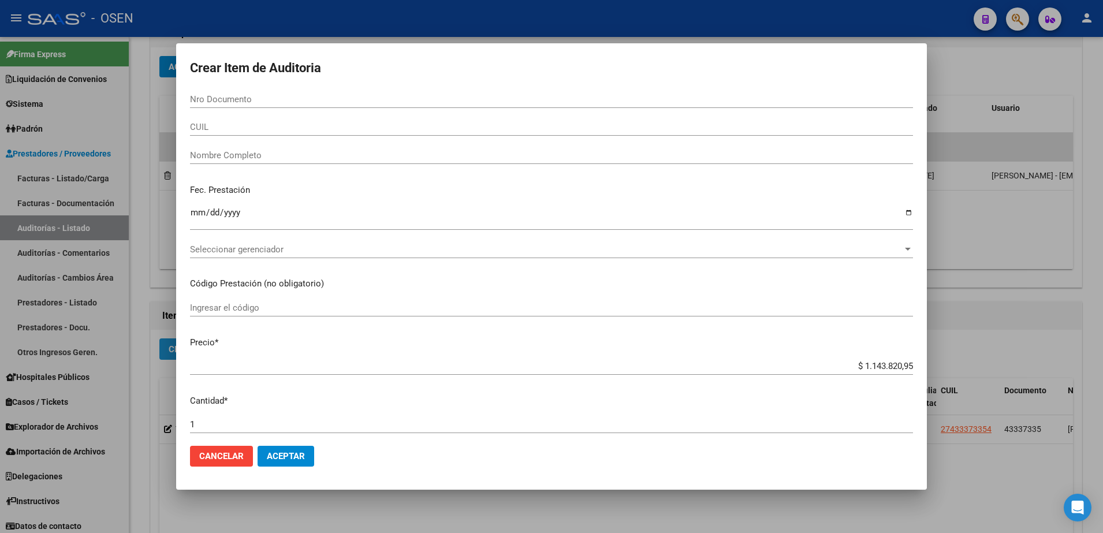
paste input "53347395"
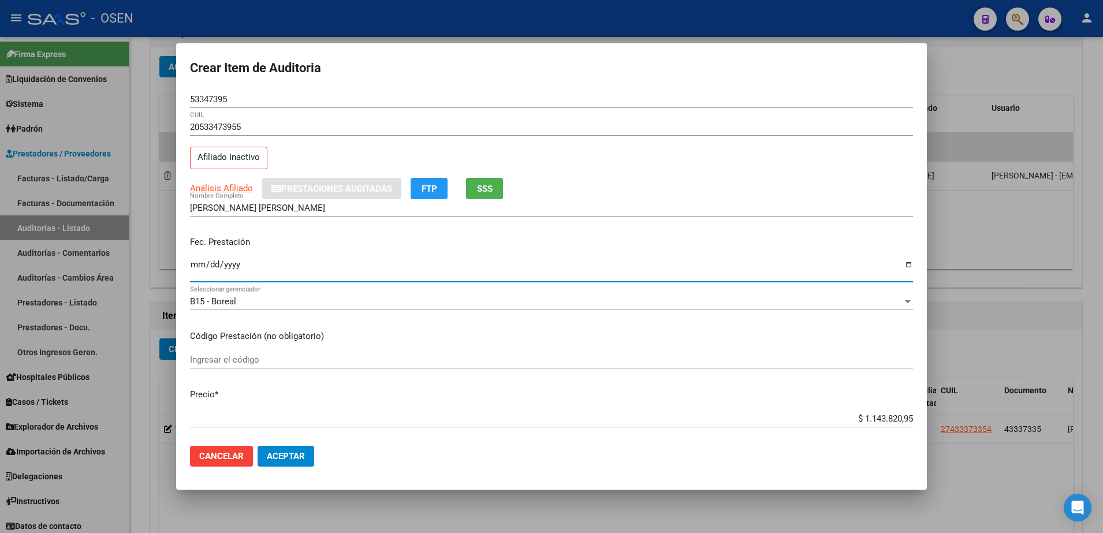
click at [195, 261] on input "Ingresar la fecha" at bounding box center [551, 269] width 723 height 18
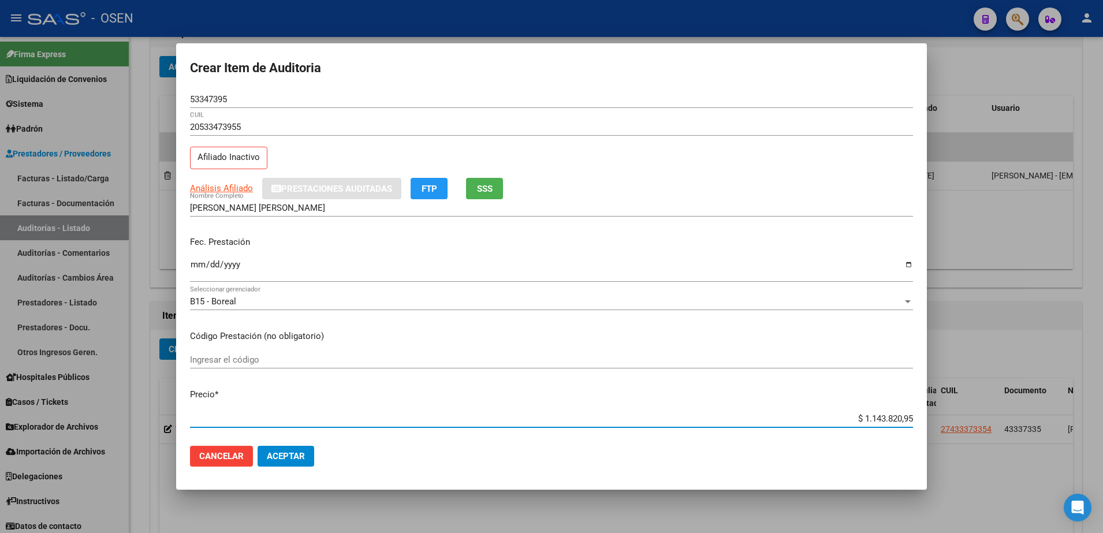
paste input "18.298,00"
click at [481, 194] on span "SSS" at bounding box center [485, 189] width 16 height 10
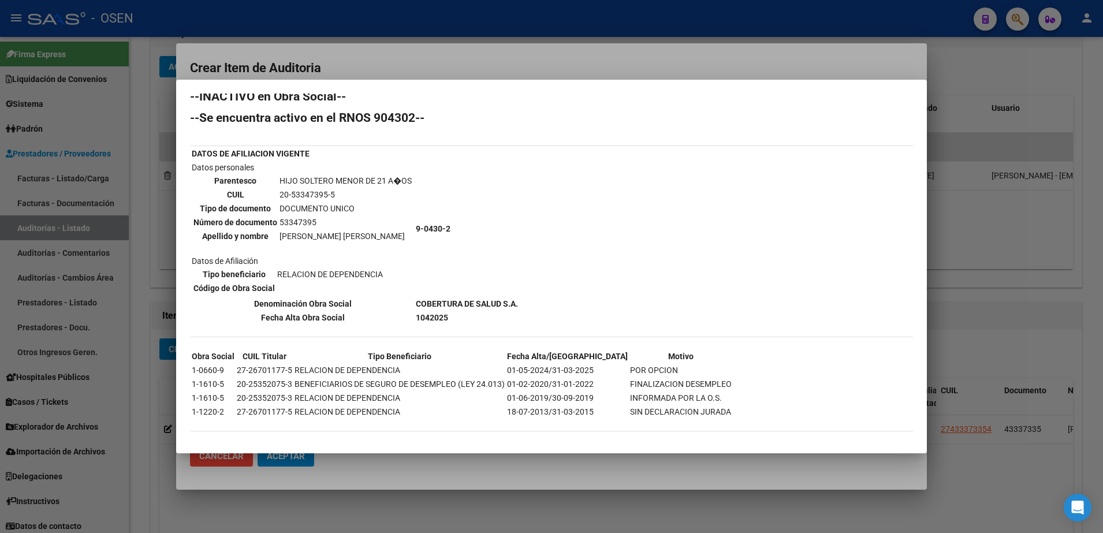
scroll to position [16, 0]
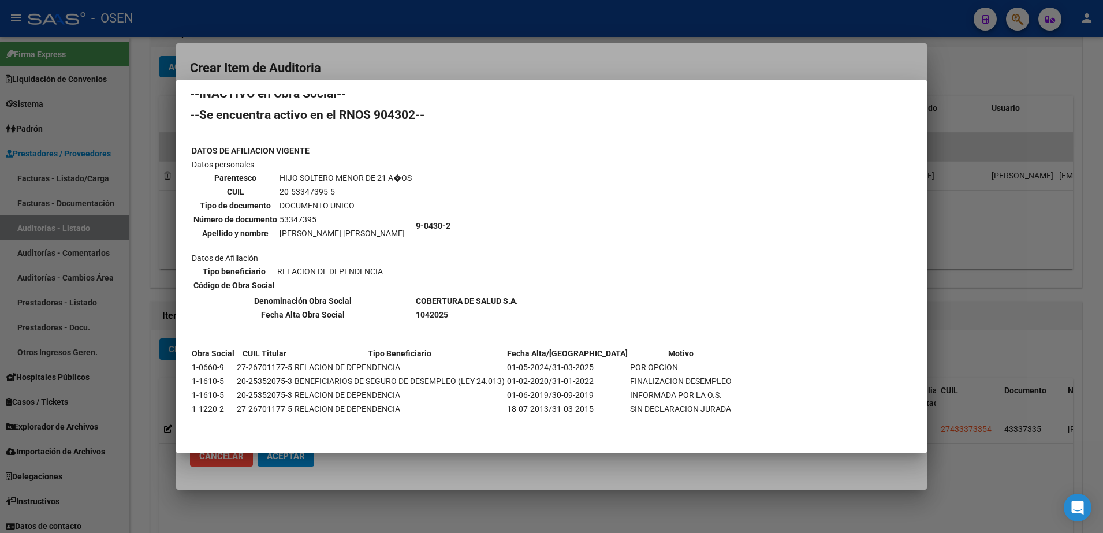
click at [281, 49] on div at bounding box center [551, 266] width 1103 height 533
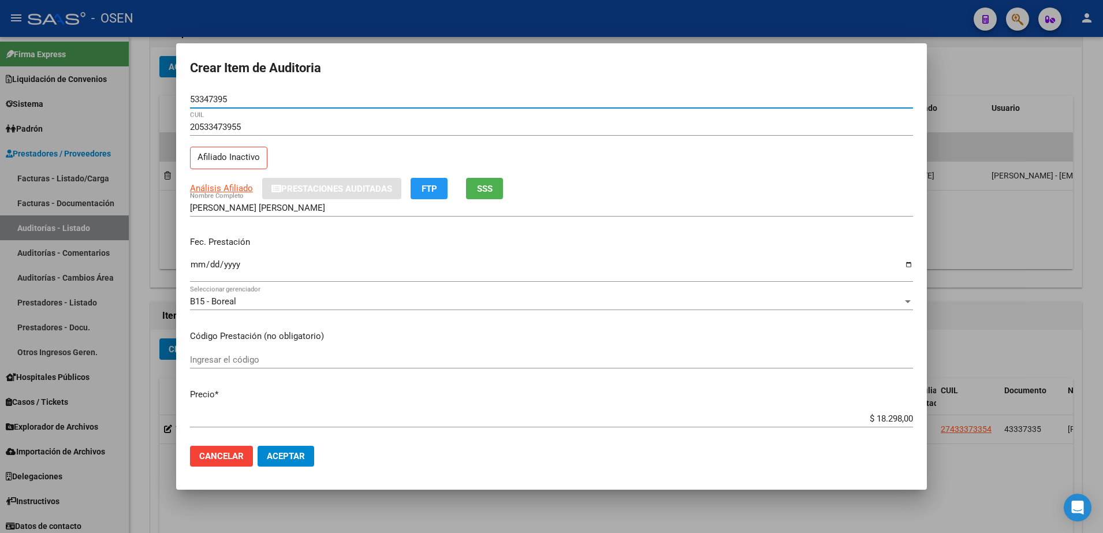
click at [217, 99] on input "53347395" at bounding box center [551, 99] width 723 height 10
click at [216, 109] on div "53347395 Nro Documento" at bounding box center [551, 105] width 723 height 28
click at [215, 105] on div "53347395 Nro Documento" at bounding box center [551, 99] width 723 height 17
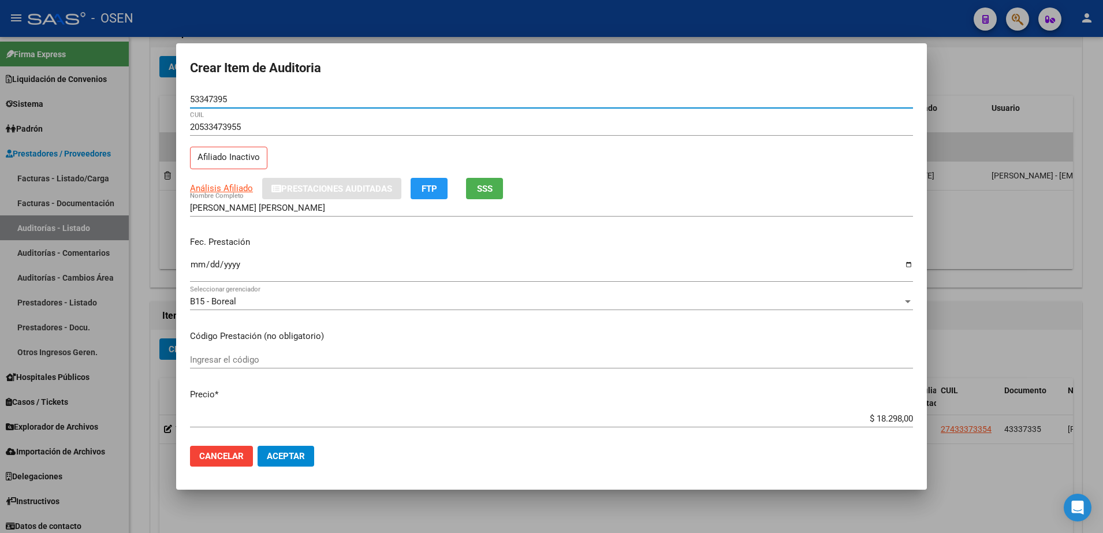
click at [213, 99] on input "53347395" at bounding box center [551, 99] width 723 height 10
click at [331, 206] on input "[PERSON_NAME] [PERSON_NAME]" at bounding box center [551, 208] width 723 height 10
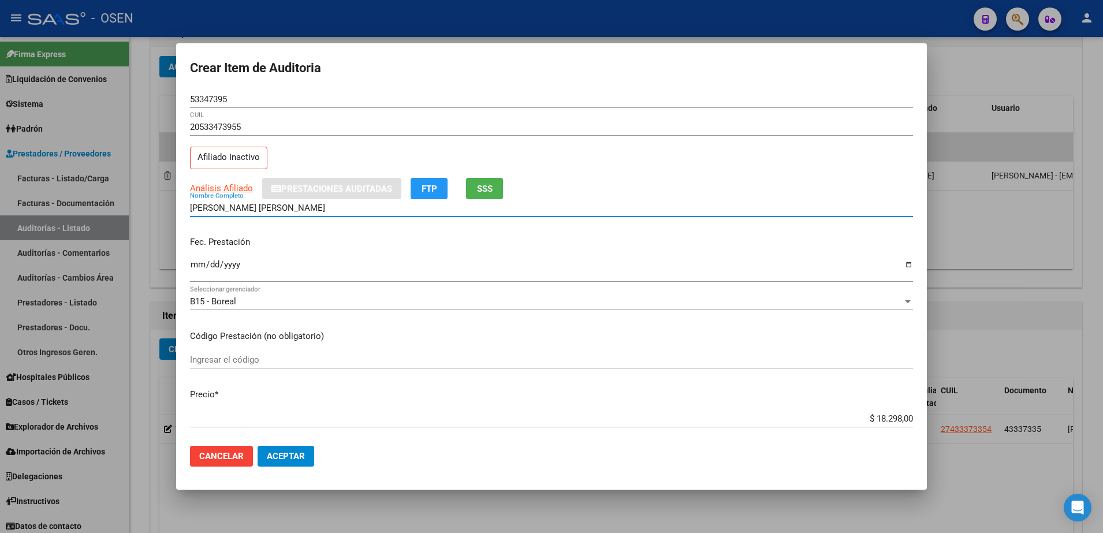
paste input "53347395"
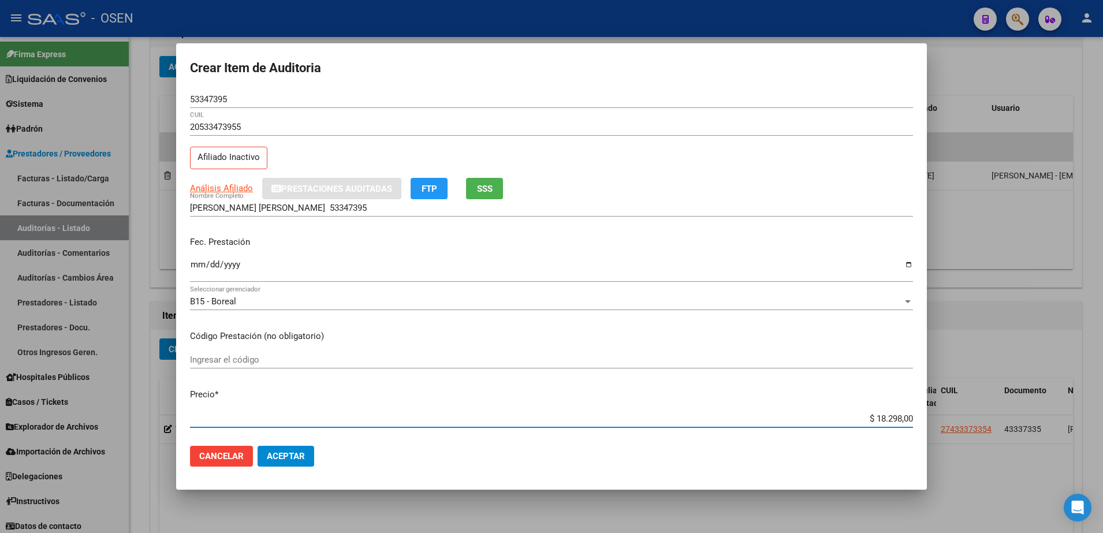
drag, startPoint x: 854, startPoint y: 414, endPoint x: 618, endPoint y: 333, distance: 249.7
click at [950, 413] on div "Crear Item de Auditoria 53347395 Nro Documento 20533473955 CUIL Afiliado Inacti…" at bounding box center [551, 266] width 1103 height 533
click at [371, 207] on input "[PERSON_NAME] [PERSON_NAME] 53347395" at bounding box center [551, 208] width 723 height 10
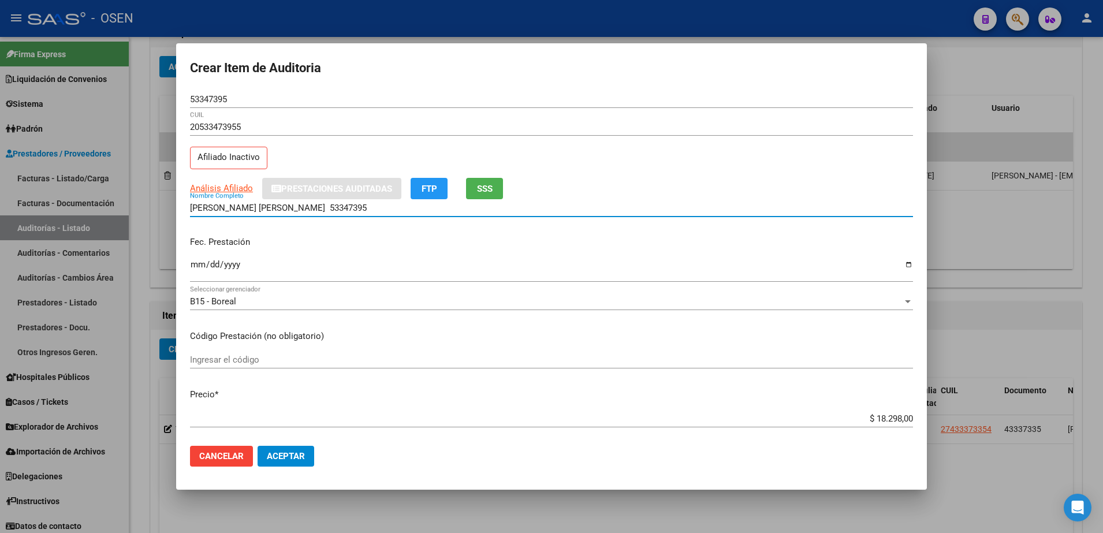
paste input "$ 18.298,00"
drag, startPoint x: 416, startPoint y: 211, endPoint x: 105, endPoint y: 215, distance: 310.8
click at [105, 215] on div "Crear Item de Auditoria 53347395 Nro Documento 20533473955 CUIL Afiliado Inacti…" at bounding box center [551, 266] width 1103 height 533
click at [421, 206] on input "[PERSON_NAME] [PERSON_NAME] 53347395 $ 18.298,00" at bounding box center [551, 208] width 723 height 10
drag, startPoint x: 412, startPoint y: 208, endPoint x: 333, endPoint y: 209, distance: 79.7
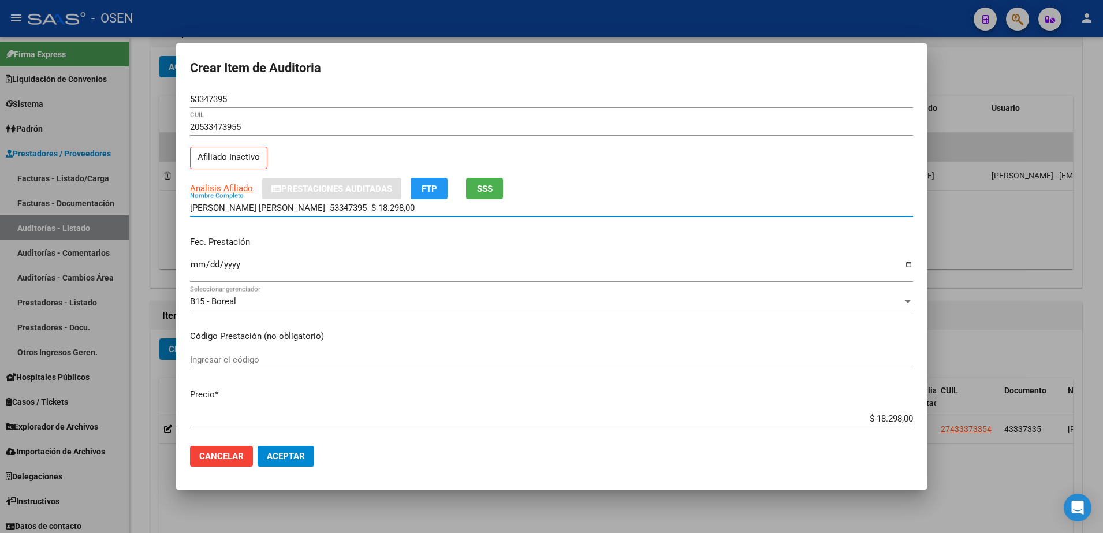
click at [333, 209] on input "[PERSON_NAME] [PERSON_NAME] 53347395 $ 18.298,00" at bounding box center [551, 208] width 723 height 10
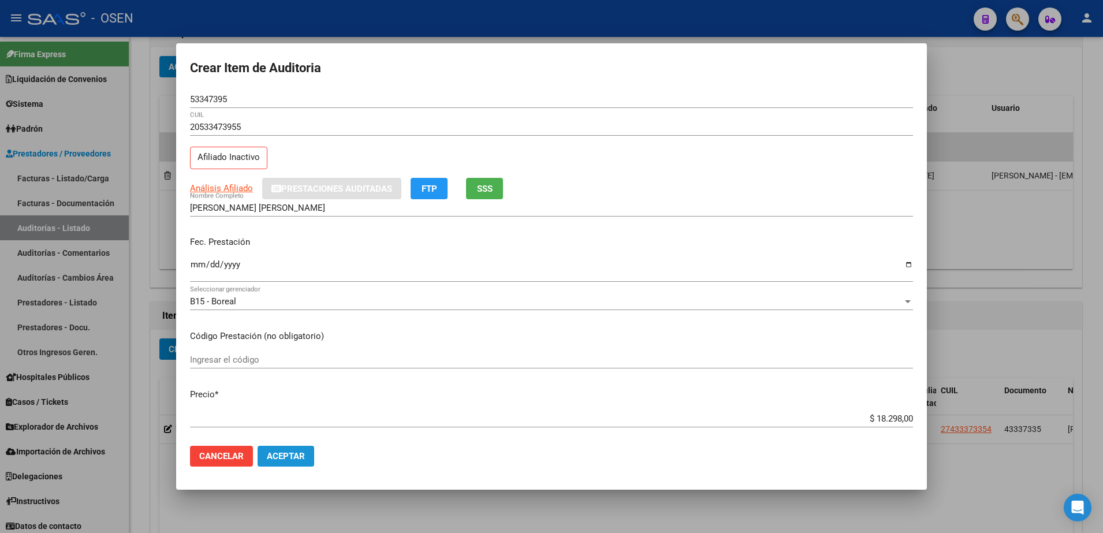
click at [311, 460] on button "Aceptar" at bounding box center [286, 456] width 57 height 21
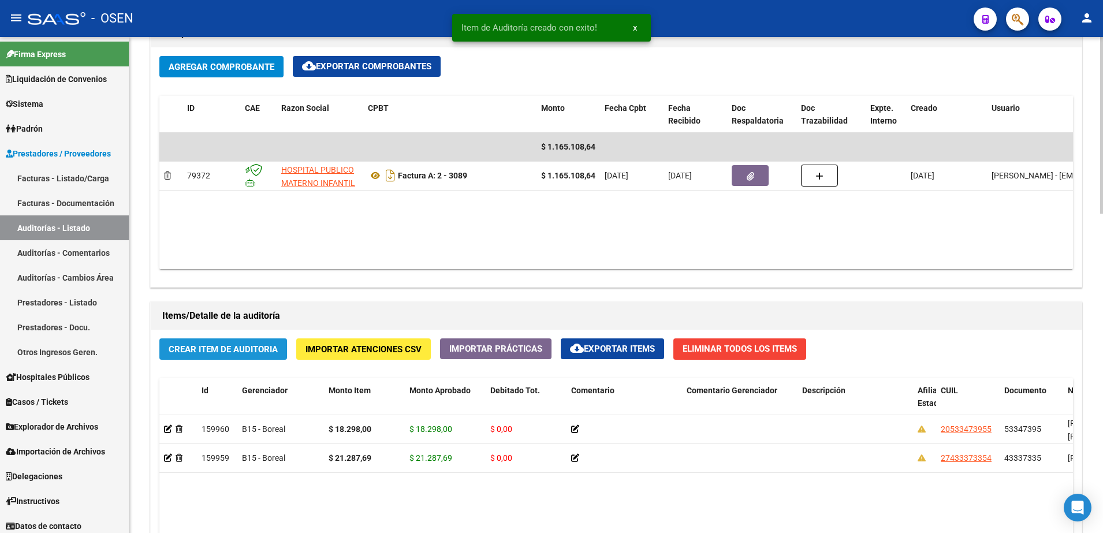
click at [251, 347] on span "Crear Item de Auditoria" at bounding box center [223, 349] width 109 height 10
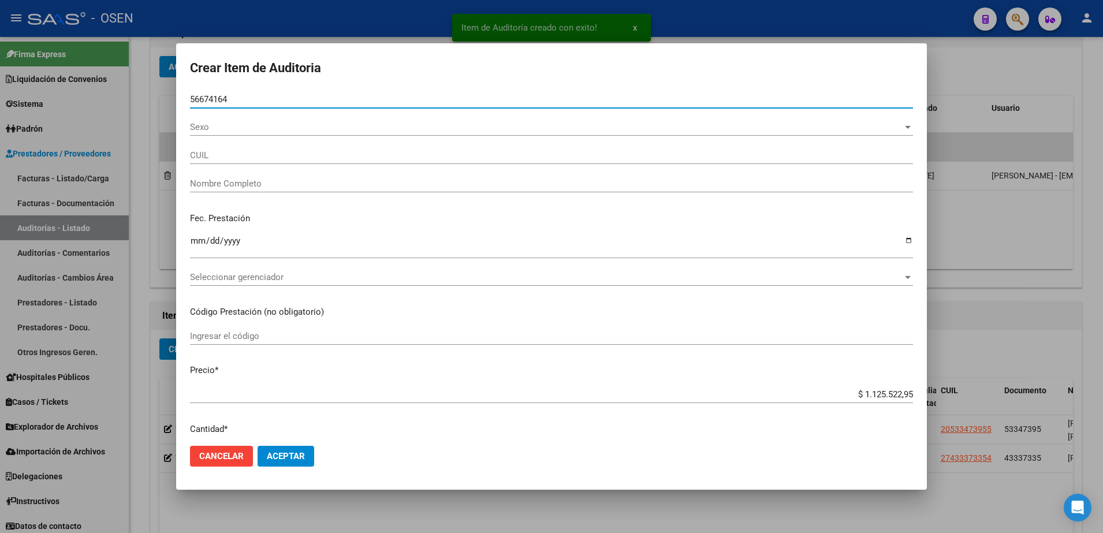
click at [193, 225] on div "Fec. Prestación Ingresar la fecha" at bounding box center [551, 236] width 723 height 66
click at [196, 235] on div "Ingresar la fecha" at bounding box center [551, 245] width 723 height 25
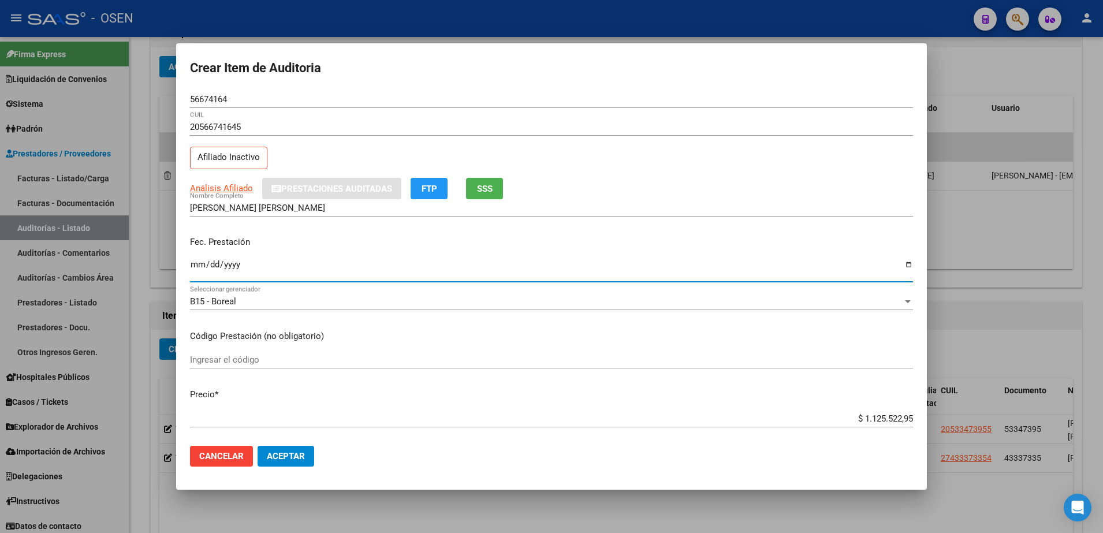
click at [864, 416] on input "$ 1.125.522,95" at bounding box center [551, 419] width 723 height 10
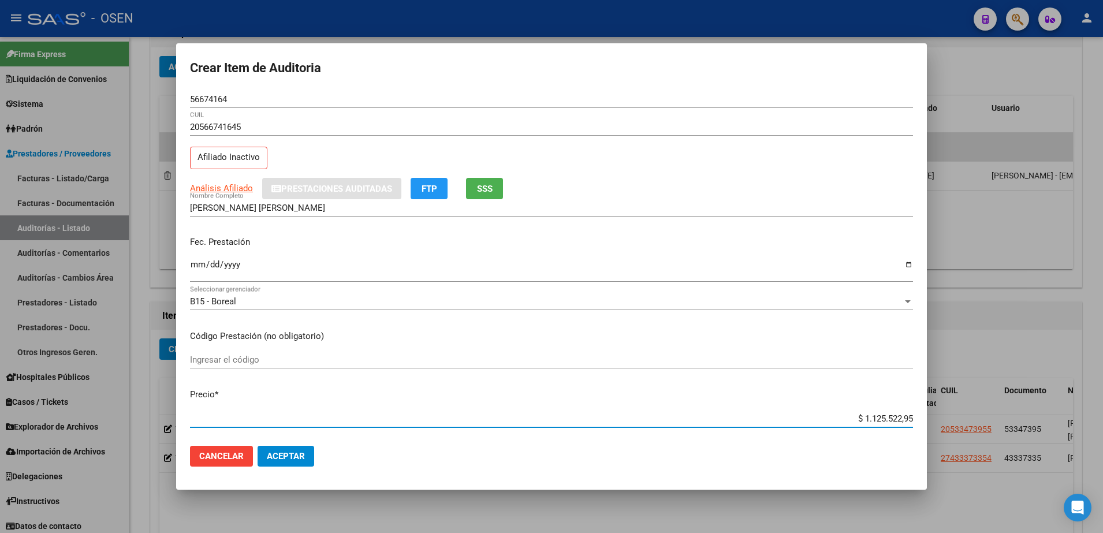
click at [864, 416] on input "$ 1.125.522,95" at bounding box center [551, 419] width 723 height 10
paste input "9.209,00"
click at [221, 98] on input "56674164" at bounding box center [551, 99] width 723 height 10
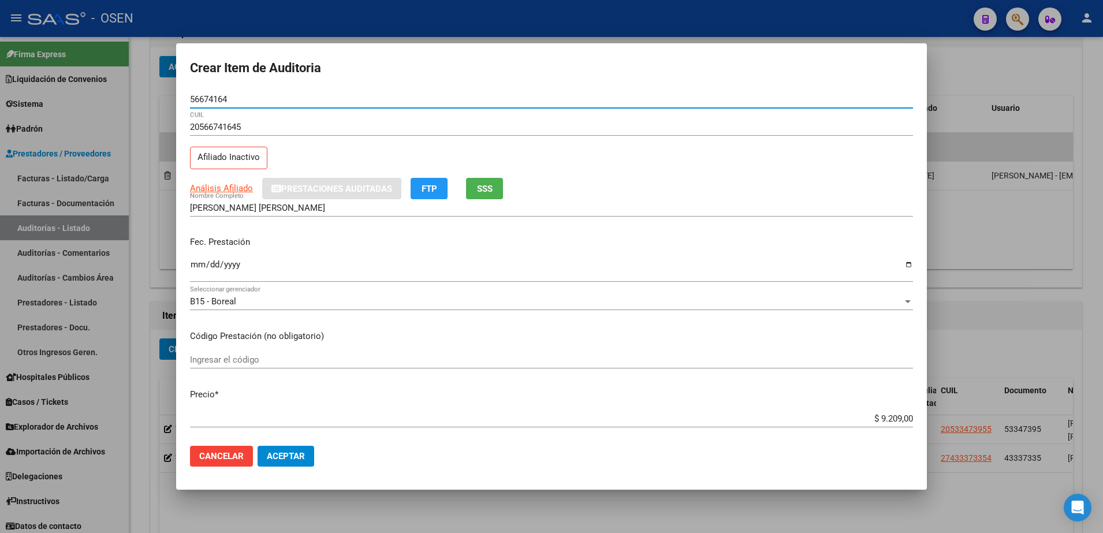
click at [328, 214] on div "[PERSON_NAME] [PERSON_NAME] Nombre Completo" at bounding box center [551, 207] width 723 height 17
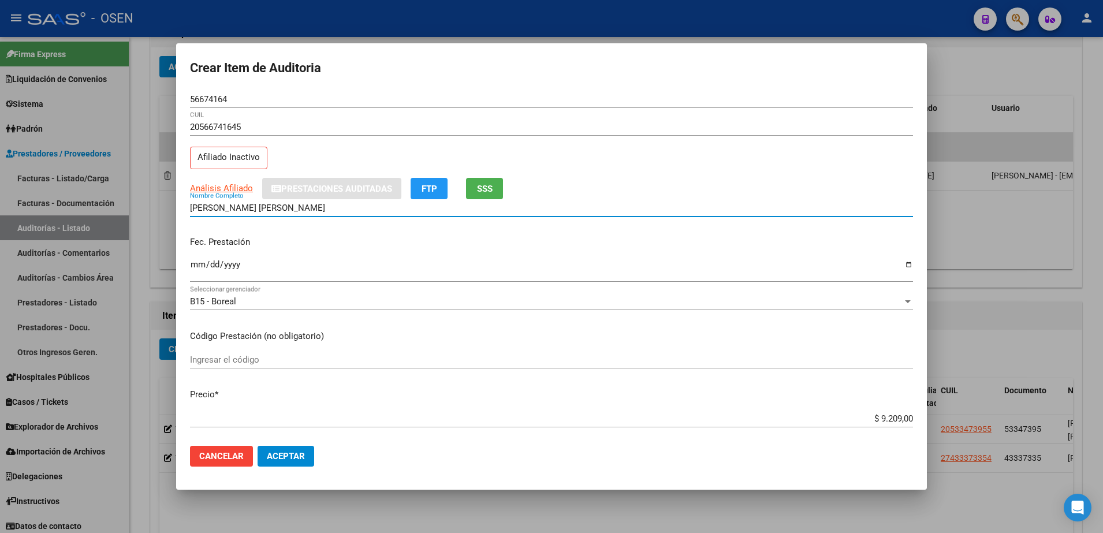
click at [326, 211] on input "[PERSON_NAME] [PERSON_NAME]" at bounding box center [551, 208] width 723 height 10
paste input "56674164"
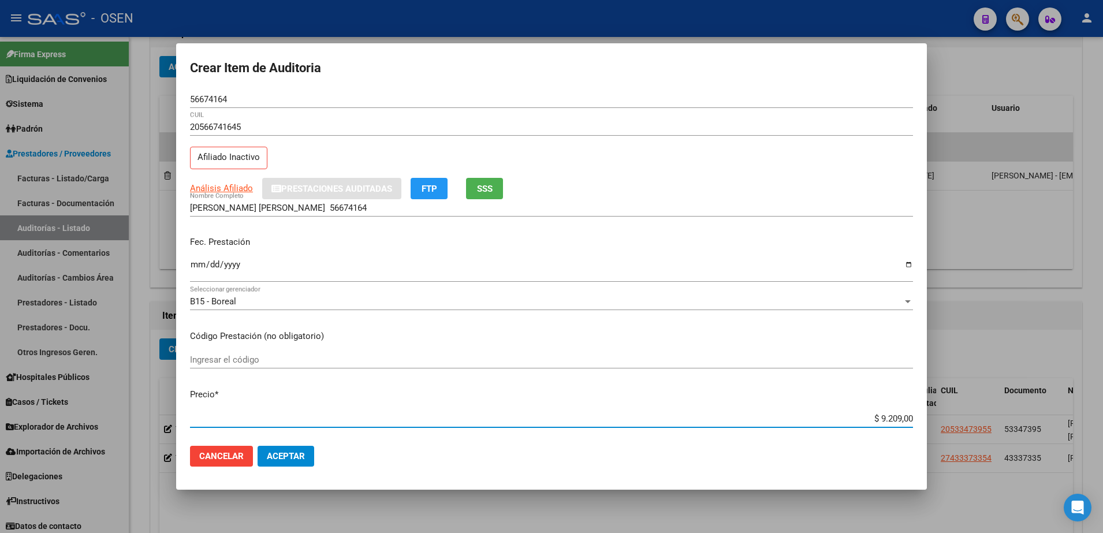
drag, startPoint x: 855, startPoint y: 422, endPoint x: 924, endPoint y: 422, distance: 69.3
click at [924, 422] on mat-dialog-content "56674164 Nro Documento 20566741645 CUIL Afiliado Inactivo Análisis Afiliado Pre…" at bounding box center [551, 264] width 751 height 347
click at [379, 203] on input "[PERSON_NAME] [PERSON_NAME] 56674164" at bounding box center [551, 208] width 723 height 10
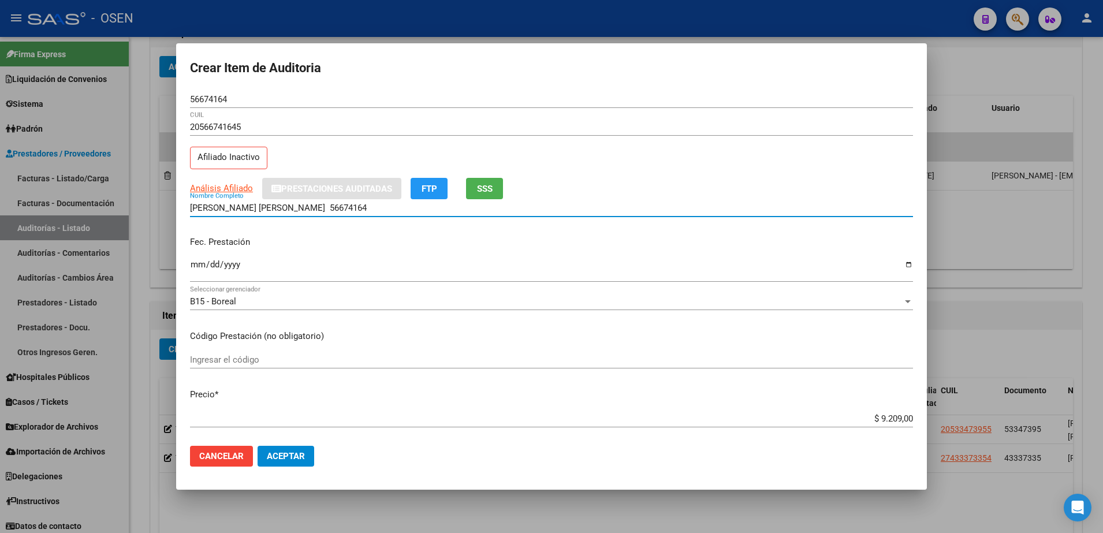
paste input "$ 9.209,00"
drag, startPoint x: 423, startPoint y: 211, endPoint x: 140, endPoint y: 212, distance: 282.5
click at [140, 212] on div "Crear Item de Auditoria 56674164 Nro Documento 20566741645 CUIL Afiliado Inacti…" at bounding box center [551, 266] width 1103 height 533
click at [334, 207] on input "[PERSON_NAME] [PERSON_NAME] 56674164 $ 9.209,00" at bounding box center [551, 208] width 723 height 10
drag, startPoint x: 430, startPoint y: 207, endPoint x: 320, endPoint y: 209, distance: 110.3
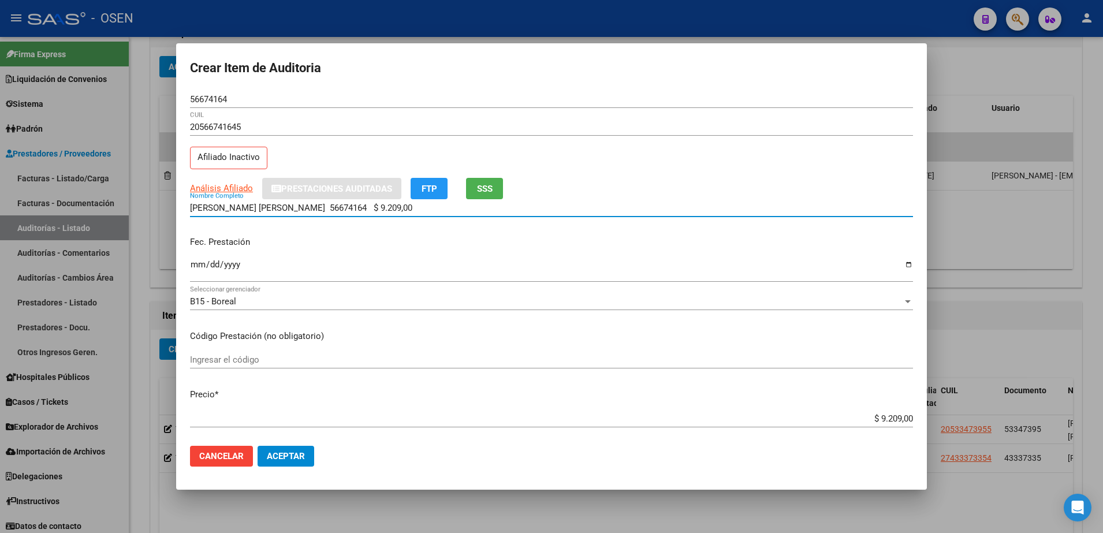
click at [320, 209] on input "[PERSON_NAME] [PERSON_NAME] 56674164 $ 9.209,00" at bounding box center [551, 208] width 723 height 10
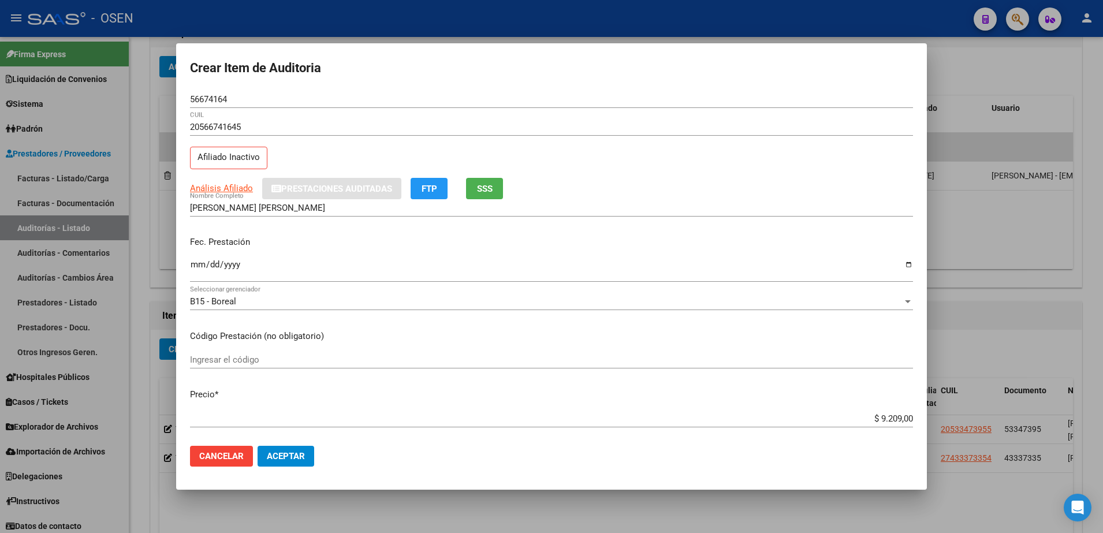
click at [299, 445] on mat-dialog-actions "Cancelar Aceptar" at bounding box center [551, 456] width 723 height 39
click at [292, 449] on button "Aceptar" at bounding box center [286, 456] width 57 height 21
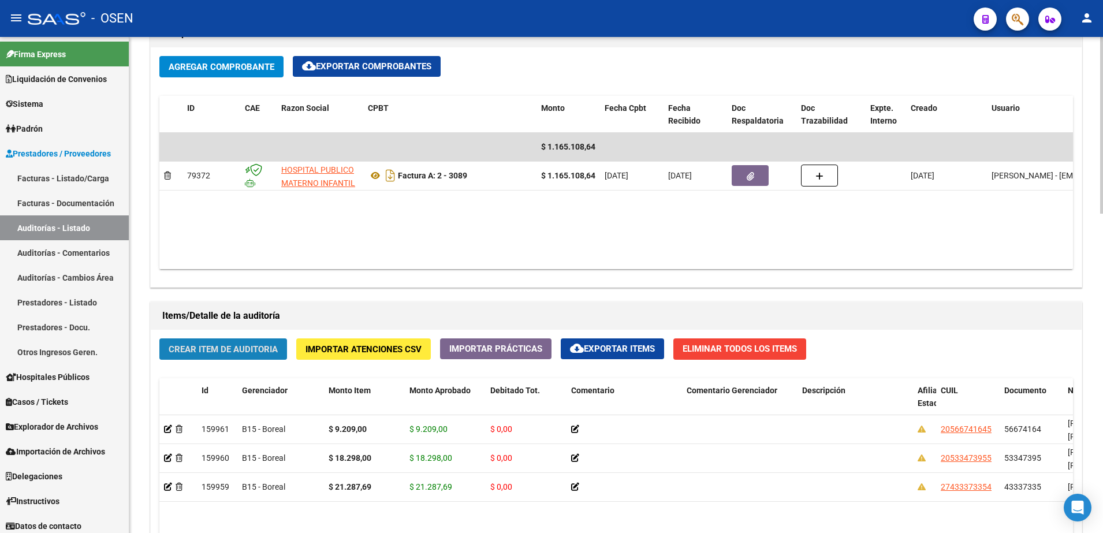
click at [250, 352] on span "Crear Item de Auditoria" at bounding box center [223, 349] width 109 height 10
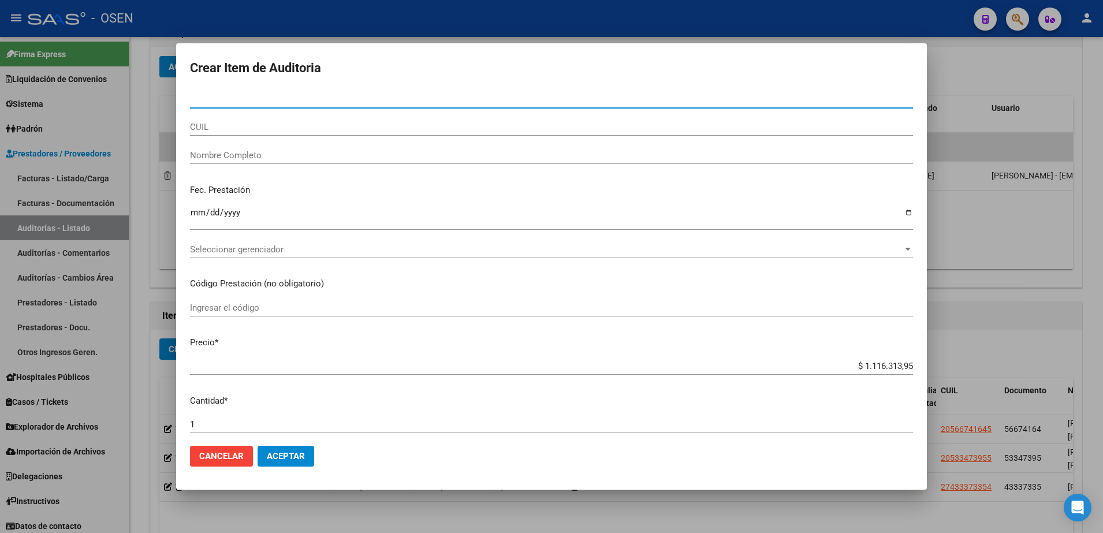
paste input "59443507"
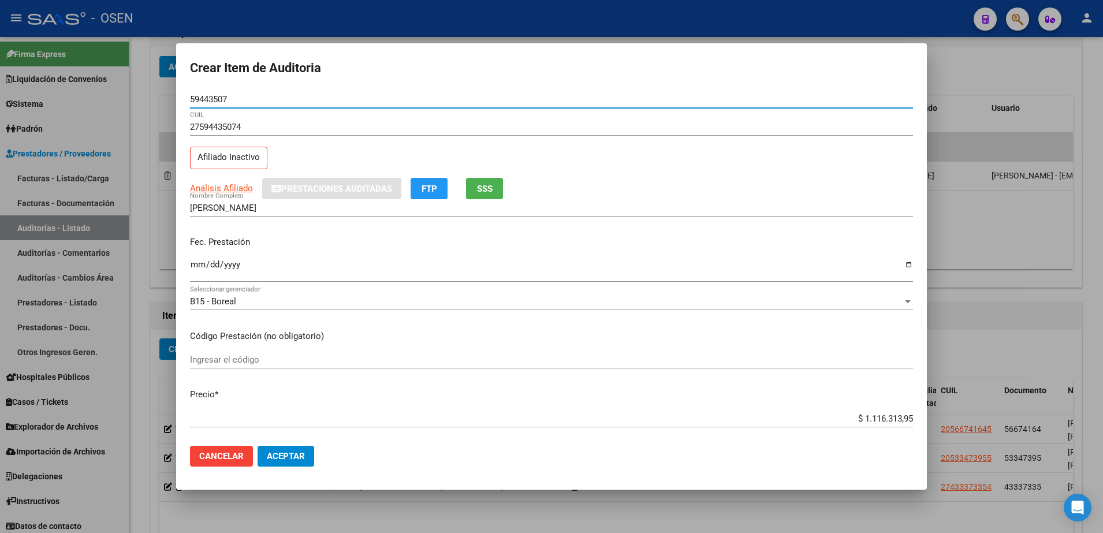
click at [208, 256] on div "Fec. Prestación Ingresar la fecha" at bounding box center [551, 260] width 723 height 66
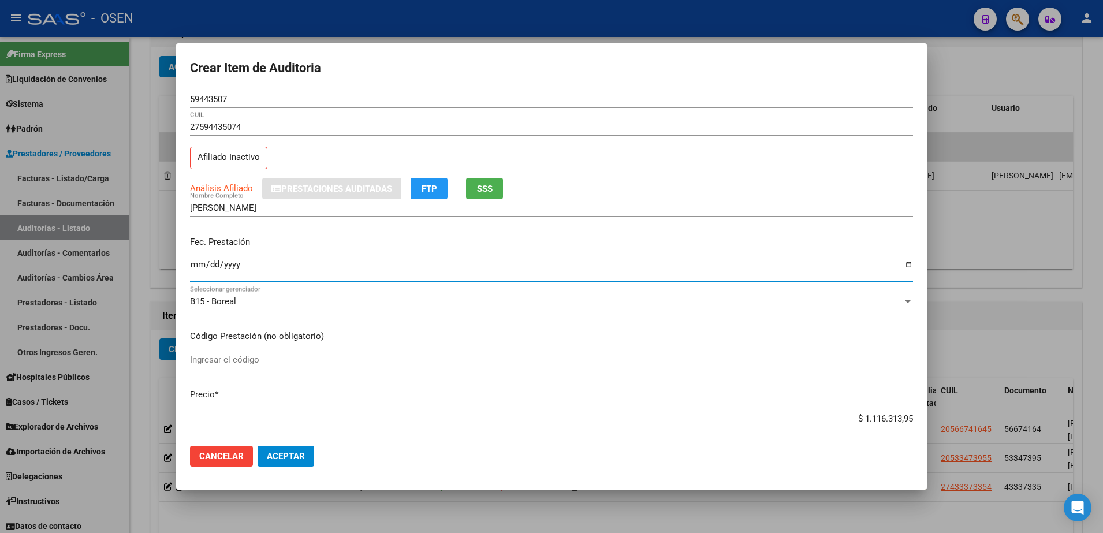
click at [199, 267] on input "Ingresar la fecha" at bounding box center [551, 269] width 723 height 18
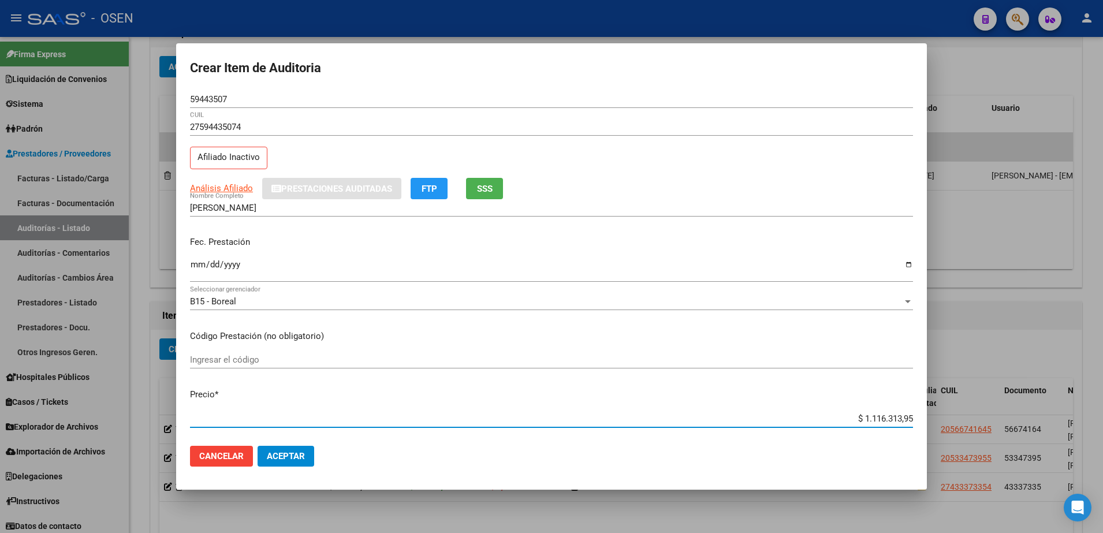
paste input "9.149,00"
click at [200, 104] on input "59443507" at bounding box center [551, 99] width 723 height 10
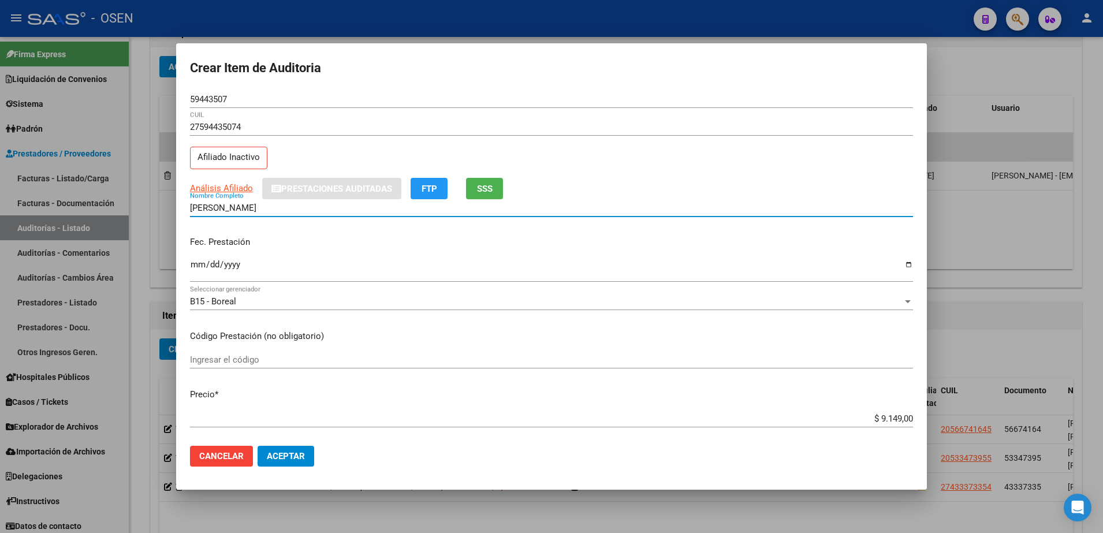
drag, startPoint x: 289, startPoint y: 210, endPoint x: 280, endPoint y: 210, distance: 9.8
click at [280, 210] on input "[PERSON_NAME]" at bounding box center [551, 208] width 723 height 10
click at [209, 91] on div "59443507 Nro Documento" at bounding box center [551, 99] width 723 height 17
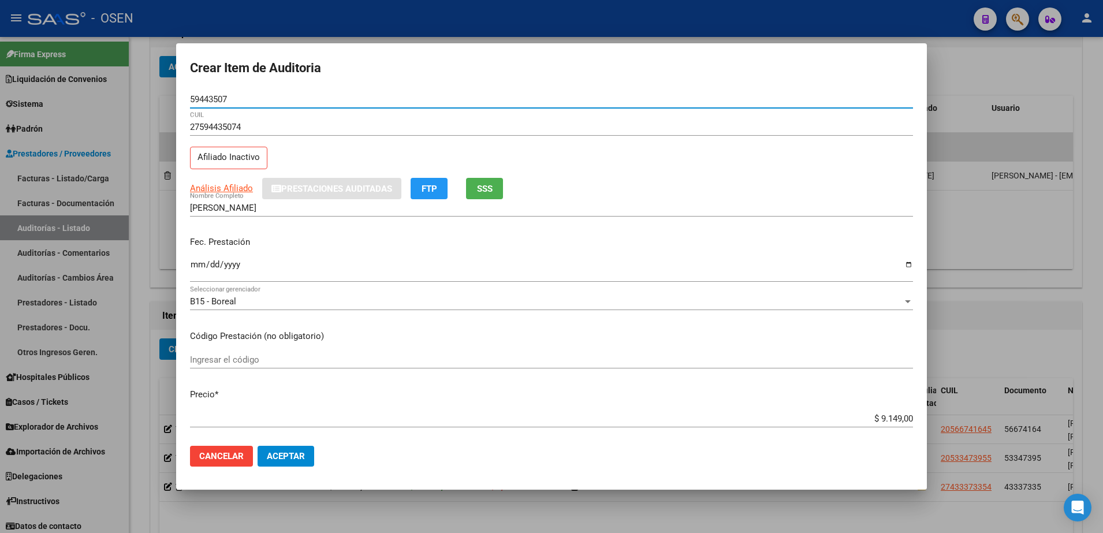
click at [210, 94] on input "59443507" at bounding box center [551, 99] width 723 height 10
click at [288, 206] on input "[PERSON_NAME]" at bounding box center [551, 208] width 723 height 10
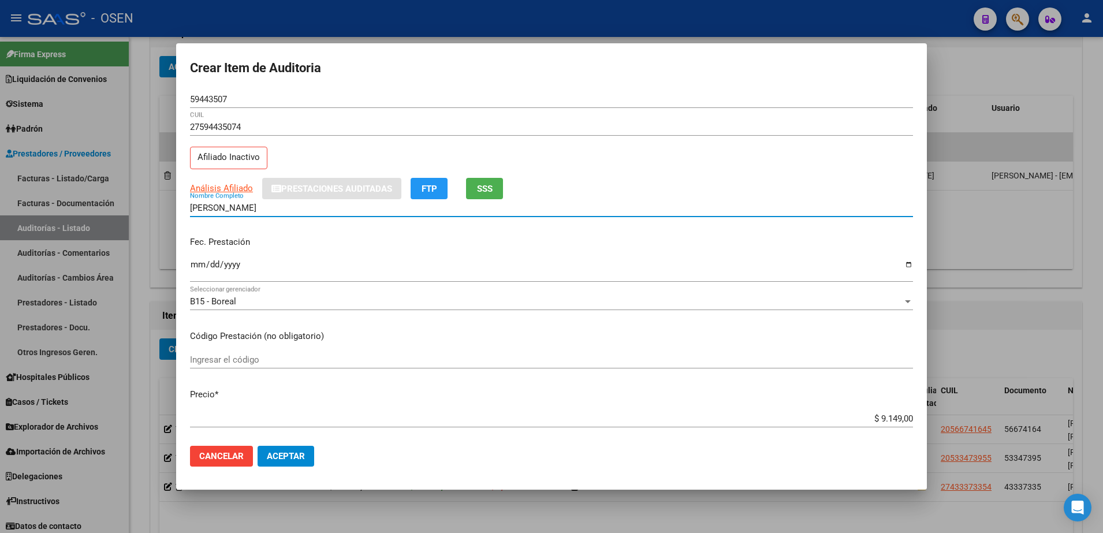
paste input "59443507"
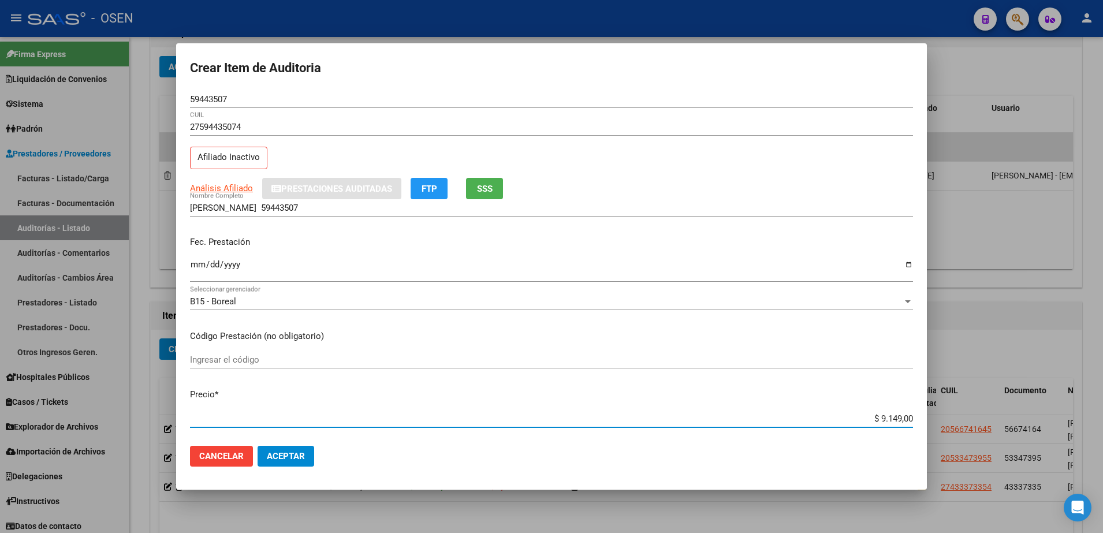
drag, startPoint x: 860, startPoint y: 419, endPoint x: 899, endPoint y: 418, distance: 39.9
click at [899, 418] on input "$ 9.149,00" at bounding box center [551, 419] width 723 height 10
click at [738, 417] on input "$ 9.149,00" at bounding box center [551, 419] width 723 height 10
drag, startPoint x: 849, startPoint y: 412, endPoint x: 916, endPoint y: 412, distance: 67.6
click at [916, 412] on mat-dialog-content "59443507 Nro Documento 27594435074 CUIL Afiliado Inactivo Análisis Afiliado Pre…" at bounding box center [551, 264] width 751 height 347
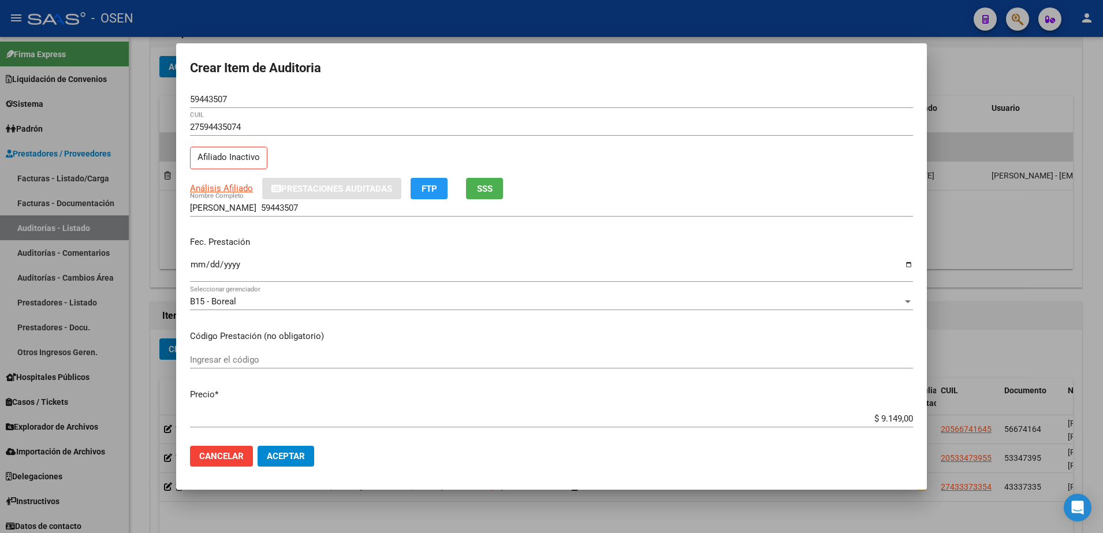
drag, startPoint x: 355, startPoint y: 216, endPoint x: 341, endPoint y: 209, distance: 15.0
click at [355, 215] on div "[PERSON_NAME] 59443507 Nombre Completo" at bounding box center [551, 207] width 723 height 17
click at [341, 209] on input "[PERSON_NAME] 59443507" at bounding box center [551, 208] width 723 height 10
paste input "$ 9.149,00"
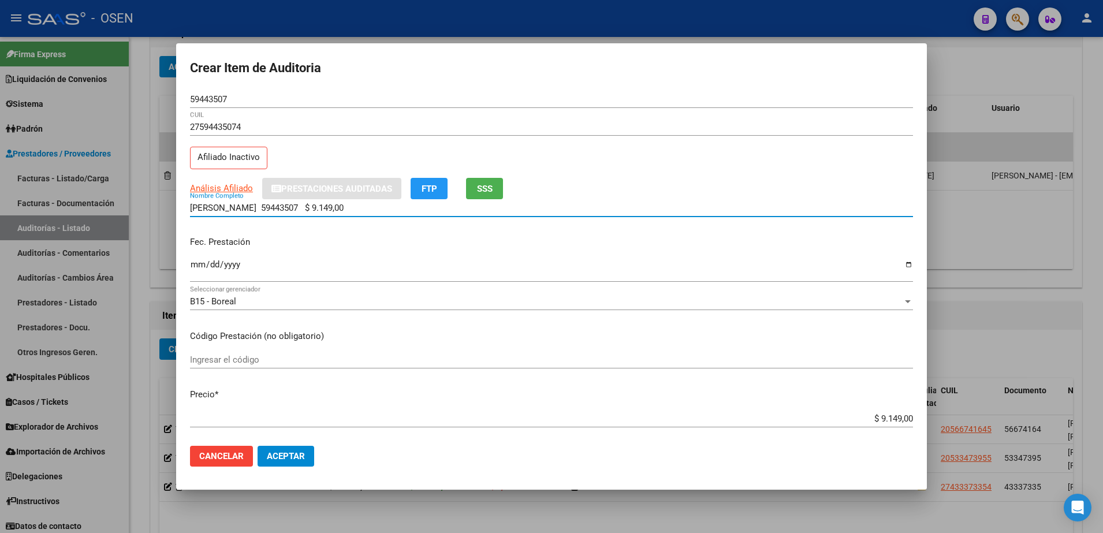
drag, startPoint x: 389, startPoint y: 210, endPoint x: 99, endPoint y: 211, distance: 290.0
click at [99, 211] on div "Crear Item de Auditoria 59443507 Nro Documento 27594435074 CUIL Afiliado Inacti…" at bounding box center [551, 266] width 1103 height 533
